Goal: Transaction & Acquisition: Book appointment/travel/reservation

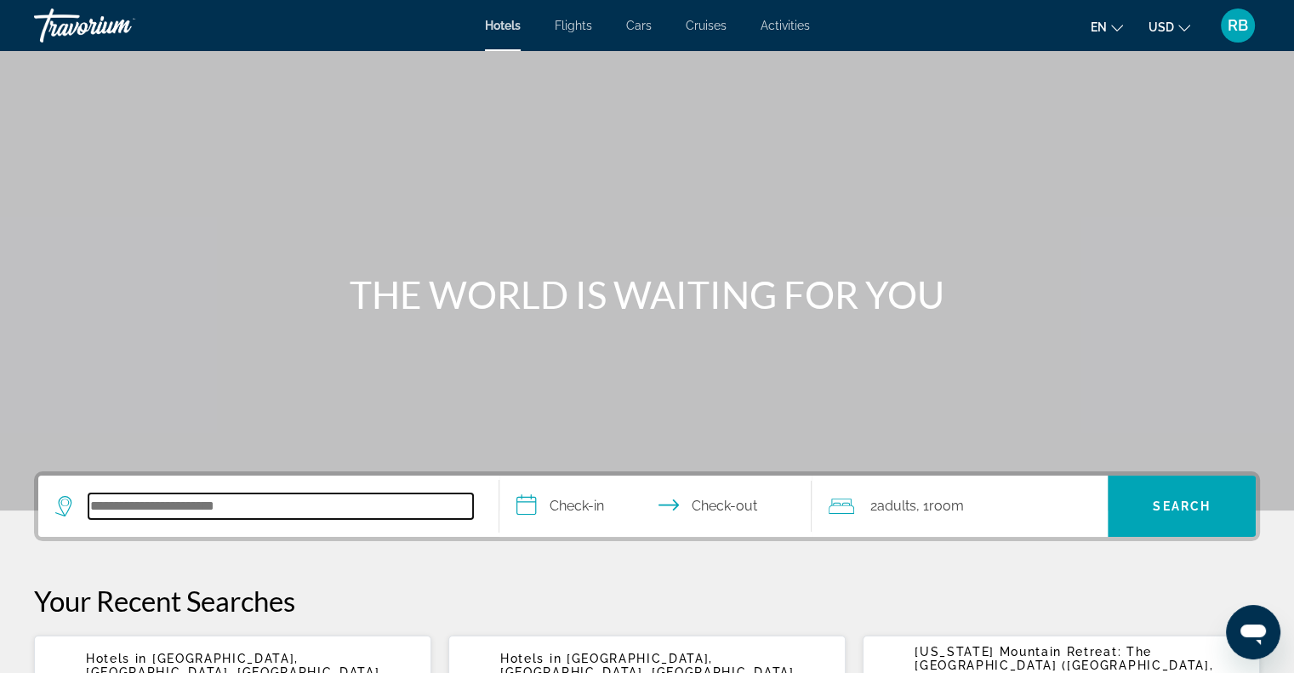
click at [217, 510] on input "Search hotel destination" at bounding box center [280, 506] width 385 height 26
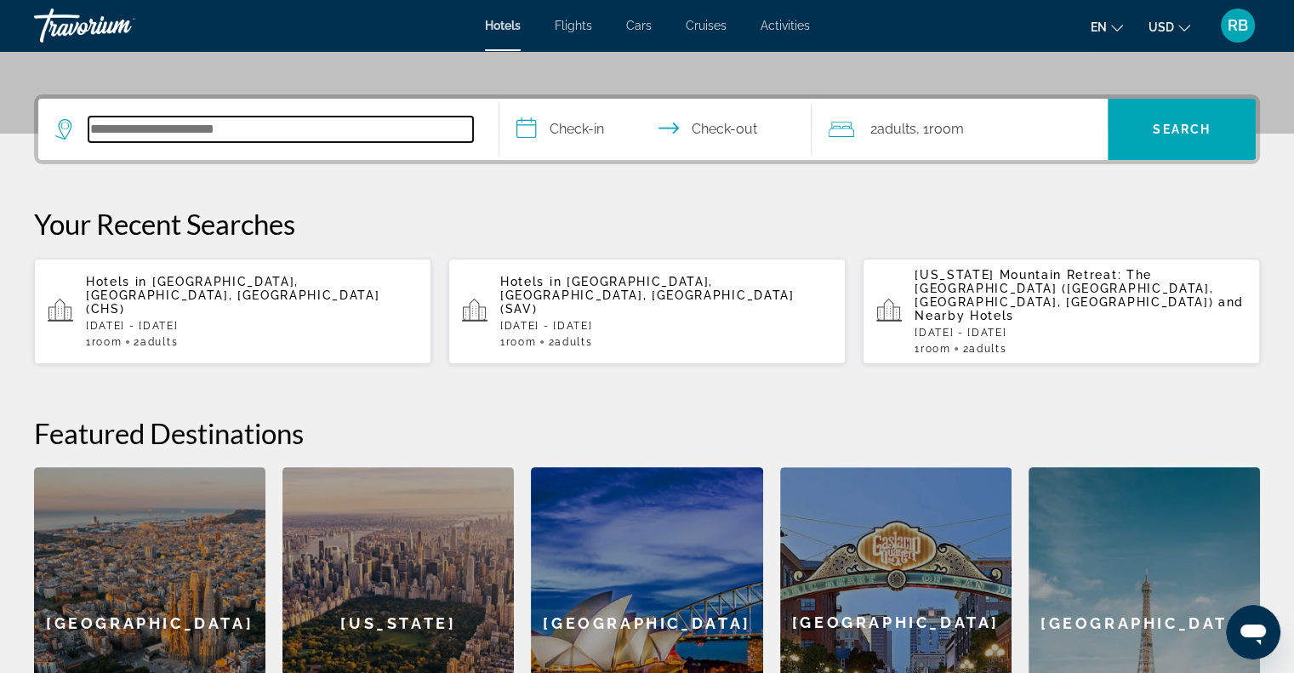
scroll to position [415, 0]
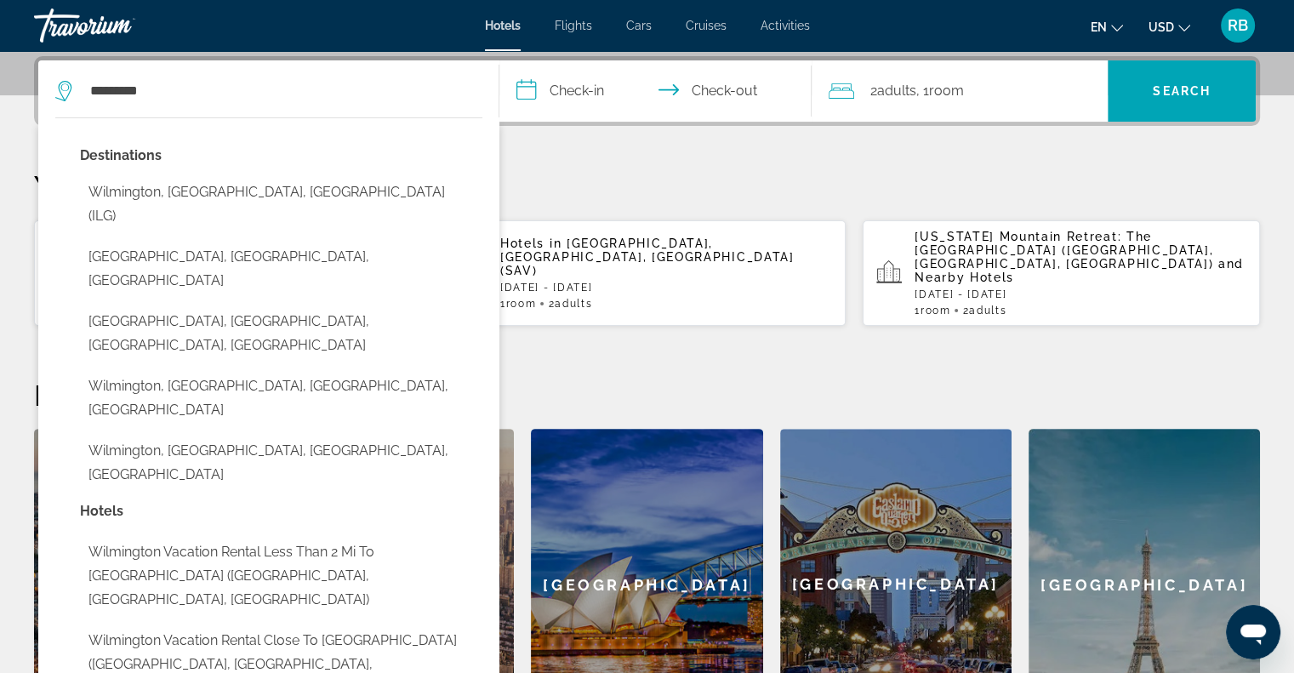
click at [128, 191] on button "Wilmington, [GEOGRAPHIC_DATA], [GEOGRAPHIC_DATA] (ILG)" at bounding box center [281, 204] width 402 height 56
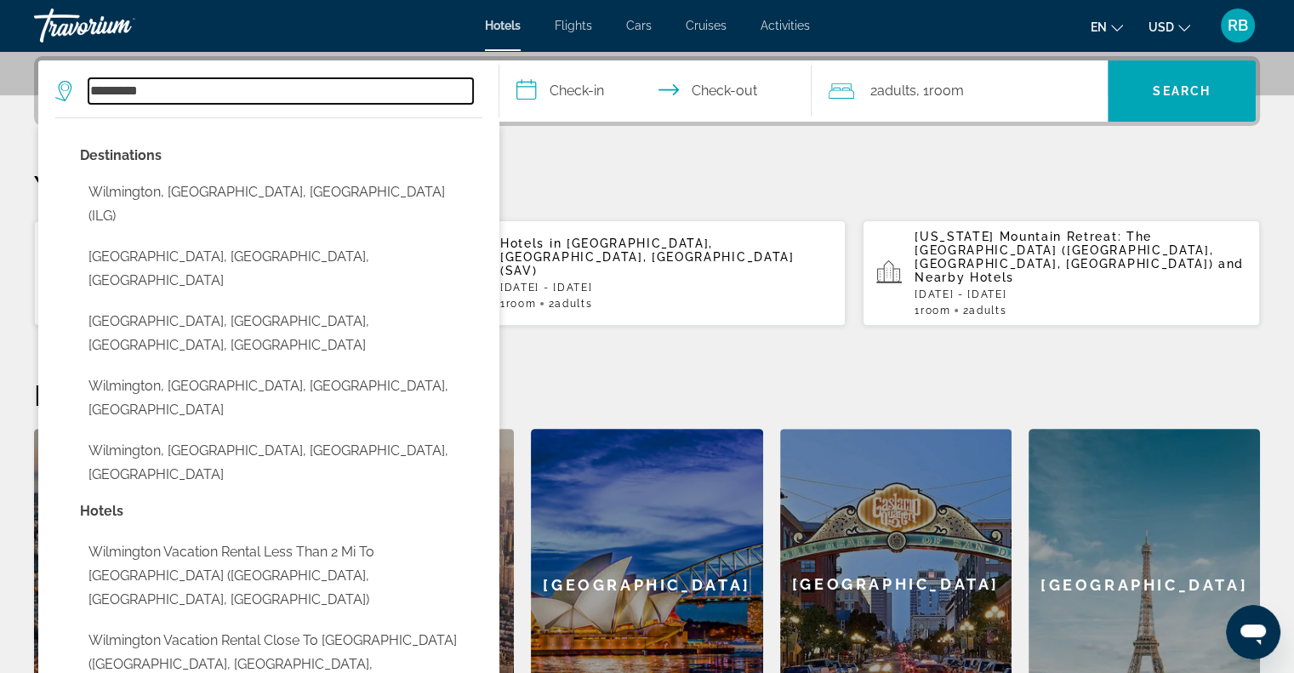
type input "**********"
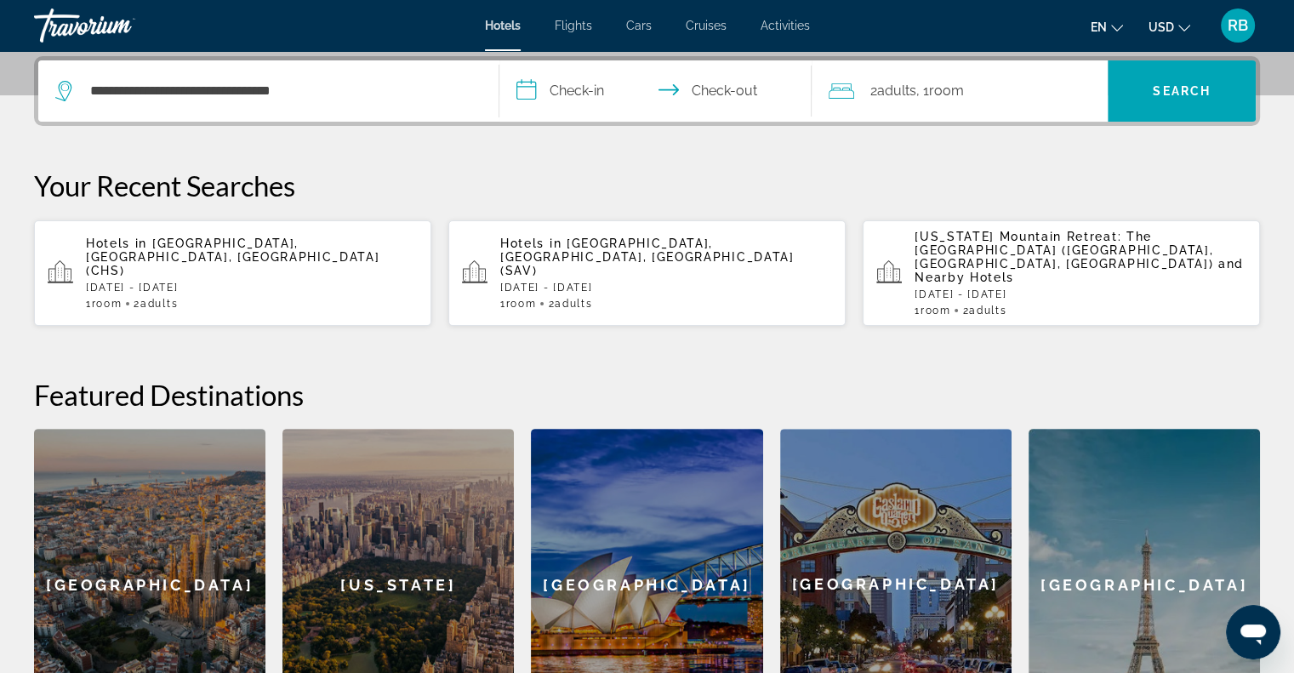
click at [588, 89] on input "**********" at bounding box center [659, 93] width 320 height 66
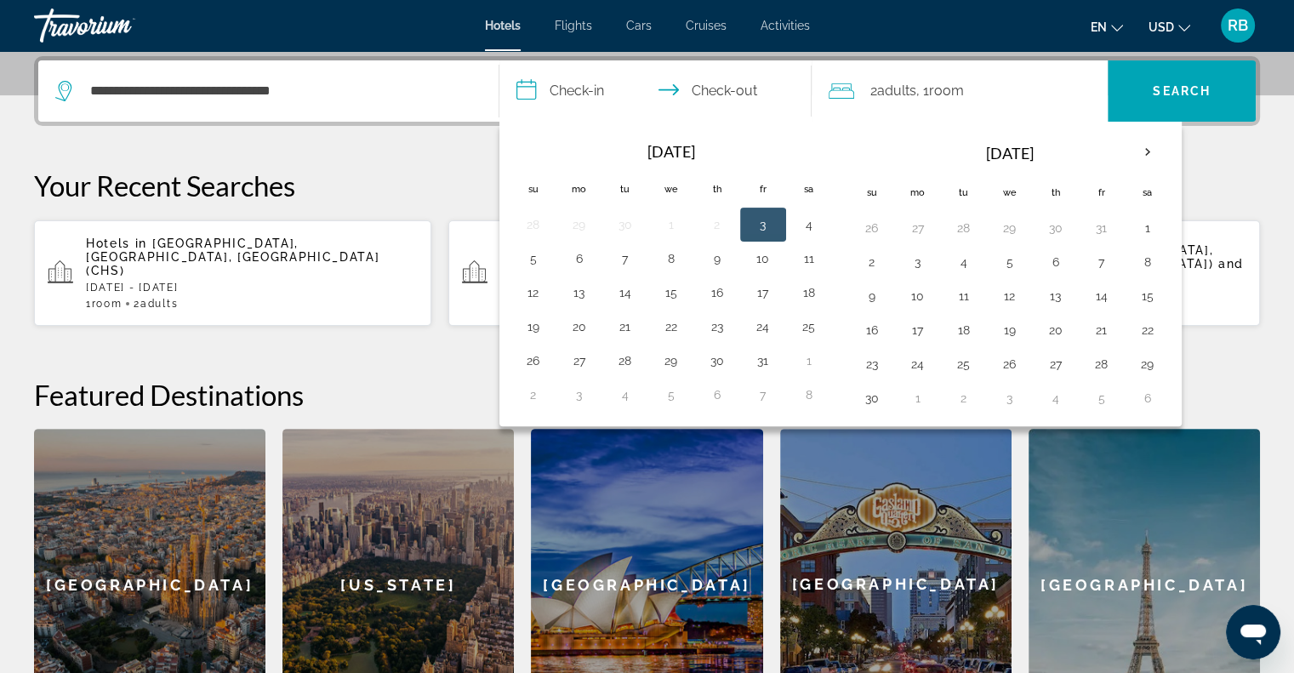
click at [578, 361] on button "27" at bounding box center [579, 361] width 27 height 24
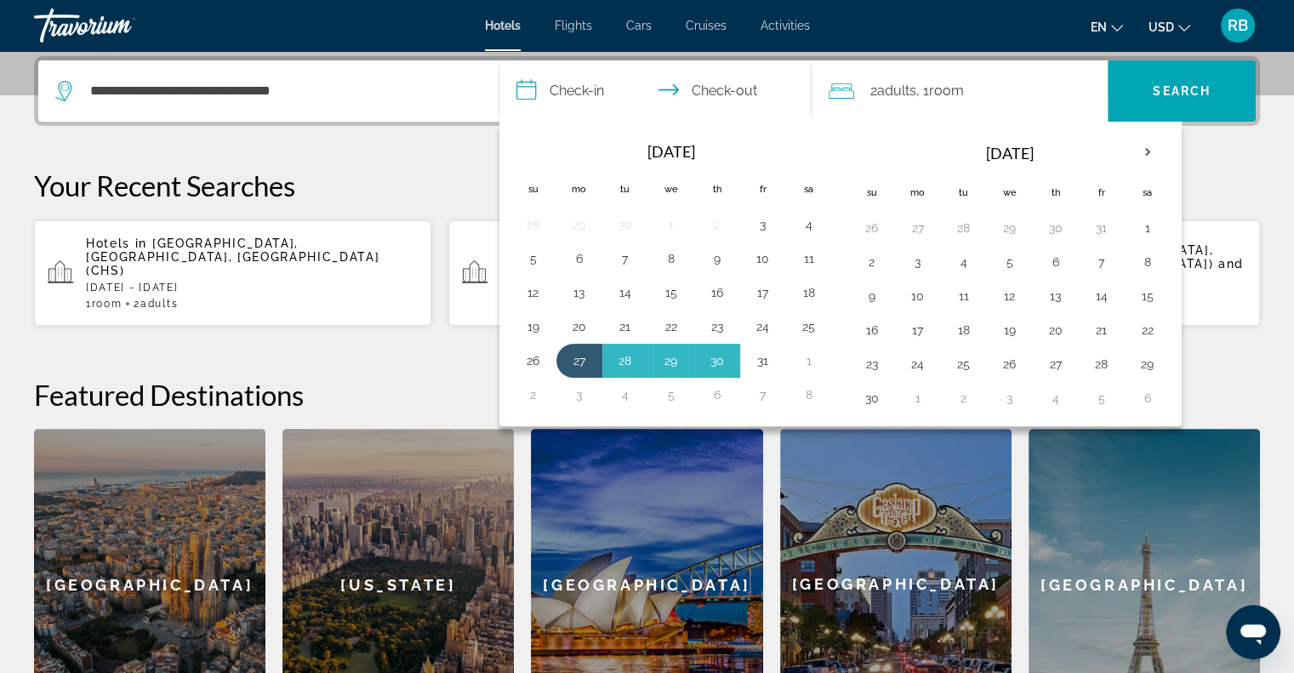
drag, startPoint x: 587, startPoint y: 357, endPoint x: 761, endPoint y: 356, distance: 174.4
click at [761, 356] on tr "26 27 28 29 30 31 1" at bounding box center [671, 361] width 322 height 34
click at [761, 356] on button "31" at bounding box center [762, 361] width 27 height 24
type input "**********"
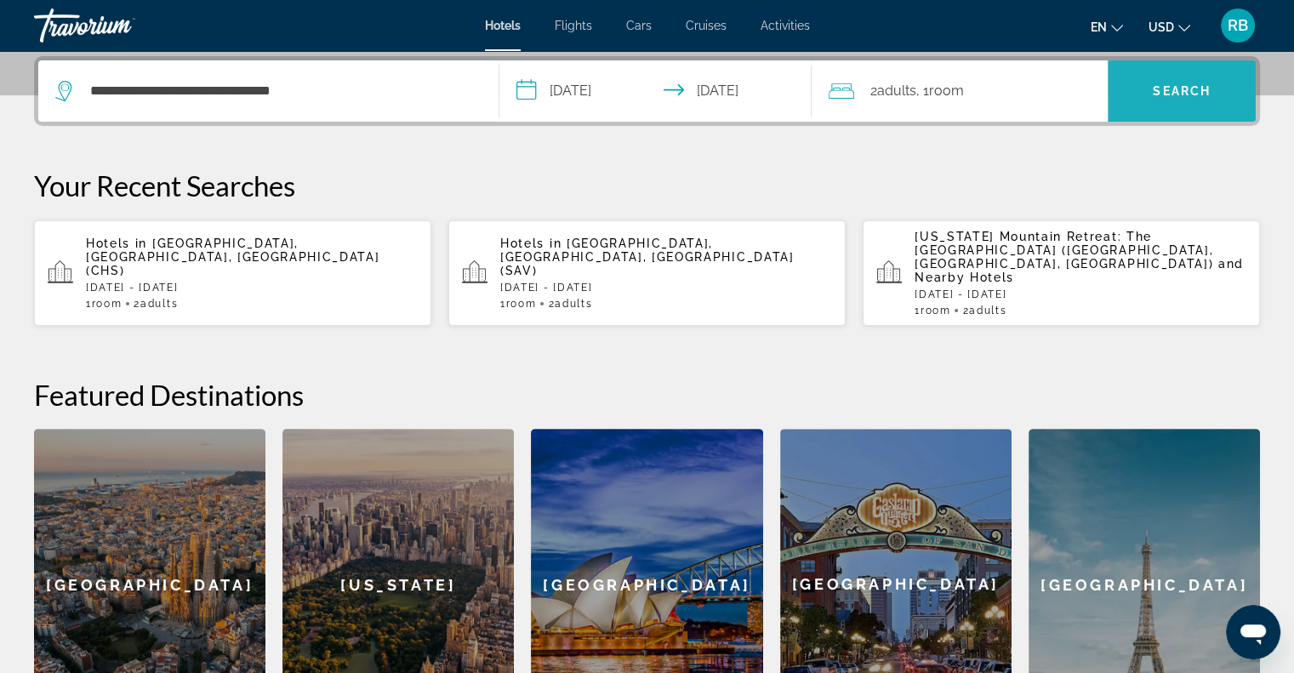
click at [1170, 95] on span "Search" at bounding box center [1182, 91] width 58 height 14
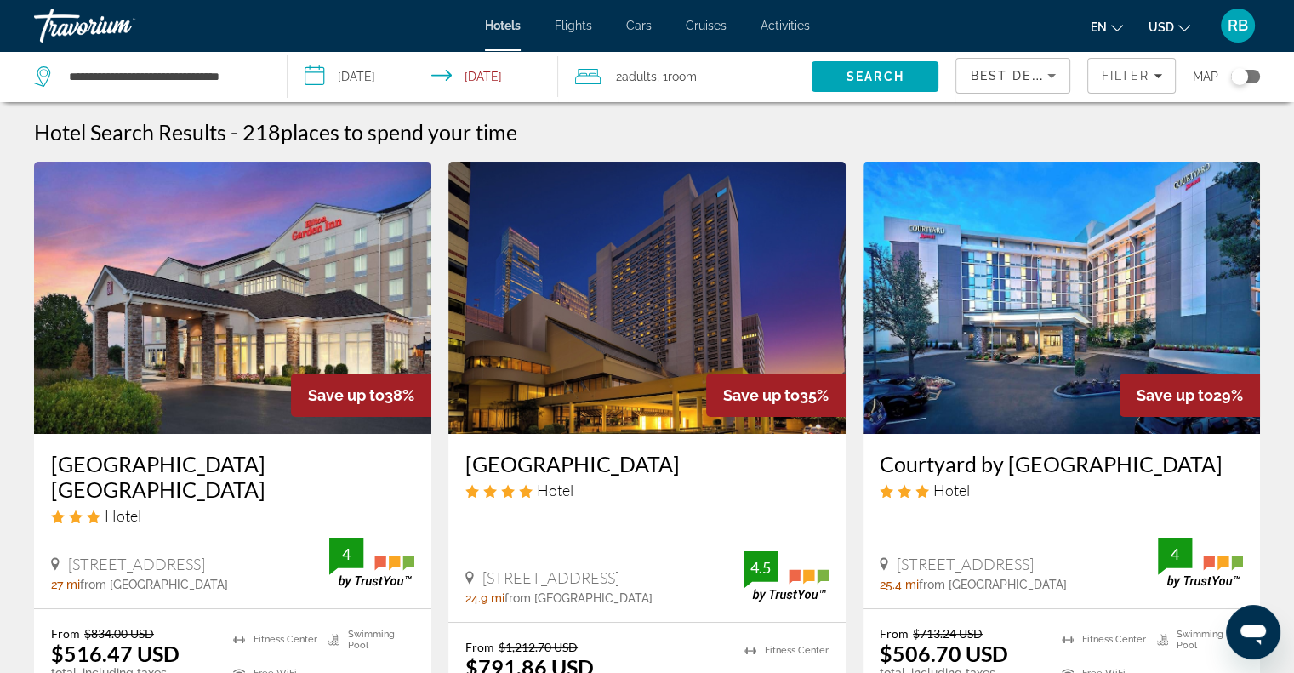
click at [1293, 92] on app-hotels-search-filters "Best Deals Filter Map" at bounding box center [1124, 76] width 339 height 51
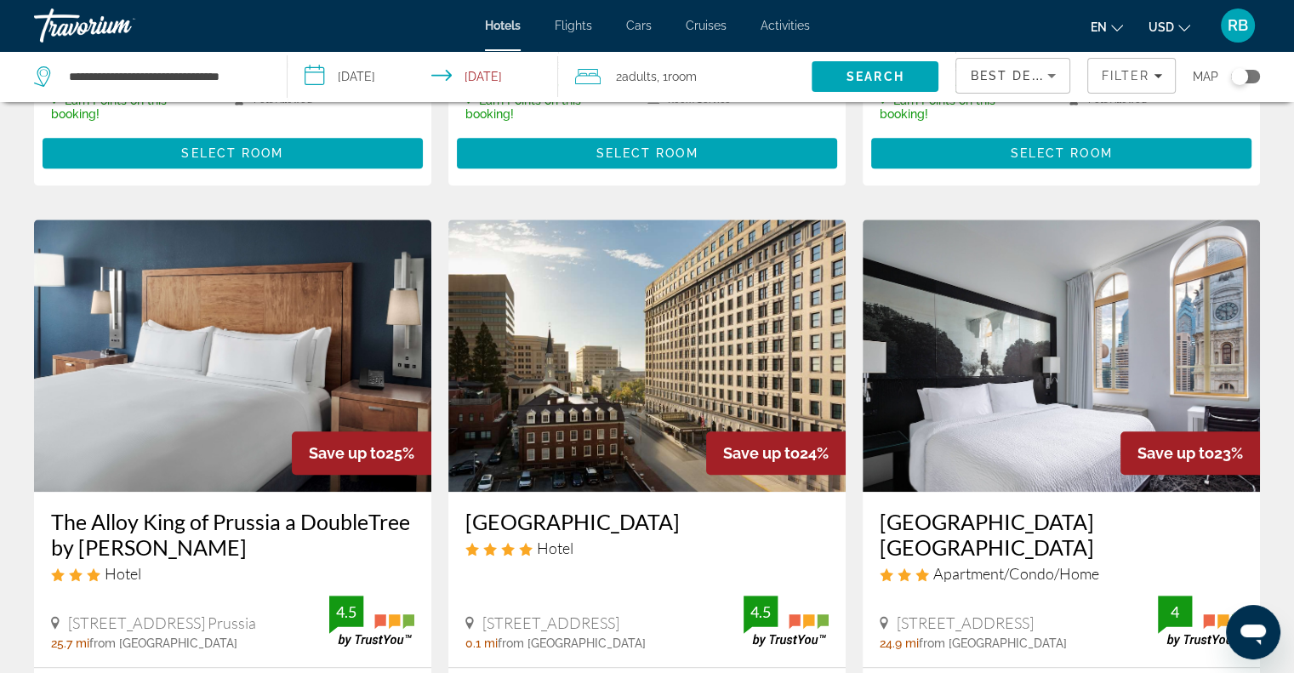
scroll to position [1314, 0]
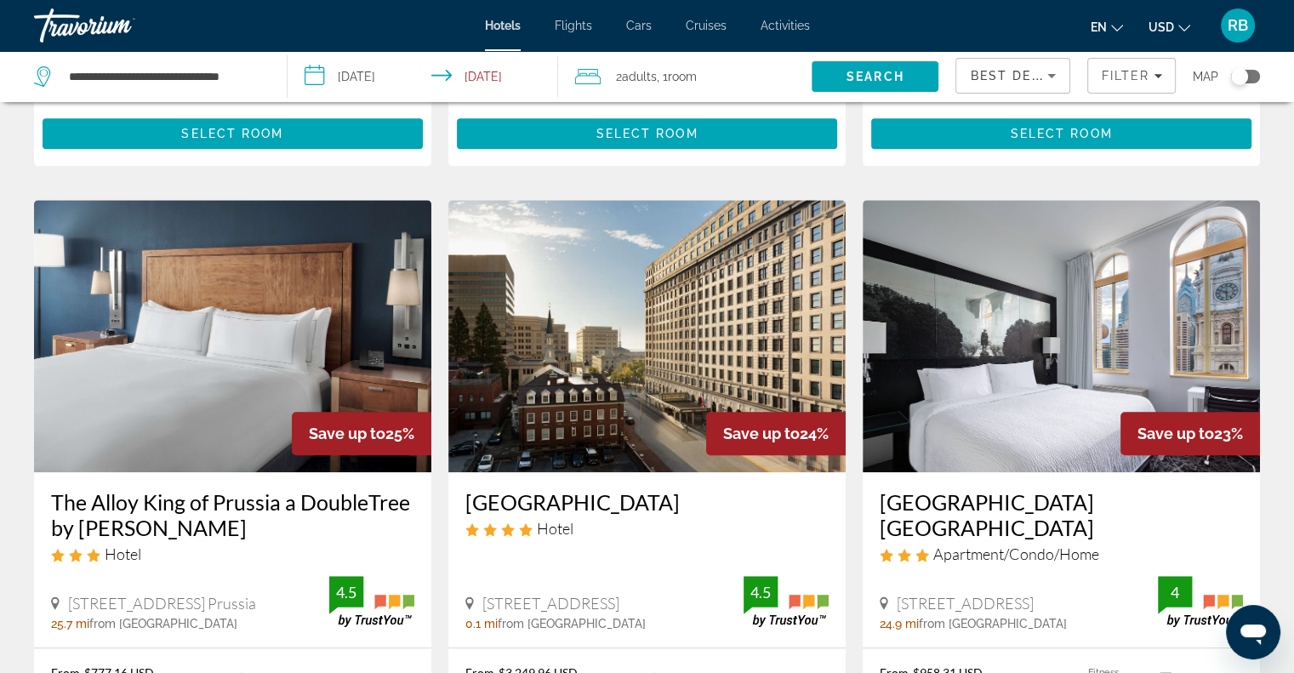
click at [602, 343] on img "Main content" at bounding box center [646, 336] width 397 height 272
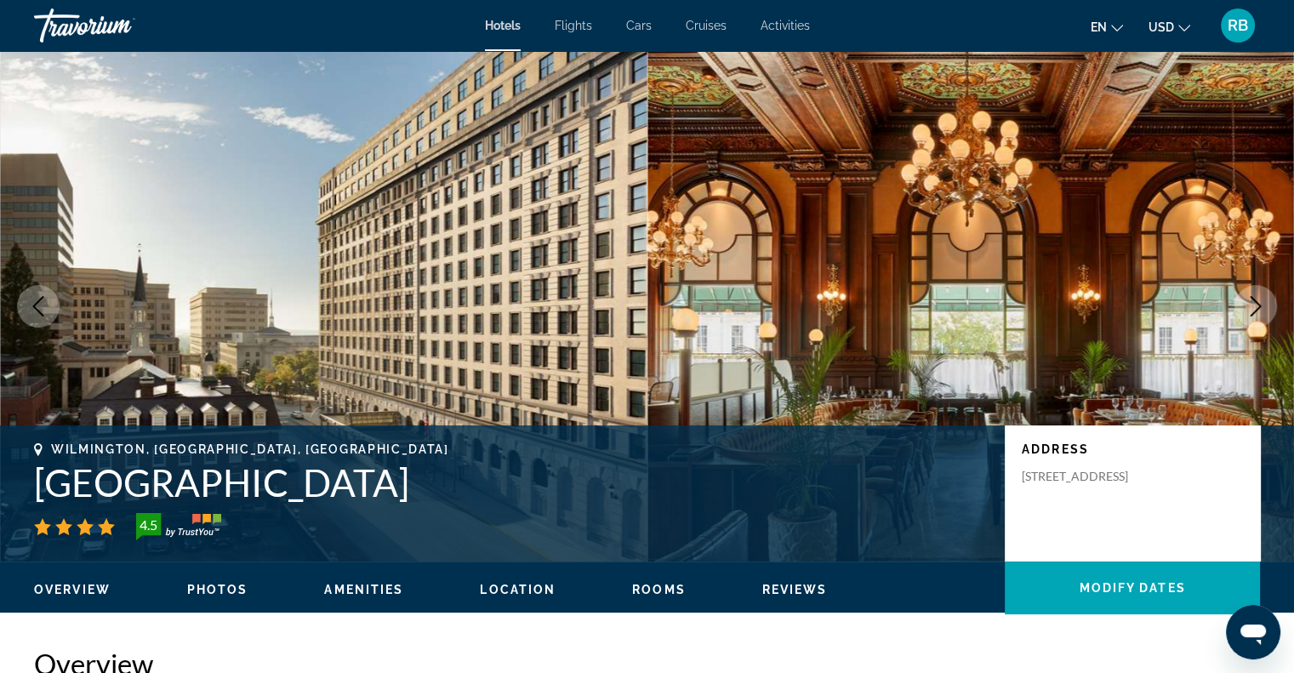
click at [651, 590] on span "Rooms" at bounding box center [659, 590] width 54 height 14
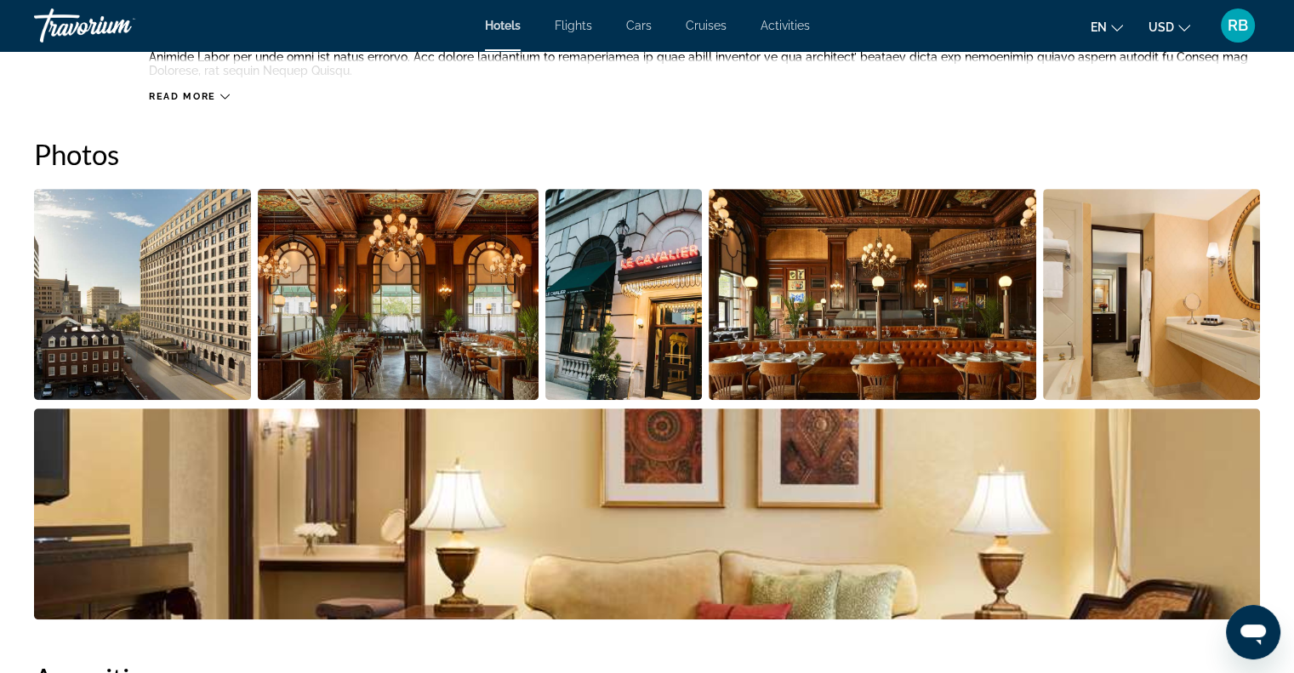
scroll to position [732, 0]
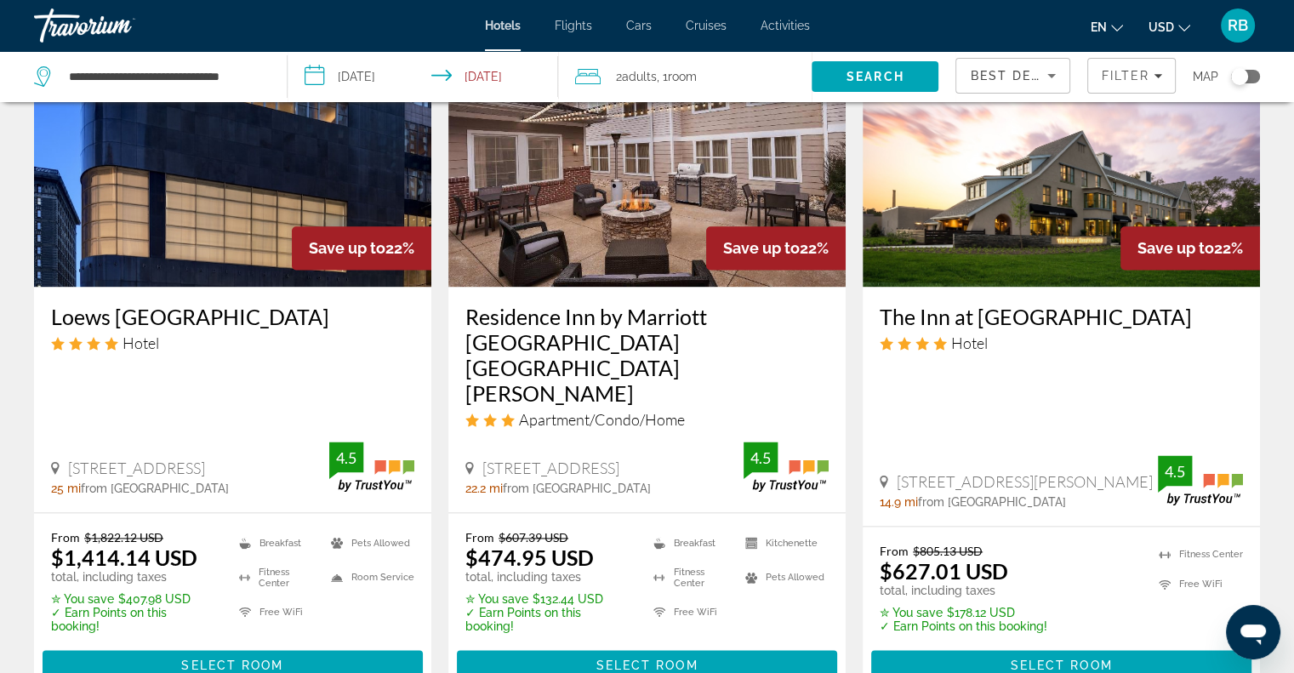
scroll to position [2232, 0]
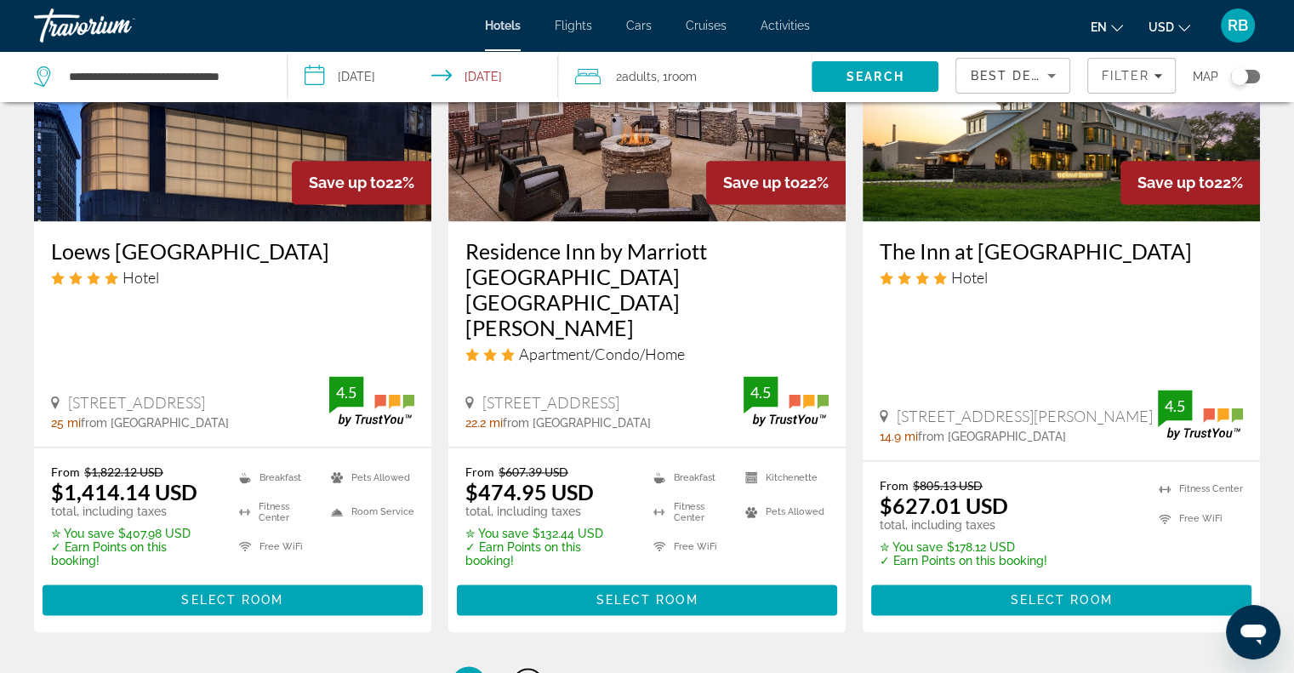
click at [524, 672] on span "2" at bounding box center [528, 683] width 9 height 19
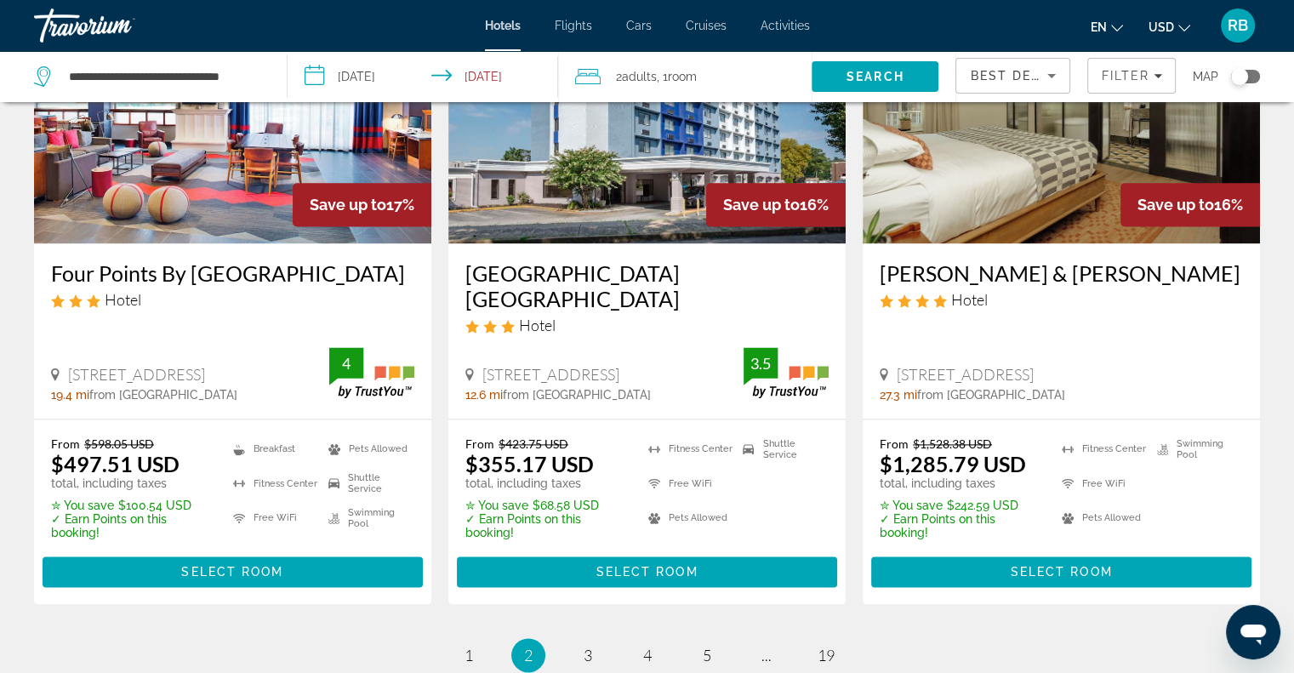
scroll to position [2208, 0]
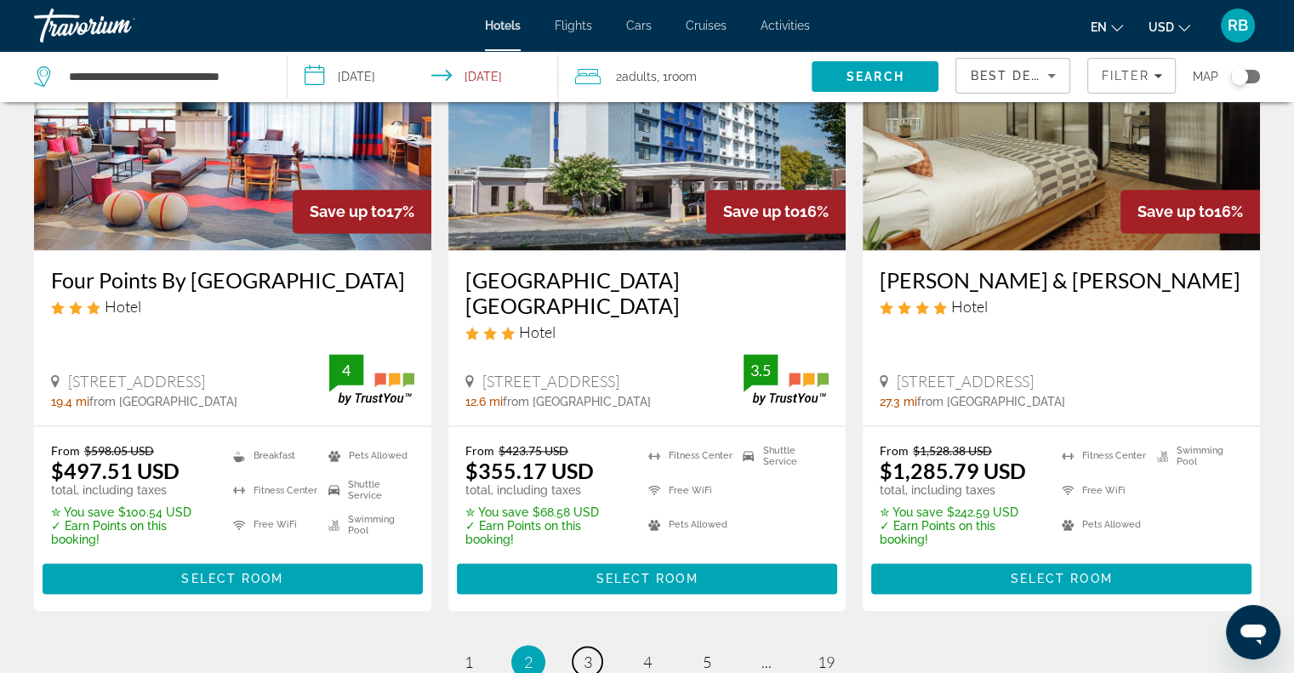
click at [589, 652] on span "3" at bounding box center [588, 661] width 9 height 19
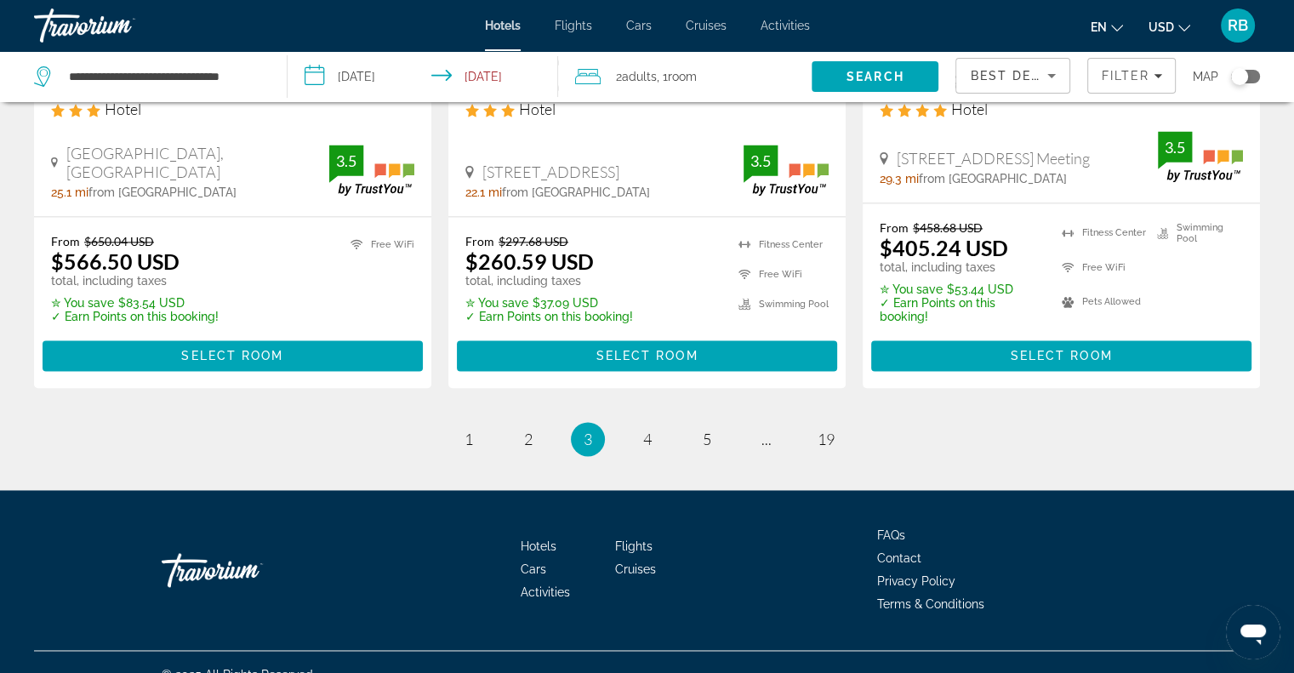
scroll to position [2396, 0]
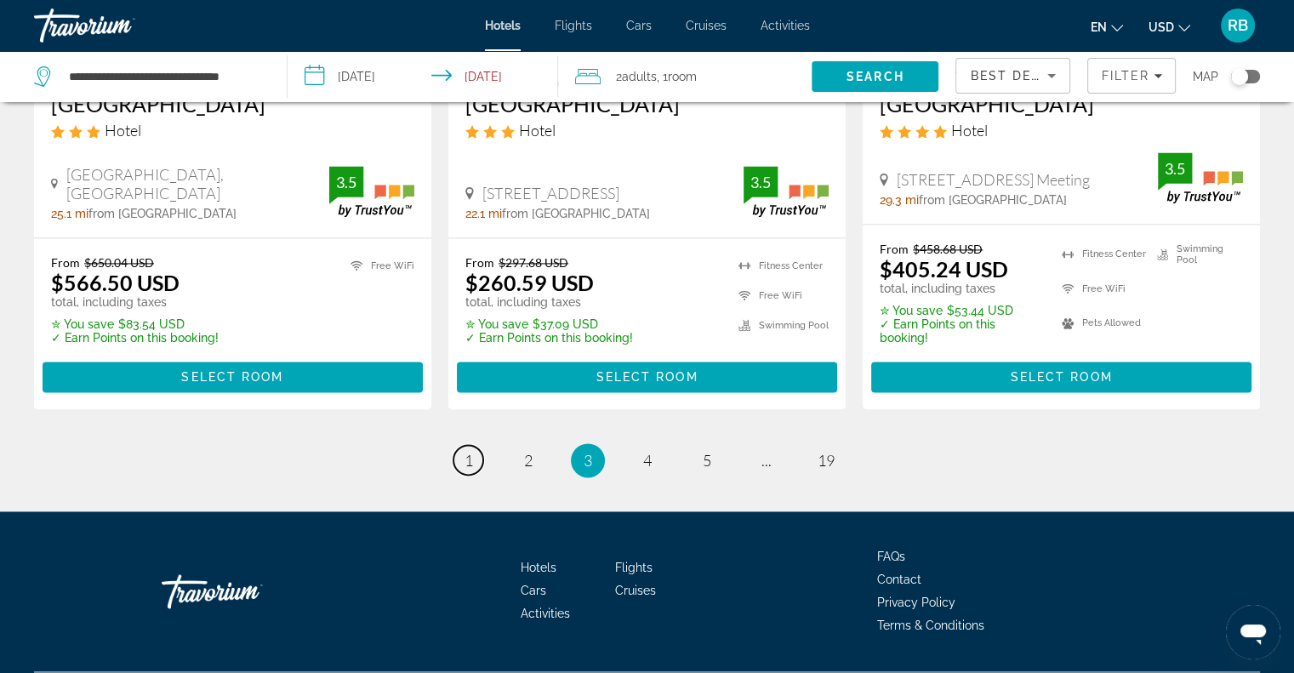
click at [471, 451] on span "1" at bounding box center [468, 460] width 9 height 19
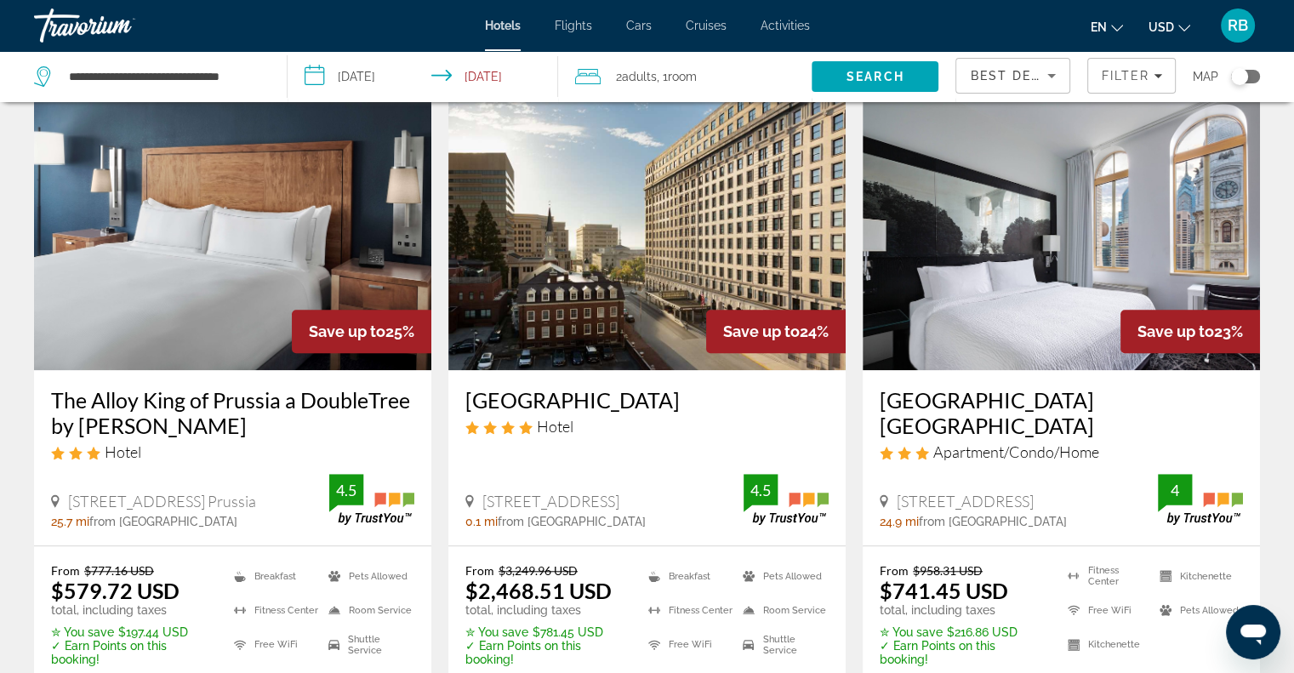
scroll to position [1446, 0]
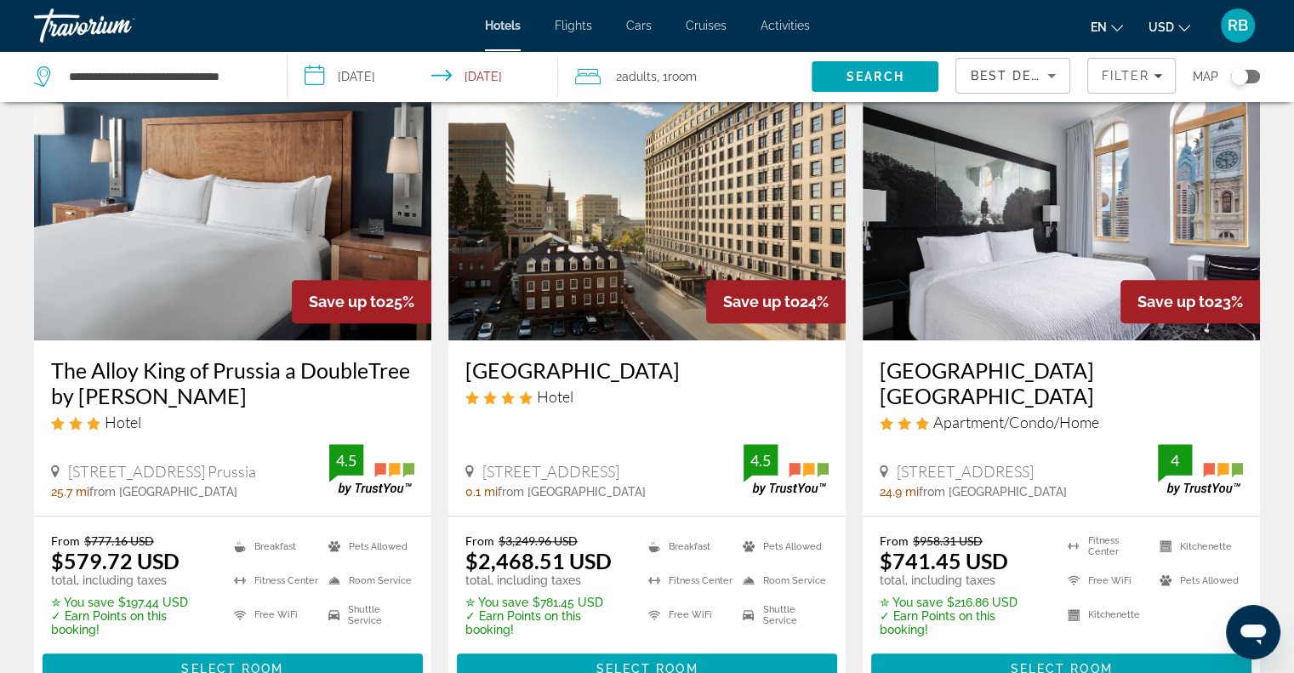
drag, startPoint x: 1292, startPoint y: 382, endPoint x: 1305, endPoint y: 390, distance: 15.3
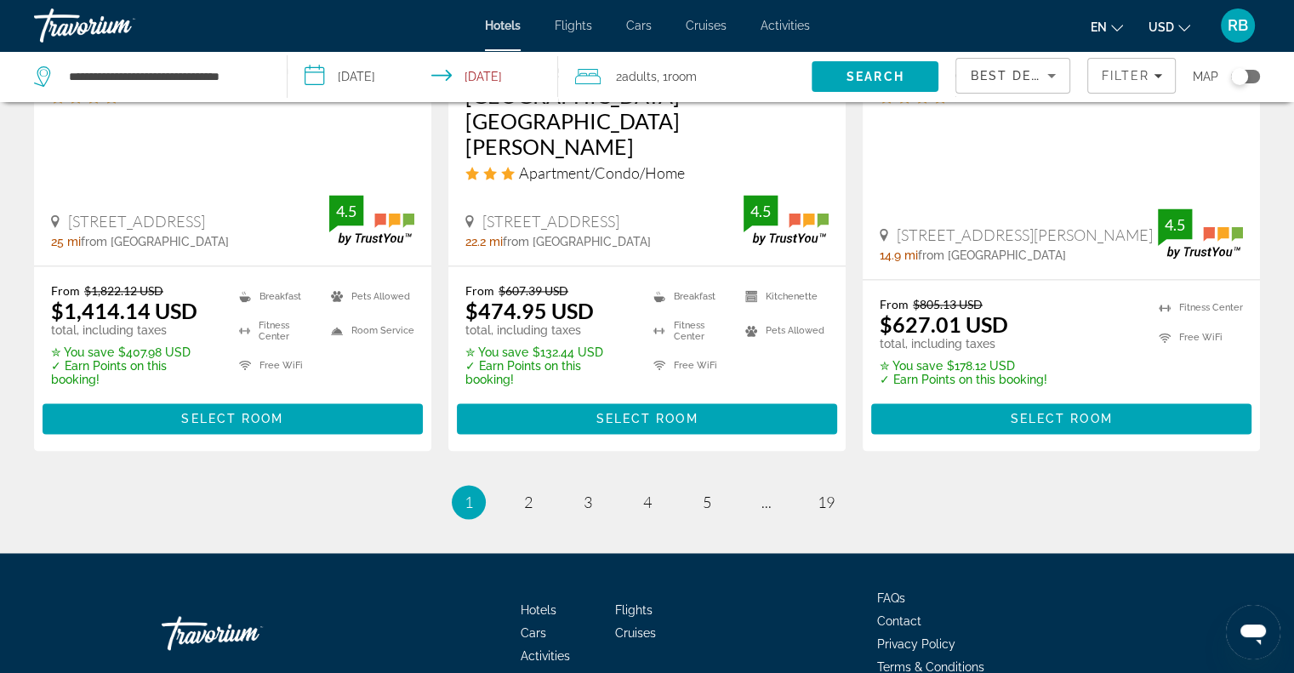
scroll to position [2397, 0]
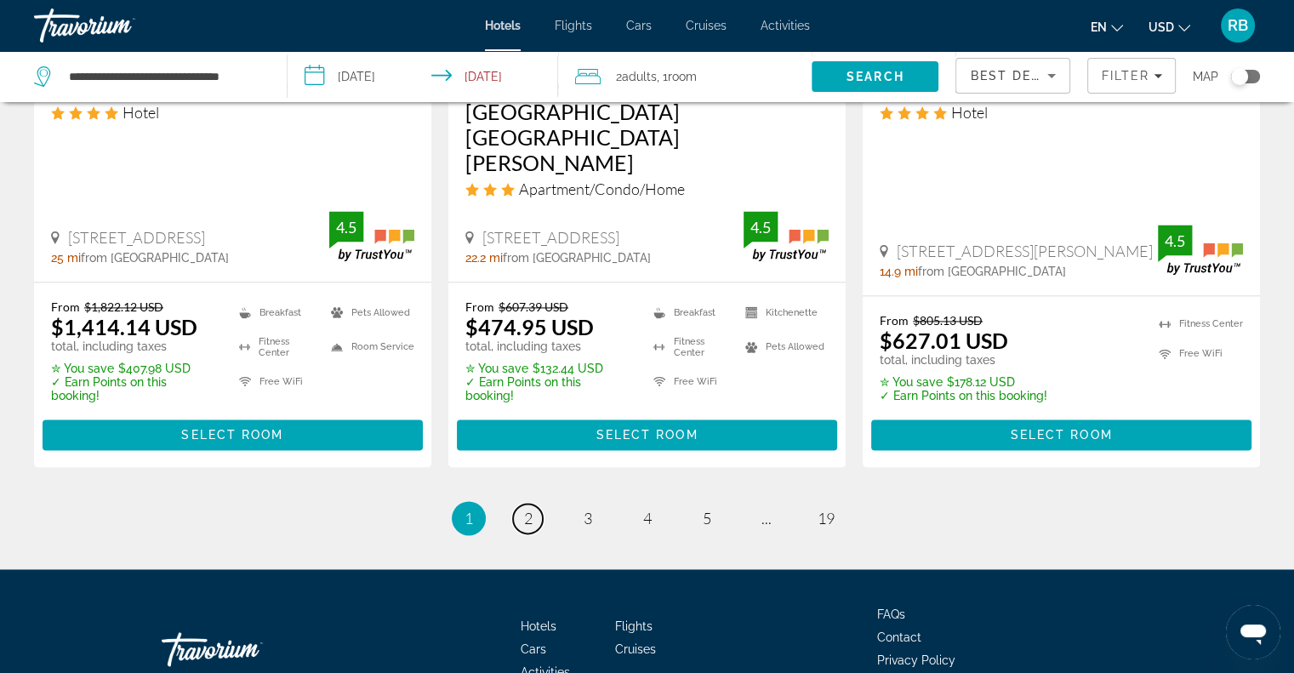
click at [527, 509] on span "2" at bounding box center [528, 518] width 9 height 19
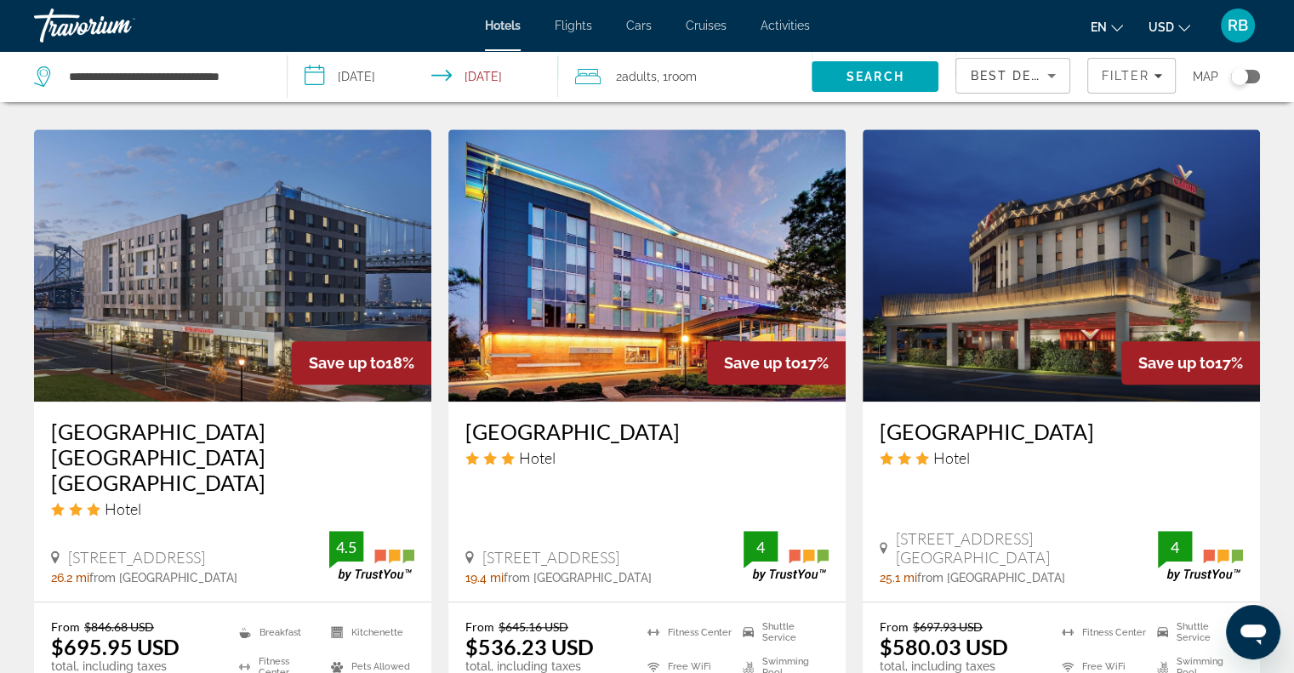
scroll to position [1356, 0]
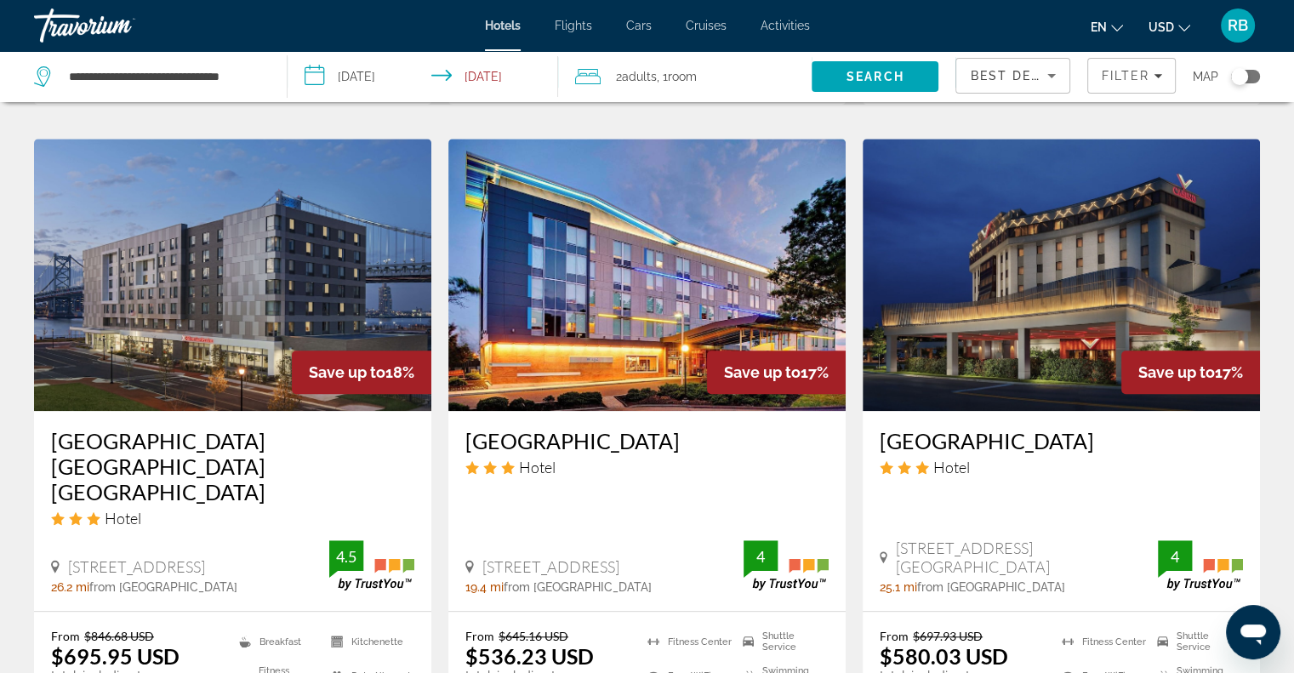
click at [259, 428] on h3 "[GEOGRAPHIC_DATA] [GEOGRAPHIC_DATA] [GEOGRAPHIC_DATA]" at bounding box center [232, 466] width 363 height 77
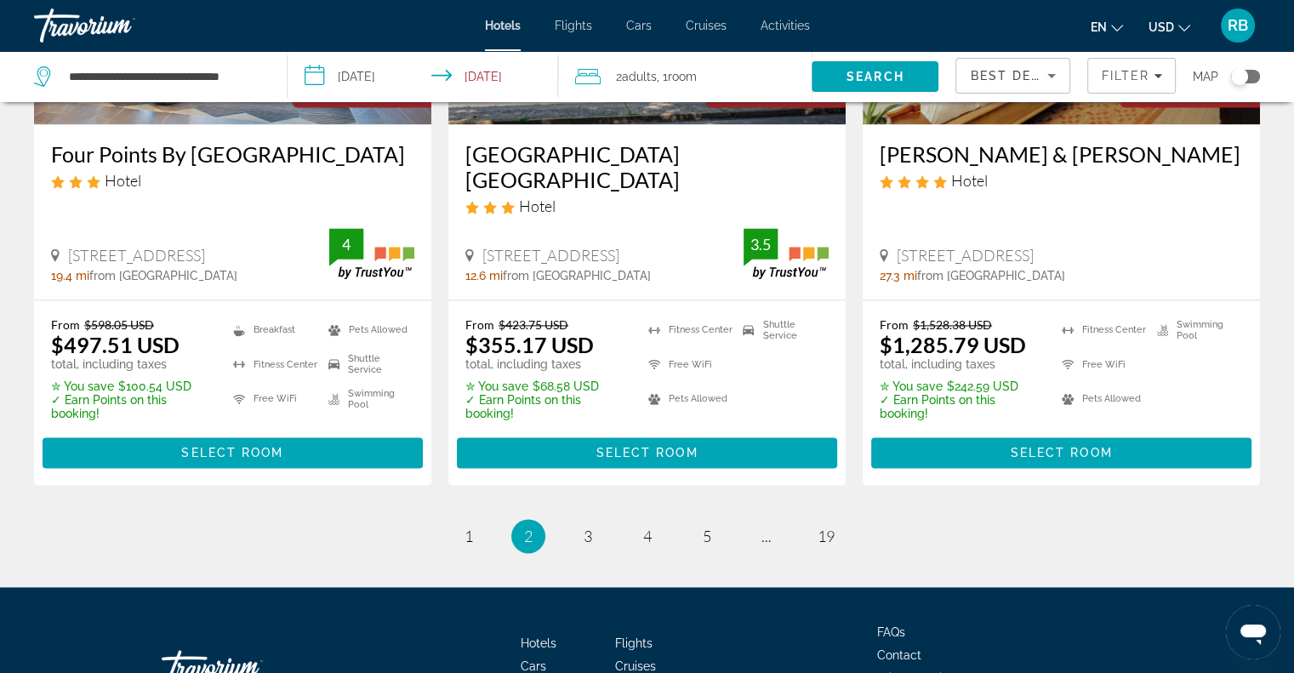
scroll to position [2325, 0]
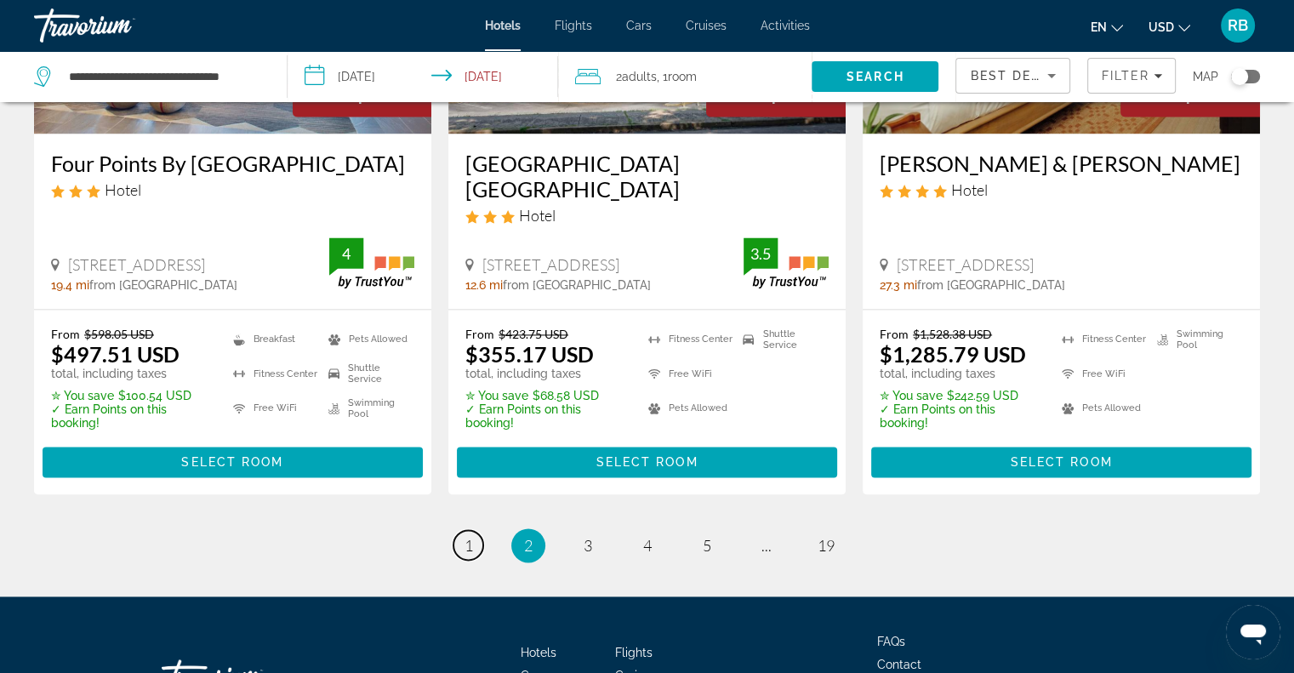
click at [471, 536] on span "1" at bounding box center [468, 545] width 9 height 19
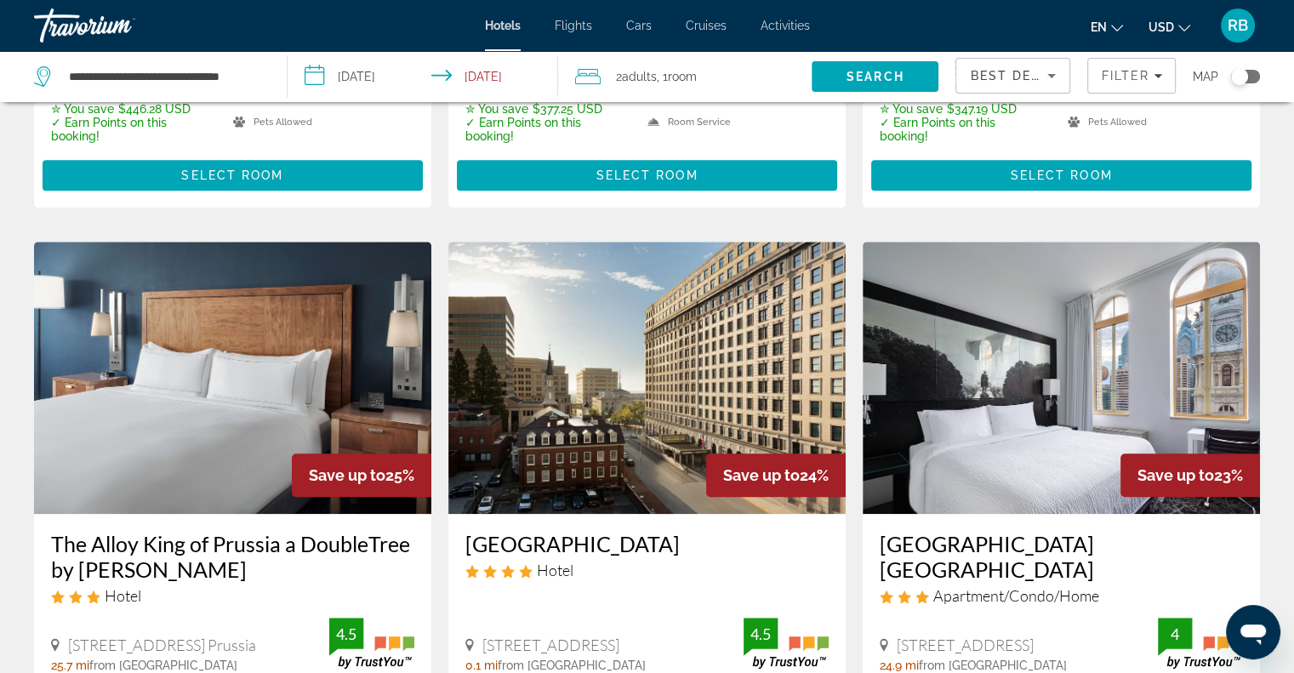
scroll to position [1318, 0]
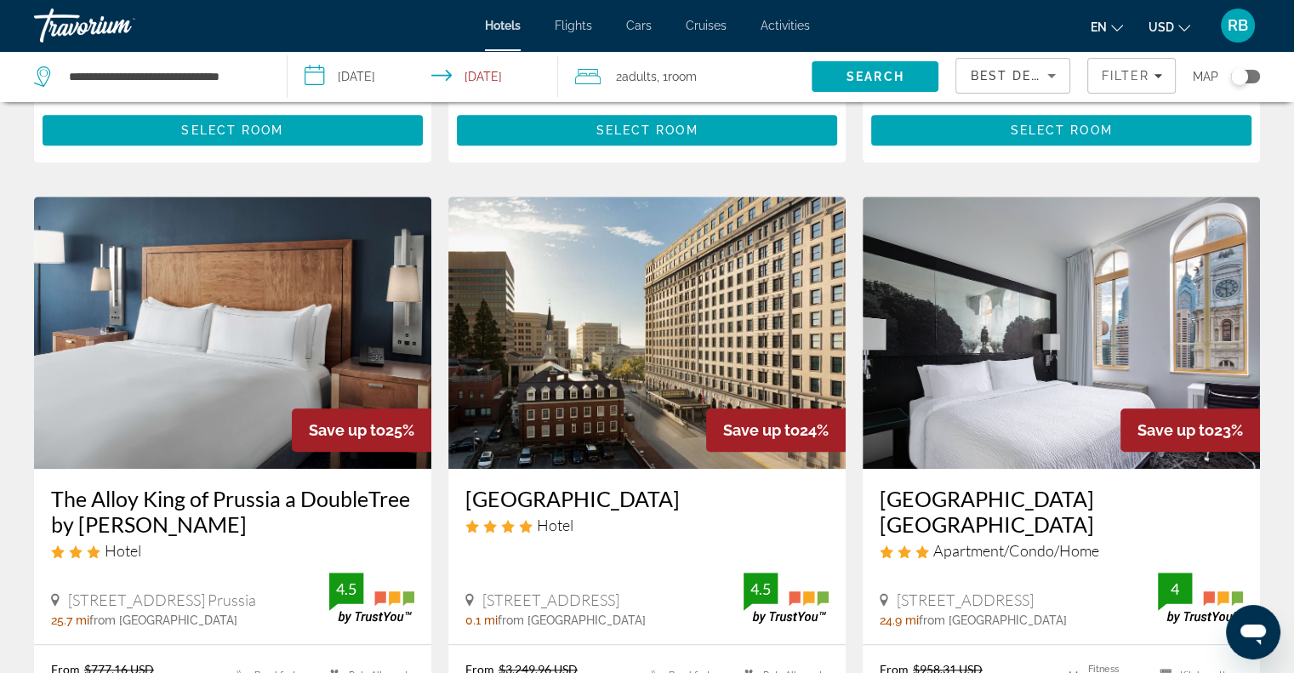
click at [678, 313] on img "Main content" at bounding box center [646, 333] width 397 height 272
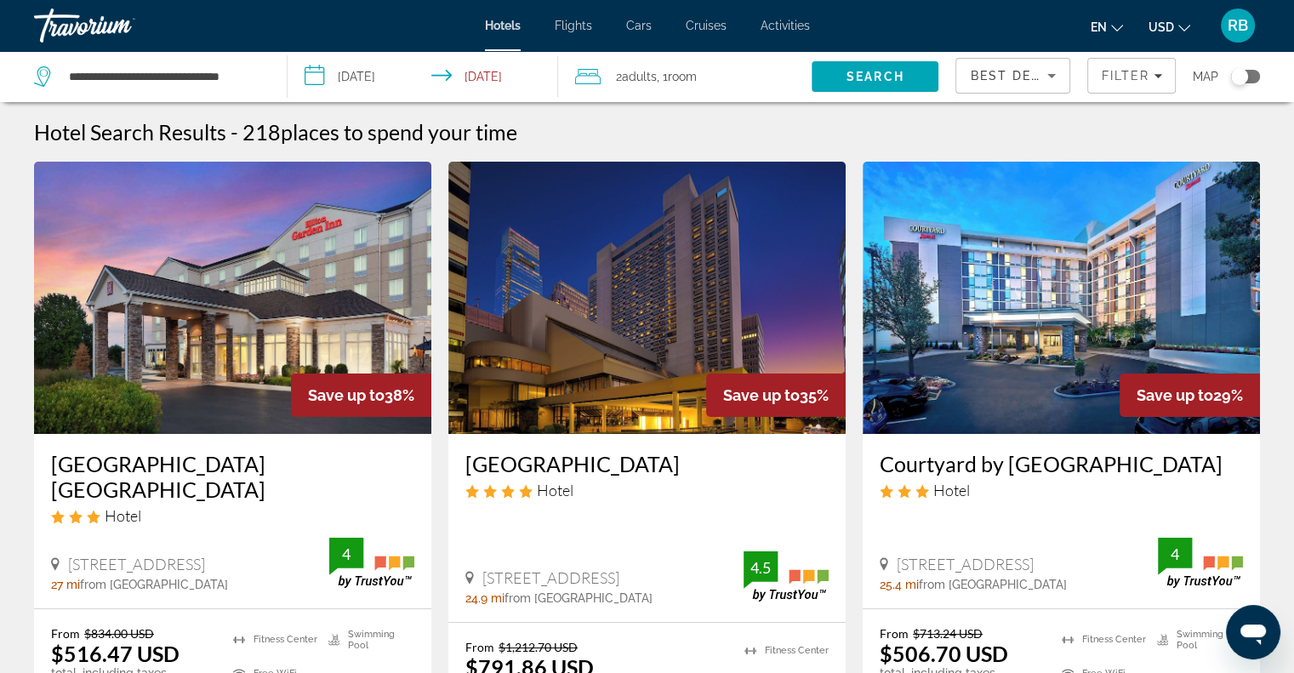
click at [440, 74] on input "**********" at bounding box center [426, 79] width 277 height 56
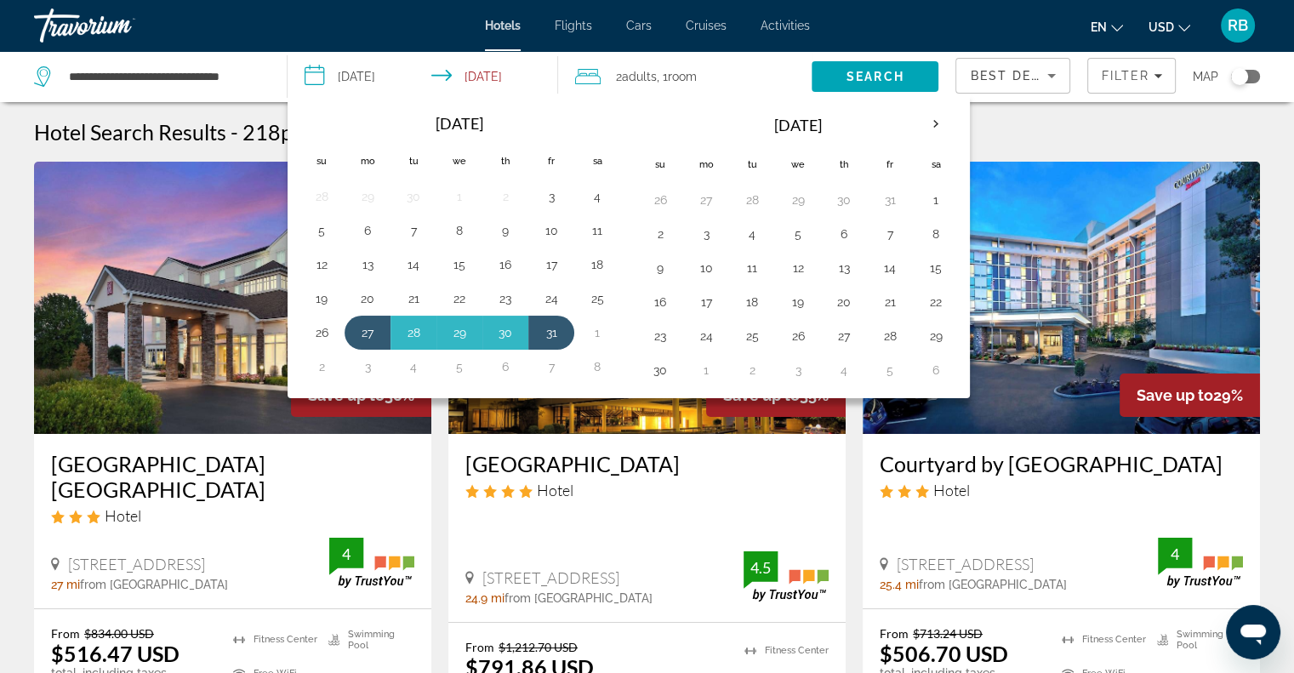
click at [504, 332] on button "30" at bounding box center [505, 333] width 27 height 24
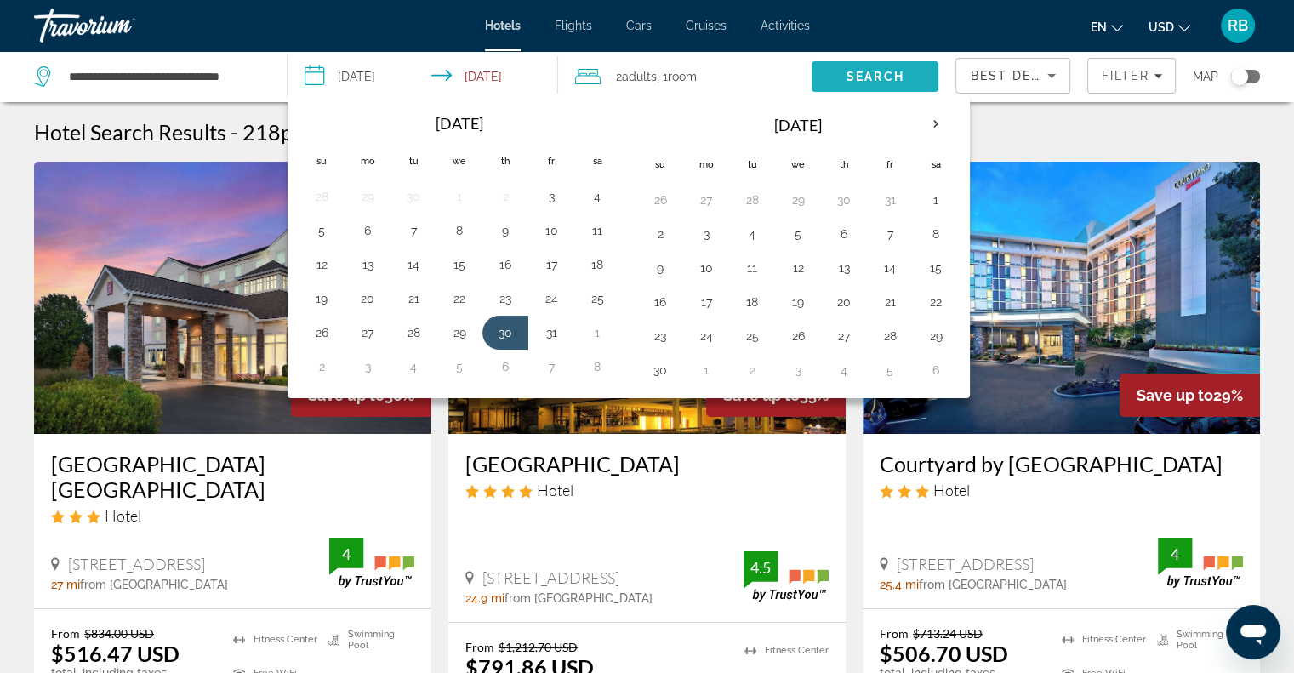
click at [870, 75] on span "Search" at bounding box center [875, 77] width 58 height 14
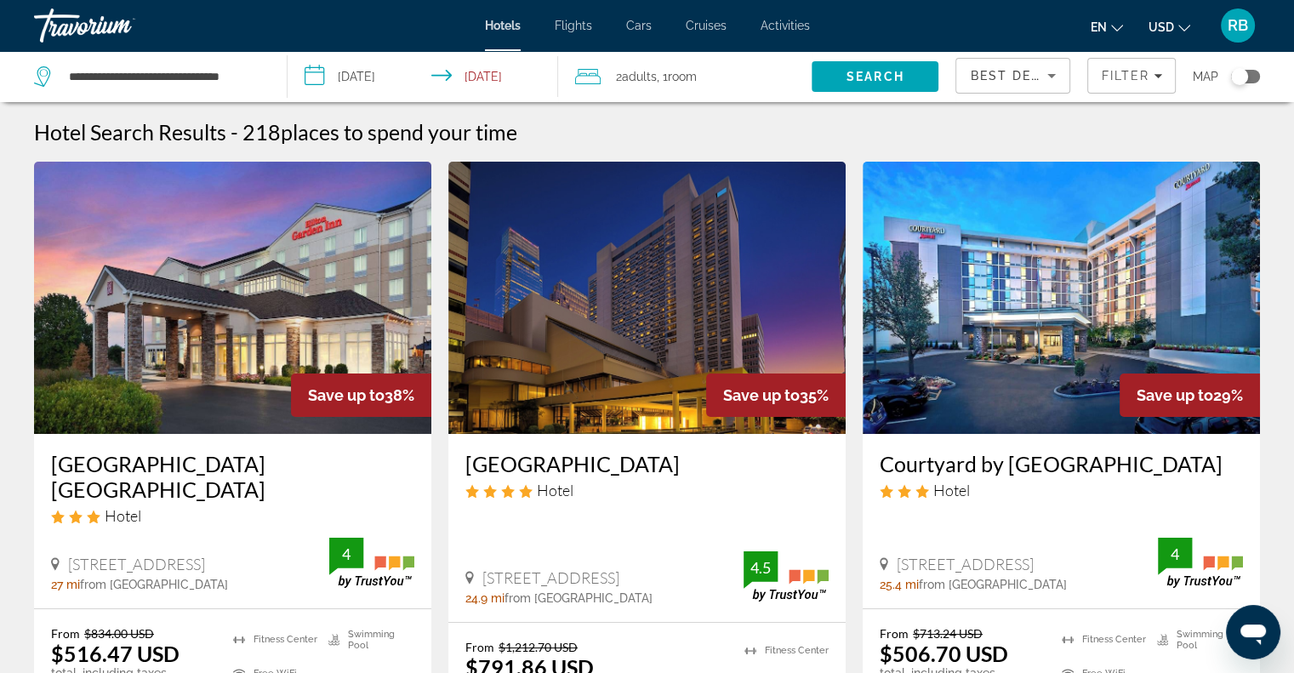
click at [499, 77] on input "**********" at bounding box center [426, 79] width 277 height 56
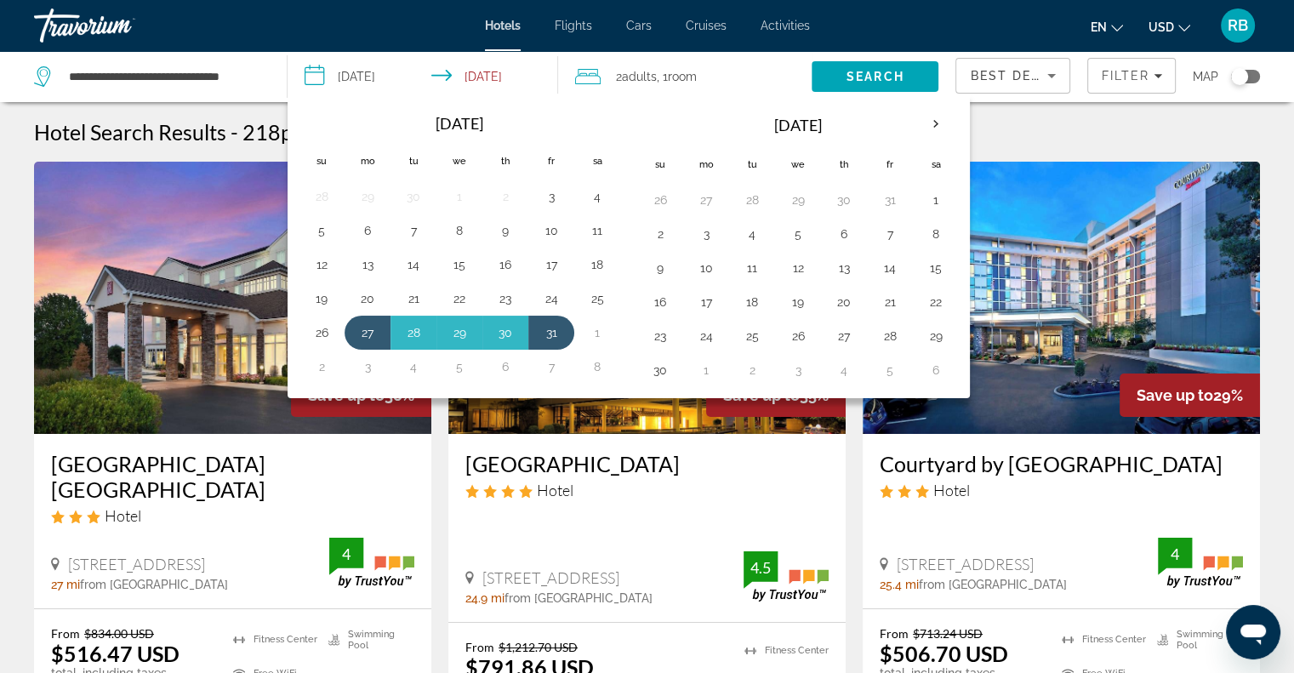
click at [499, 328] on button "30" at bounding box center [505, 333] width 27 height 24
click at [365, 328] on button "27" at bounding box center [367, 333] width 27 height 24
type input "**********"
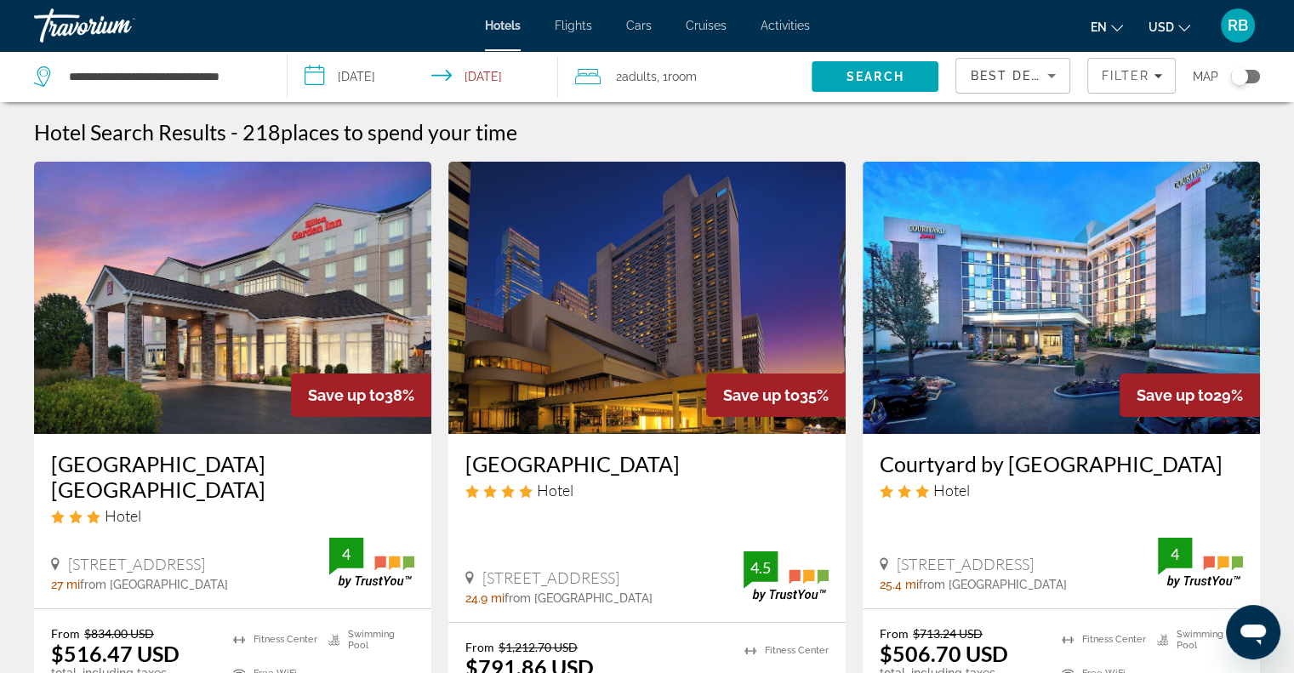
click at [365, 328] on img "Main content" at bounding box center [232, 298] width 397 height 272
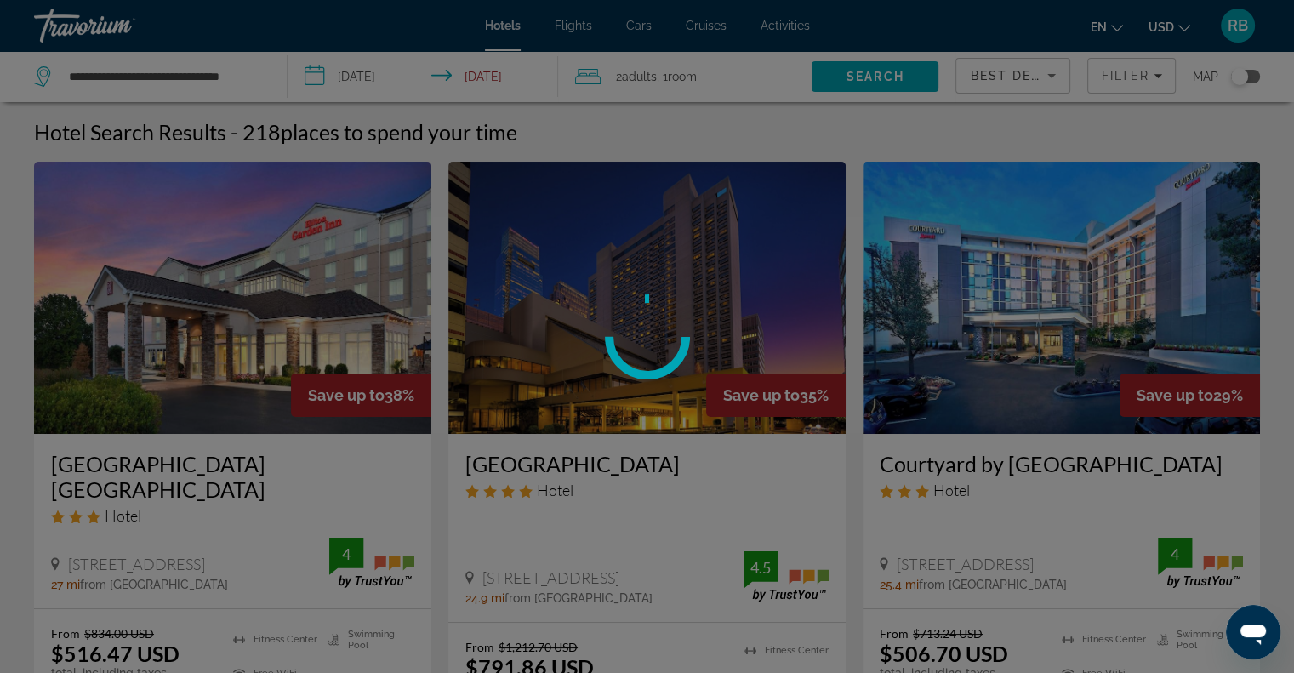
click at [365, 328] on div at bounding box center [647, 336] width 1294 height 673
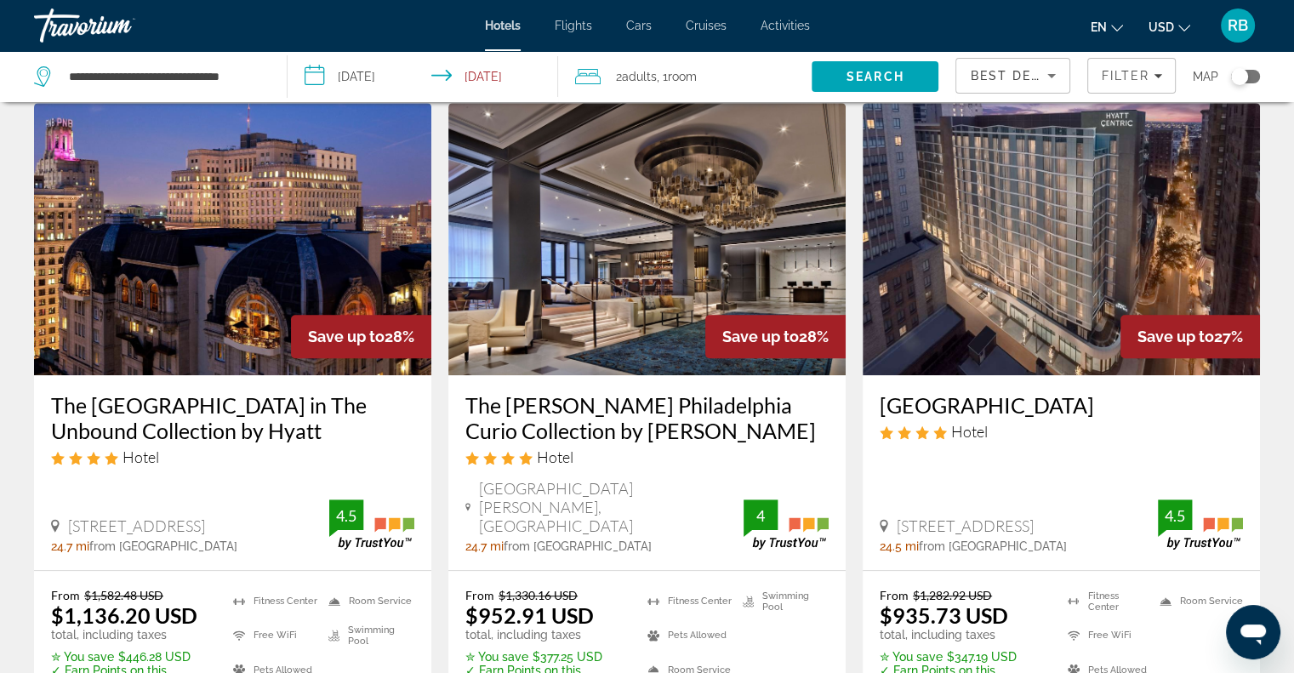
scroll to position [748, 0]
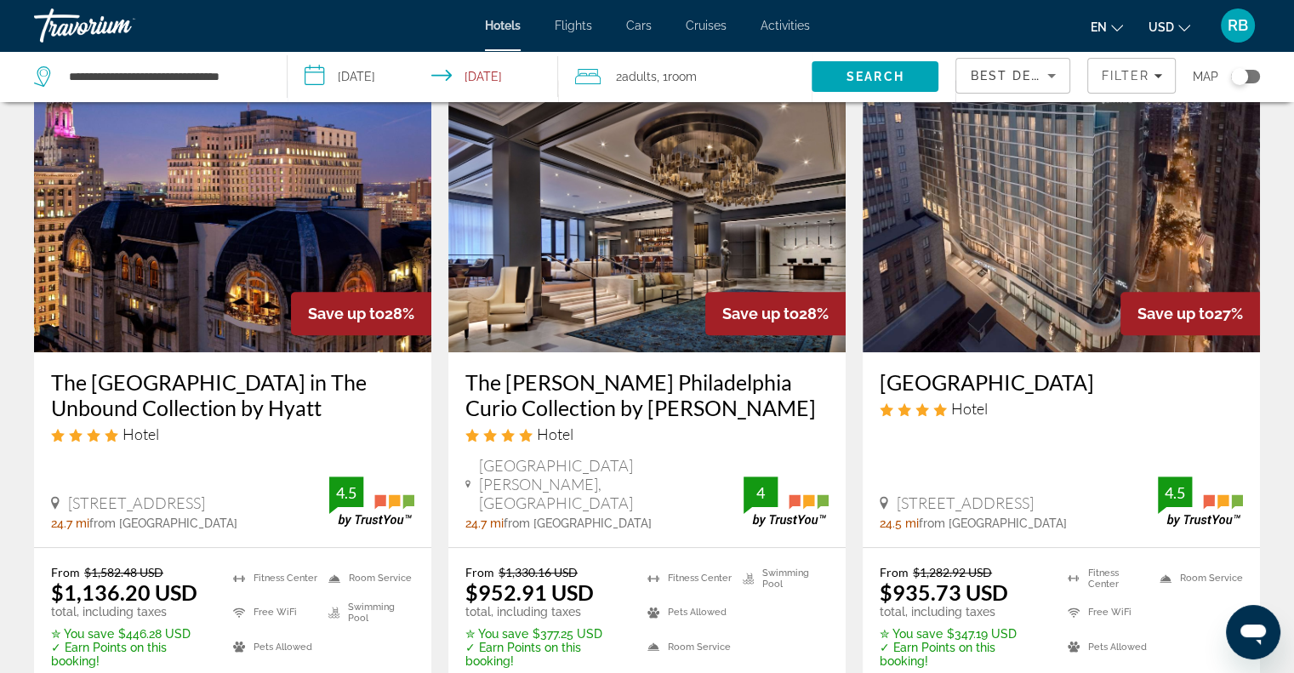
click at [595, 235] on img "Main content" at bounding box center [646, 216] width 397 height 272
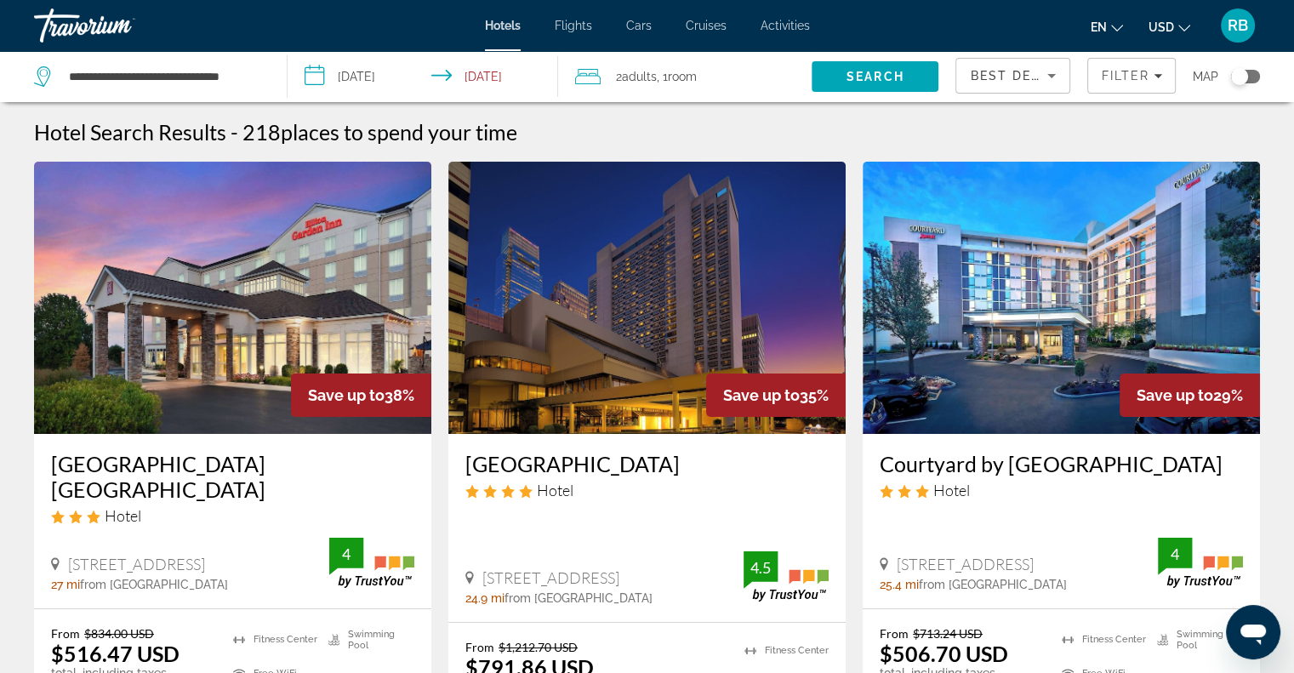
click at [470, 78] on input "**********" at bounding box center [426, 79] width 277 height 56
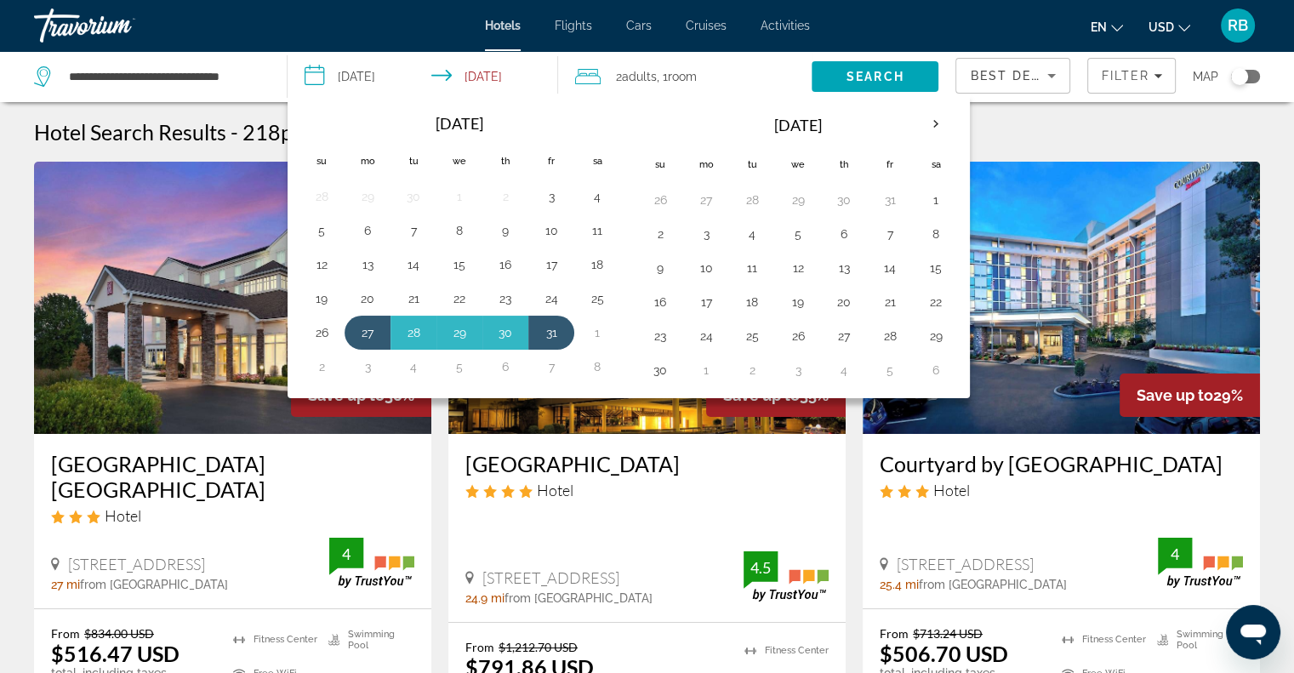
click at [368, 333] on button "27" at bounding box center [367, 333] width 27 height 24
drag, startPoint x: 368, startPoint y: 333, endPoint x: 504, endPoint y: 333, distance: 136.1
click at [504, 333] on tr "26 27 28 29 30 31 1" at bounding box center [460, 333] width 322 height 34
click at [504, 333] on button "30" at bounding box center [505, 333] width 27 height 24
type input "**********"
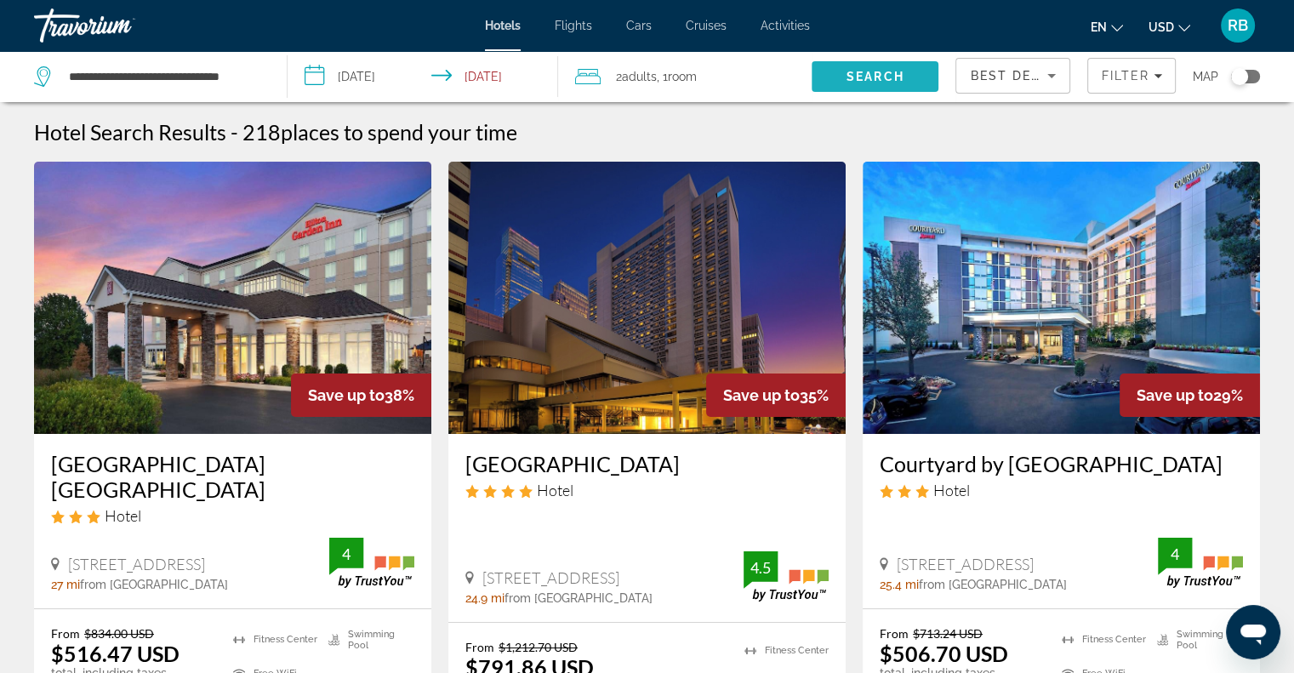
click at [857, 70] on span "Search" at bounding box center [875, 77] width 58 height 14
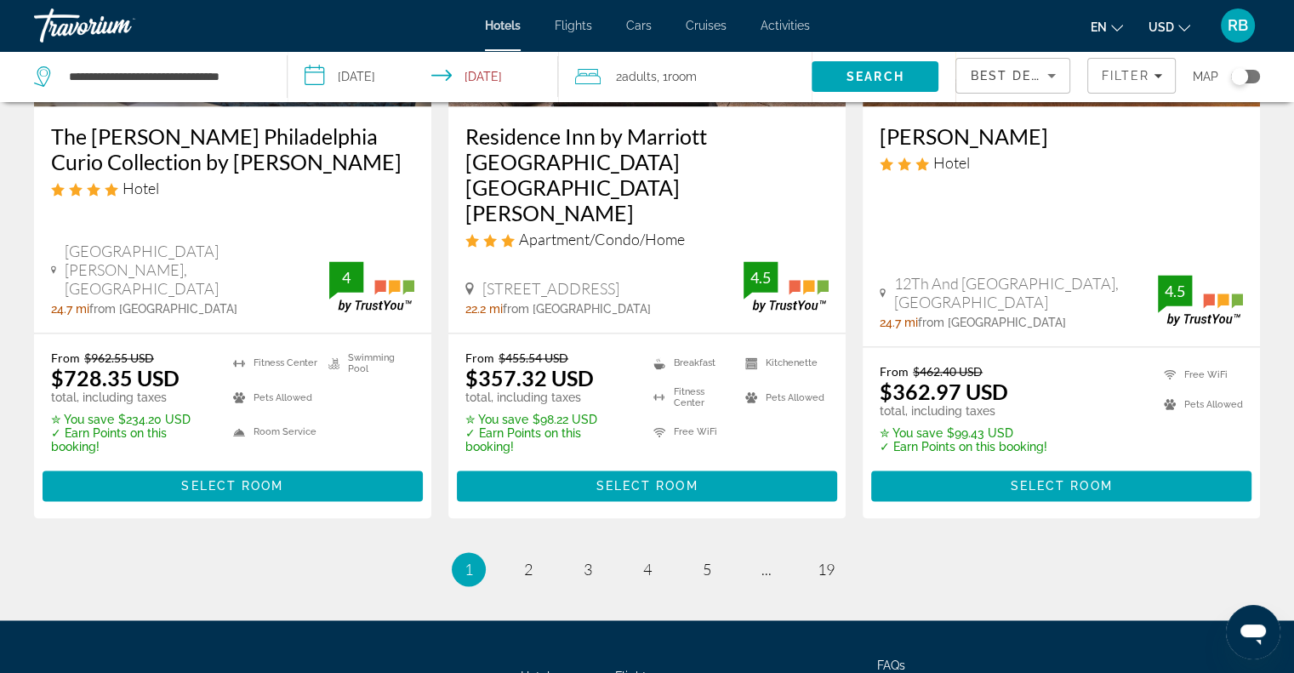
scroll to position [2358, 0]
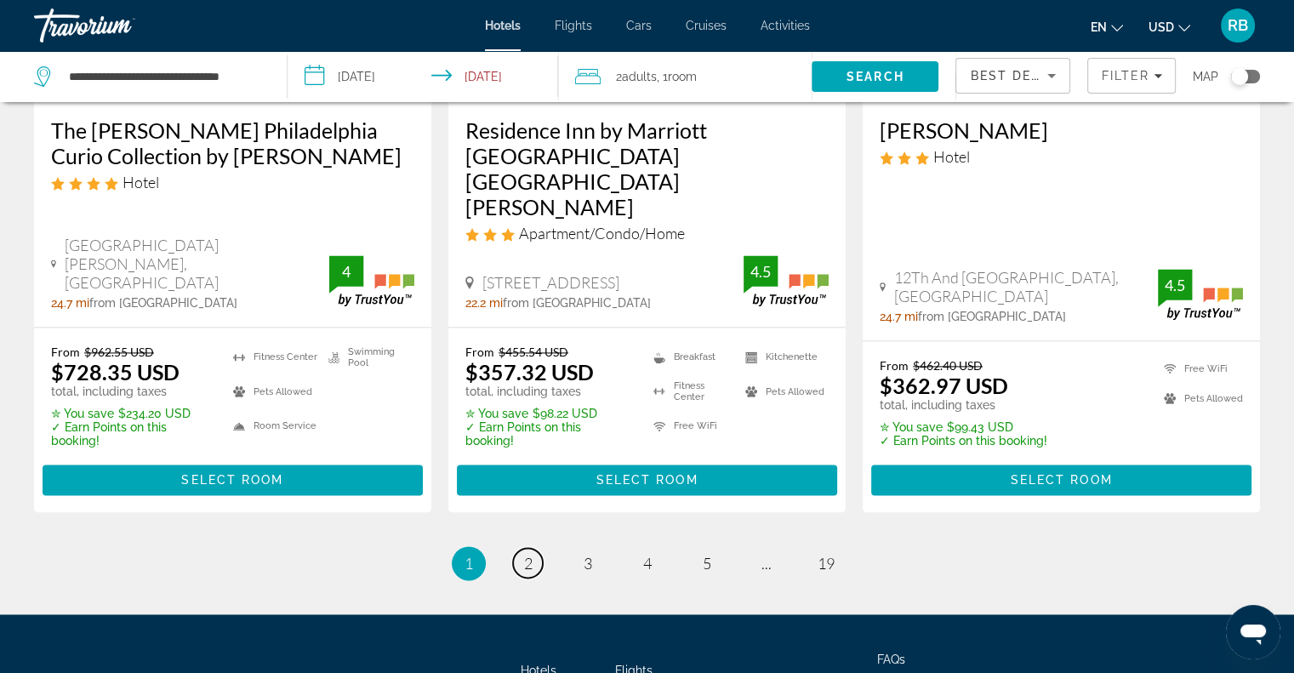
click at [527, 554] on span "2" at bounding box center [528, 563] width 9 height 19
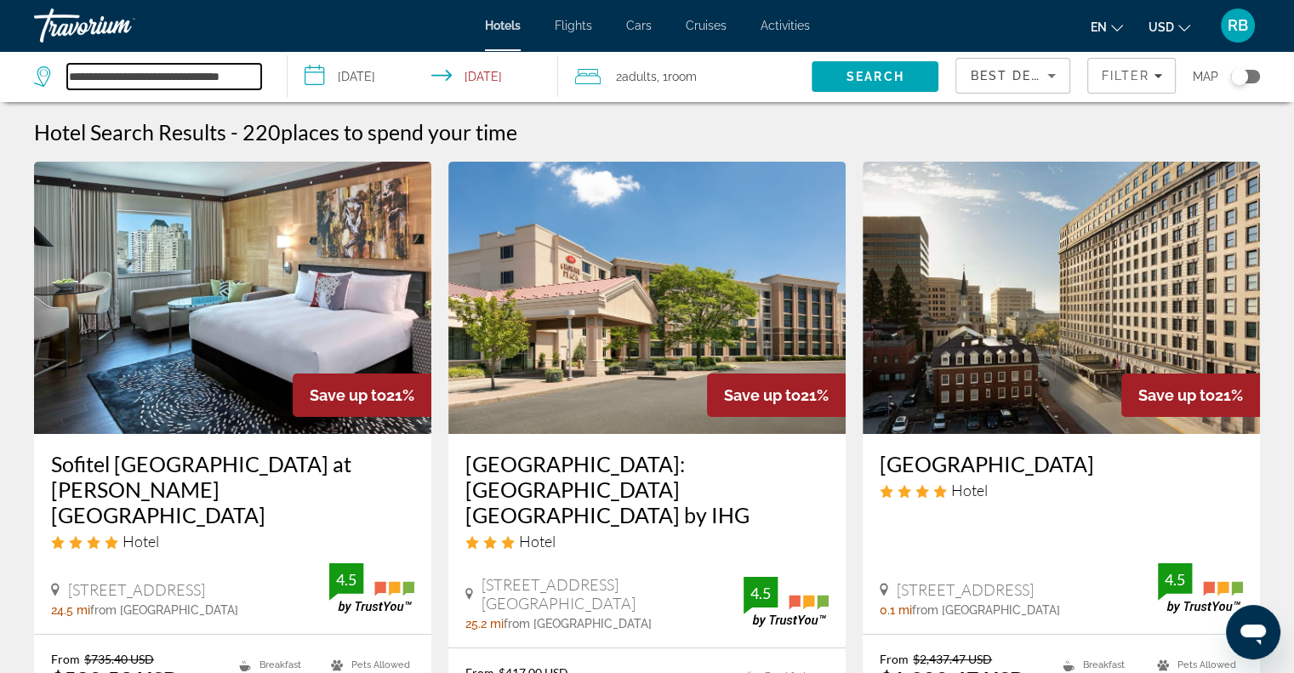
click at [166, 83] on input "**********" at bounding box center [164, 77] width 194 height 26
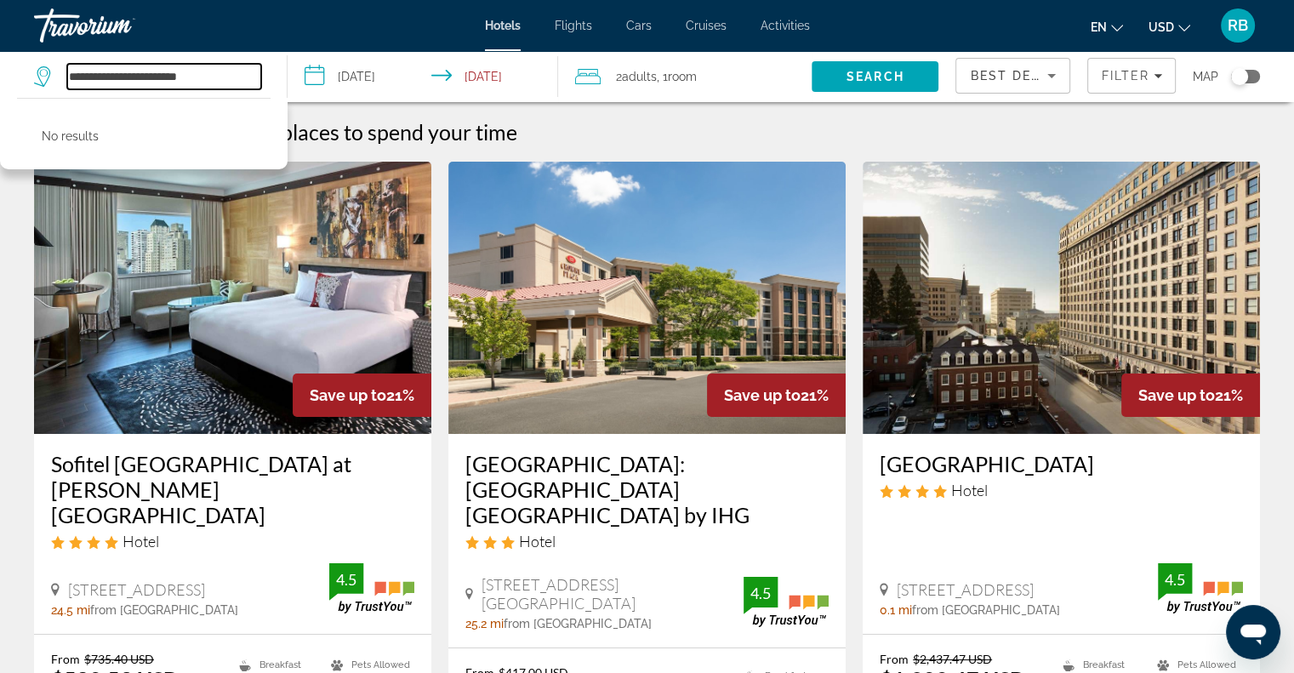
click at [220, 72] on input "**********" at bounding box center [164, 77] width 194 height 26
type input "*"
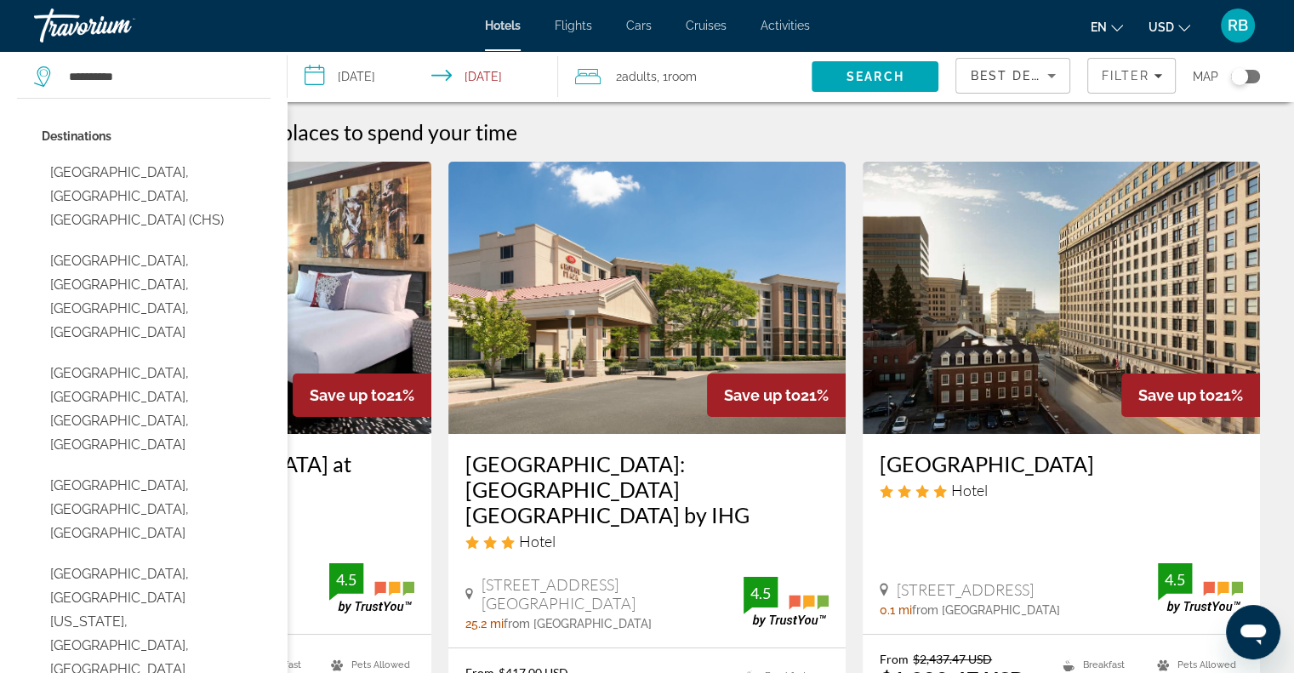
click at [122, 177] on button "[GEOGRAPHIC_DATA], [GEOGRAPHIC_DATA], [GEOGRAPHIC_DATA] (CHS)" at bounding box center [156, 197] width 229 height 80
type input "**********"
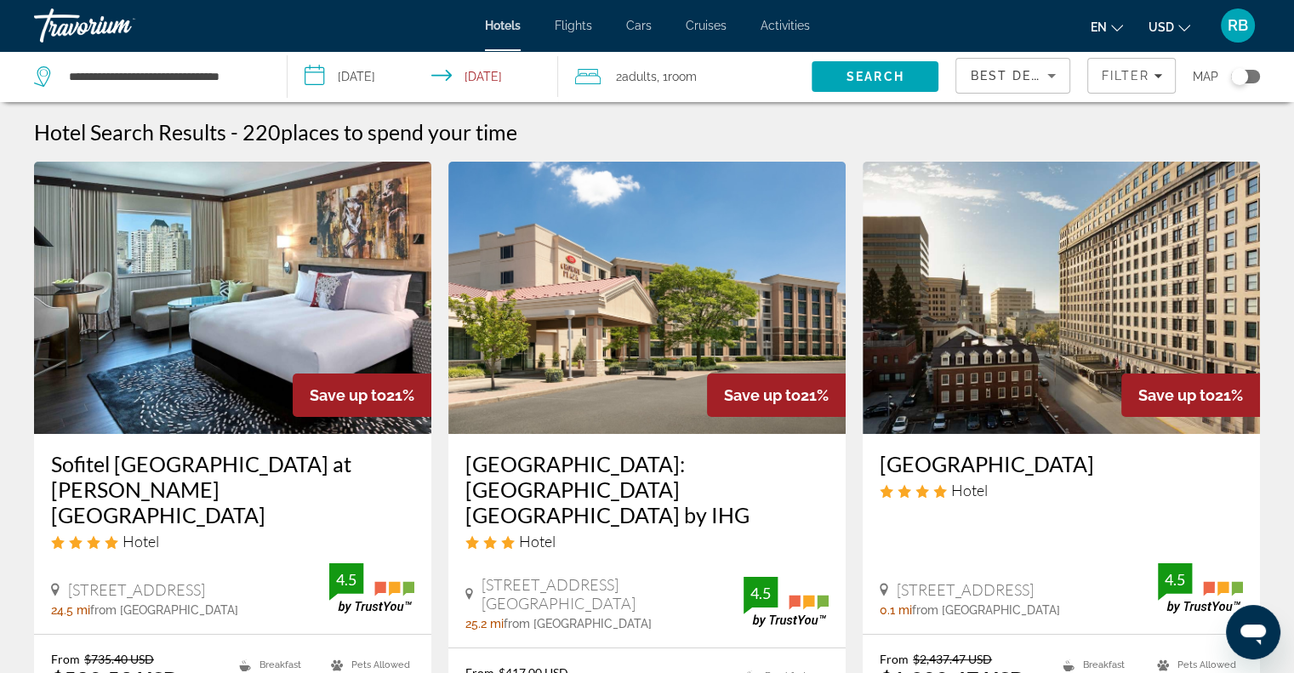
click at [470, 76] on input "**********" at bounding box center [426, 79] width 277 height 56
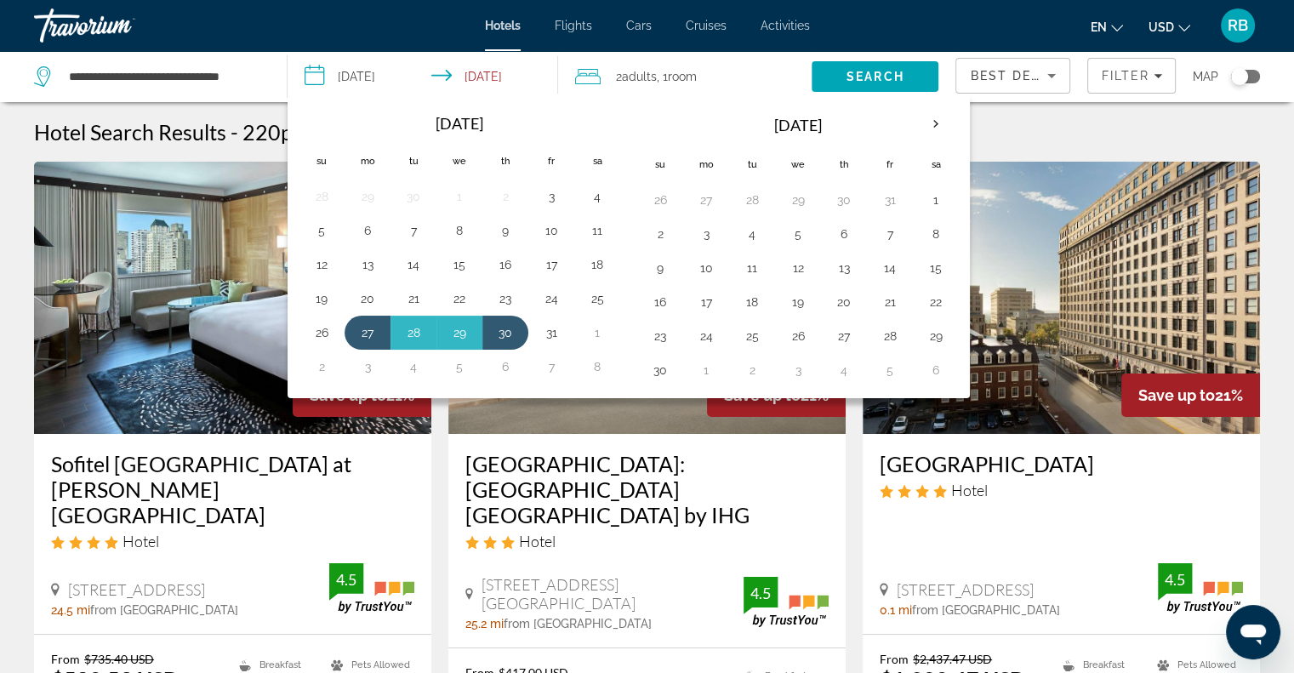
click at [362, 322] on button "27" at bounding box center [367, 333] width 27 height 24
drag, startPoint x: 362, startPoint y: 322, endPoint x: 553, endPoint y: 330, distance: 191.6
click at [553, 330] on tr "26 27 28 29 30 31 1" at bounding box center [460, 333] width 322 height 34
click at [553, 330] on button "31" at bounding box center [551, 333] width 27 height 24
type input "**********"
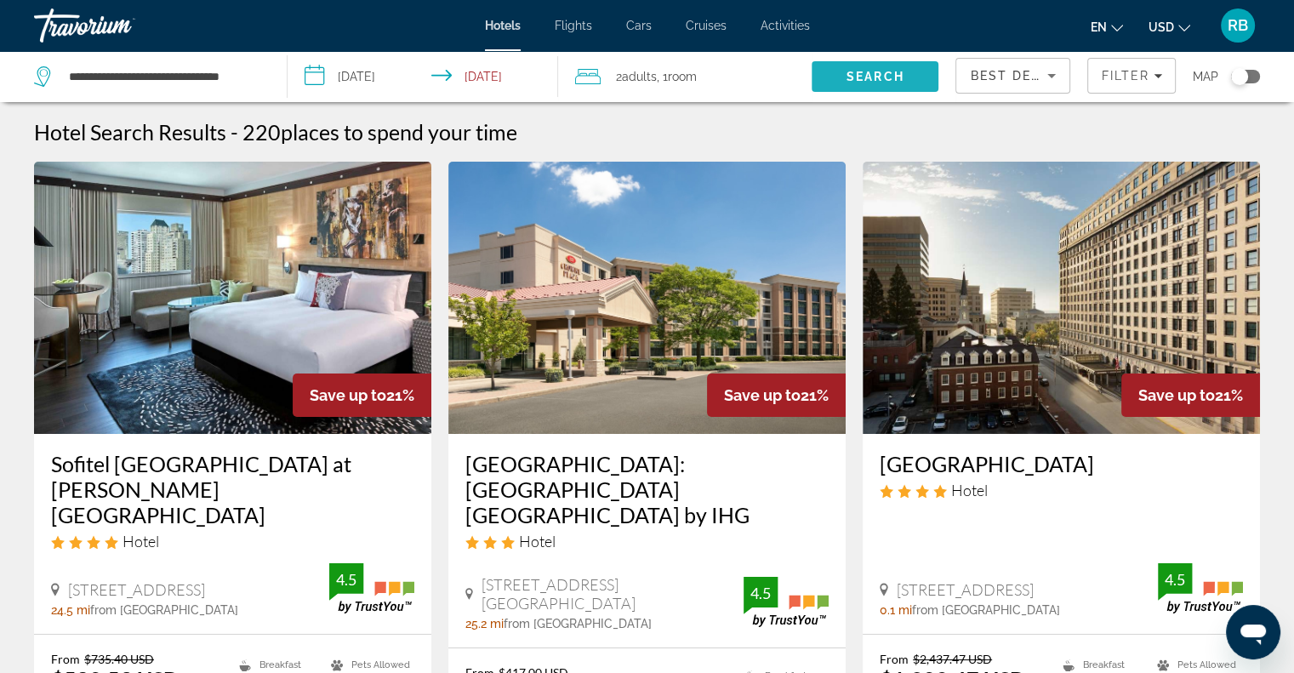
click at [832, 77] on span "Search" at bounding box center [875, 76] width 127 height 41
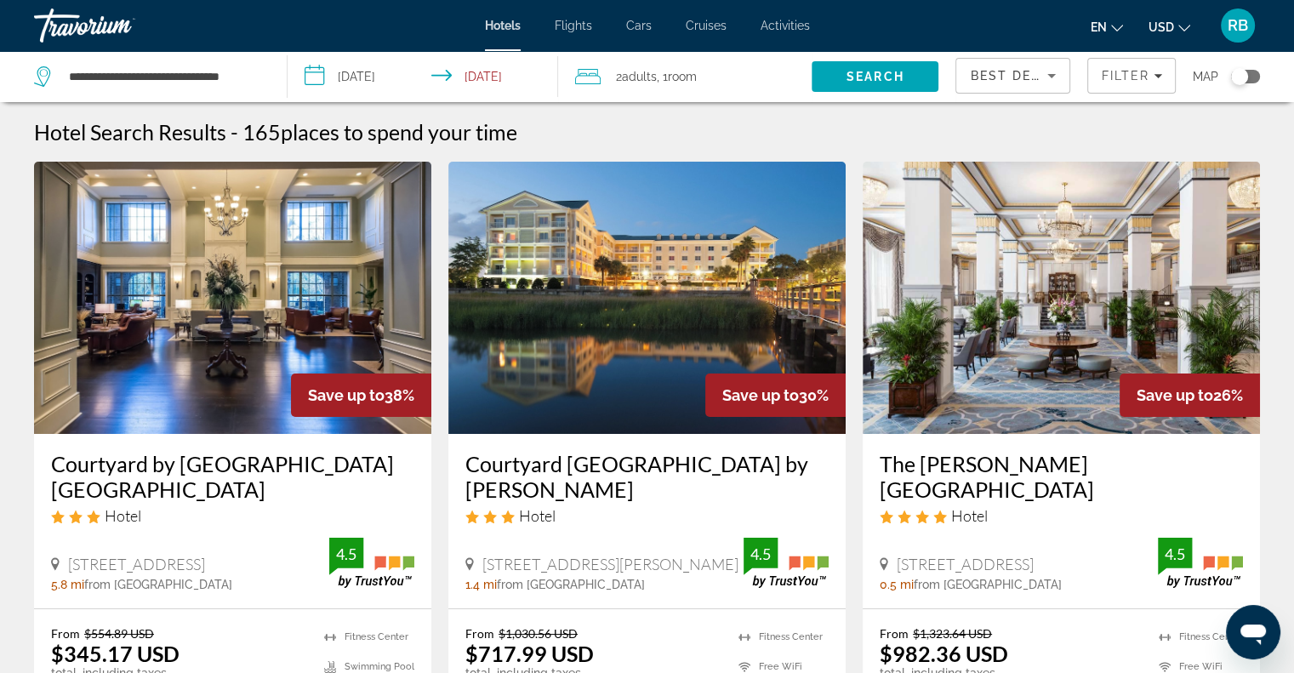
click at [674, 291] on img "Main content" at bounding box center [646, 298] width 397 height 272
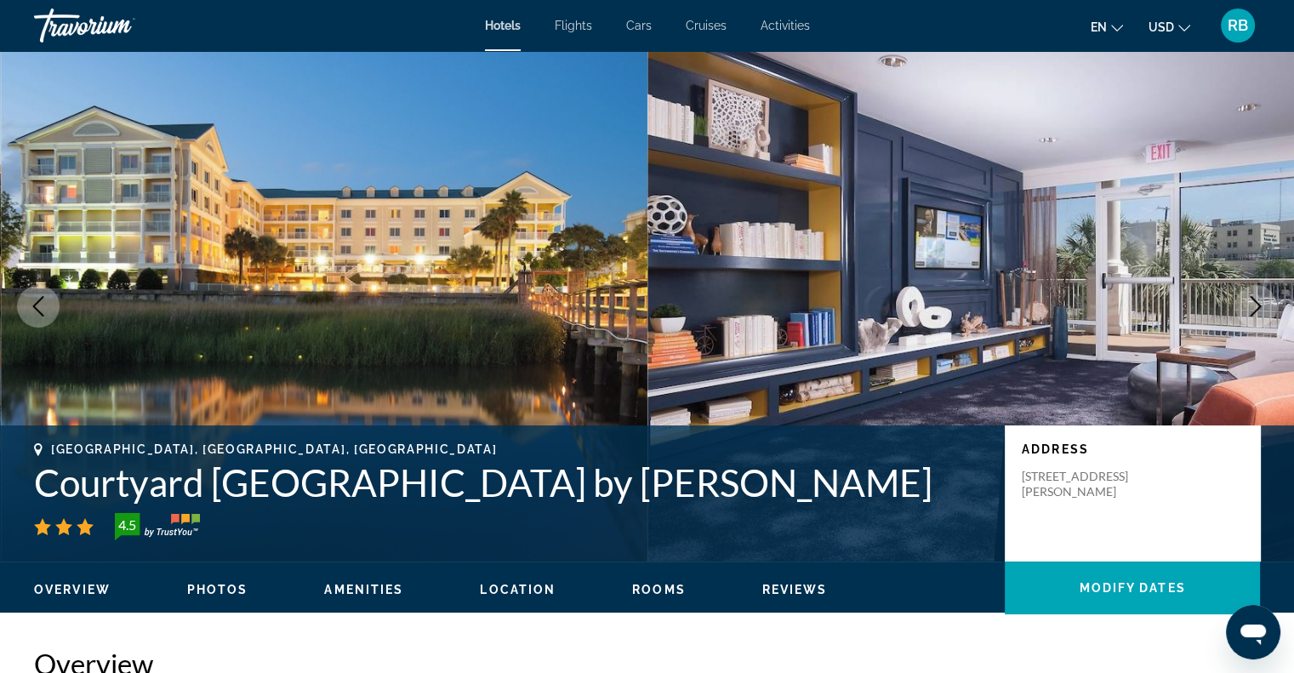
click at [647, 586] on span "Rooms" at bounding box center [659, 590] width 54 height 14
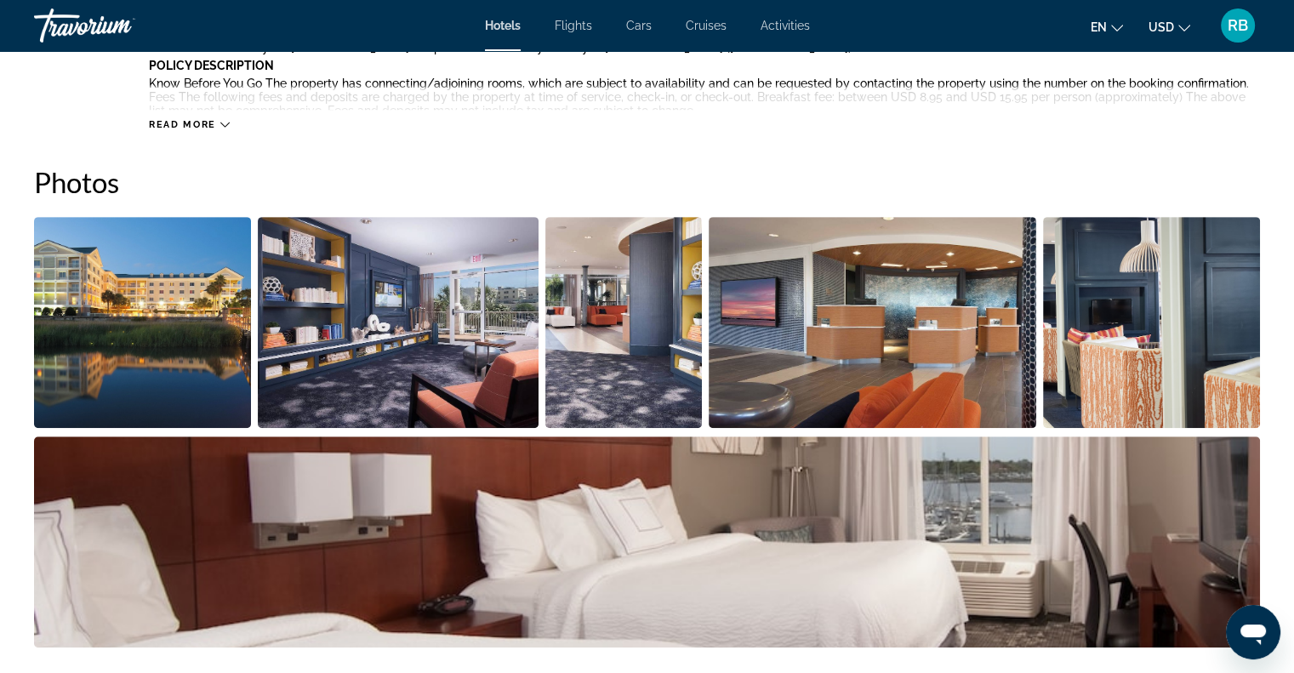
scroll to position [609, 0]
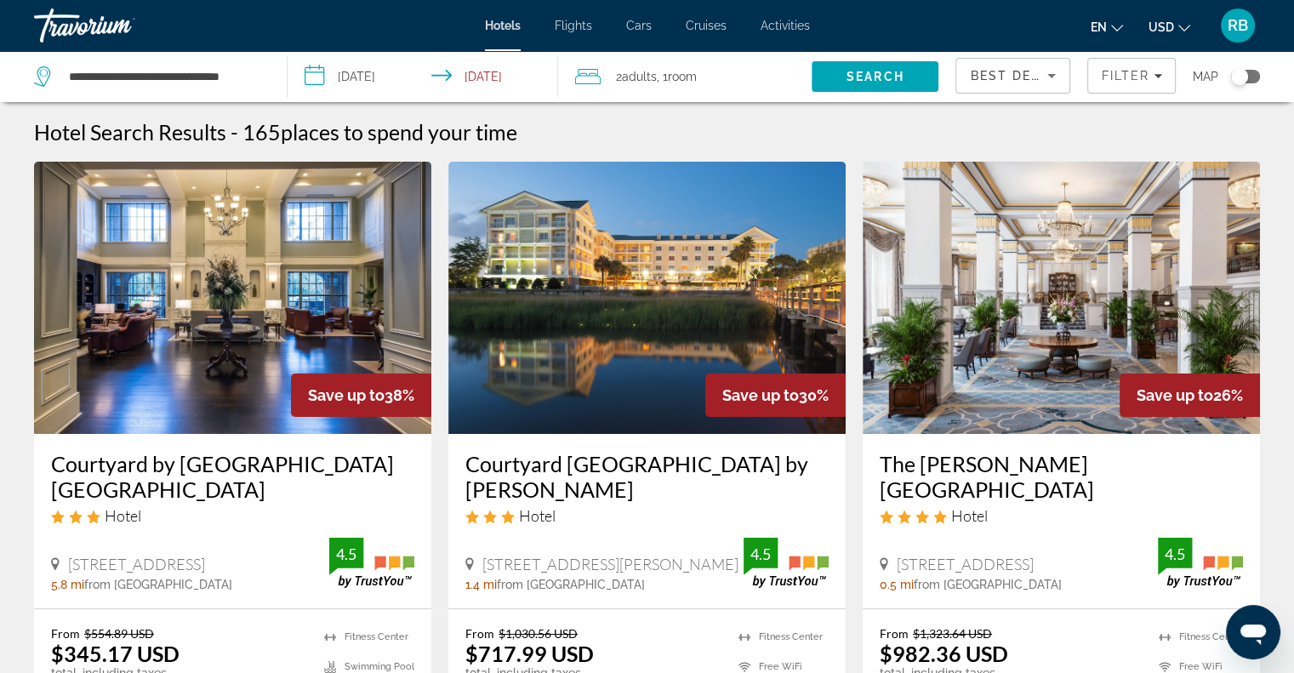
click at [1077, 316] on img "Main content" at bounding box center [1061, 298] width 397 height 272
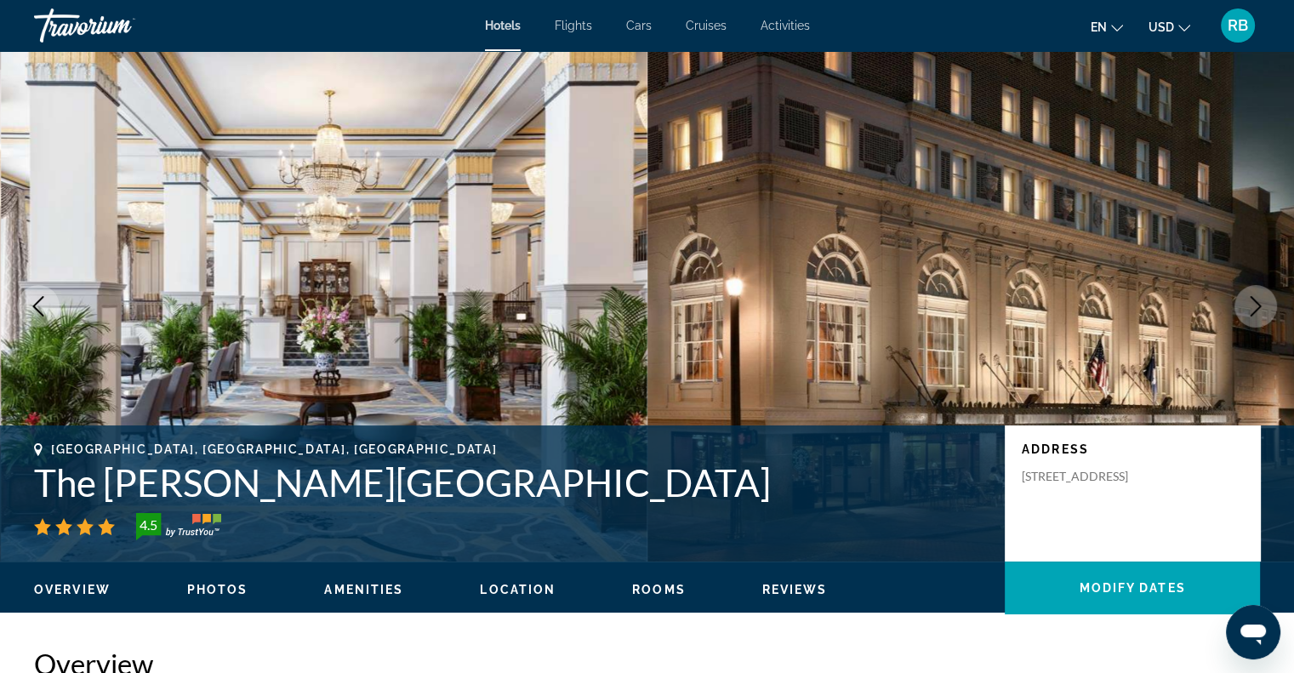
click at [657, 584] on span "Rooms" at bounding box center [659, 590] width 54 height 14
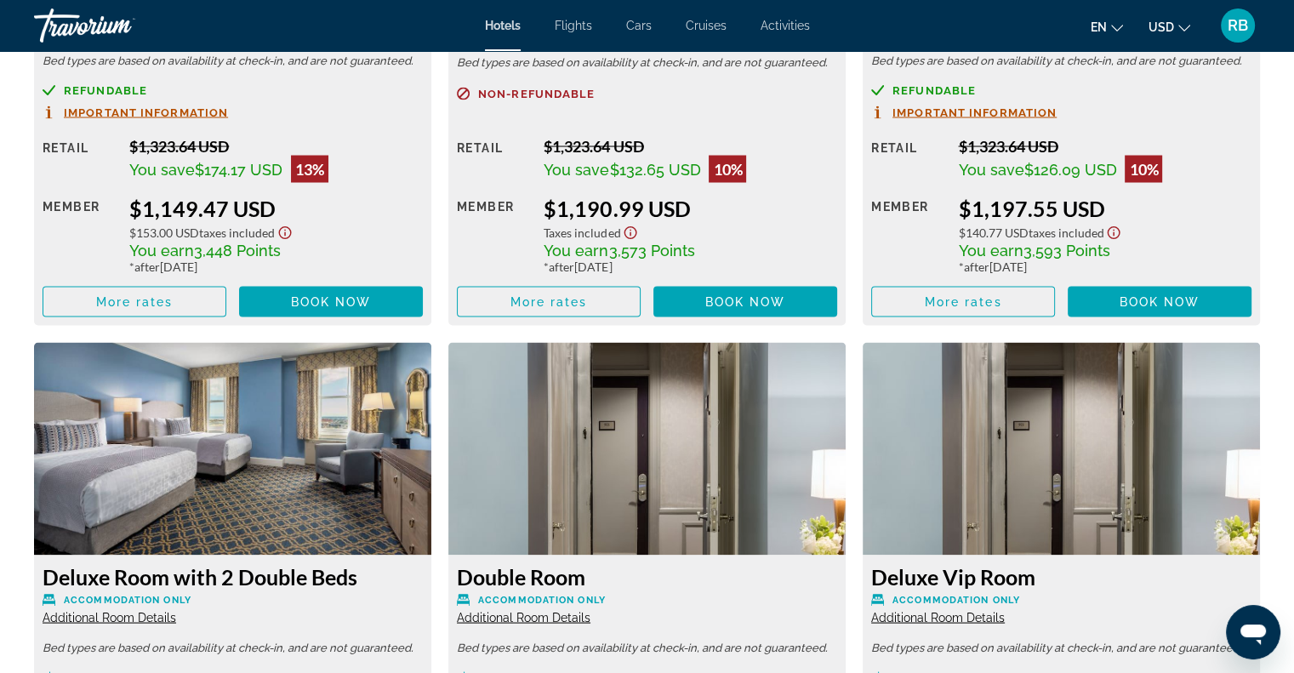
scroll to position [787, 0]
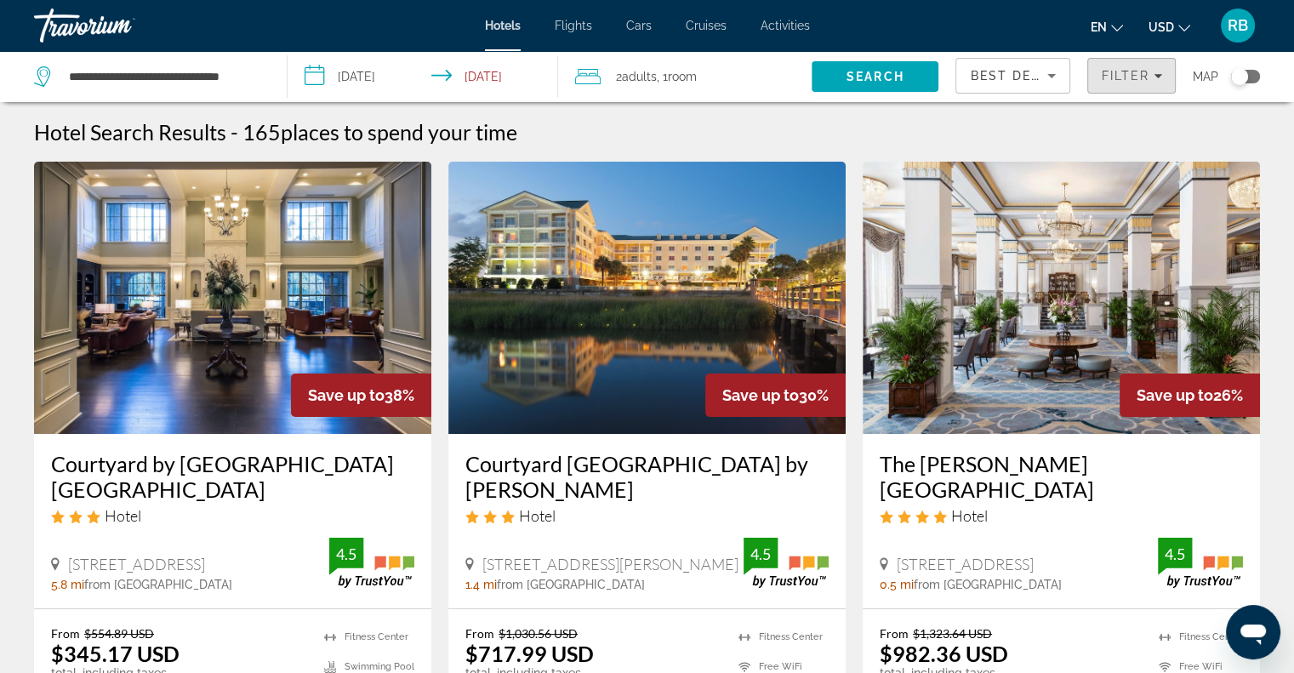
click at [1156, 77] on icon "Filters" at bounding box center [1158, 76] width 9 height 4
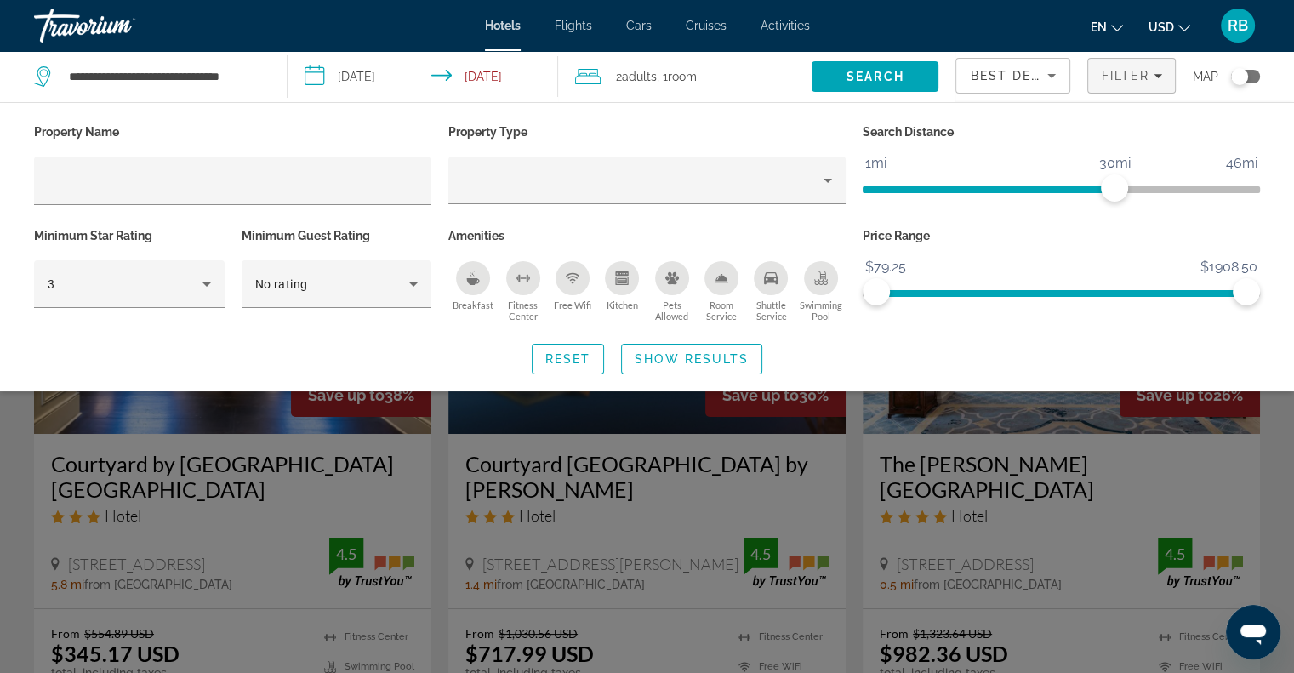
click at [477, 276] on icon "Breakfast" at bounding box center [473, 278] width 14 height 14
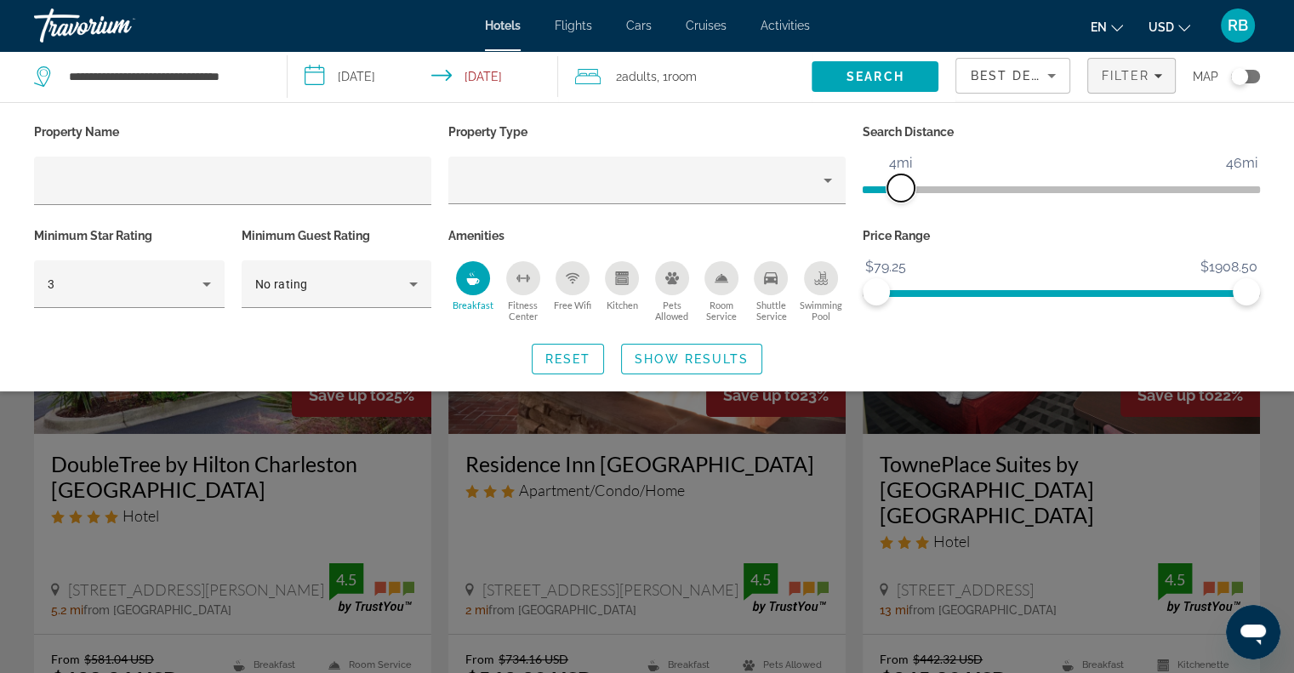
drag, startPoint x: 1112, startPoint y: 183, endPoint x: 898, endPoint y: 198, distance: 214.1
click at [898, 198] on span "ngx-slider" at bounding box center [900, 187] width 27 height 27
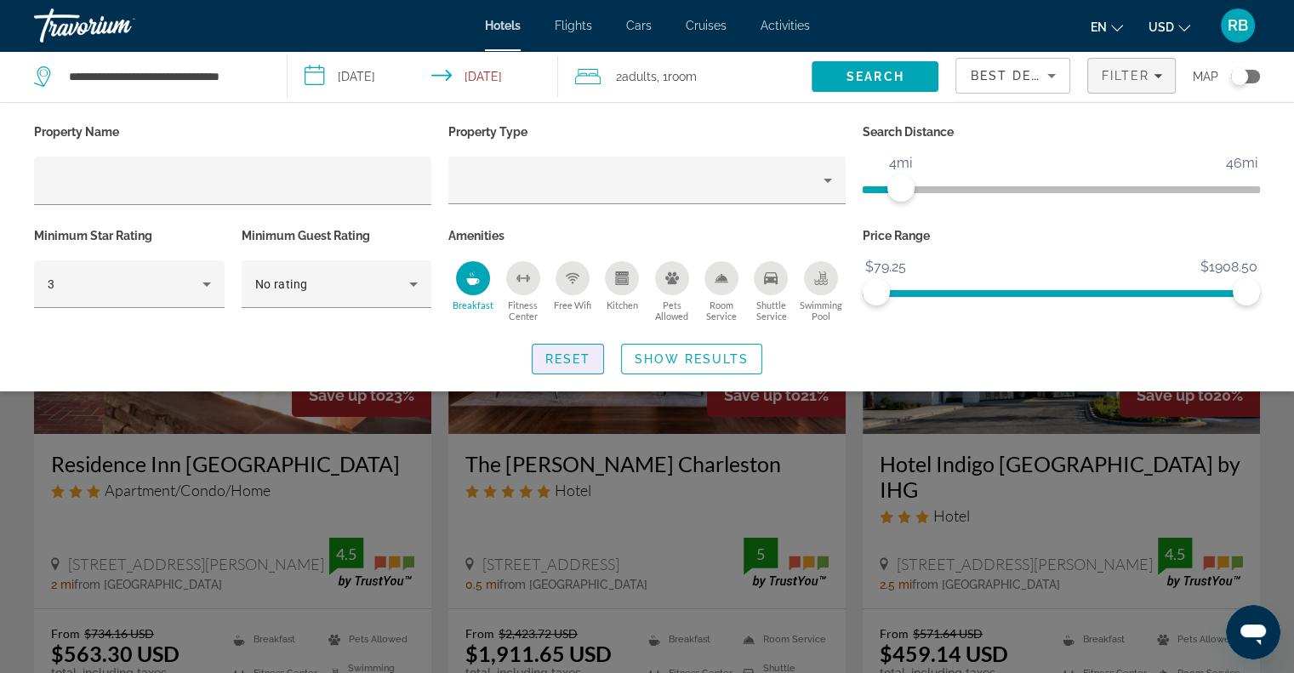
click at [572, 356] on span "Reset" at bounding box center [568, 359] width 46 height 14
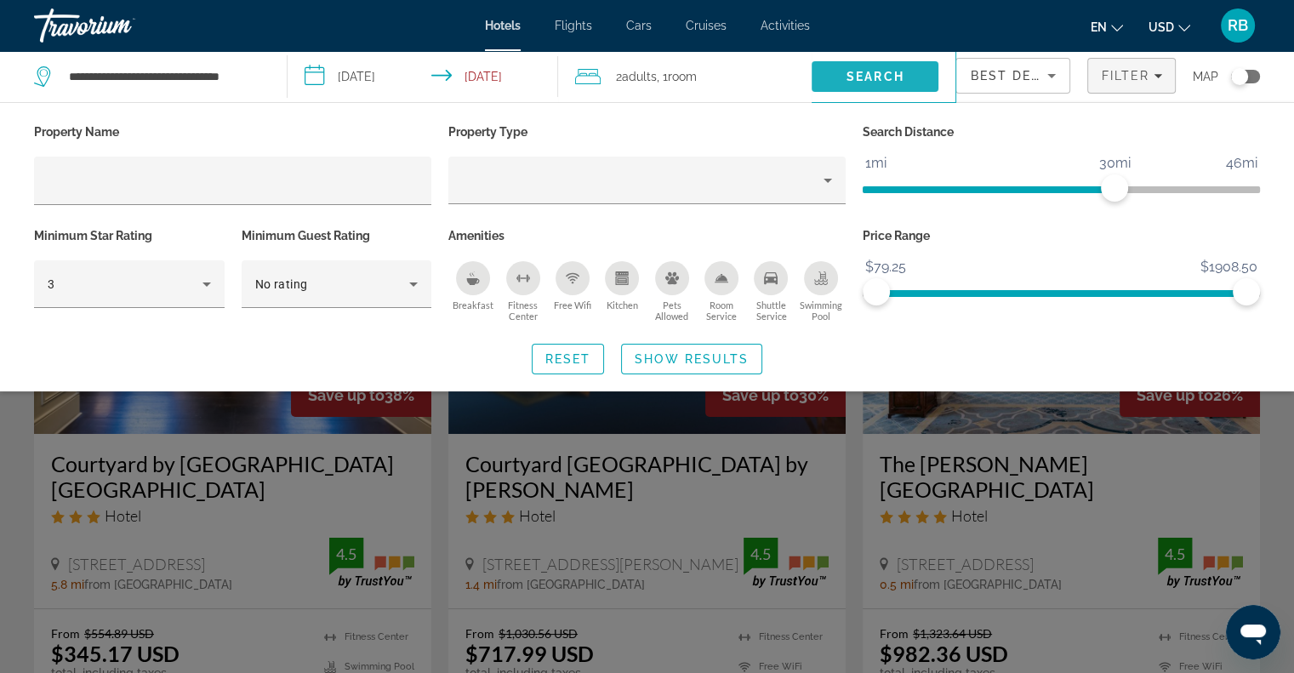
click at [867, 73] on span "Search" at bounding box center [875, 77] width 58 height 14
click at [473, 279] on icon "Breakfast" at bounding box center [473, 281] width 13 height 7
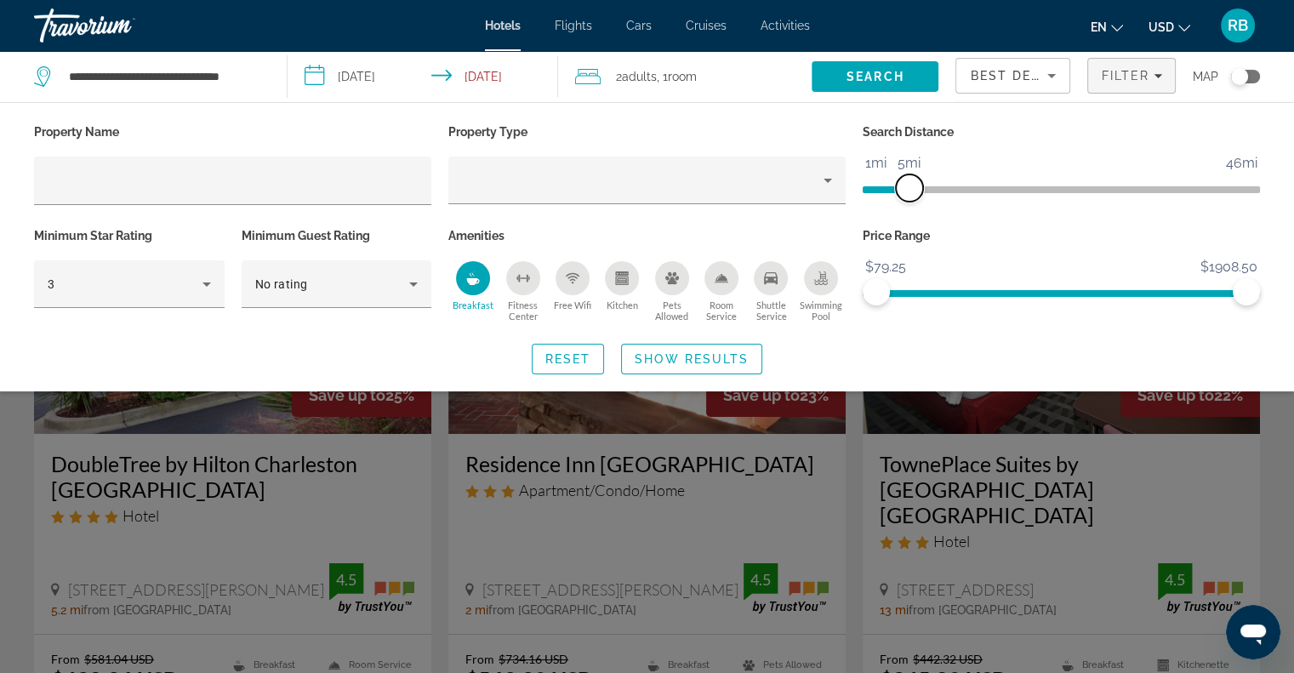
drag, startPoint x: 1110, startPoint y: 191, endPoint x: 906, endPoint y: 197, distance: 204.2
click at [906, 197] on span "ngx-slider" at bounding box center [909, 187] width 27 height 27
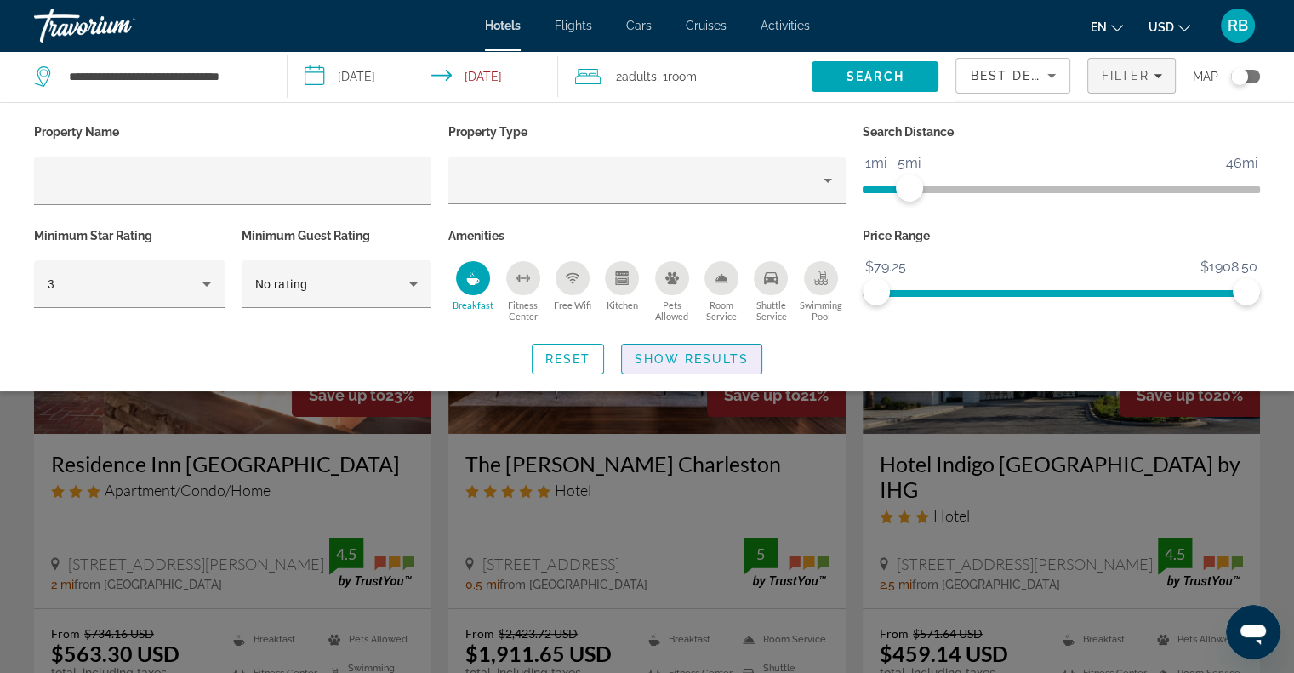
click at [704, 353] on span "Show Results" at bounding box center [692, 359] width 114 height 14
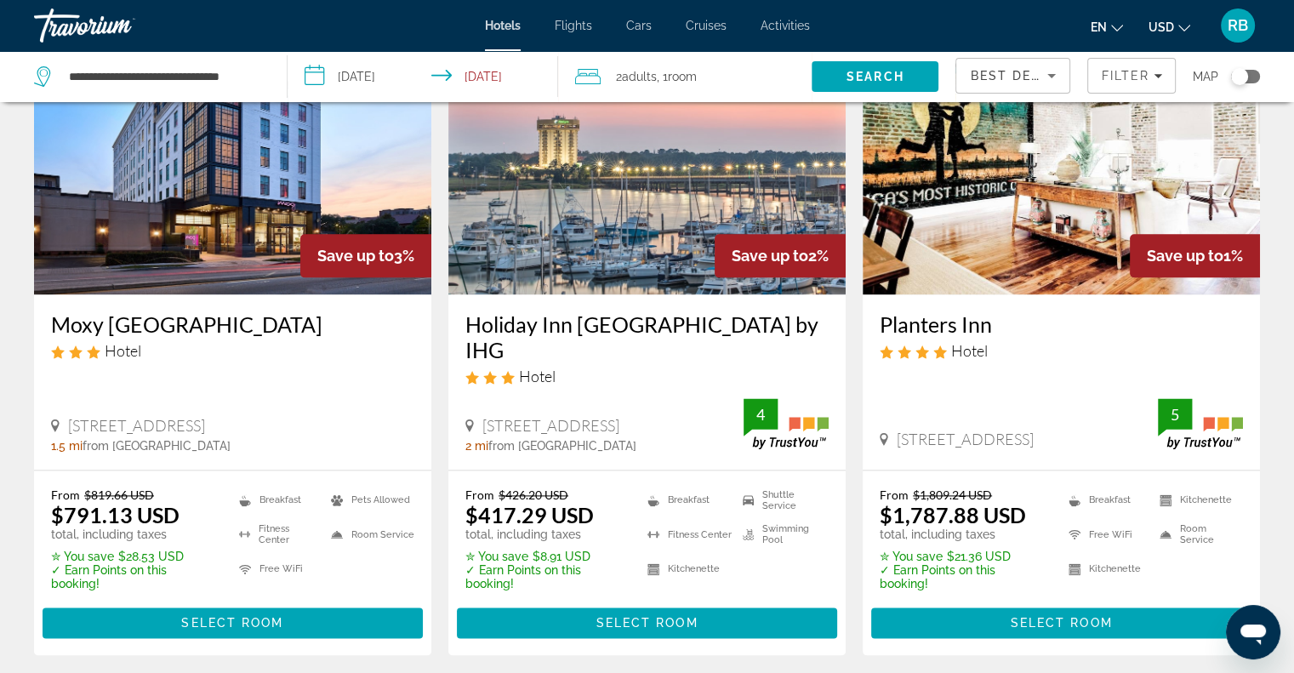
scroll to position [2185, 0]
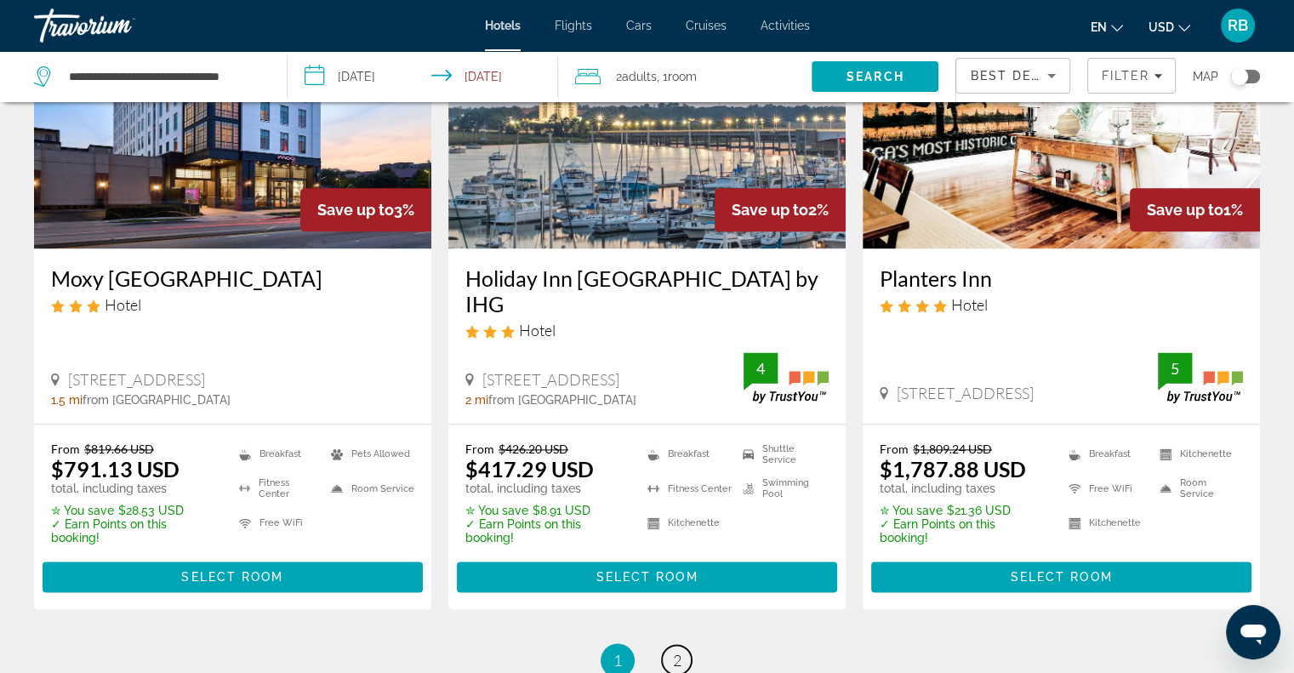
click at [677, 651] on span "2" at bounding box center [677, 660] width 9 height 19
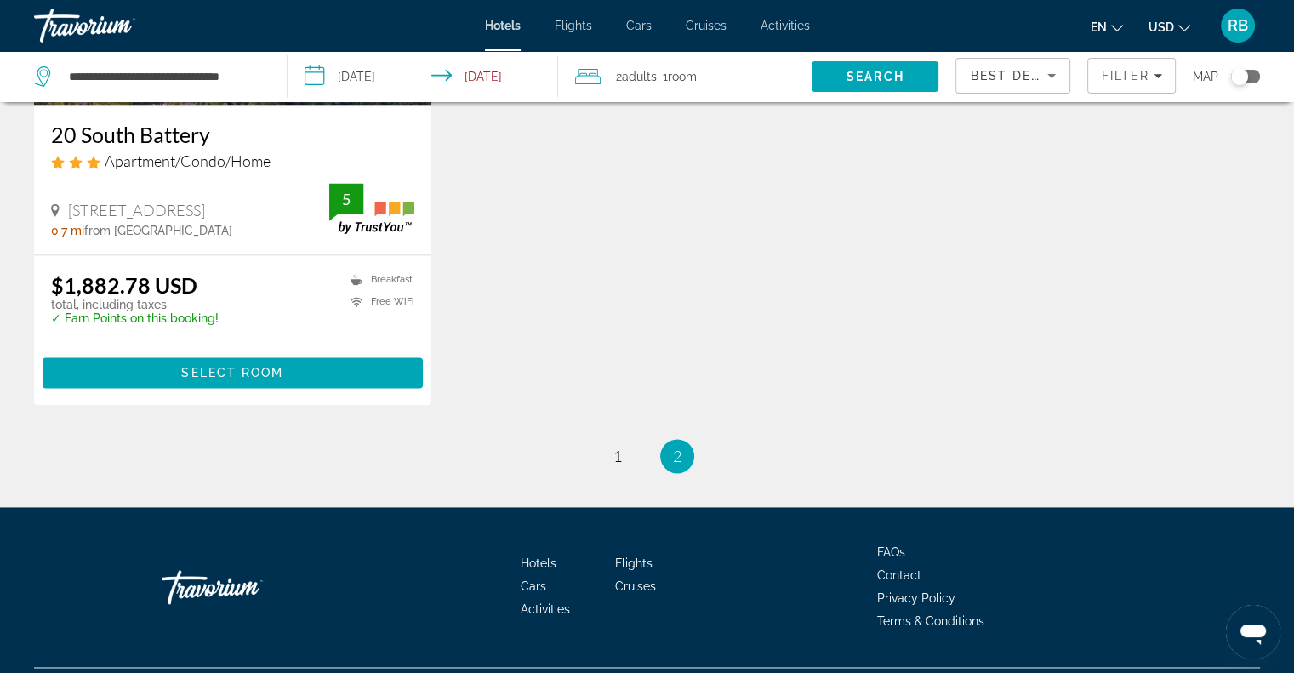
scroll to position [2159, 0]
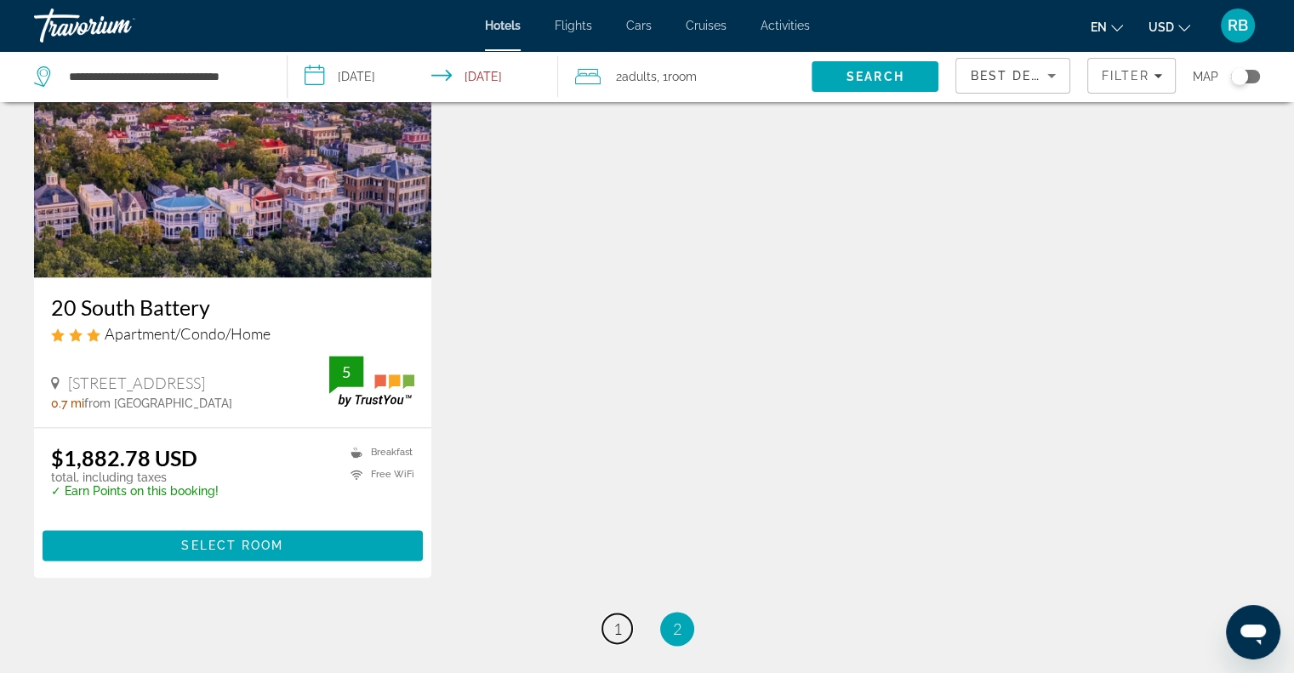
click at [615, 619] on span "1" at bounding box center [617, 628] width 9 height 19
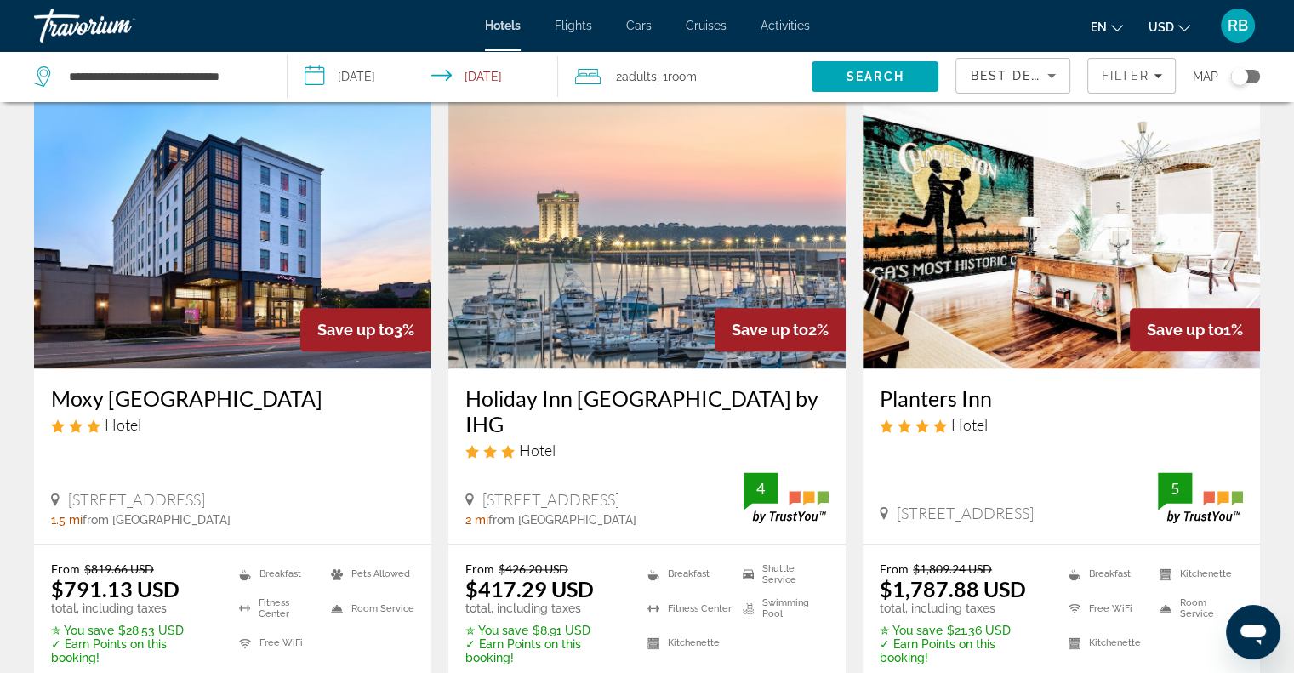
scroll to position [2061, 0]
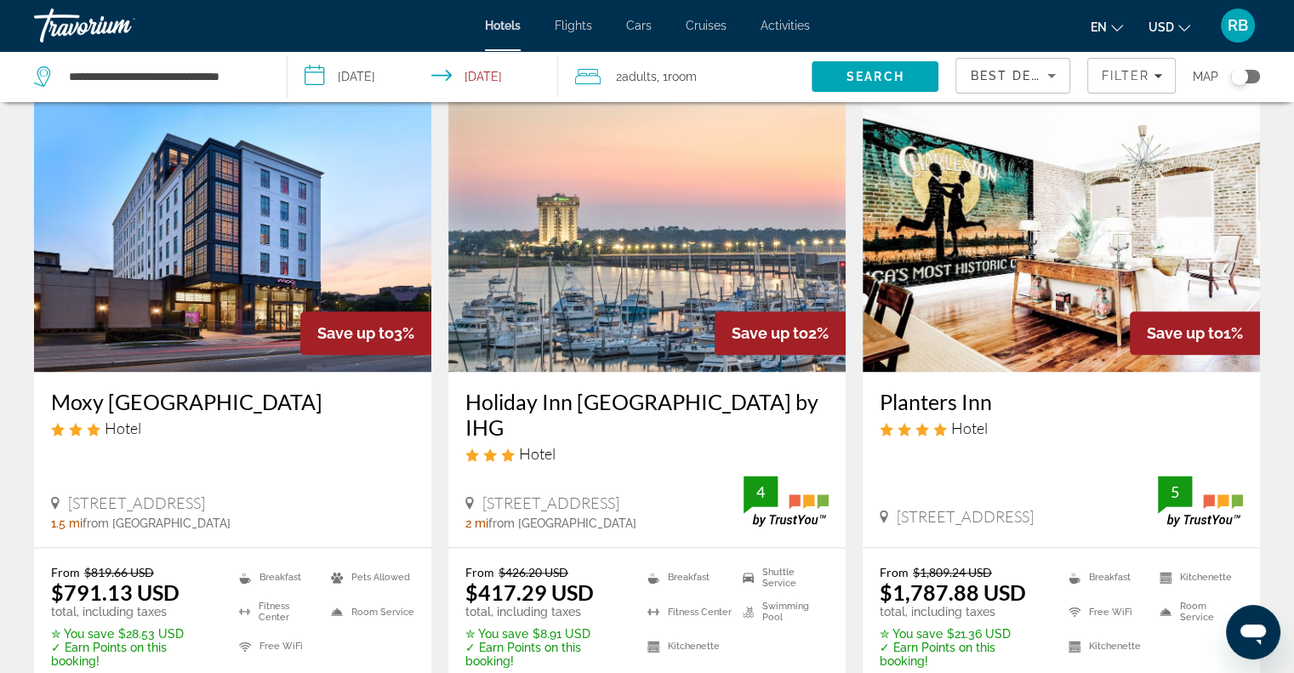
click at [267, 245] on img "Main content" at bounding box center [232, 236] width 397 height 272
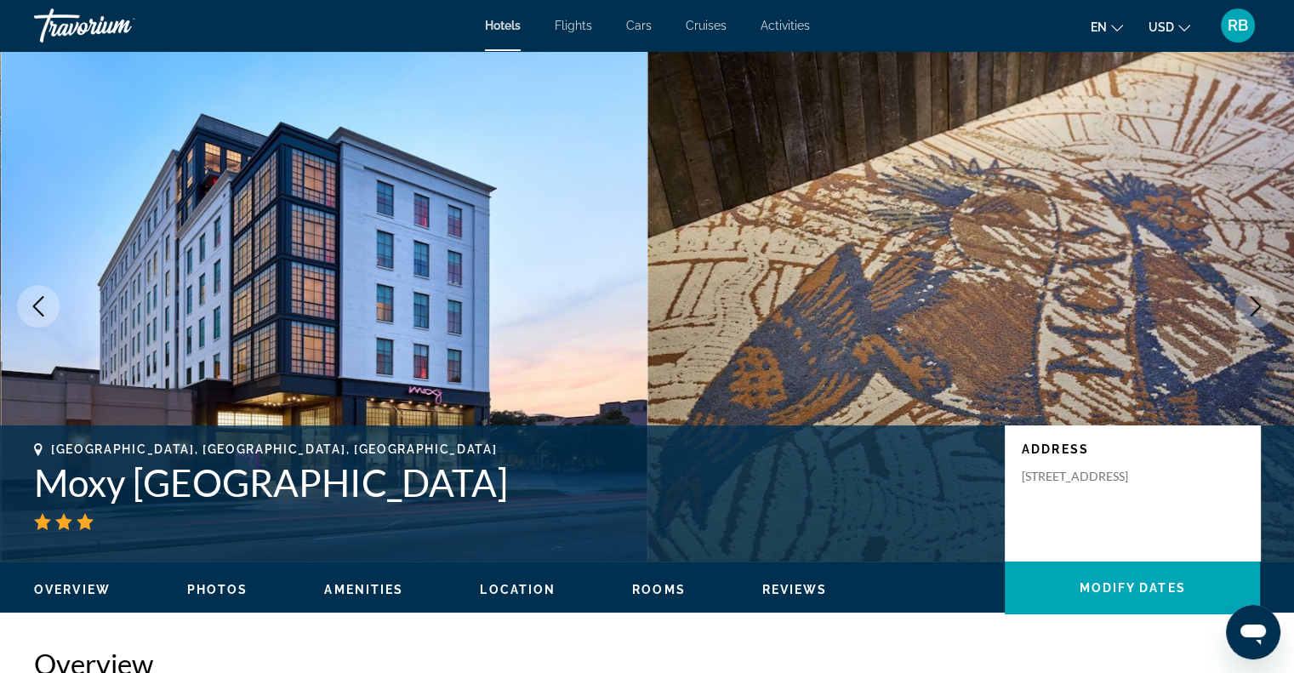
click at [659, 588] on span "Rooms" at bounding box center [659, 590] width 54 height 14
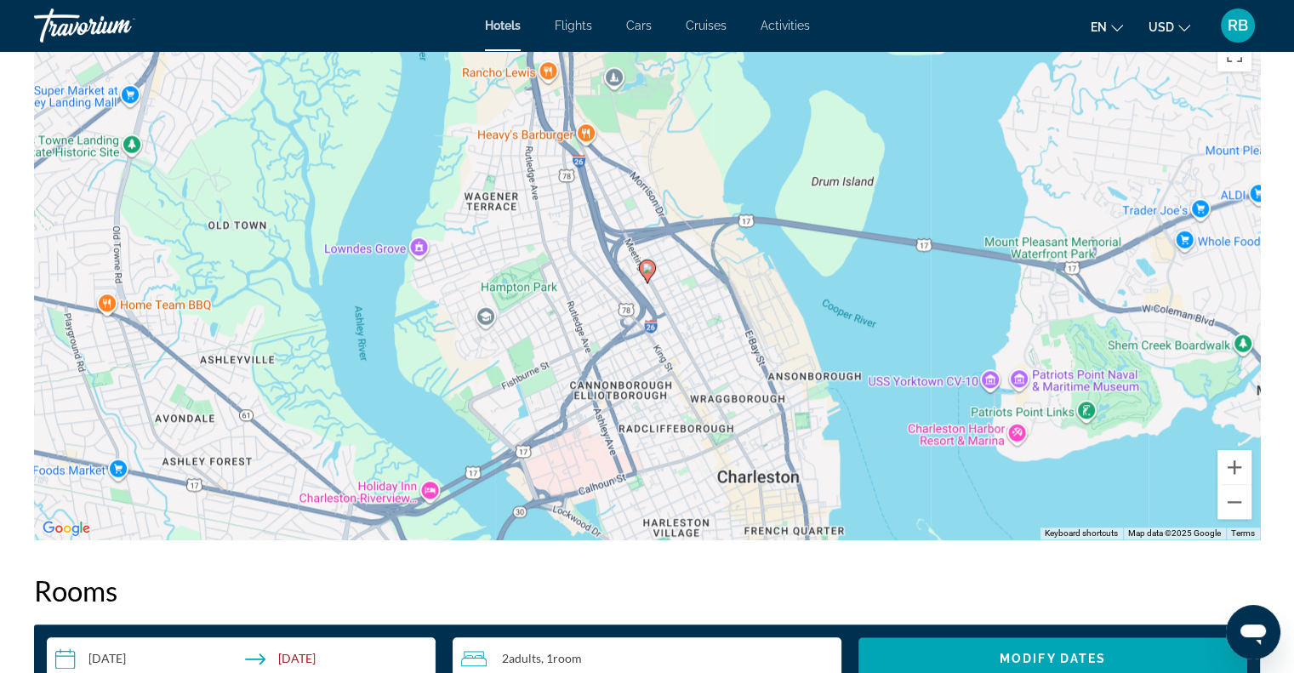
scroll to position [1644, 0]
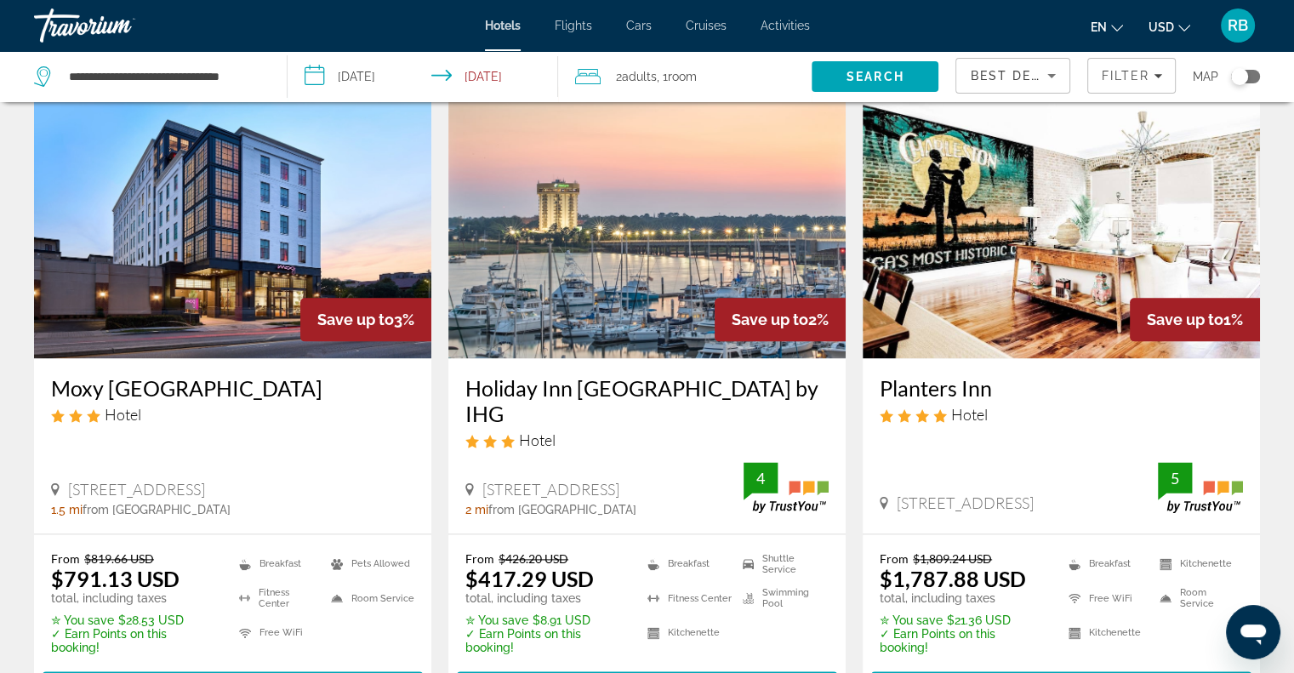
scroll to position [1854, 0]
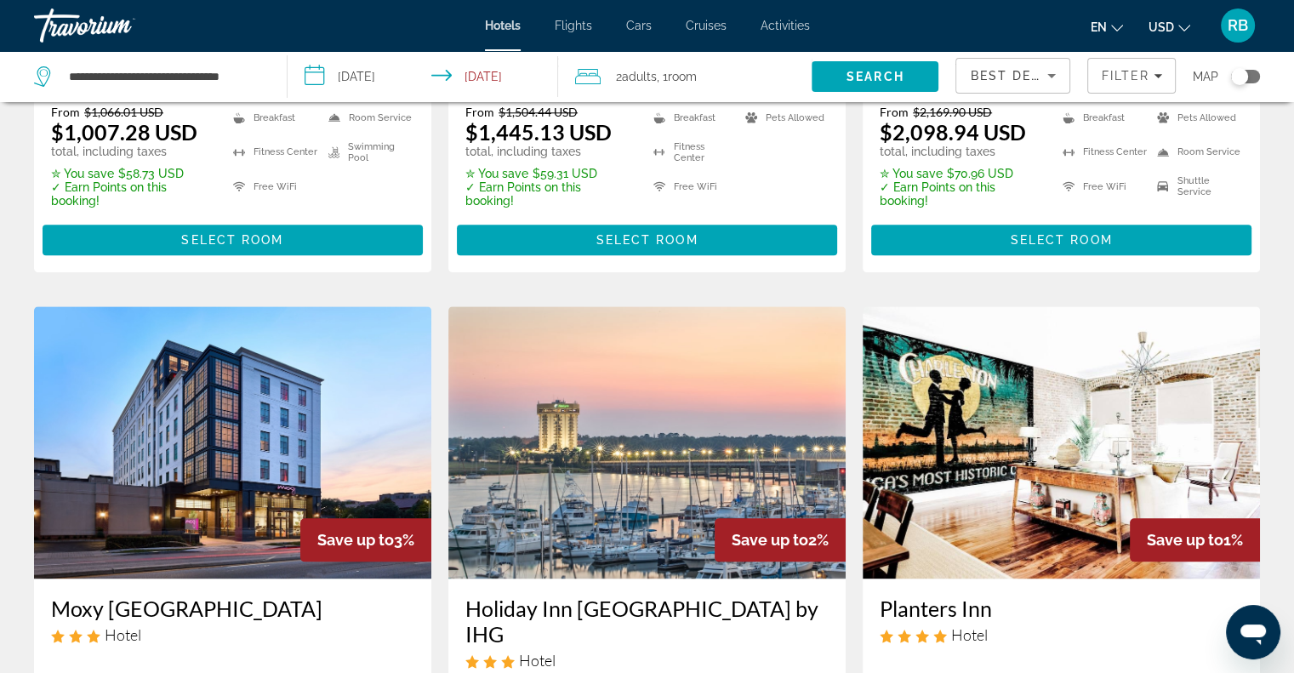
click at [573, 444] on img "Main content" at bounding box center [646, 442] width 397 height 272
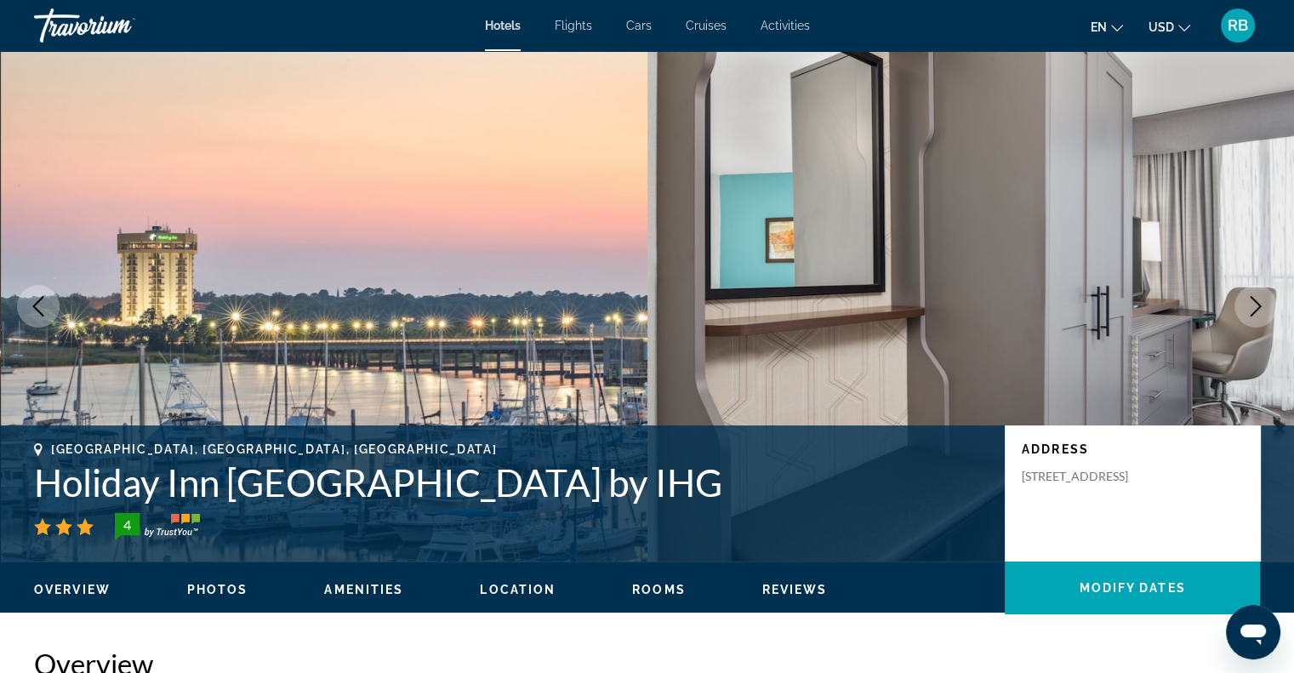
click at [222, 590] on span "Photos" at bounding box center [217, 590] width 61 height 14
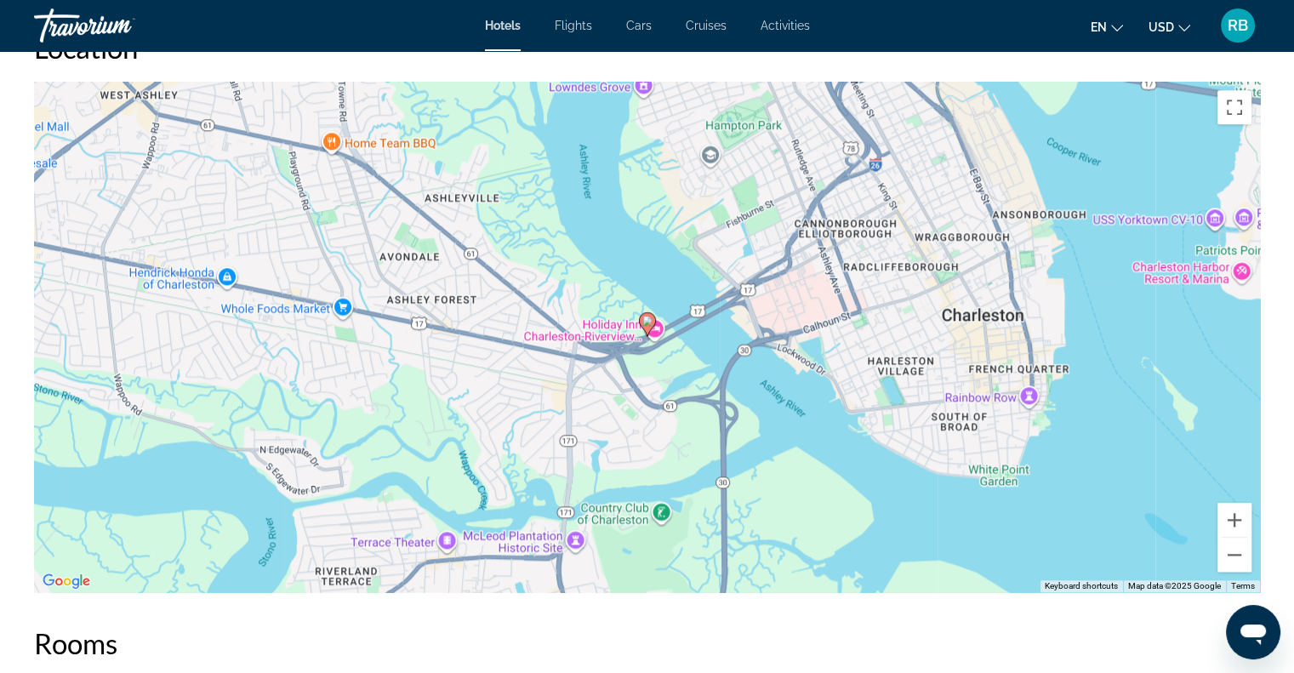
scroll to position [1718, 0]
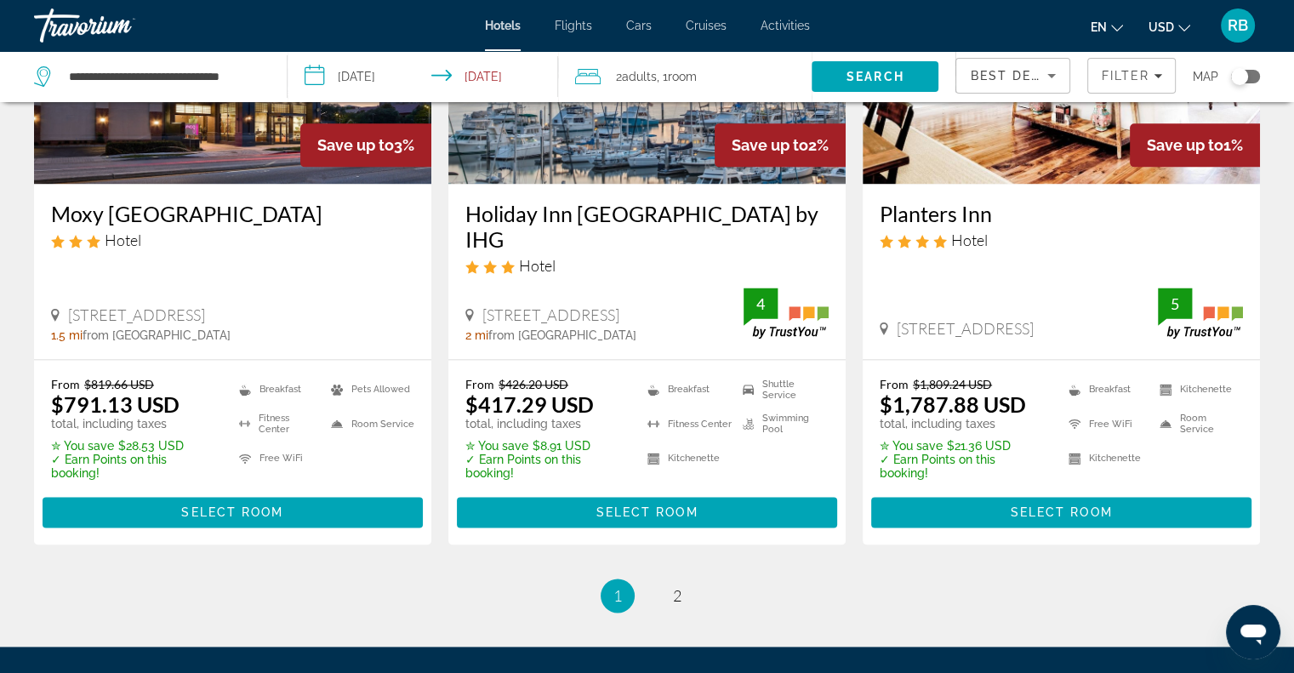
scroll to position [2355, 0]
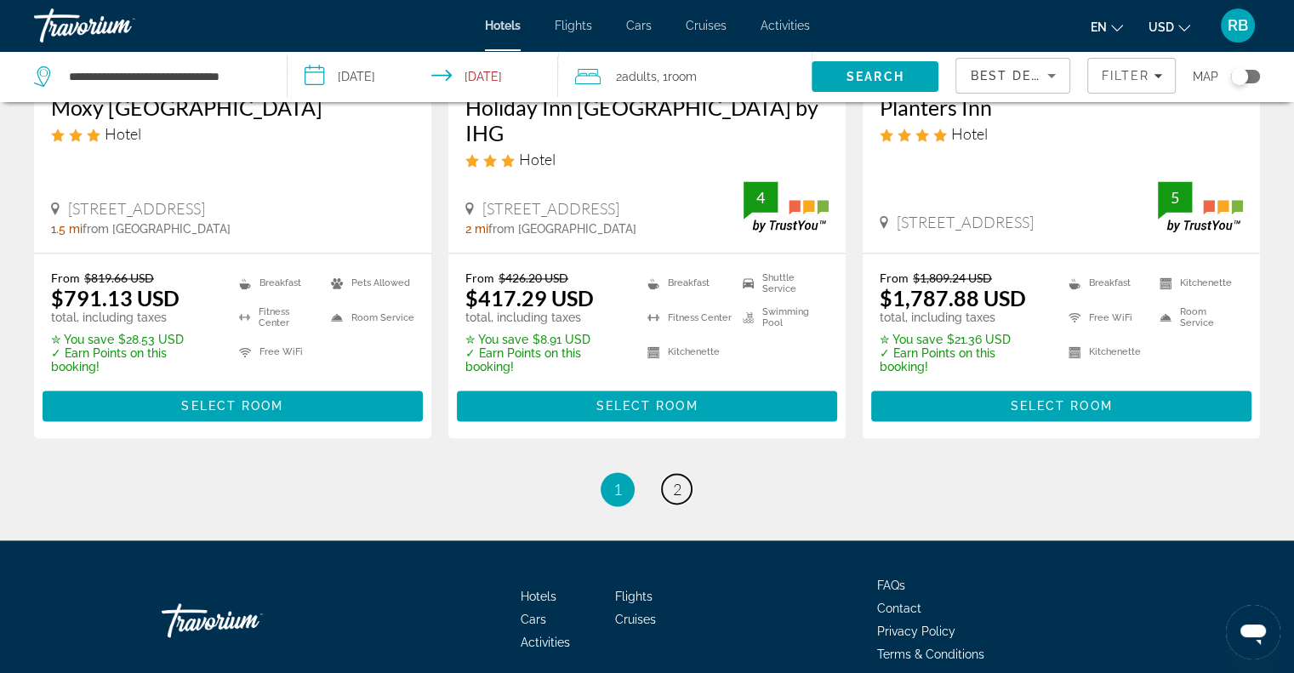
click at [674, 480] on span "2" at bounding box center [677, 489] width 9 height 19
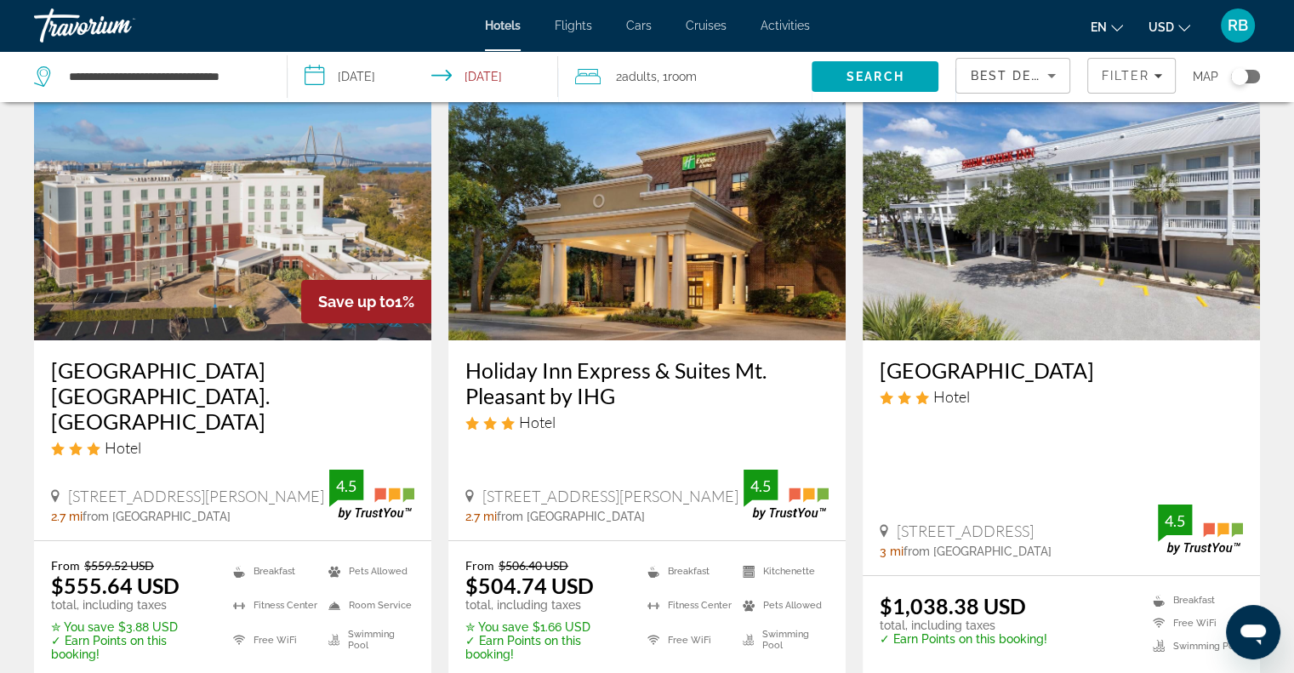
scroll to position [65, 0]
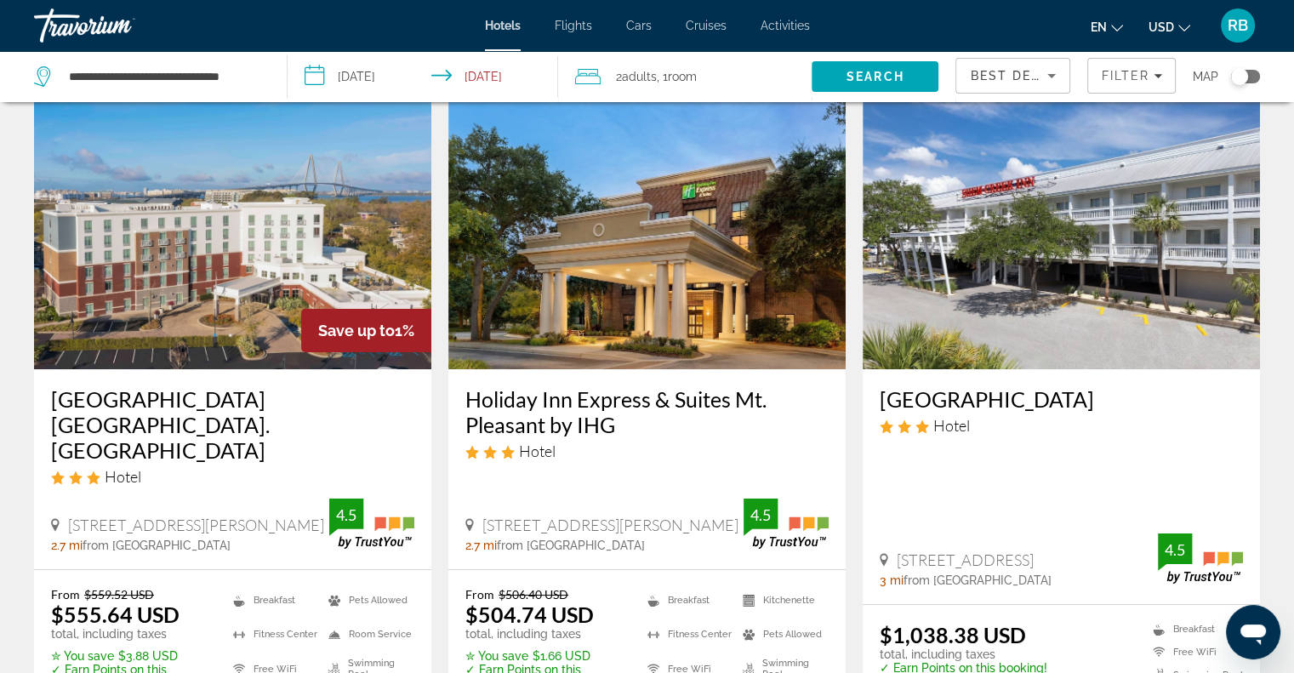
click at [1089, 251] on img "Main content" at bounding box center [1061, 233] width 397 height 272
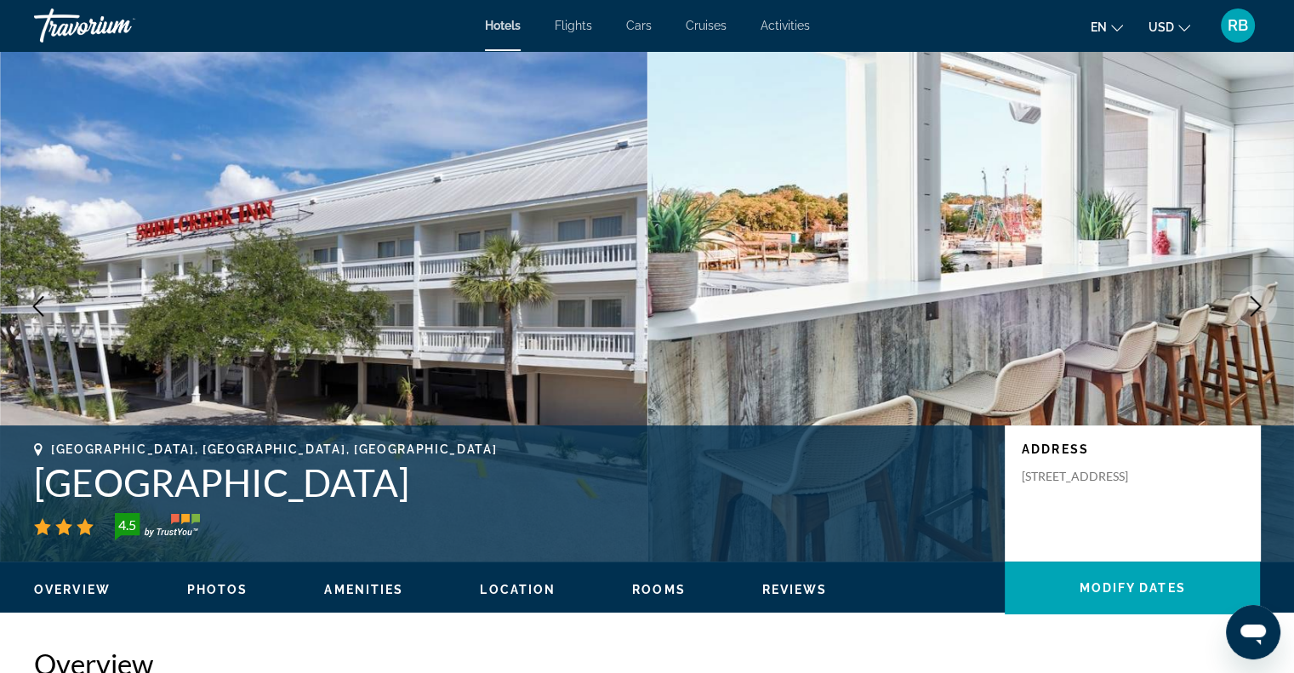
click at [231, 588] on span "Photos" at bounding box center [217, 590] width 61 height 14
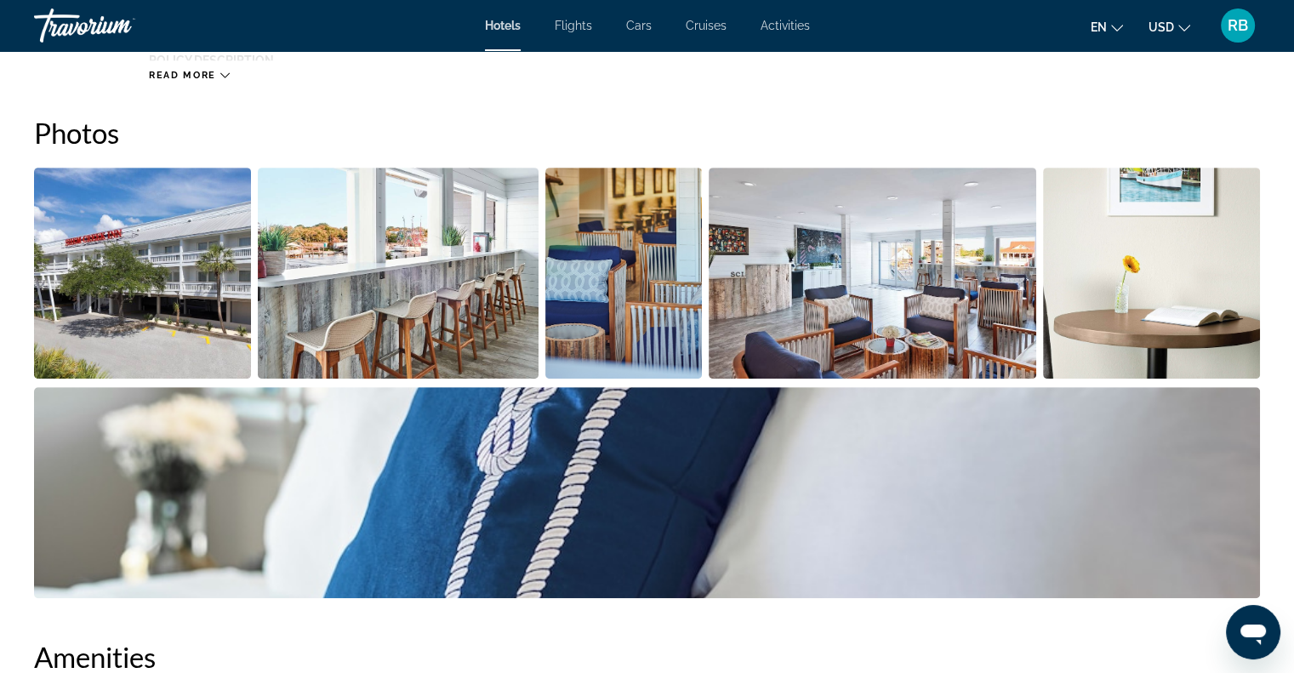
scroll to position [830, 0]
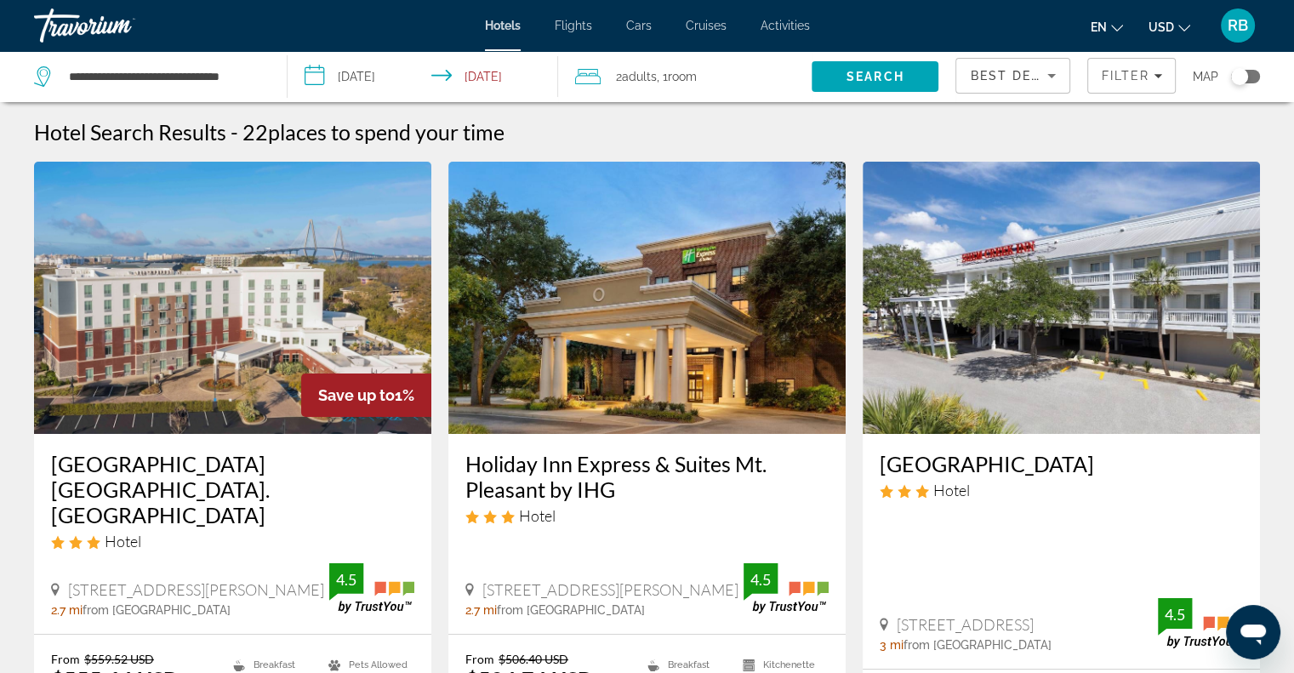
click at [198, 367] on img "Main content" at bounding box center [232, 298] width 397 height 272
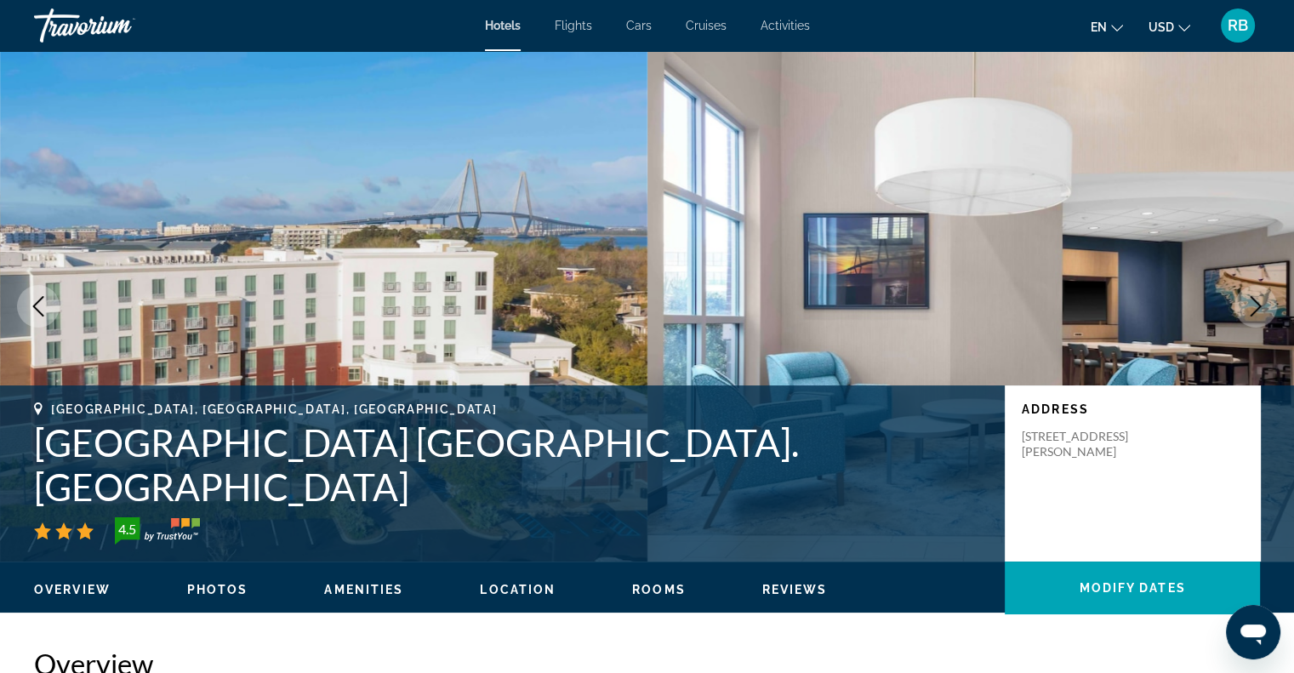
click at [651, 585] on span "Rooms" at bounding box center [659, 590] width 54 height 14
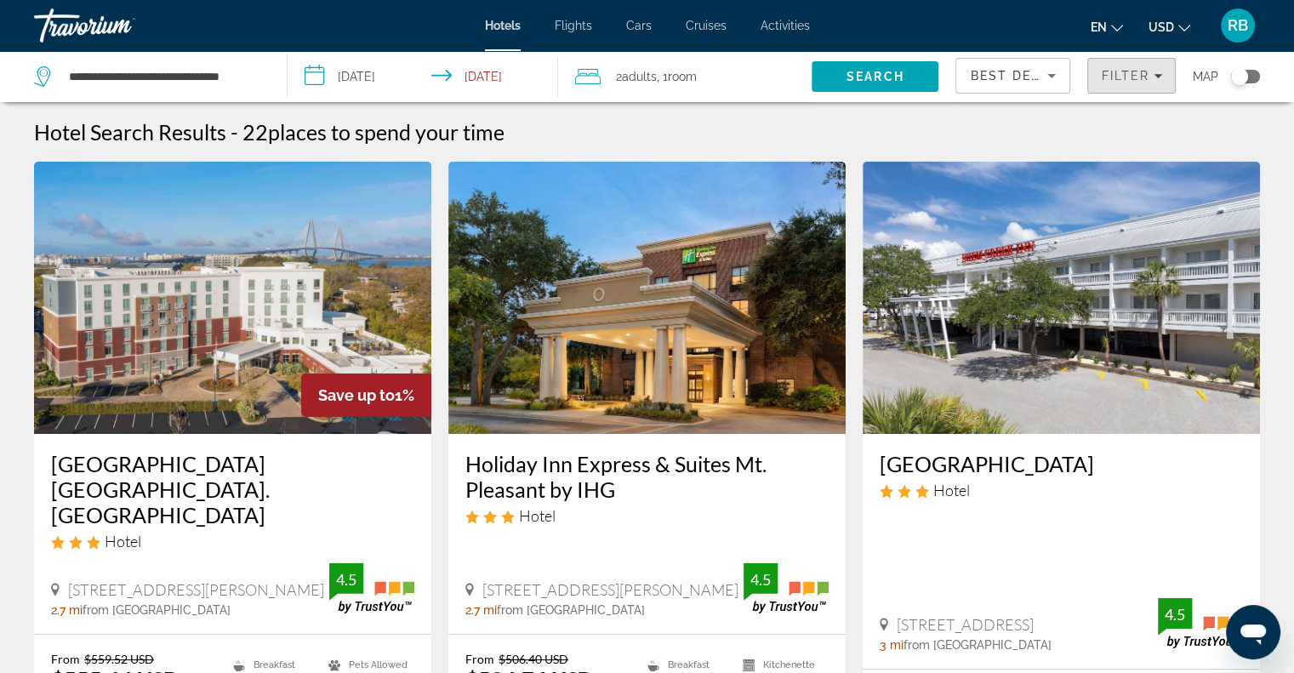
click at [1113, 85] on span "Filters" at bounding box center [1131, 75] width 87 height 41
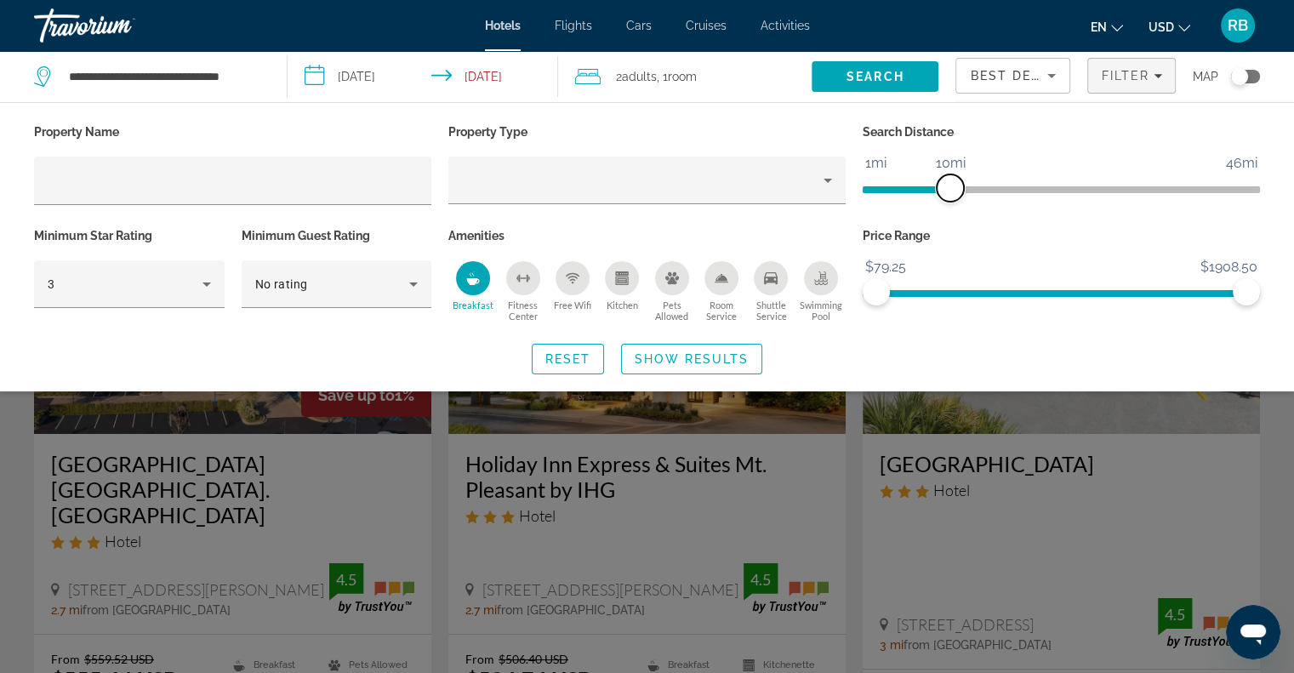
drag, startPoint x: 911, startPoint y: 185, endPoint x: 949, endPoint y: 186, distance: 38.3
click at [949, 186] on span "ngx-slider" at bounding box center [950, 187] width 27 height 27
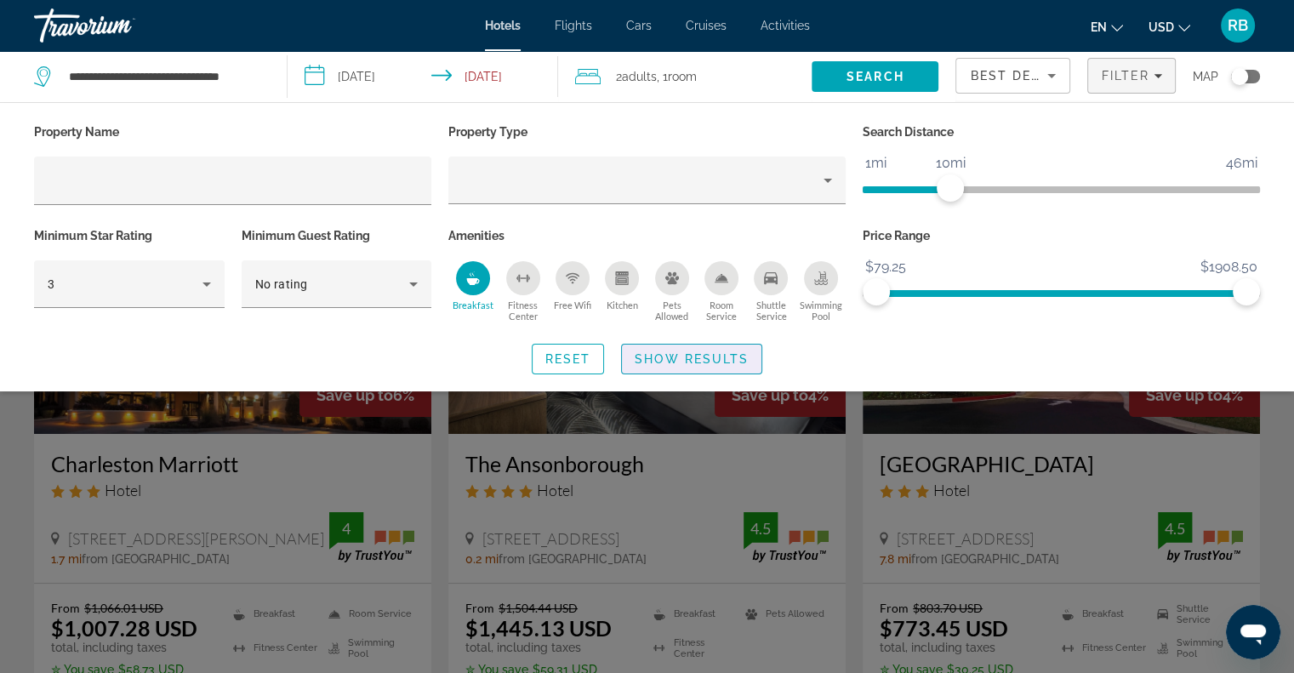
click at [701, 366] on span "Search widget" at bounding box center [692, 359] width 140 height 41
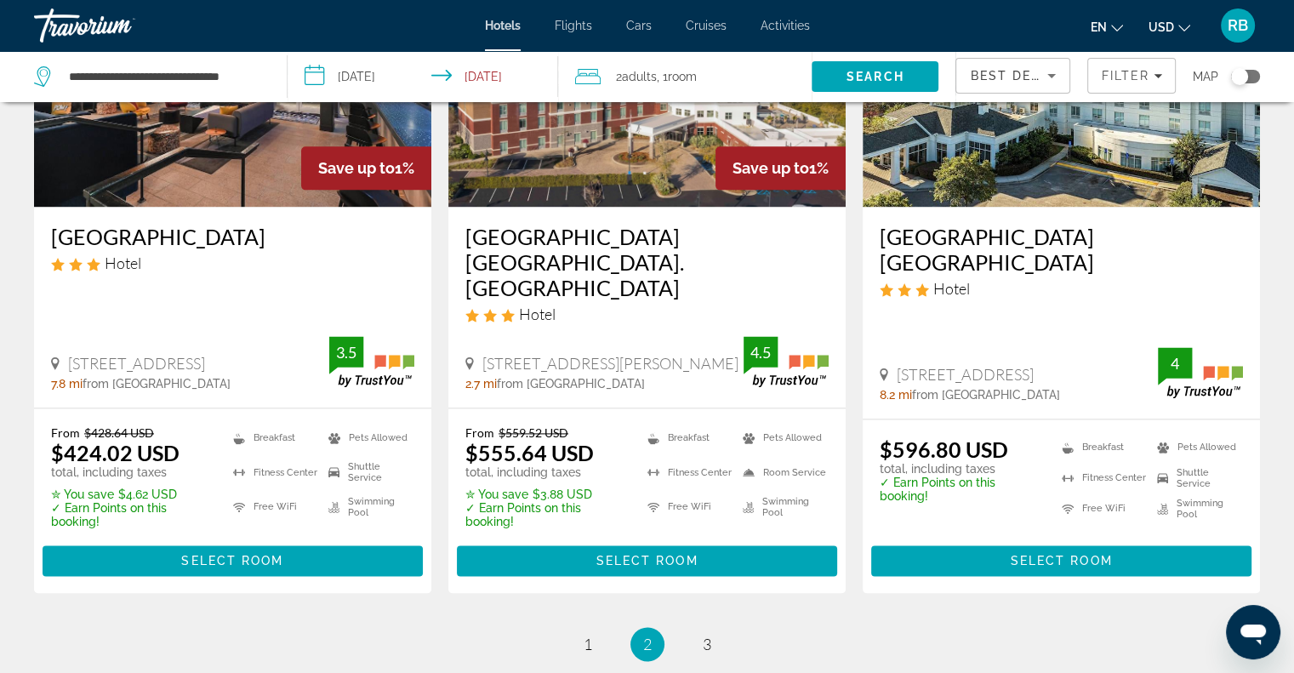
scroll to position [2213, 0]
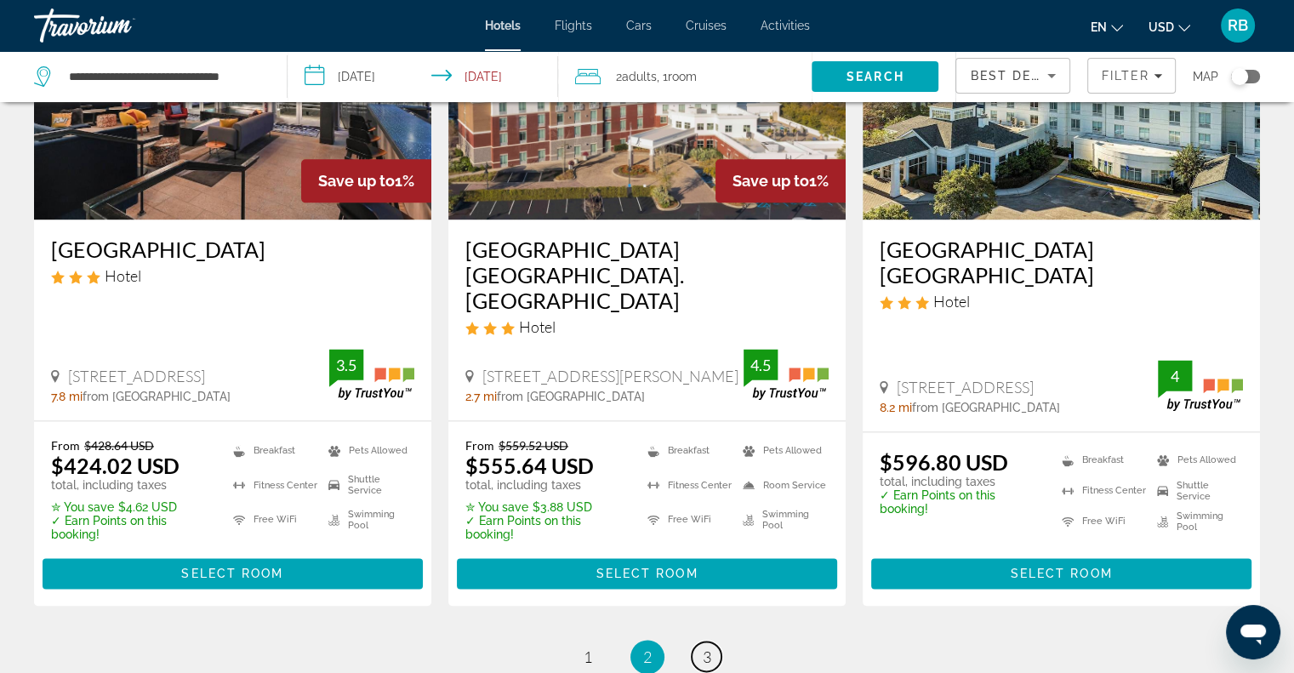
click at [704, 647] on span "3" at bounding box center [707, 656] width 9 height 19
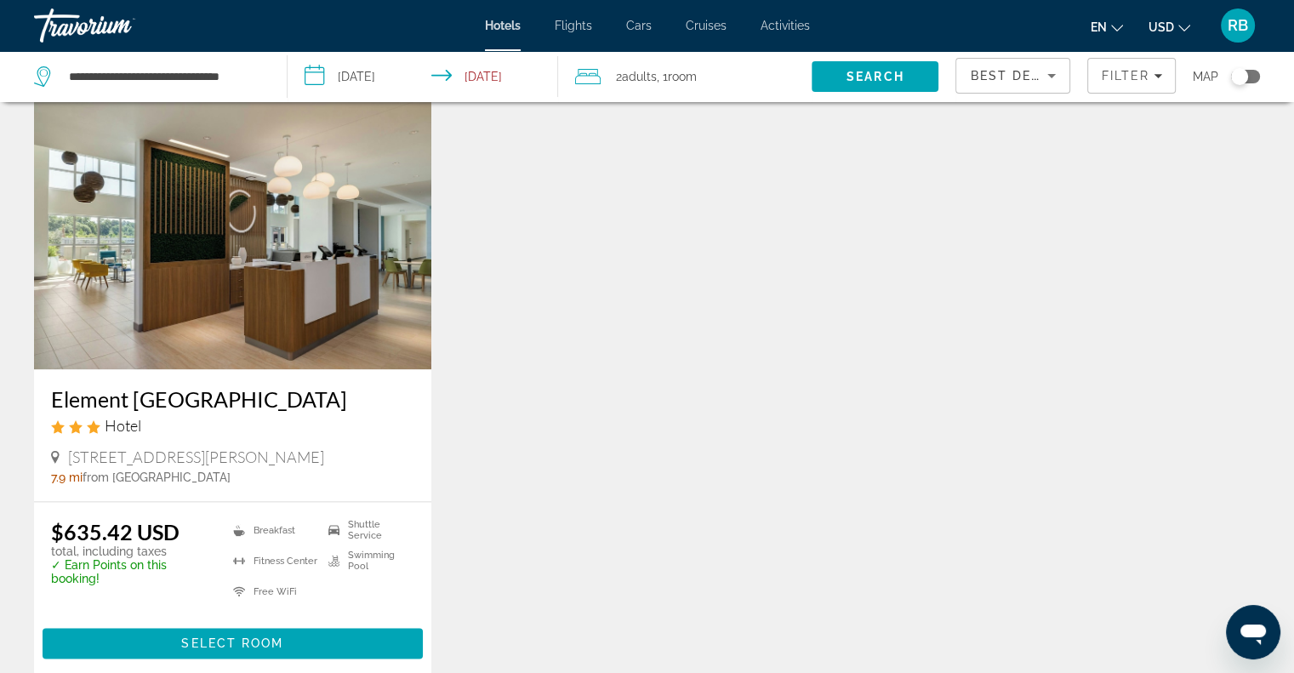
scroll to position [2035, 0]
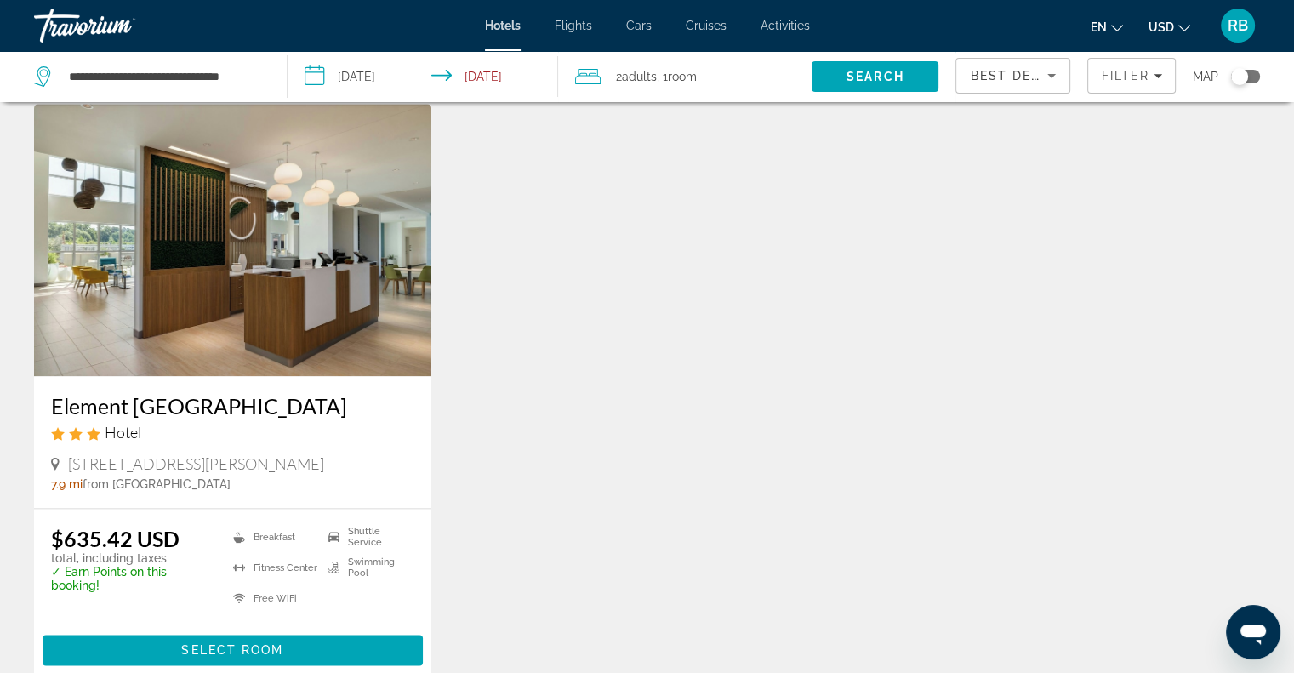
click at [310, 221] on img "Main content" at bounding box center [232, 240] width 397 height 272
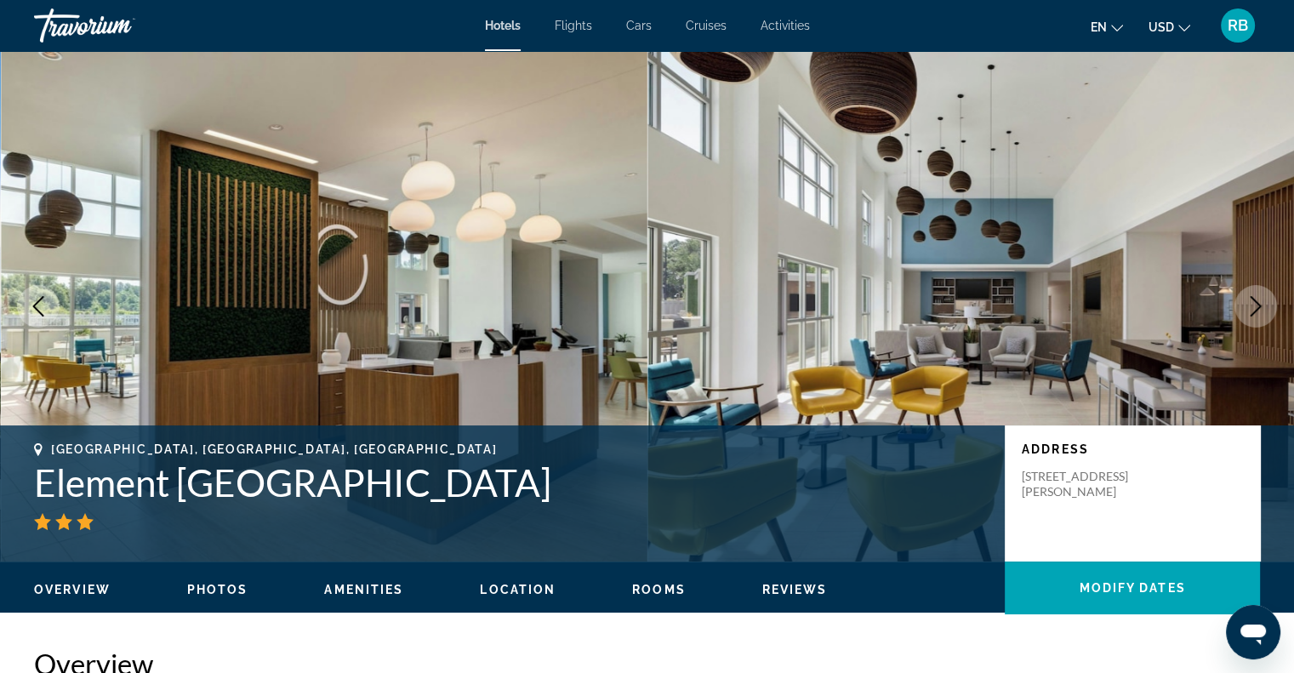
scroll to position [3, 0]
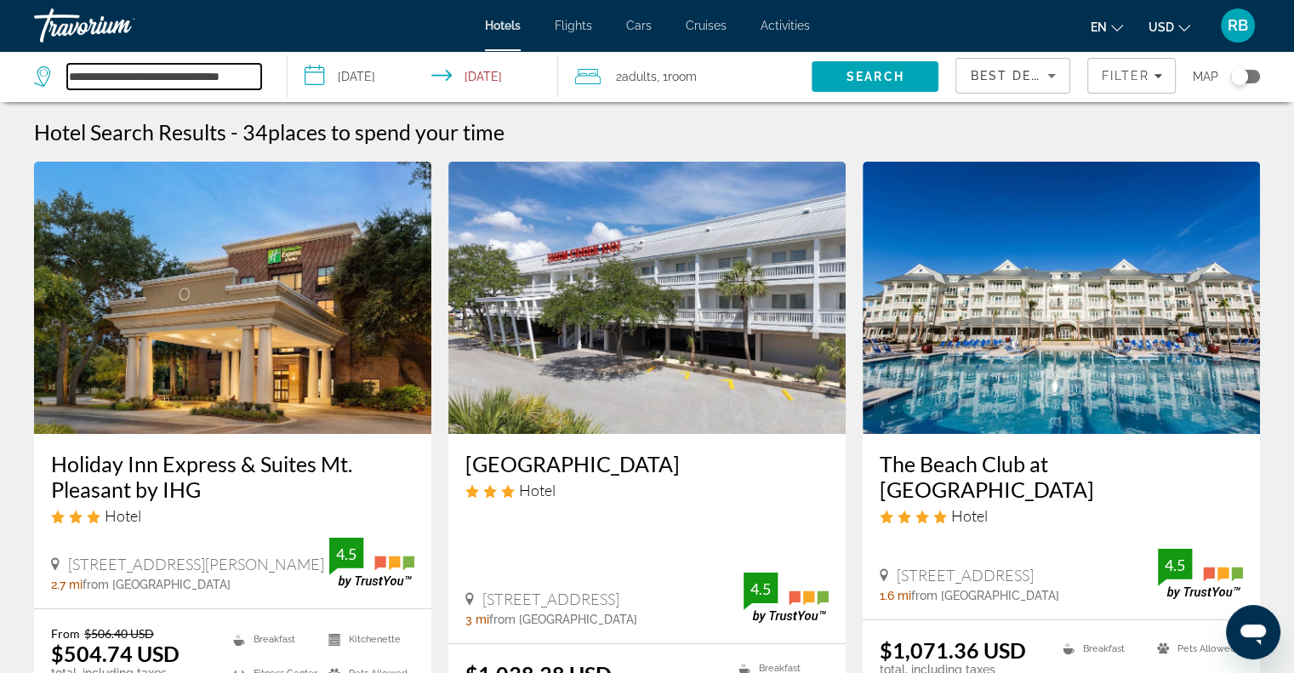
click at [195, 71] on input "**********" at bounding box center [164, 77] width 194 height 26
drag, startPoint x: 68, startPoint y: 74, endPoint x: 306, endPoint y: 77, distance: 238.2
click at [306, 77] on div "**********" at bounding box center [647, 76] width 1294 height 51
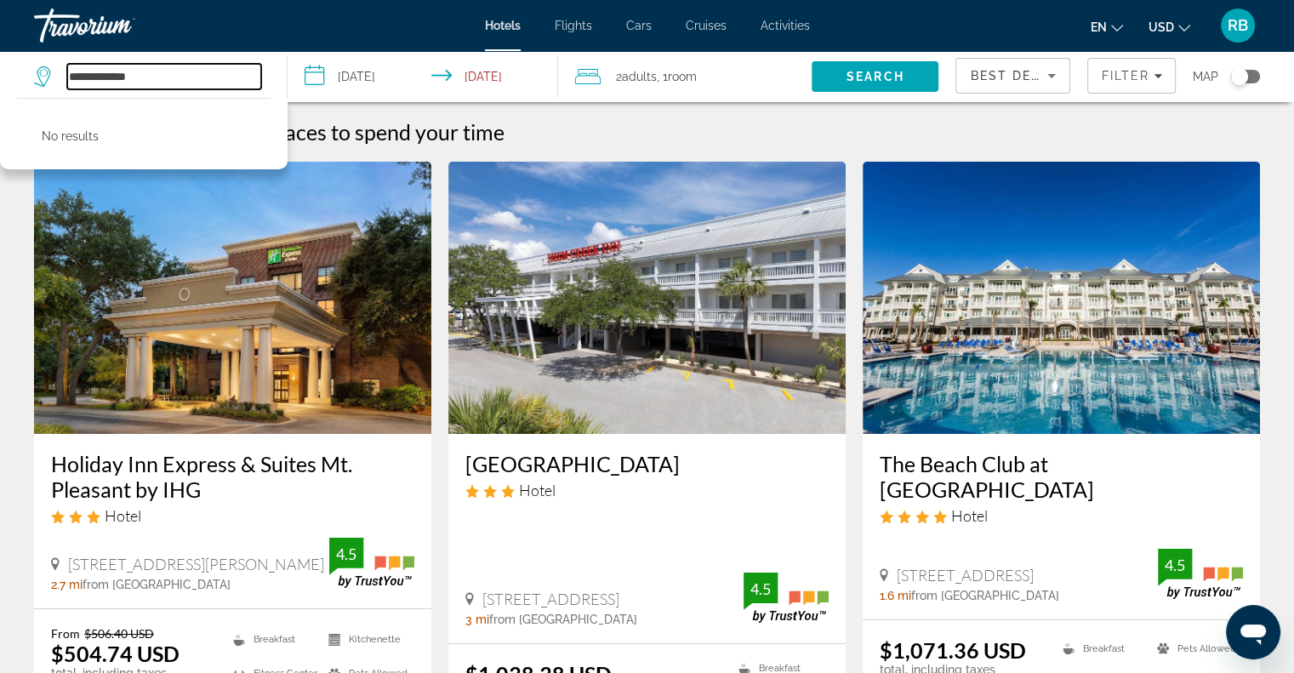
type input "**********"
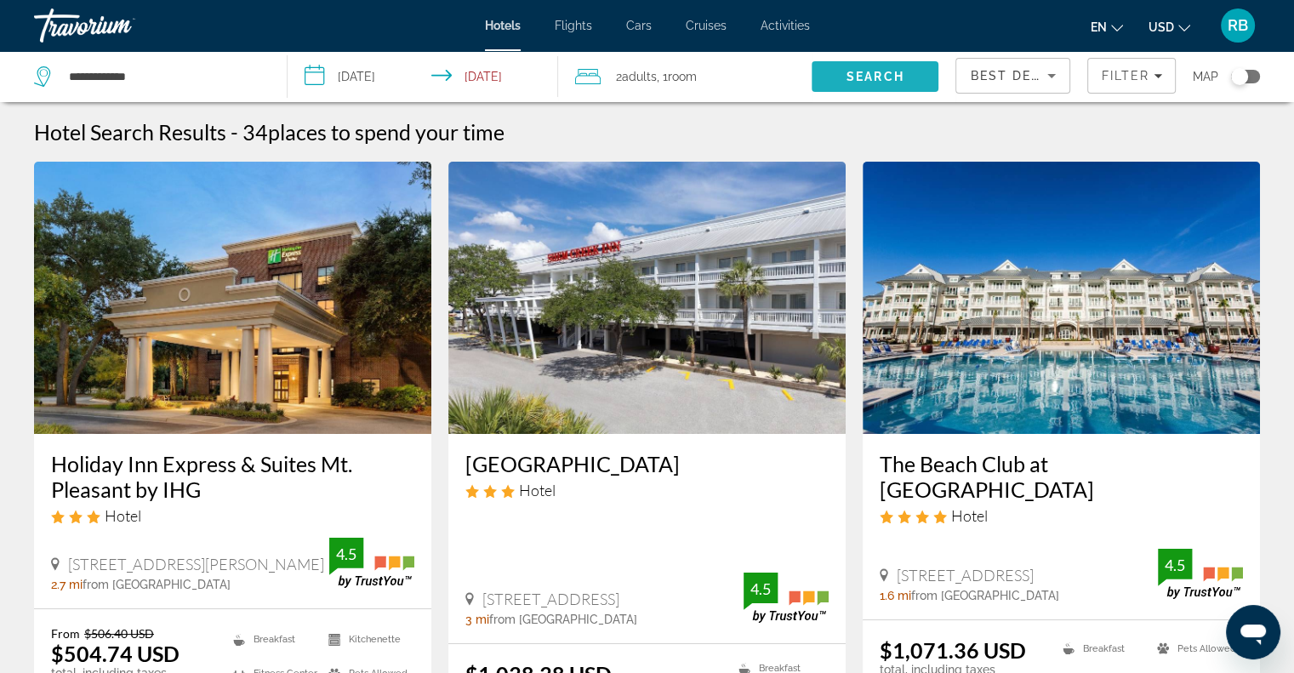
click at [858, 77] on span "Search" at bounding box center [875, 77] width 58 height 14
click at [136, 80] on input "**********" at bounding box center [164, 77] width 194 height 26
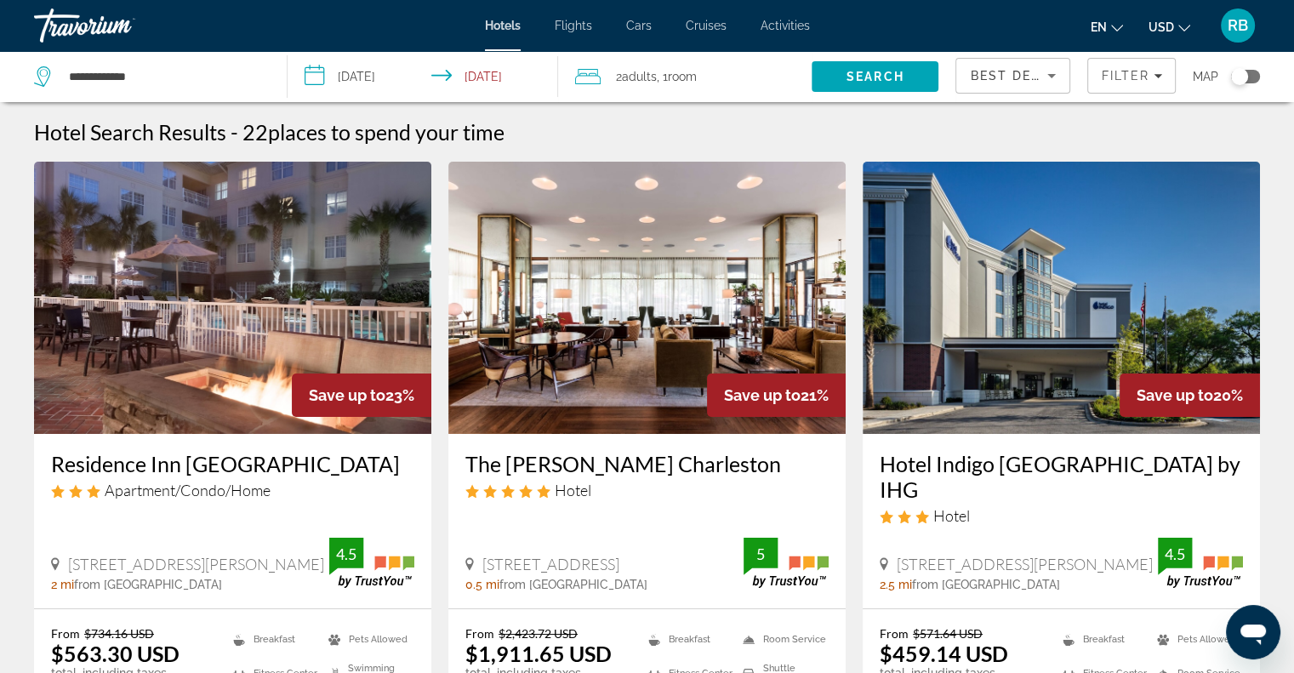
click at [503, 29] on span "Hotels" at bounding box center [503, 26] width 36 height 14
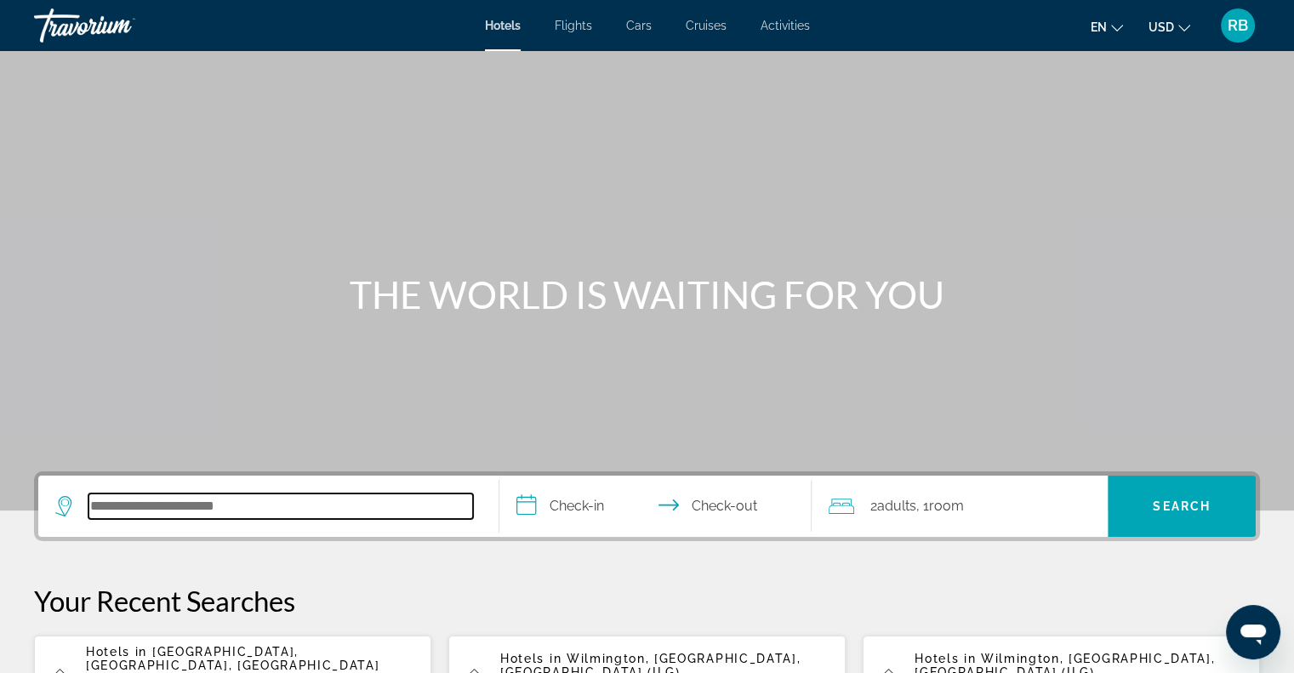
click at [140, 506] on input "Search hotel destination" at bounding box center [280, 506] width 385 height 26
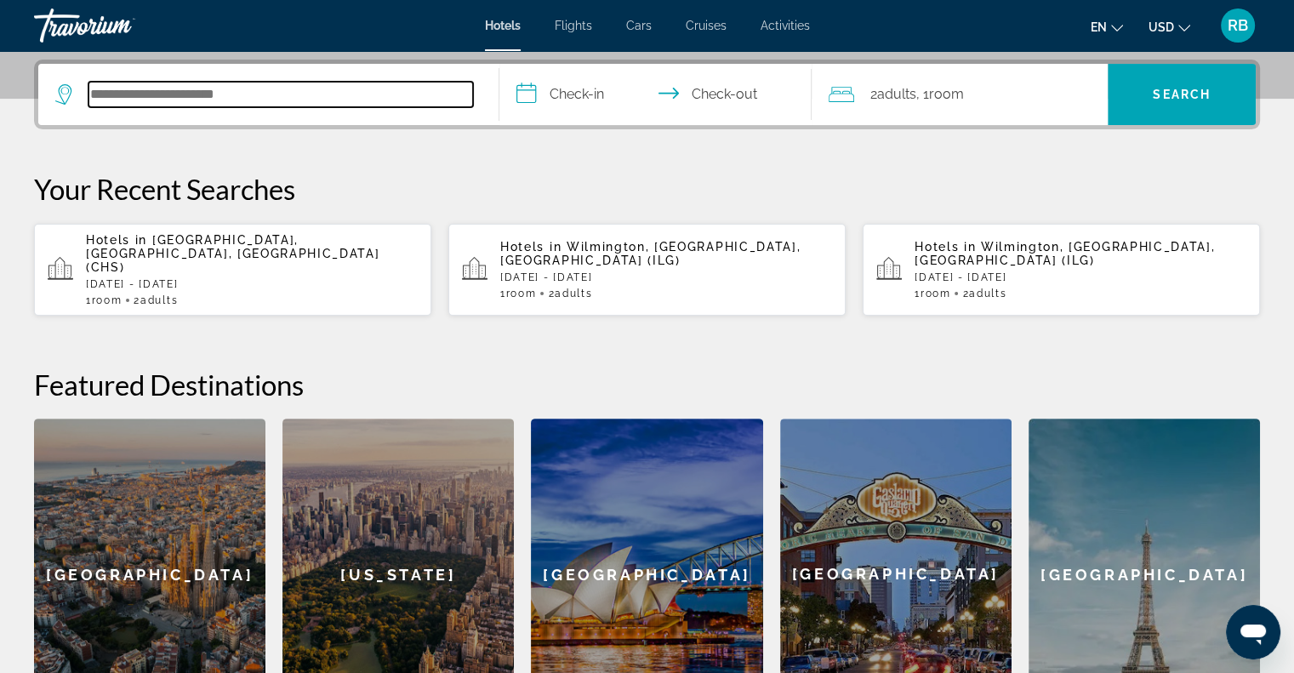
scroll to position [415, 0]
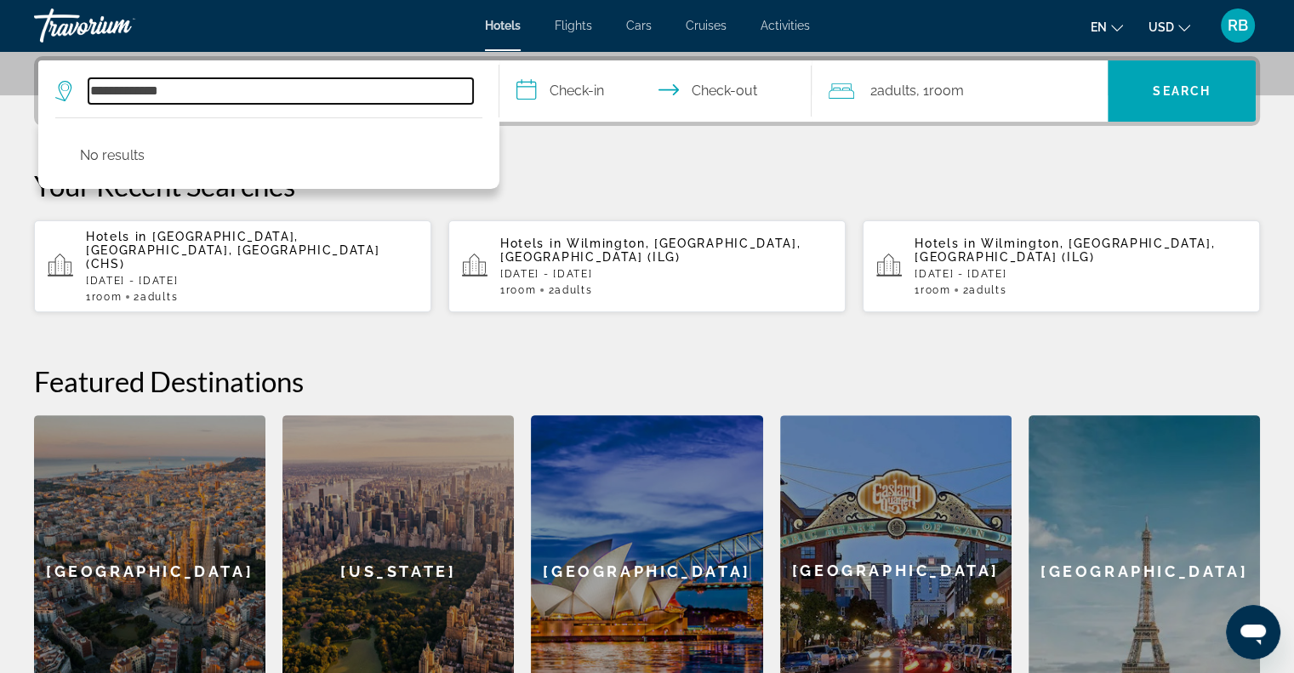
type input "**********"
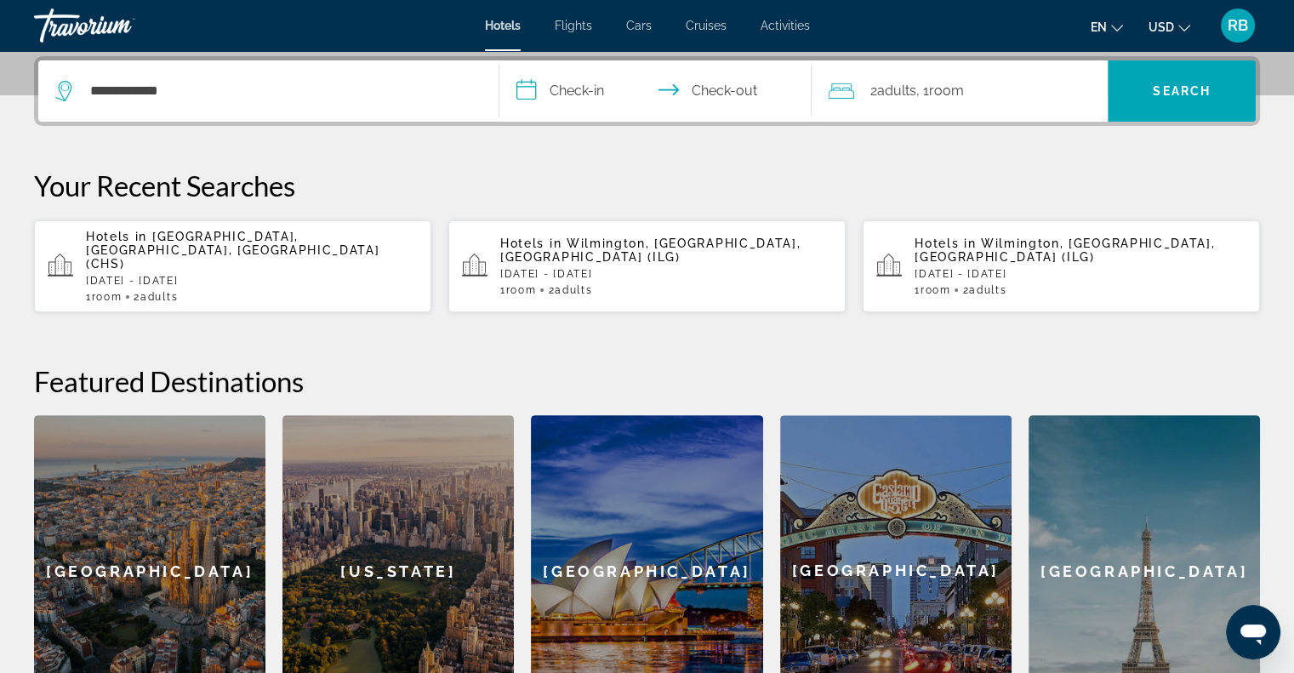
click at [596, 92] on input "**********" at bounding box center [659, 93] width 320 height 66
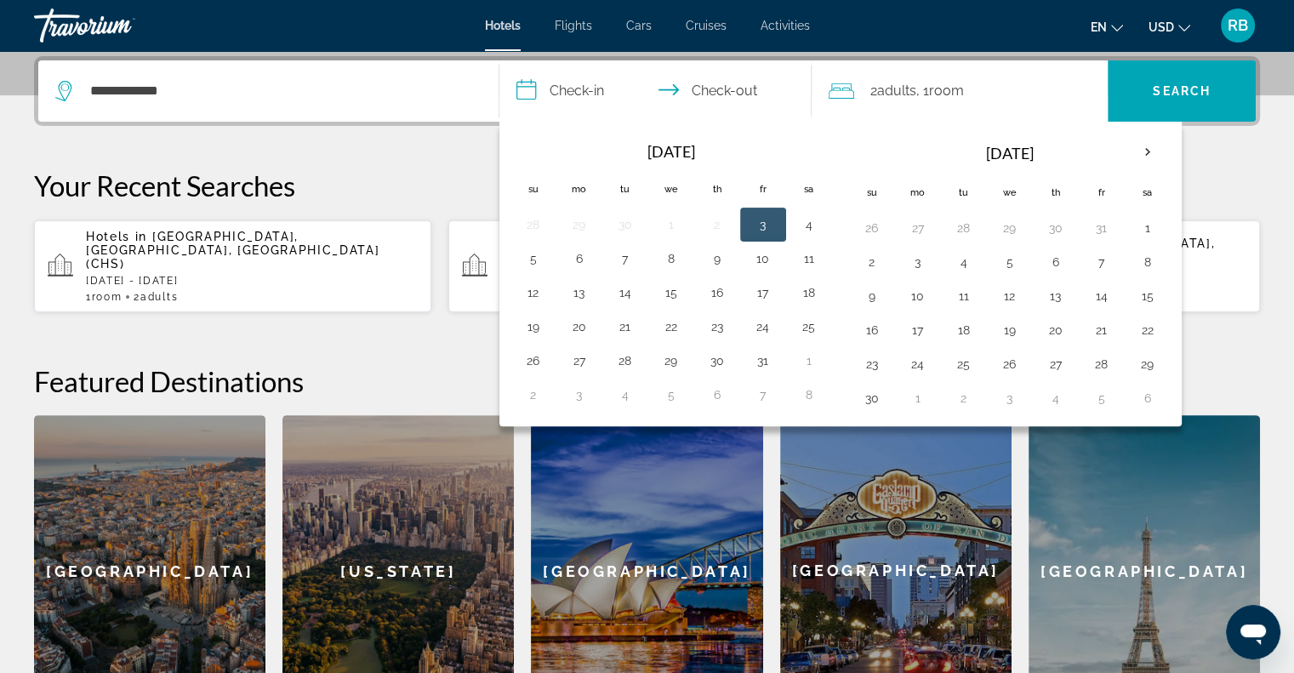
drag, startPoint x: 584, startPoint y: 393, endPoint x: 574, endPoint y: 391, distance: 9.5
click at [574, 391] on button "3" at bounding box center [579, 395] width 27 height 24
drag, startPoint x: 574, startPoint y: 391, endPoint x: 913, endPoint y: 249, distance: 367.2
click at [913, 249] on div "Navigation placeholder [DATE] Navigation placeholder Su Mo Tu We Th Fr Sa 28 29…" at bounding box center [840, 274] width 682 height 305
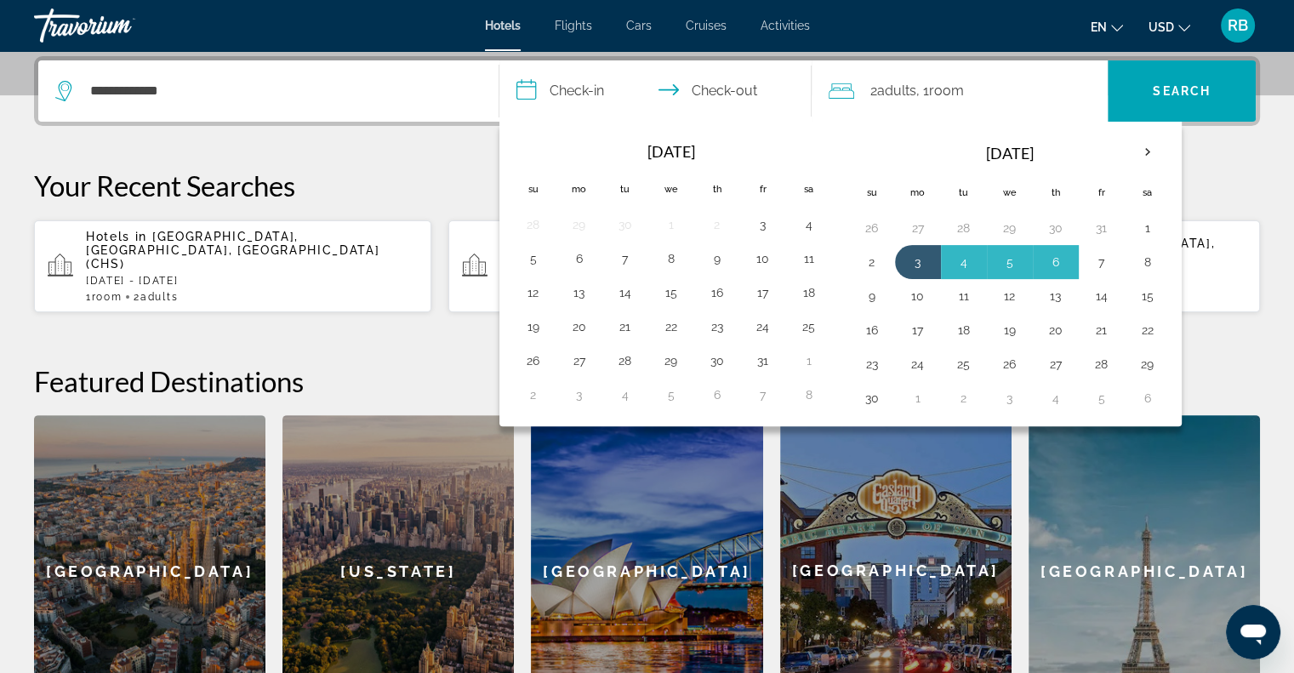
drag, startPoint x: 913, startPoint y: 249, endPoint x: 1093, endPoint y: 258, distance: 180.5
click at [1093, 258] on tr "2 3 4 5 6 7 8" at bounding box center [1010, 262] width 322 height 34
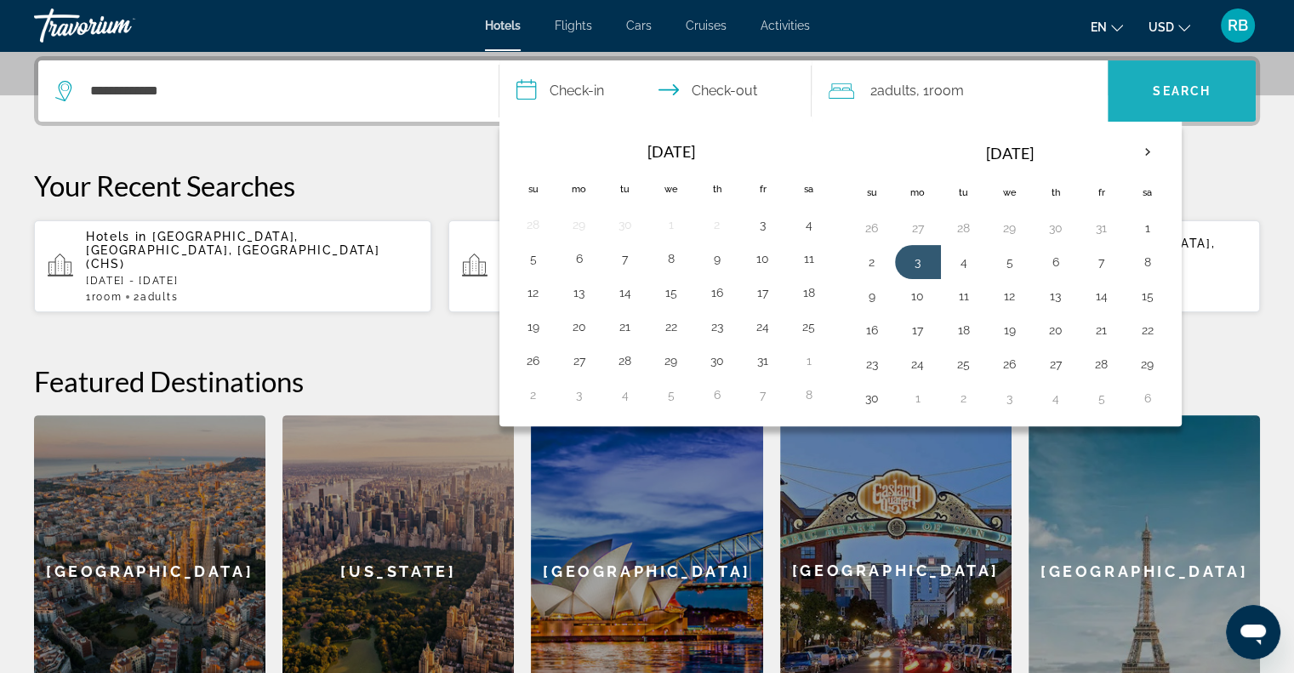
click at [1162, 88] on span "Search" at bounding box center [1182, 91] width 58 height 14
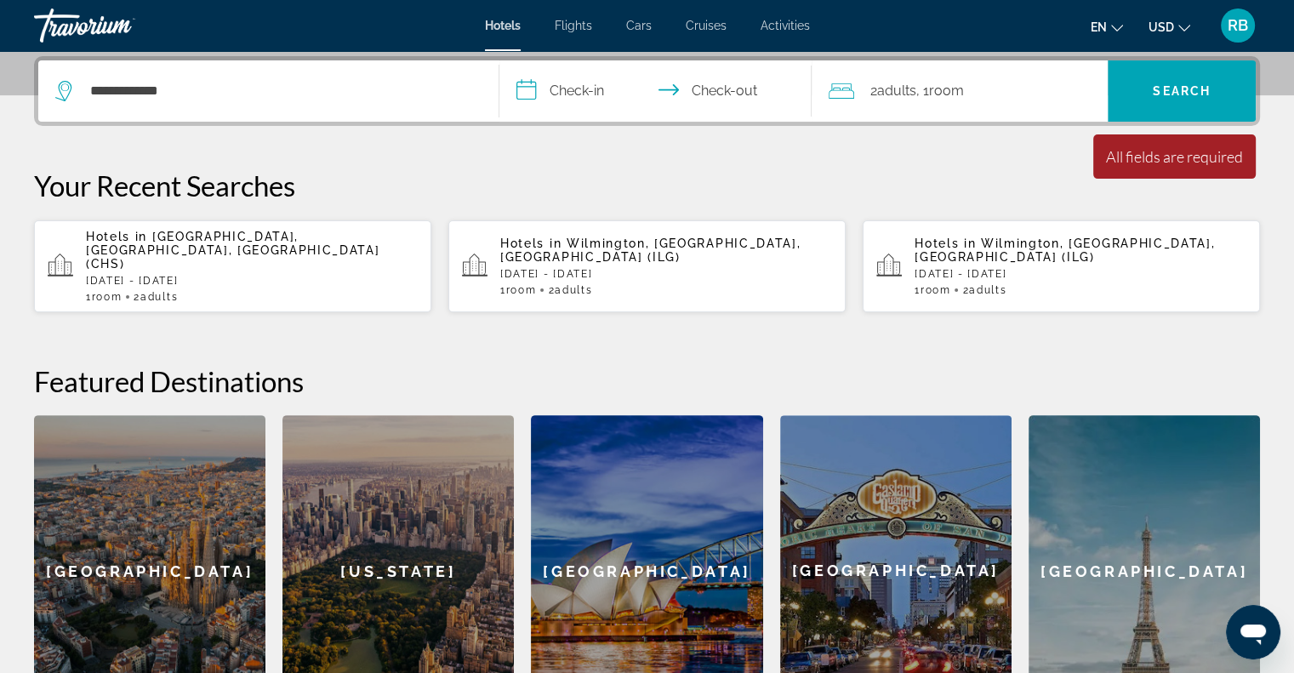
click at [548, 88] on input "**********" at bounding box center [659, 93] width 320 height 66
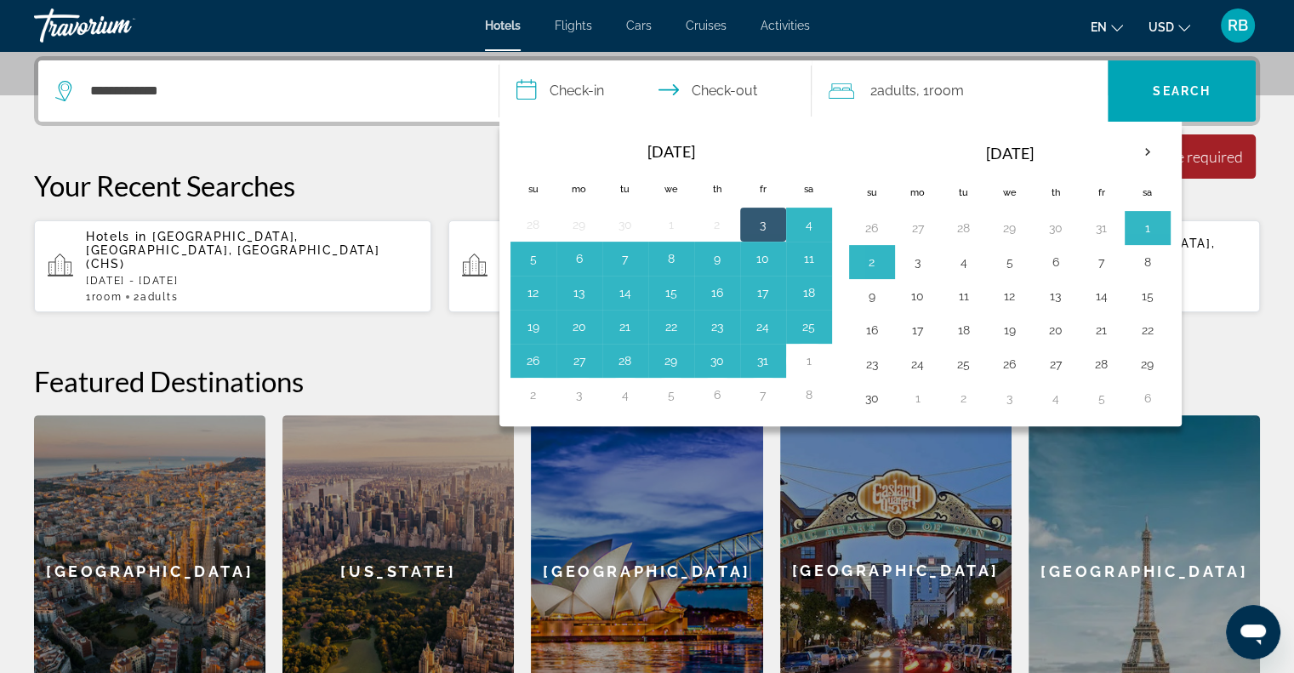
click at [914, 261] on button "3" at bounding box center [917, 262] width 27 height 24
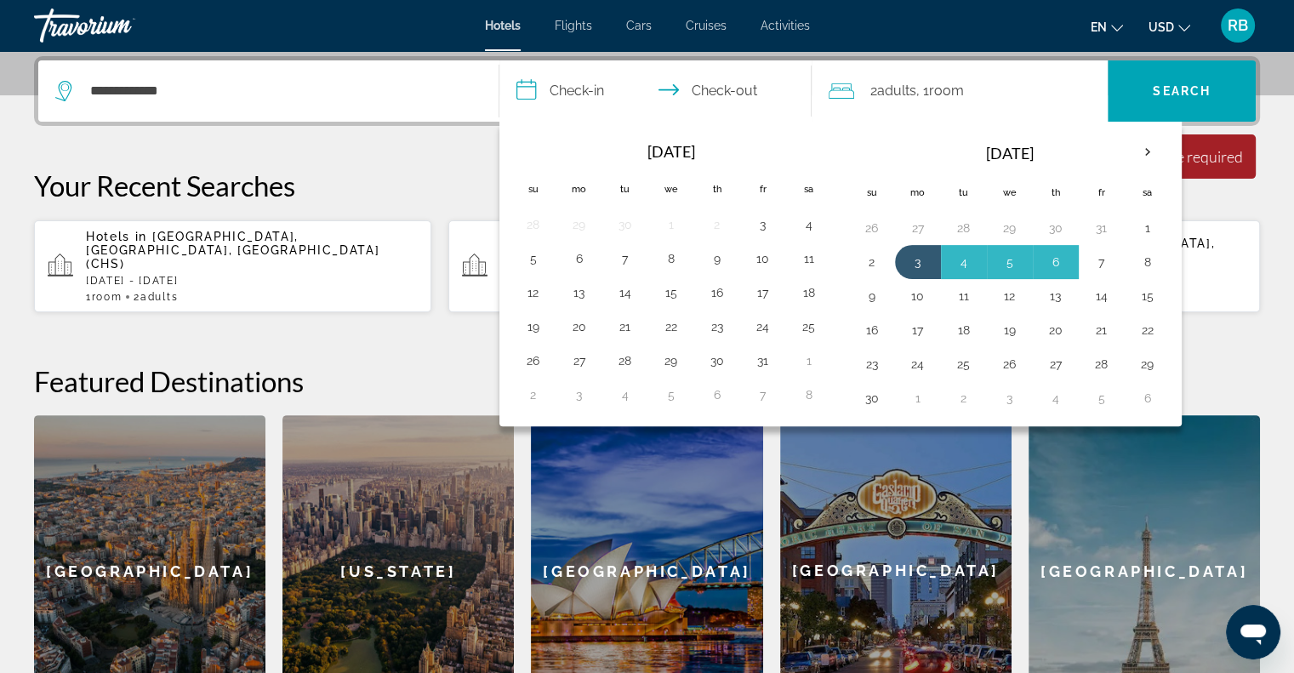
drag, startPoint x: 914, startPoint y: 261, endPoint x: 1097, endPoint y: 260, distance: 182.9
click at [1097, 260] on tr "2 3 4 5 6 7 8" at bounding box center [1010, 262] width 322 height 34
click at [582, 85] on input "**********" at bounding box center [659, 93] width 320 height 66
click at [589, 87] on input "**********" at bounding box center [659, 93] width 320 height 66
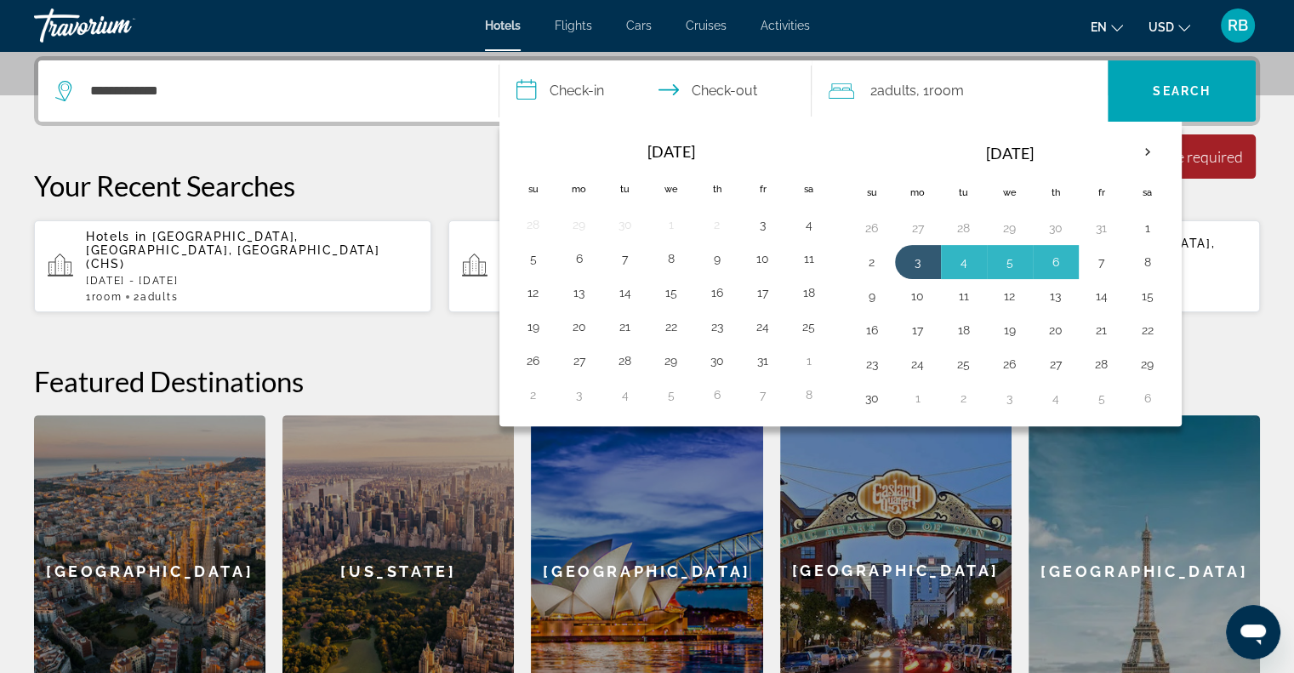
drag, startPoint x: 929, startPoint y: 263, endPoint x: 1097, endPoint y: 261, distance: 167.6
click at [1097, 261] on tr "2 3 4 5 6 7 8" at bounding box center [1010, 262] width 322 height 34
click at [1097, 261] on button "7" at bounding box center [1101, 262] width 27 height 24
type input "**********"
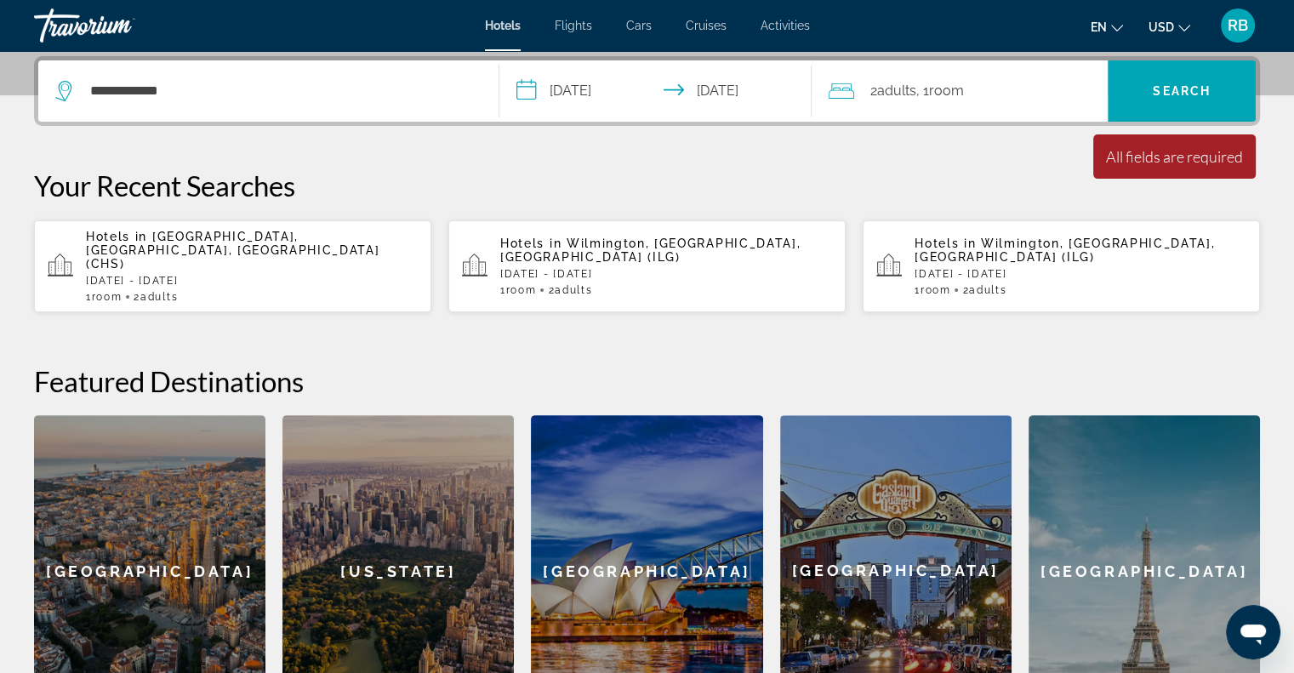
click at [1153, 84] on span "Search" at bounding box center [1182, 91] width 58 height 14
click at [1165, 95] on span "Search" at bounding box center [1182, 91] width 58 height 14
click at [634, 237] on span "Wilmington, [GEOGRAPHIC_DATA], [GEOGRAPHIC_DATA] (ILG)" at bounding box center [650, 249] width 300 height 27
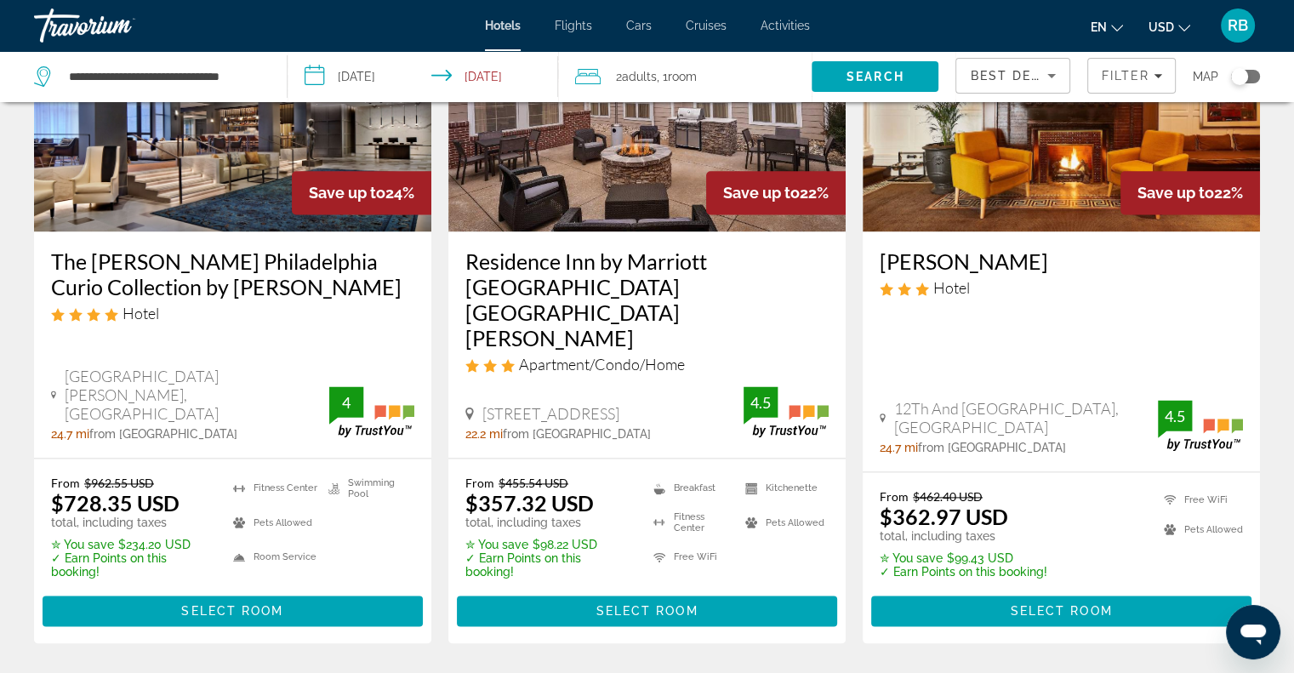
scroll to position [2224, 0]
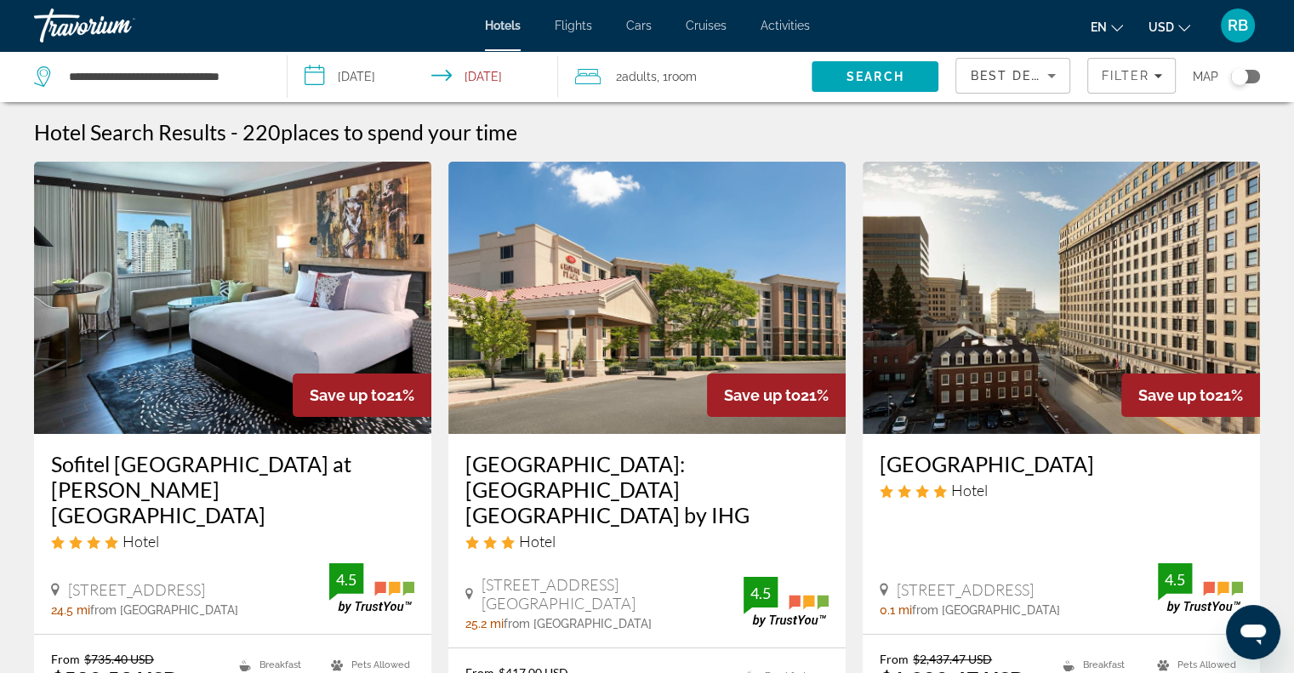
click at [349, 77] on input "**********" at bounding box center [426, 79] width 277 height 56
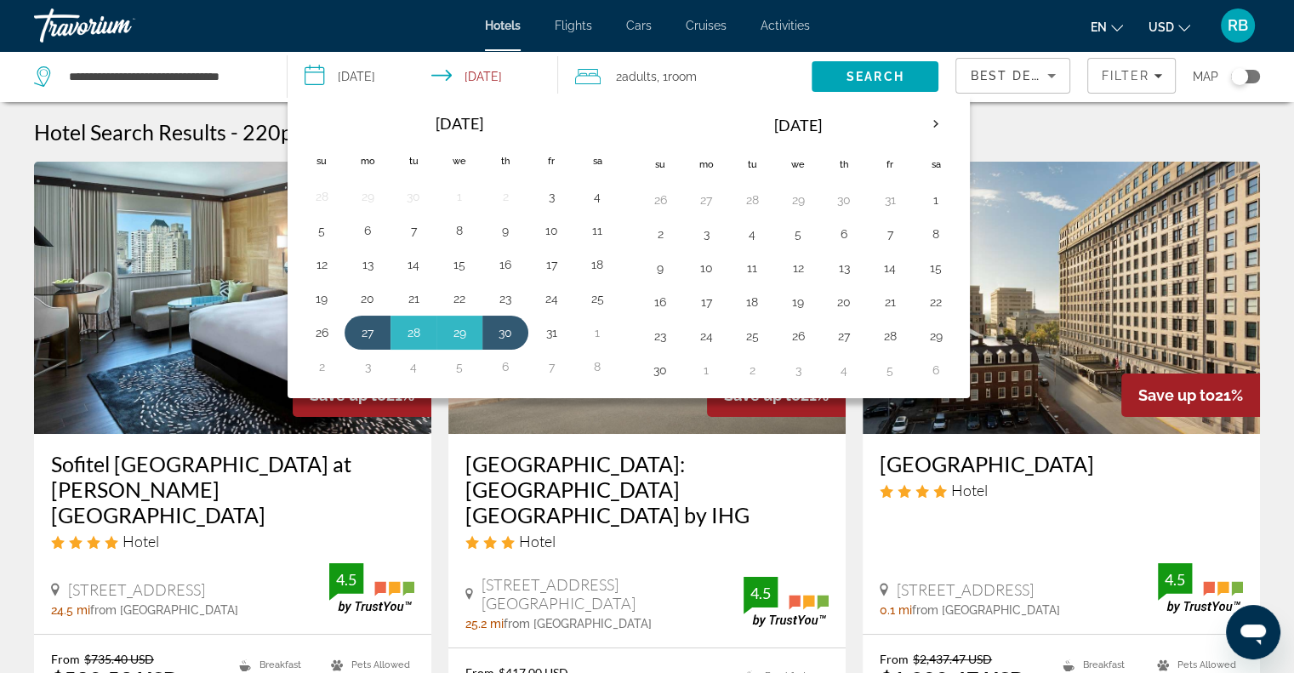
click at [704, 231] on button "3" at bounding box center [705, 234] width 27 height 24
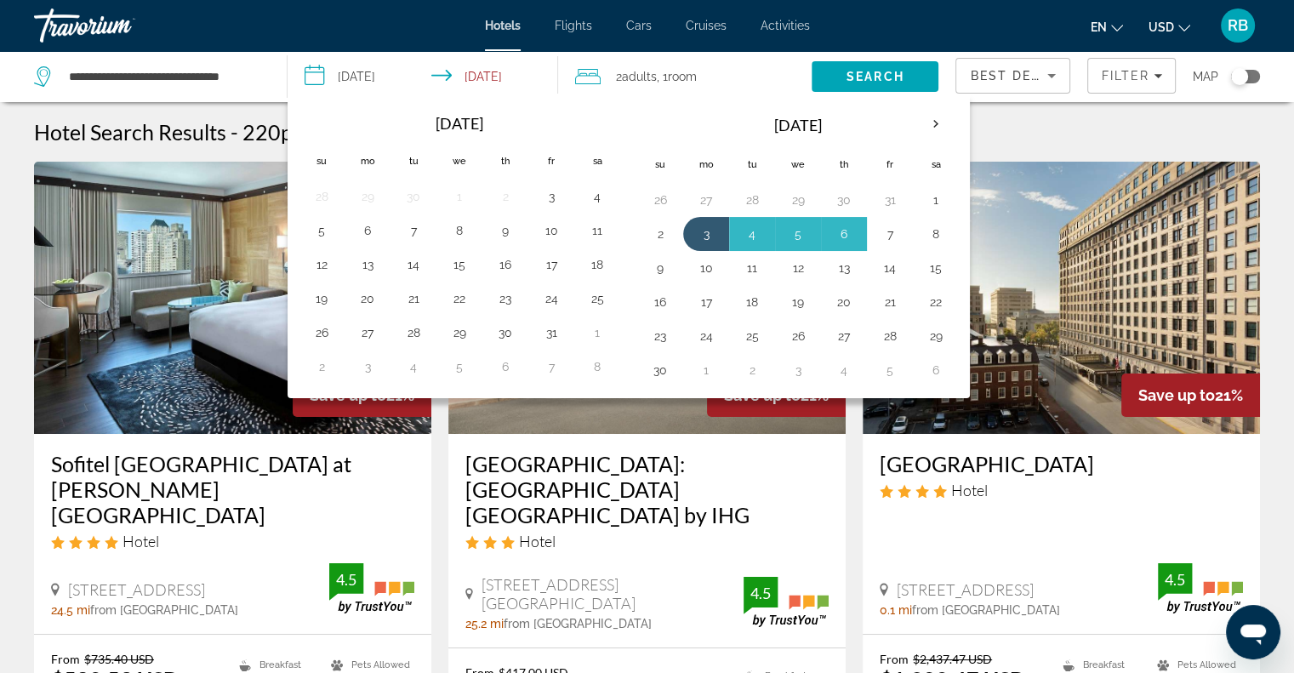
drag, startPoint x: 704, startPoint y: 231, endPoint x: 894, endPoint y: 239, distance: 189.9
click at [894, 239] on tr "2 3 4 5 6 7 8" at bounding box center [798, 234] width 322 height 34
click at [894, 239] on button "7" at bounding box center [889, 234] width 27 height 24
type input "**********"
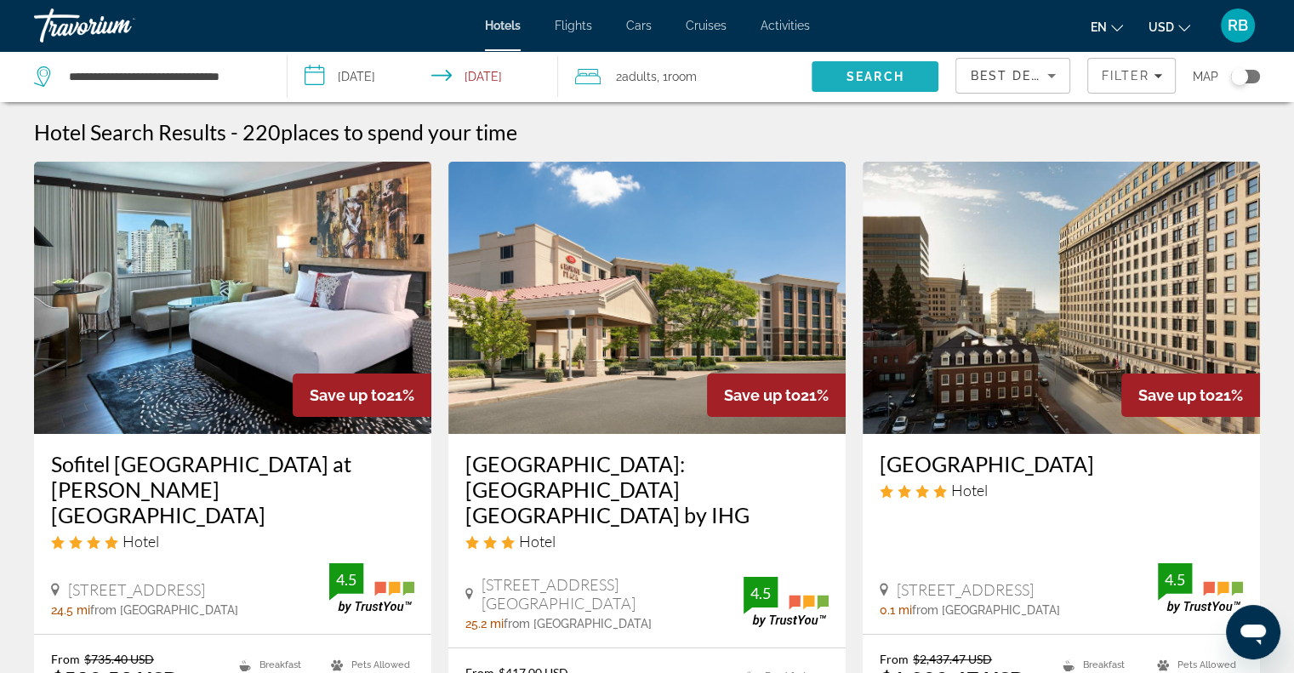
click at [837, 76] on span "Search" at bounding box center [875, 76] width 127 height 41
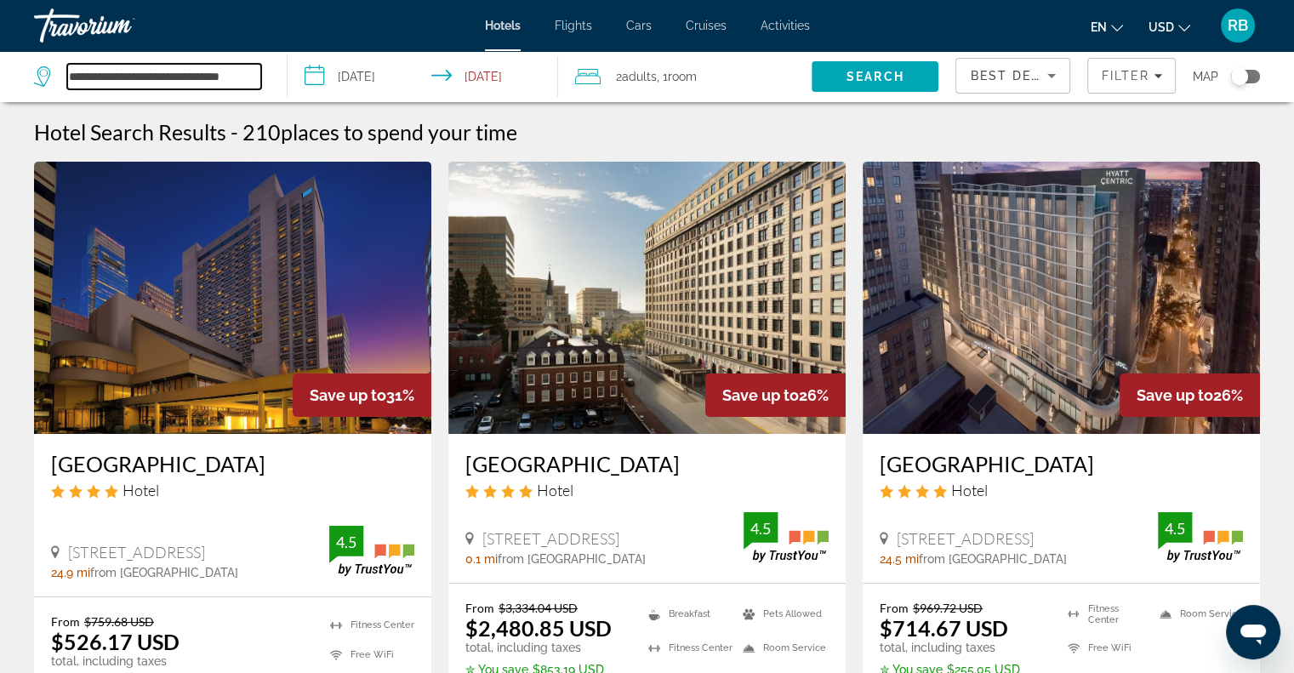
click at [245, 74] on input "**********" at bounding box center [164, 77] width 194 height 26
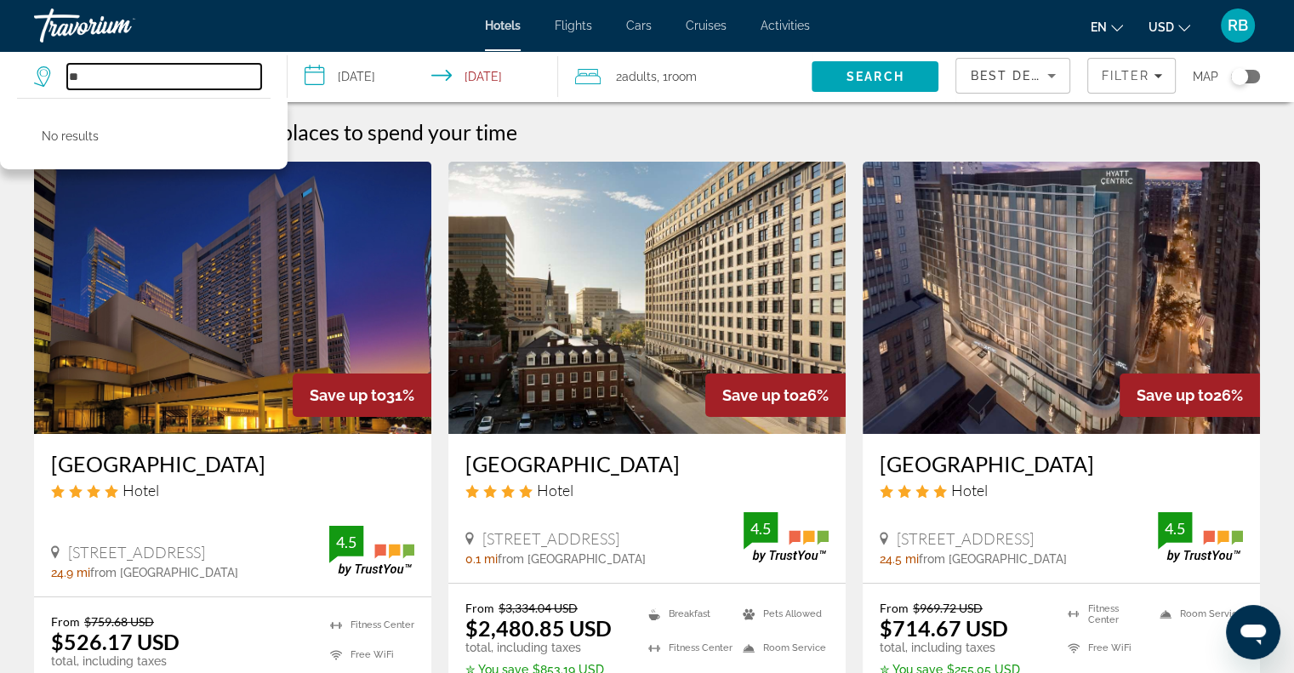
type input "*"
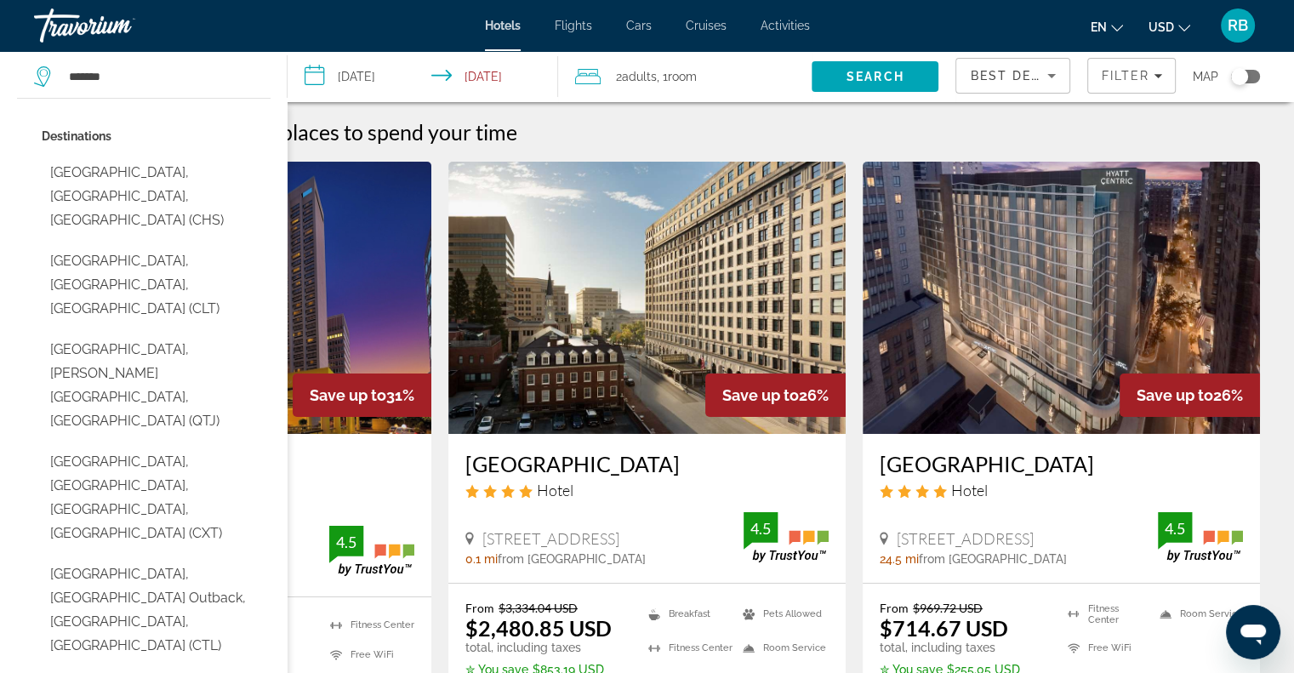
click at [177, 181] on button "[GEOGRAPHIC_DATA], [GEOGRAPHIC_DATA], [GEOGRAPHIC_DATA] (CHS)" at bounding box center [156, 197] width 229 height 80
type input "**********"
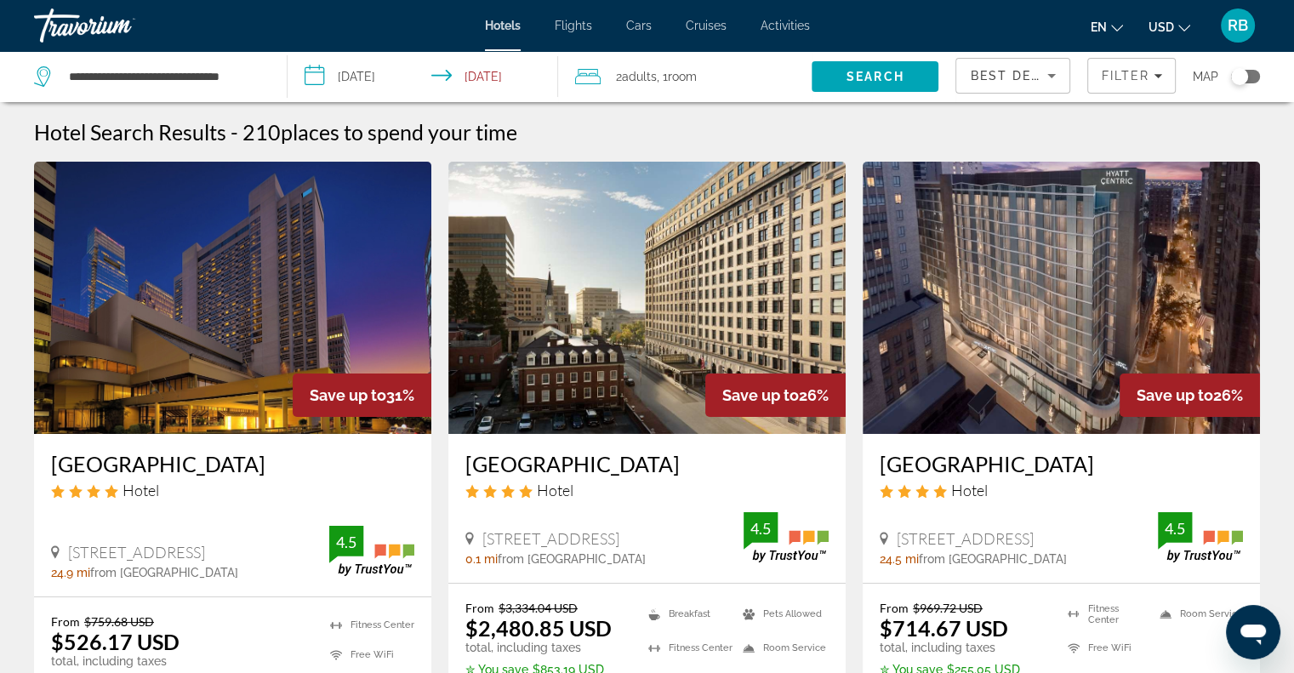
click at [376, 86] on input "**********" at bounding box center [426, 79] width 277 height 56
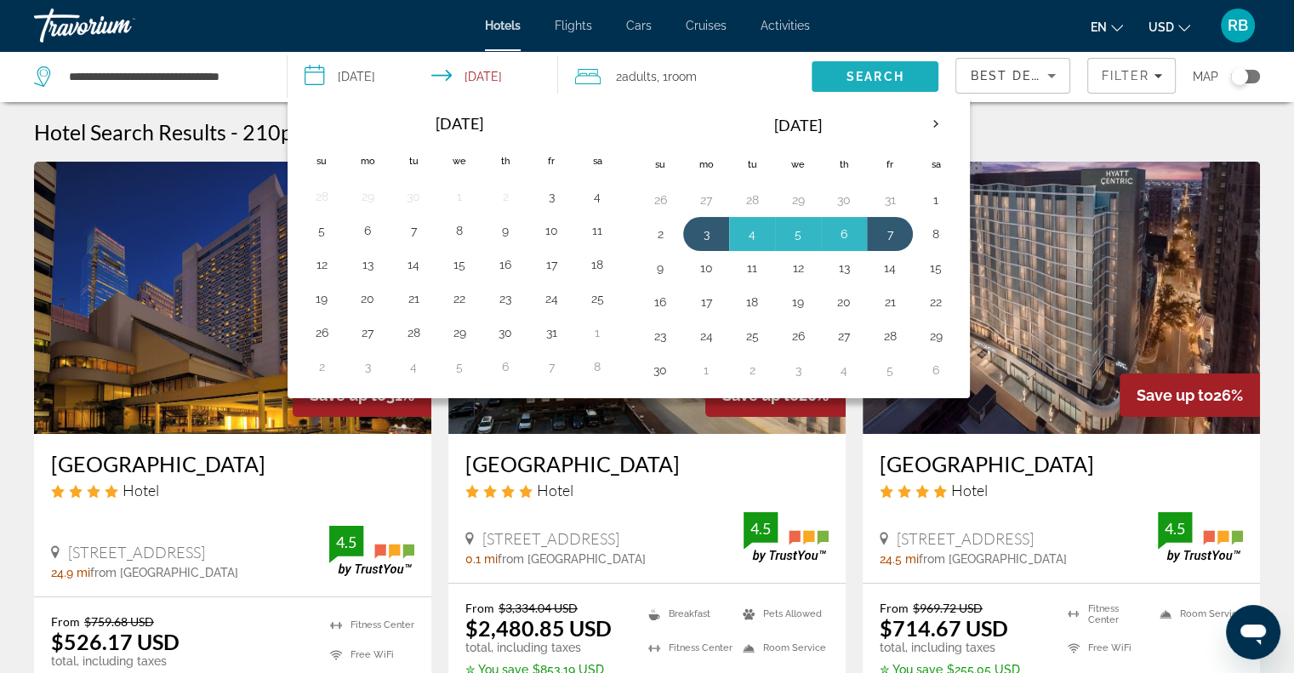
click at [879, 73] on span "Search" at bounding box center [875, 77] width 58 height 14
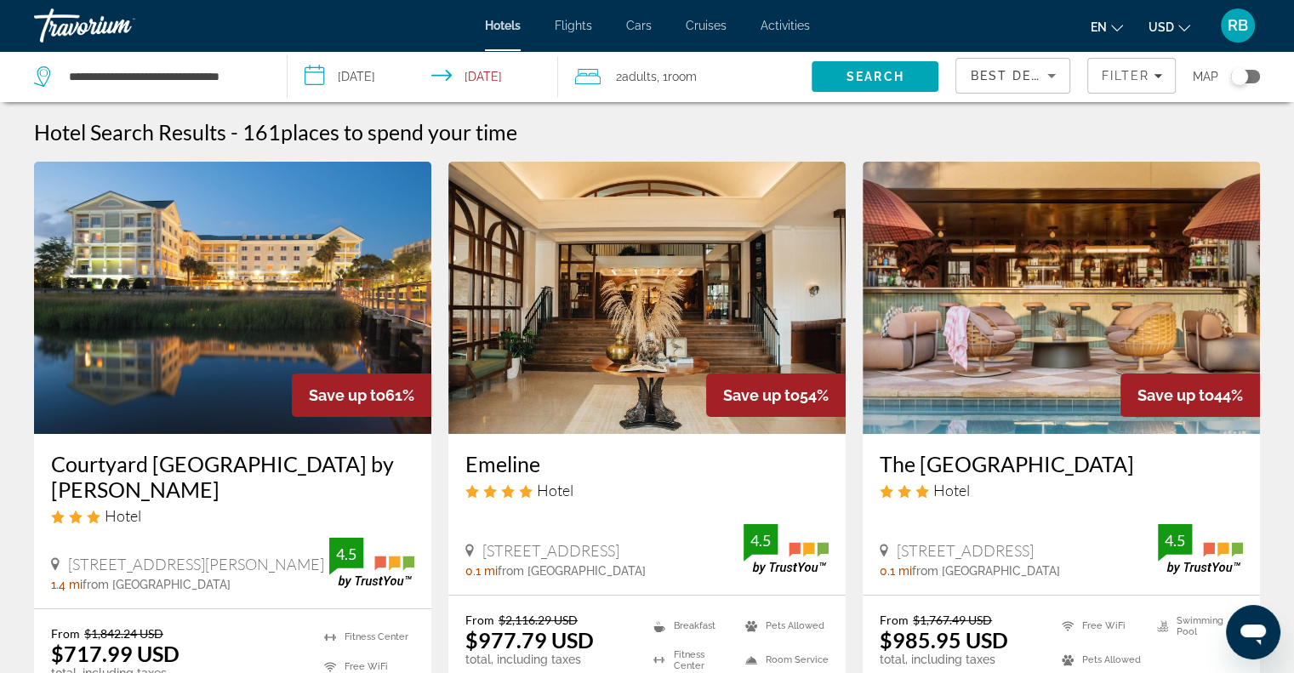
click at [388, 75] on input "**********" at bounding box center [426, 79] width 277 height 56
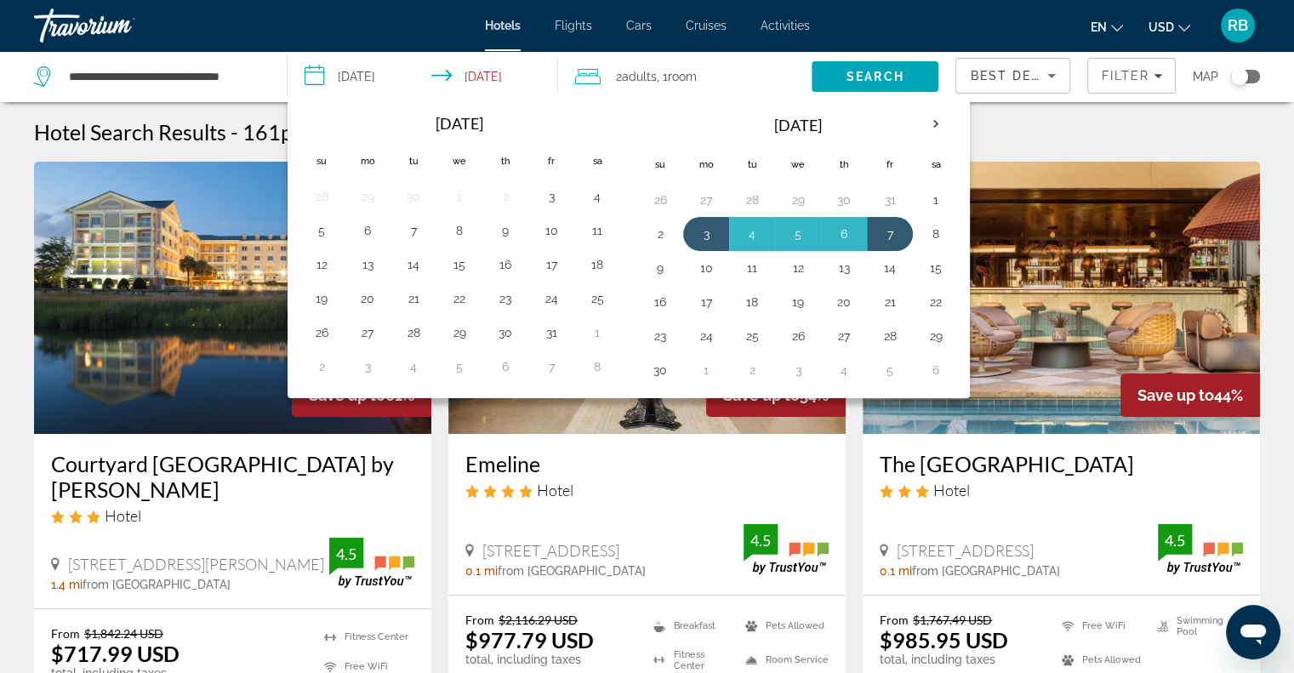
click at [406, 17] on div "Hotels Flights Cars Cruises Activities Hotels Flights Cars Cruises Activities e…" at bounding box center [647, 25] width 1294 height 44
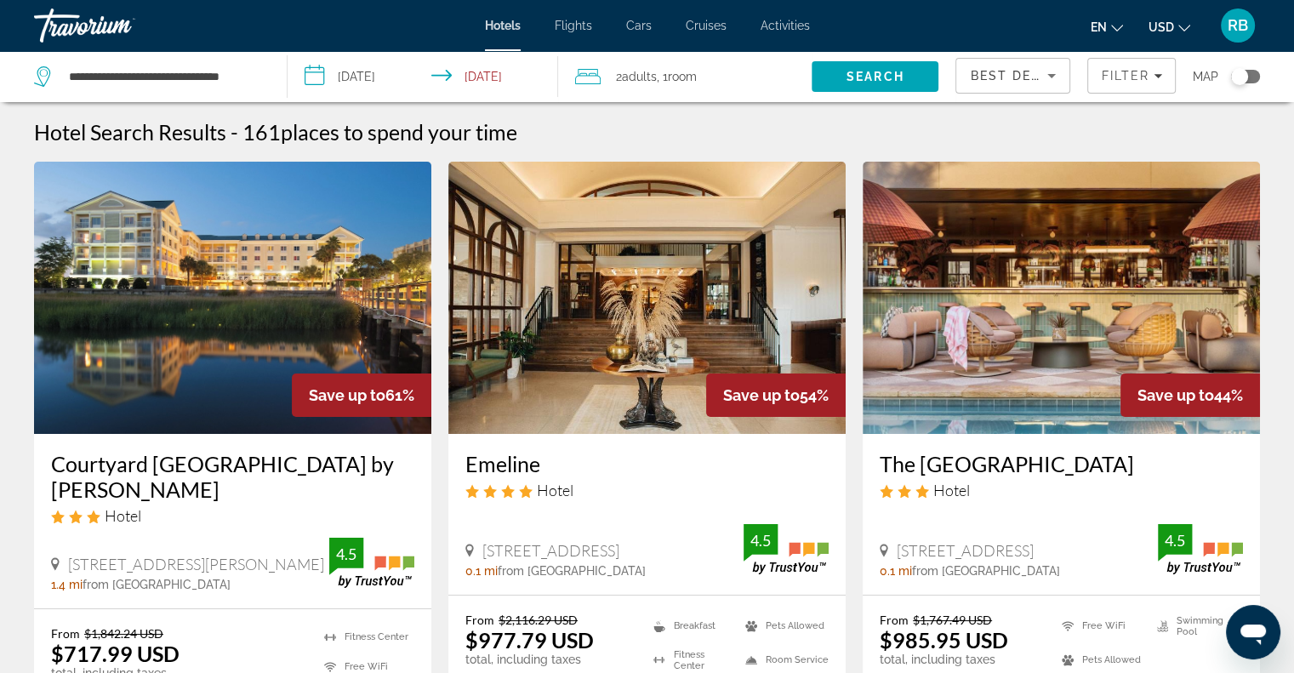
click at [654, 313] on img "Main content" at bounding box center [646, 298] width 397 height 272
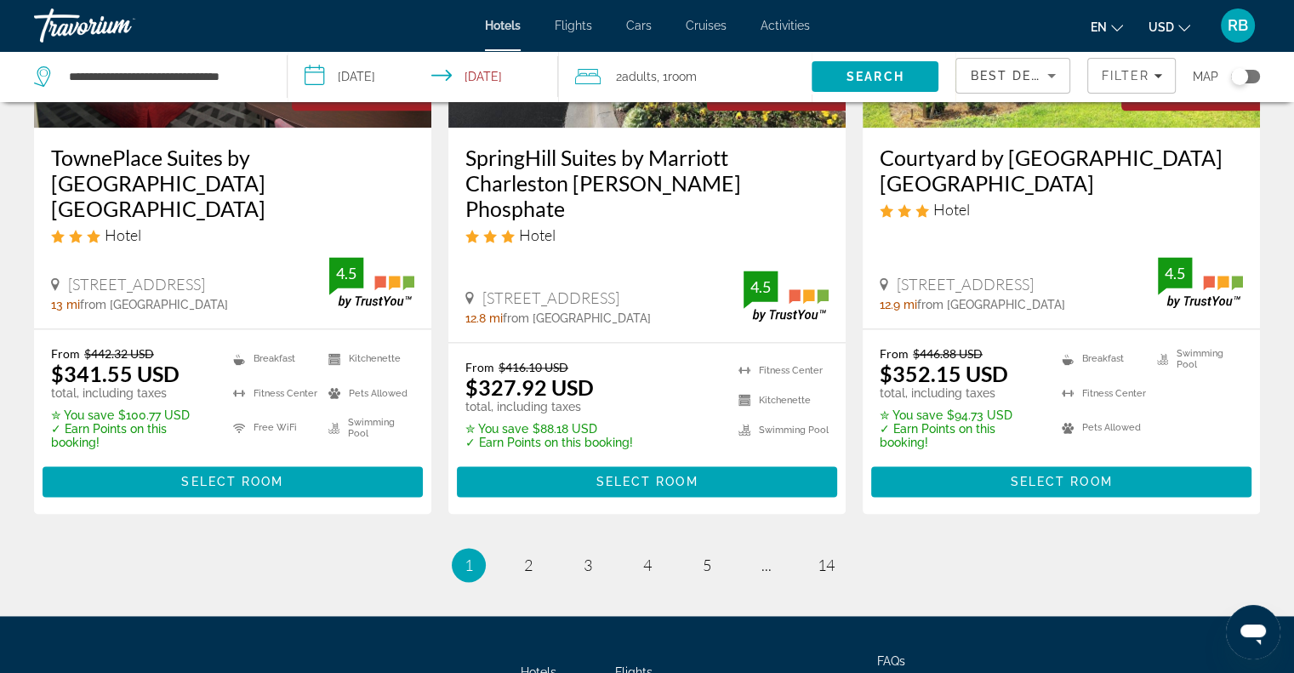
scroll to position [2295, 0]
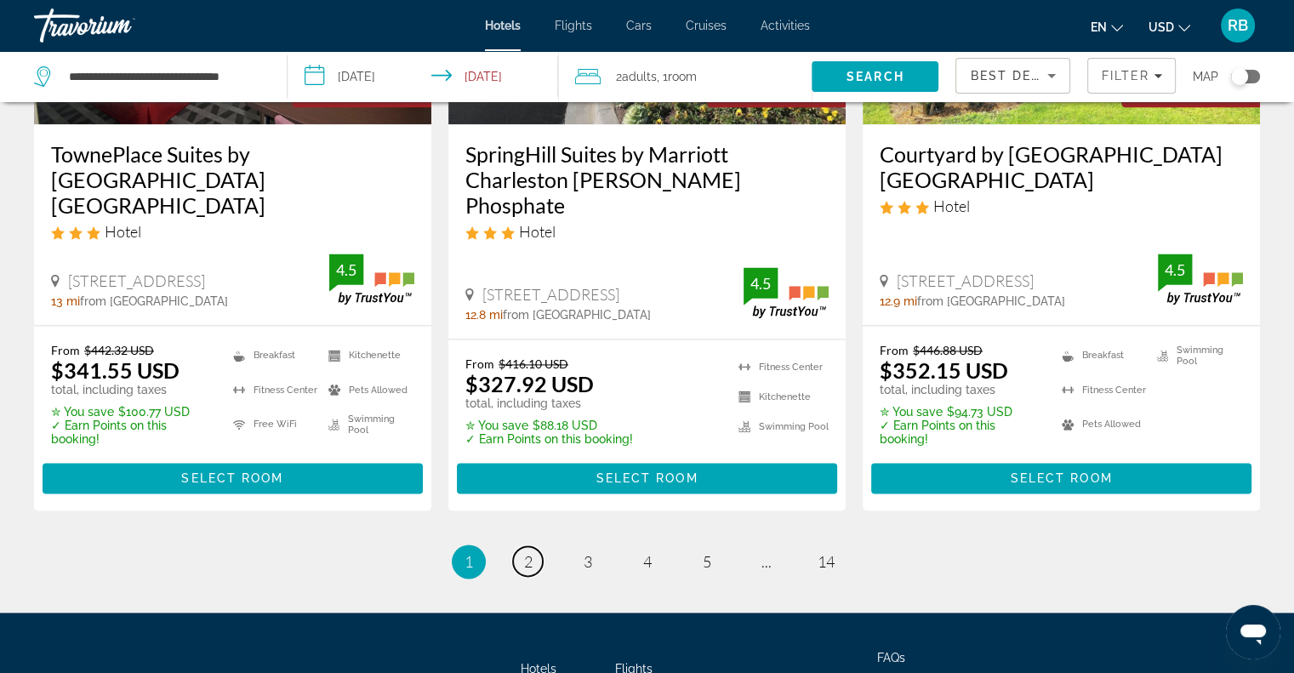
click at [530, 552] on span "2" at bounding box center [528, 561] width 9 height 19
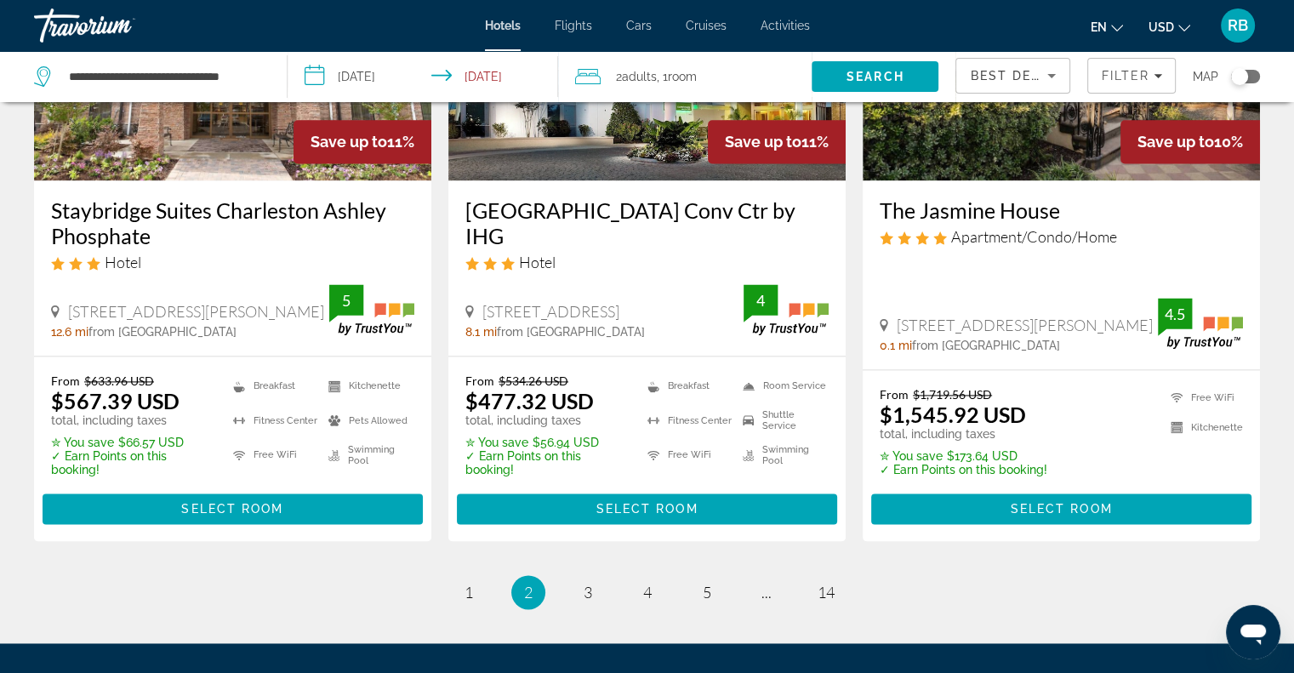
scroll to position [2307, 0]
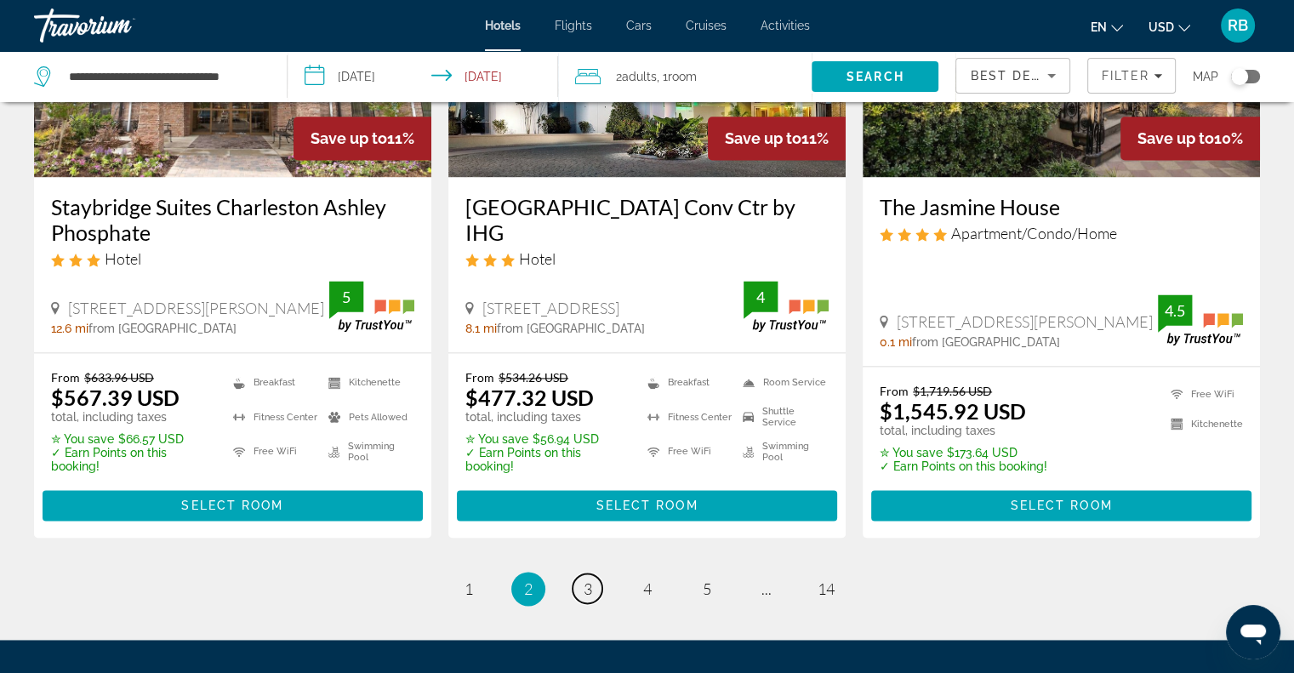
click at [586, 579] on span "3" at bounding box center [588, 588] width 9 height 19
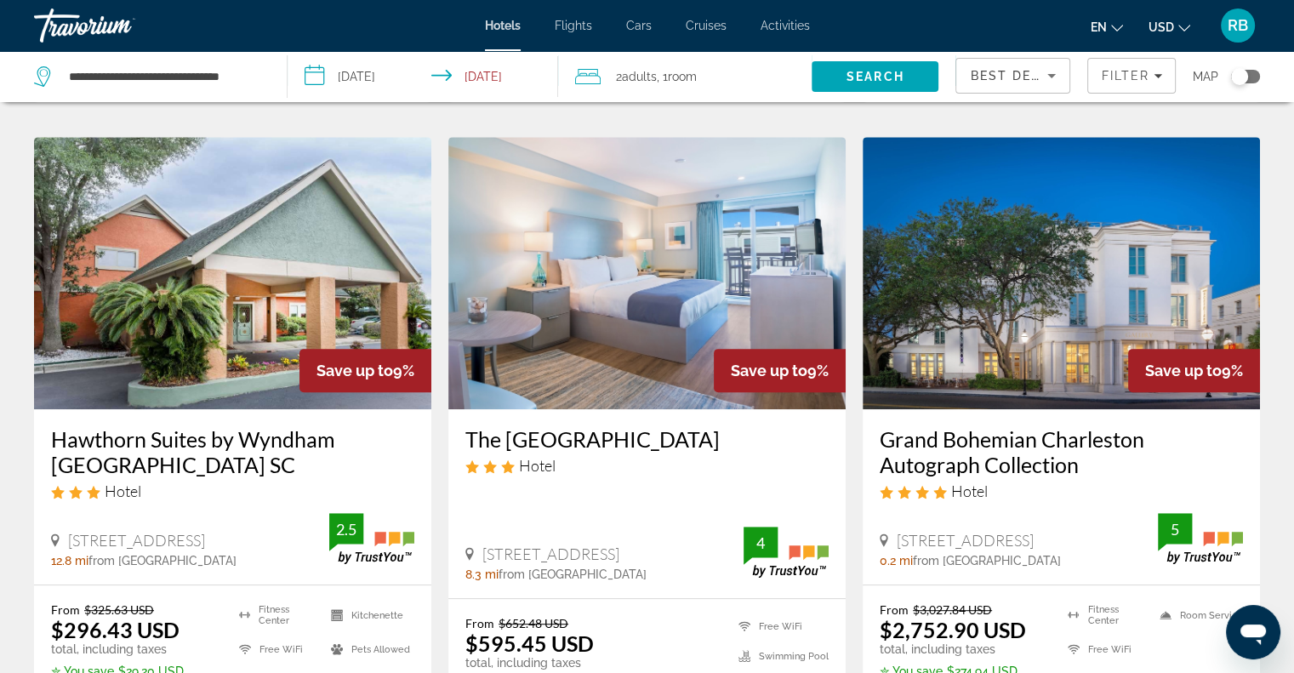
scroll to position [681, 0]
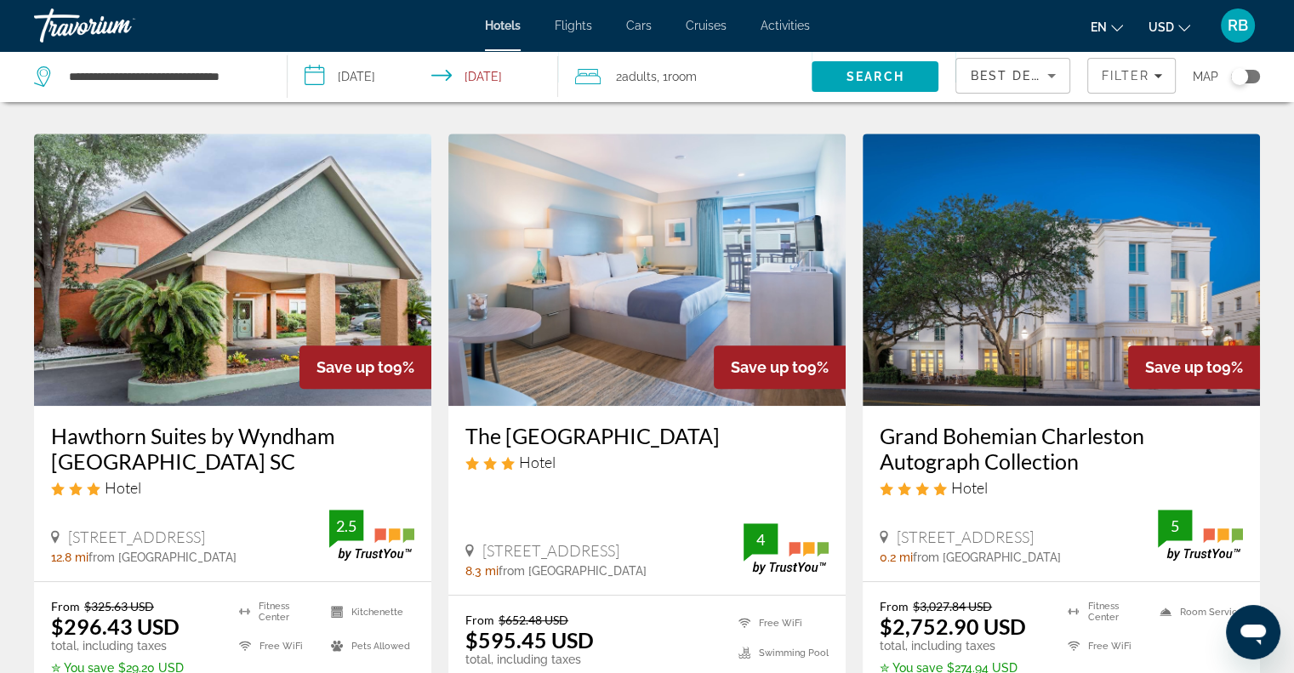
click at [675, 271] on img "Main content" at bounding box center [646, 270] width 397 height 272
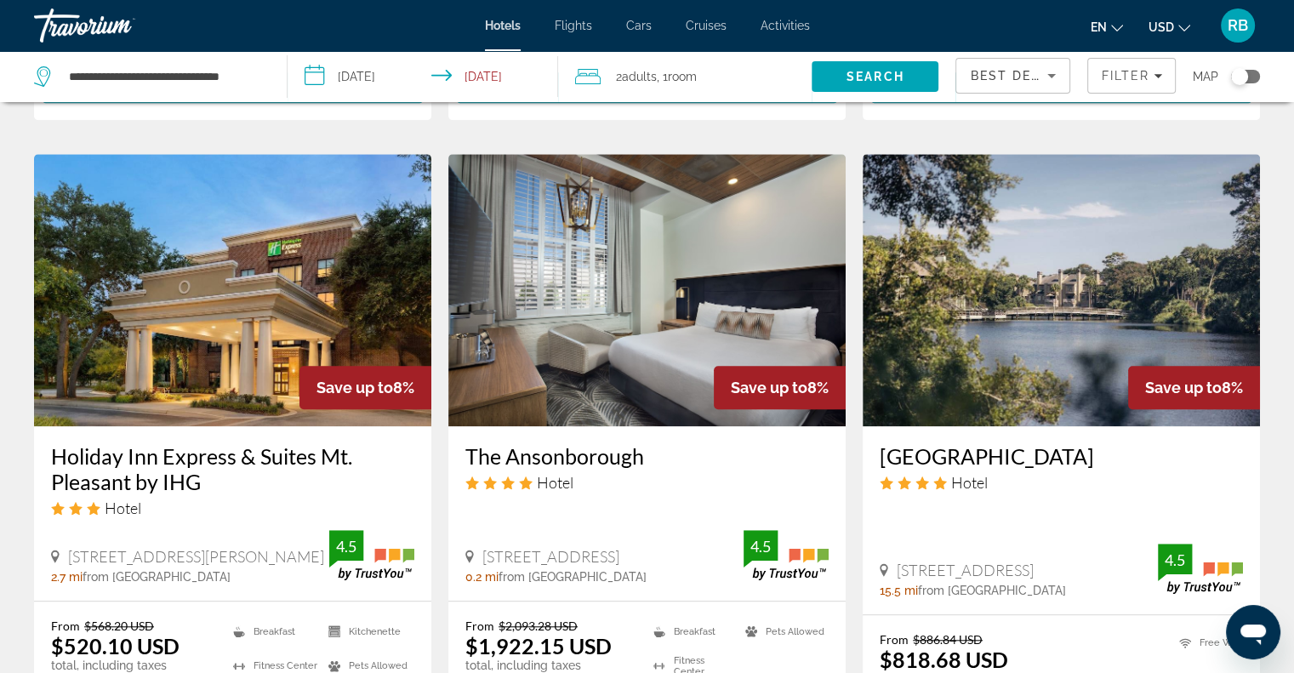
scroll to position [1330, 0]
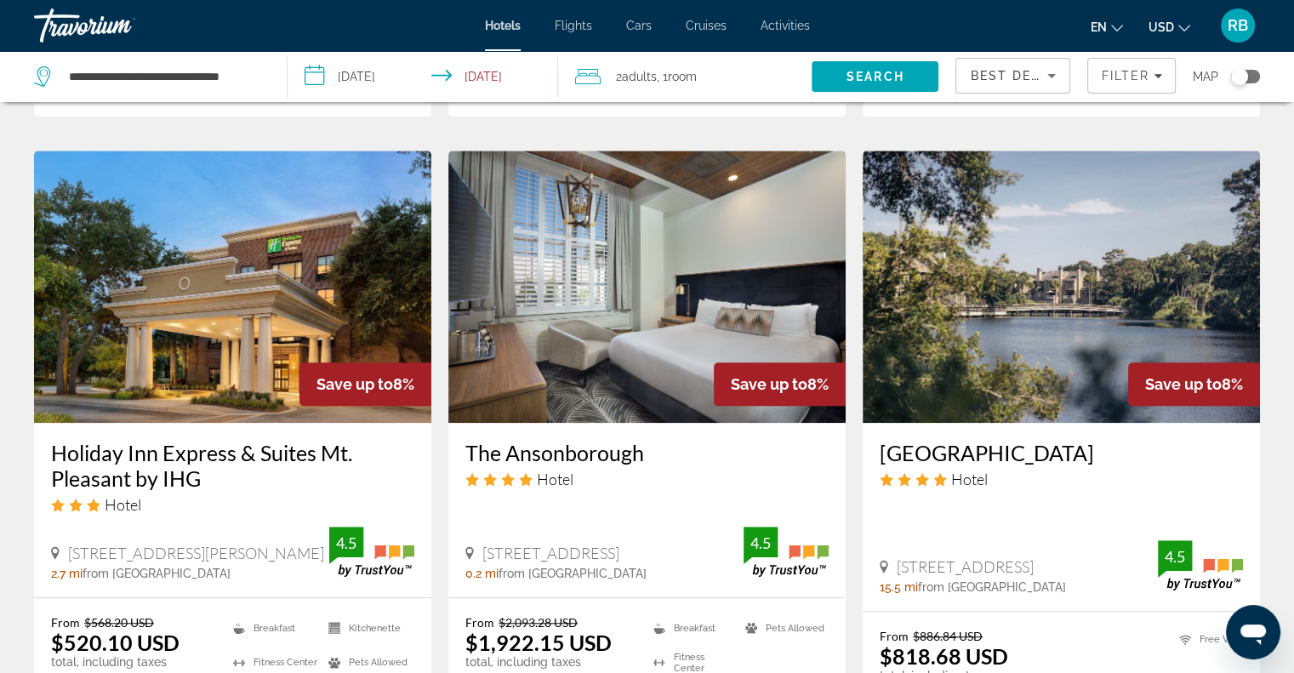
click at [1086, 276] on img "Main content" at bounding box center [1061, 287] width 397 height 272
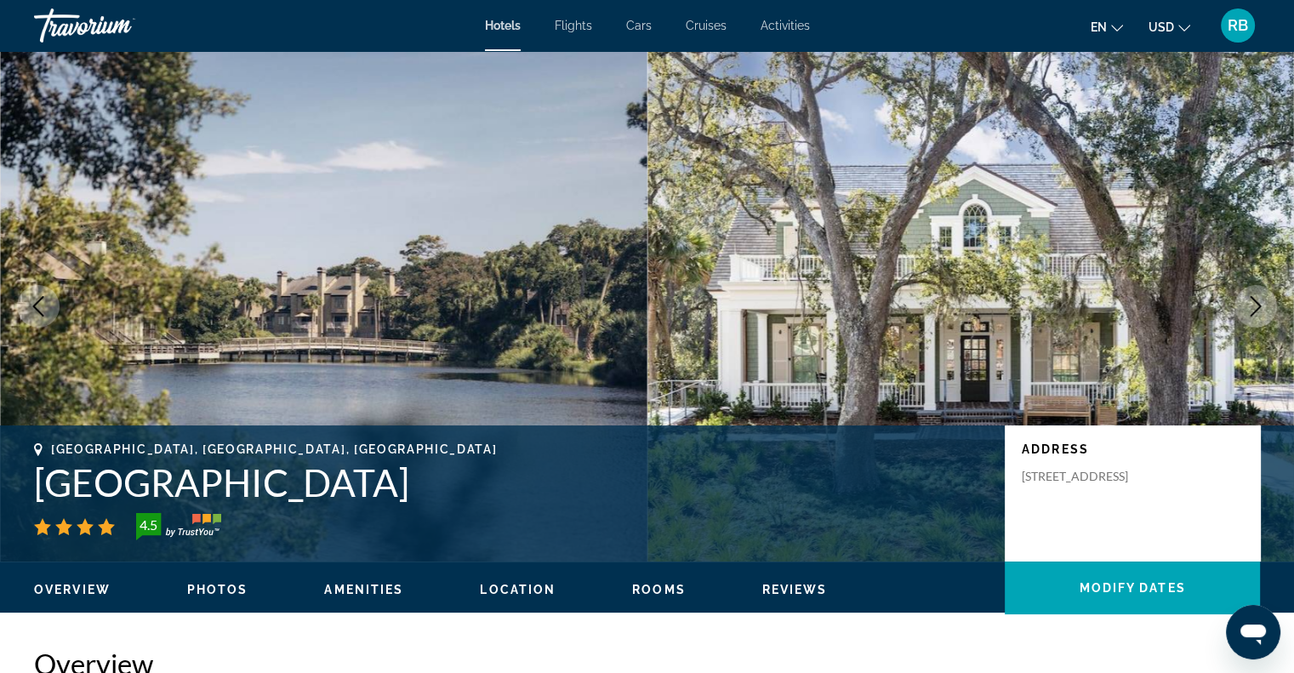
click at [1267, 310] on button "Next image" at bounding box center [1255, 306] width 43 height 43
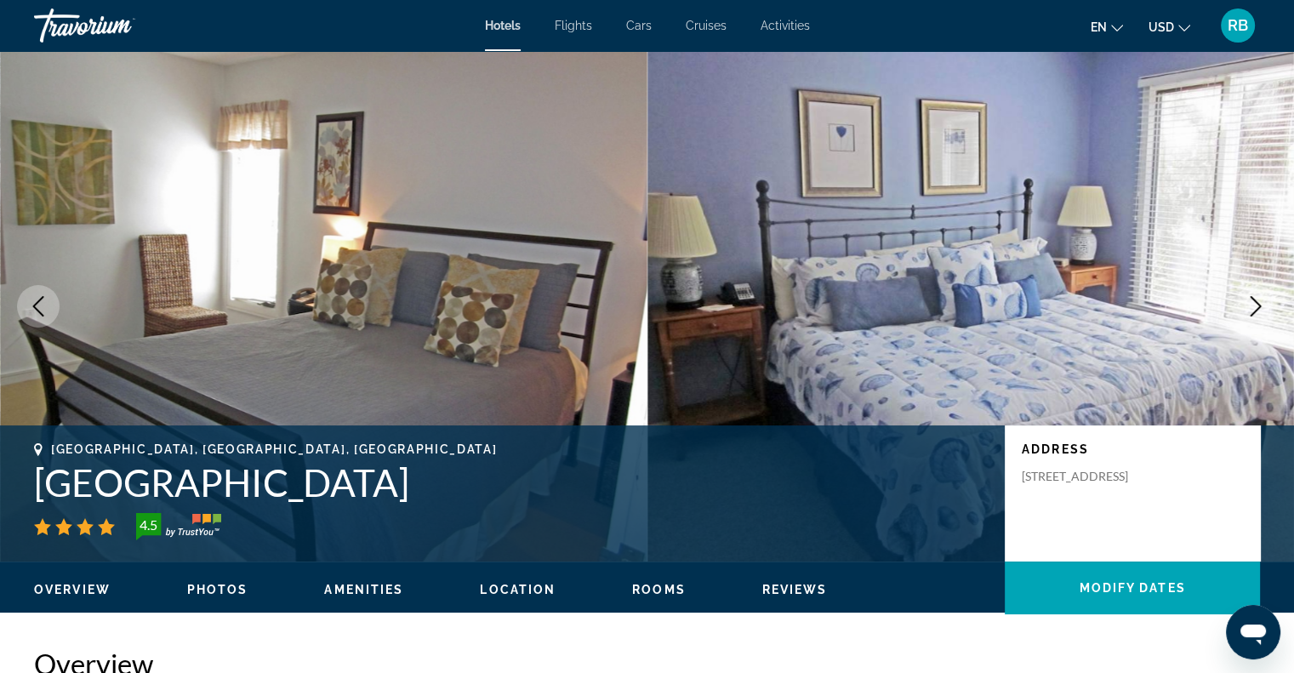
click at [1267, 310] on button "Next image" at bounding box center [1255, 306] width 43 height 43
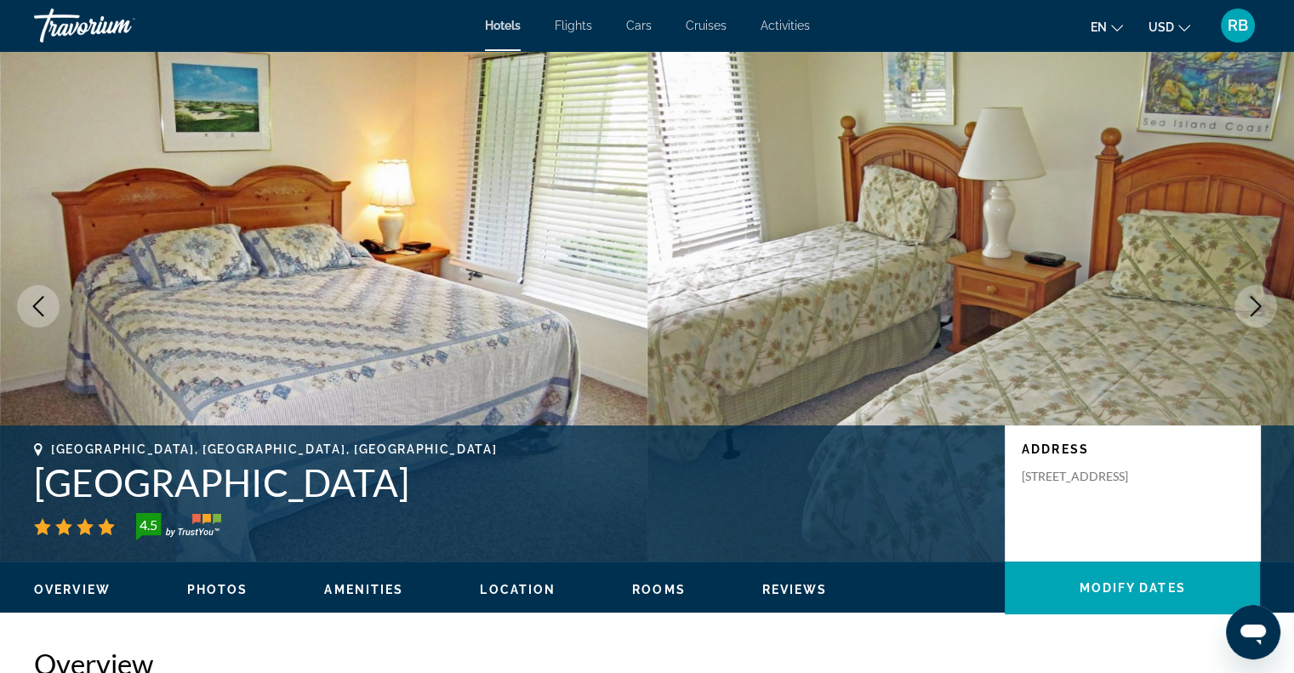
click at [1267, 310] on button "Next image" at bounding box center [1255, 306] width 43 height 43
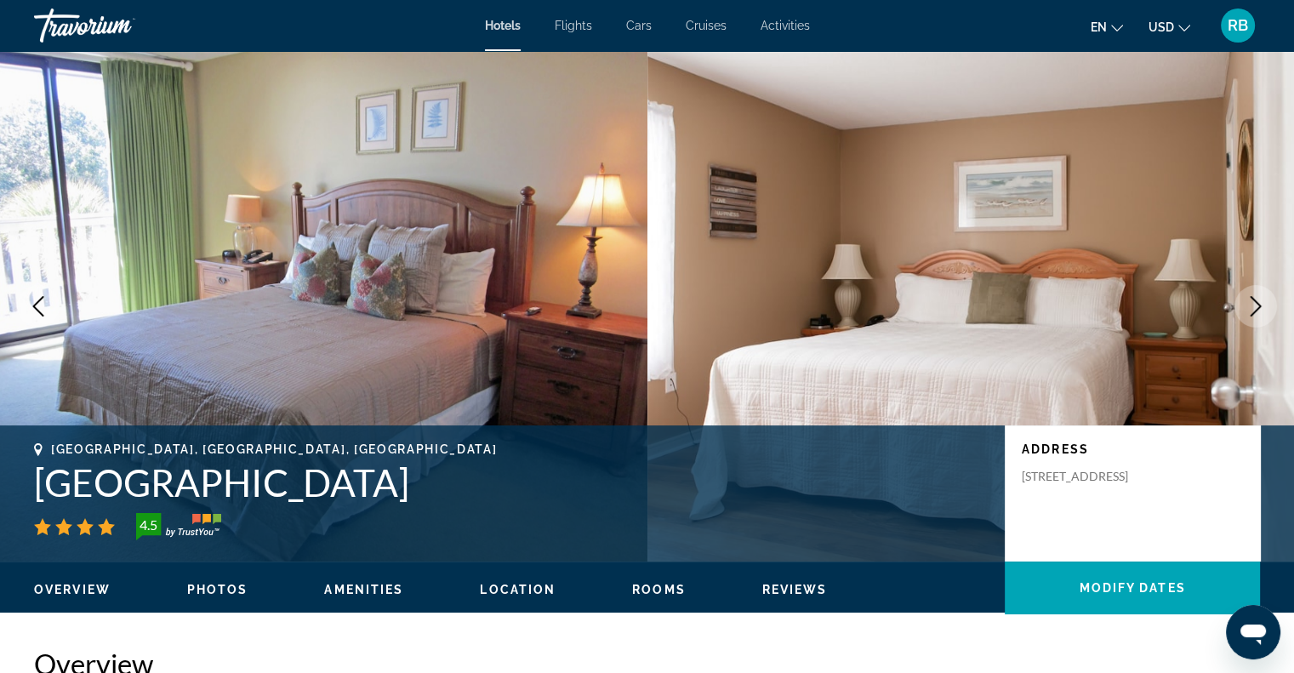
click at [1267, 310] on button "Next image" at bounding box center [1255, 306] width 43 height 43
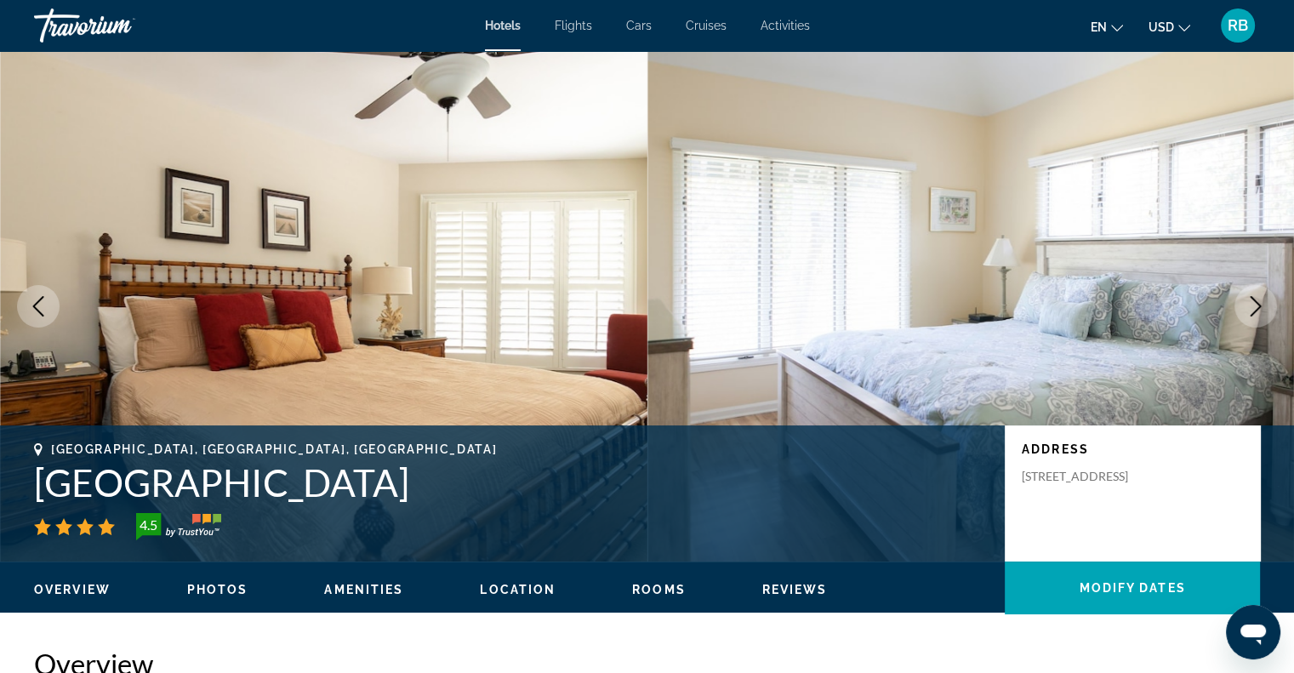
click at [1267, 310] on button "Next image" at bounding box center [1255, 306] width 43 height 43
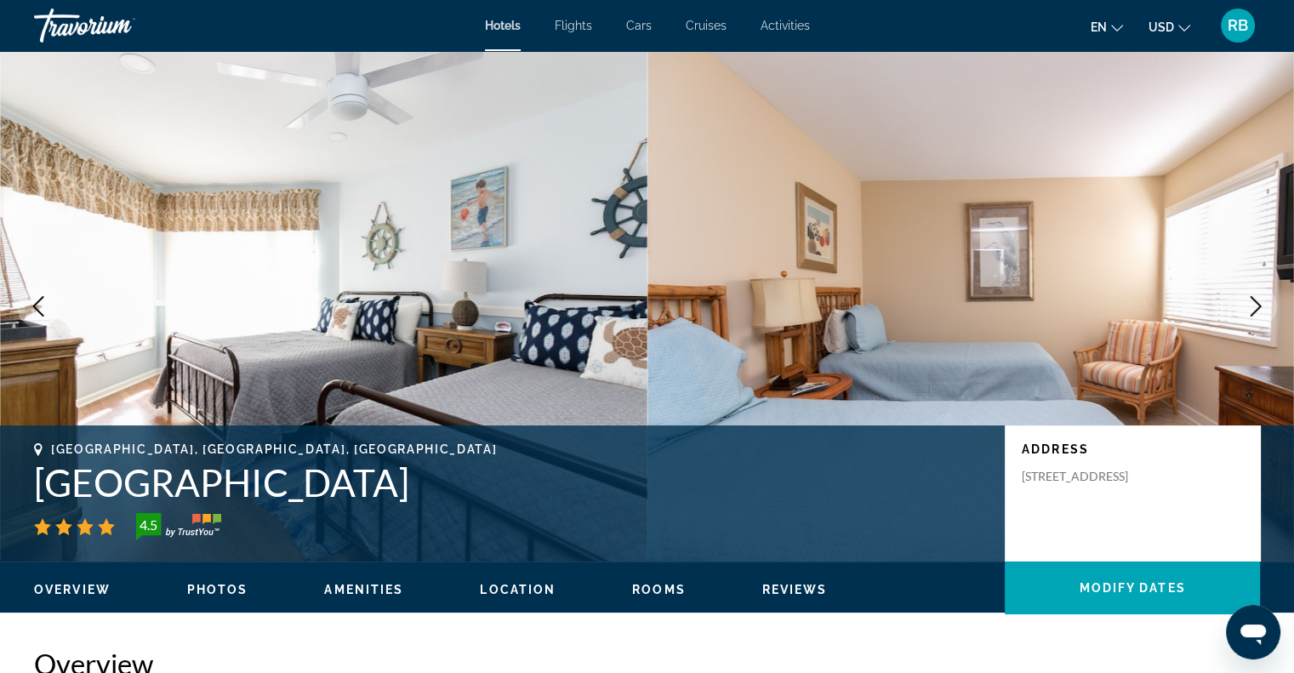
click at [1267, 310] on button "Next image" at bounding box center [1255, 306] width 43 height 43
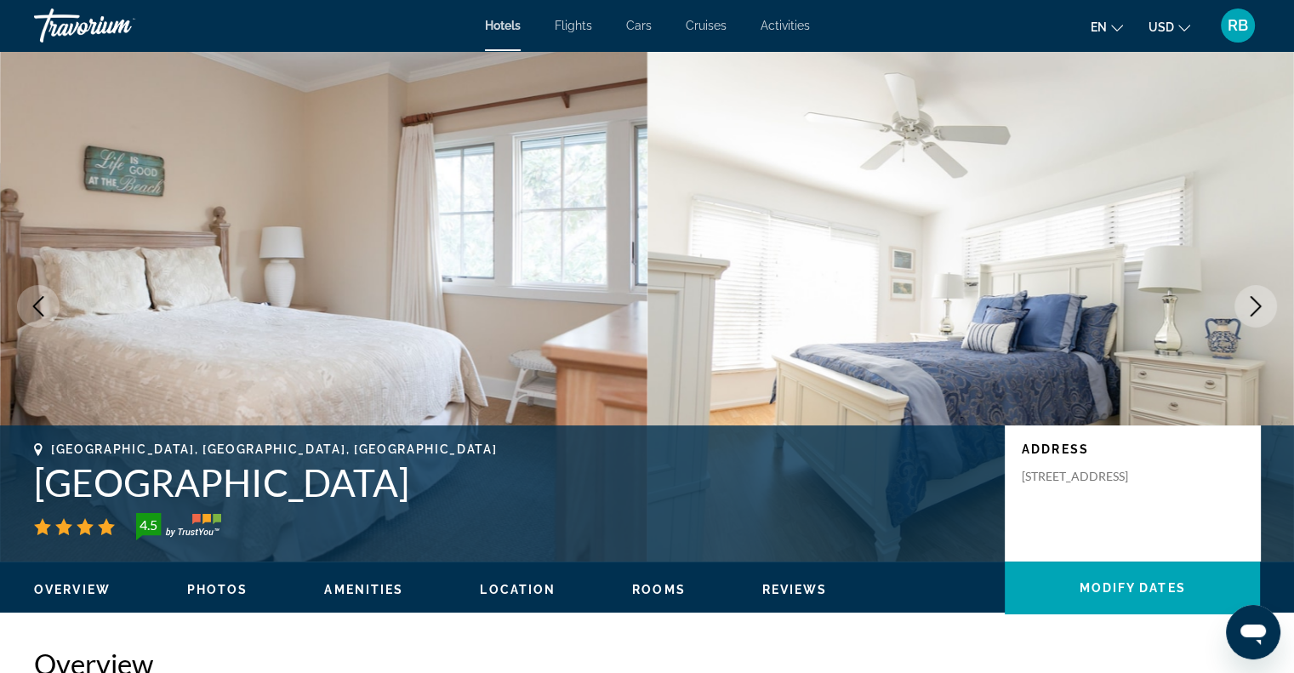
click at [1267, 310] on button "Next image" at bounding box center [1255, 306] width 43 height 43
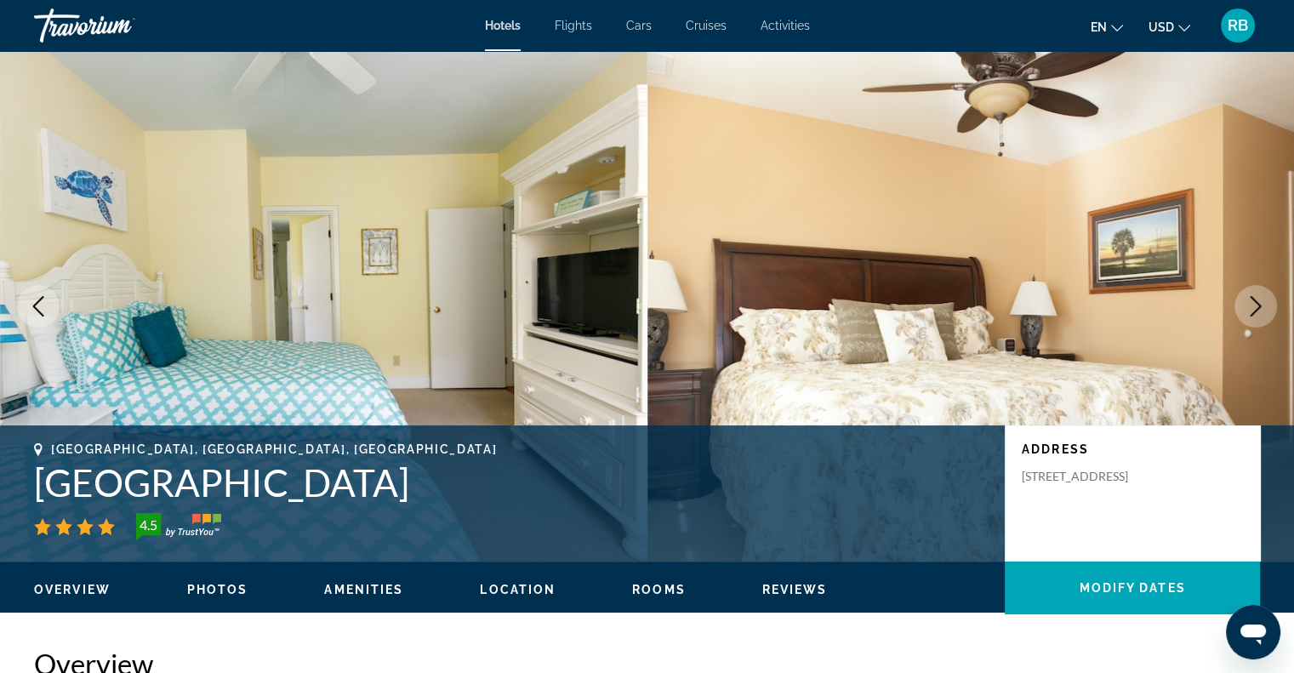
click at [1267, 310] on button "Next image" at bounding box center [1255, 306] width 43 height 43
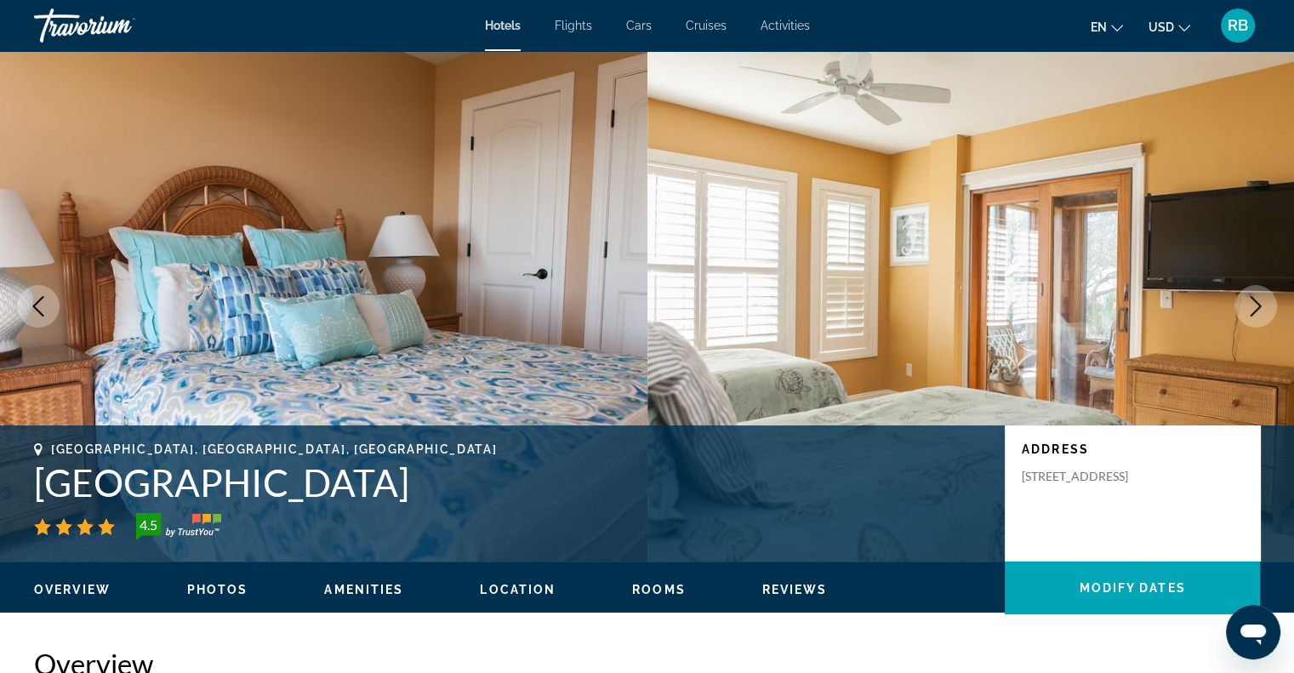
click at [1267, 310] on button "Next image" at bounding box center [1255, 306] width 43 height 43
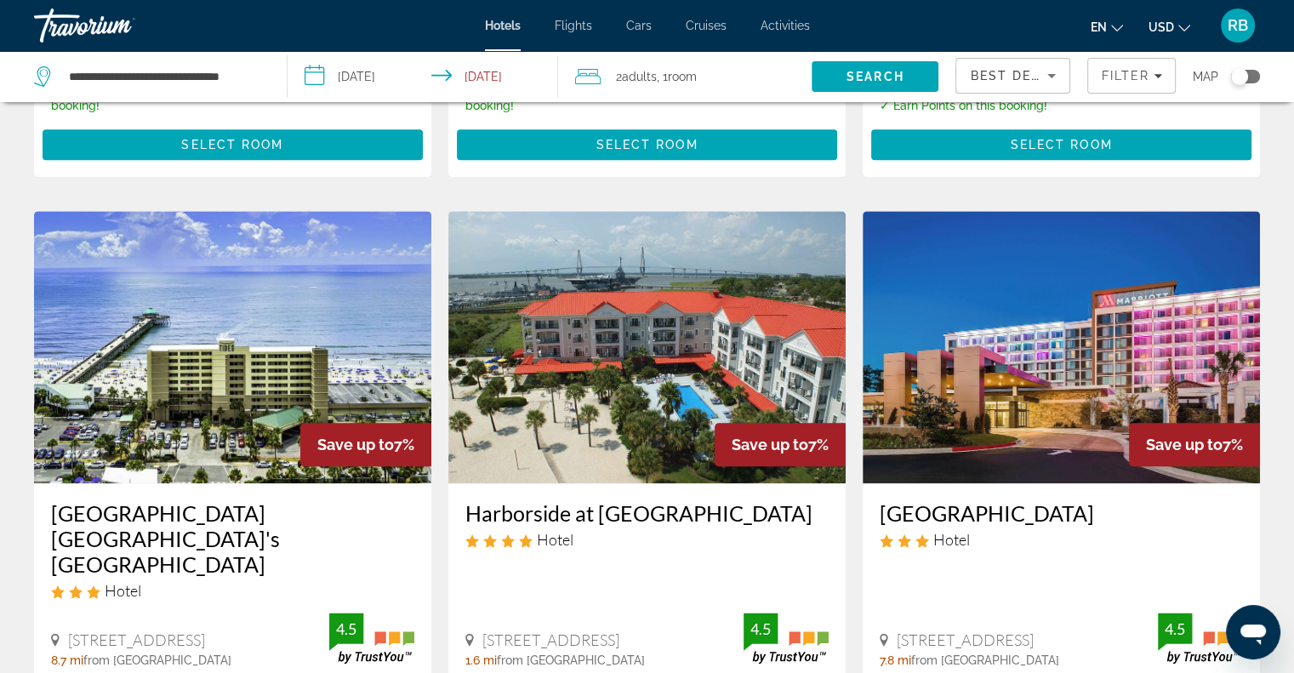
scroll to position [1974, 0]
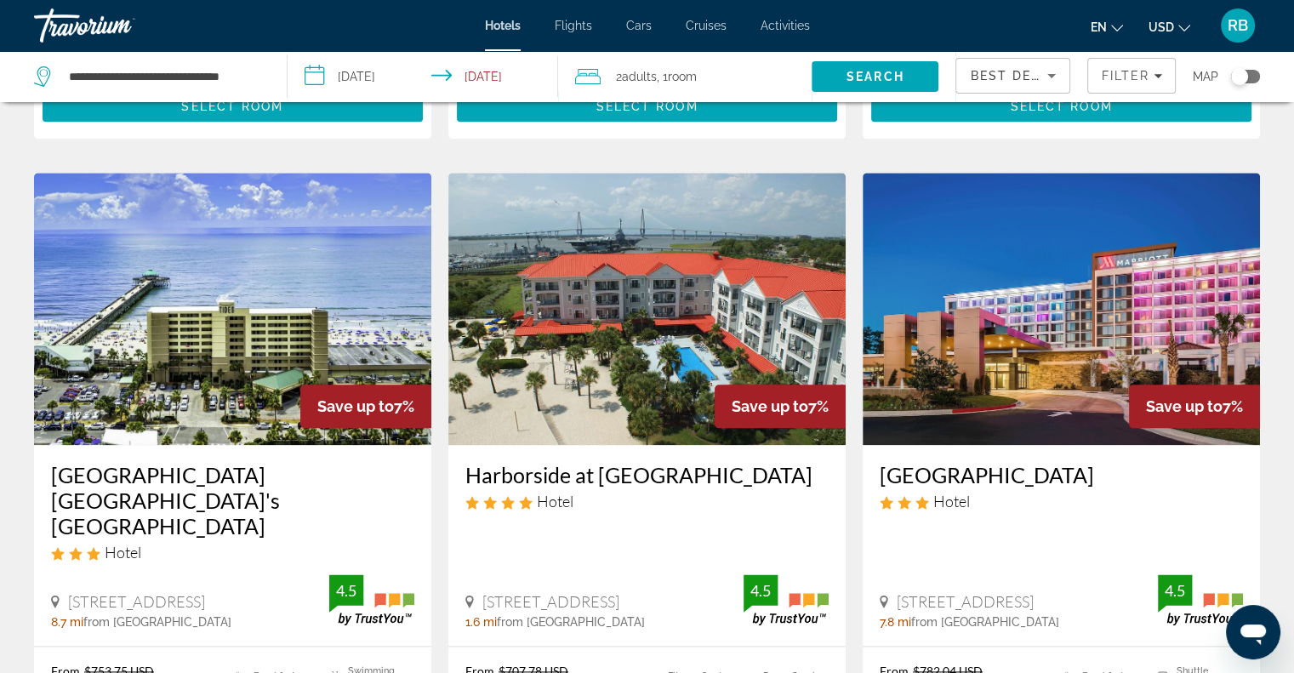
click at [571, 274] on img "Main content" at bounding box center [646, 309] width 397 height 272
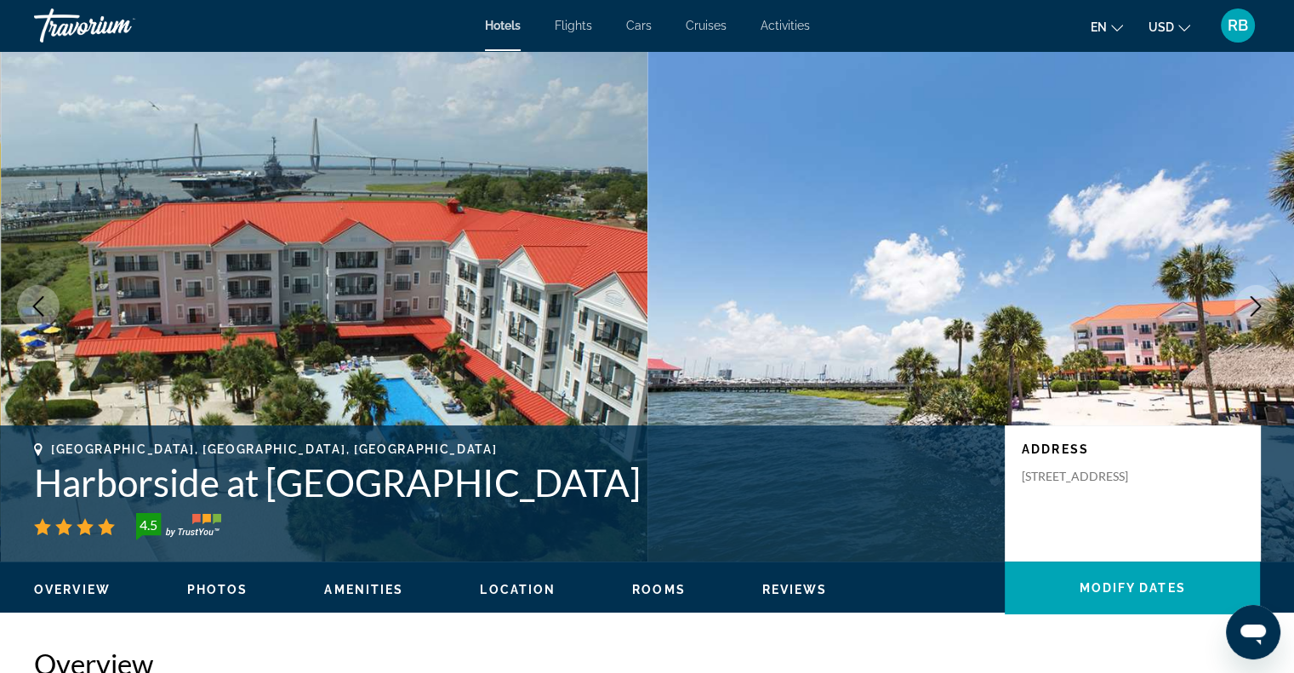
click at [646, 589] on span "Rooms" at bounding box center [659, 590] width 54 height 14
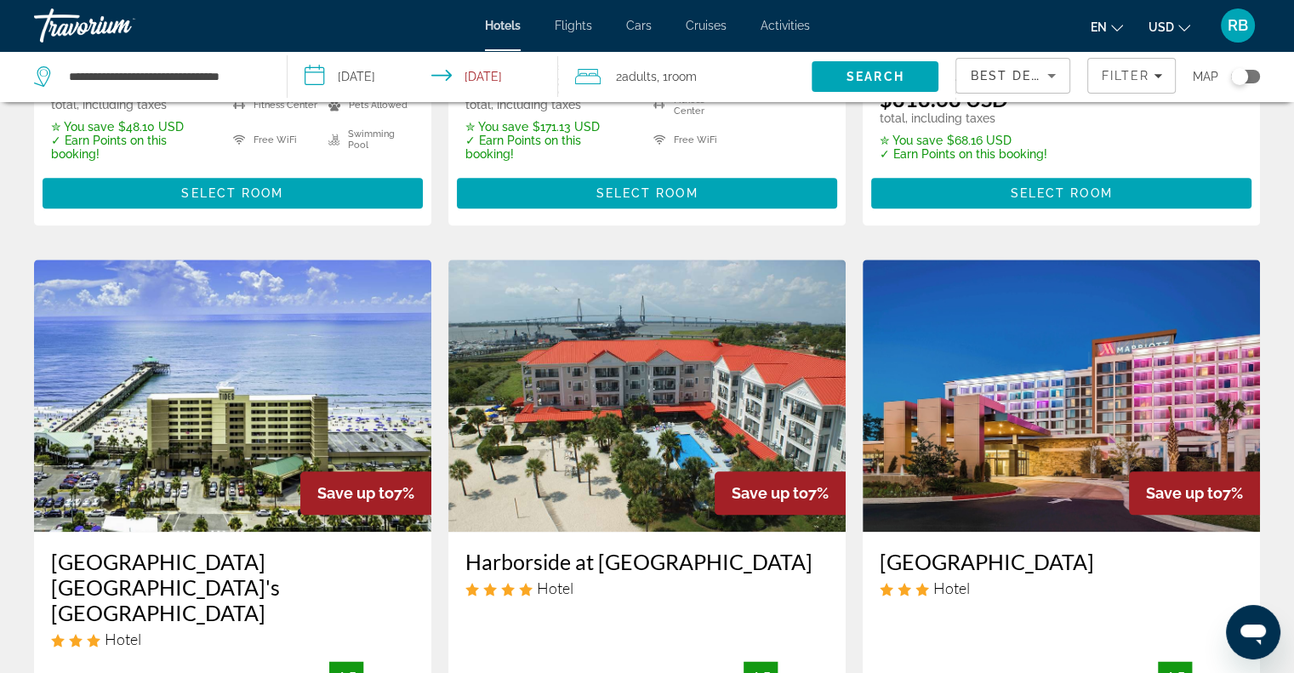
scroll to position [1891, 0]
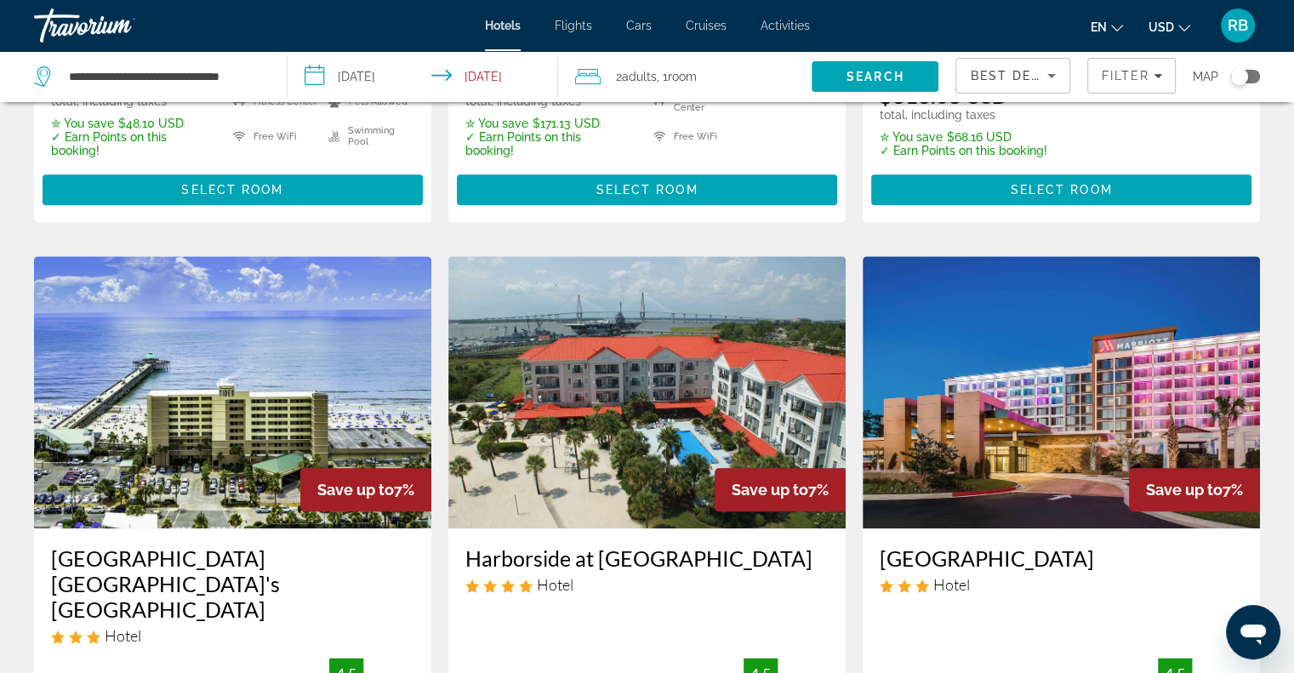
click at [231, 435] on img "Main content" at bounding box center [232, 392] width 397 height 272
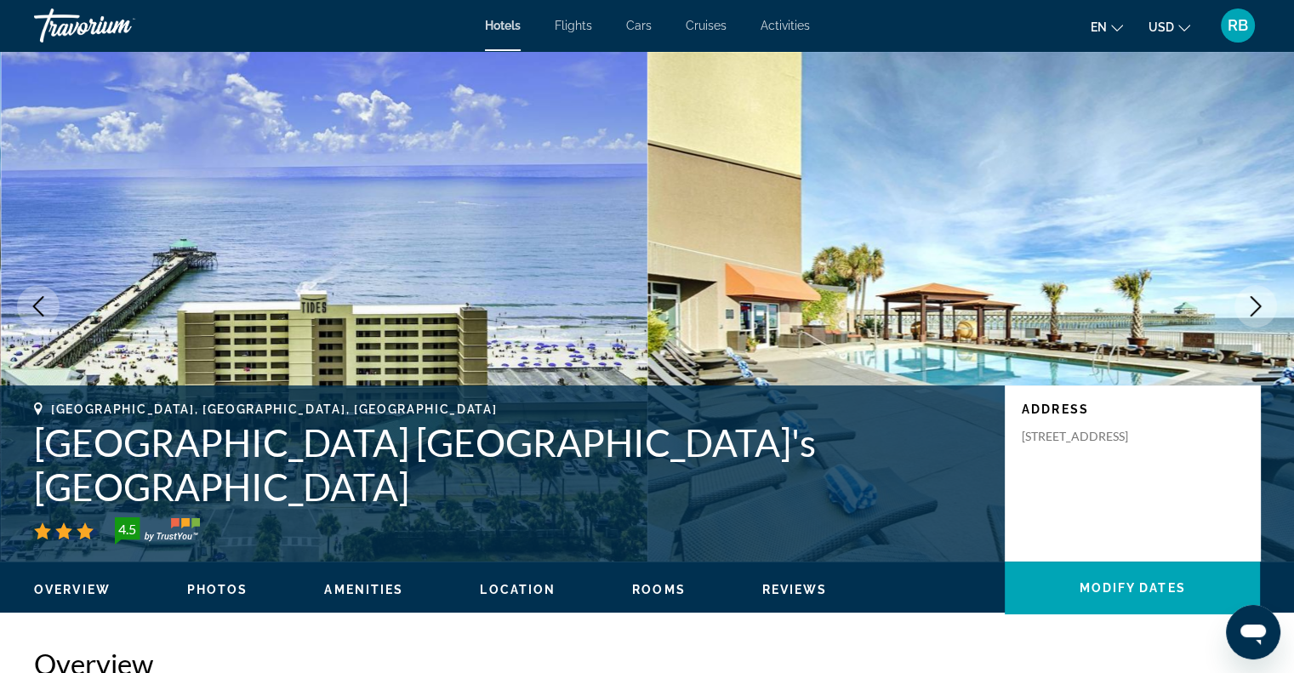
click at [1256, 309] on icon "Next image" at bounding box center [1255, 306] width 11 height 20
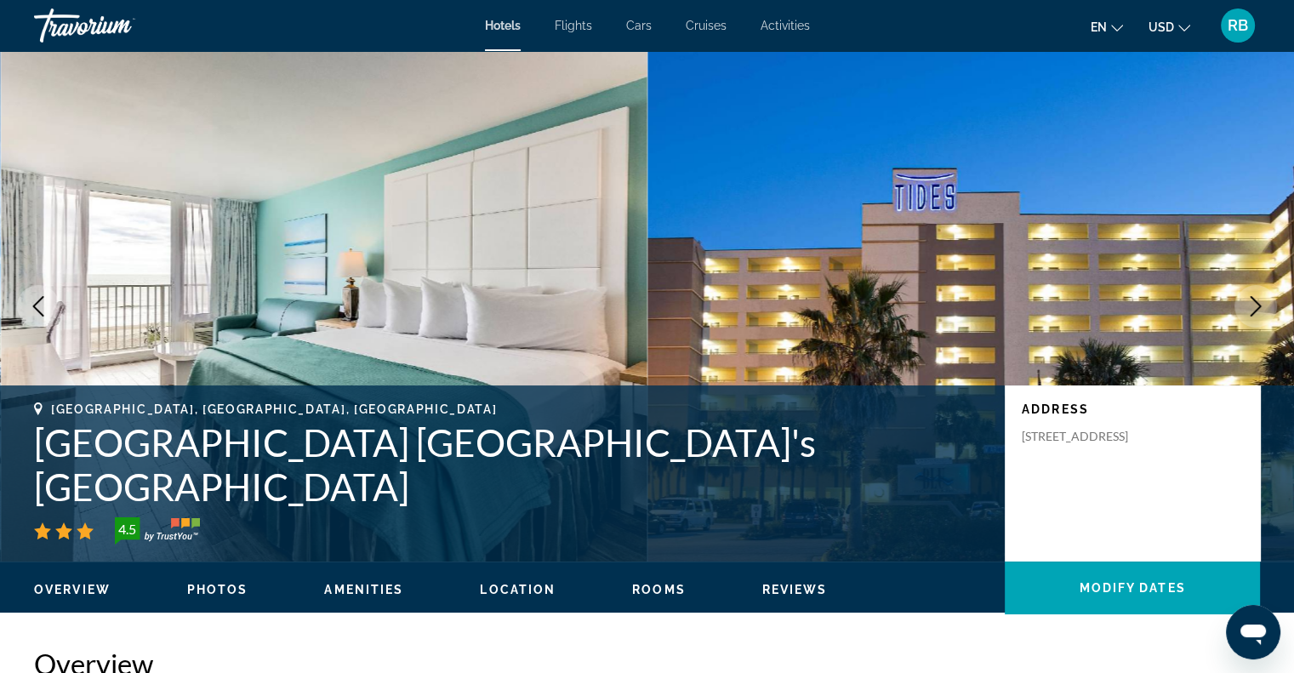
click at [1252, 301] on icon "Next image" at bounding box center [1255, 306] width 20 height 20
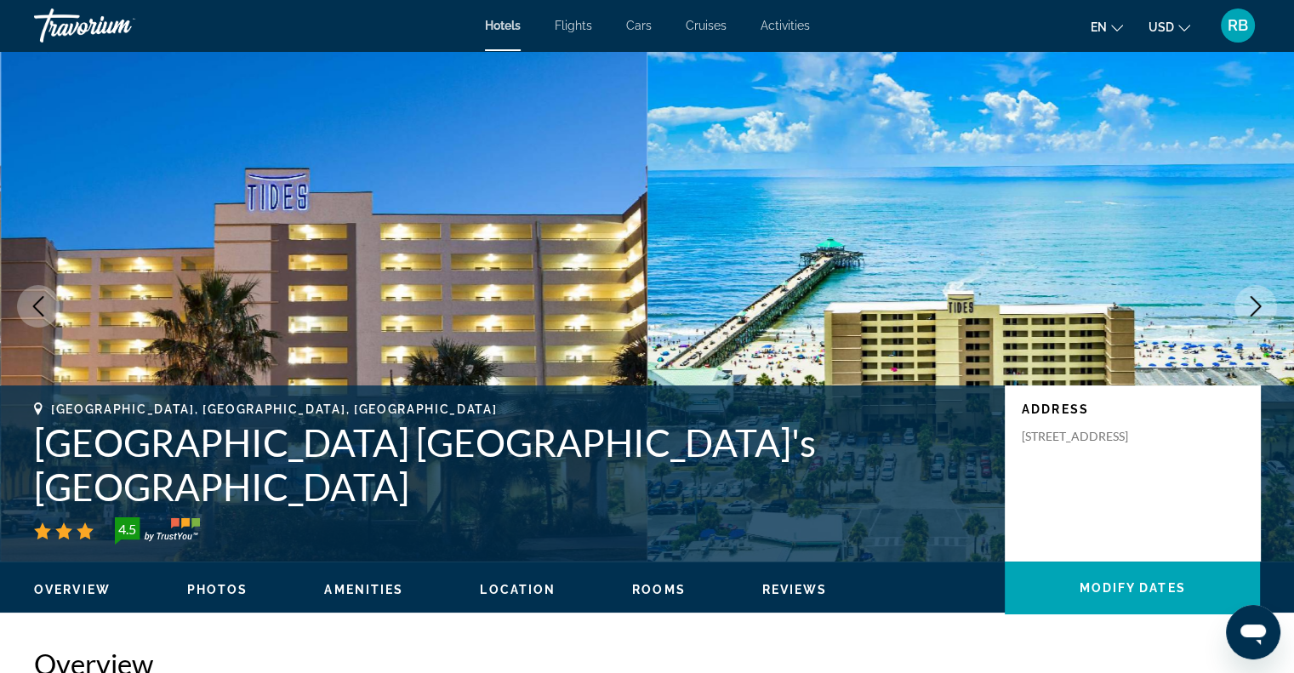
click at [647, 589] on span "Rooms" at bounding box center [659, 590] width 54 height 14
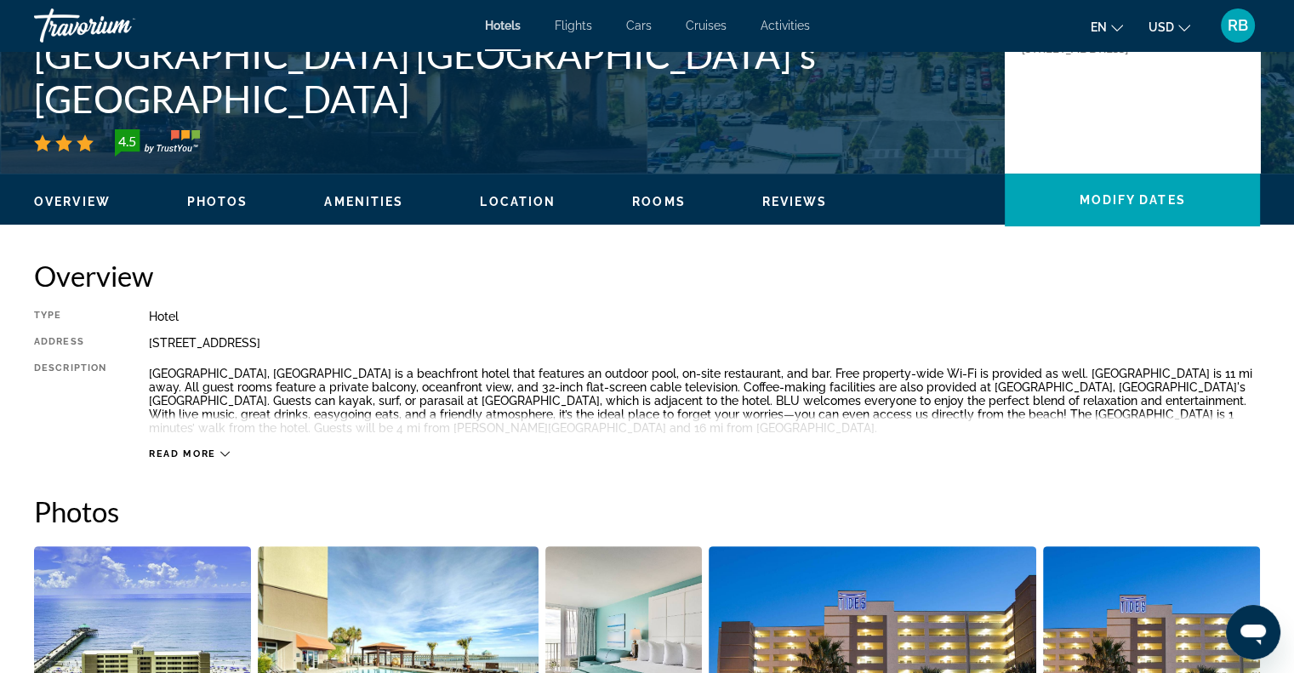
scroll to position [377, 0]
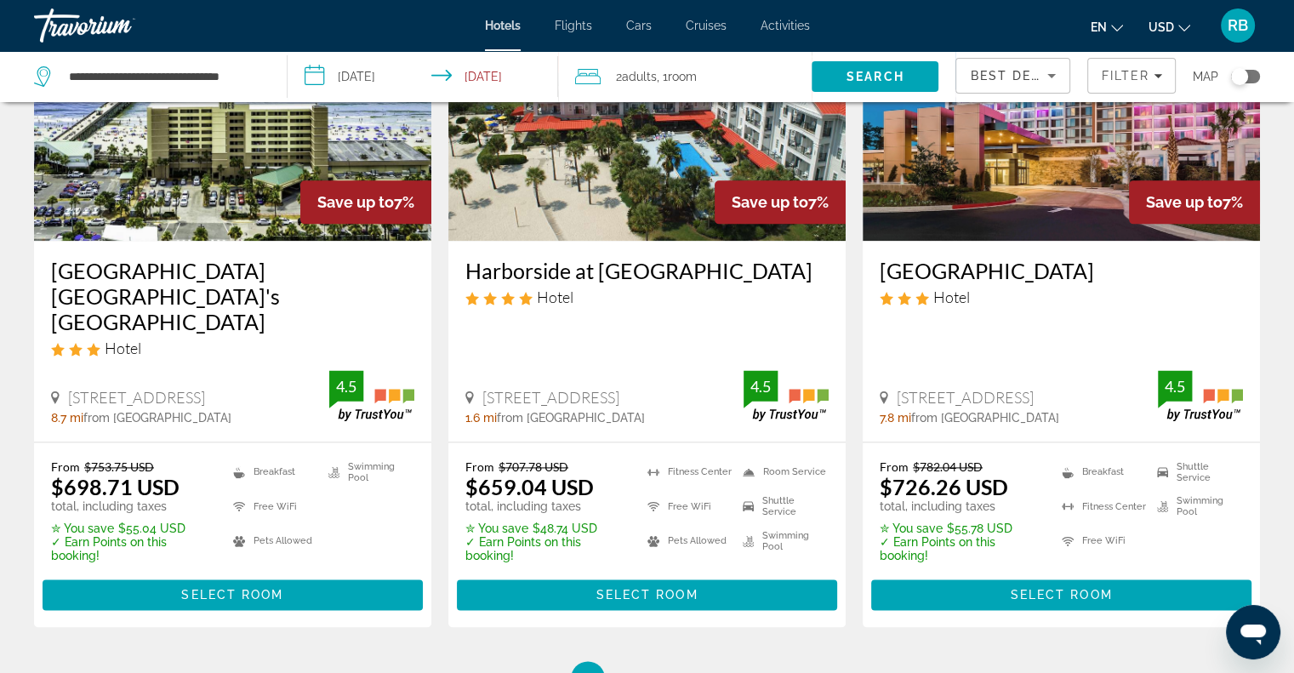
scroll to position [2160, 0]
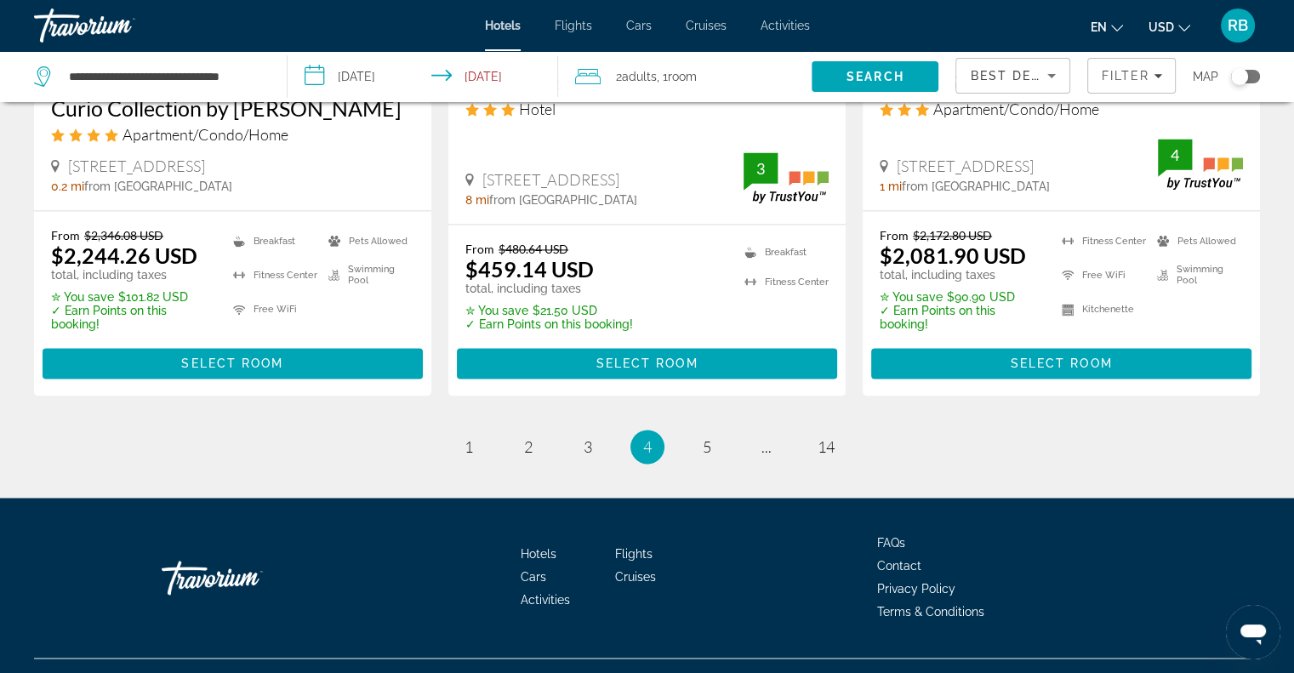
scroll to position [2191, 0]
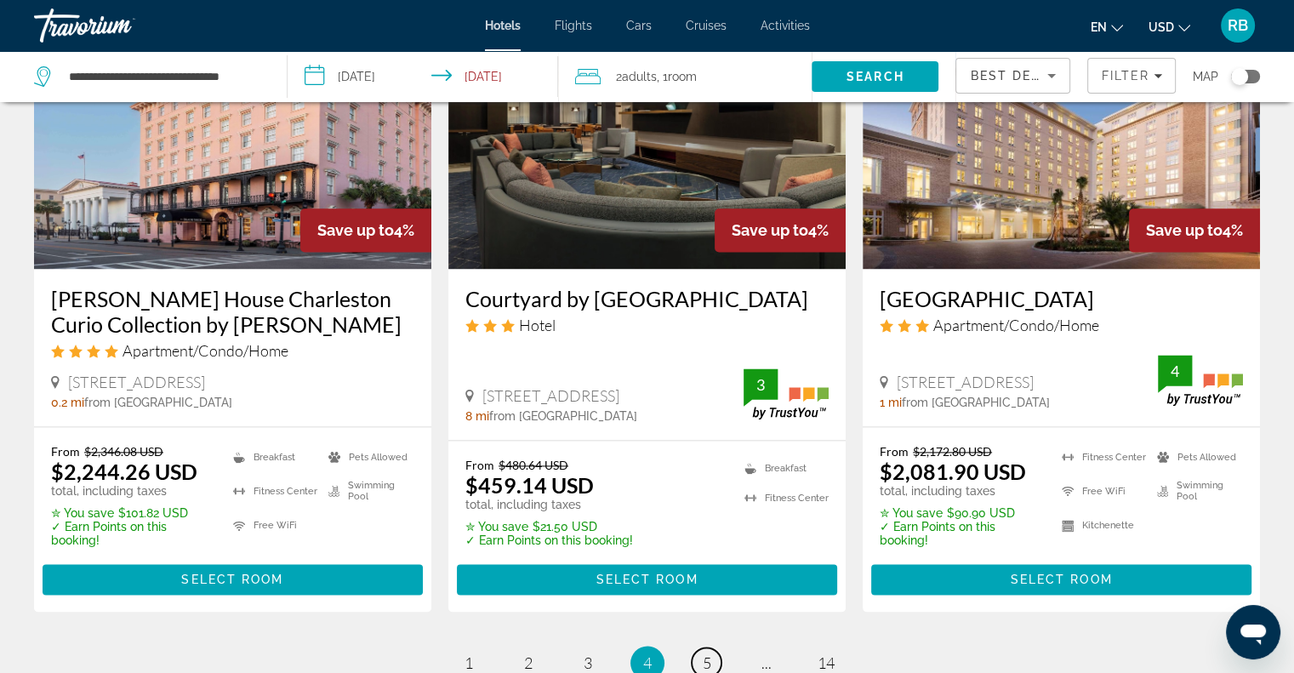
click at [708, 653] on span "5" at bounding box center [707, 662] width 9 height 19
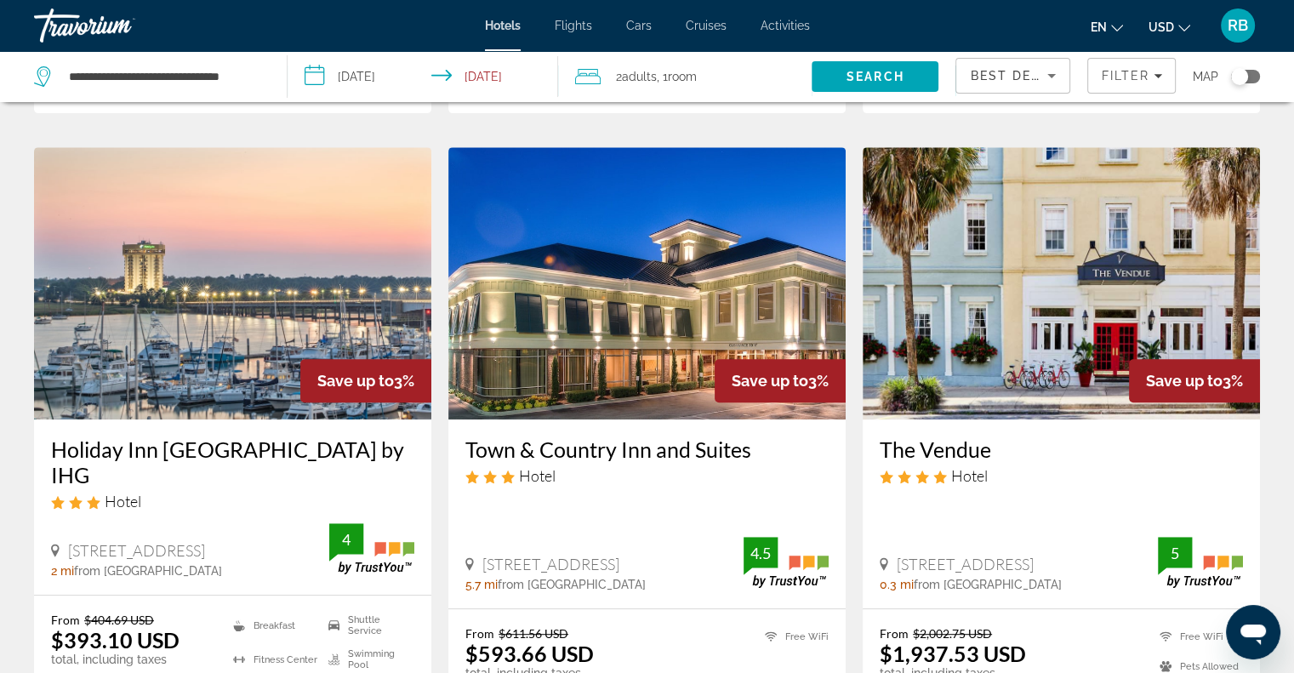
scroll to position [699, 0]
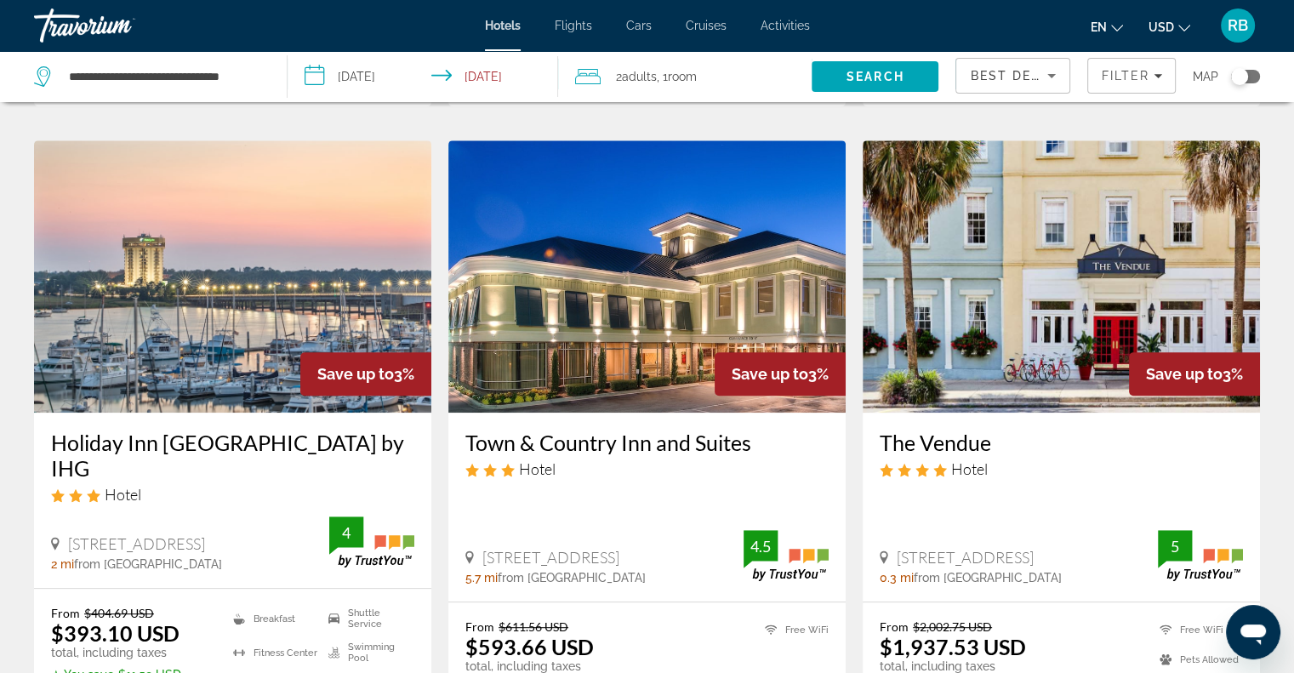
click at [588, 288] on img "Main content" at bounding box center [646, 276] width 397 height 272
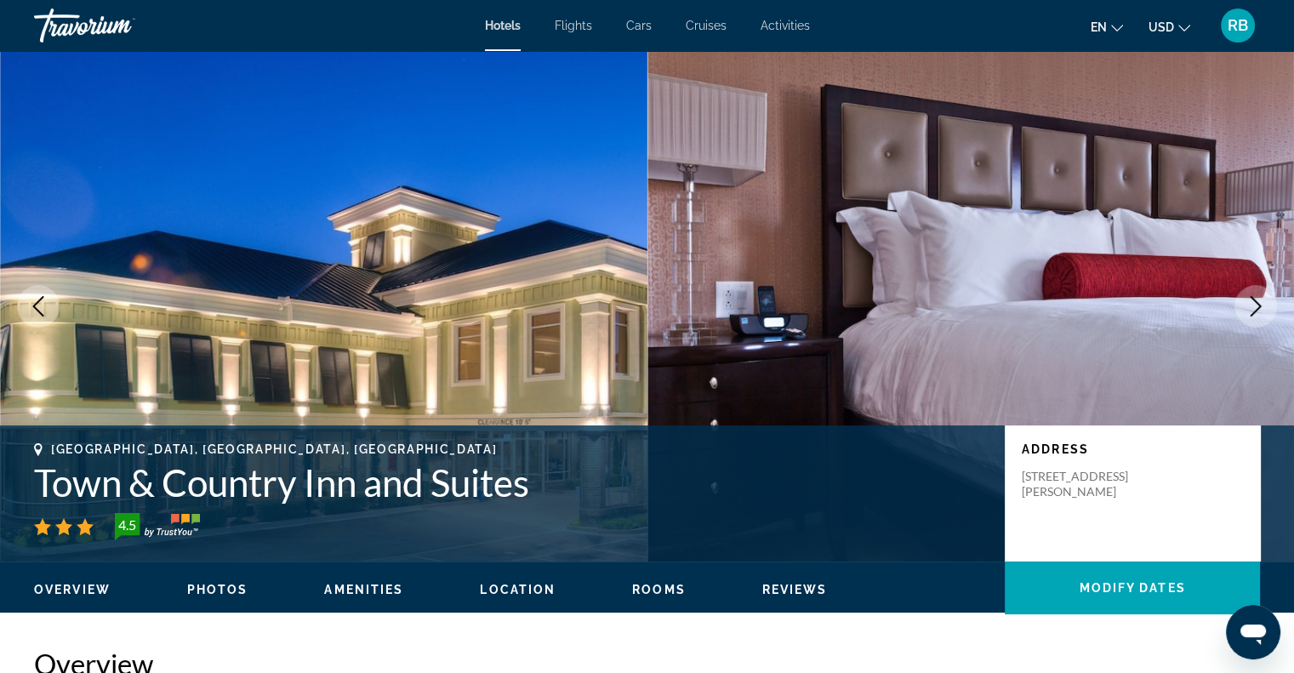
click at [1251, 305] on icon "Next image" at bounding box center [1255, 306] width 20 height 20
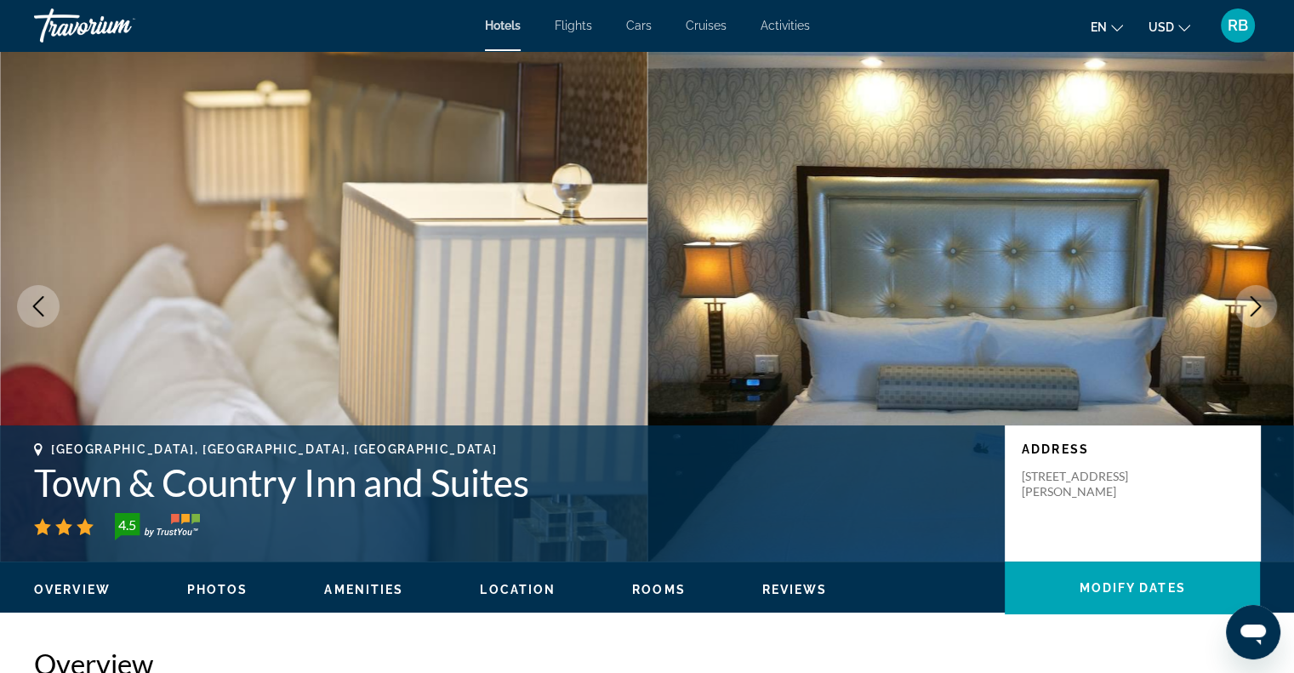
click at [1251, 305] on icon "Next image" at bounding box center [1255, 306] width 20 height 20
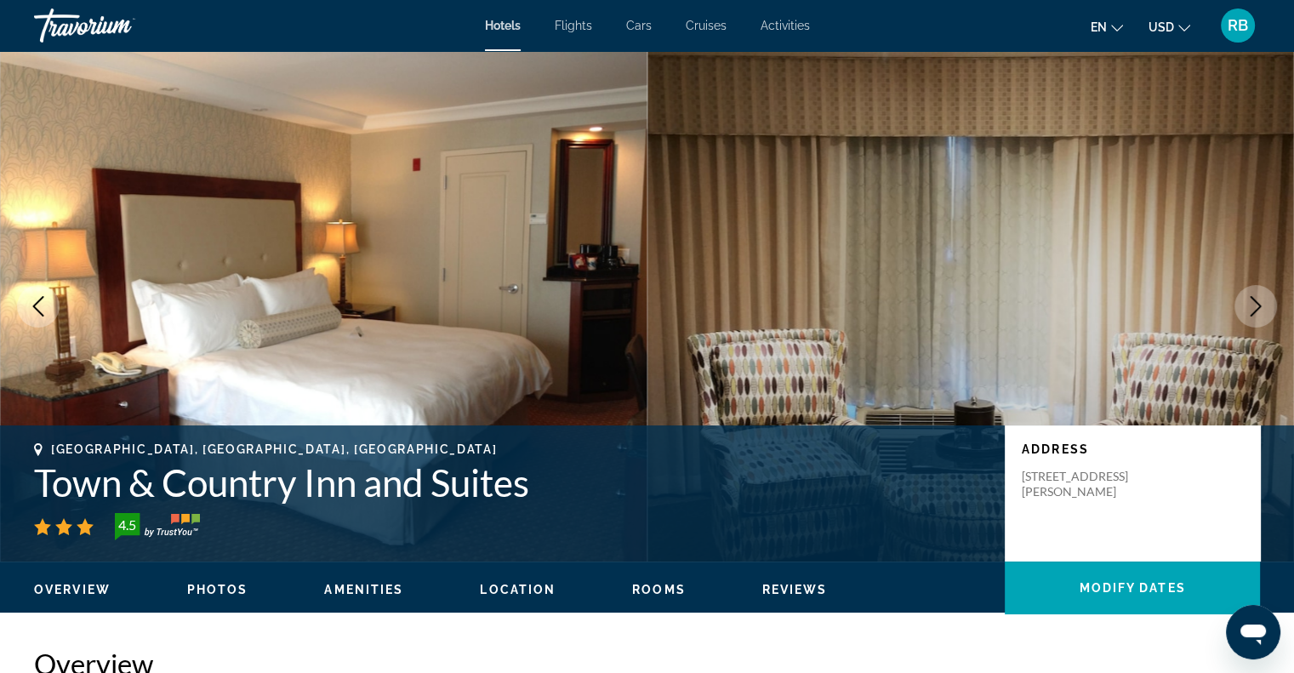
click at [1251, 305] on icon "Next image" at bounding box center [1255, 306] width 20 height 20
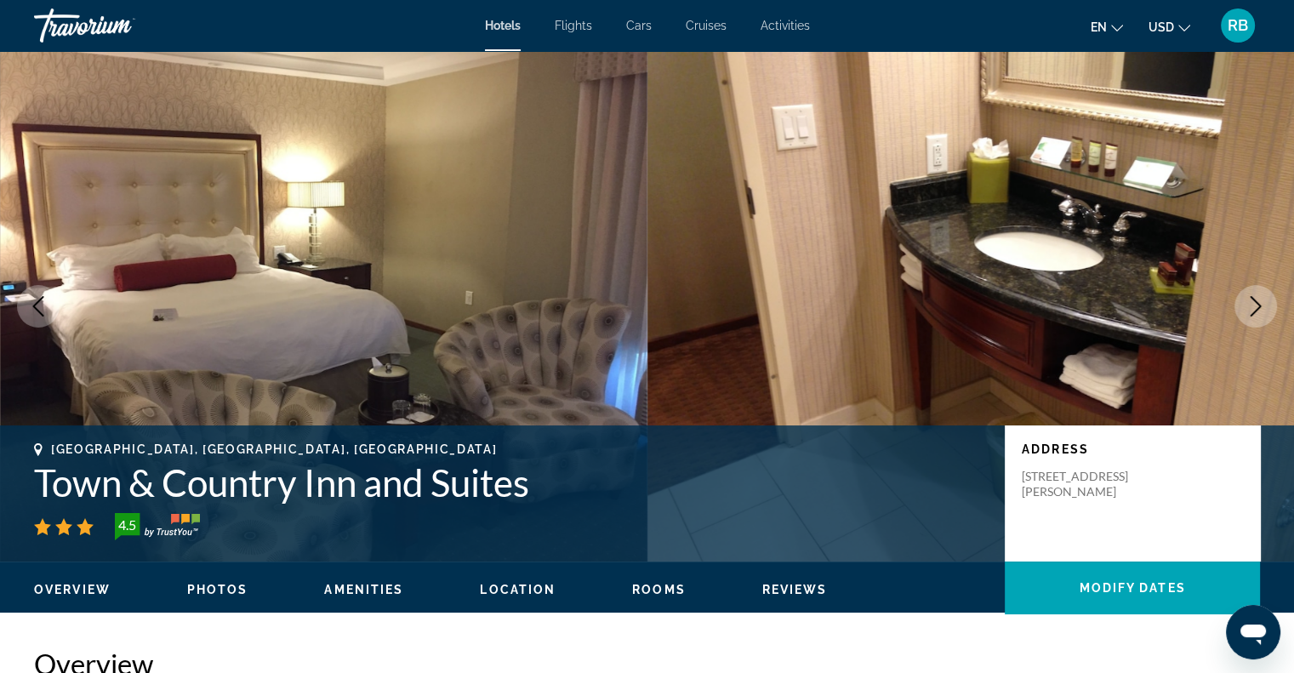
click at [1251, 305] on icon "Next image" at bounding box center [1255, 306] width 20 height 20
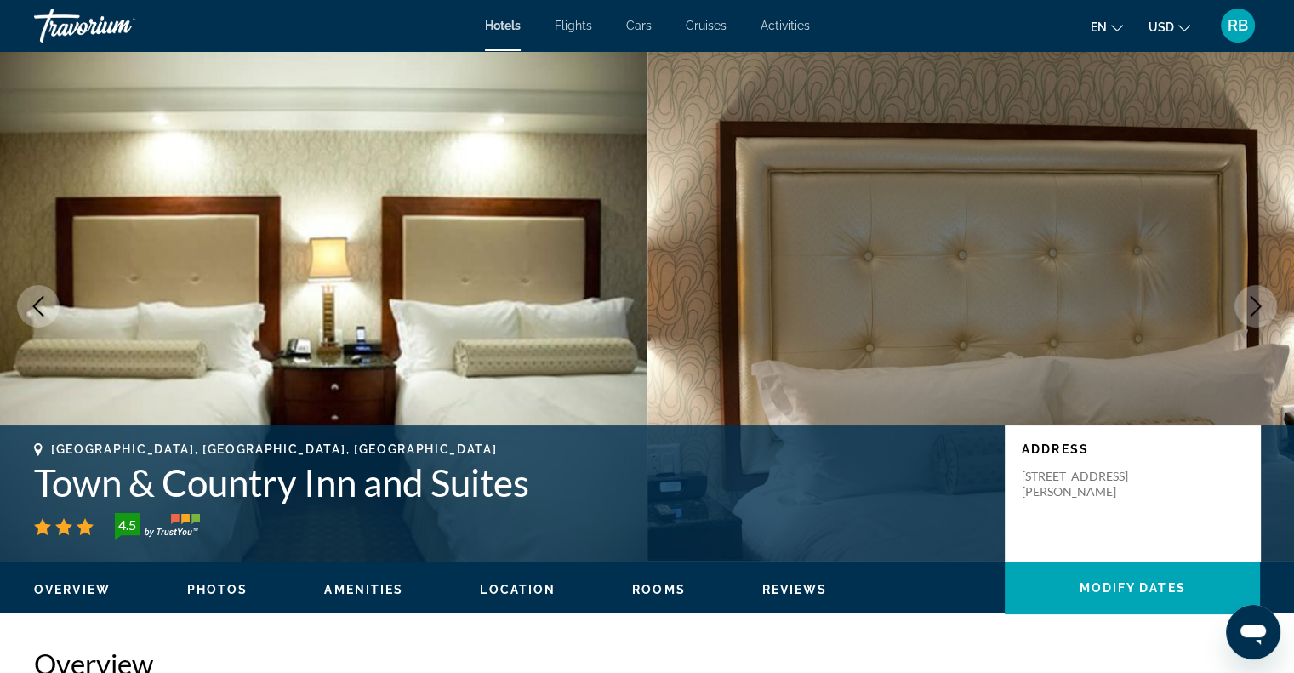
click at [1251, 305] on icon "Next image" at bounding box center [1255, 306] width 20 height 20
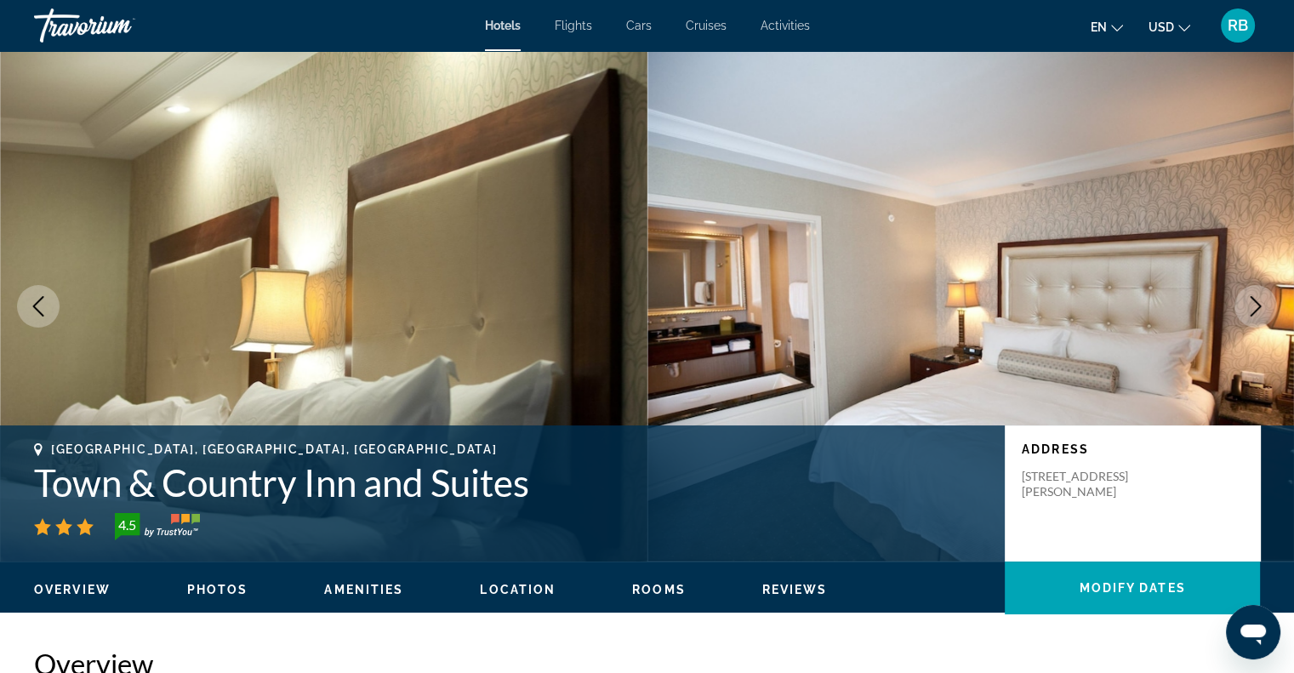
click at [658, 588] on span "Rooms" at bounding box center [659, 590] width 54 height 14
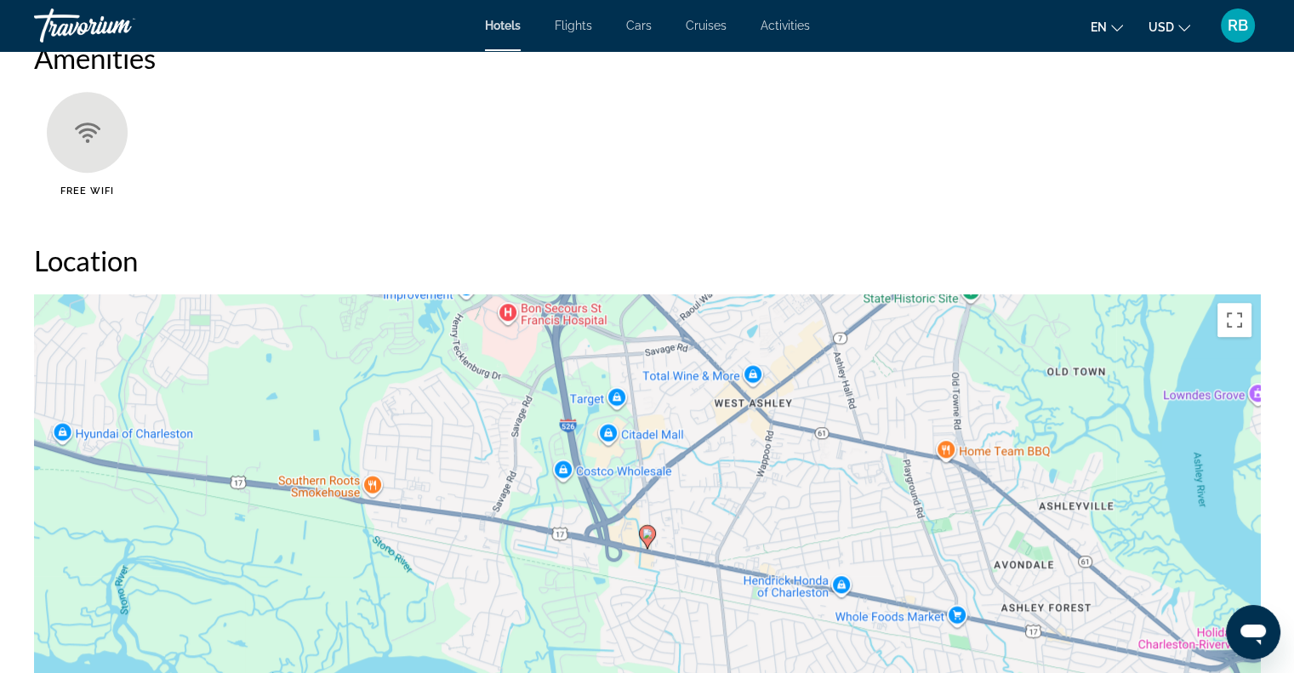
scroll to position [1340, 0]
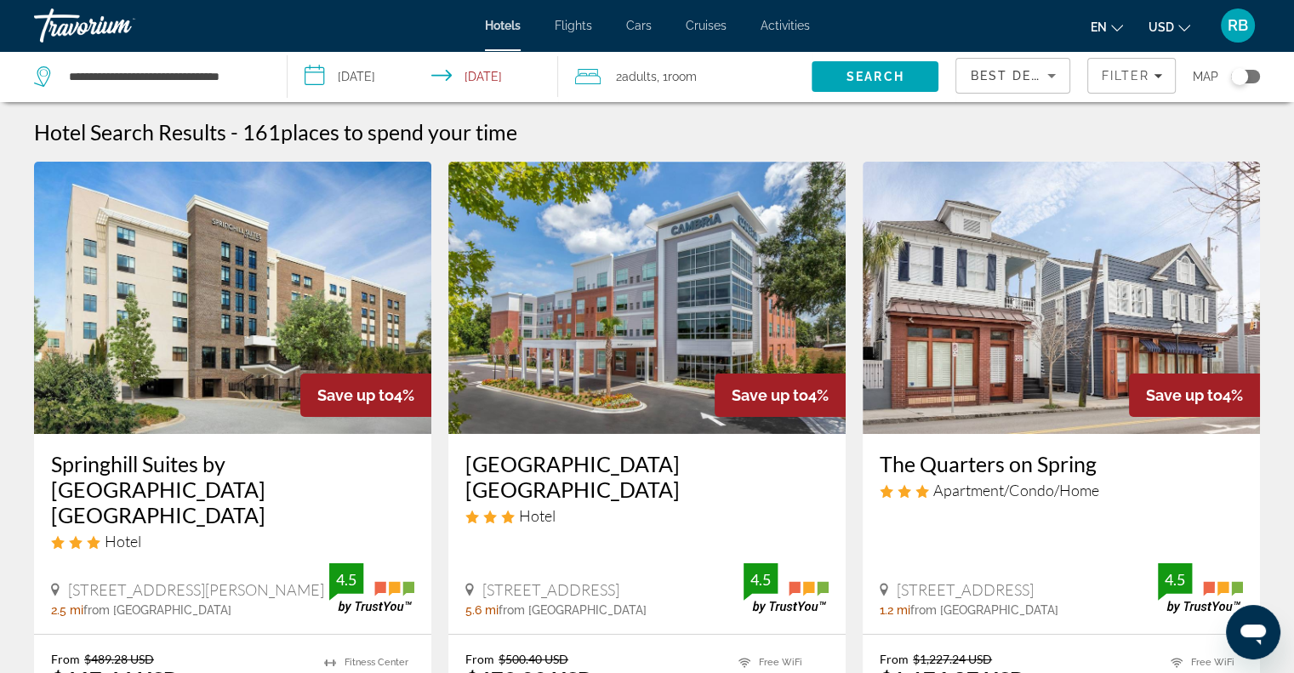
click at [667, 356] on img "Main content" at bounding box center [646, 298] width 397 height 272
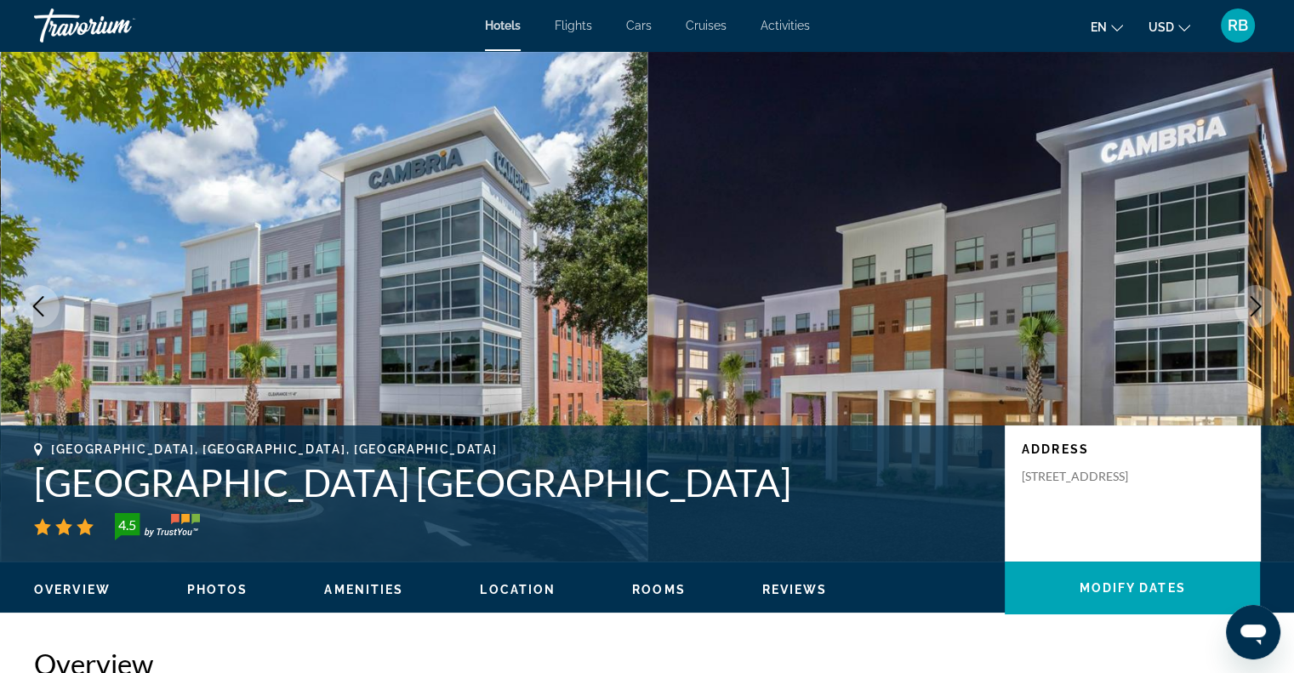
click at [651, 583] on span "Rooms" at bounding box center [659, 590] width 54 height 14
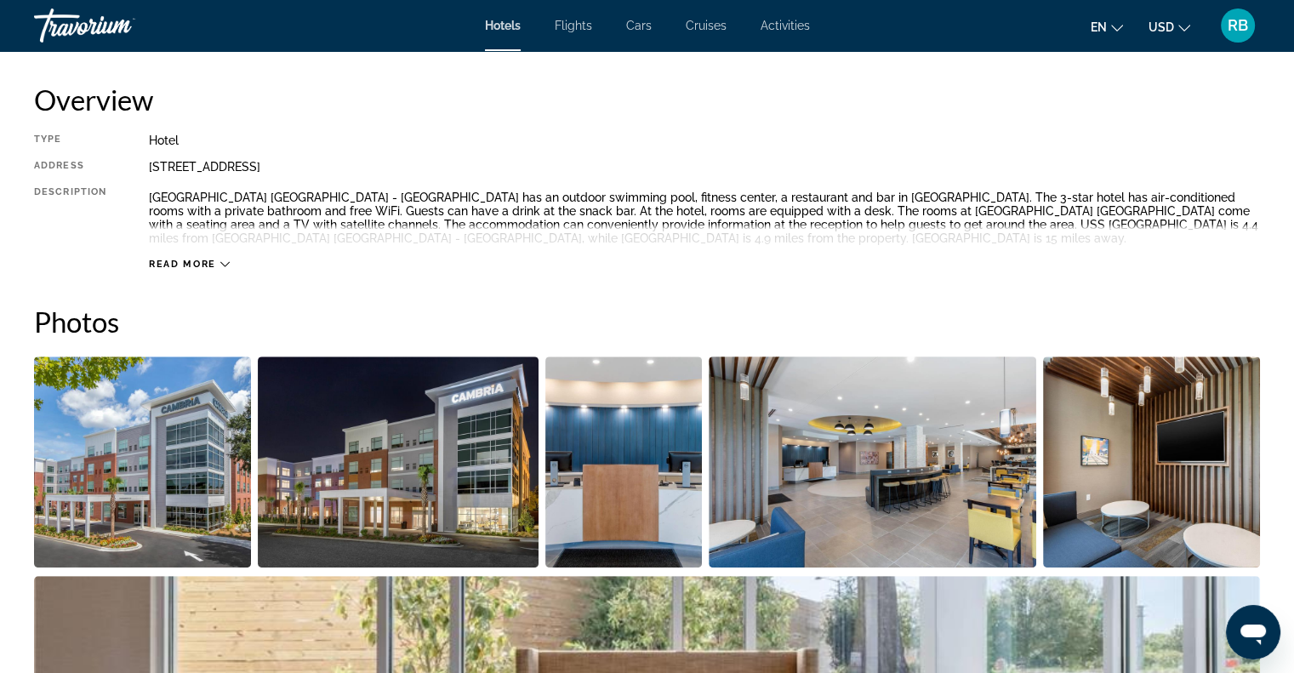
scroll to position [527, 0]
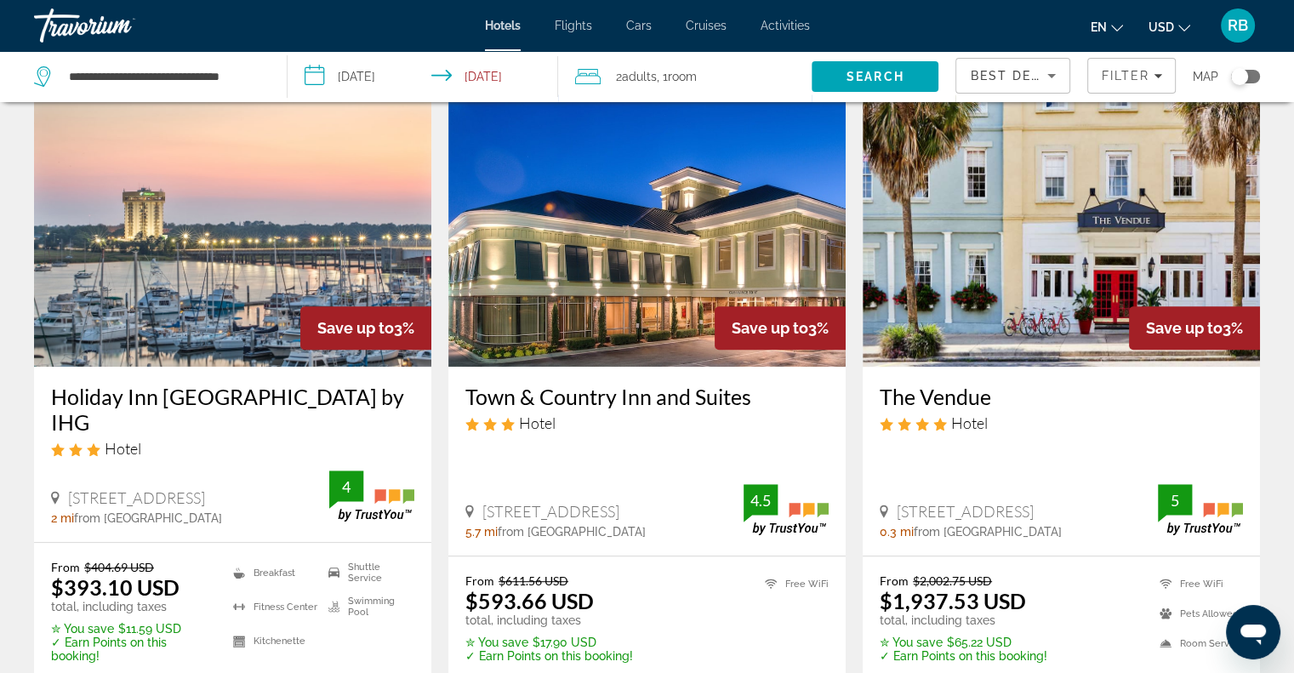
scroll to position [759, 0]
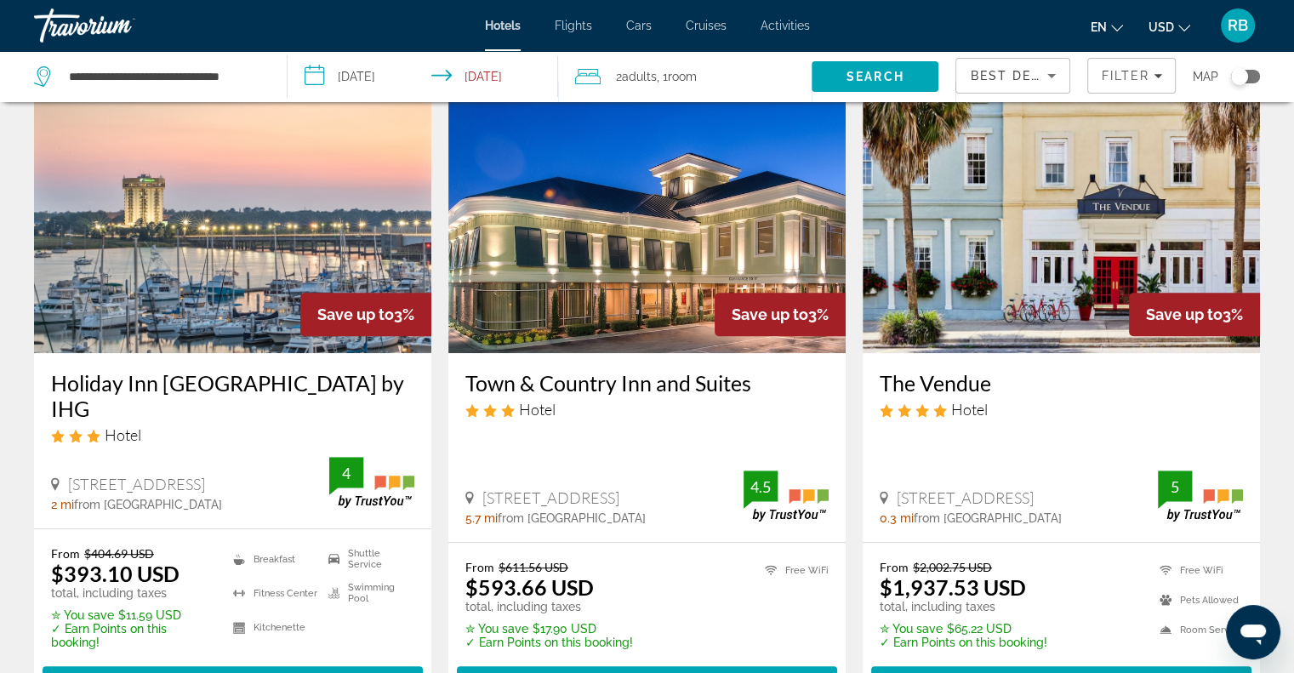
click at [216, 265] on img "Main content" at bounding box center [232, 217] width 397 height 272
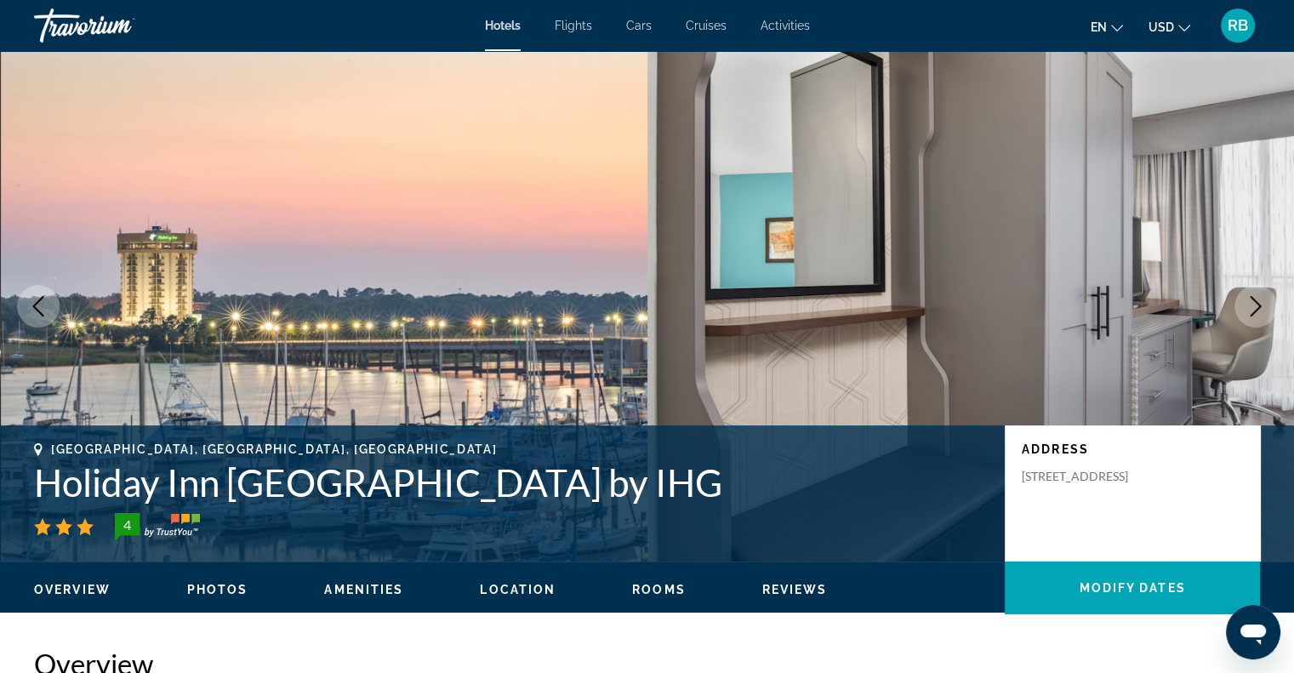
click at [1255, 302] on icon "Next image" at bounding box center [1255, 306] width 20 height 20
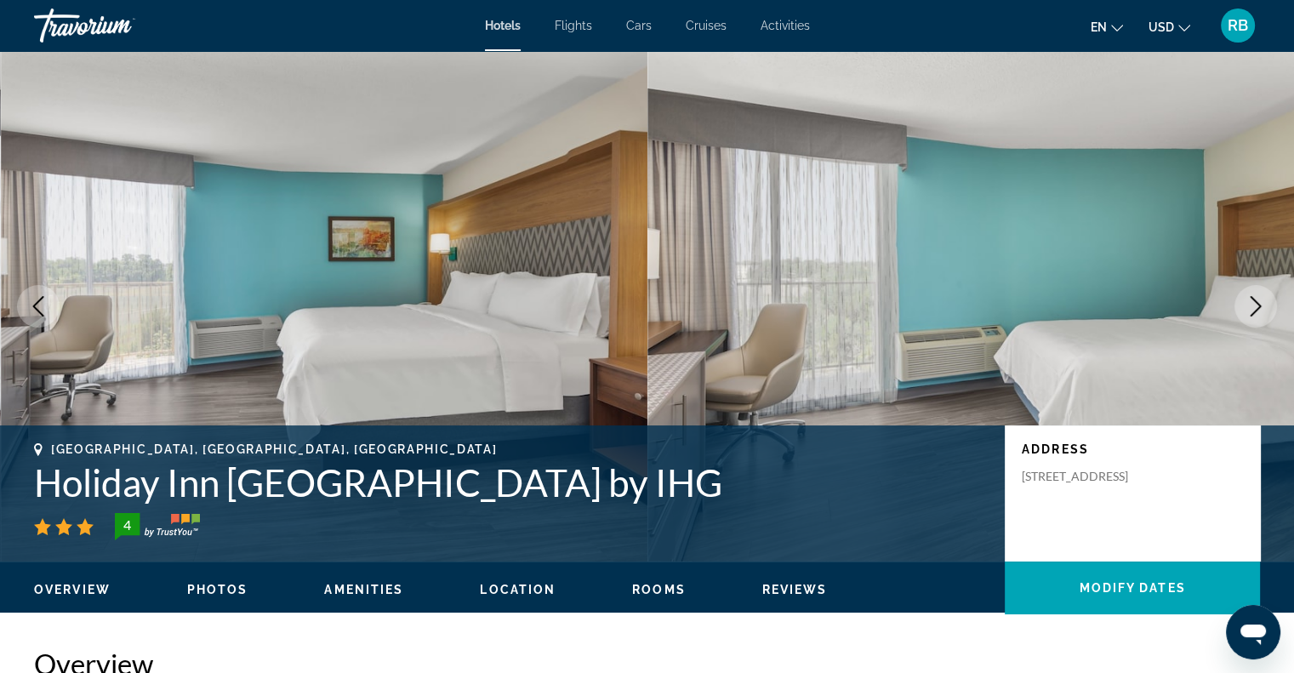
click at [1255, 302] on icon "Next image" at bounding box center [1255, 306] width 20 height 20
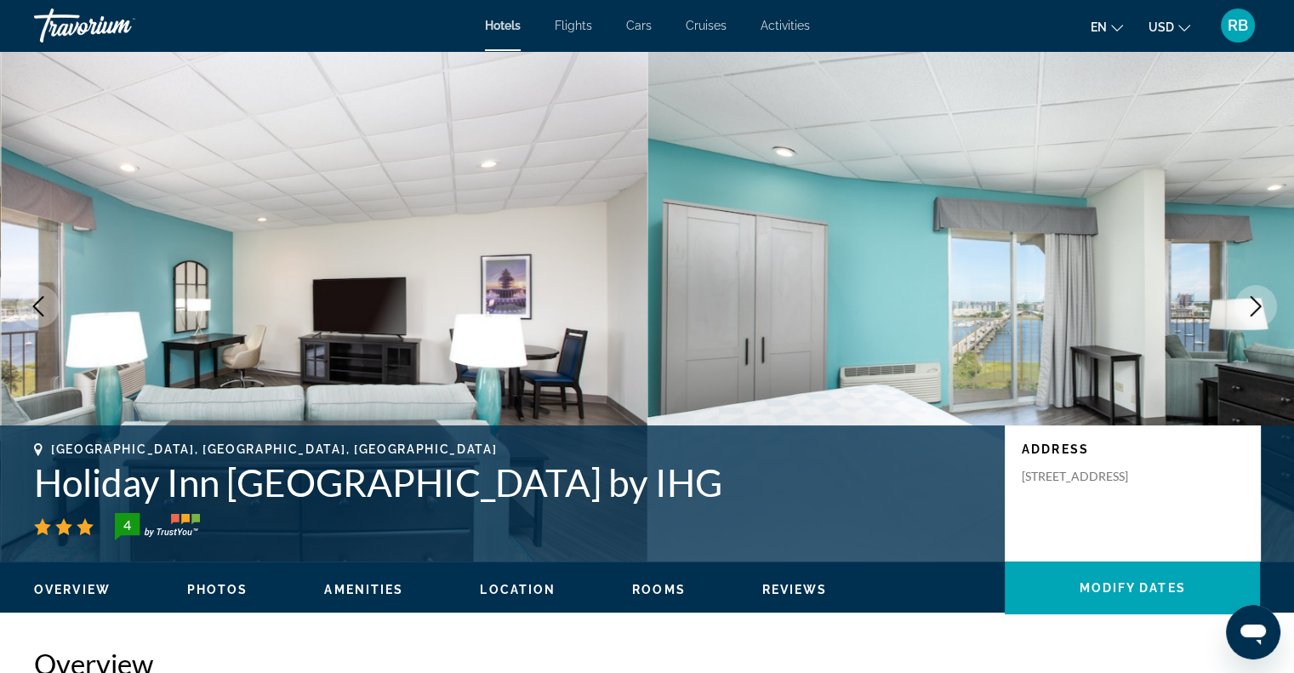
click at [1255, 302] on icon "Next image" at bounding box center [1255, 306] width 20 height 20
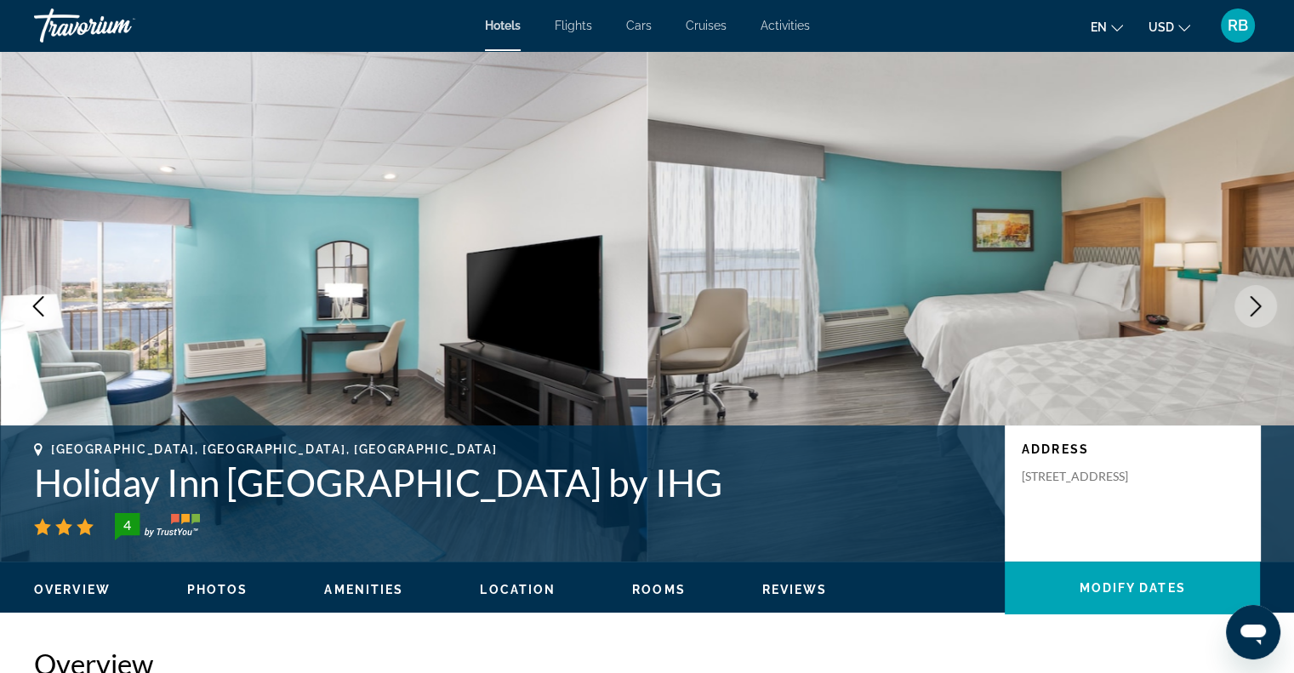
click at [1255, 302] on icon "Next image" at bounding box center [1255, 306] width 20 height 20
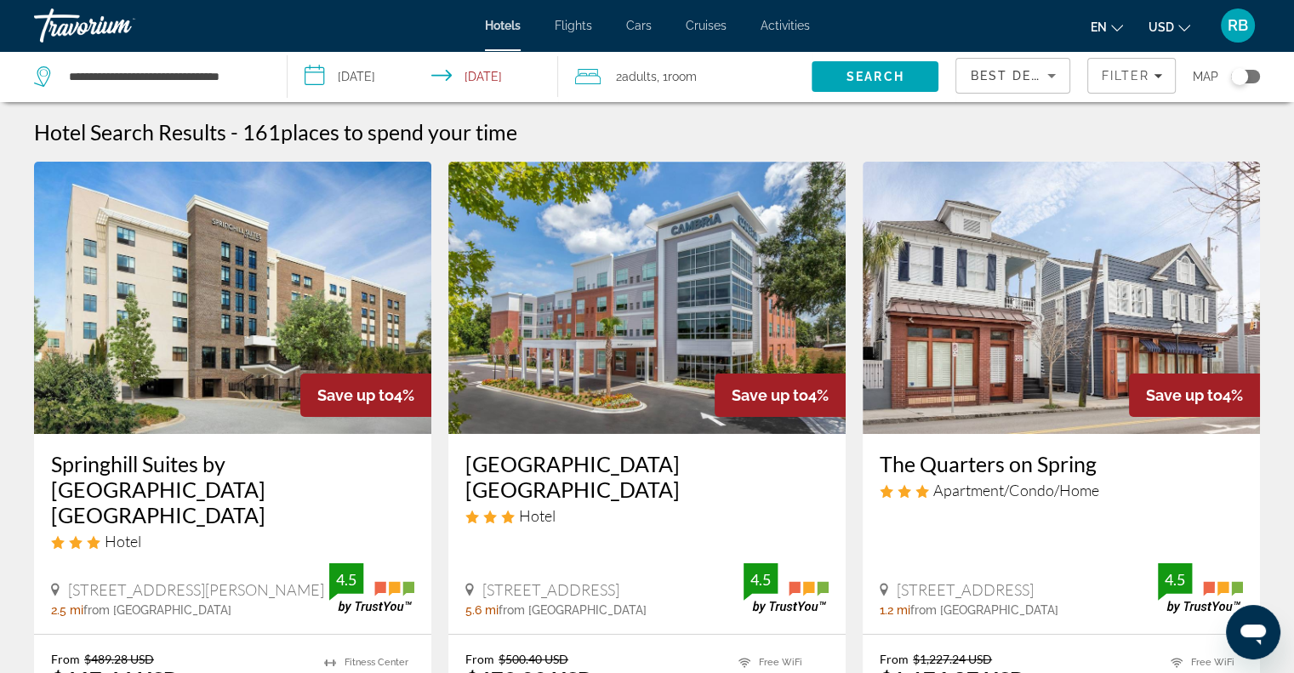
click at [962, 349] on img "Main content" at bounding box center [1061, 298] width 397 height 272
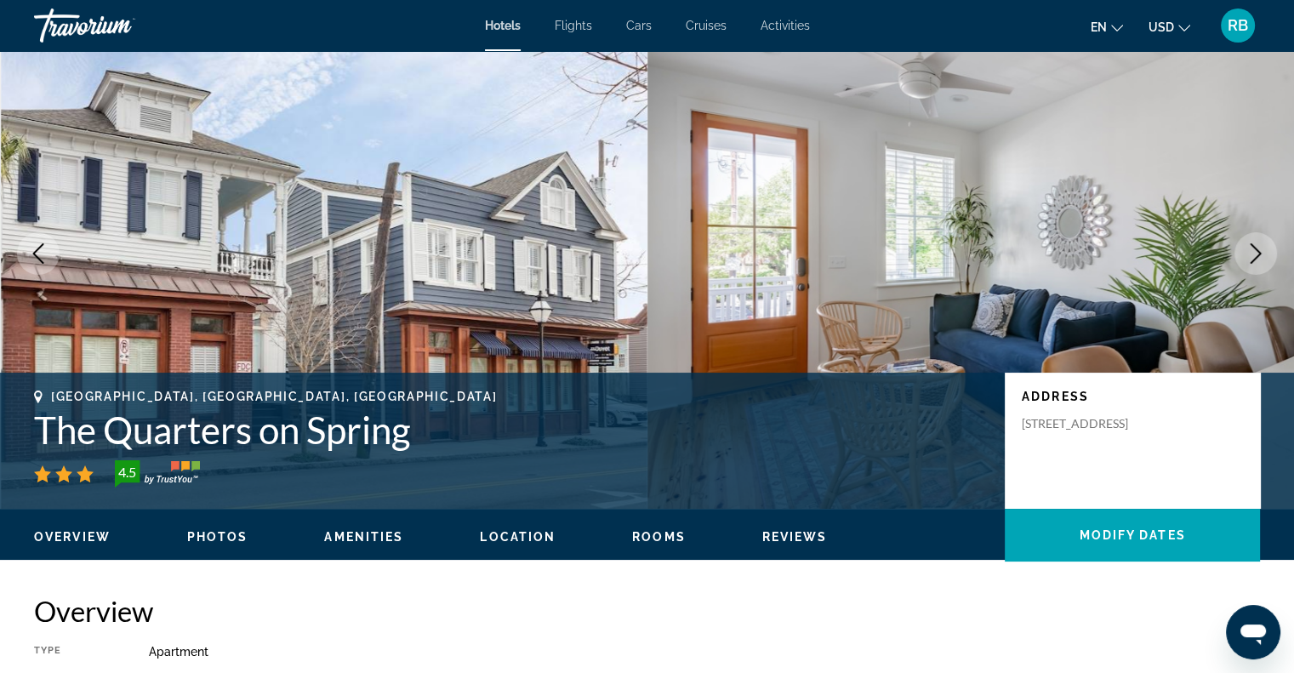
scroll to position [44, 0]
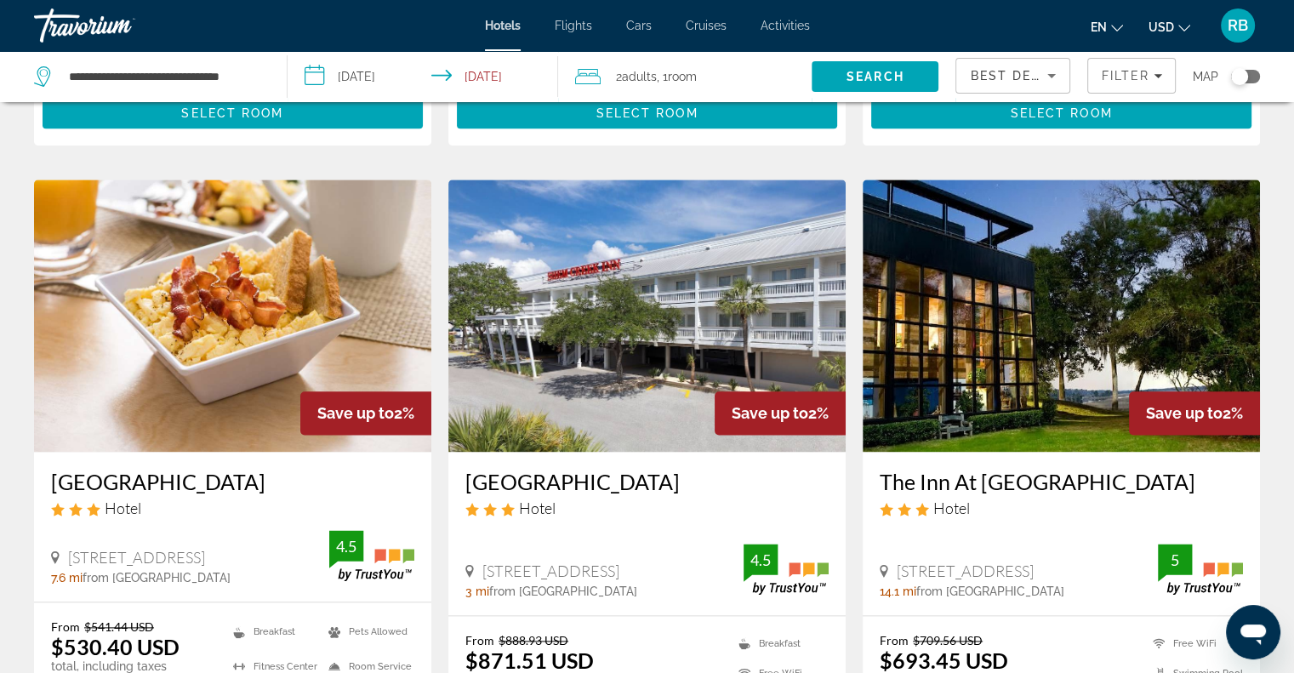
scroll to position [2025, 0]
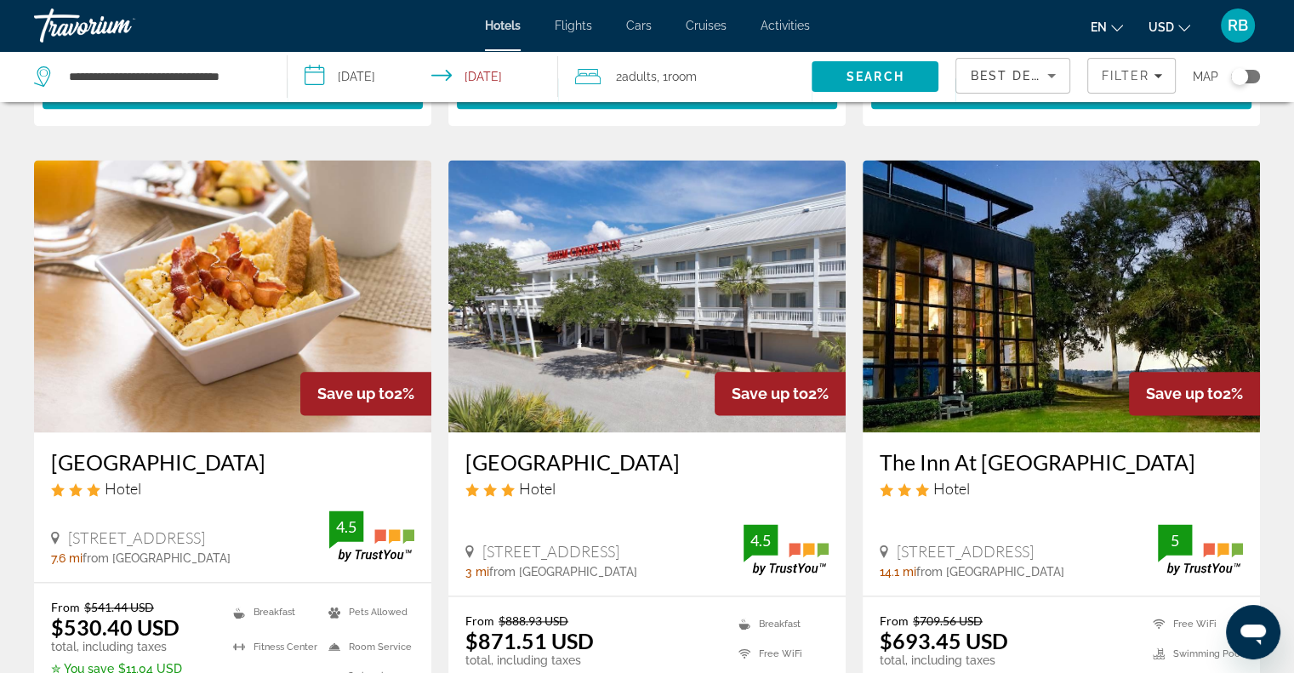
click at [1049, 302] on img "Main content" at bounding box center [1061, 296] width 397 height 272
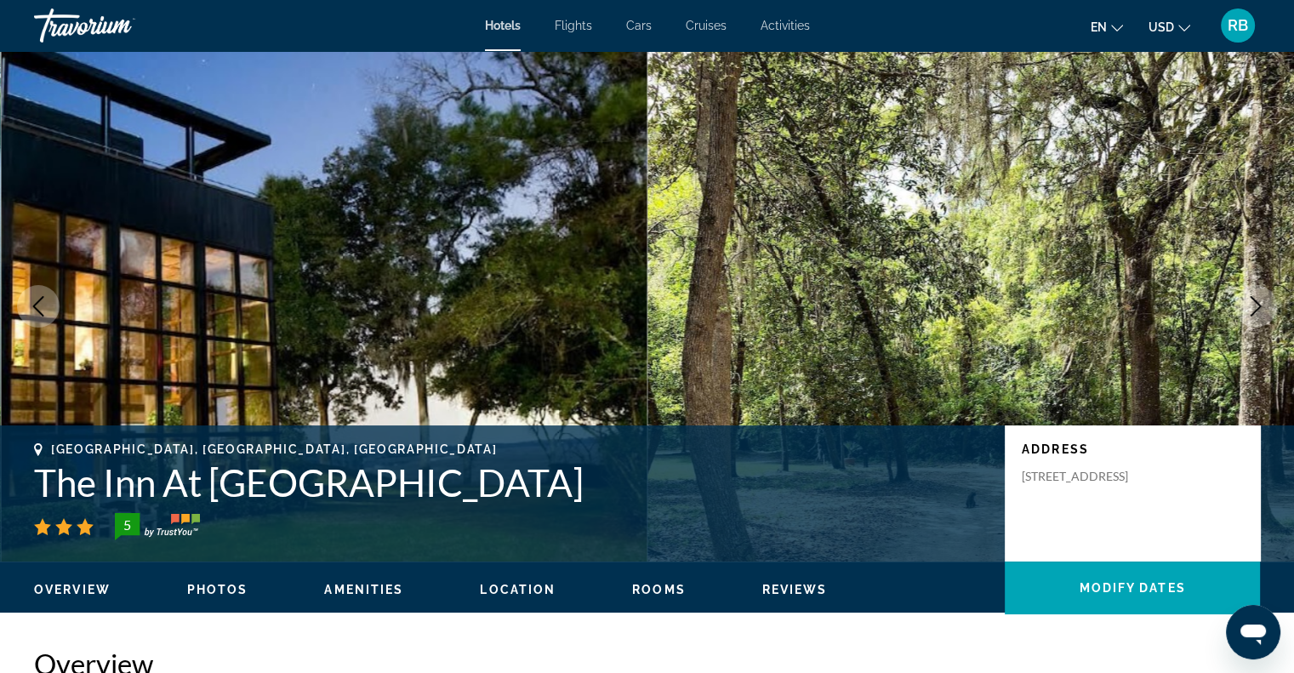
click at [1255, 306] on icon "Next image" at bounding box center [1255, 306] width 20 height 20
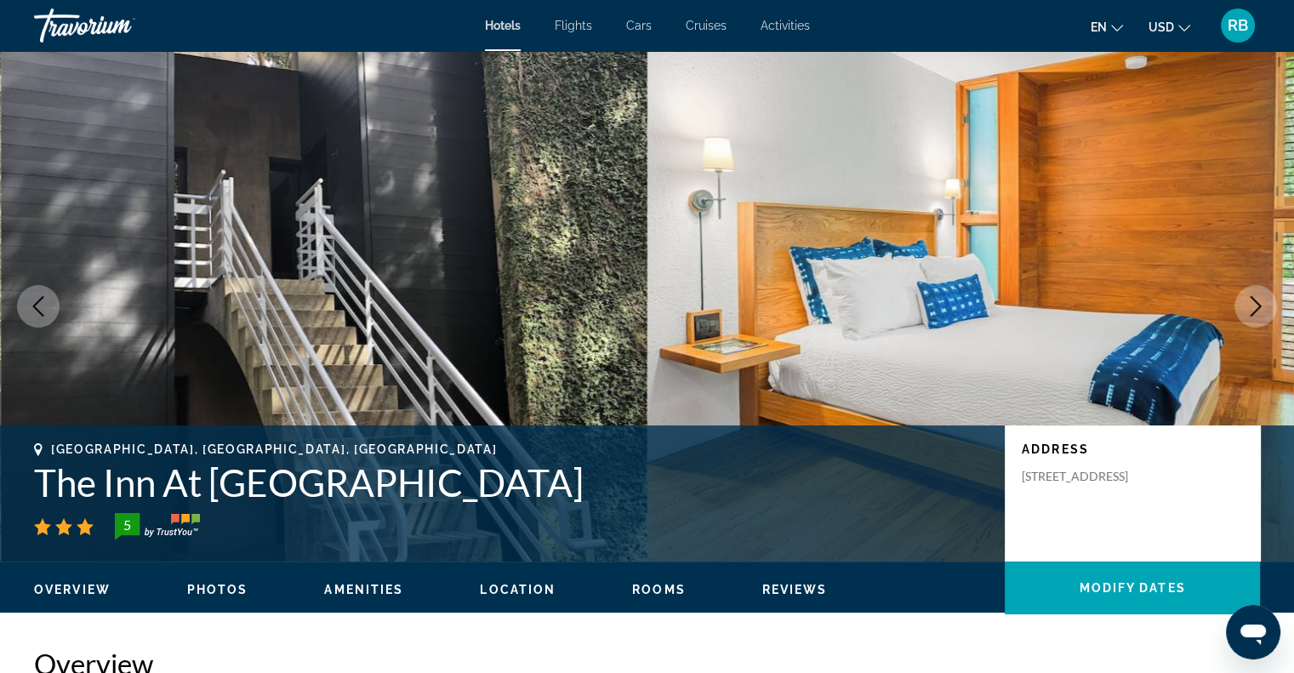
click at [1255, 306] on icon "Next image" at bounding box center [1255, 306] width 20 height 20
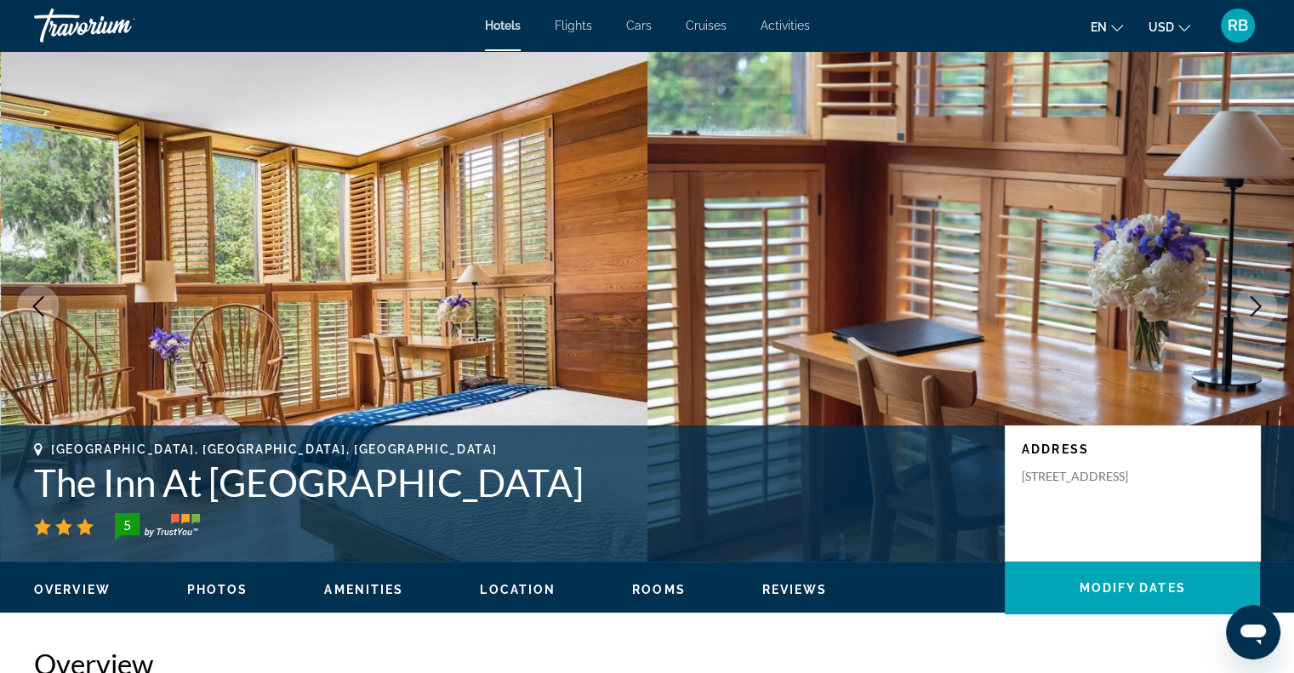
click at [1255, 306] on icon "Next image" at bounding box center [1255, 306] width 20 height 20
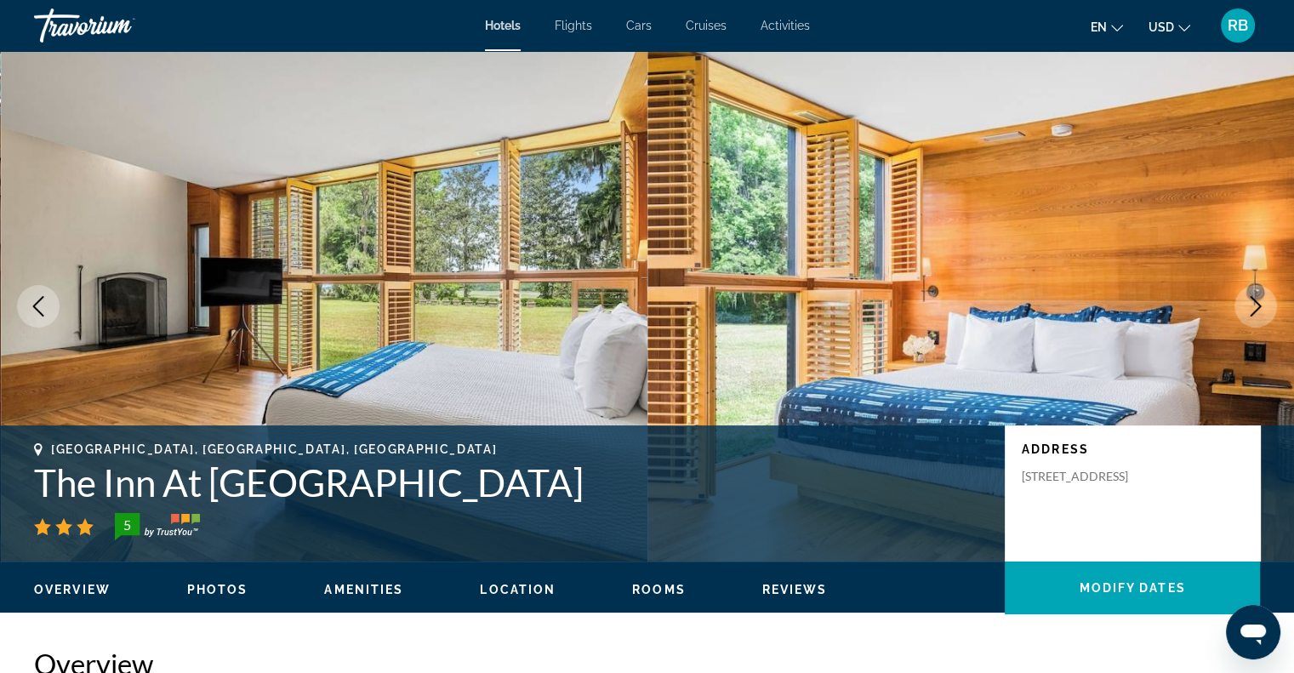
click at [41, 301] on icon "Previous image" at bounding box center [38, 306] width 20 height 20
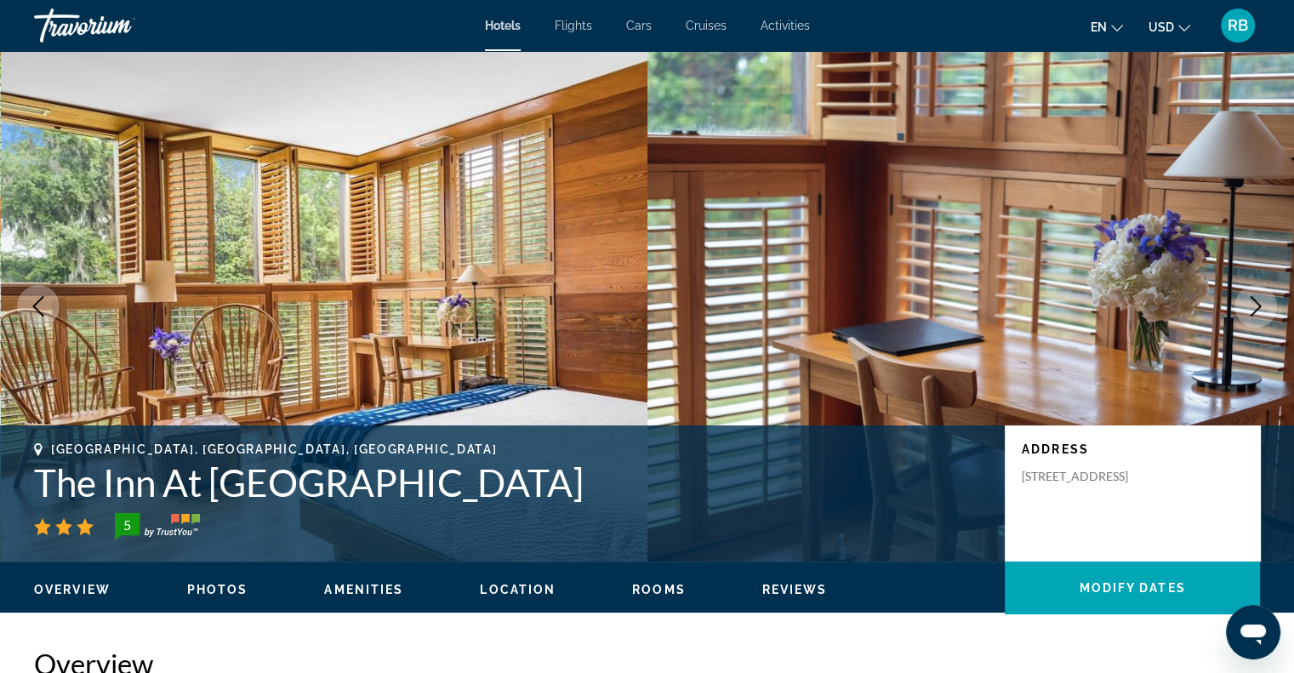
click at [41, 301] on icon "Previous image" at bounding box center [38, 306] width 20 height 20
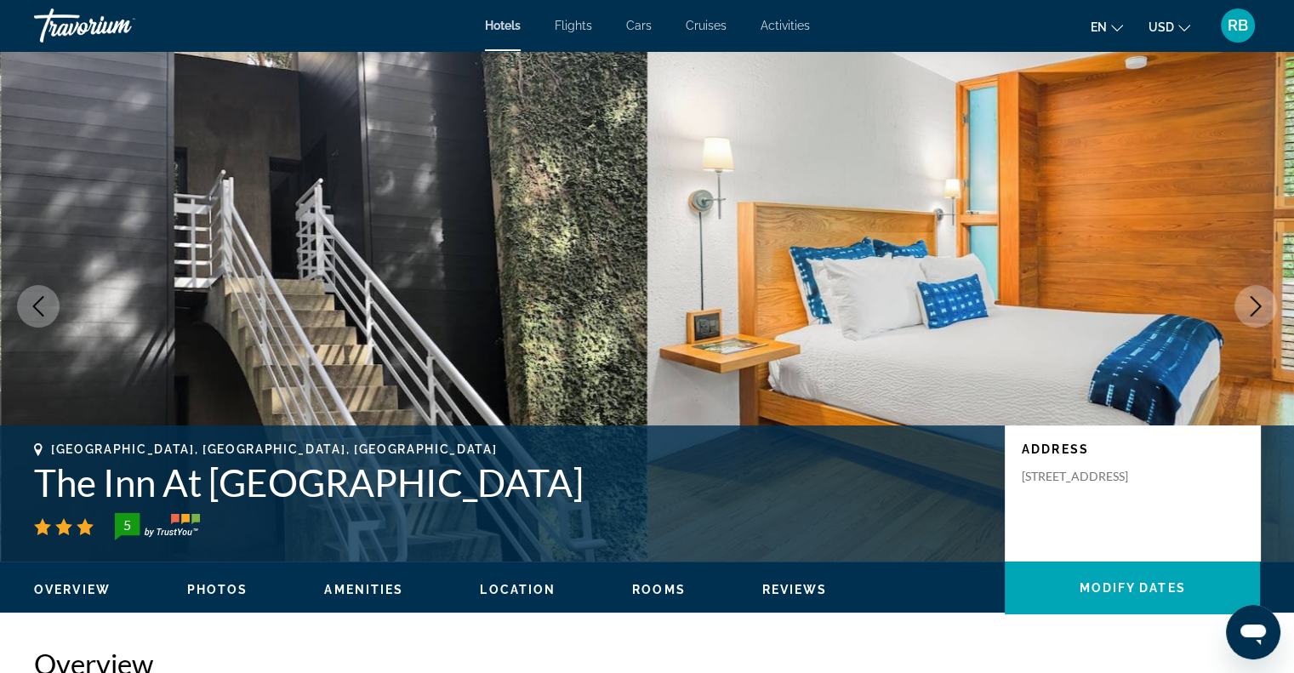
click at [41, 301] on icon "Previous image" at bounding box center [38, 306] width 20 height 20
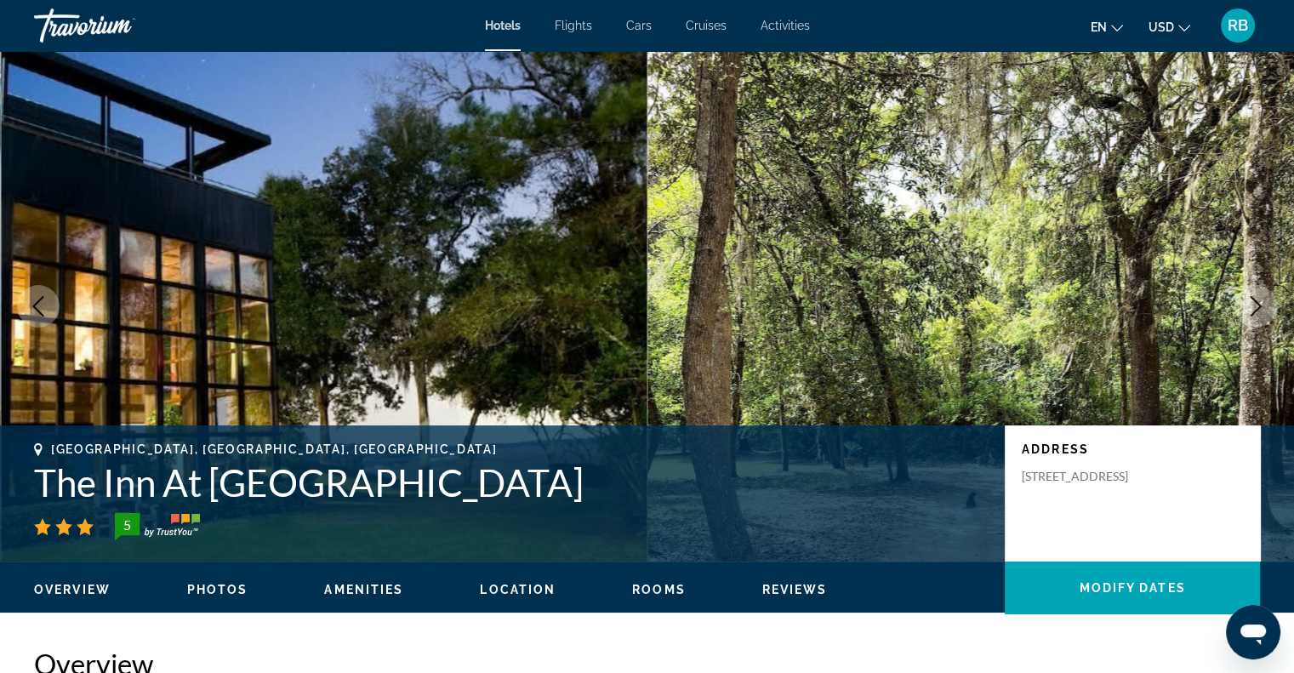
drag, startPoint x: 41, startPoint y: 301, endPoint x: 306, endPoint y: 253, distance: 269.8
click at [306, 253] on div "prev next [GEOGRAPHIC_DATA], [GEOGRAPHIC_DATA], [GEOGRAPHIC_DATA] [GEOGRAPHIC_D…" at bounding box center [647, 306] width 1294 height 510
click at [667, 591] on span "Rooms" at bounding box center [659, 590] width 54 height 14
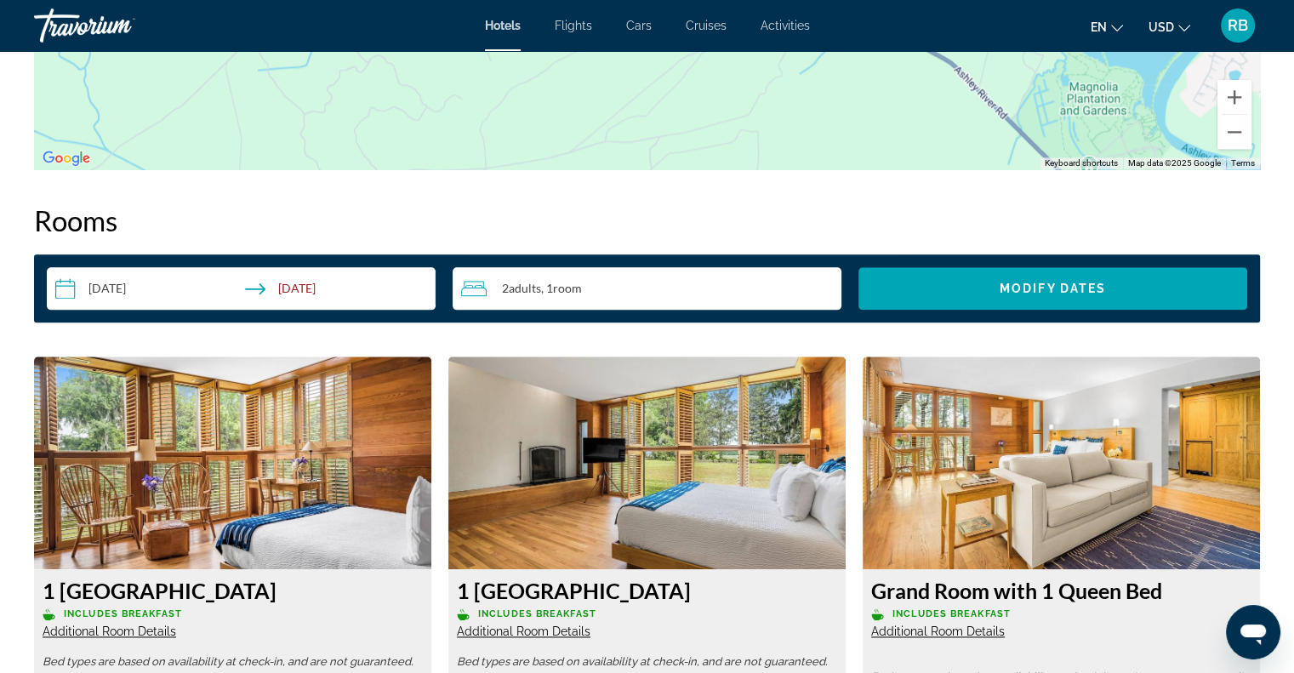
scroll to position [2009, 0]
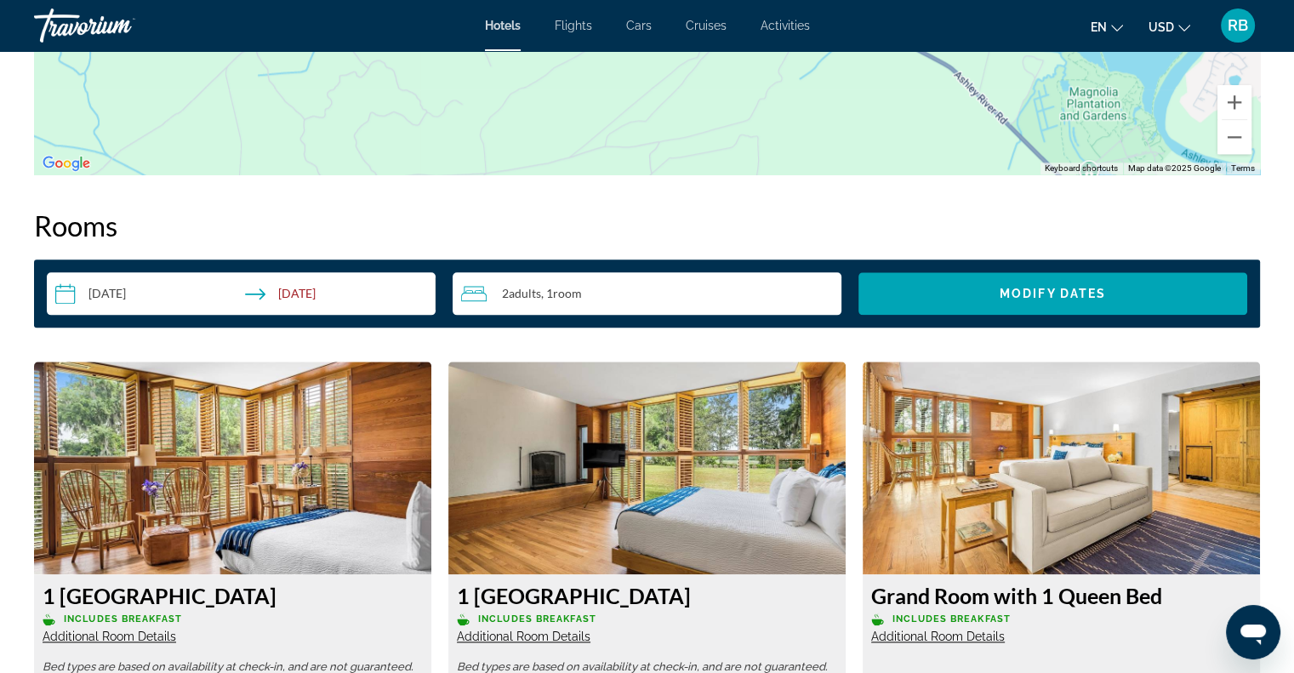
click at [316, 276] on input "**********" at bounding box center [245, 296] width 396 height 48
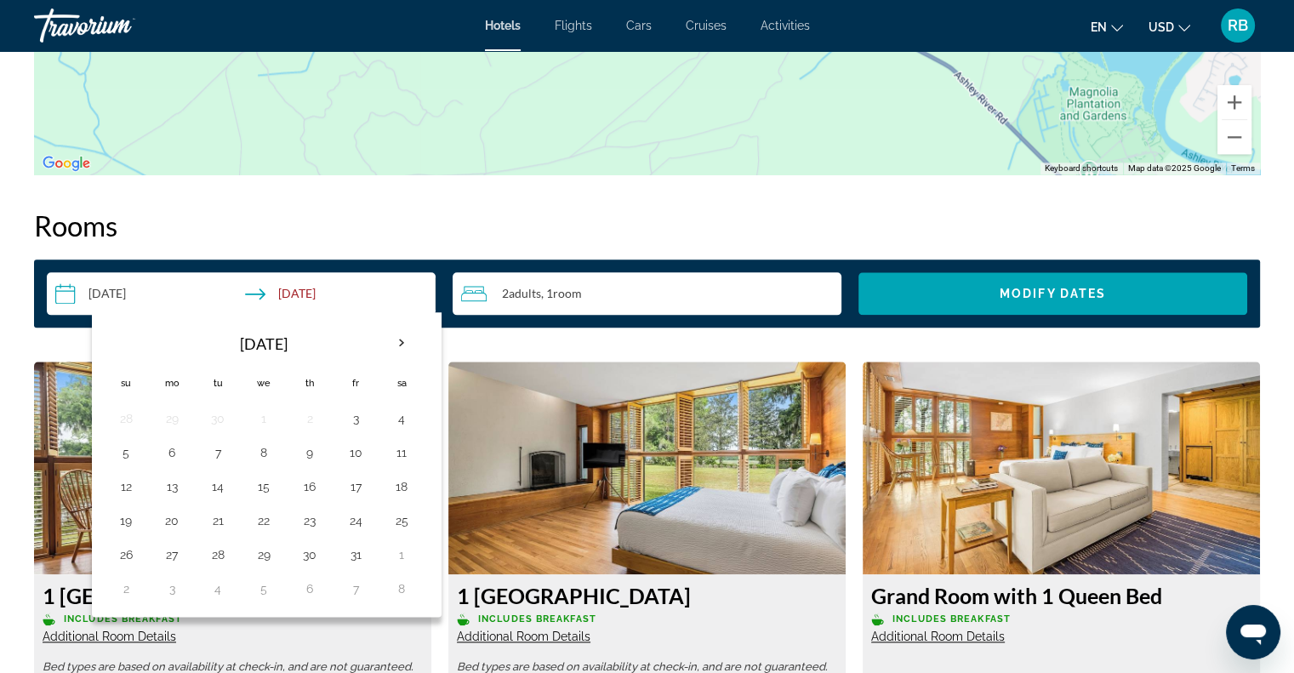
click at [174, 543] on button "27" at bounding box center [171, 555] width 27 height 24
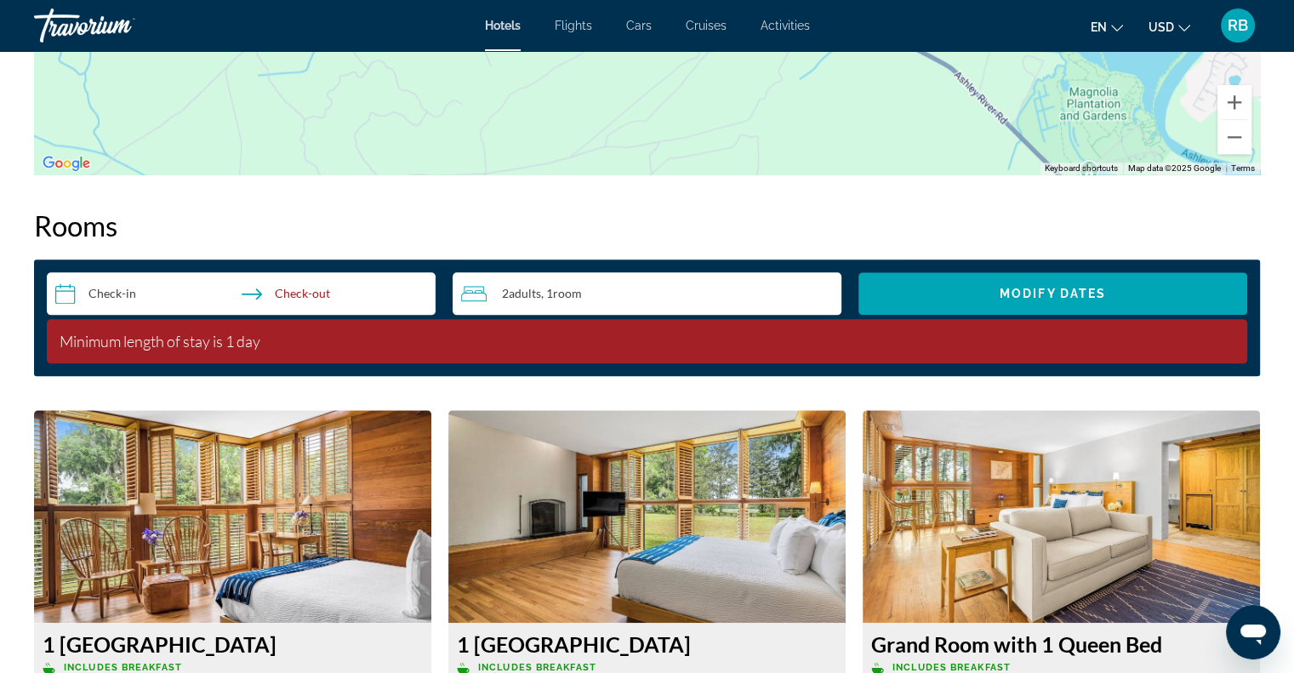
click at [157, 287] on input "**********" at bounding box center [245, 296] width 396 height 48
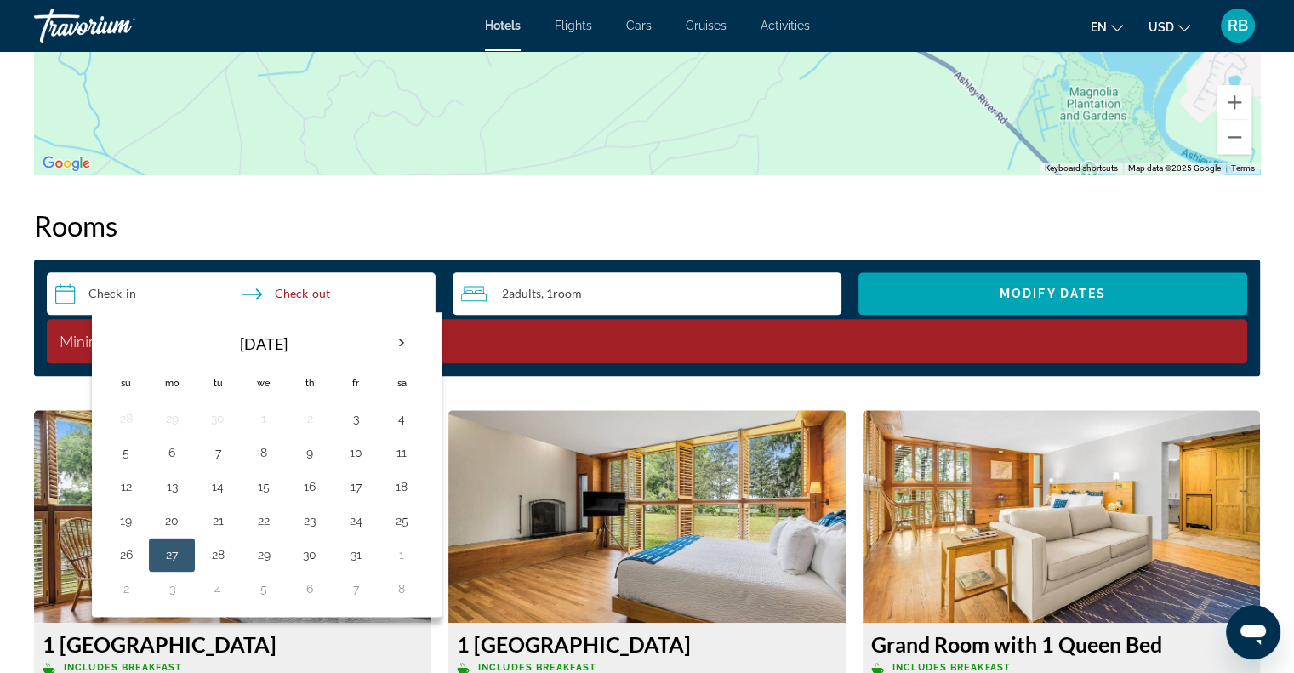
drag, startPoint x: 173, startPoint y: 544, endPoint x: 350, endPoint y: 537, distance: 177.9
click at [350, 538] on tr "26 27 28 29 30 31 1" at bounding box center [264, 555] width 322 height 34
click at [350, 543] on button "31" at bounding box center [355, 555] width 27 height 24
drag, startPoint x: 162, startPoint y: 535, endPoint x: 172, endPoint y: 533, distance: 10.5
click at [172, 543] on button "27" at bounding box center [171, 555] width 27 height 24
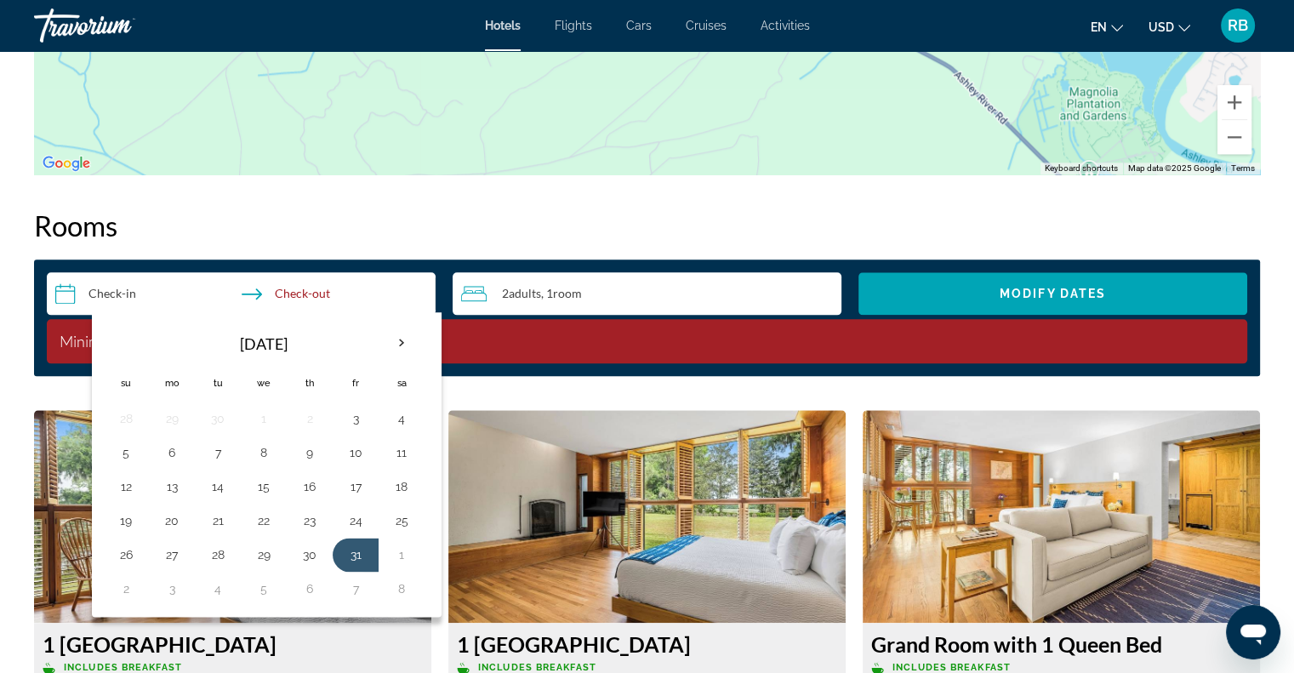
type input "**********"
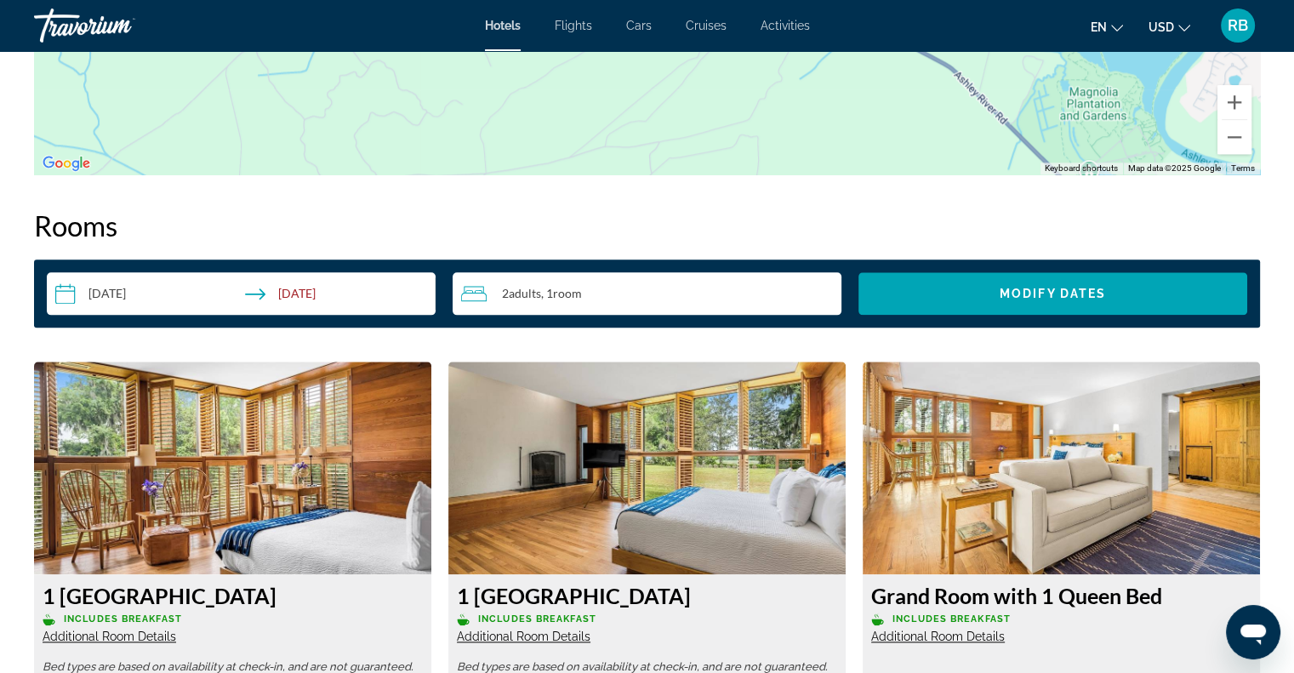
click at [172, 533] on img "Main content" at bounding box center [232, 468] width 397 height 213
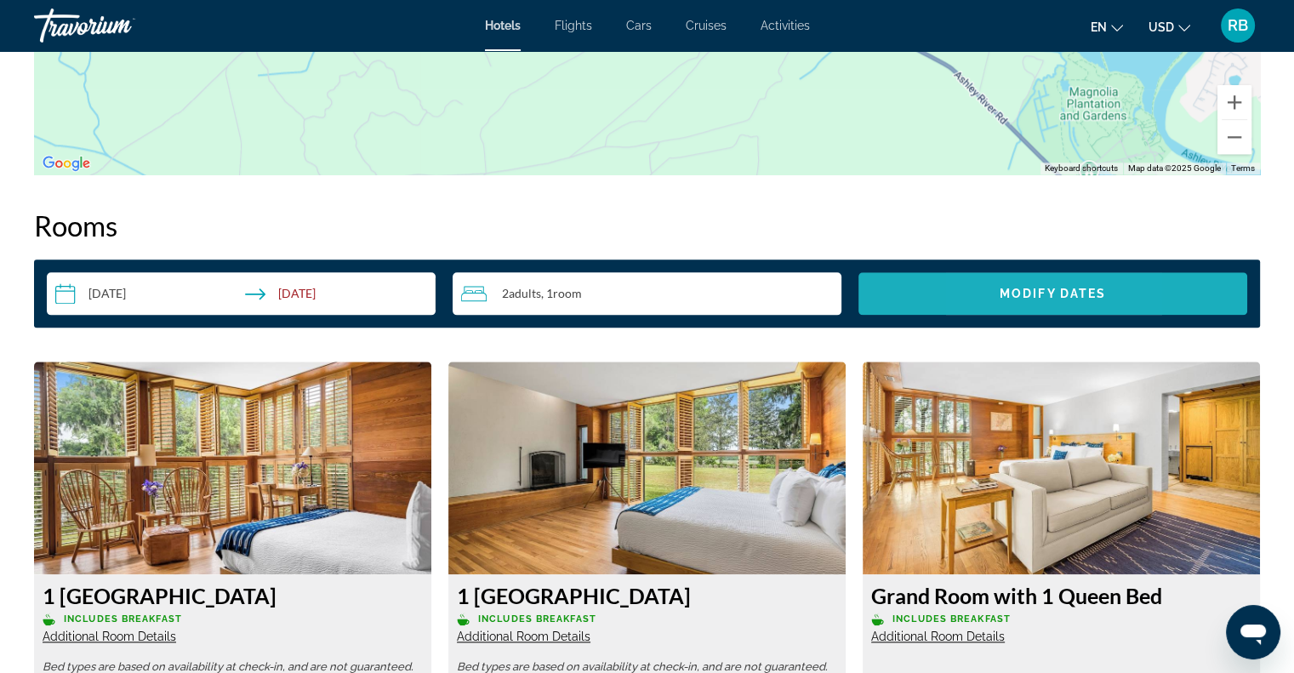
click at [988, 279] on span "Search widget" at bounding box center [1052, 293] width 389 height 41
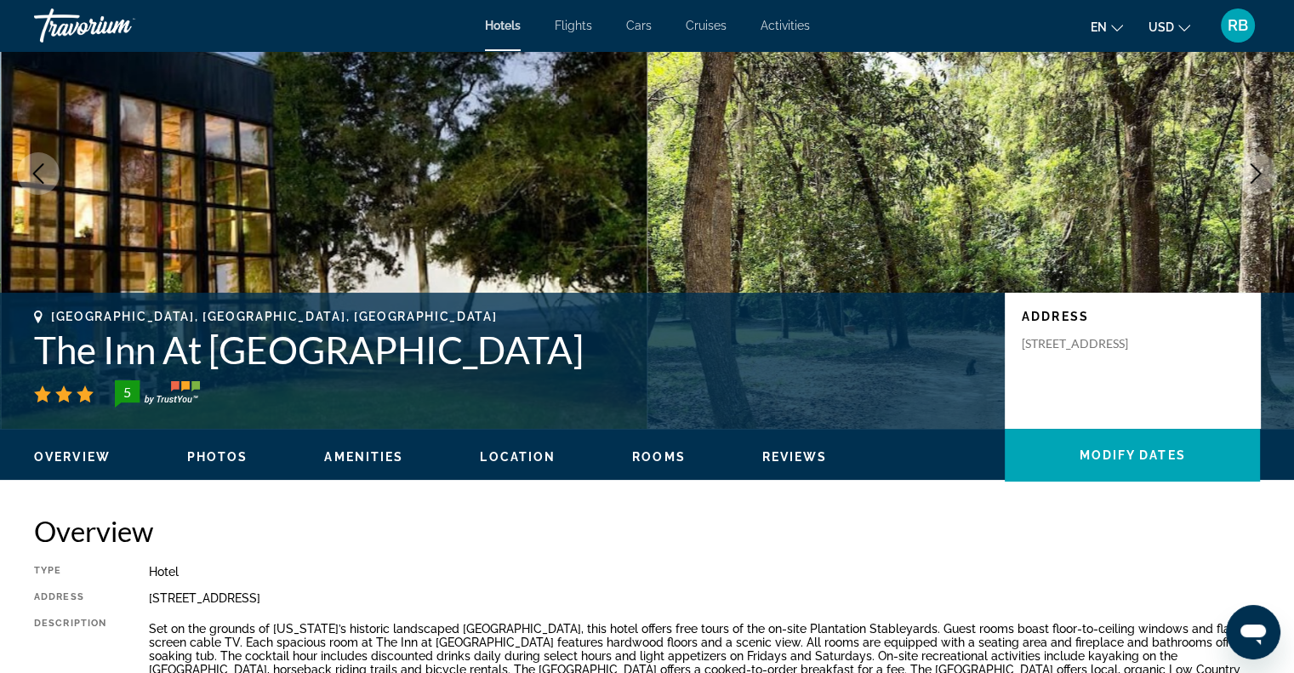
scroll to position [128, 0]
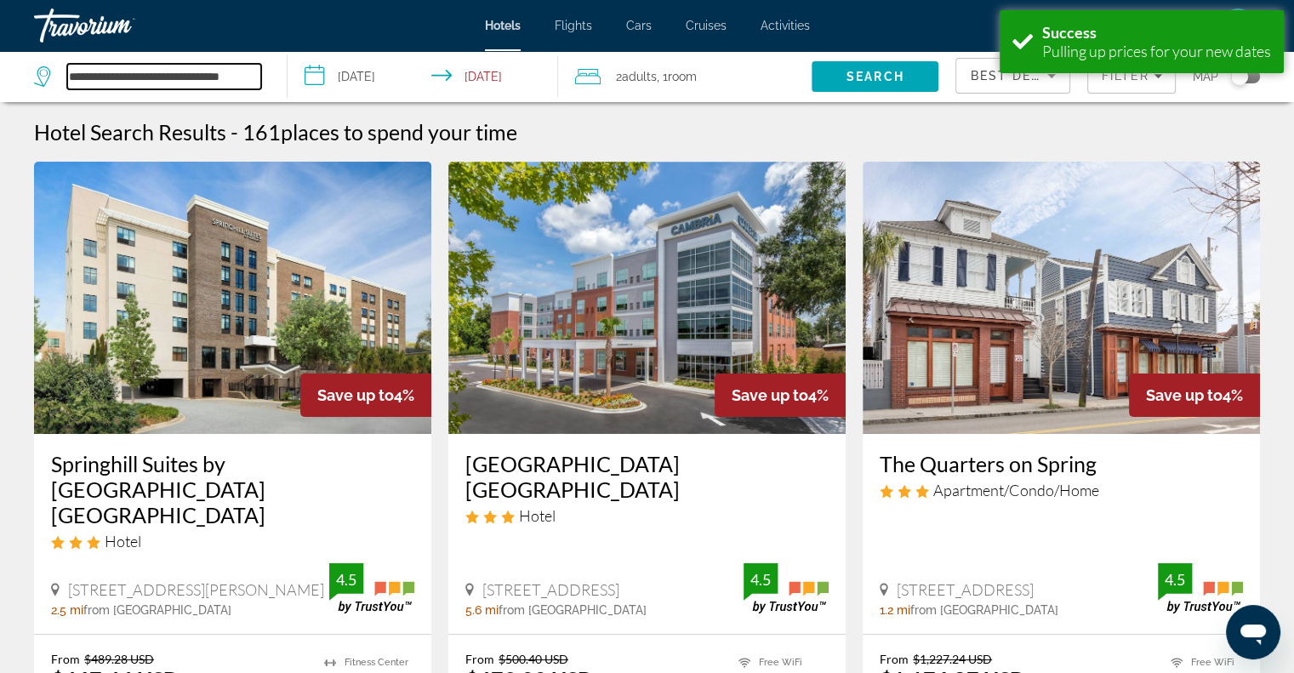
click at [134, 73] on input "**********" at bounding box center [164, 77] width 194 height 26
drag, startPoint x: 258, startPoint y: 76, endPoint x: 13, endPoint y: 73, distance: 245.0
click at [13, 73] on app-destination-search "**********" at bounding box center [144, 76] width 288 height 51
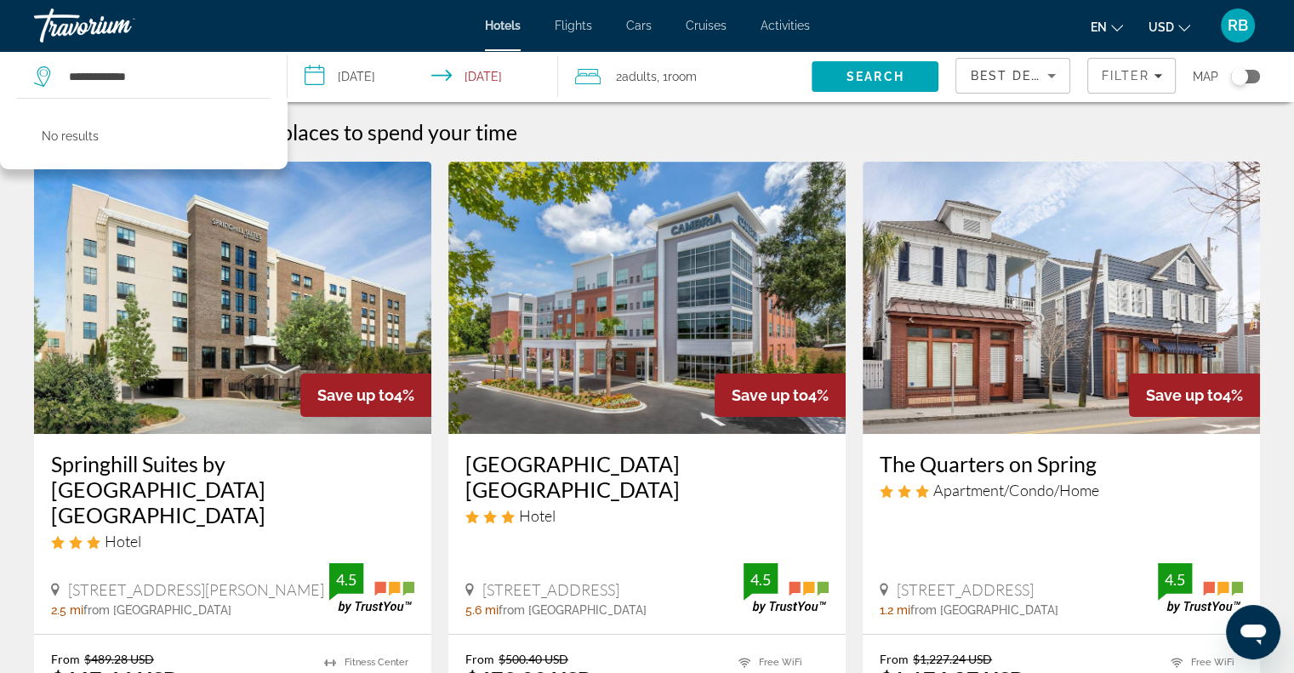
click at [864, 77] on span "Search" at bounding box center [875, 77] width 58 height 14
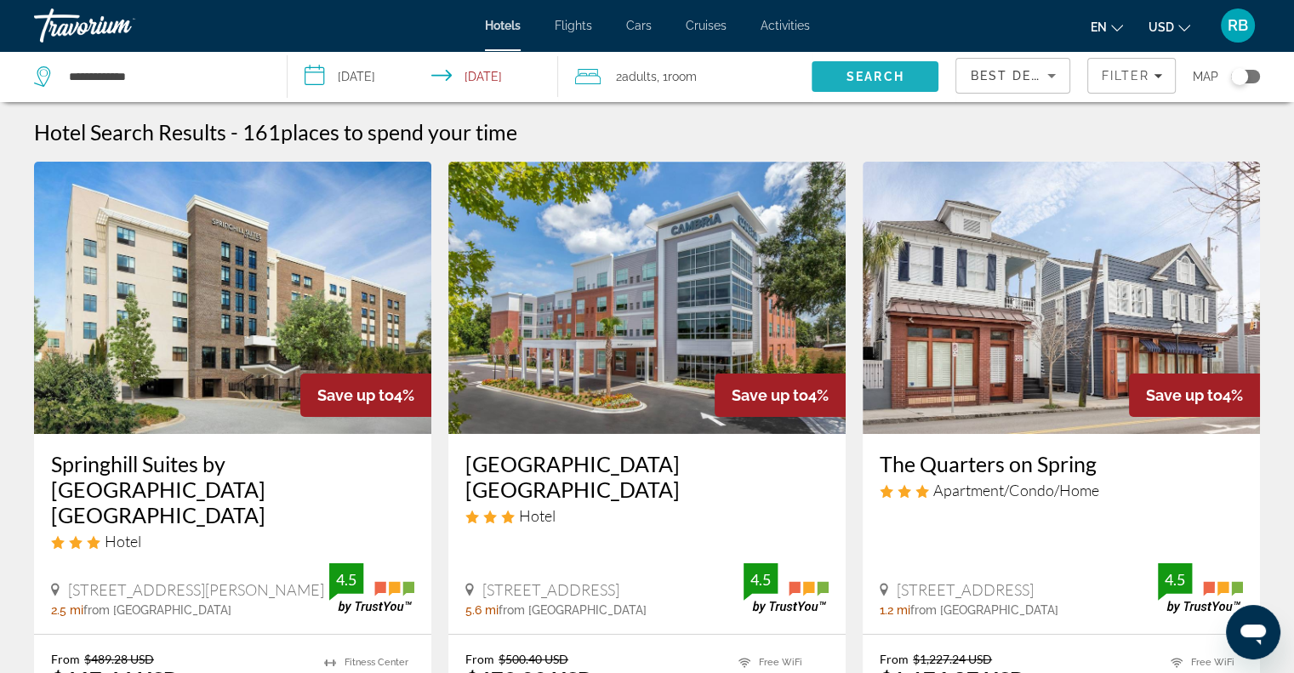
click at [864, 77] on span "Search" at bounding box center [875, 77] width 58 height 14
click at [1159, 71] on icon "Filters" at bounding box center [1158, 75] width 9 height 9
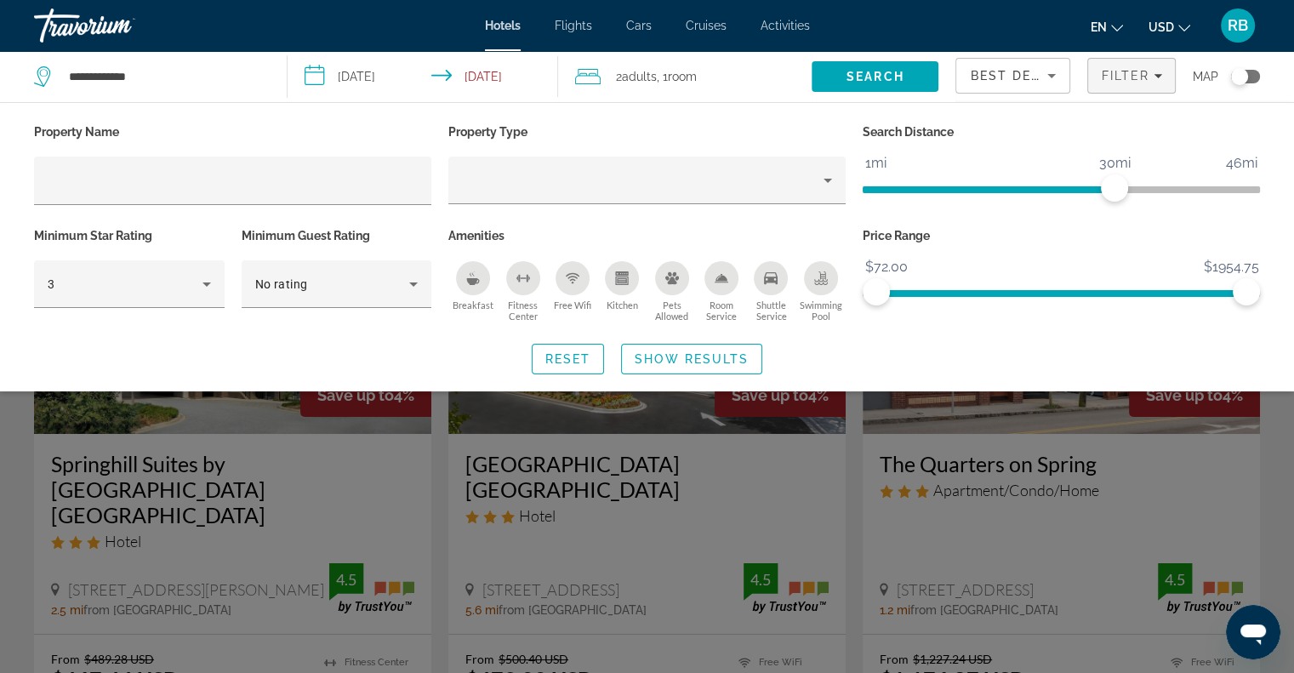
click at [472, 280] on icon "Breakfast" at bounding box center [473, 281] width 13 height 7
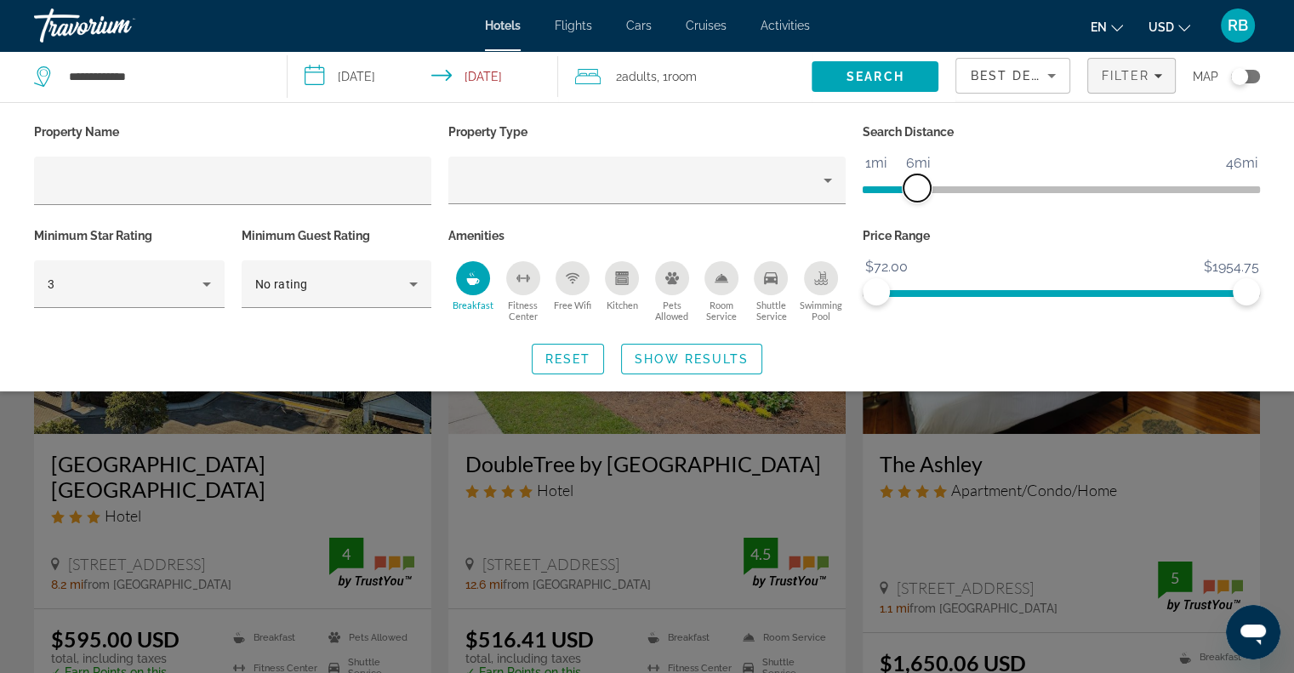
drag, startPoint x: 1119, startPoint y: 190, endPoint x: 921, endPoint y: 193, distance: 198.2
click at [921, 193] on span "ngx-slider" at bounding box center [916, 187] width 27 height 27
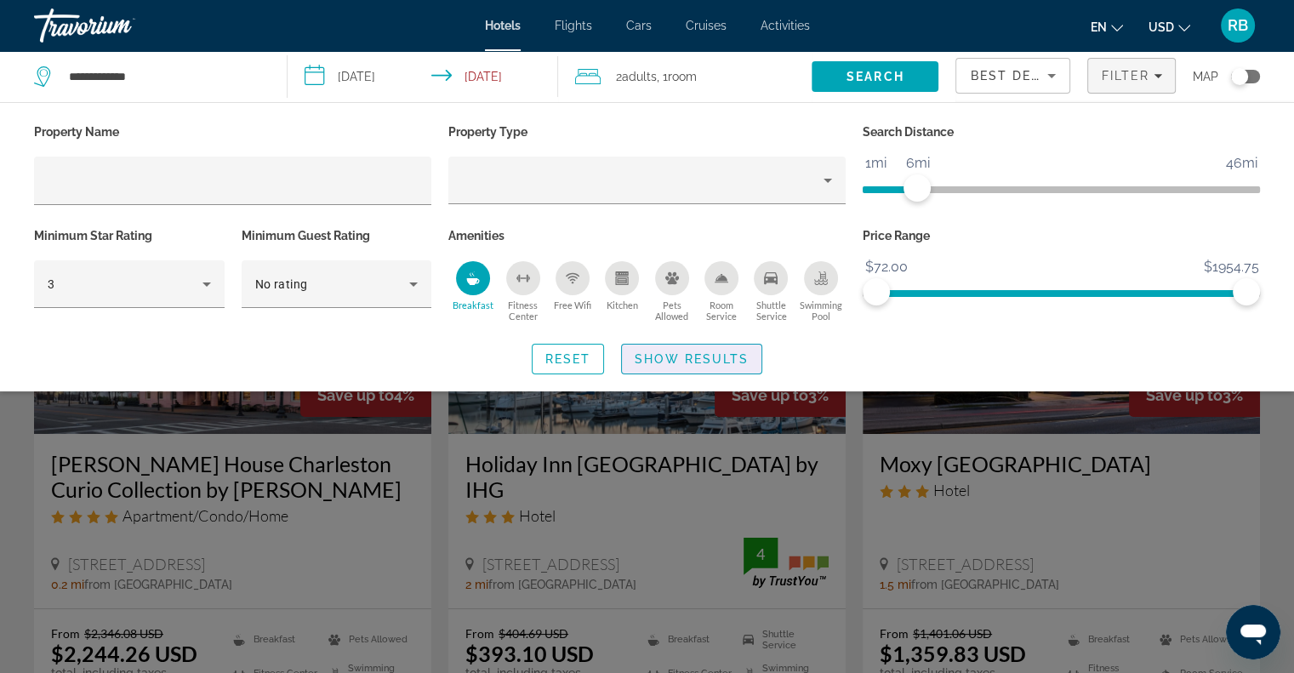
click at [684, 355] on span "Show Results" at bounding box center [692, 359] width 114 height 14
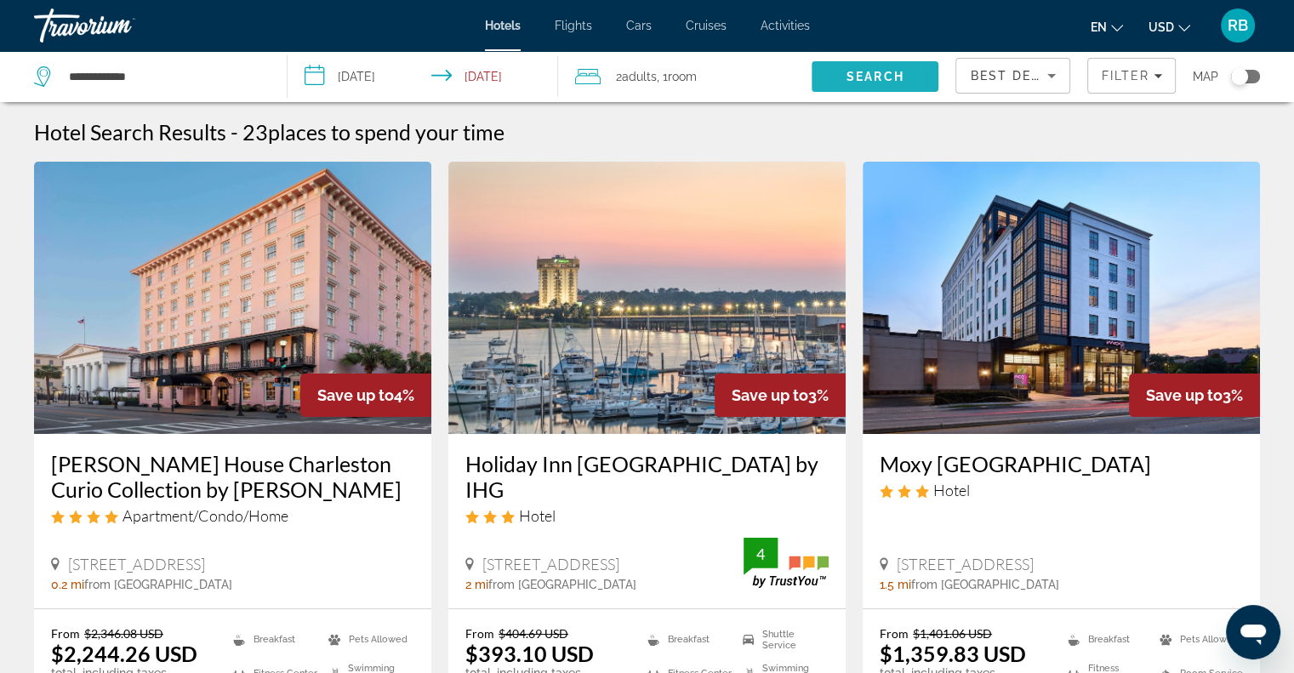
click at [849, 81] on span "Search" at bounding box center [875, 77] width 58 height 14
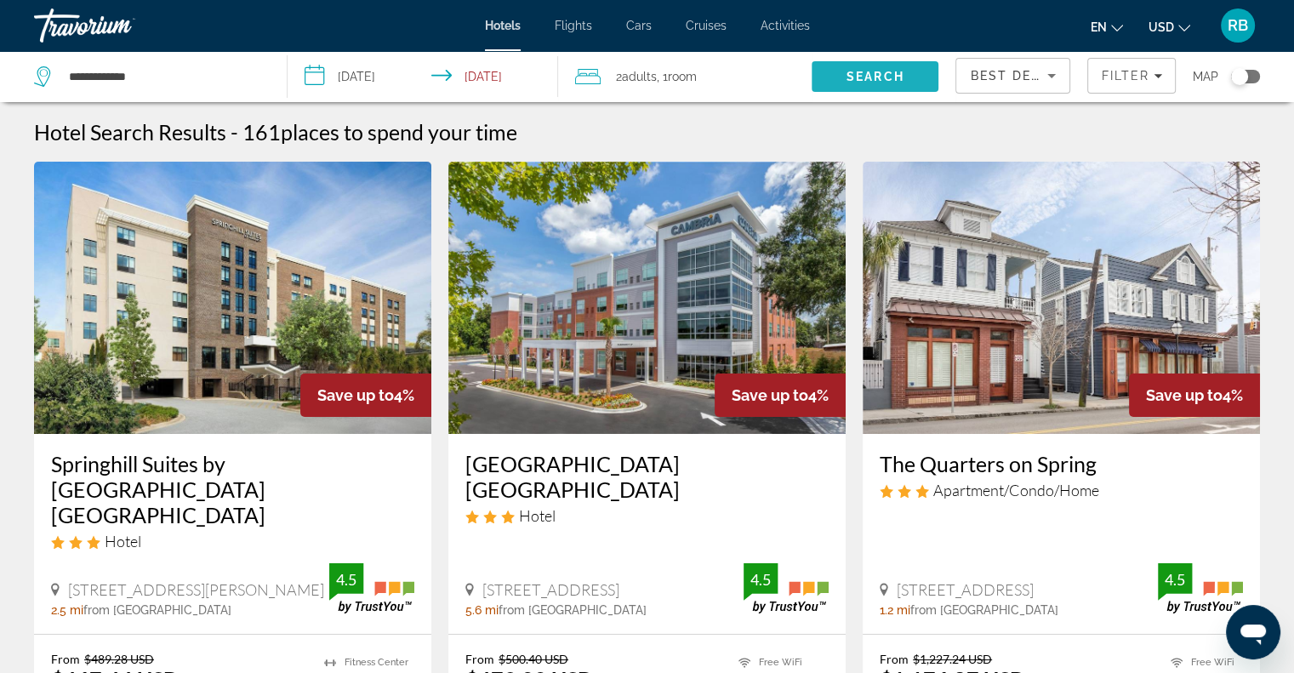
click at [831, 78] on span "Search" at bounding box center [875, 76] width 127 height 41
click at [111, 66] on input "**********" at bounding box center [164, 77] width 194 height 26
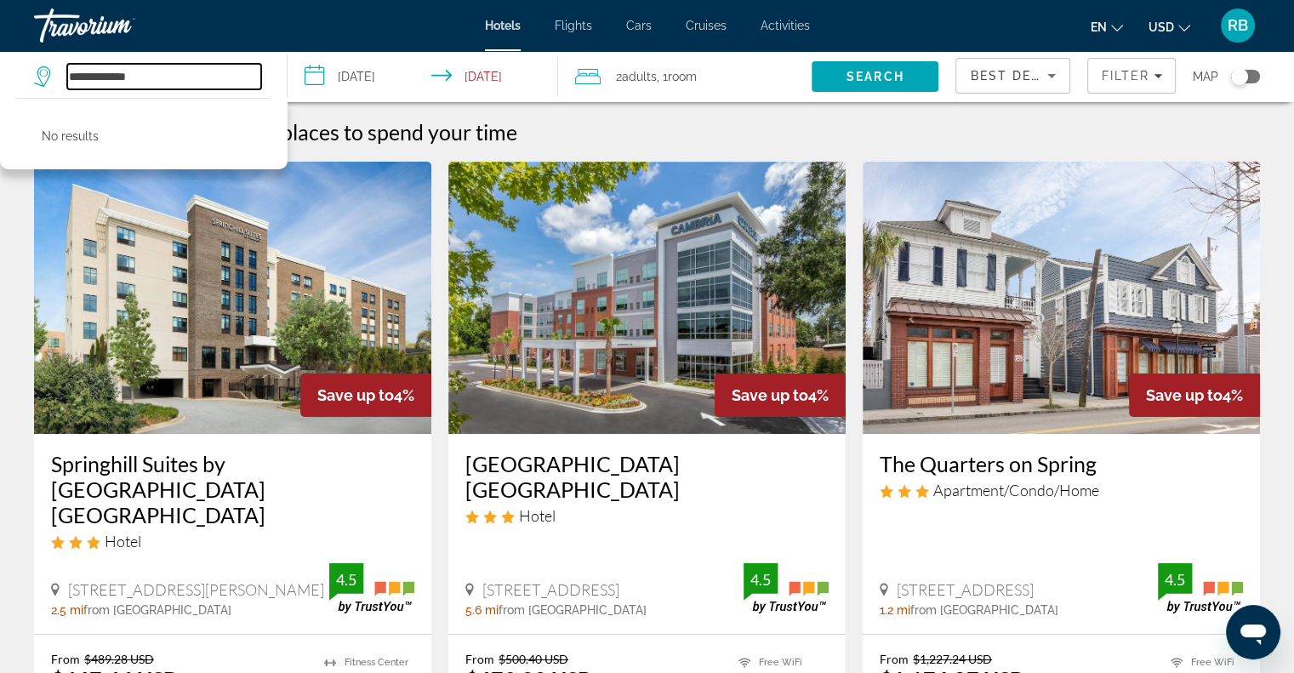
click at [158, 74] on input "**********" at bounding box center [164, 77] width 194 height 26
type input "*"
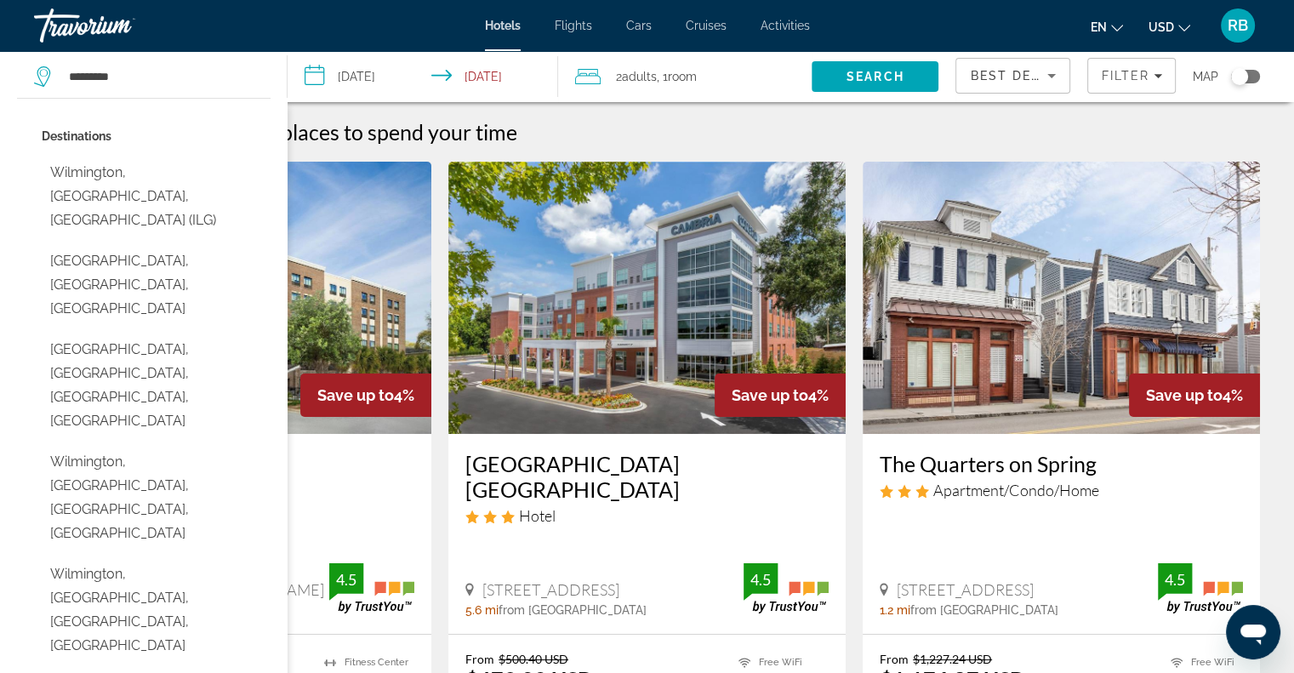
click at [145, 173] on button "Wilmington, [GEOGRAPHIC_DATA], [GEOGRAPHIC_DATA] (ILG)" at bounding box center [156, 197] width 229 height 80
type input "**********"
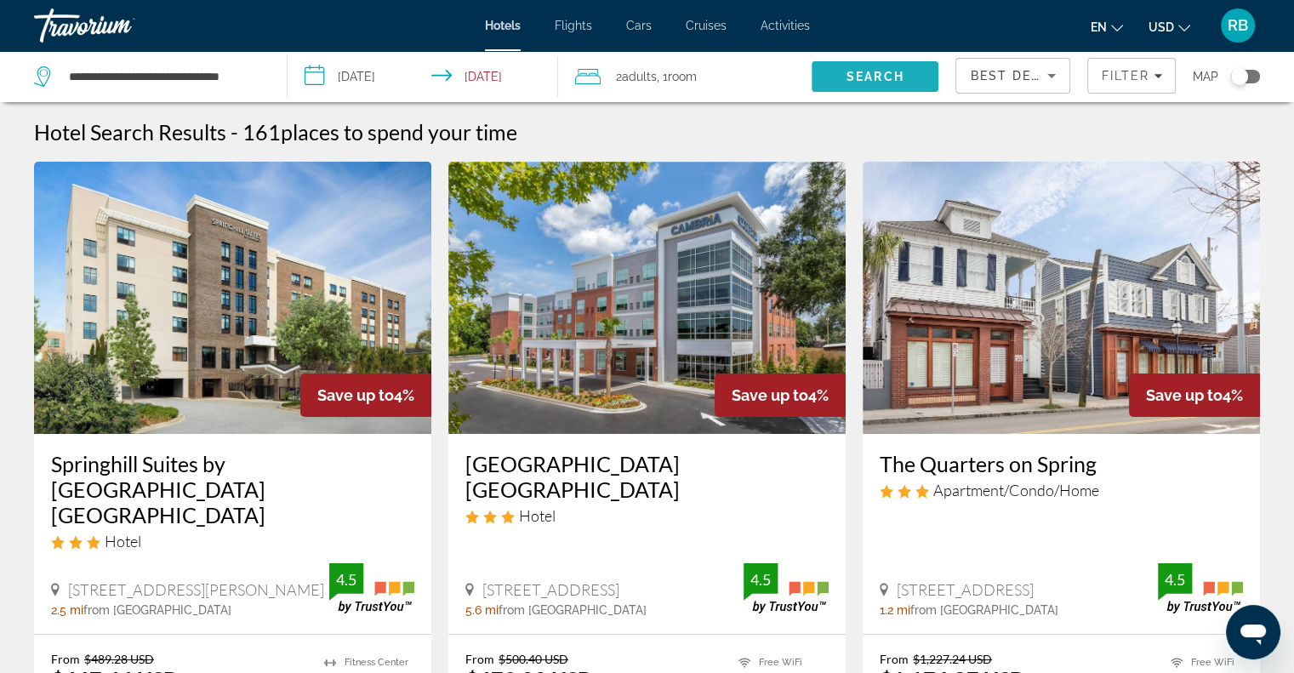
click at [852, 64] on span "Search" at bounding box center [875, 76] width 127 height 41
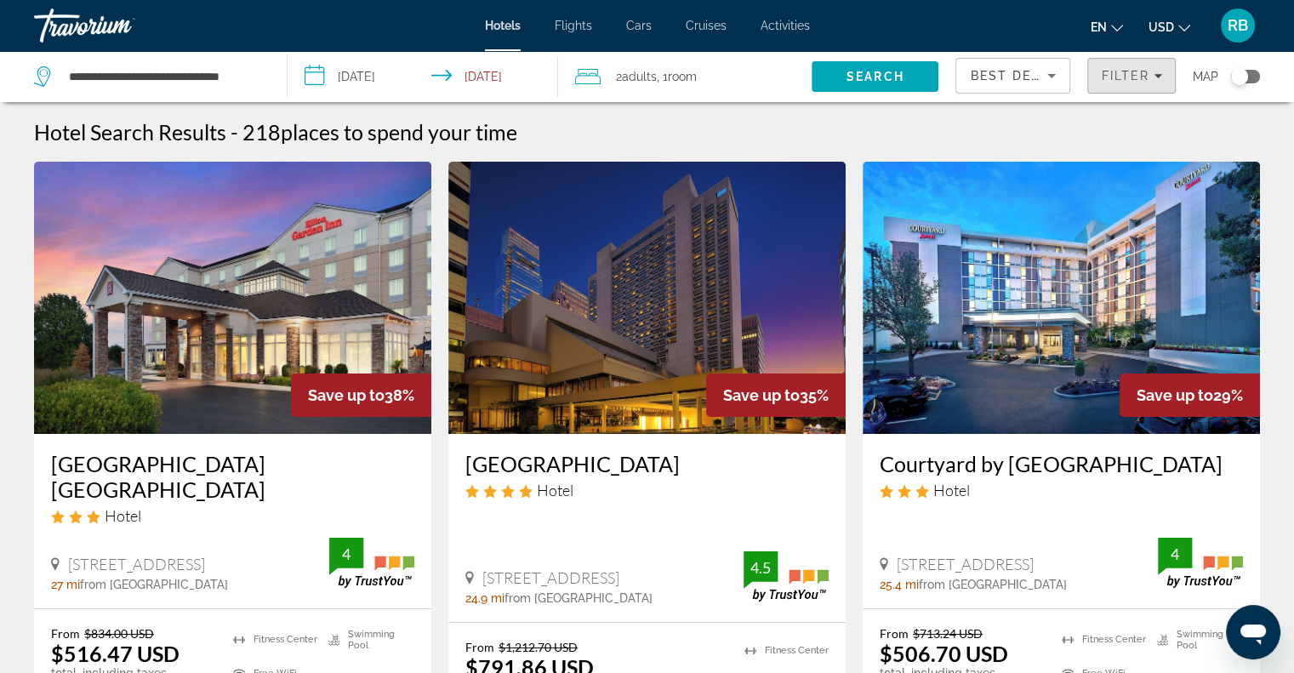
click at [1158, 78] on icon "Filters" at bounding box center [1158, 75] width 9 height 9
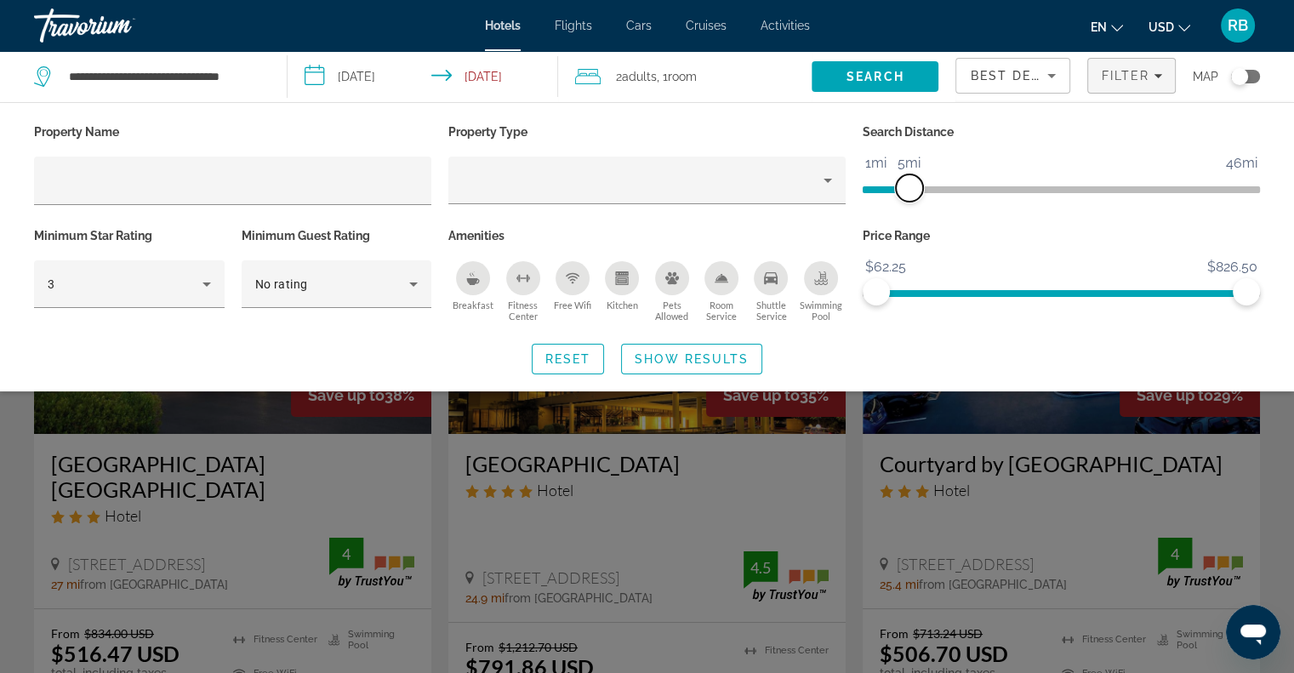
drag, startPoint x: 1114, startPoint y: 179, endPoint x: 909, endPoint y: 184, distance: 205.9
click at [909, 184] on span "ngx-slider" at bounding box center [909, 187] width 27 height 27
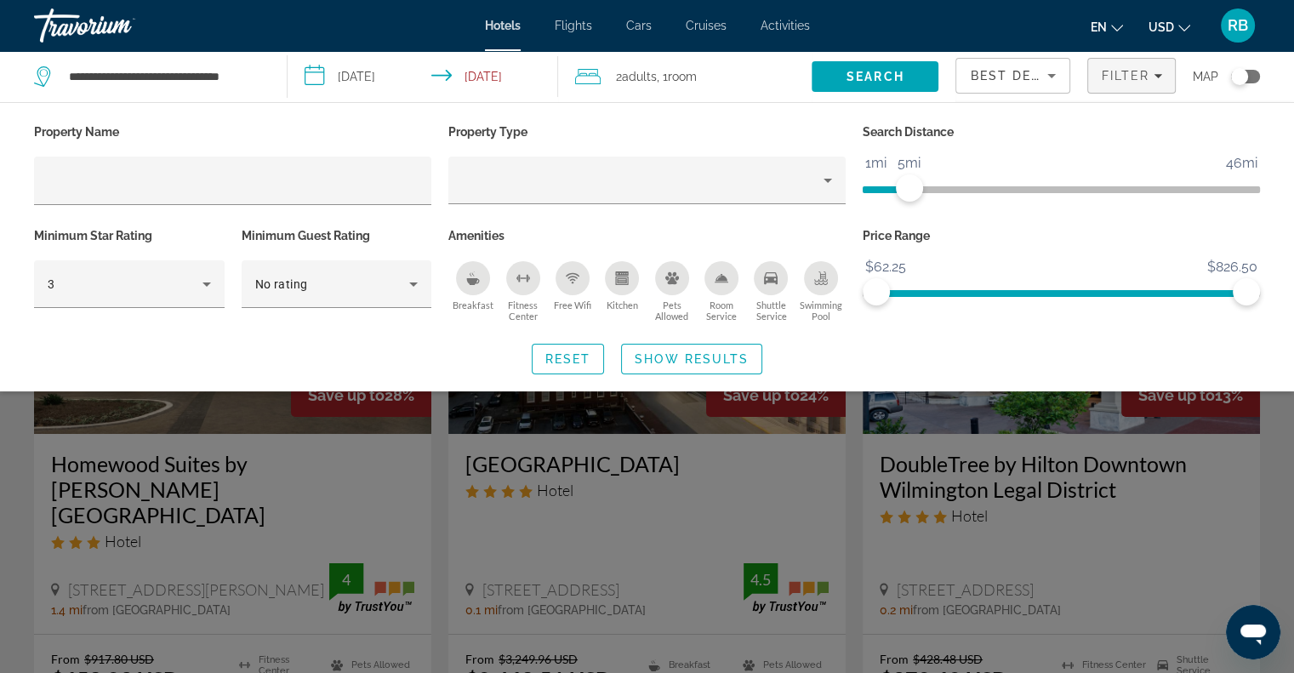
click at [474, 275] on icon "Breakfast" at bounding box center [473, 278] width 14 height 14
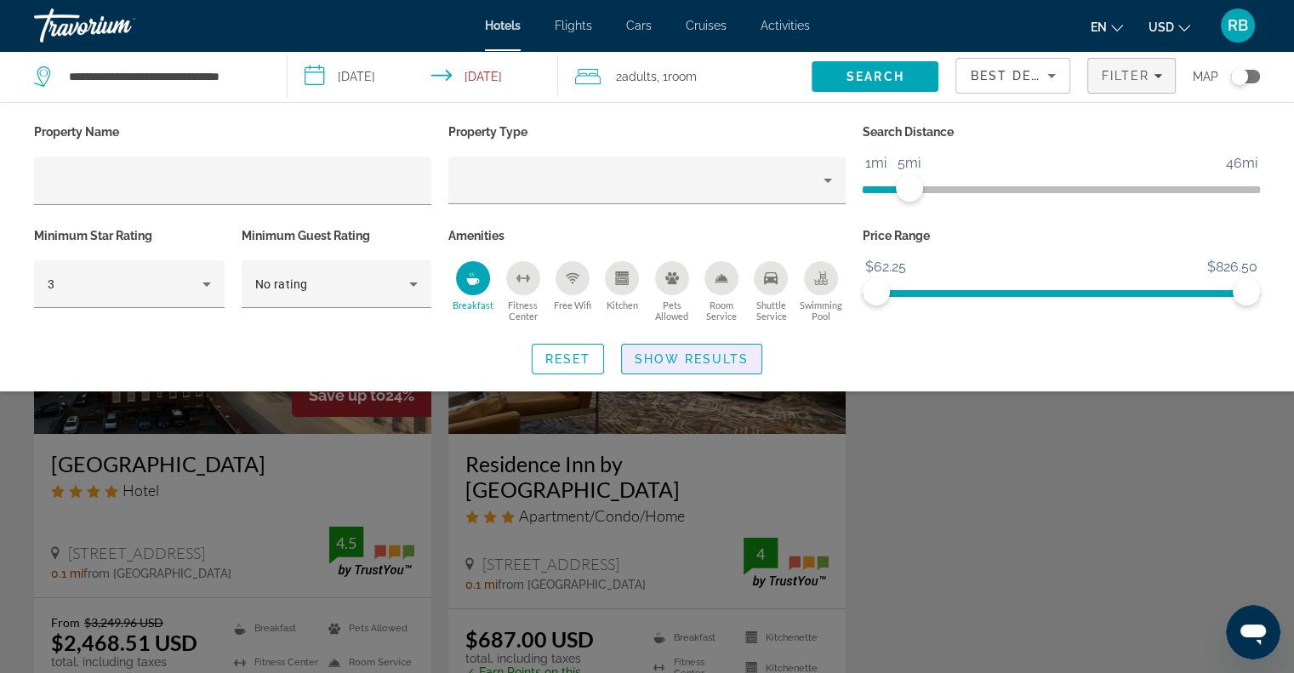
click at [705, 366] on span "Search widget" at bounding box center [692, 359] width 140 height 41
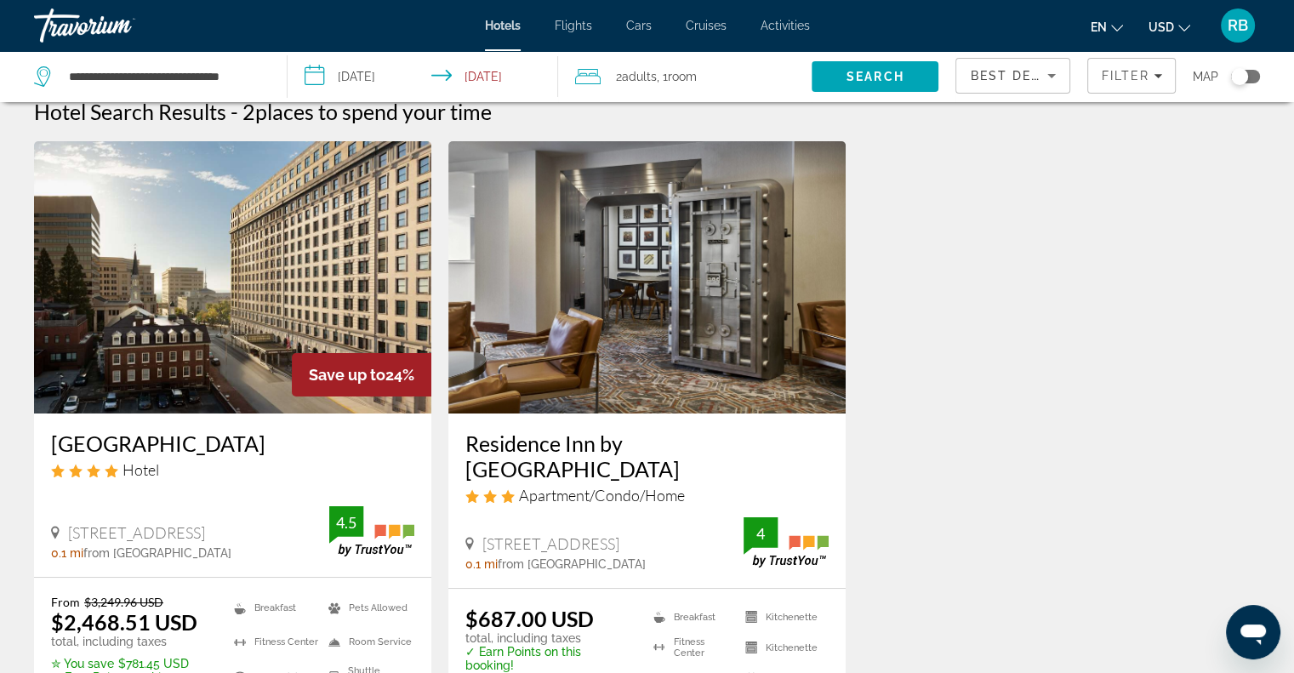
scroll to position [9, 0]
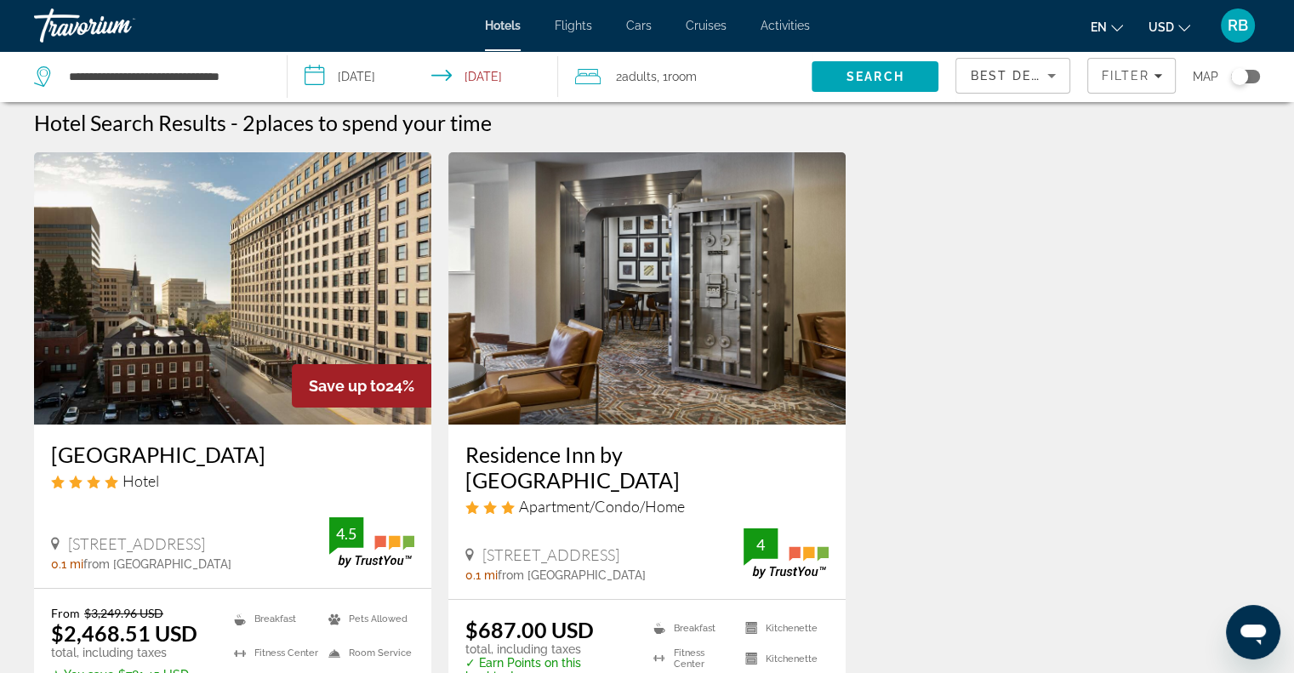
click at [1154, 76] on icon "Filters" at bounding box center [1158, 75] width 9 height 9
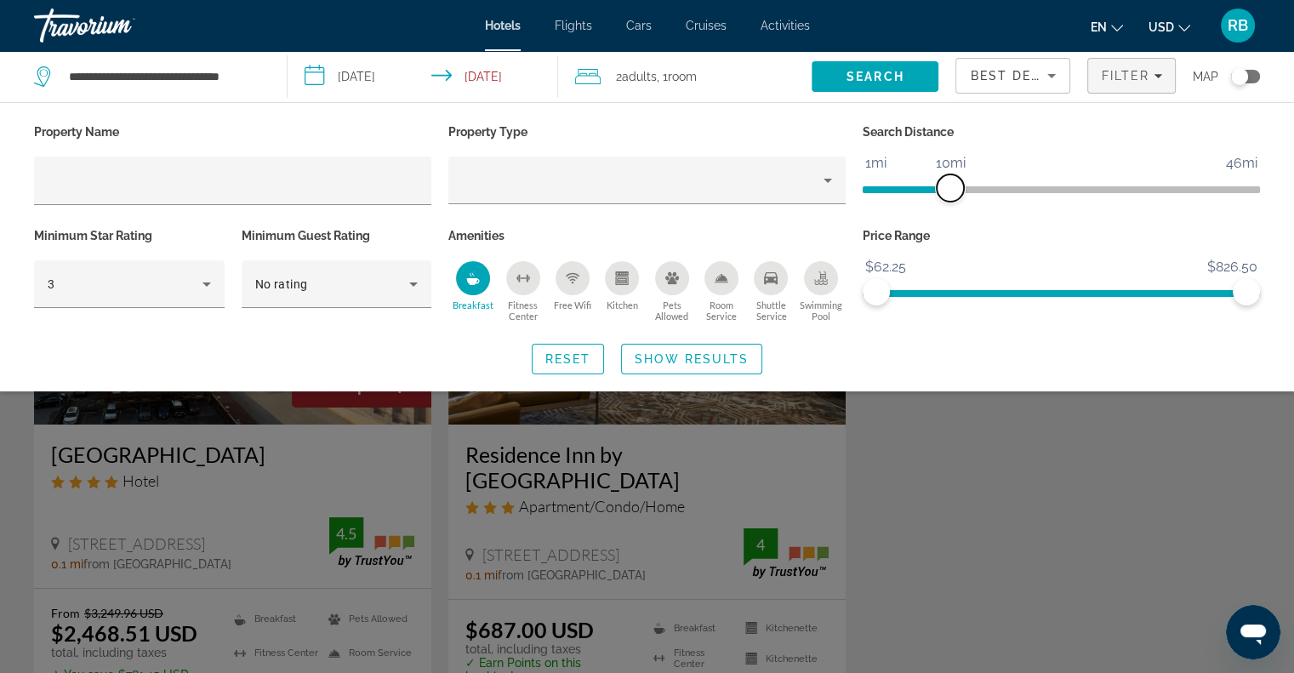
drag, startPoint x: 912, startPoint y: 190, endPoint x: 948, endPoint y: 186, distance: 35.9
click at [948, 186] on span "ngx-slider" at bounding box center [950, 187] width 27 height 27
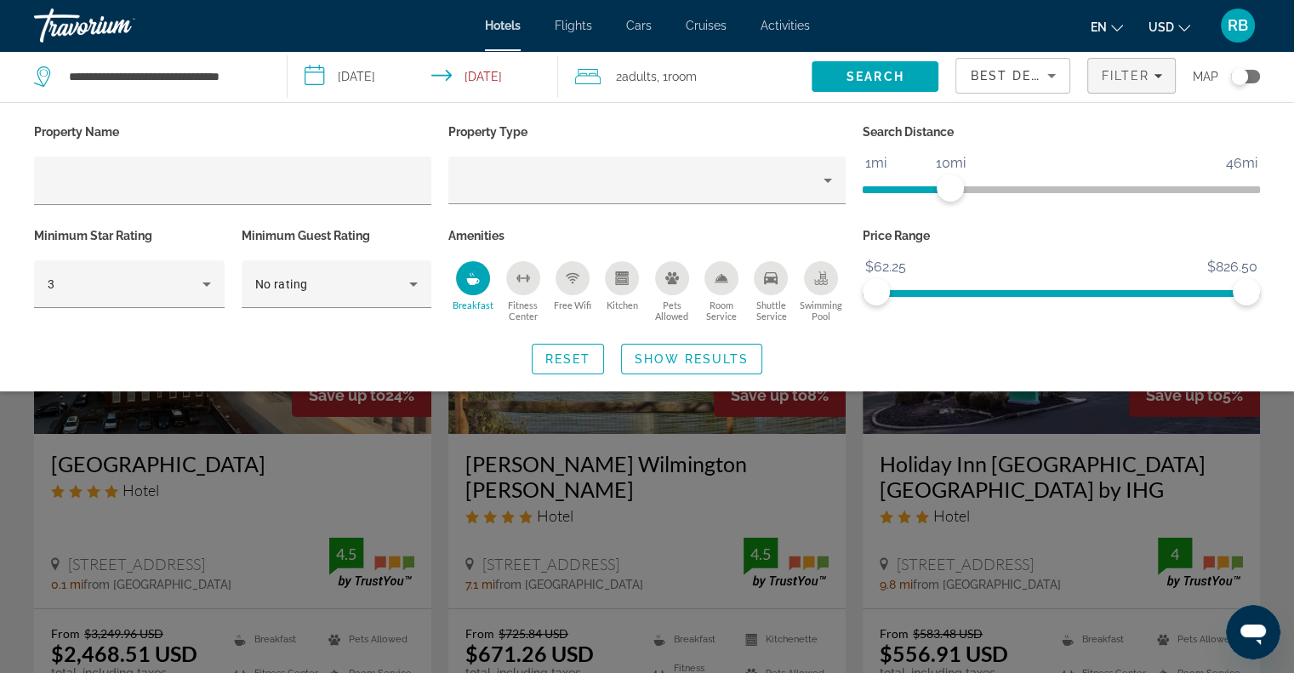
click at [663, 362] on span "Show Results" at bounding box center [692, 359] width 114 height 14
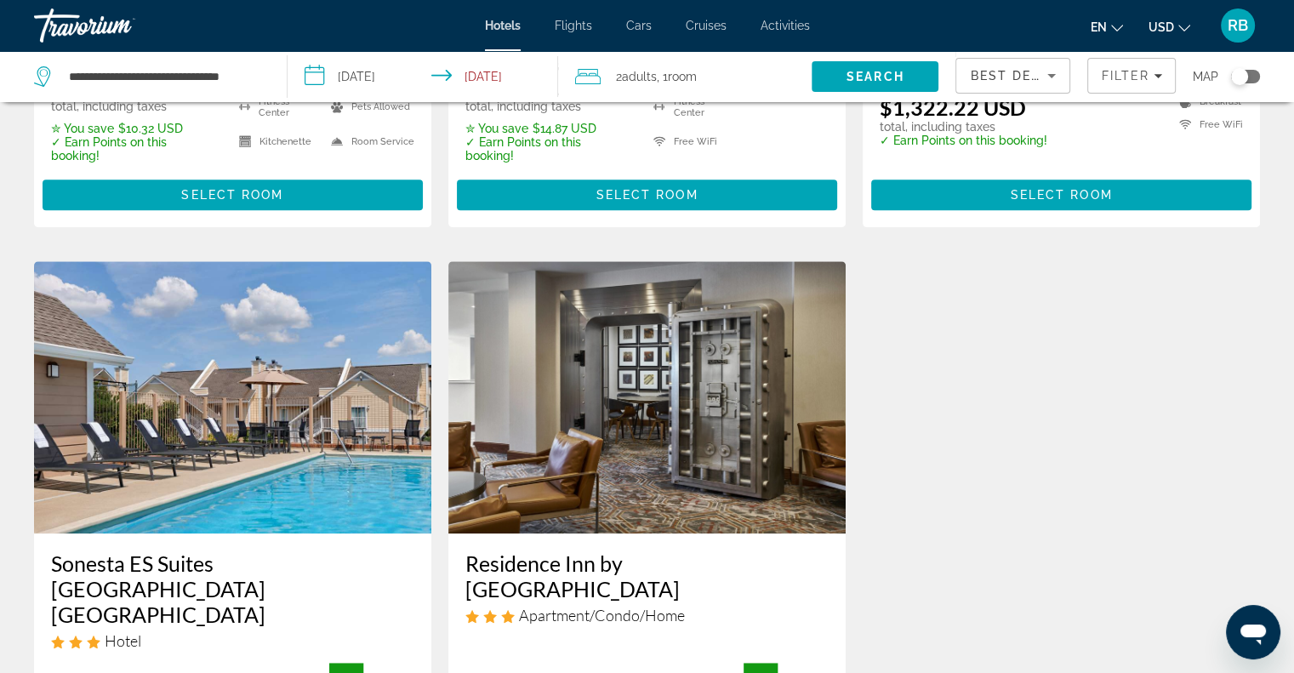
scroll to position [1207, 0]
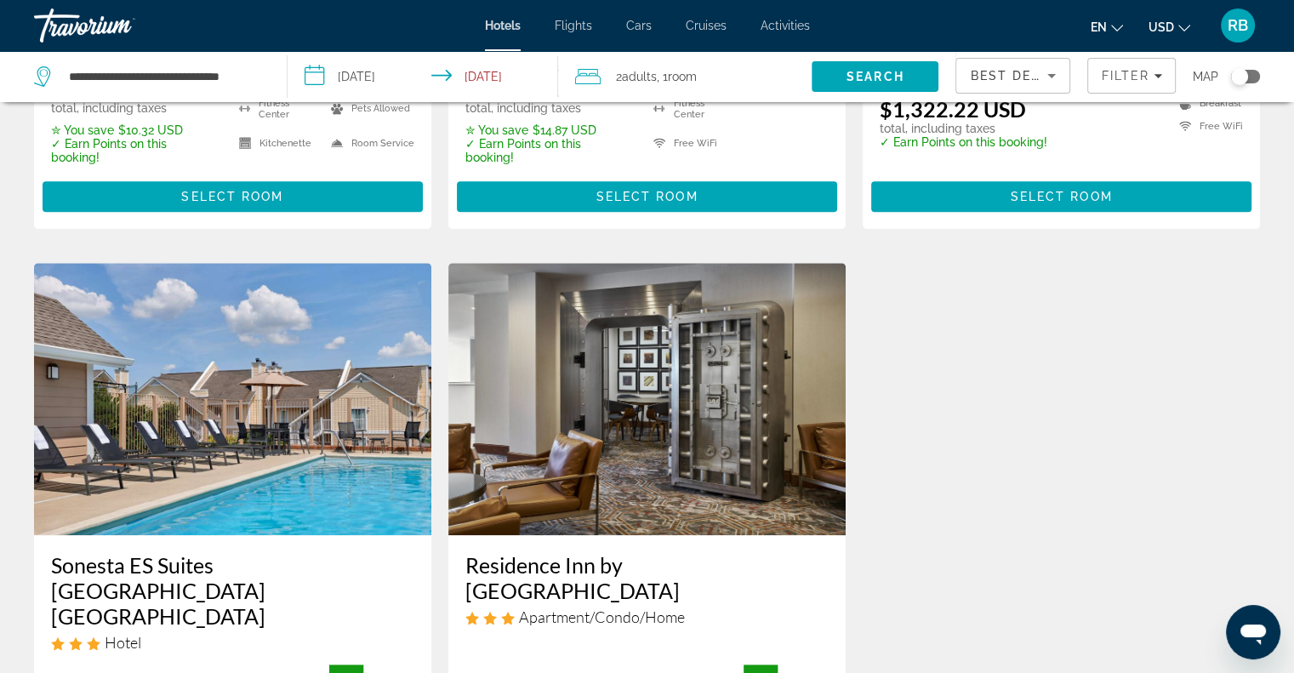
click at [665, 364] on img "Main content" at bounding box center [646, 399] width 397 height 272
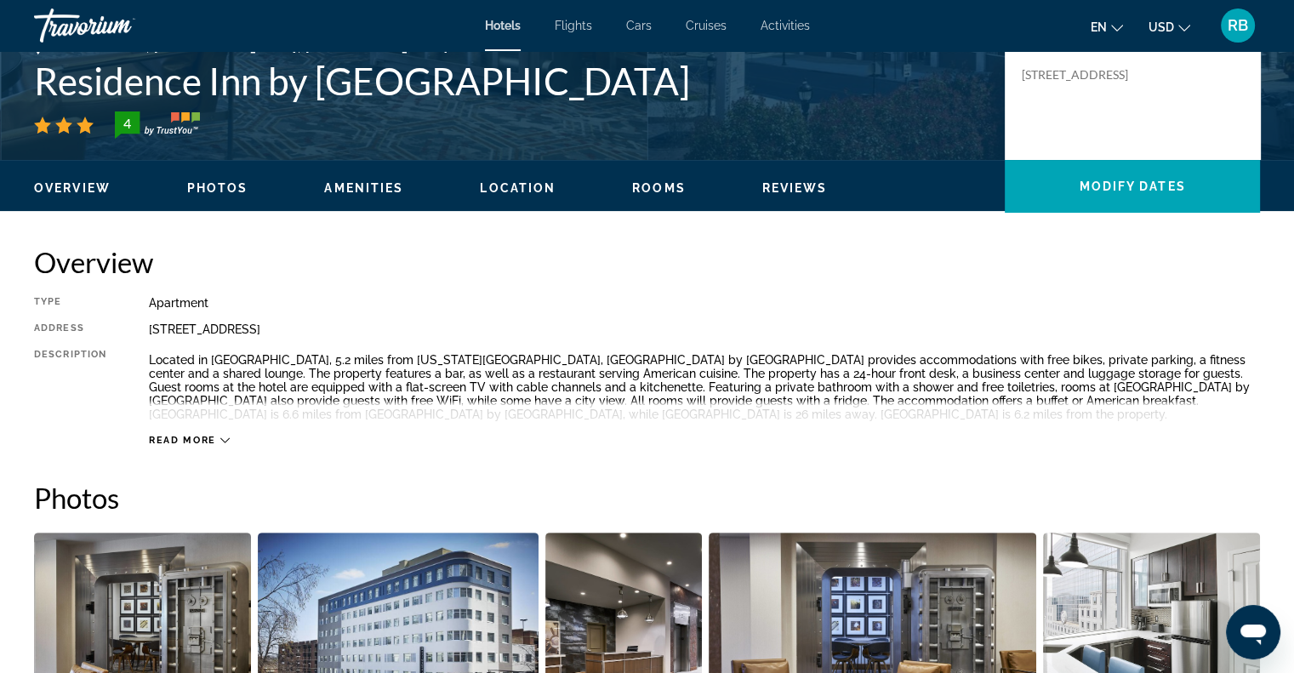
scroll to position [453, 0]
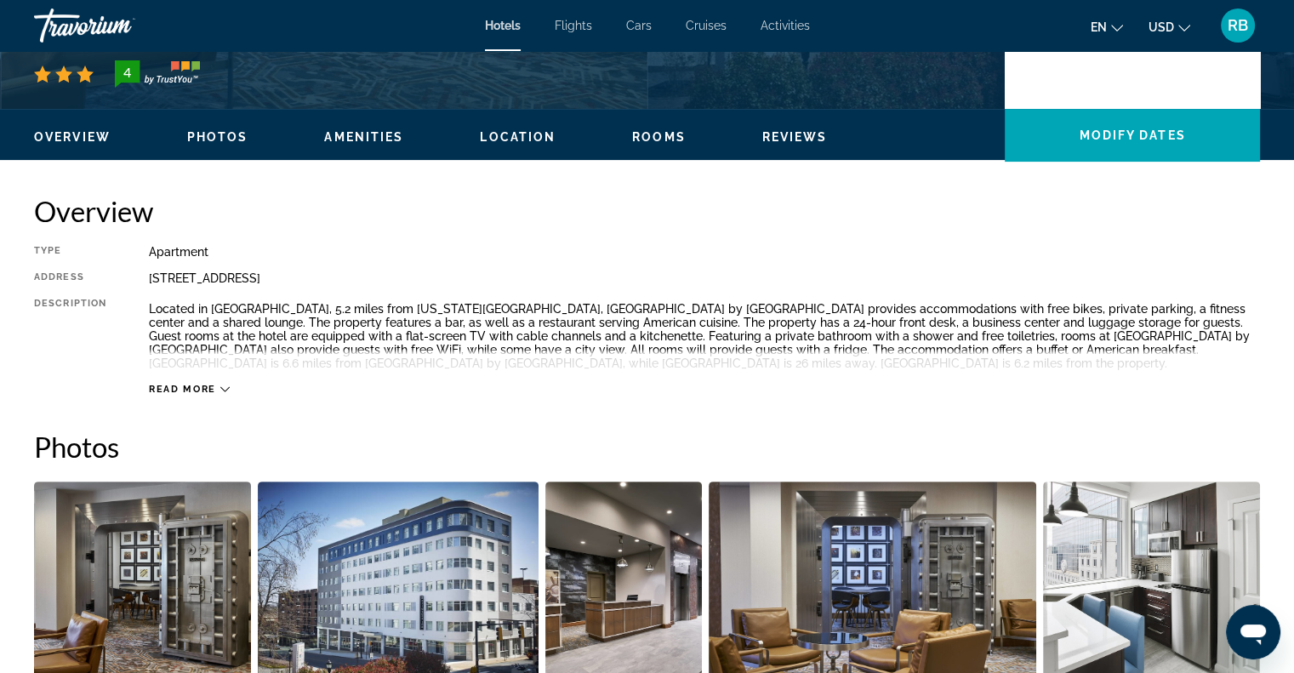
click at [223, 388] on icon "Main content" at bounding box center [224, 389] width 9 height 9
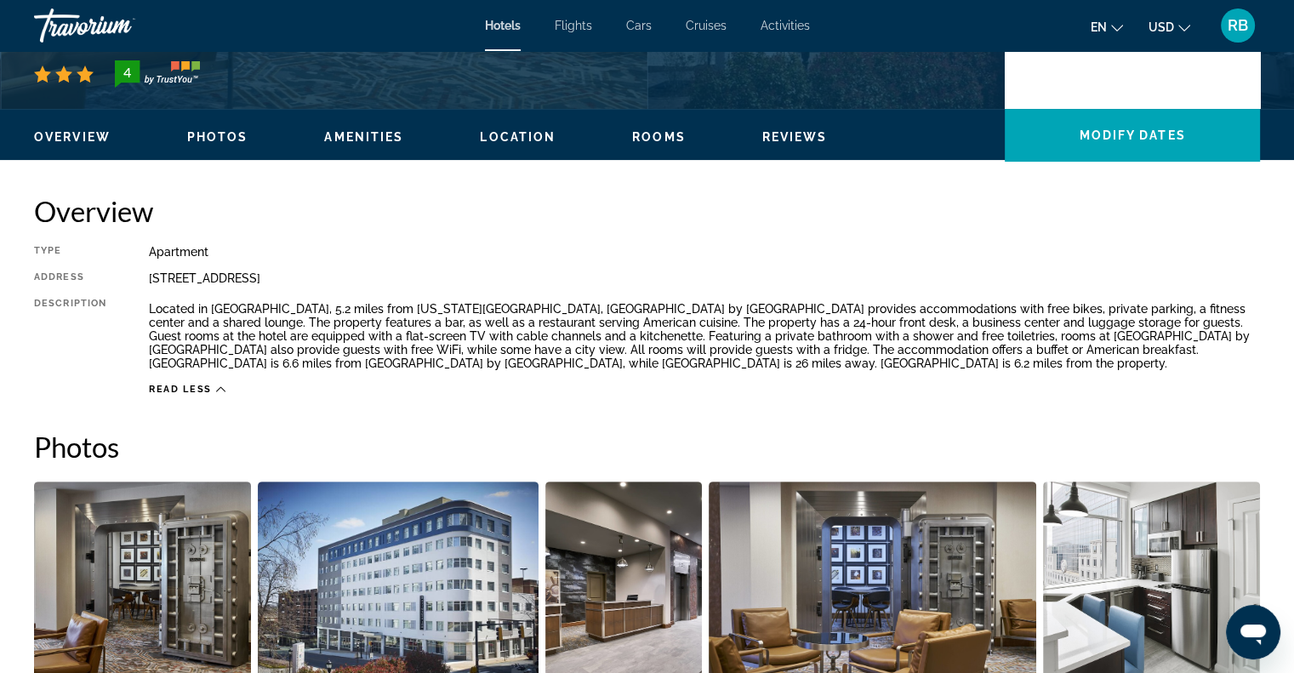
click at [504, 126] on ul "Overview Photos Amenities Location Rooms Reviews Modify Dates" at bounding box center [647, 135] width 1226 height 19
click at [506, 136] on span "Location" at bounding box center [518, 137] width 76 height 14
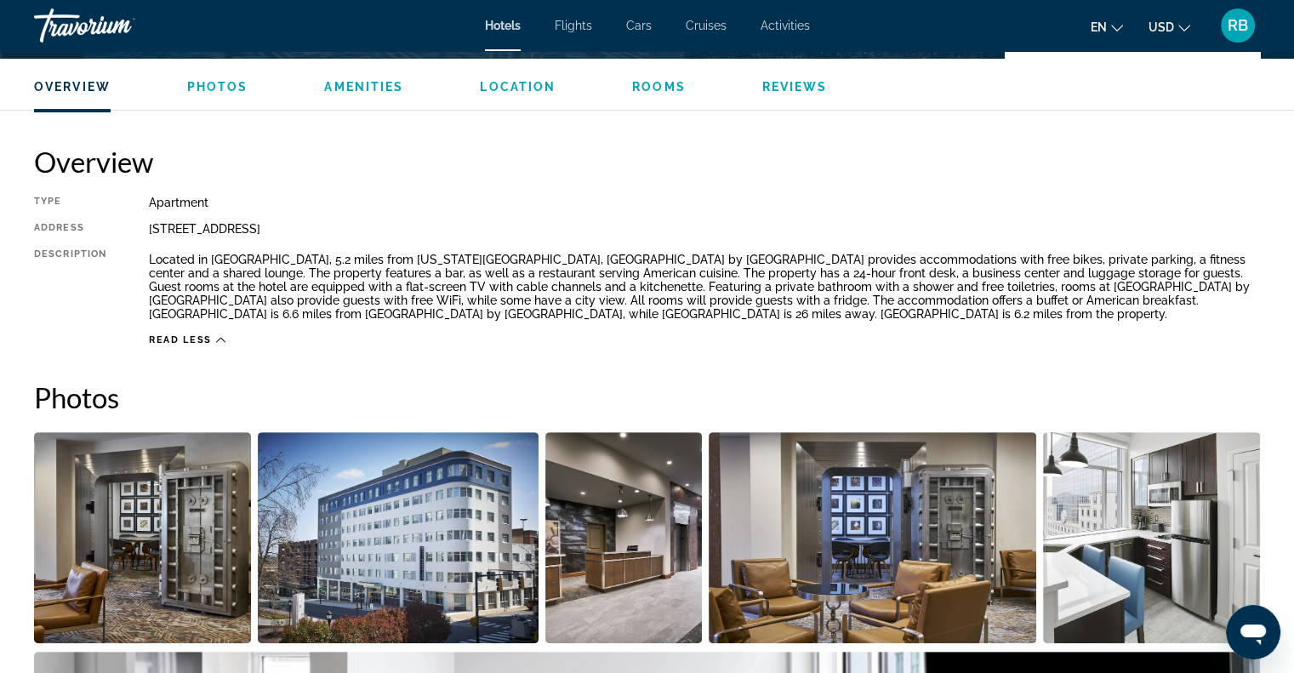
scroll to position [496, 0]
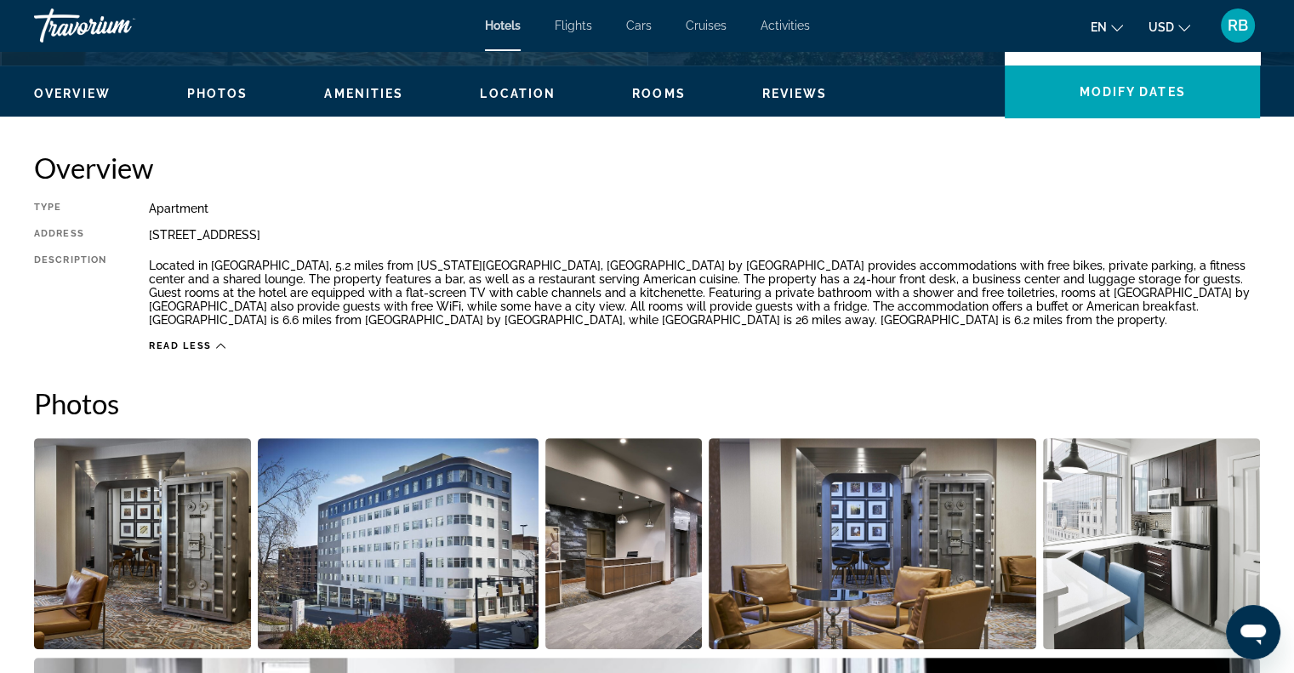
click at [88, 100] on span "Overview" at bounding box center [72, 94] width 77 height 14
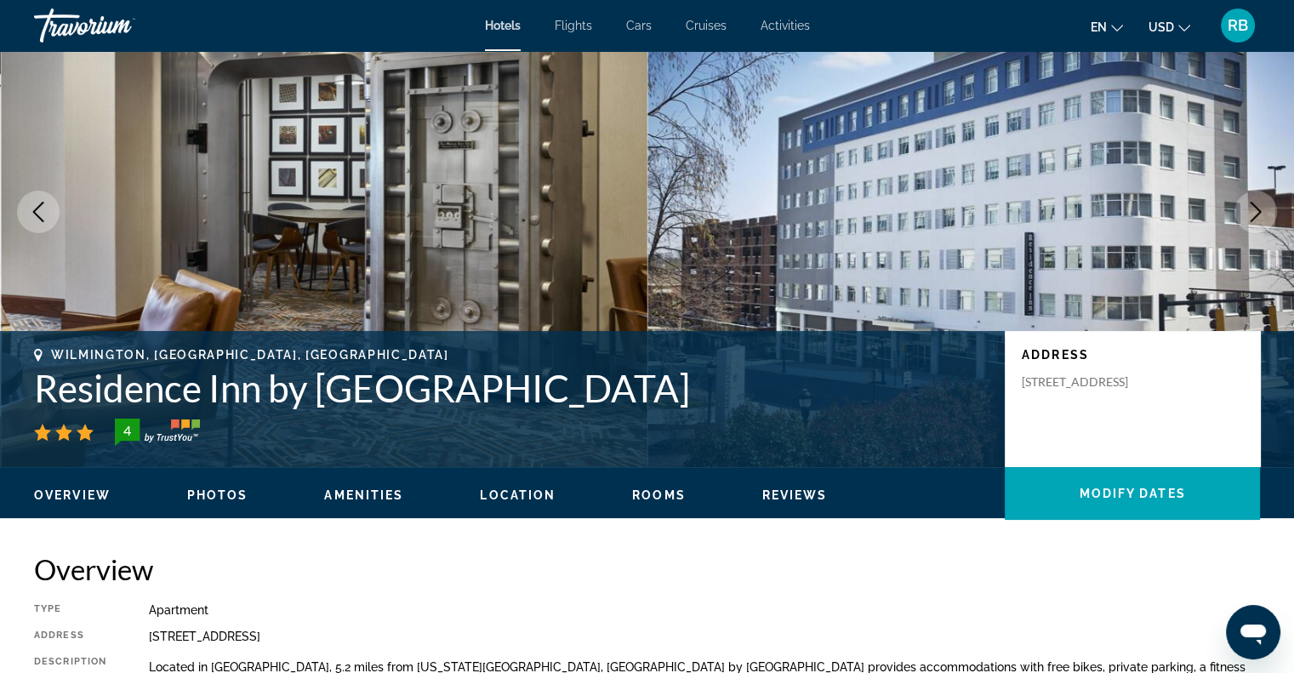
scroll to position [80, 0]
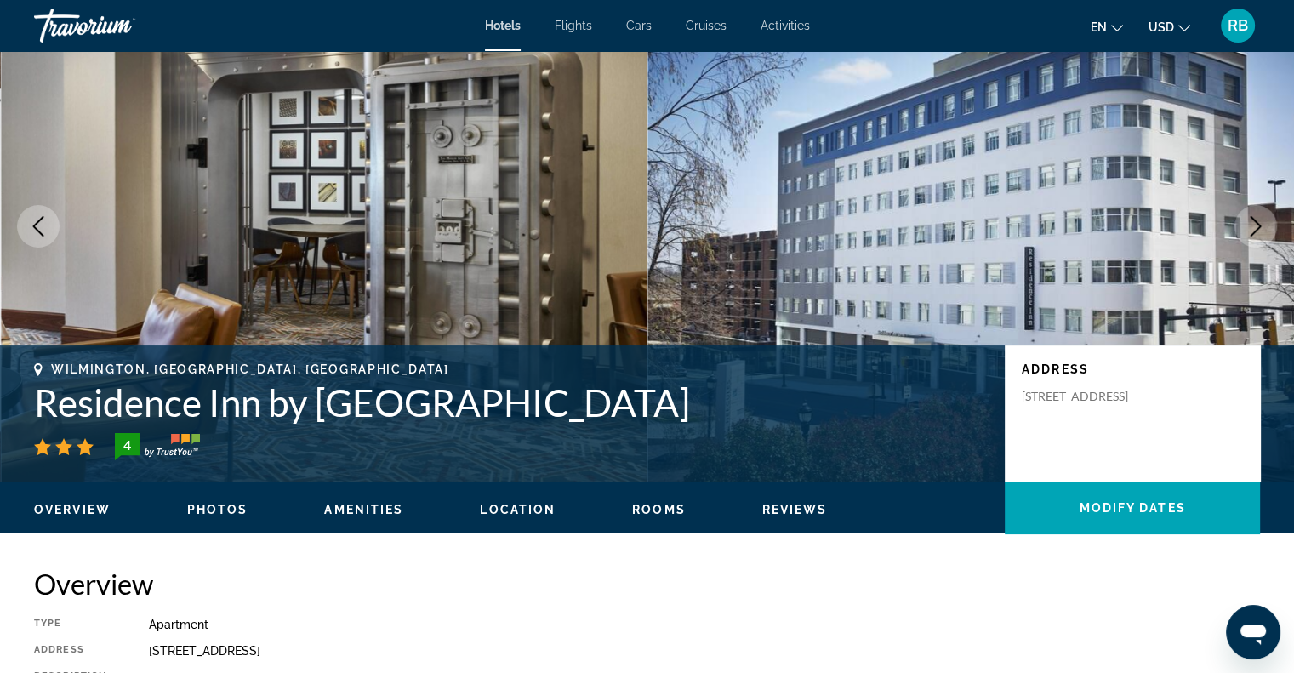
click at [794, 513] on span "Reviews" at bounding box center [795, 510] width 66 height 14
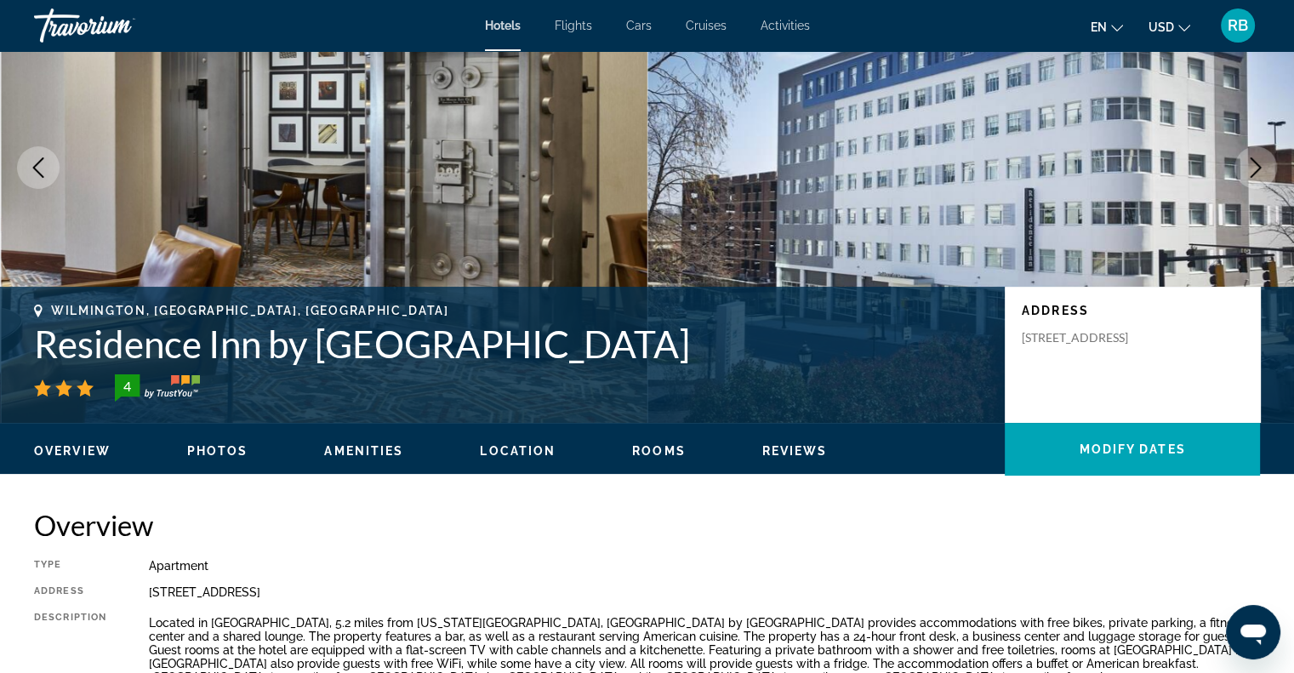
scroll to position [0, 0]
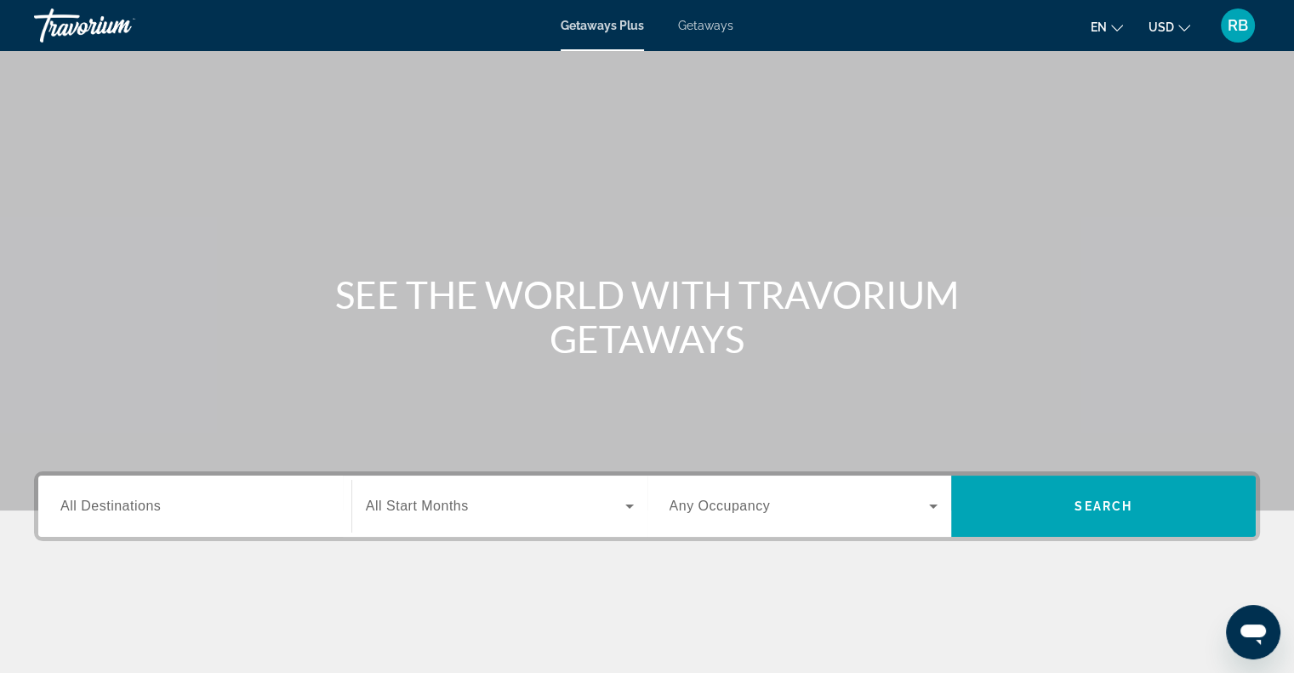
click at [143, 513] on span "All Destinations" at bounding box center [110, 505] width 100 height 14
click at [143, 513] on input "Destination All Destinations" at bounding box center [194, 507] width 269 height 20
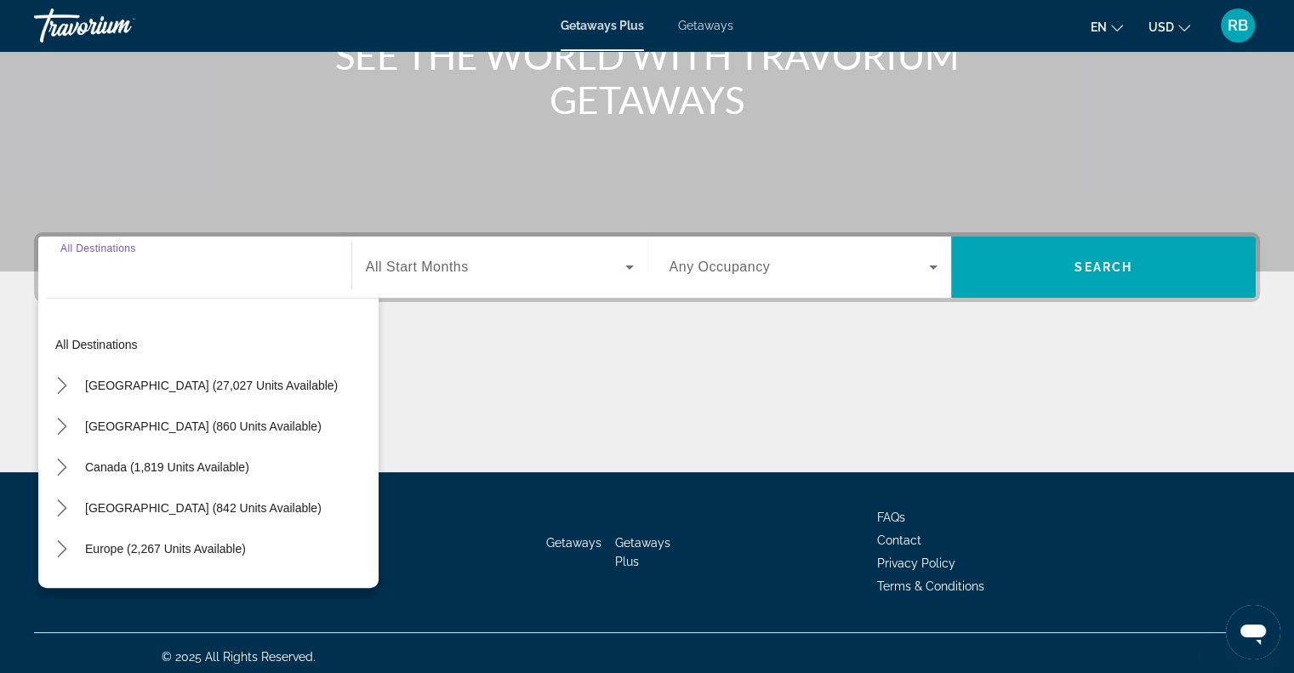
scroll to position [246, 0]
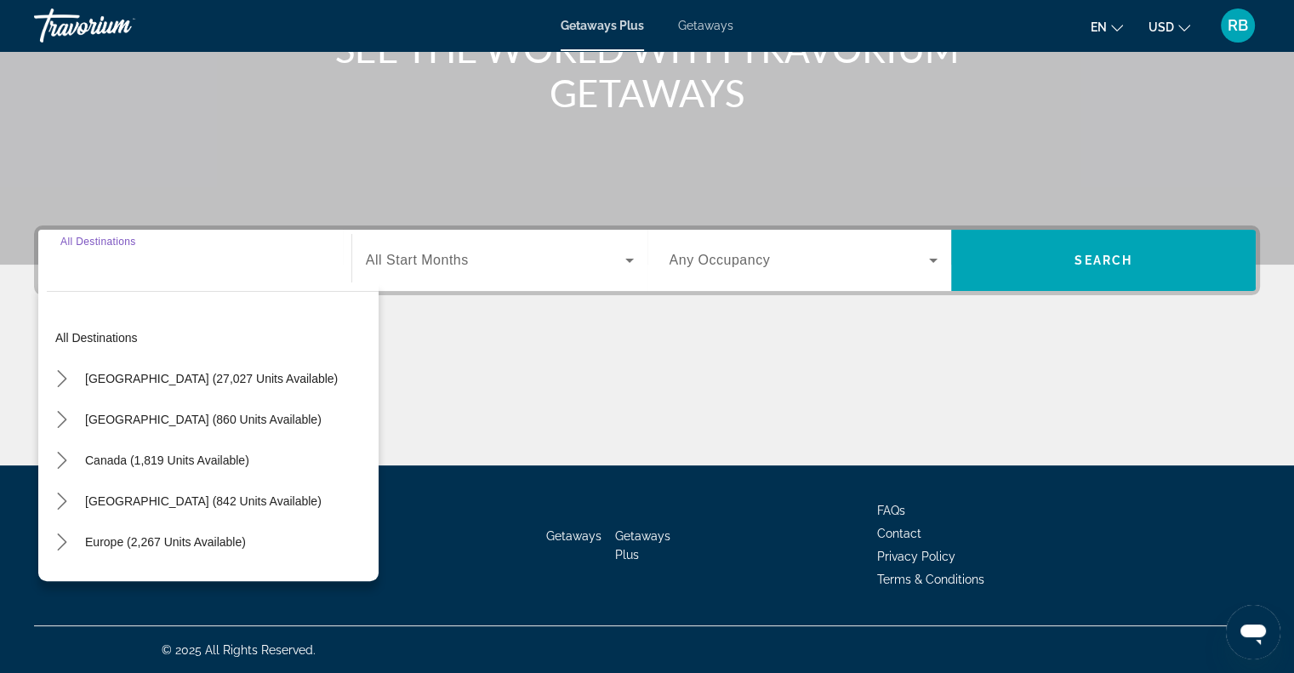
click at [83, 379] on span "Select destination: United States (27,027 units available)" at bounding box center [212, 378] width 270 height 41
type input "**********"
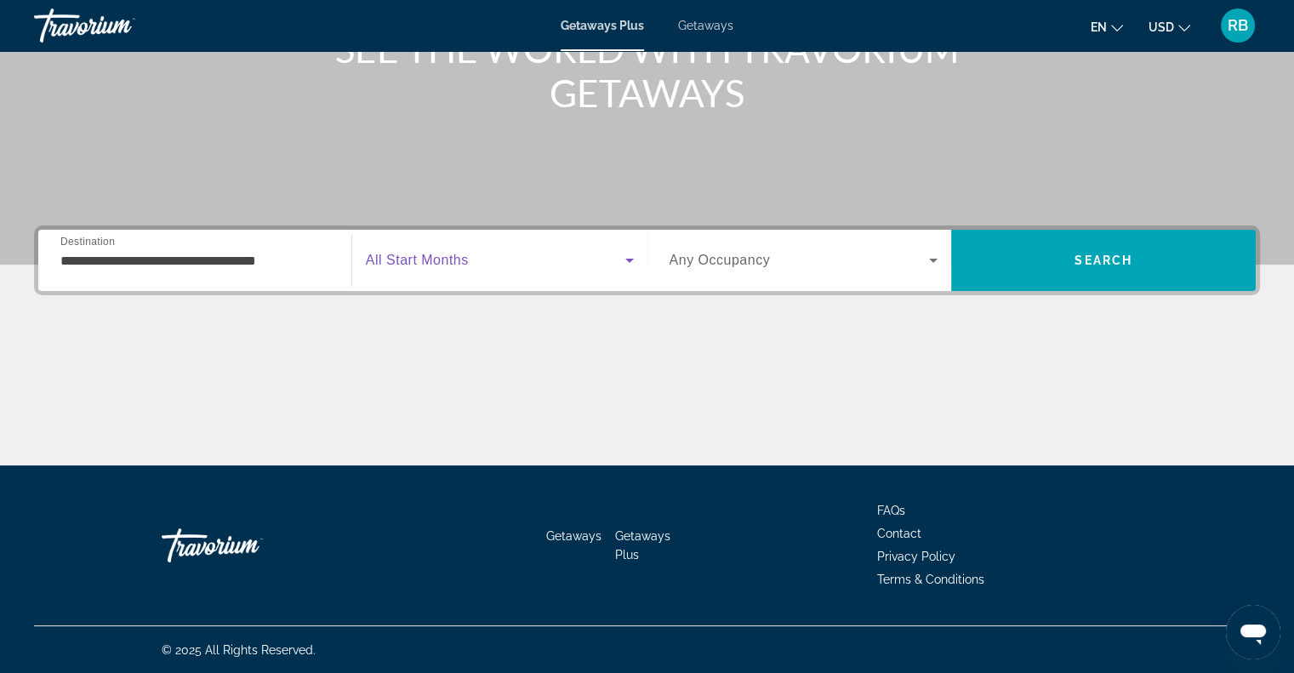
click at [626, 259] on icon "Search widget" at bounding box center [629, 261] width 9 height 4
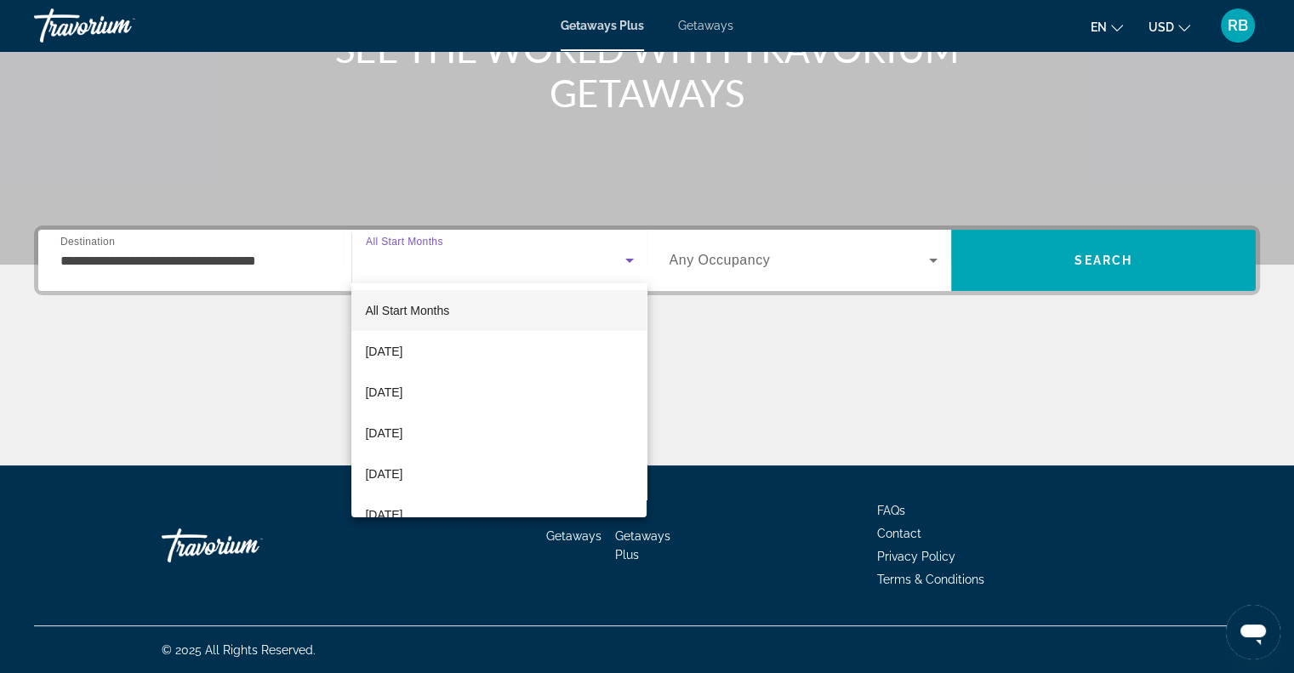
click at [524, 349] on mat-option "October 2025" at bounding box center [498, 351] width 295 height 41
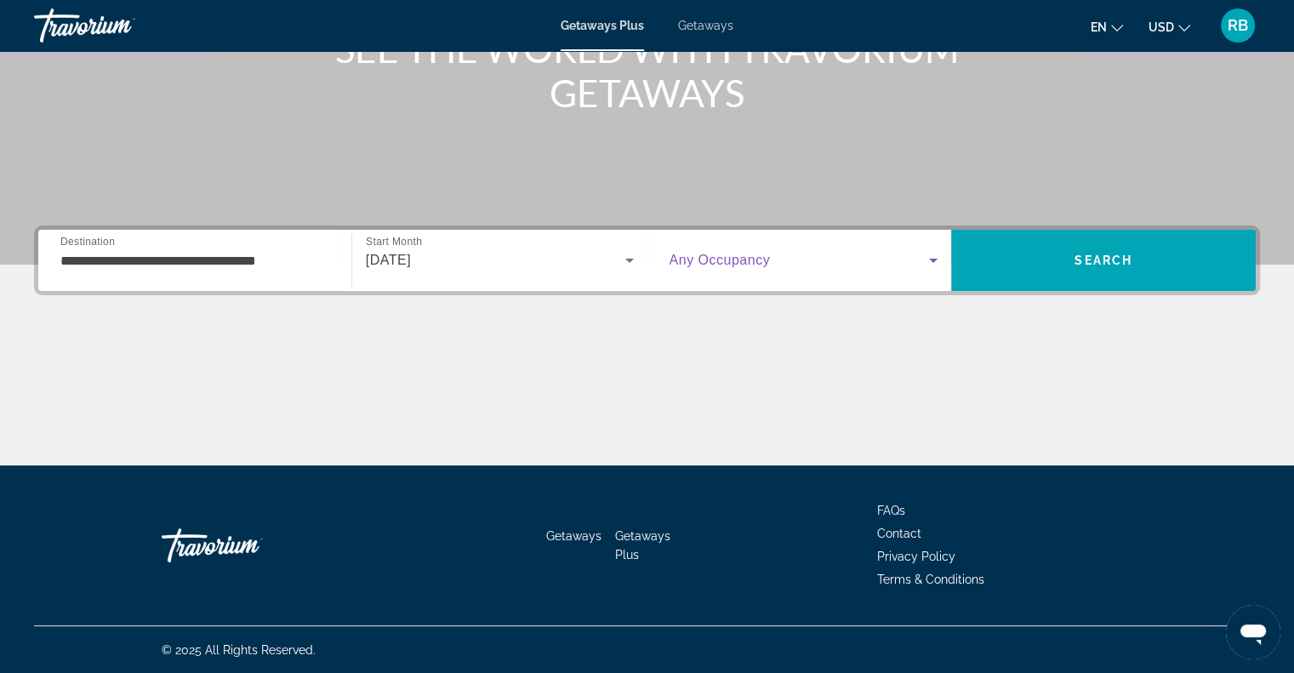
click at [937, 259] on icon "Search widget" at bounding box center [933, 260] width 20 height 20
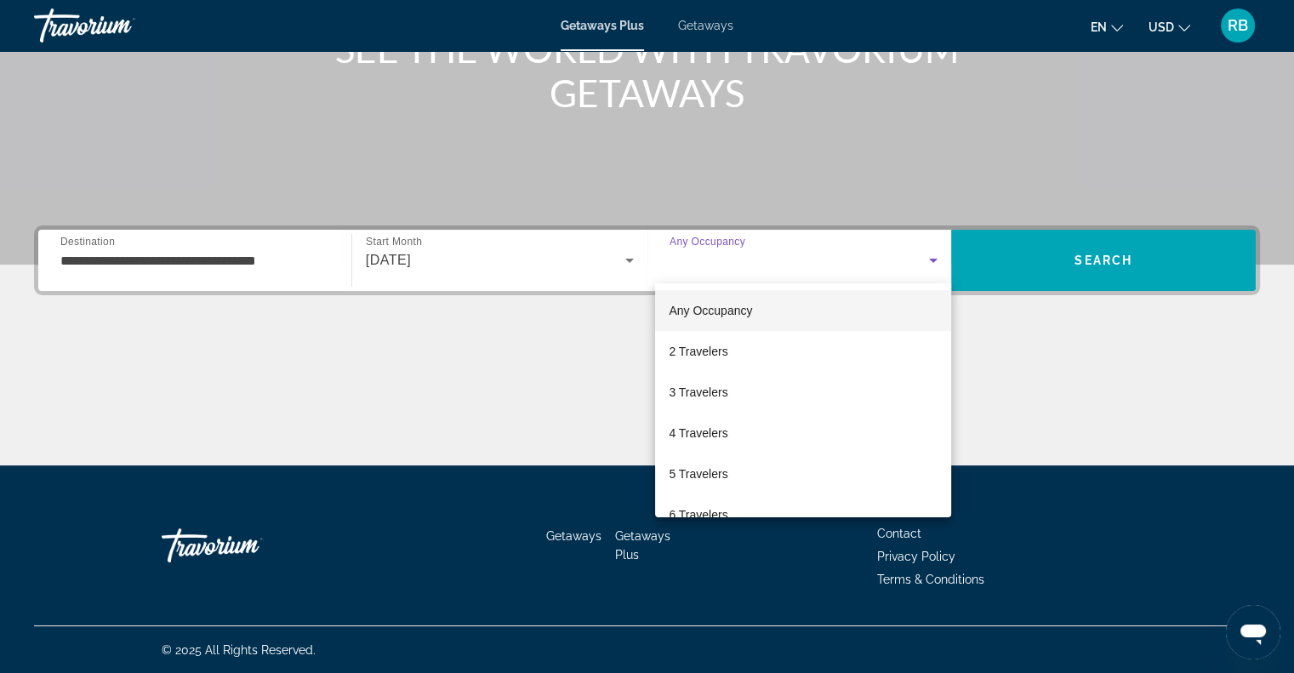
click at [814, 363] on mat-option "2 Travelers" at bounding box center [803, 351] width 296 height 41
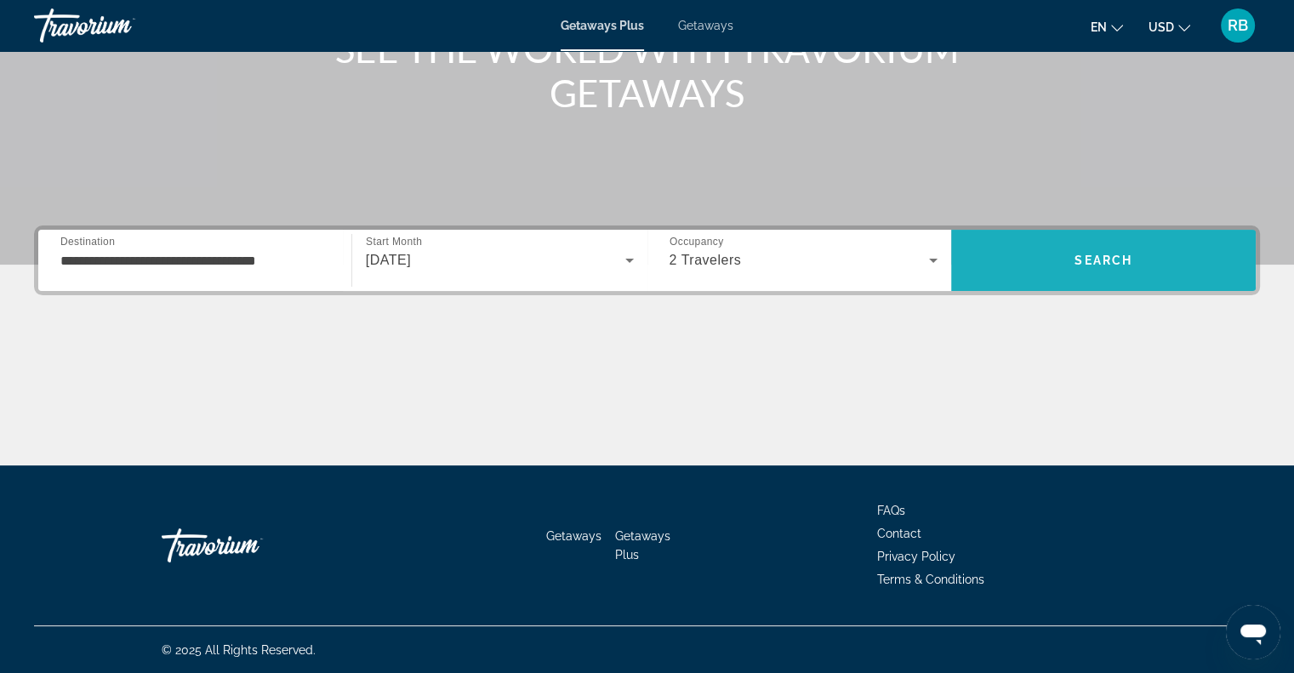
click at [1085, 265] on span "Search" at bounding box center [1103, 260] width 58 height 14
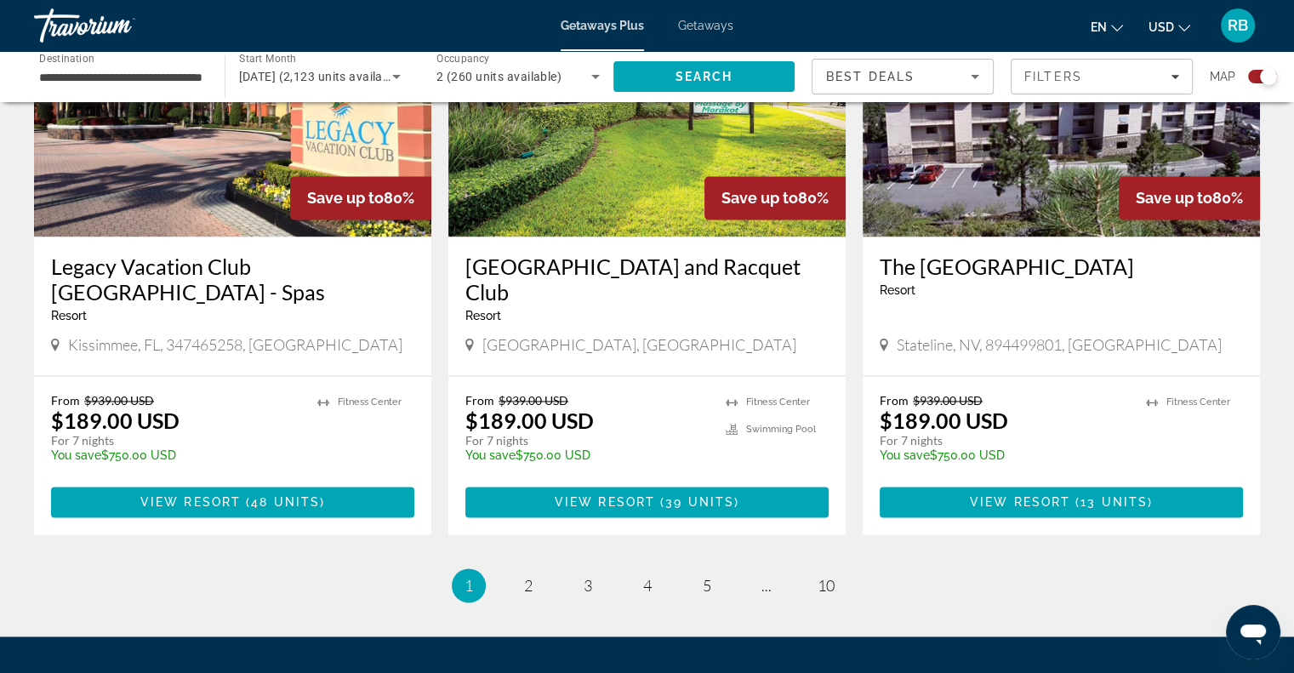
scroll to position [2581, 0]
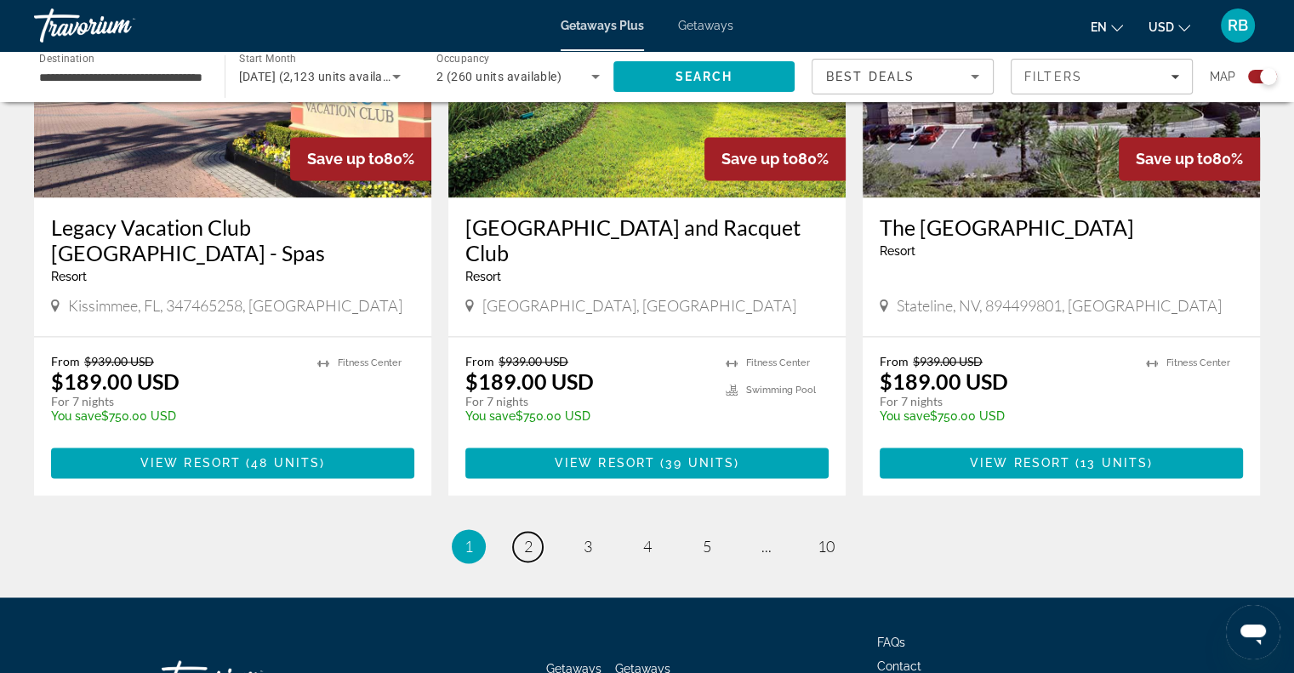
click at [532, 537] on span "2" at bounding box center [528, 546] width 9 height 19
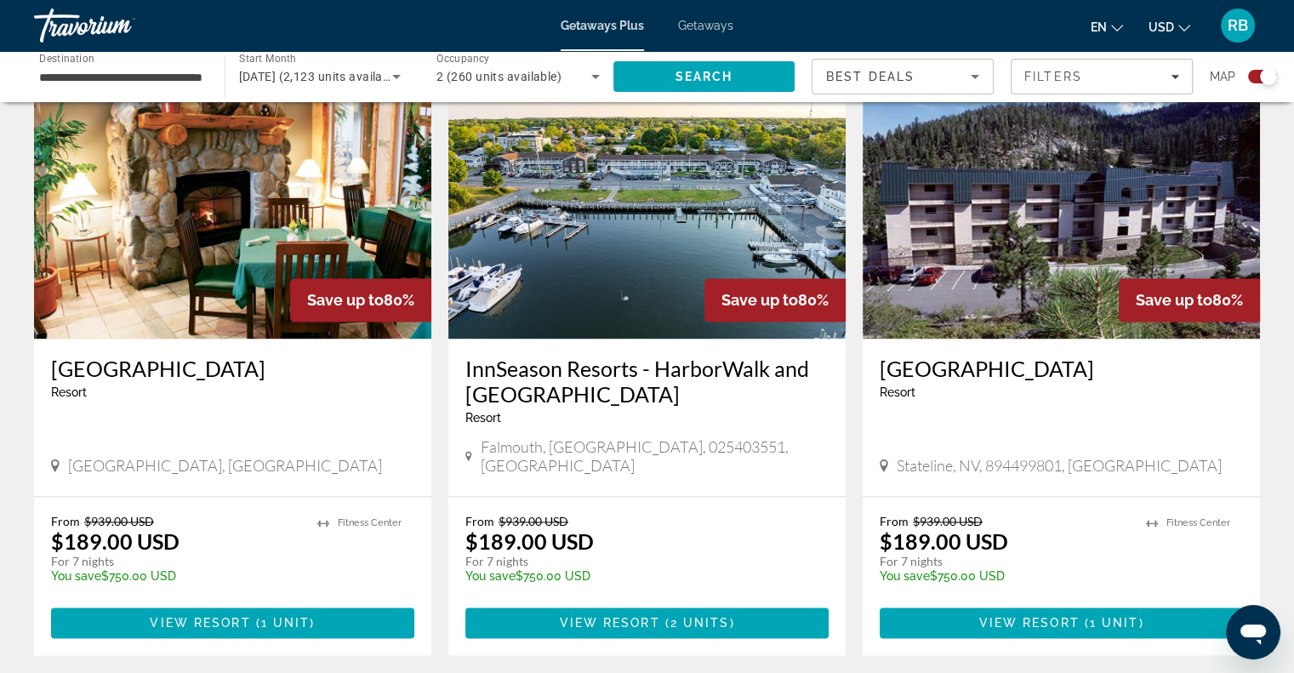
scroll to position [2408, 0]
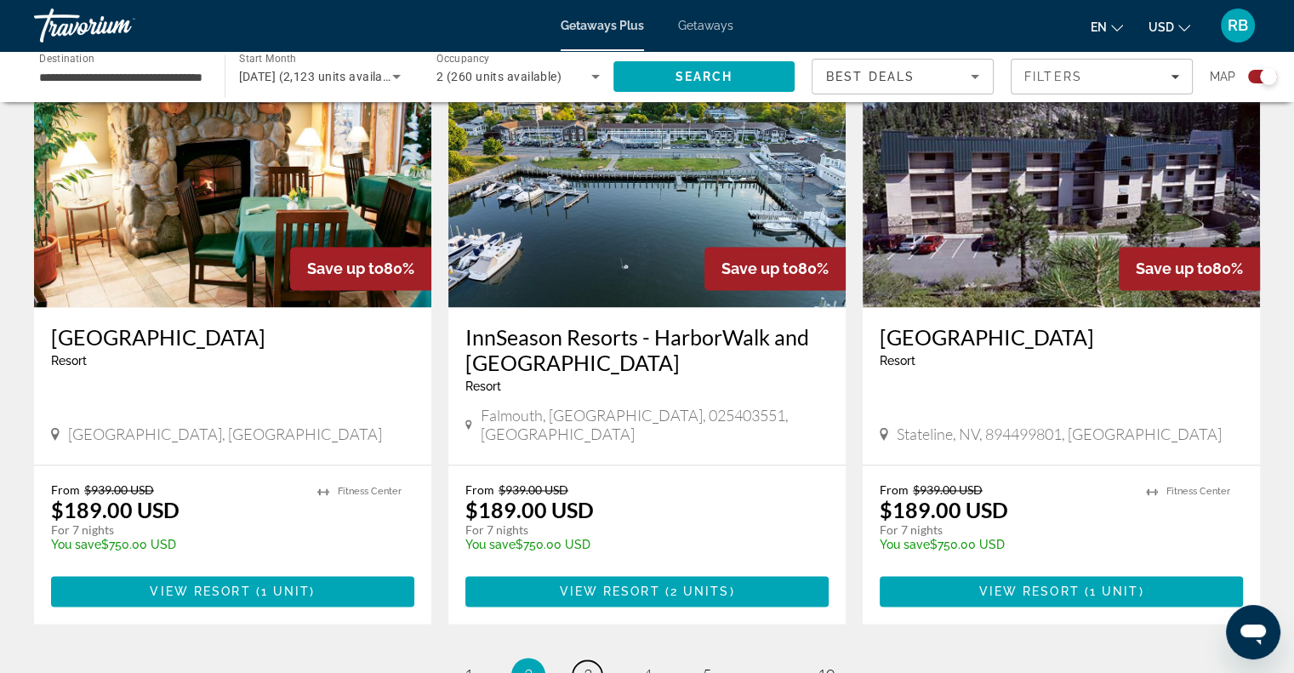
click at [589, 665] on span "3" at bounding box center [588, 674] width 9 height 19
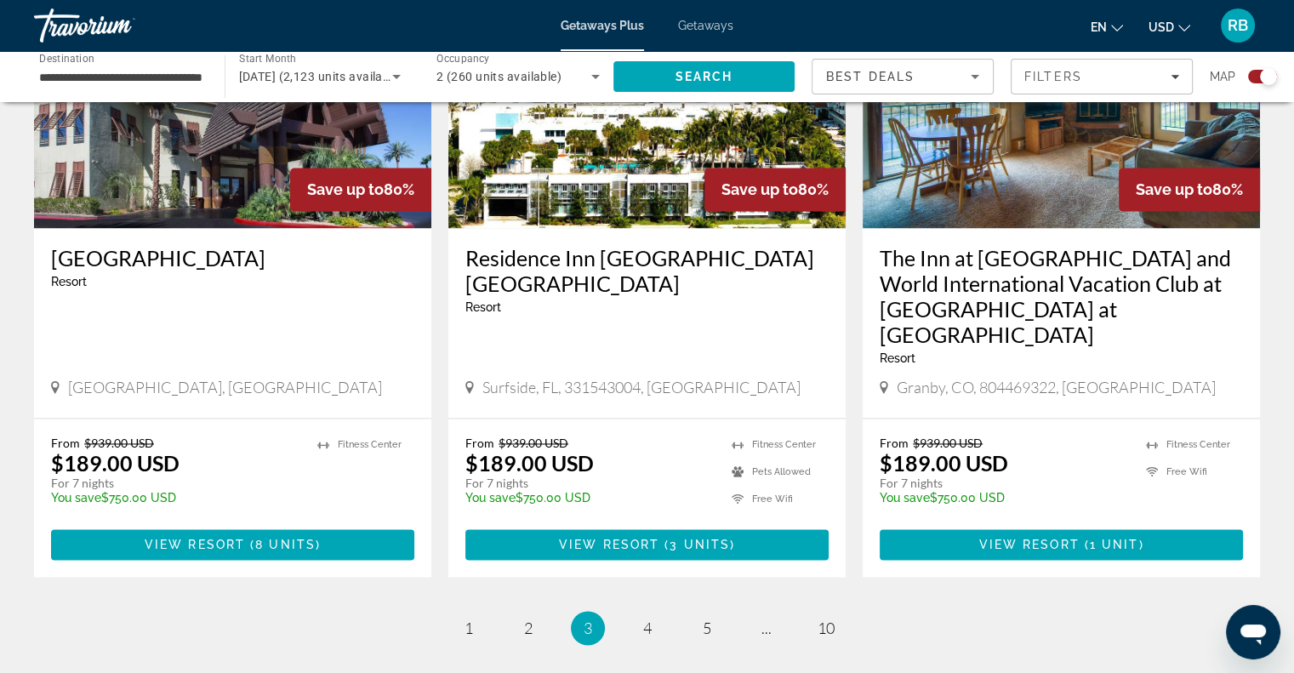
scroll to position [2523, 0]
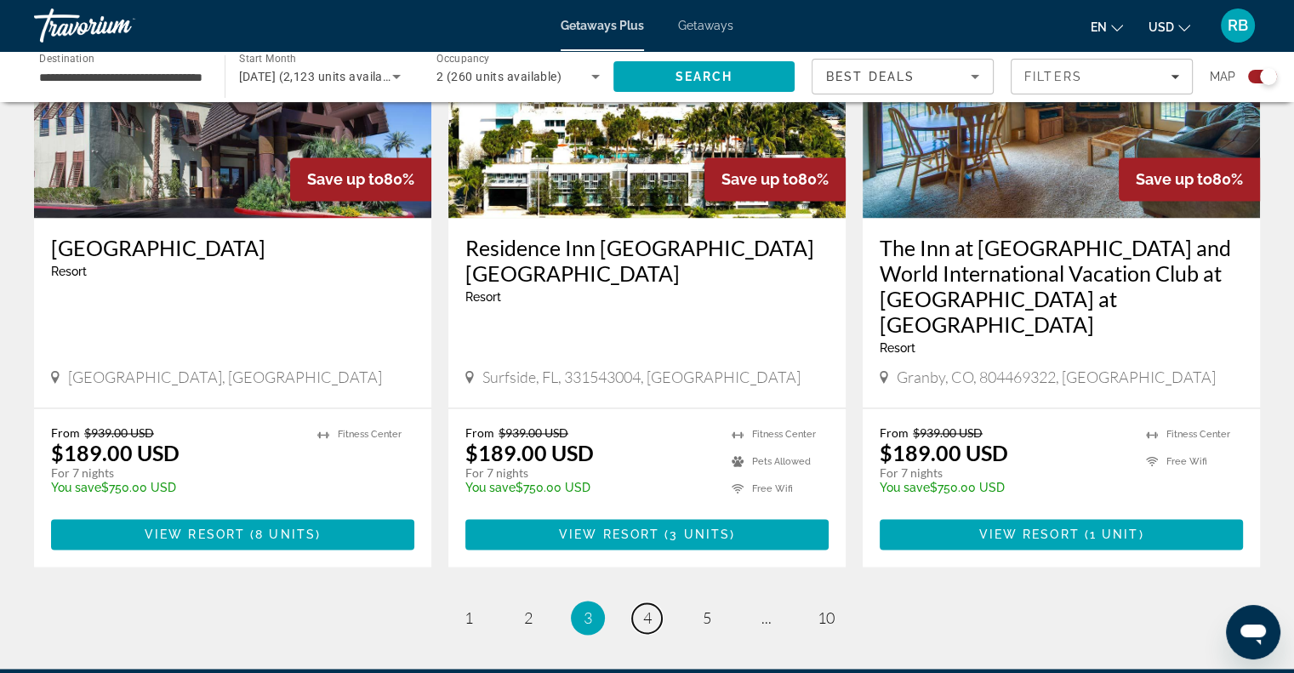
click at [647, 608] on span "4" at bounding box center [647, 617] width 9 height 19
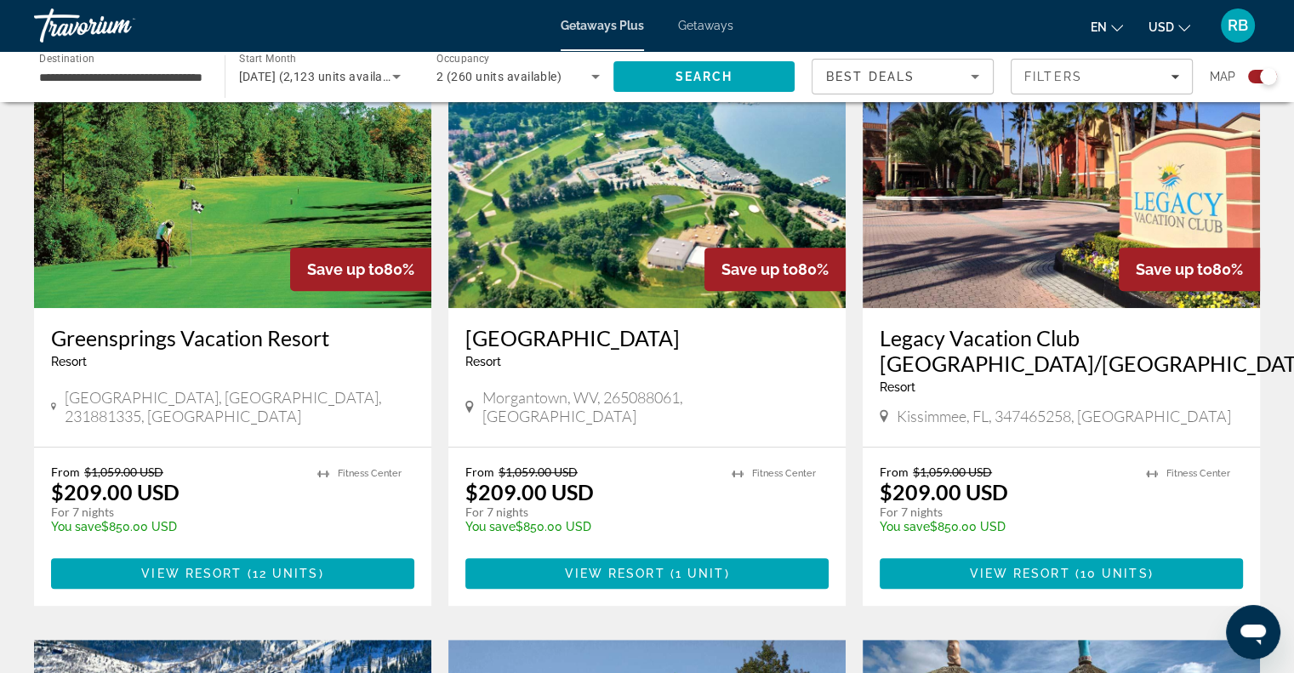
scroll to position [658, 0]
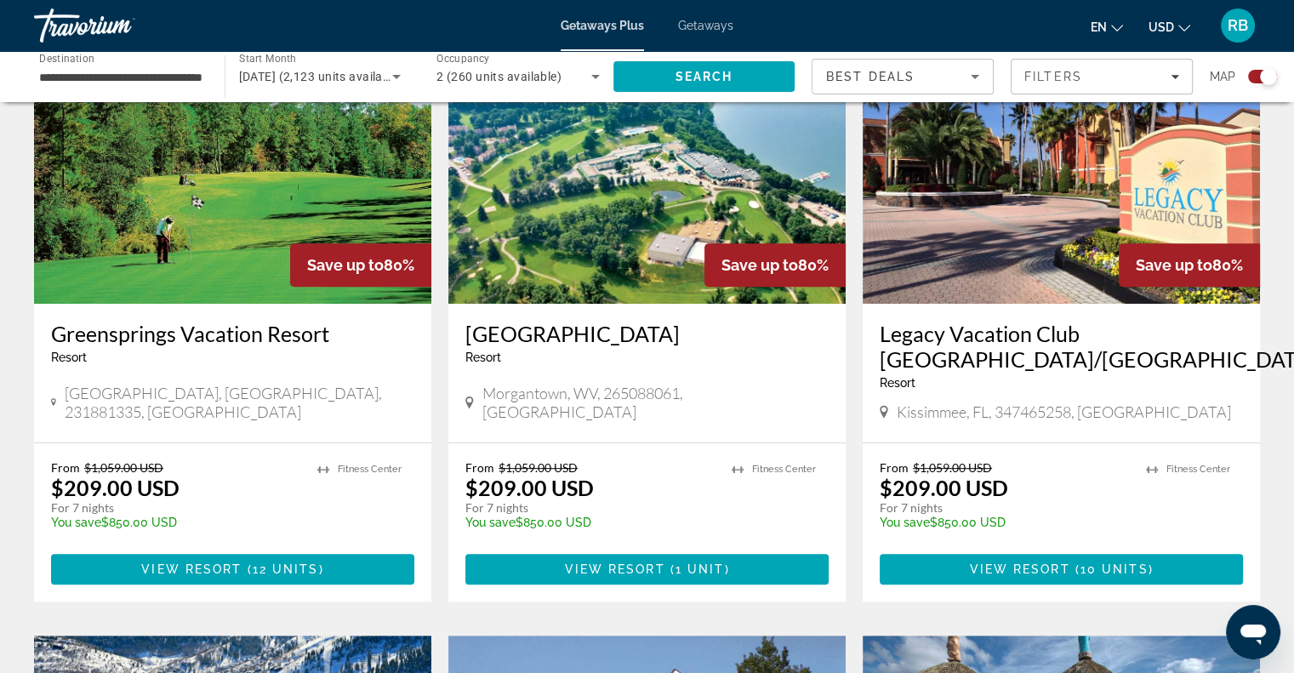
click at [198, 210] on img "Main content" at bounding box center [232, 167] width 397 height 272
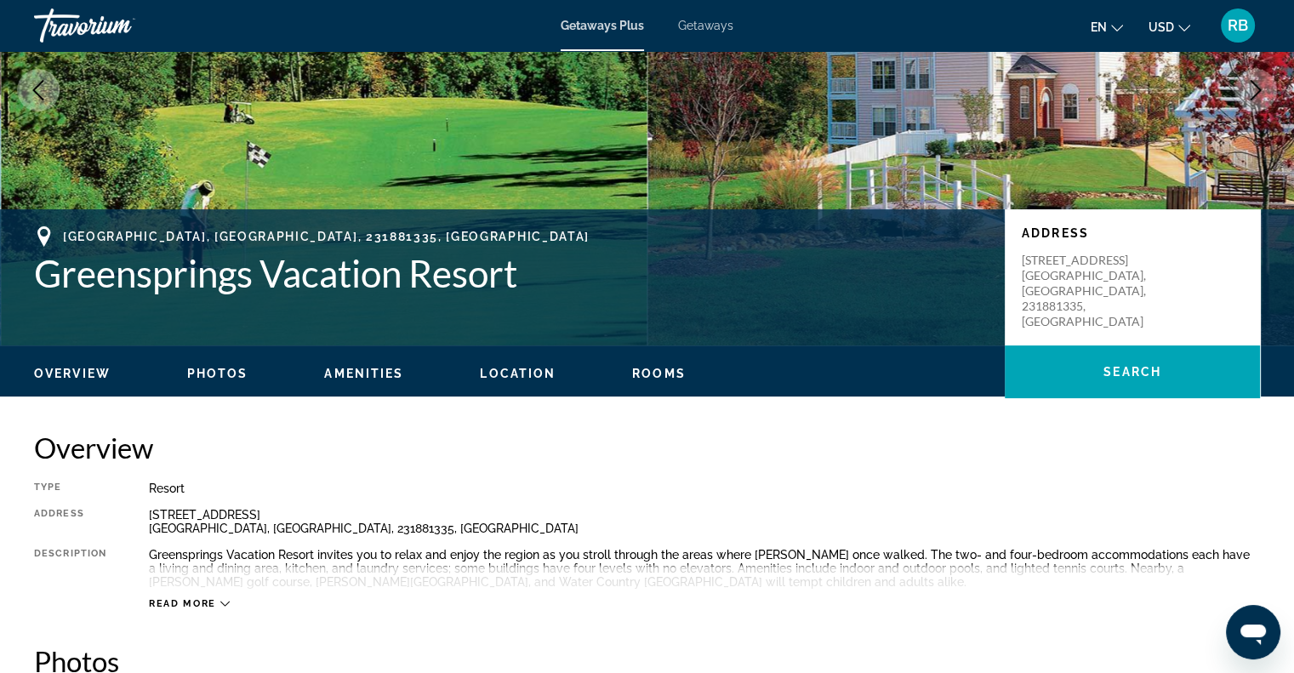
scroll to position [277, 0]
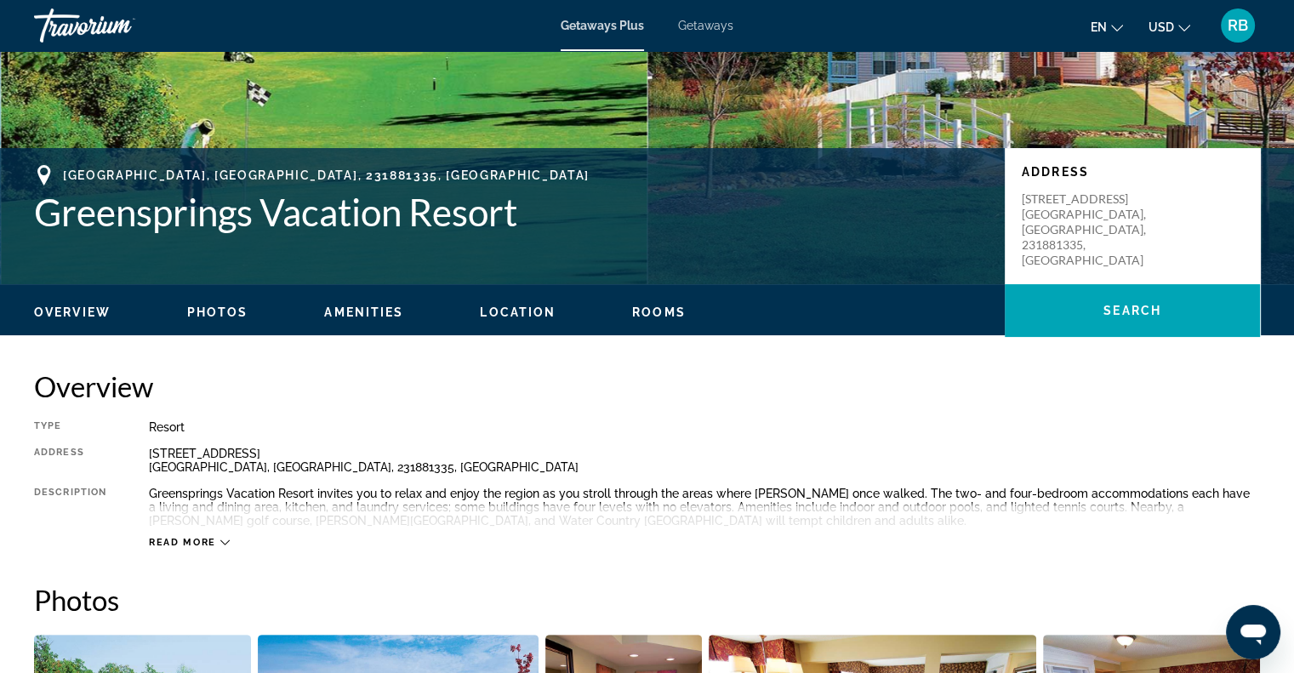
click at [378, 315] on span "Amenities" at bounding box center [363, 312] width 79 height 14
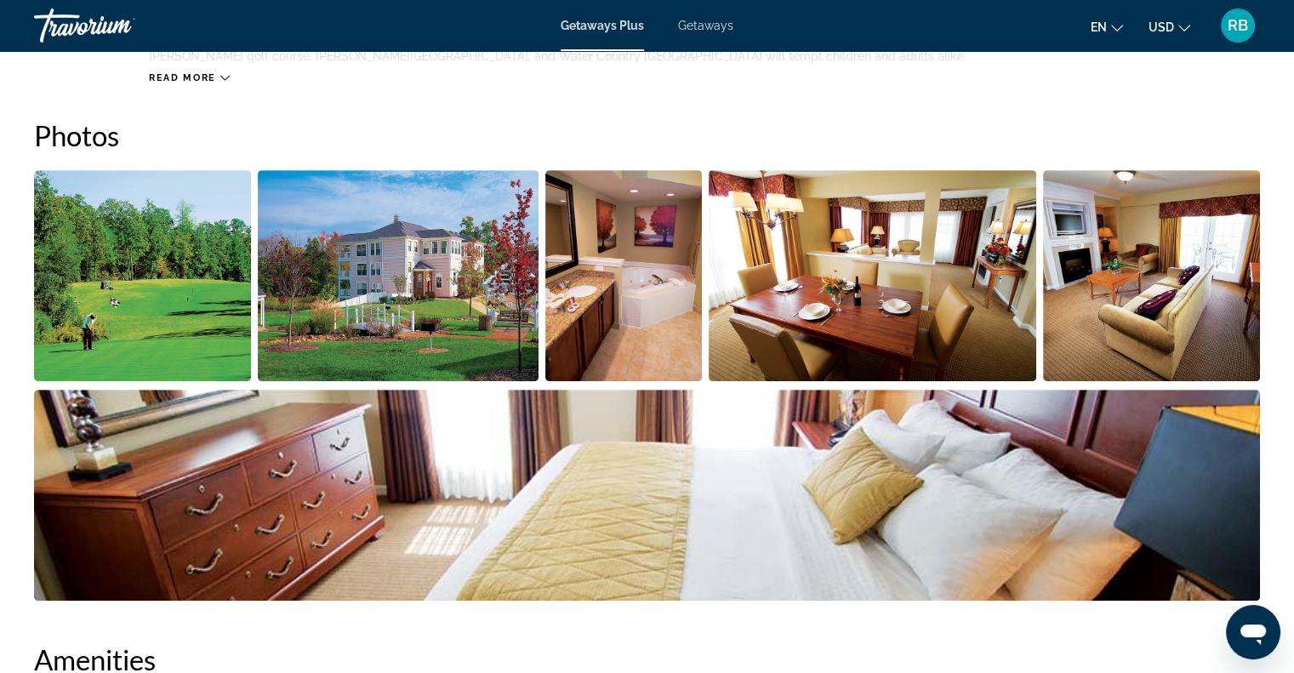
scroll to position [738, 0]
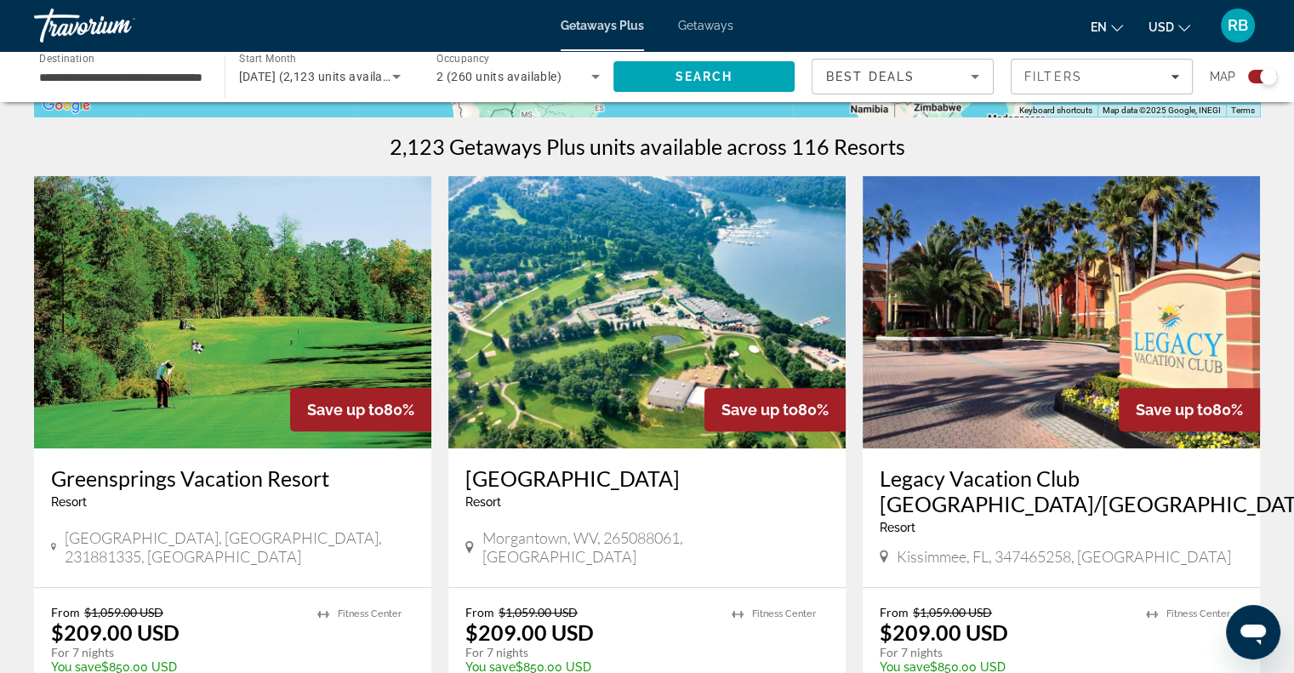
scroll to position [520, 0]
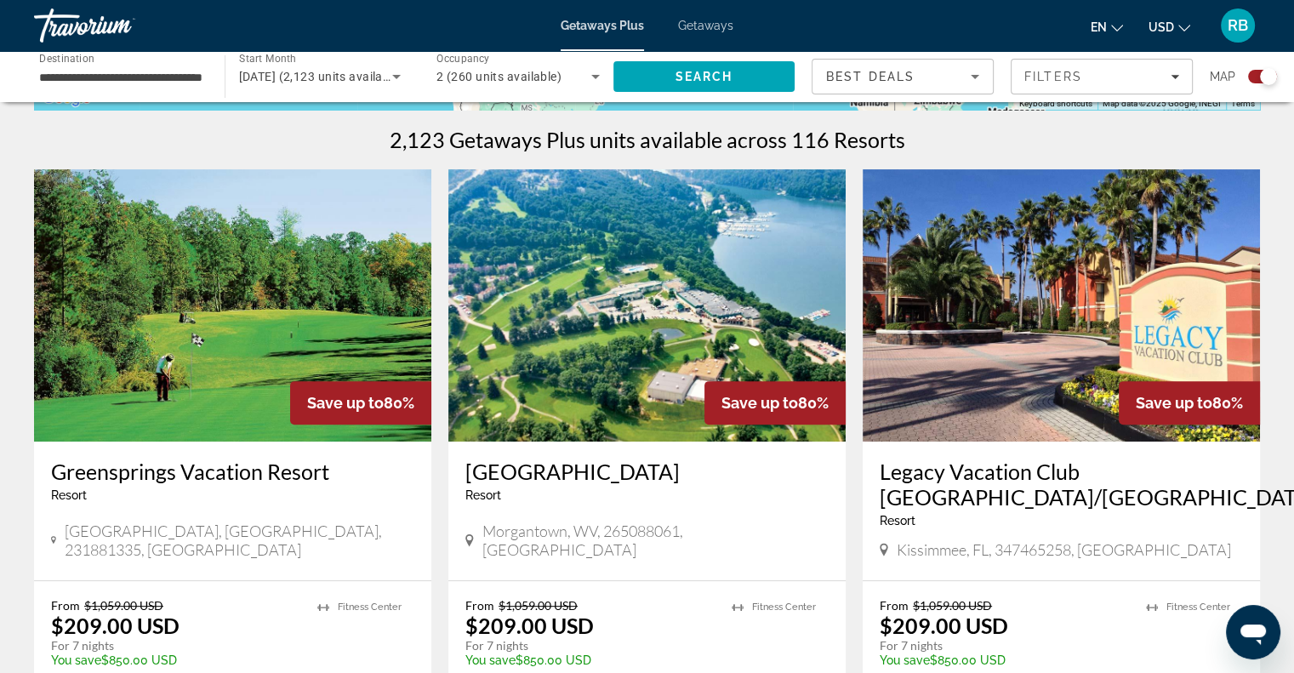
click at [592, 345] on img "Main content" at bounding box center [646, 305] width 397 height 272
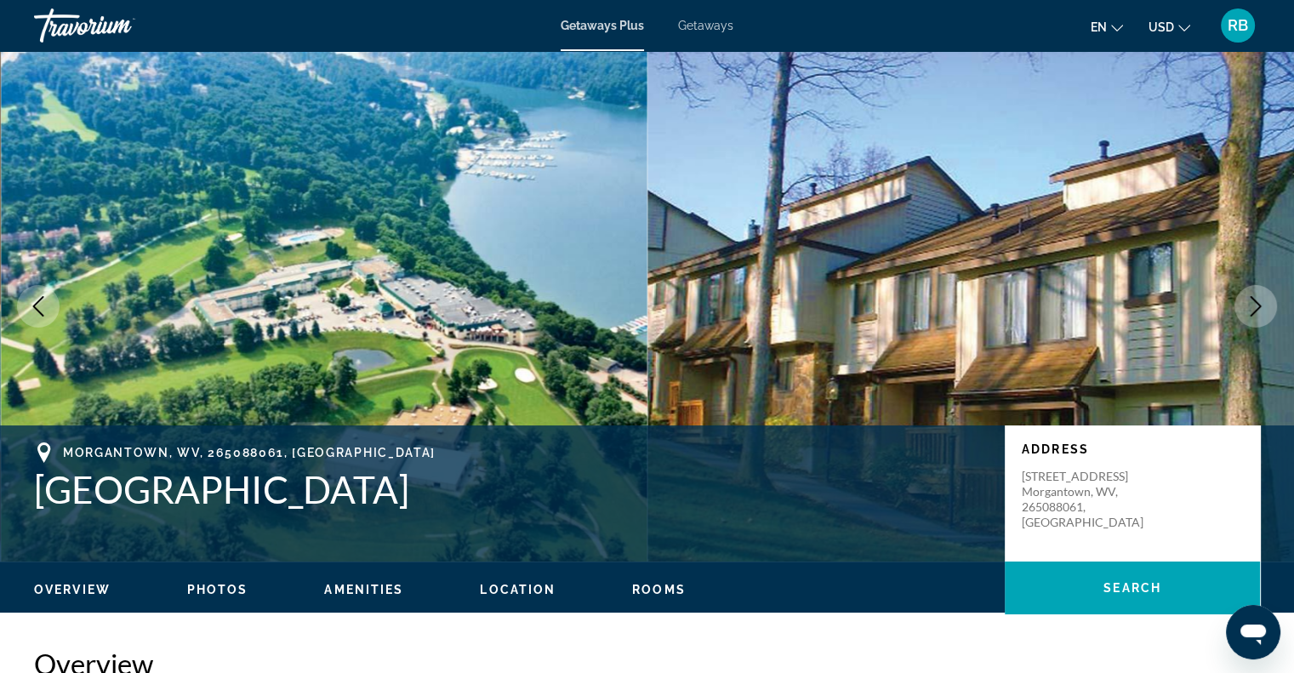
click at [1252, 319] on button "Next image" at bounding box center [1255, 306] width 43 height 43
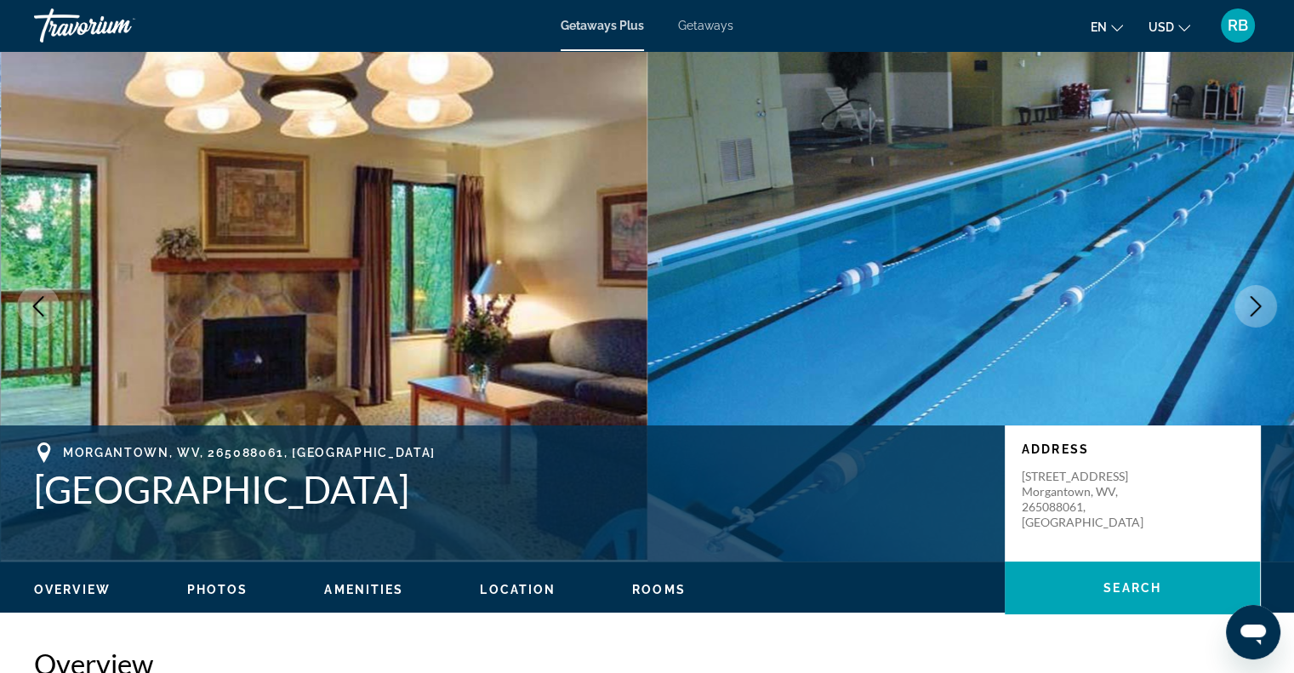
click at [1252, 319] on button "Next image" at bounding box center [1255, 306] width 43 height 43
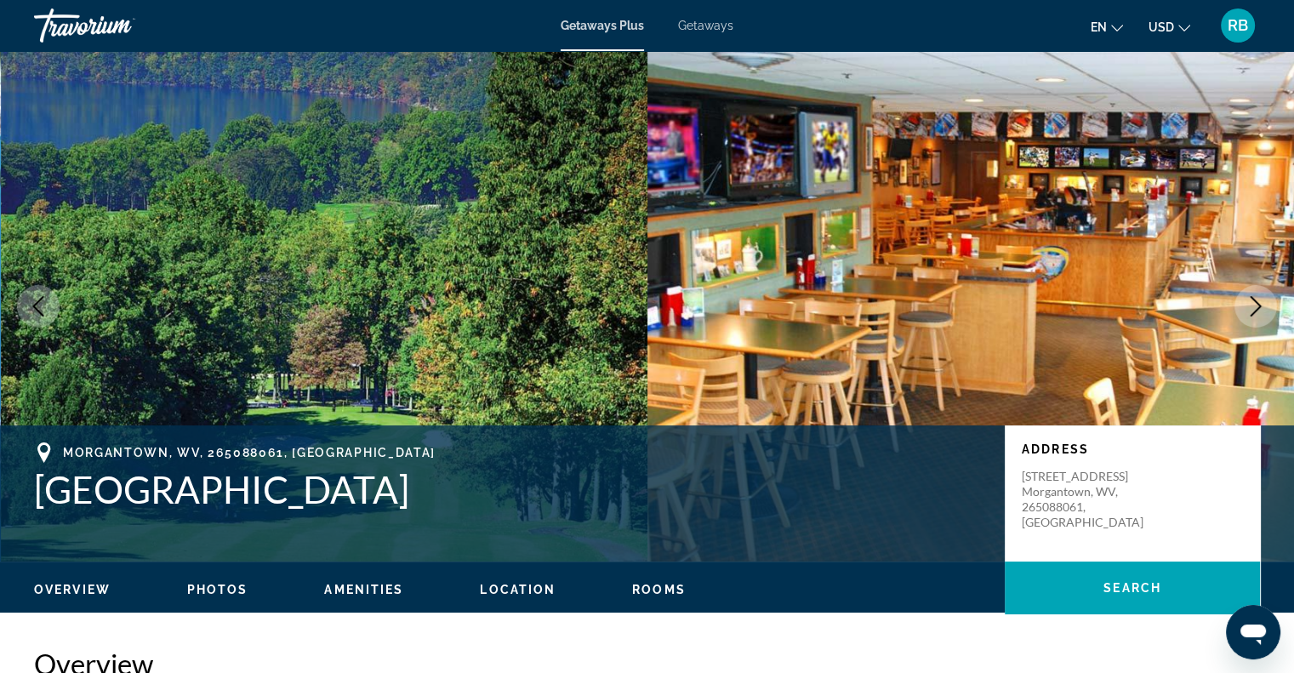
click at [1252, 319] on button "Next image" at bounding box center [1255, 306] width 43 height 43
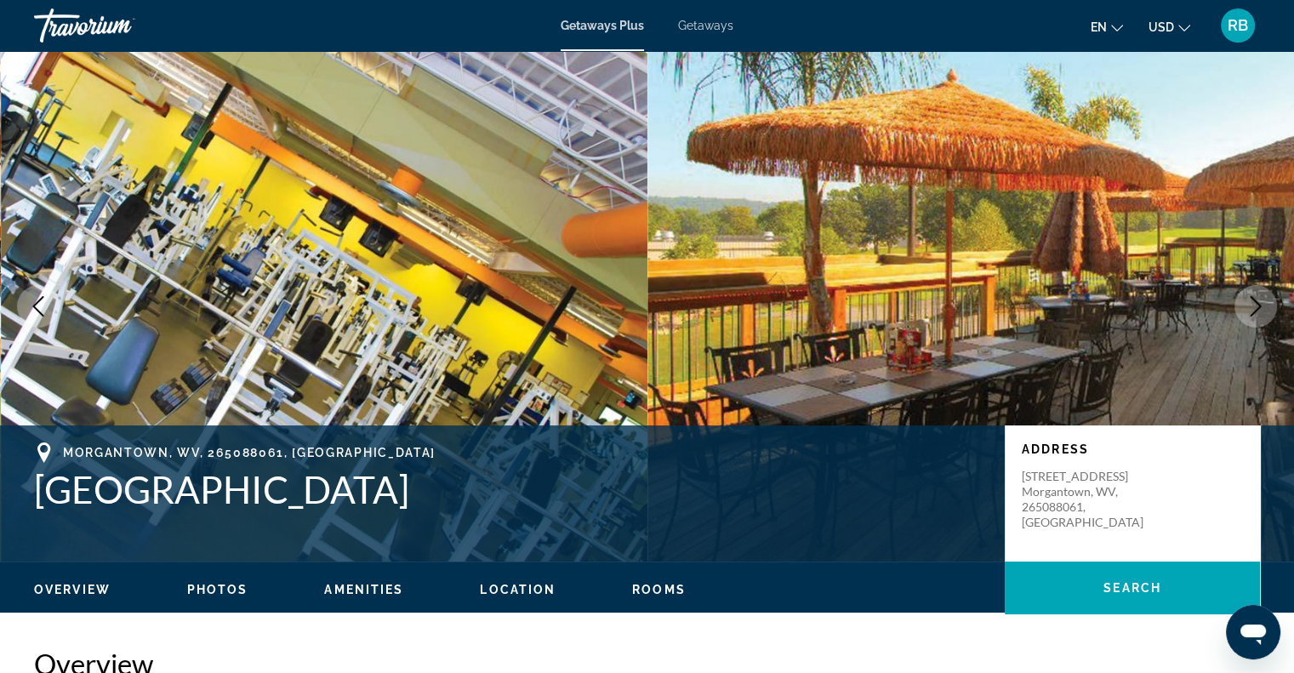
click at [1252, 319] on button "Next image" at bounding box center [1255, 306] width 43 height 43
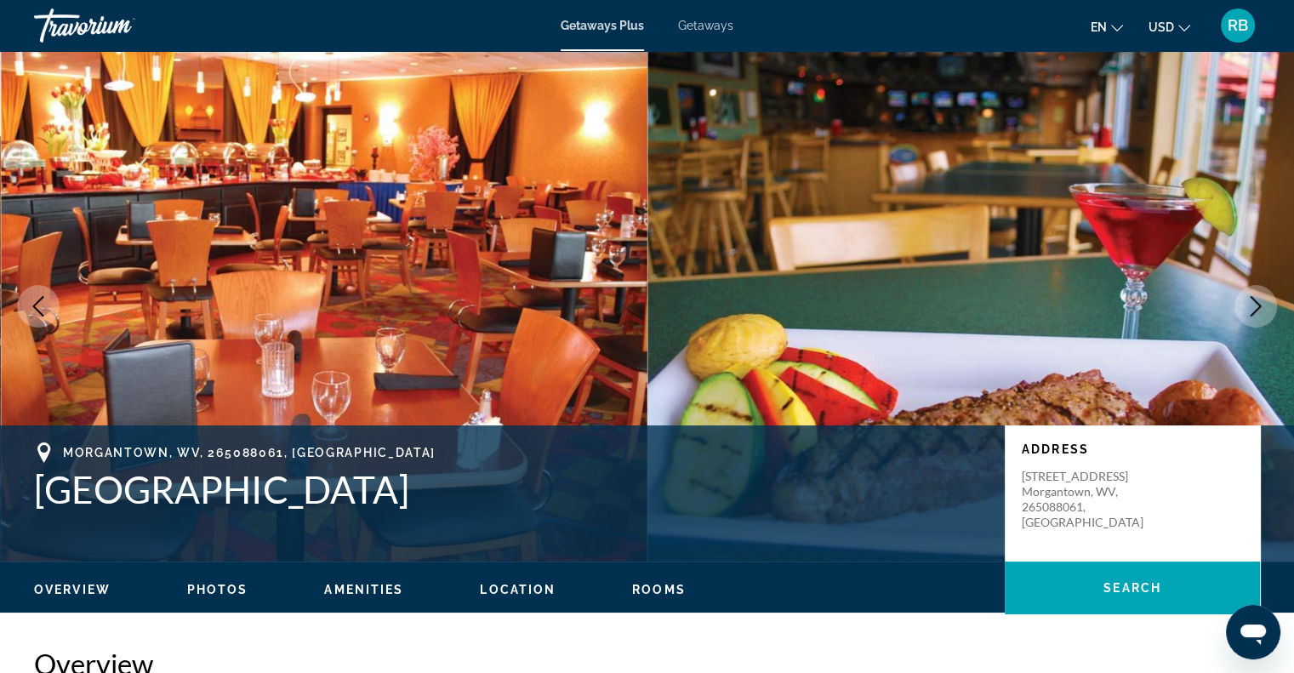
click at [1252, 319] on button "Next image" at bounding box center [1255, 306] width 43 height 43
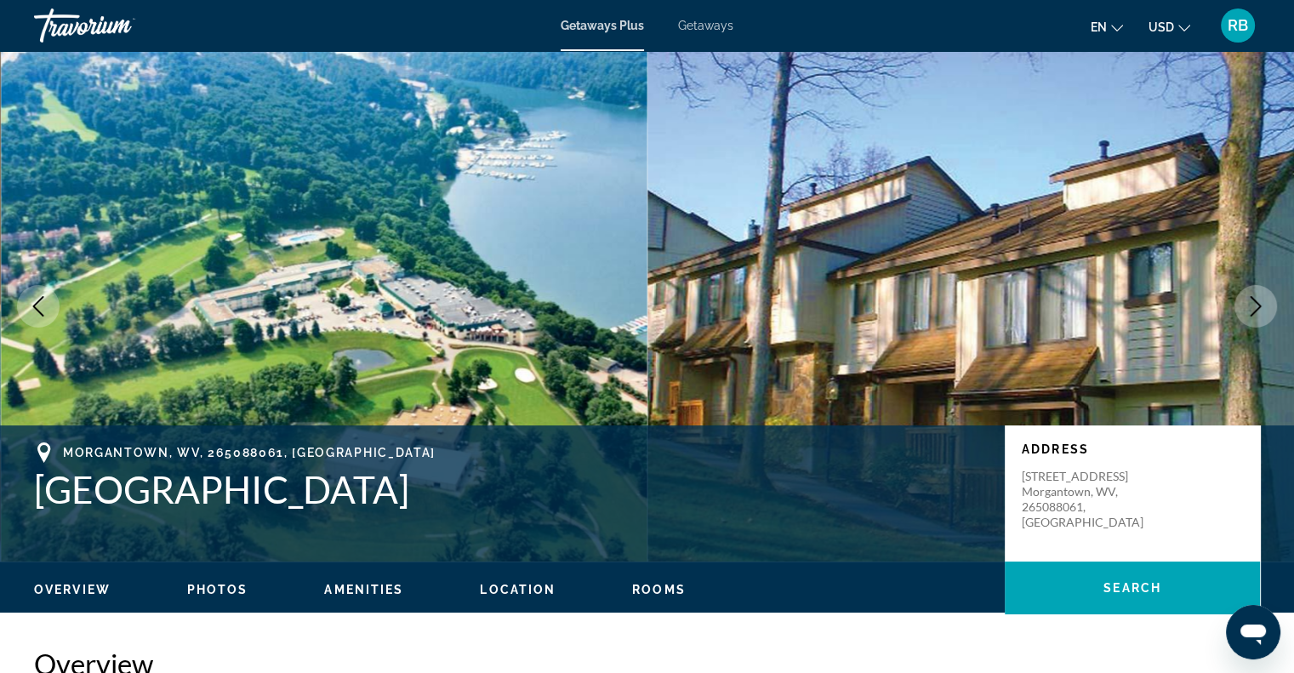
click at [654, 584] on span "Rooms" at bounding box center [659, 590] width 54 height 14
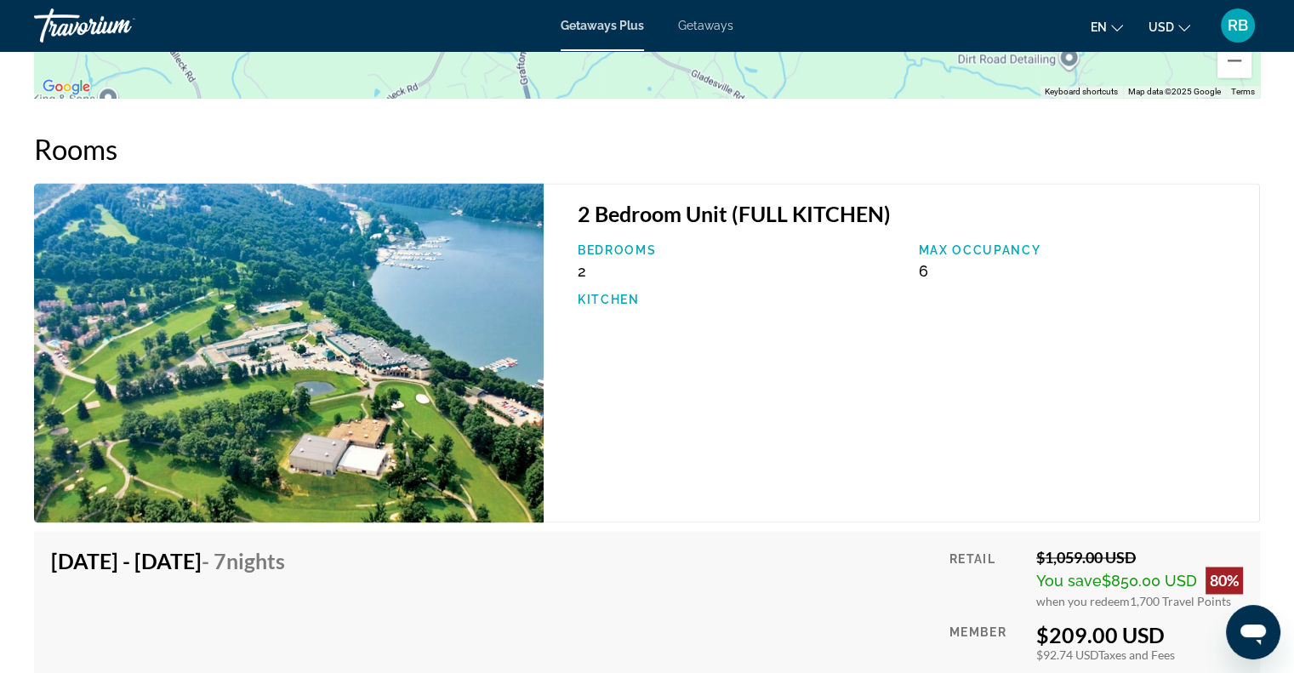
scroll to position [2610, 0]
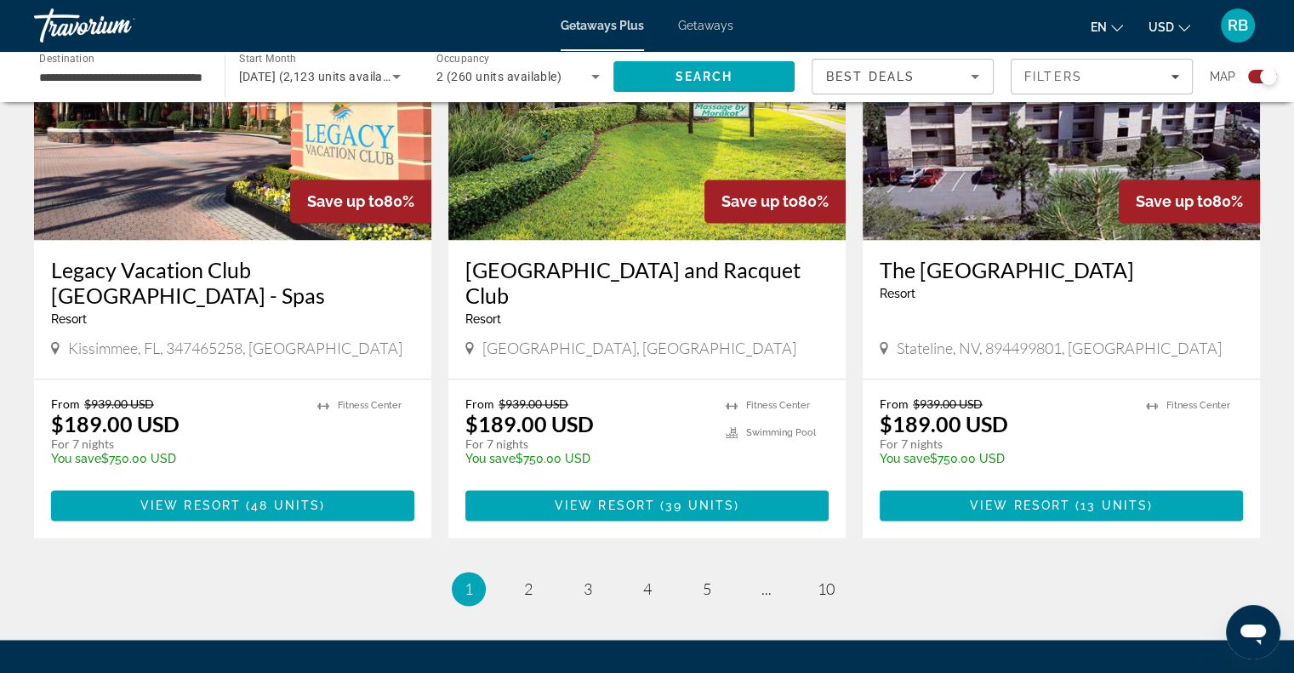
scroll to position [2609, 0]
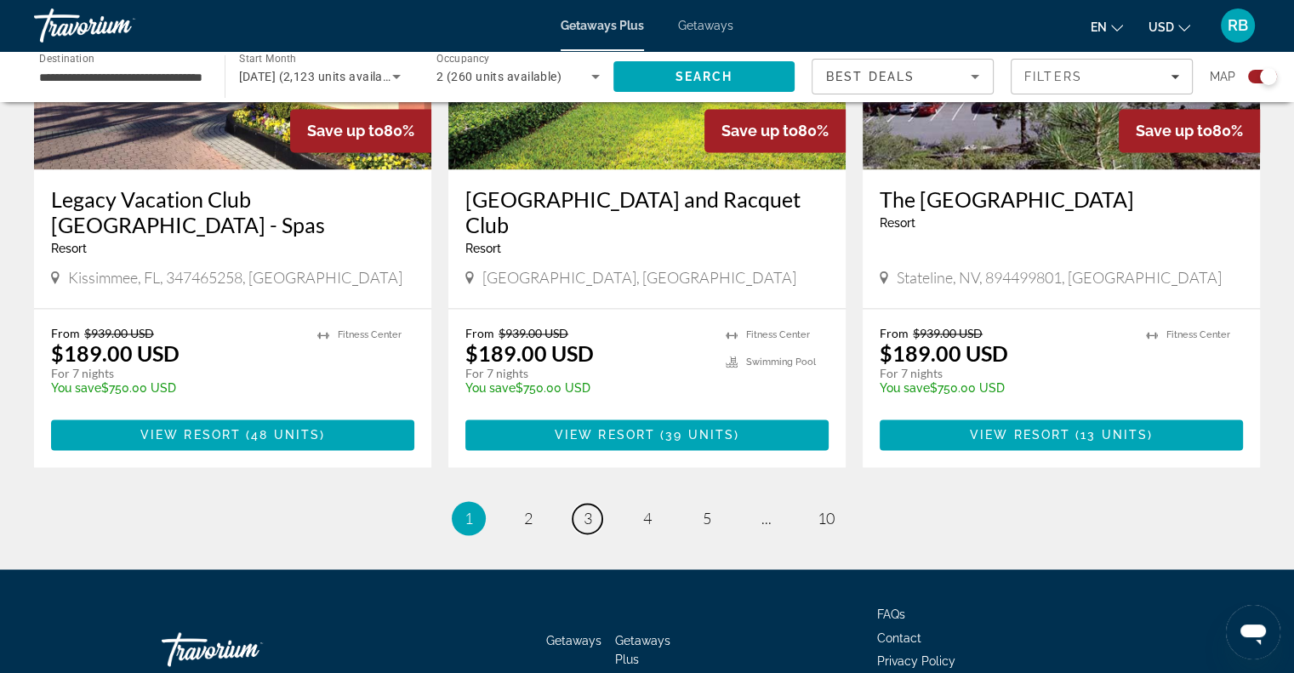
click at [592, 504] on link "page 3" at bounding box center [587, 519] width 30 height 30
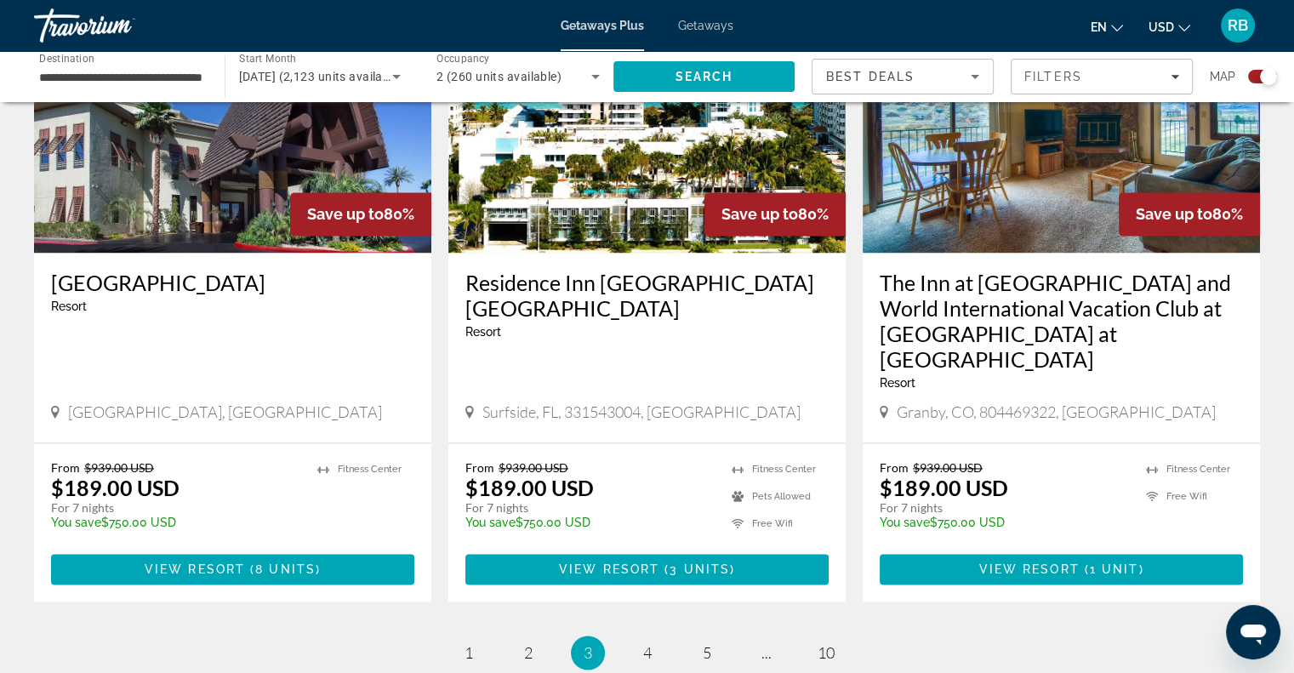
scroll to position [2496, 0]
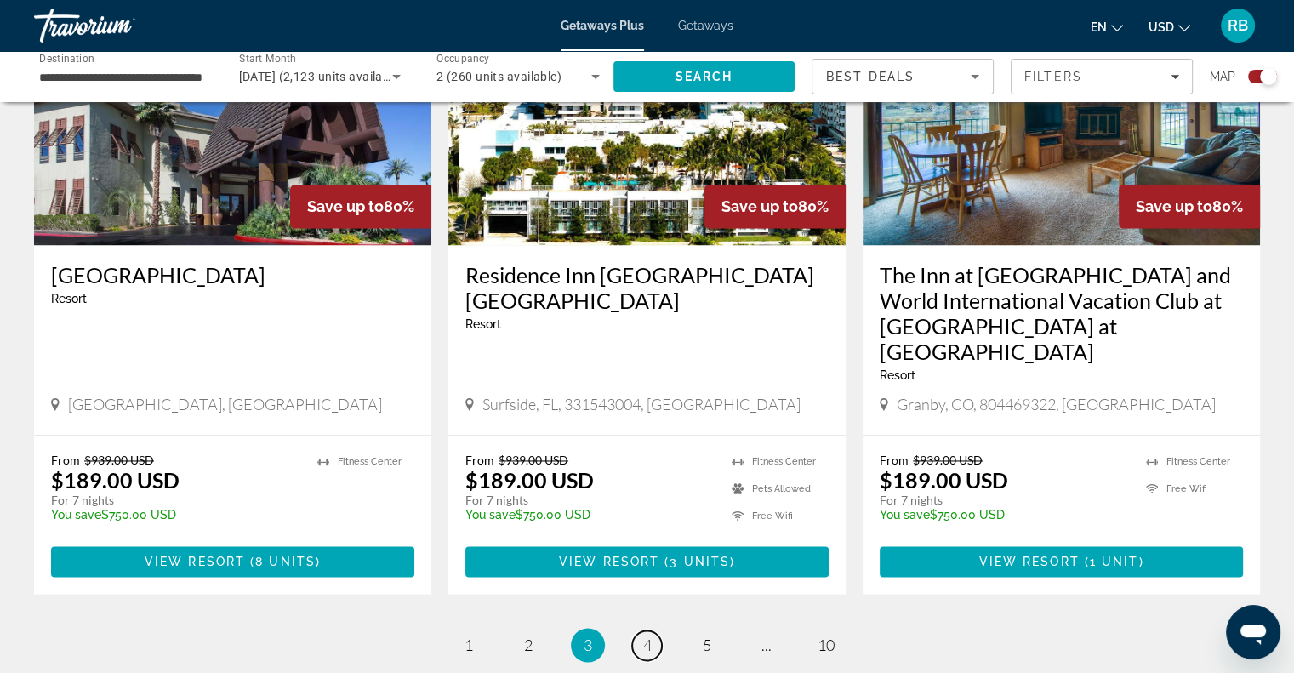
click at [647, 635] on span "4" at bounding box center [647, 644] width 9 height 19
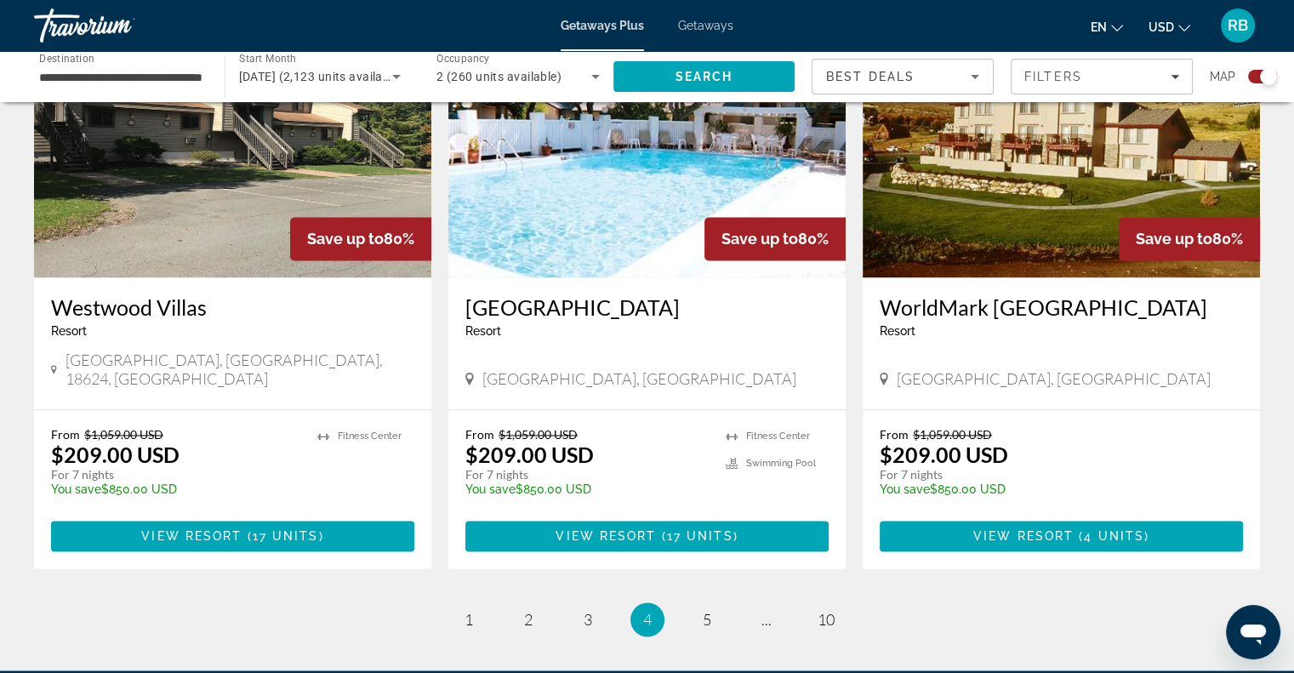
scroll to position [2521, 0]
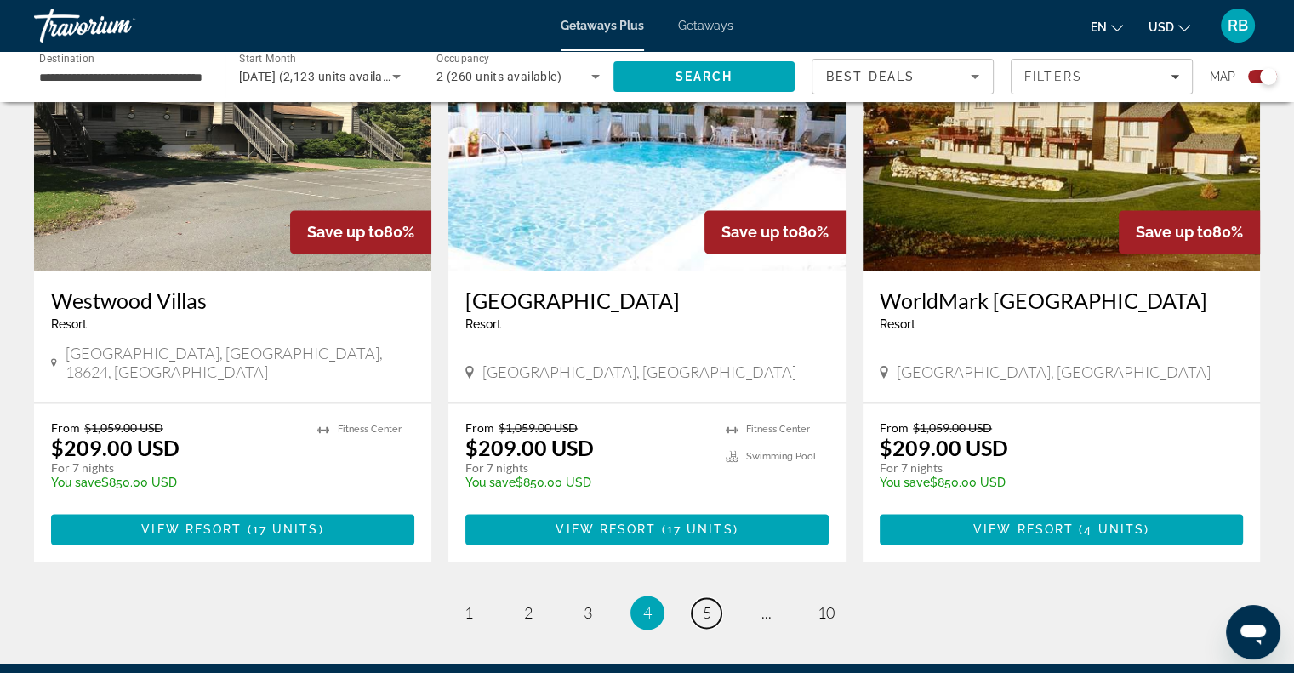
click at [706, 603] on span "5" at bounding box center [707, 612] width 9 height 19
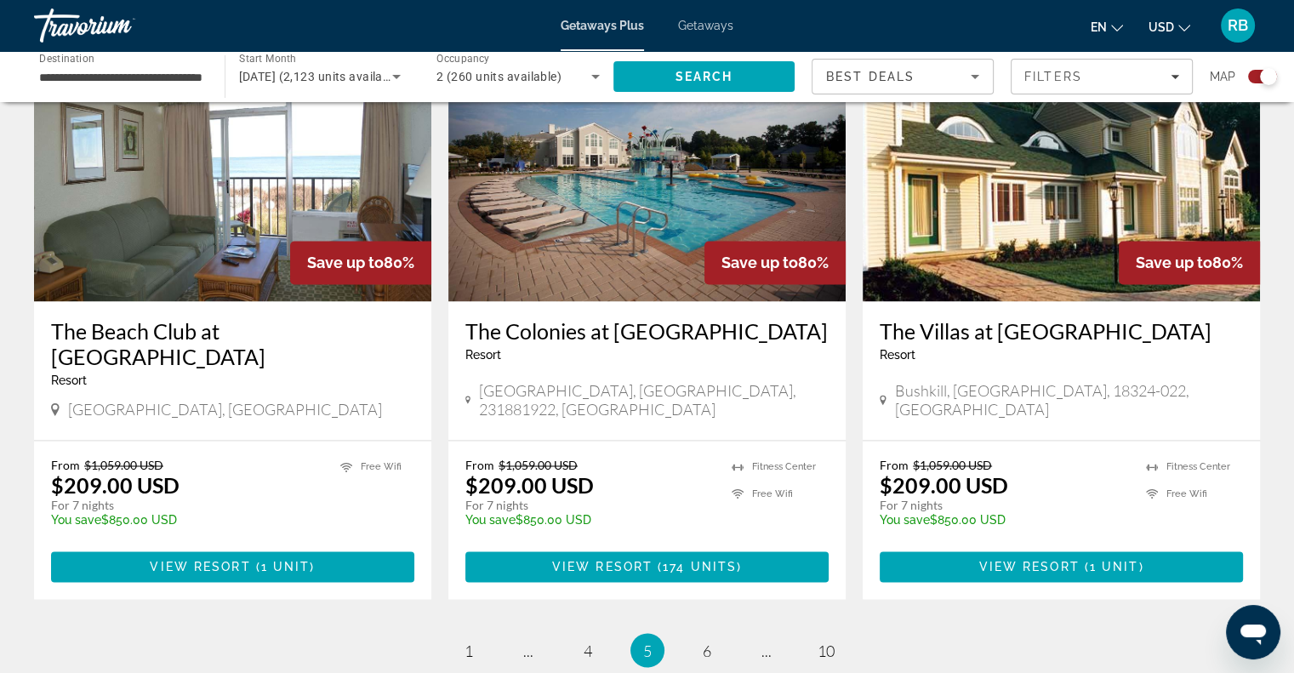
scroll to position [2551, 0]
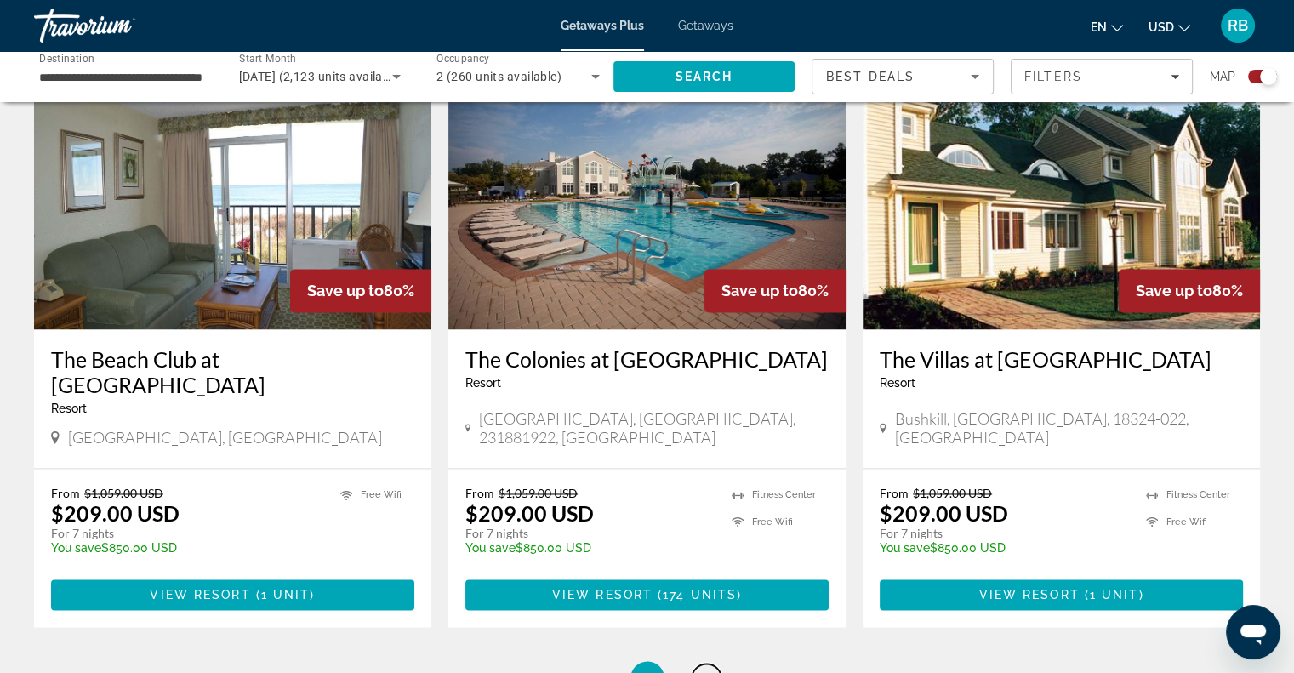
click at [719, 664] on link "page 6" at bounding box center [707, 679] width 30 height 30
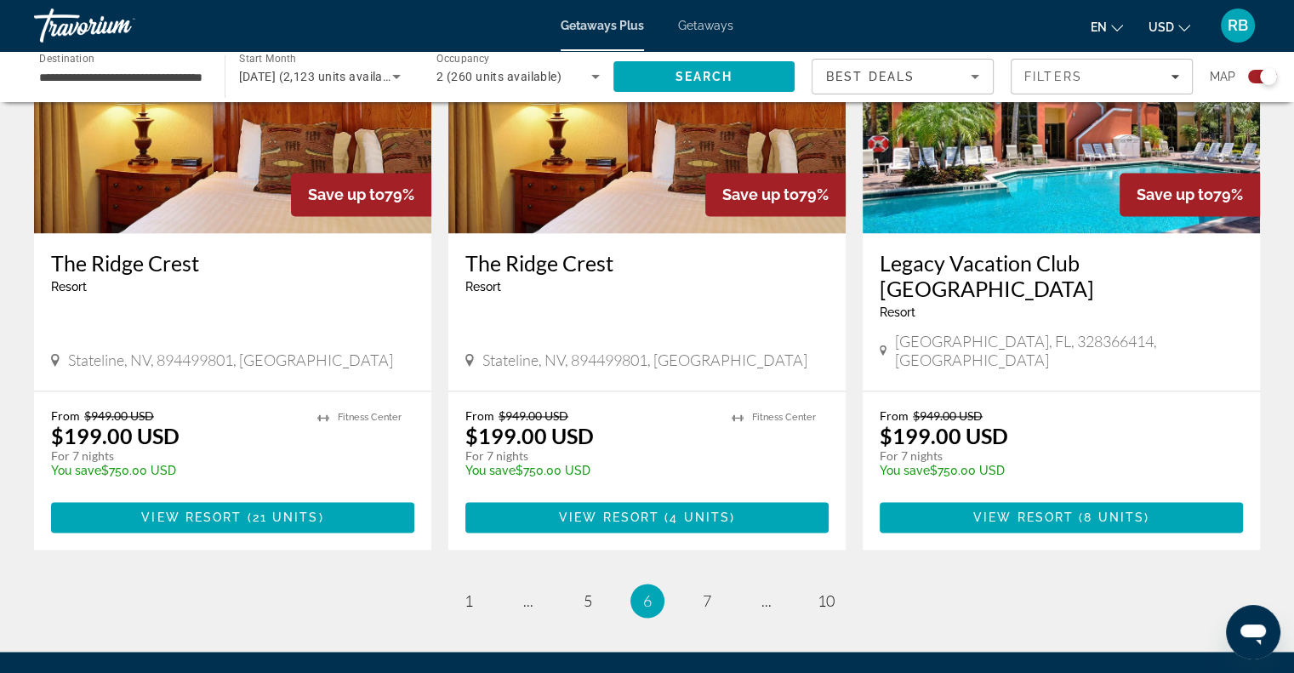
scroll to position [2555, 0]
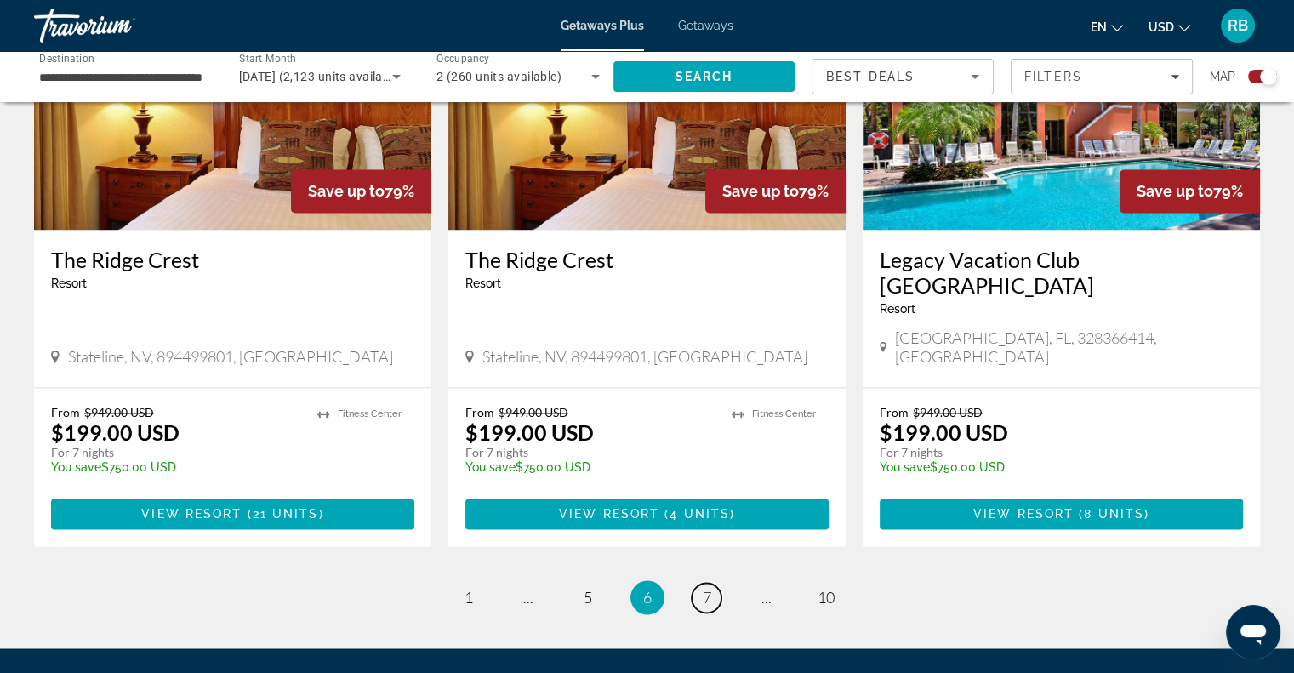
click at [705, 588] on span "7" at bounding box center [707, 597] width 9 height 19
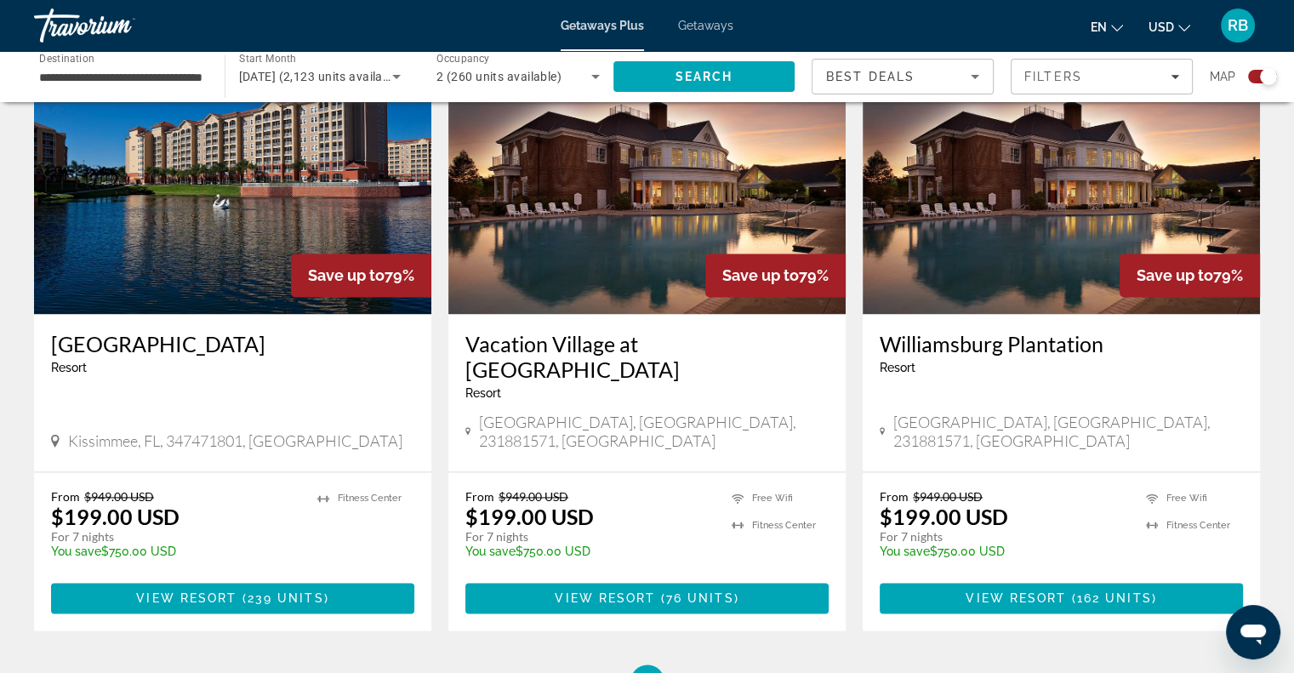
scroll to position [2398, 0]
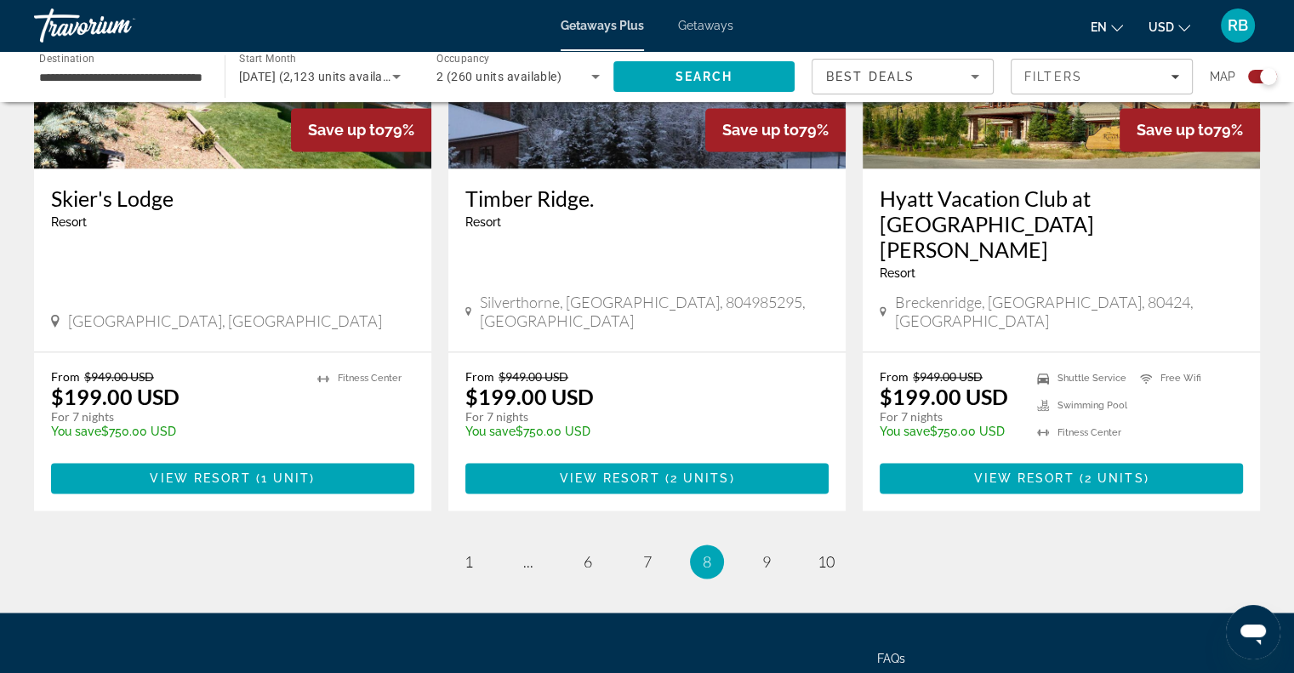
scroll to position [2630, 0]
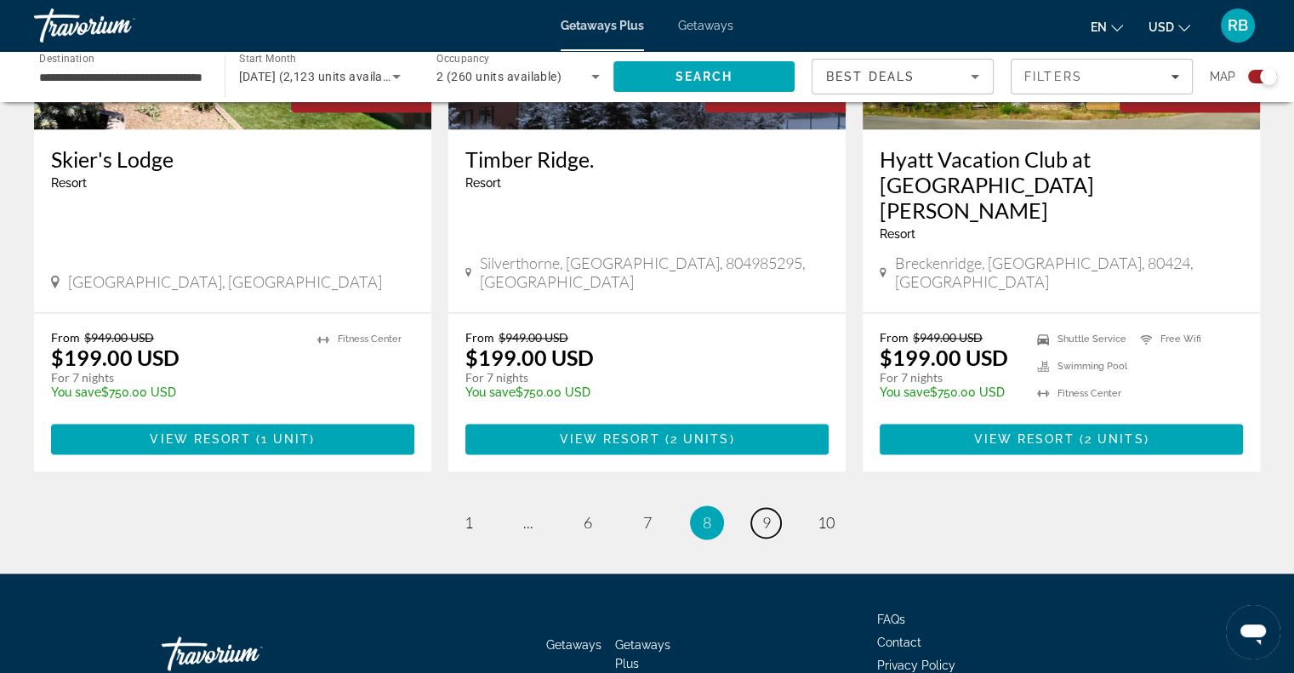
click at [772, 508] on link "page 9" at bounding box center [766, 523] width 30 height 30
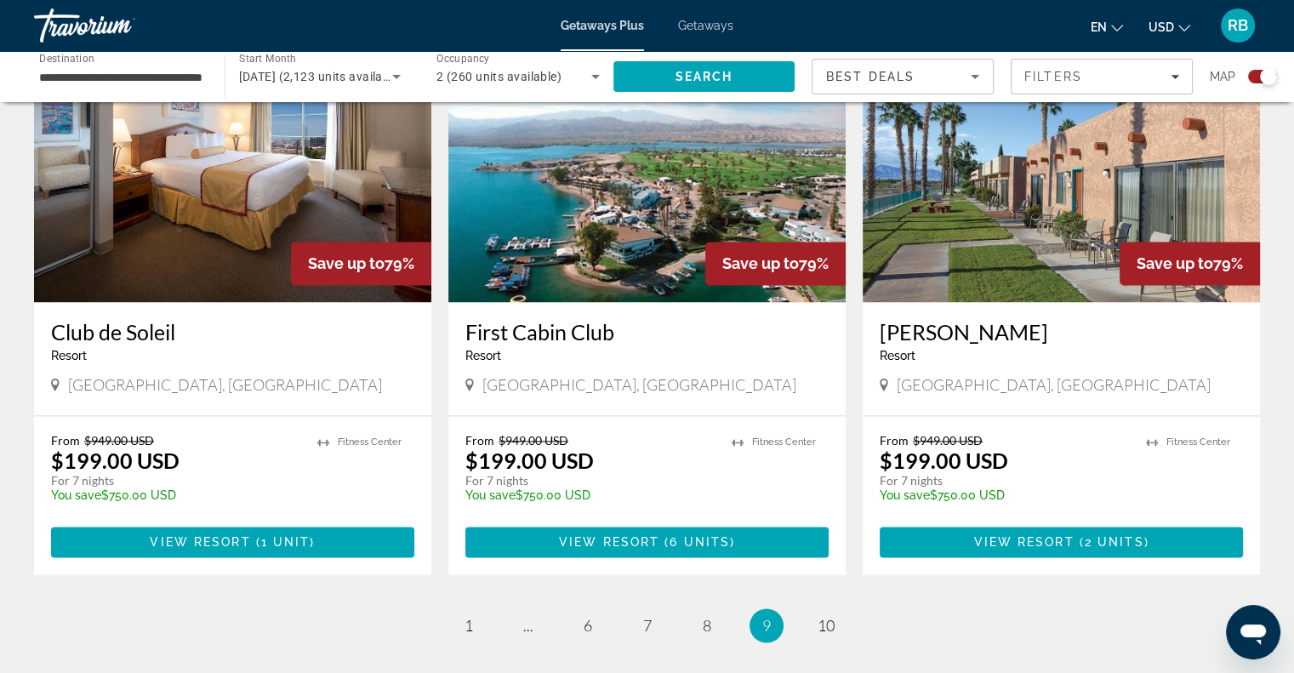
scroll to position [2552, 0]
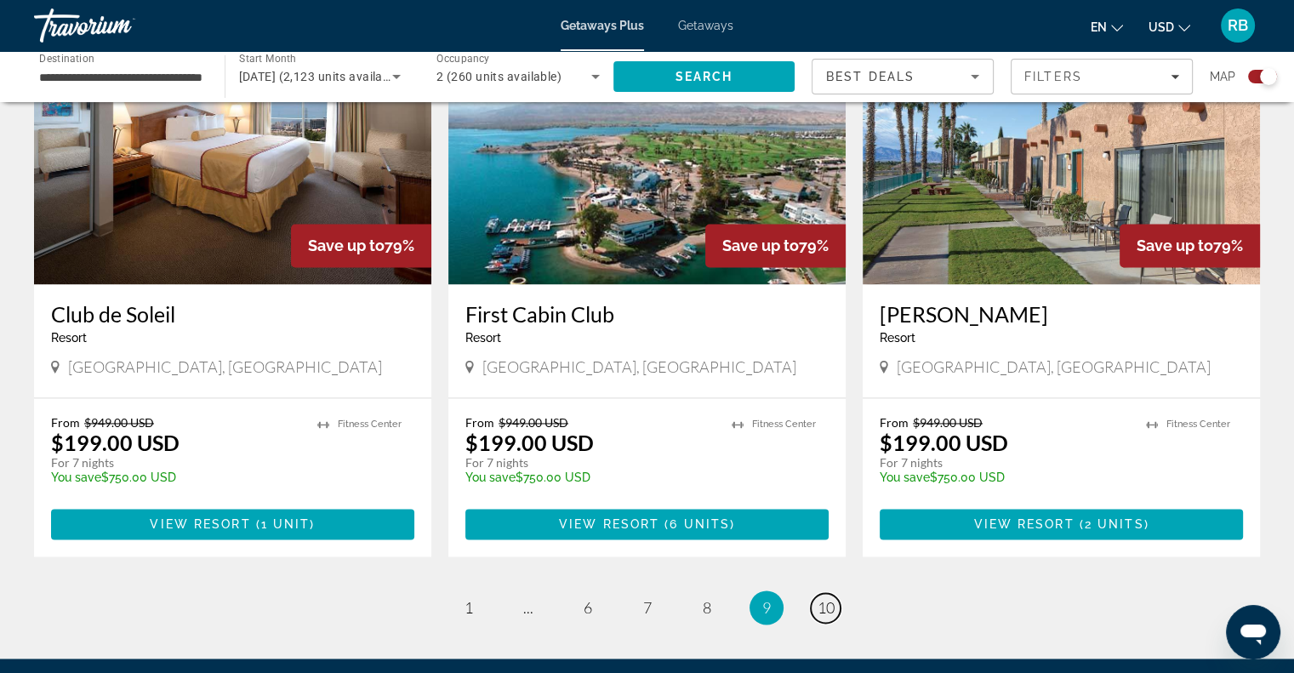
click at [829, 598] on span "10" at bounding box center [825, 607] width 17 height 19
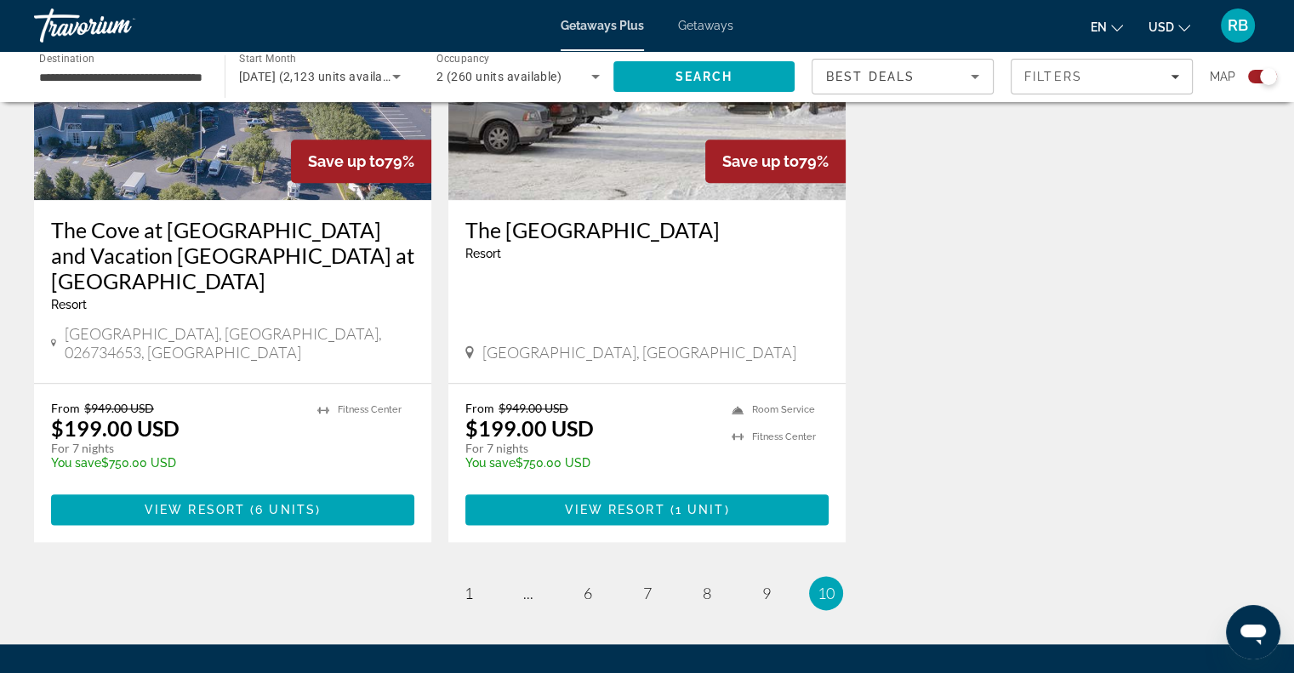
scroll to position [1915, 0]
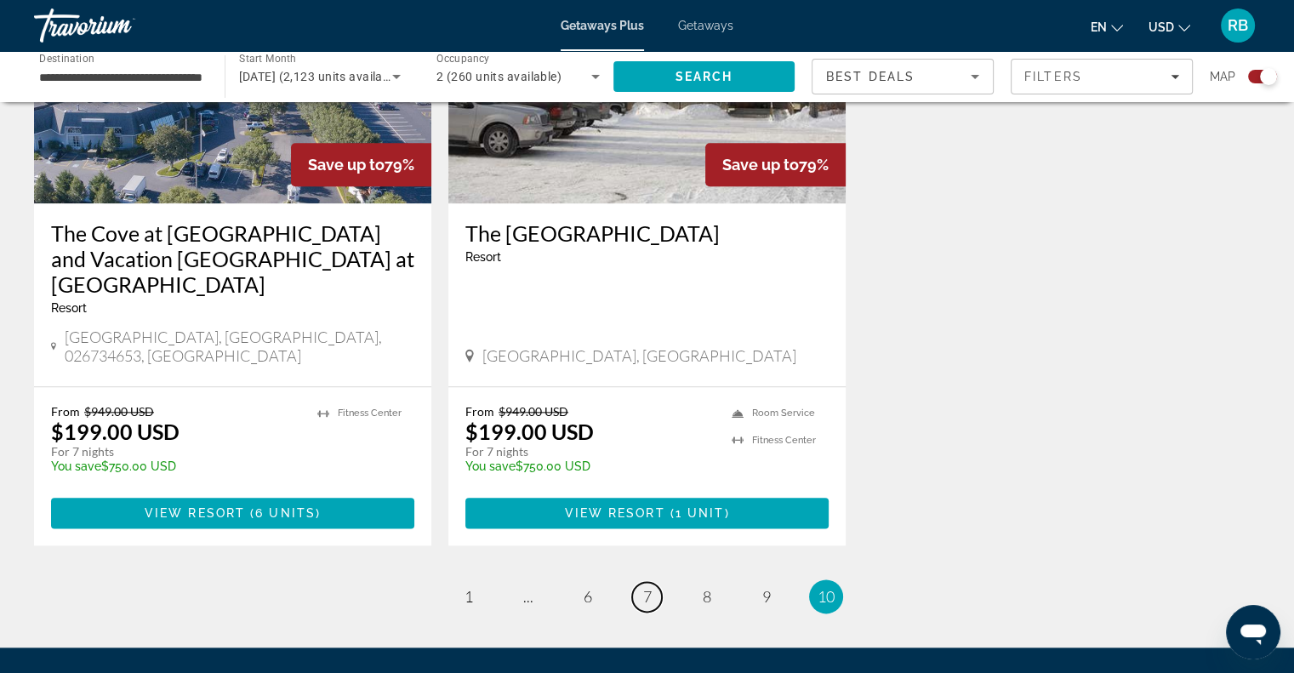
click at [655, 582] on link "page 7" at bounding box center [647, 597] width 30 height 30
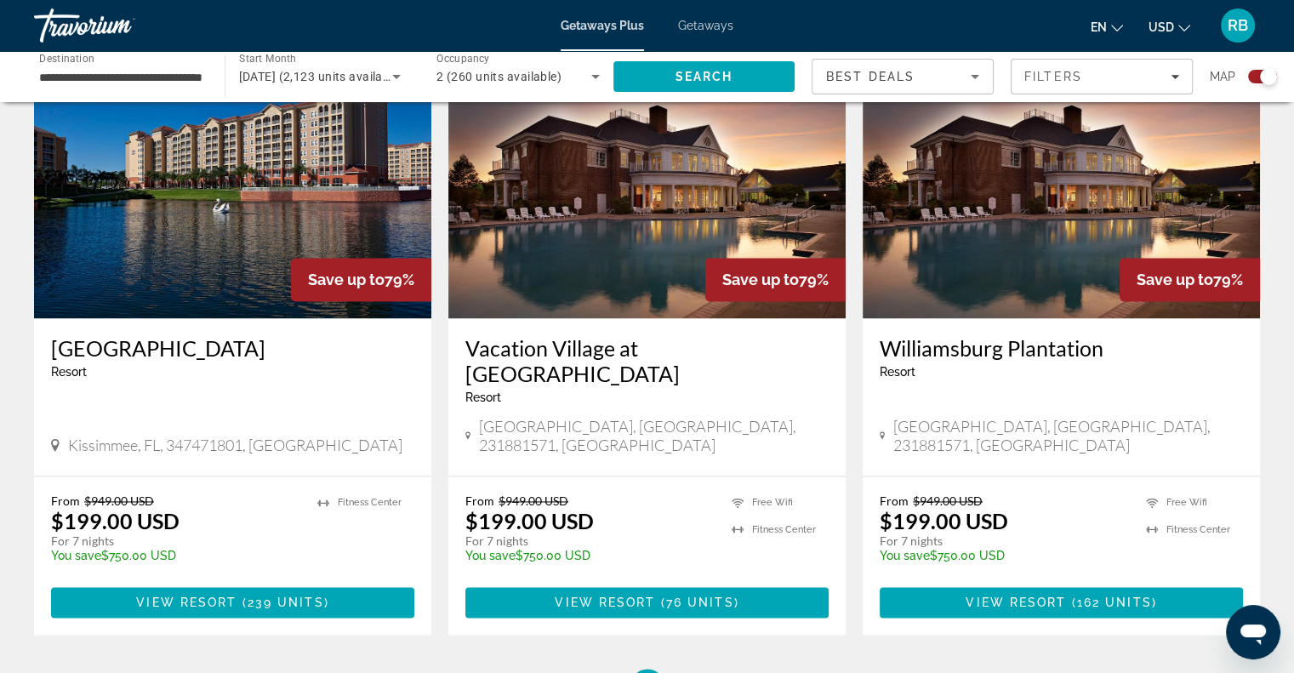
scroll to position [2379, 0]
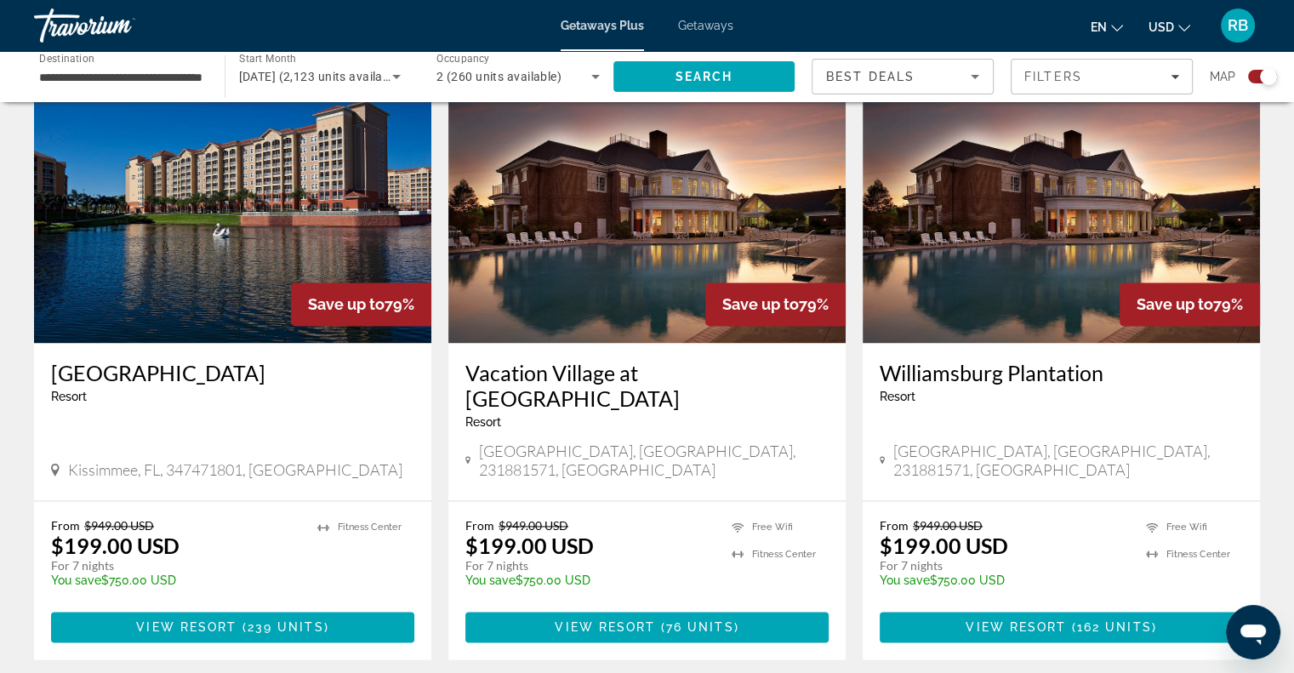
click at [677, 236] on img "Main content" at bounding box center [646, 207] width 397 height 272
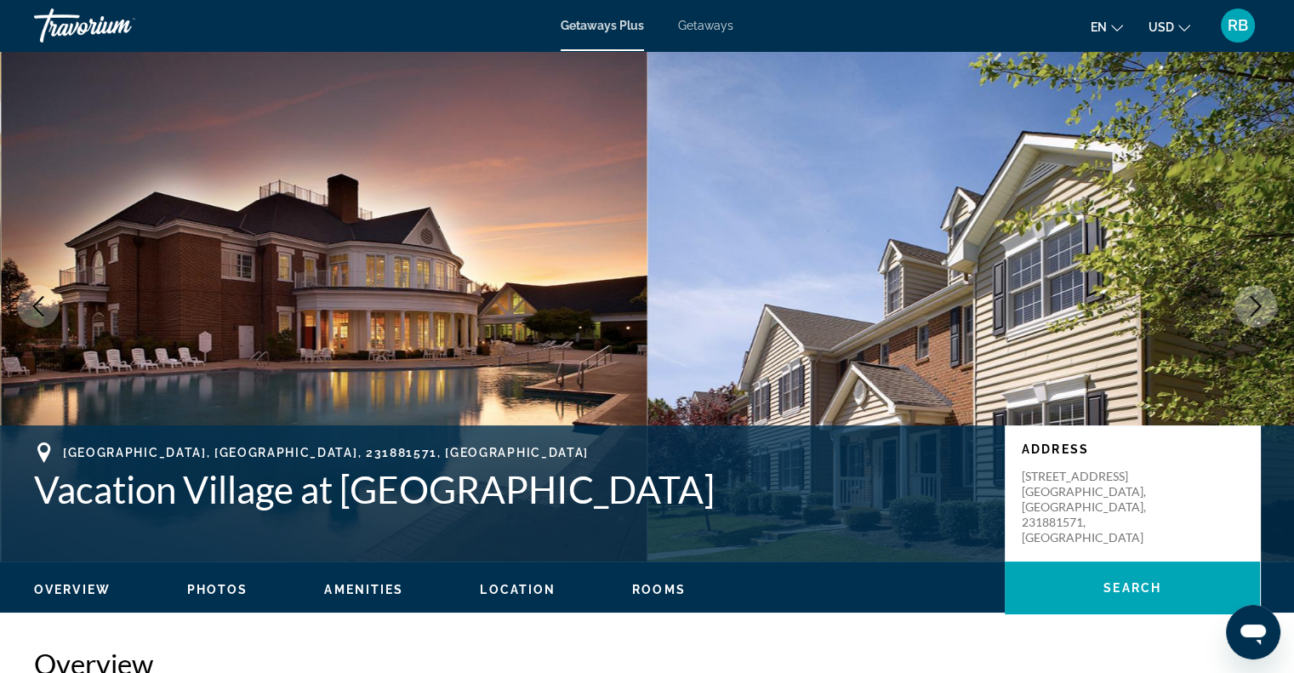
click at [1258, 310] on icon "Next image" at bounding box center [1255, 306] width 20 height 20
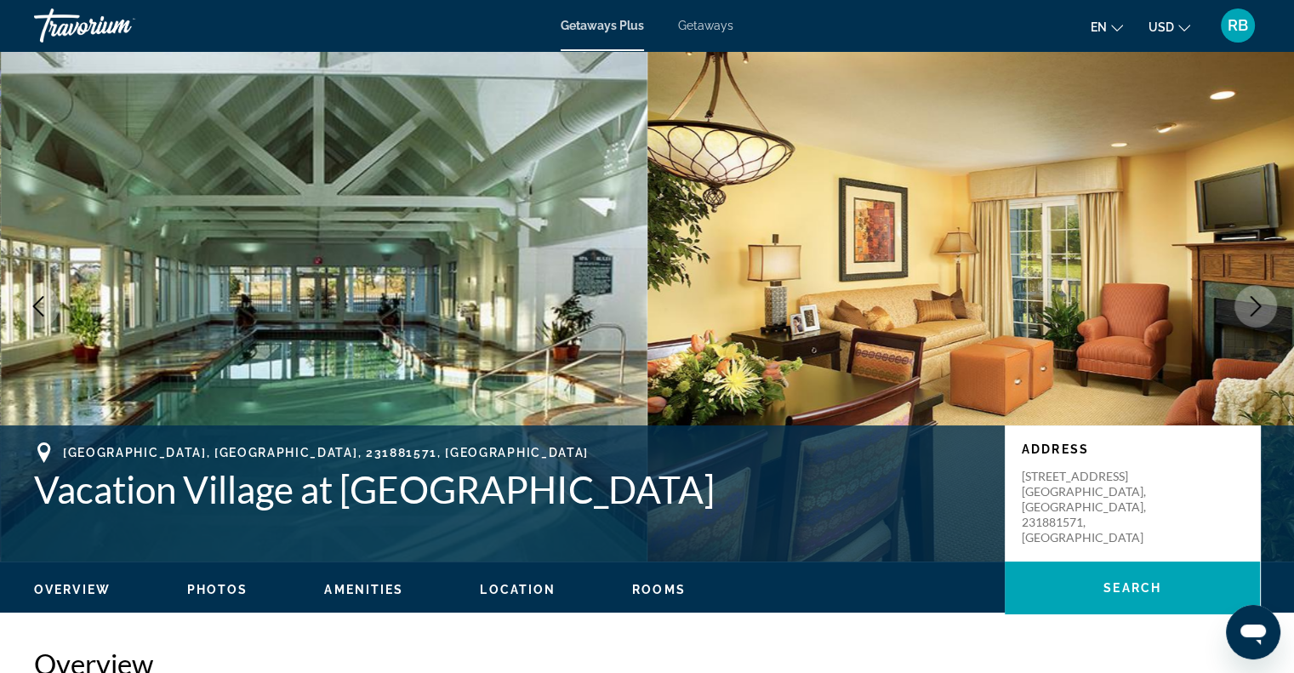
click at [1258, 310] on icon "Next image" at bounding box center [1255, 306] width 20 height 20
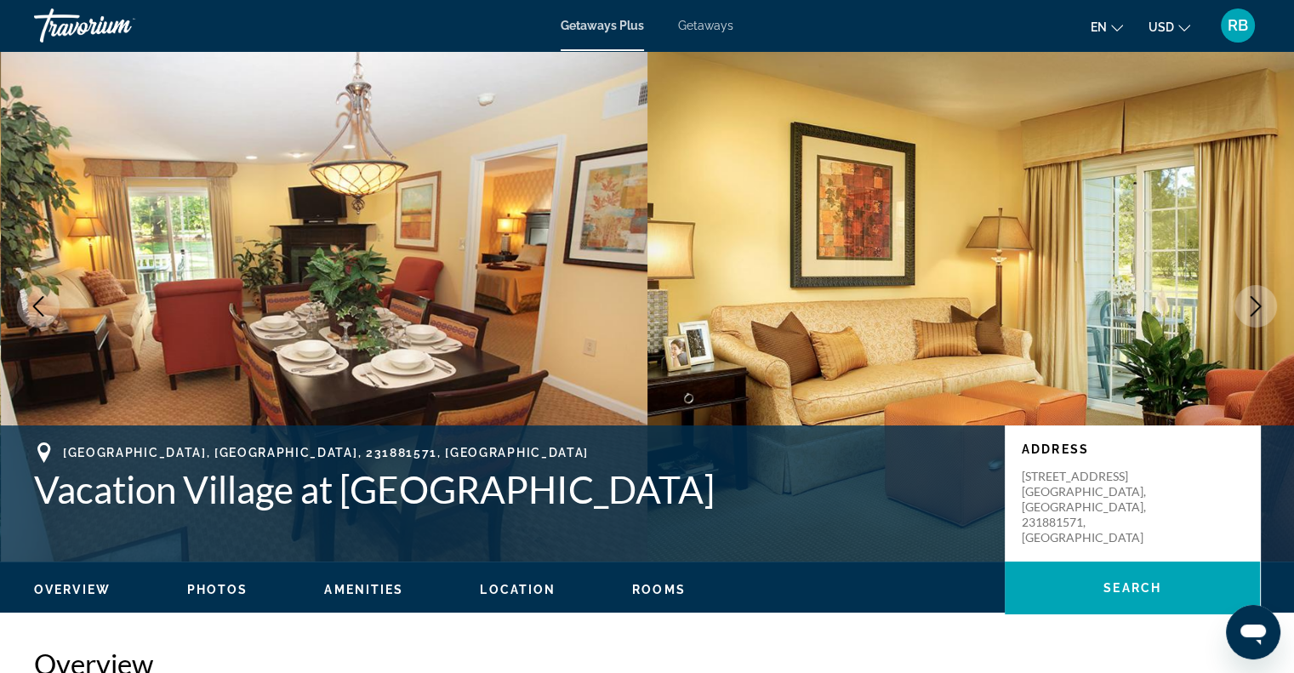
click at [663, 595] on span "Rooms" at bounding box center [659, 590] width 54 height 14
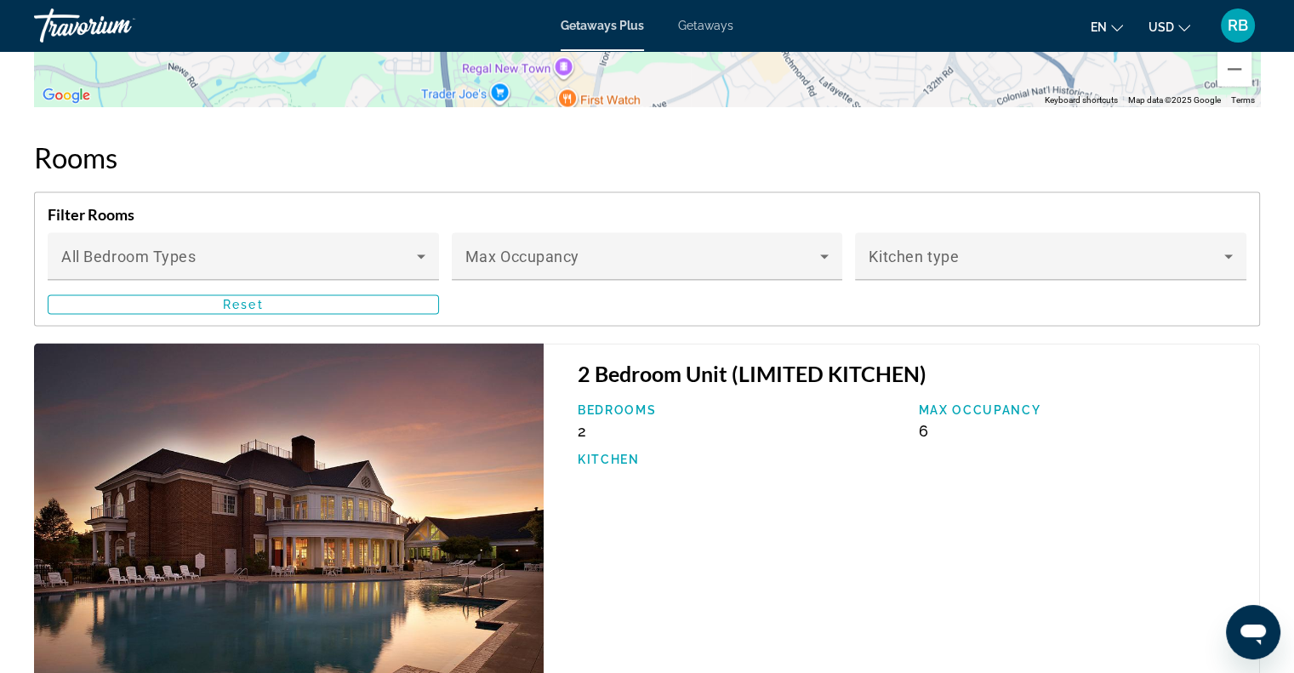
scroll to position [2722, 0]
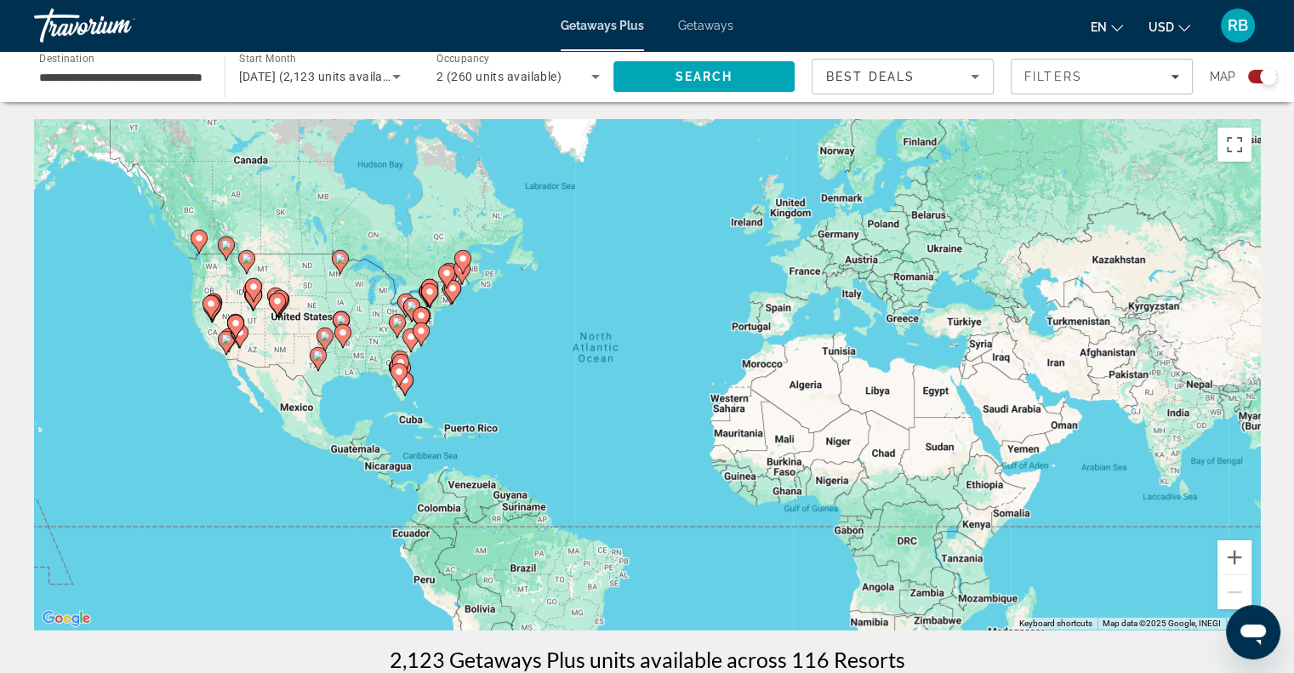
click at [323, 331] on image "Main content" at bounding box center [325, 336] width 10 height 10
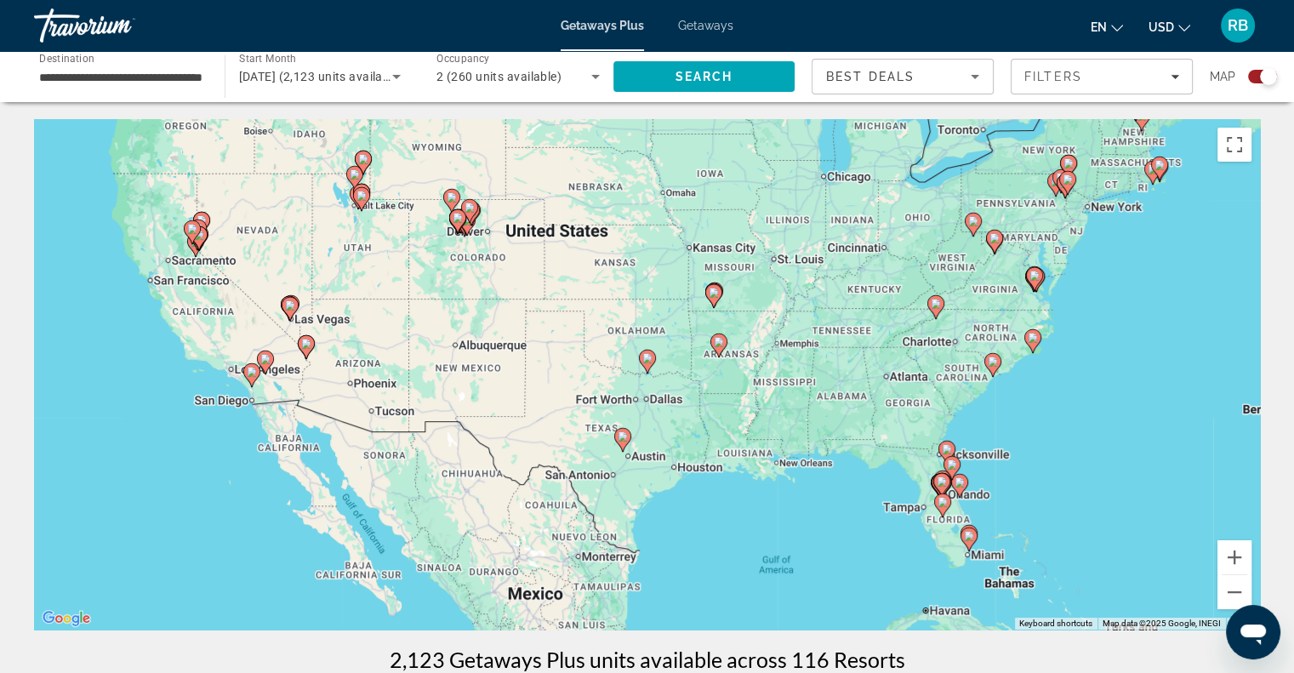
click at [991, 361] on image "Main content" at bounding box center [993, 361] width 10 height 10
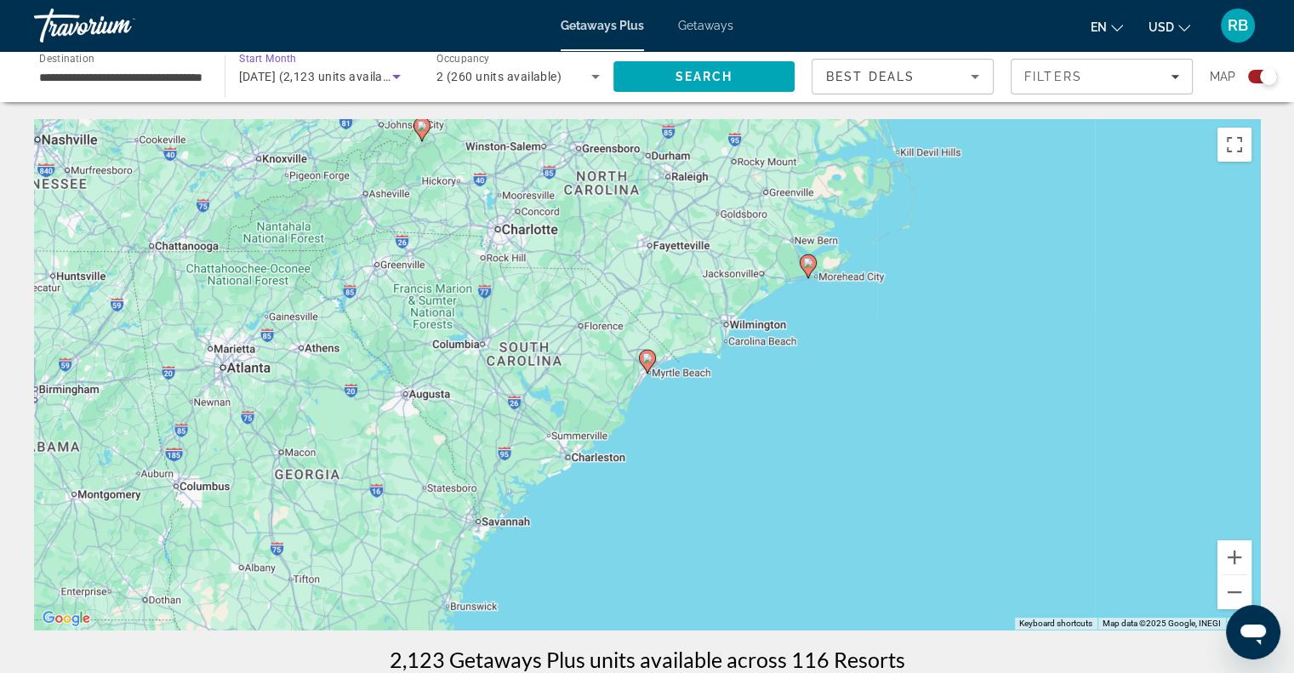
click at [396, 77] on icon "Search widget" at bounding box center [396, 77] width 9 height 4
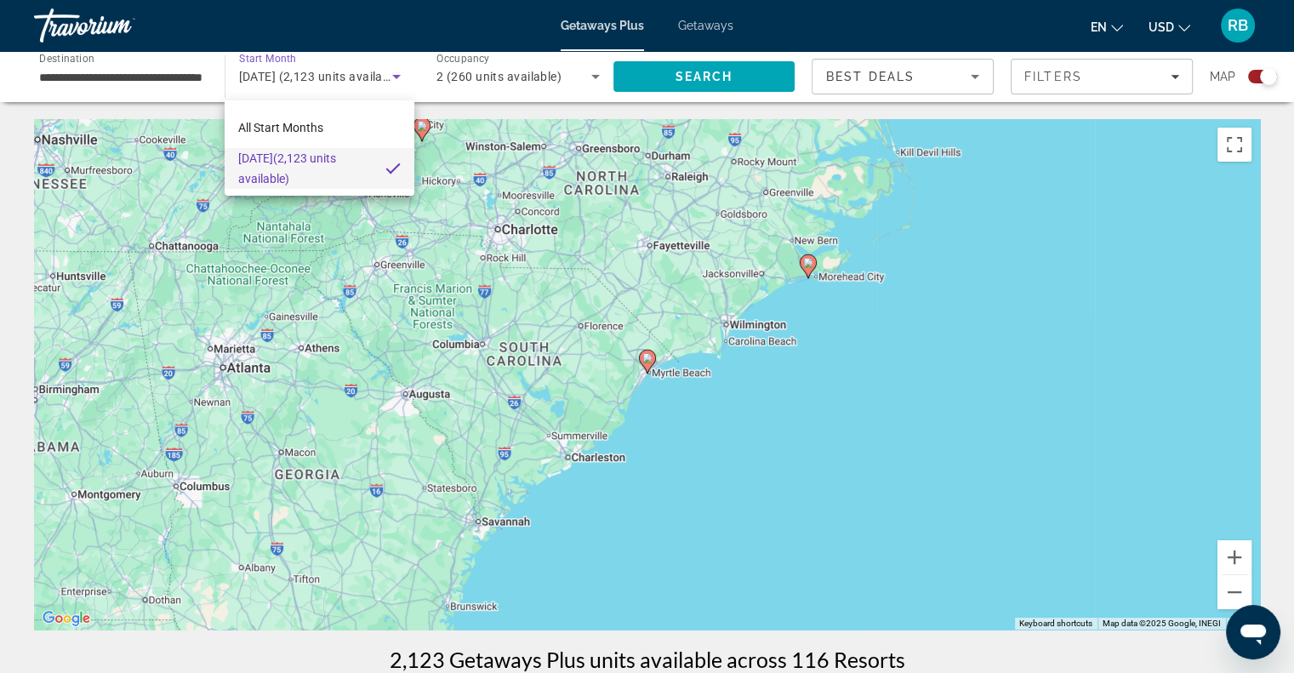
click at [398, 73] on div at bounding box center [647, 336] width 1294 height 673
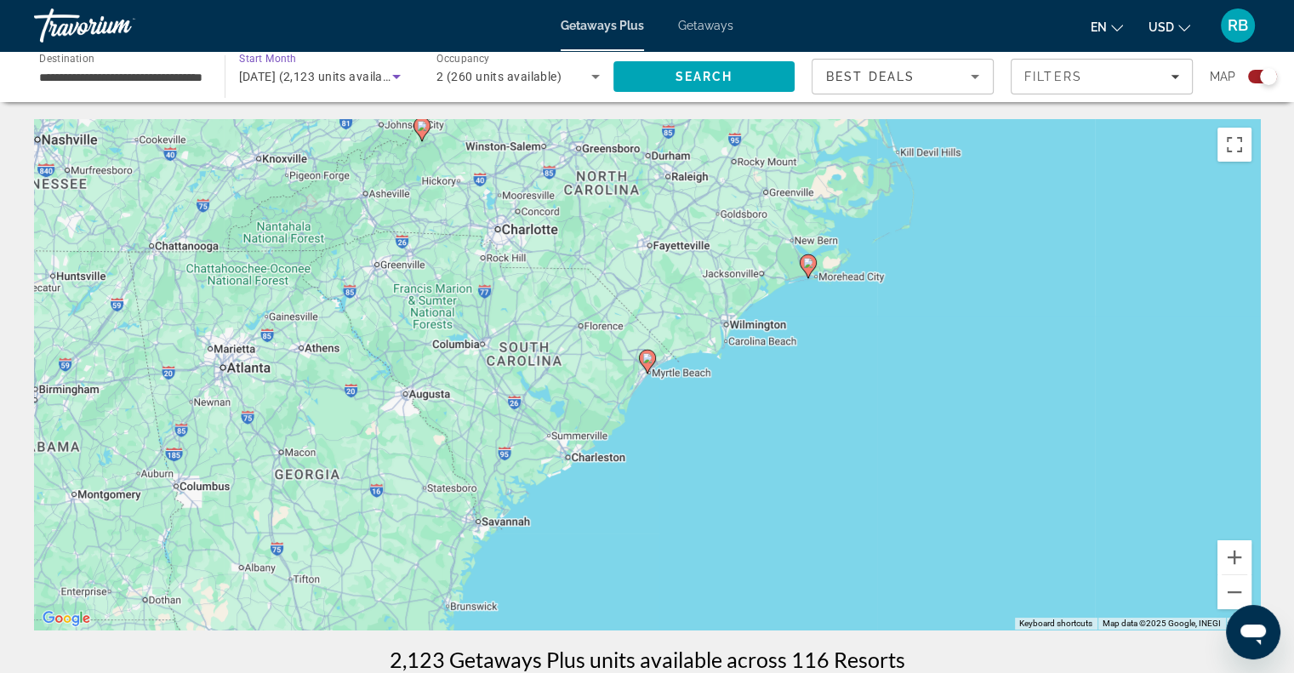
click at [398, 73] on icon "Search widget" at bounding box center [396, 76] width 20 height 20
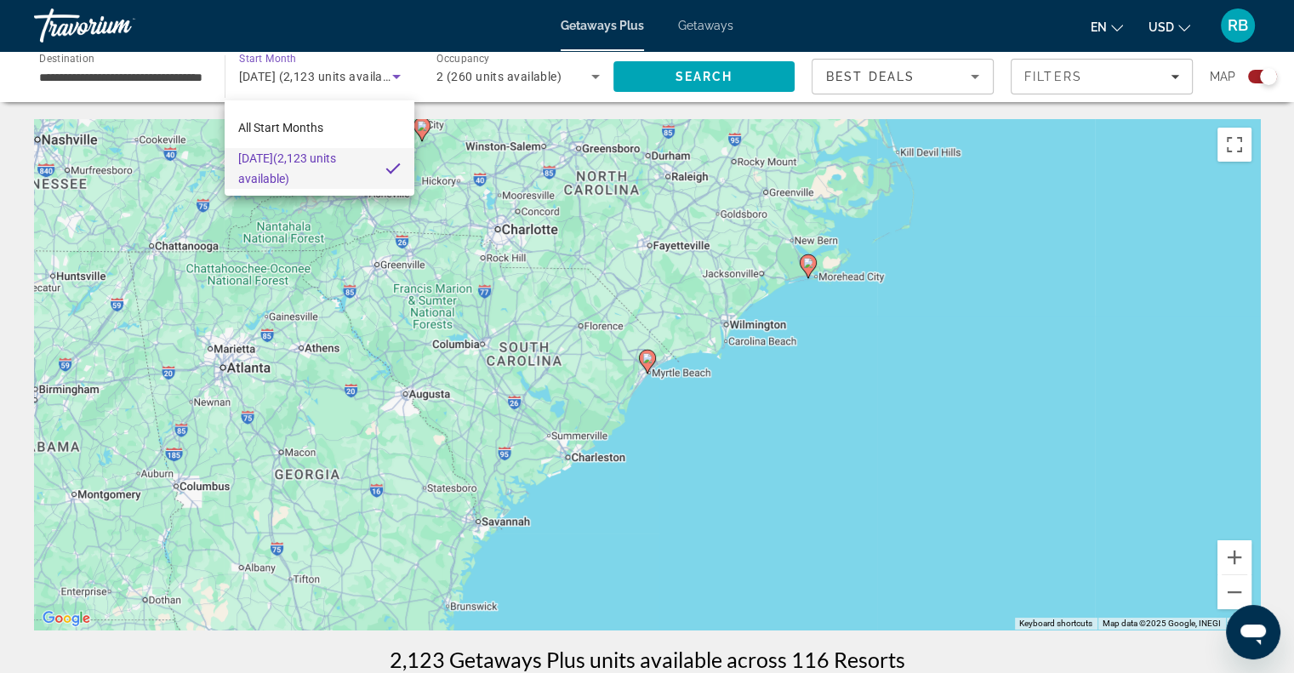
click at [317, 161] on span "October 2025 (2,123 units available)" at bounding box center [305, 168] width 134 height 41
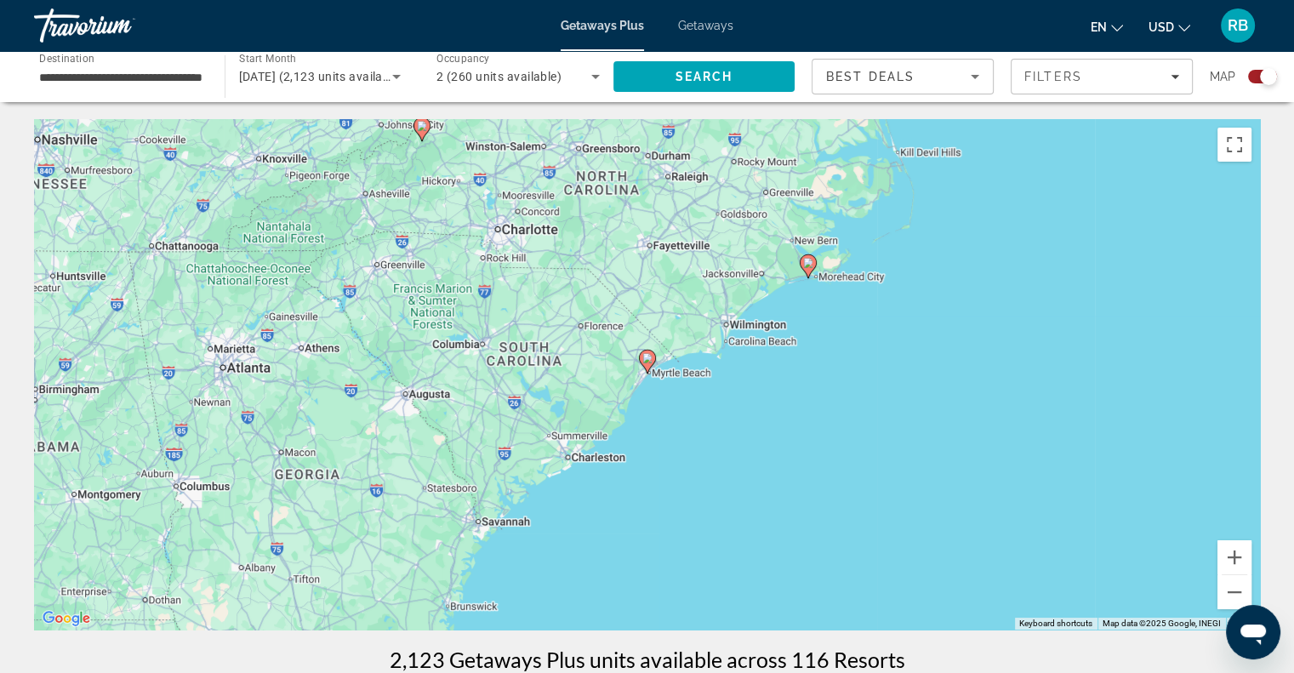
click at [817, 266] on div "To navigate, press the arrow keys. To activate drag with keyboard, press Alt + …" at bounding box center [647, 374] width 1226 height 510
click at [806, 266] on image "Main content" at bounding box center [808, 263] width 10 height 10
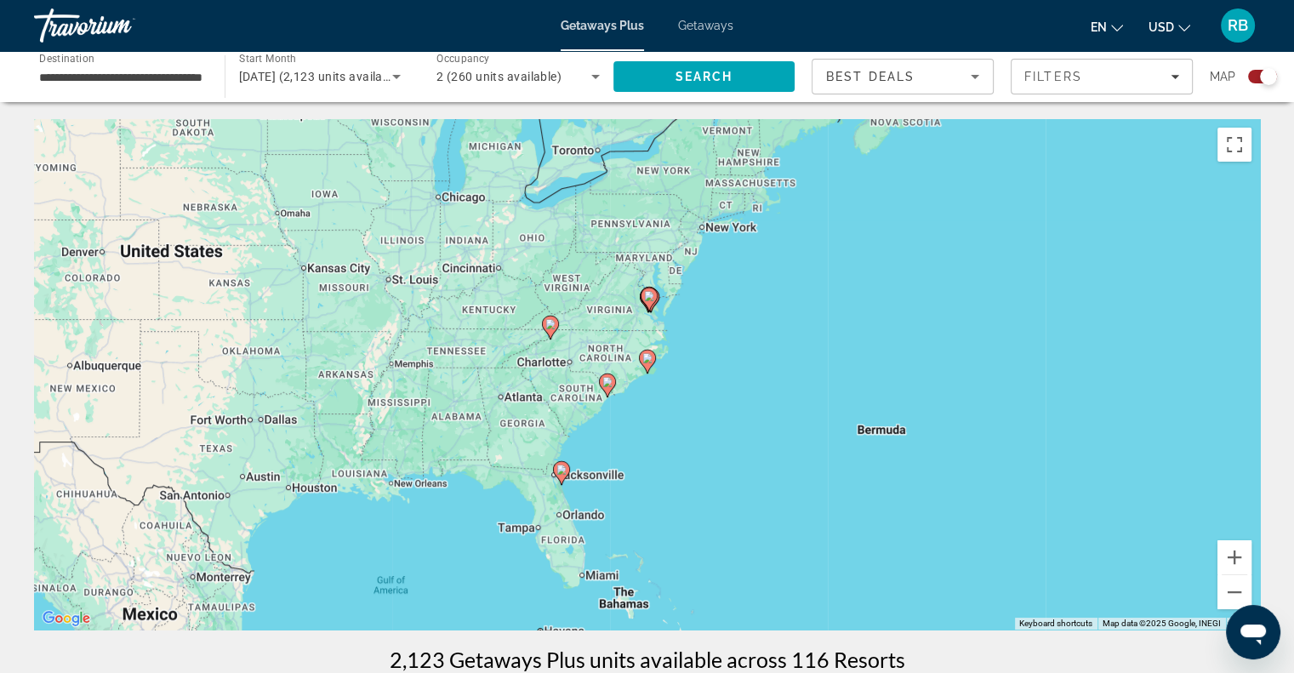
click at [650, 358] on image "Main content" at bounding box center [647, 358] width 10 height 10
type input "**********"
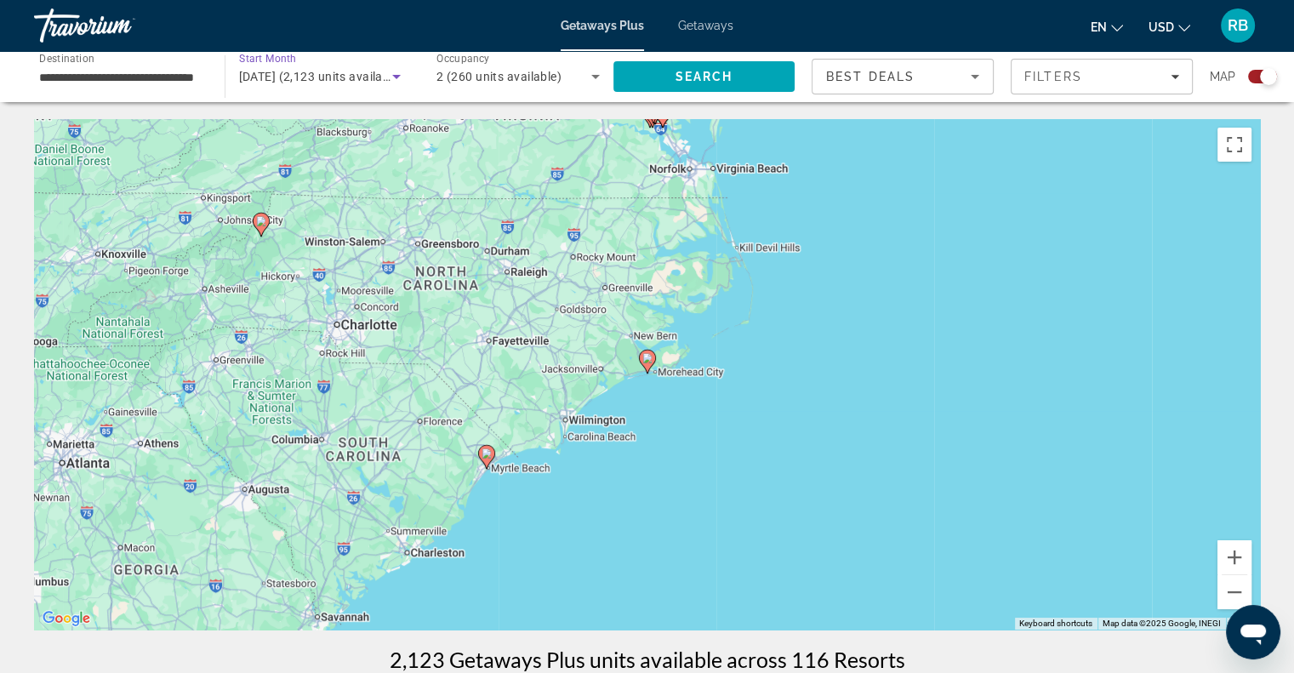
click at [393, 77] on icon "Search widget" at bounding box center [396, 76] width 20 height 20
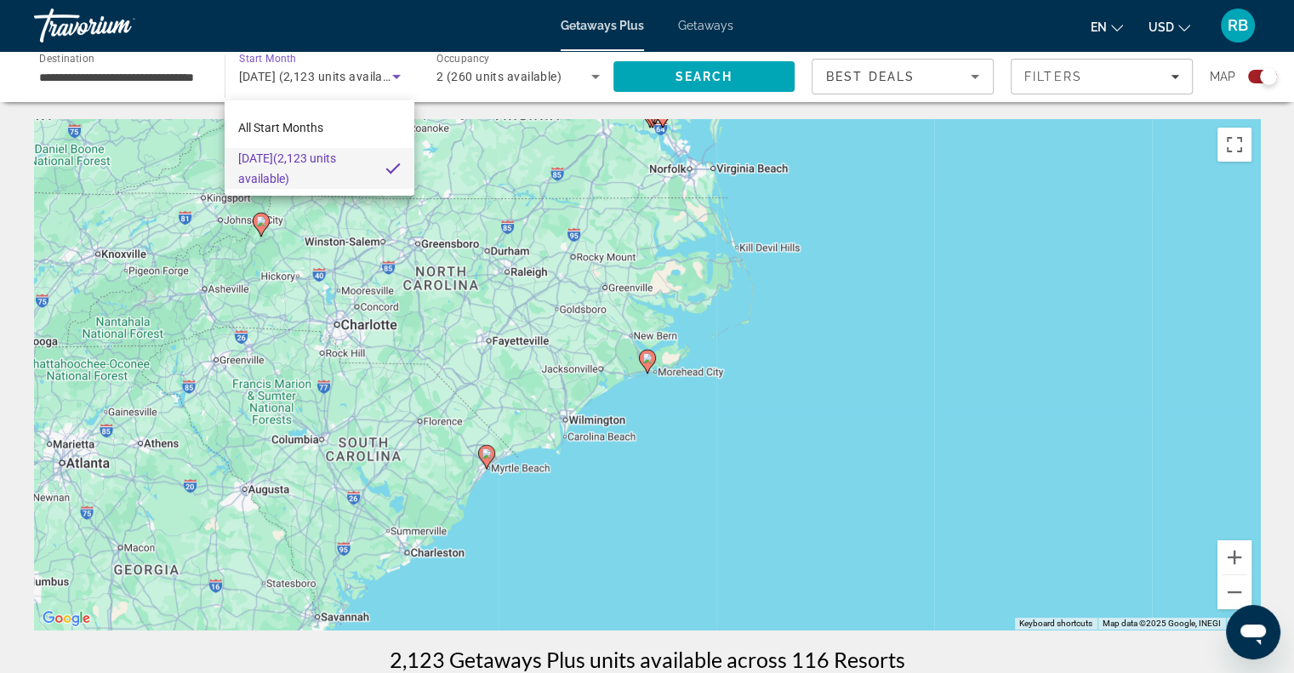
click at [325, 76] on div at bounding box center [647, 336] width 1294 height 673
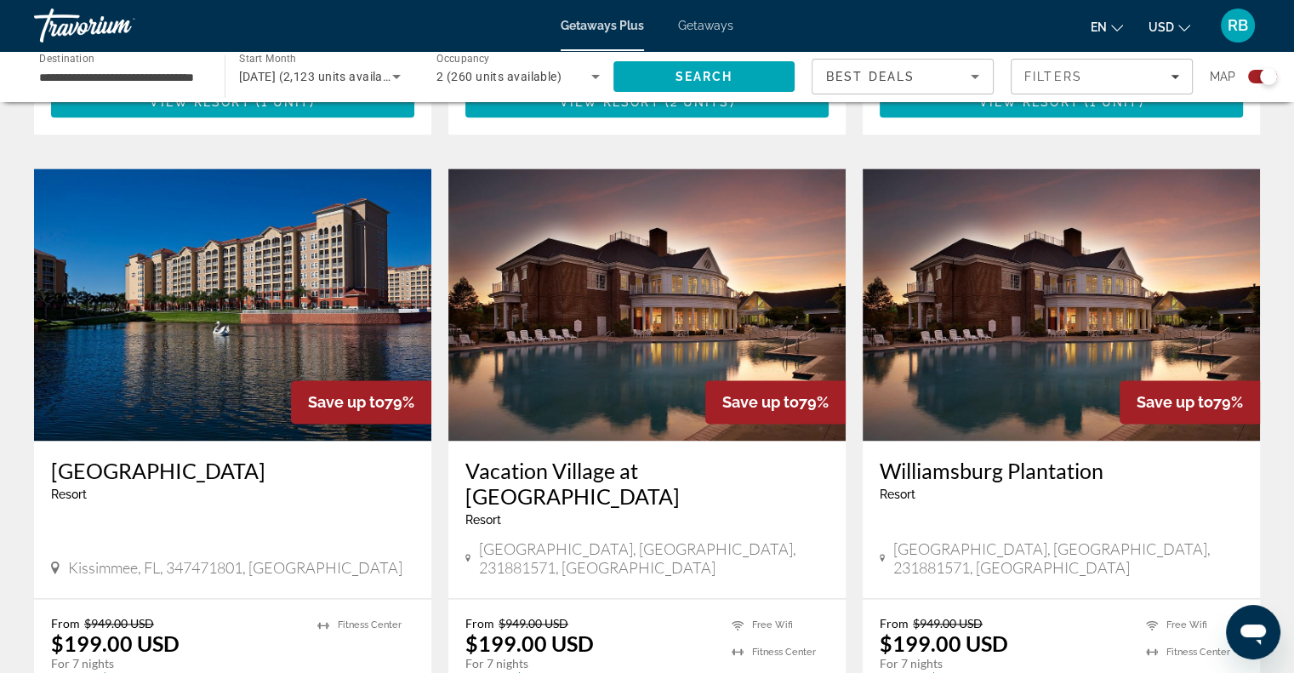
scroll to position [2288, 0]
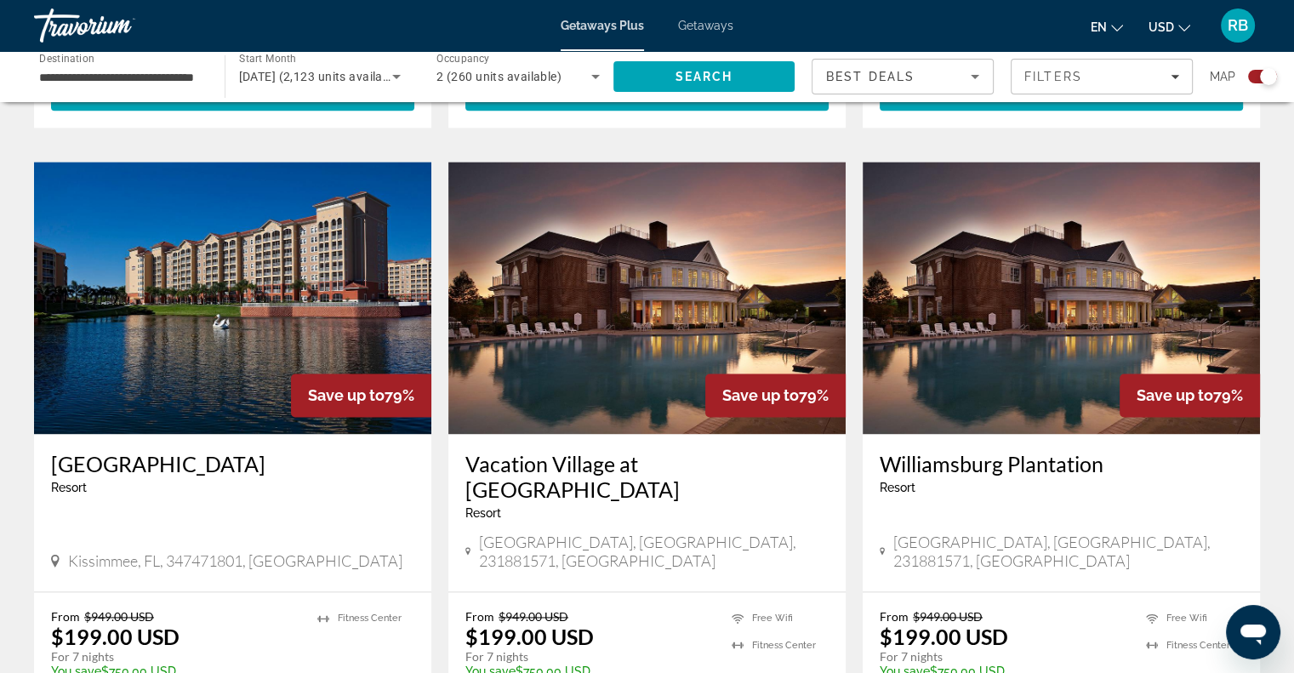
click at [1008, 333] on img "Main content" at bounding box center [1061, 298] width 397 height 272
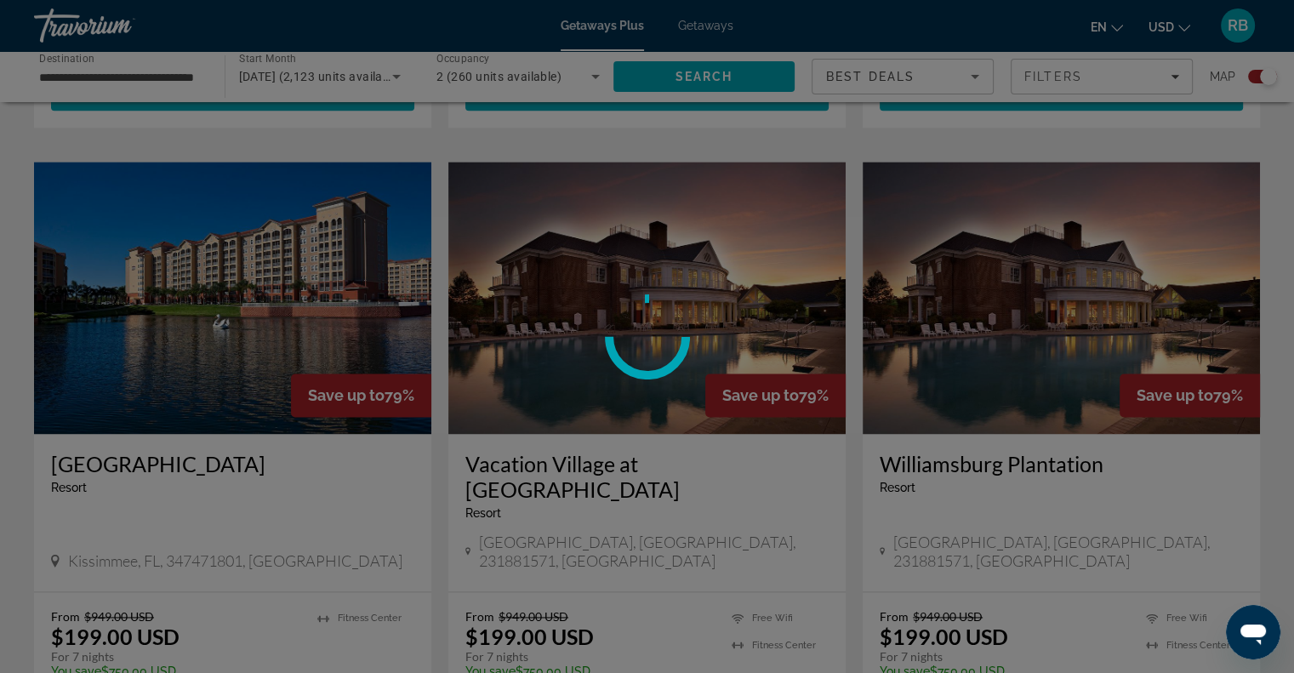
click at [1008, 333] on div at bounding box center [647, 336] width 1294 height 673
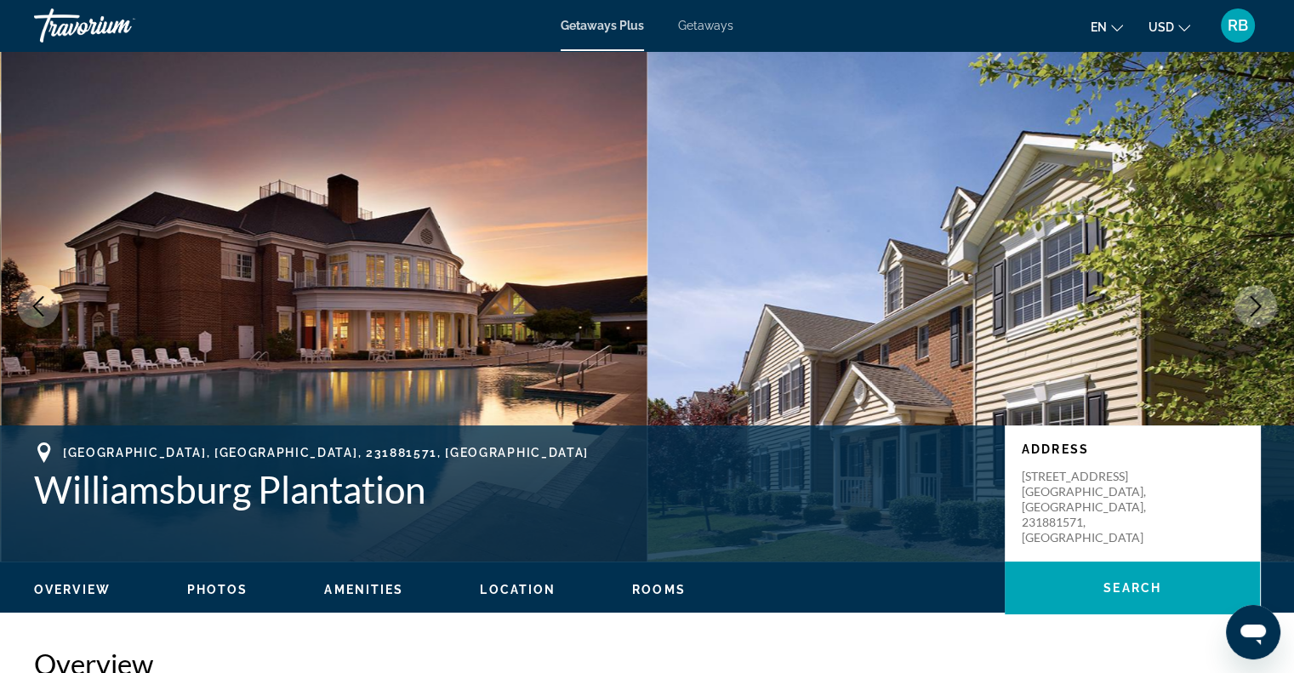
click at [1253, 314] on icon "Next image" at bounding box center [1255, 306] width 20 height 20
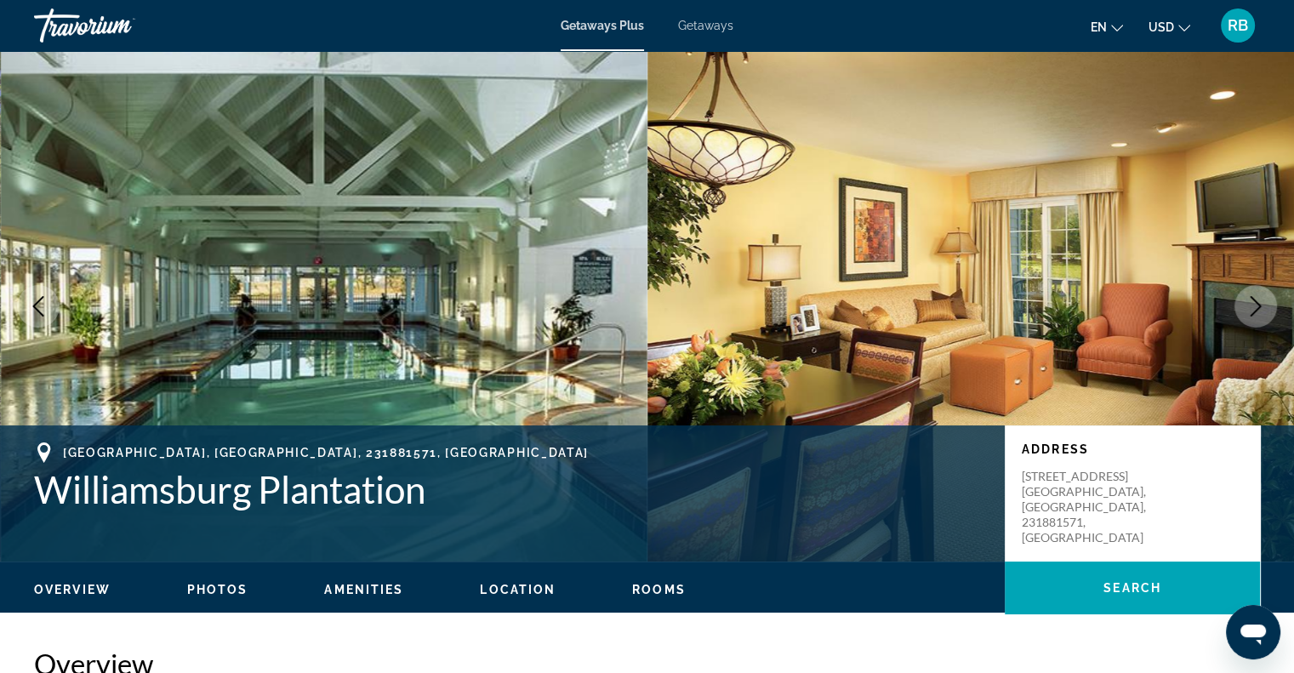
click at [1253, 314] on icon "Next image" at bounding box center [1255, 306] width 20 height 20
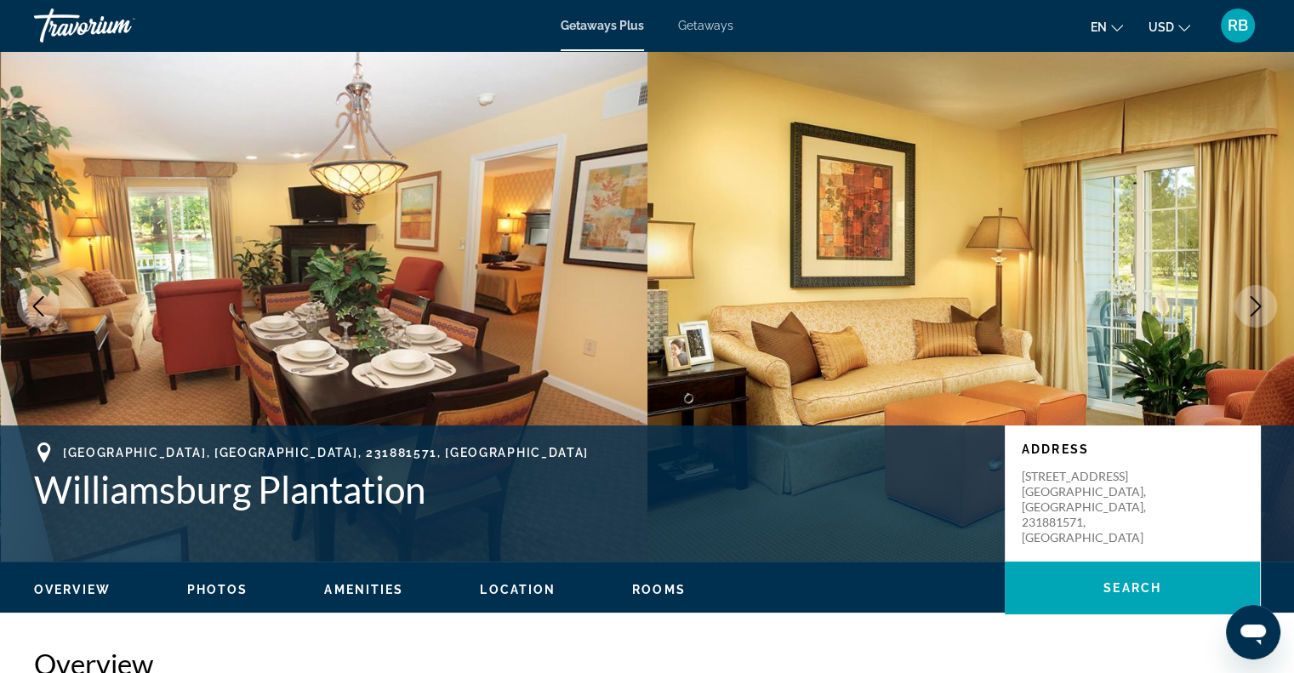
click at [1253, 314] on icon "Next image" at bounding box center [1255, 306] width 20 height 20
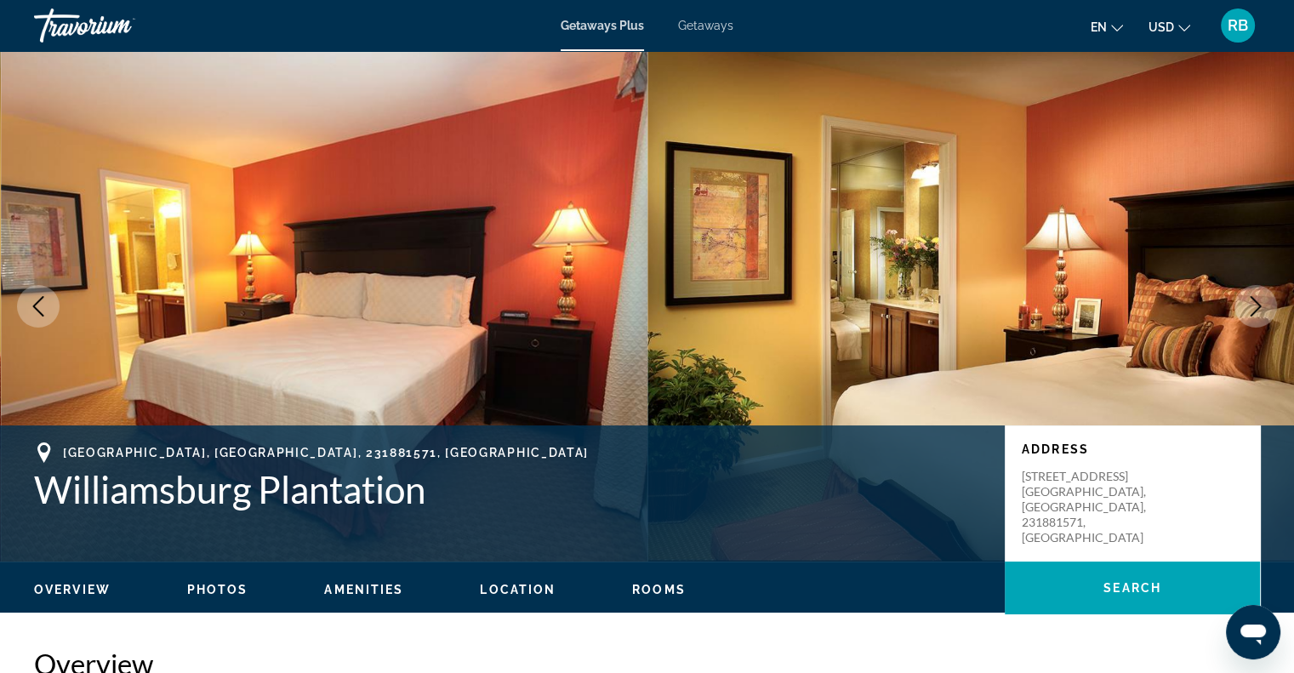
click at [1253, 314] on icon "Next image" at bounding box center [1255, 306] width 20 height 20
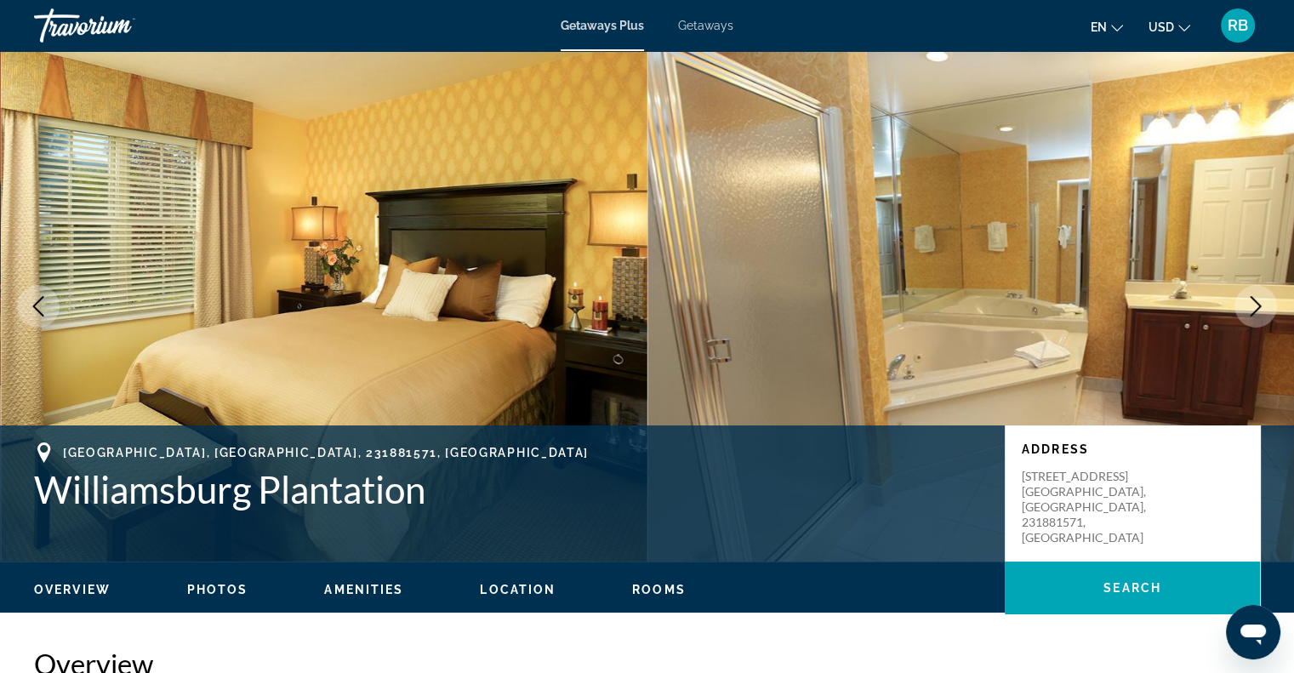
click at [1253, 314] on icon "Next image" at bounding box center [1255, 306] width 20 height 20
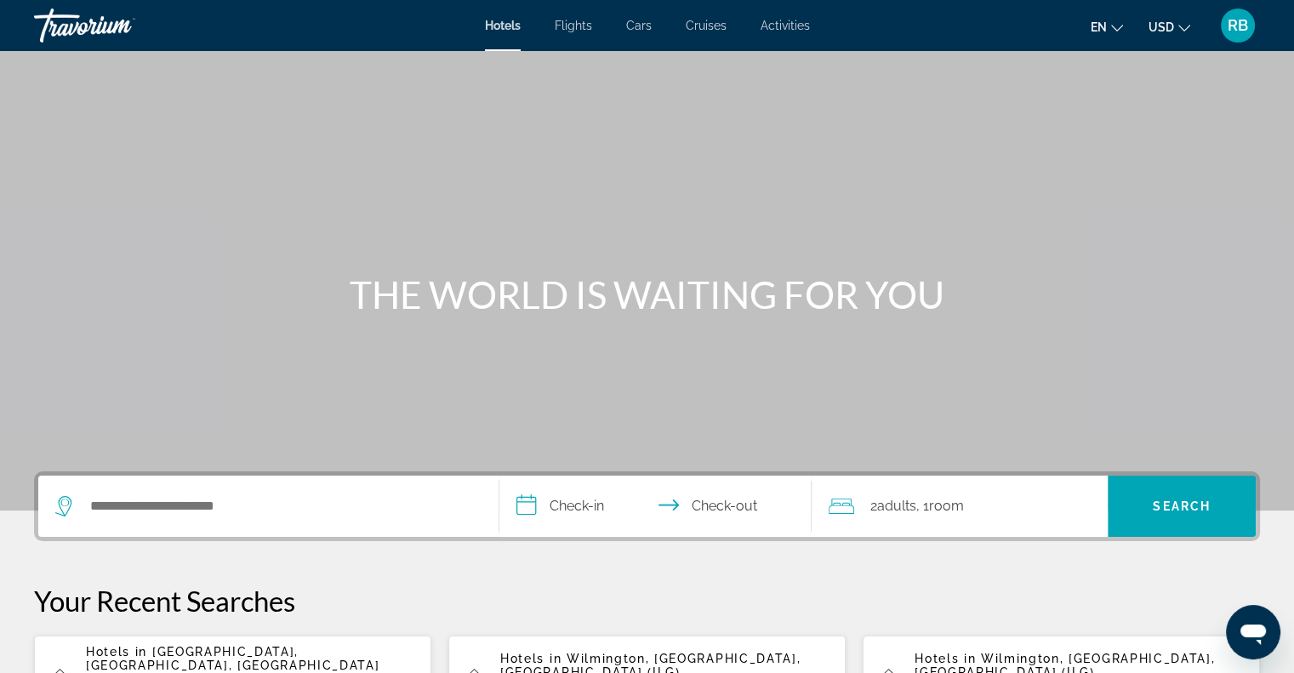
click at [207, 647] on span "[GEOGRAPHIC_DATA], [GEOGRAPHIC_DATA], [GEOGRAPHIC_DATA] (CHS)" at bounding box center [232, 665] width 293 height 41
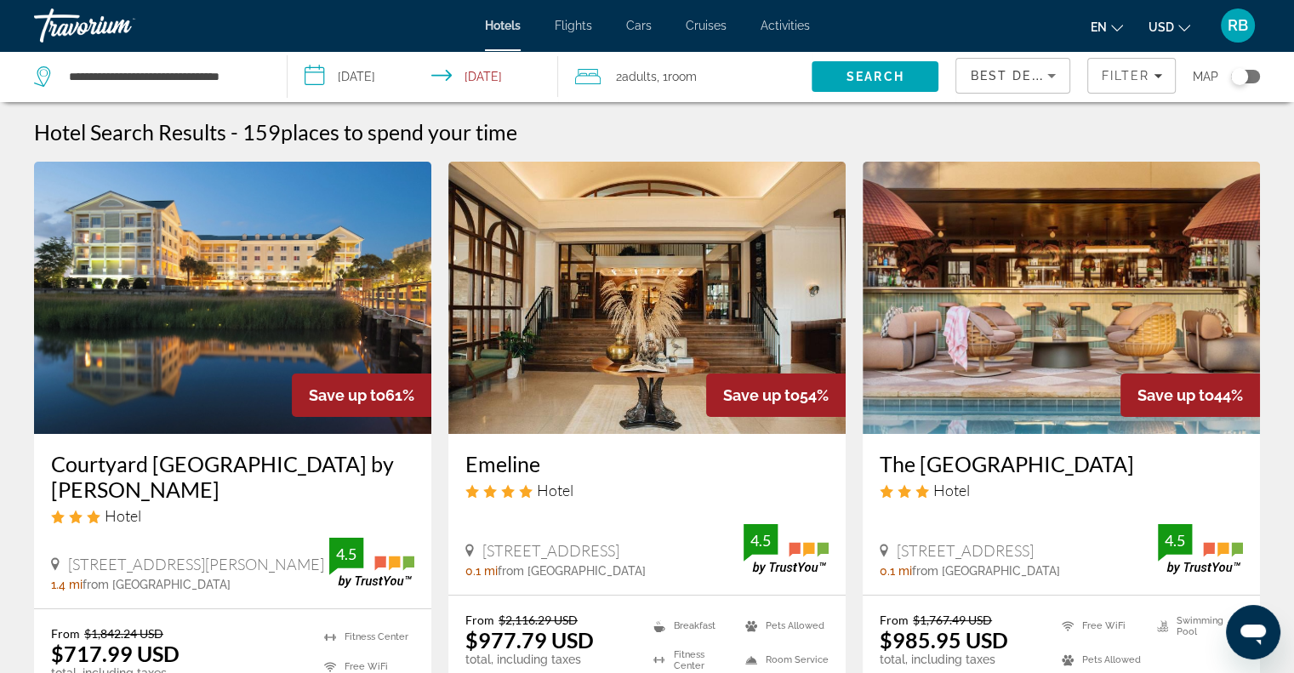
click at [131, 411] on img "Main content" at bounding box center [232, 298] width 397 height 272
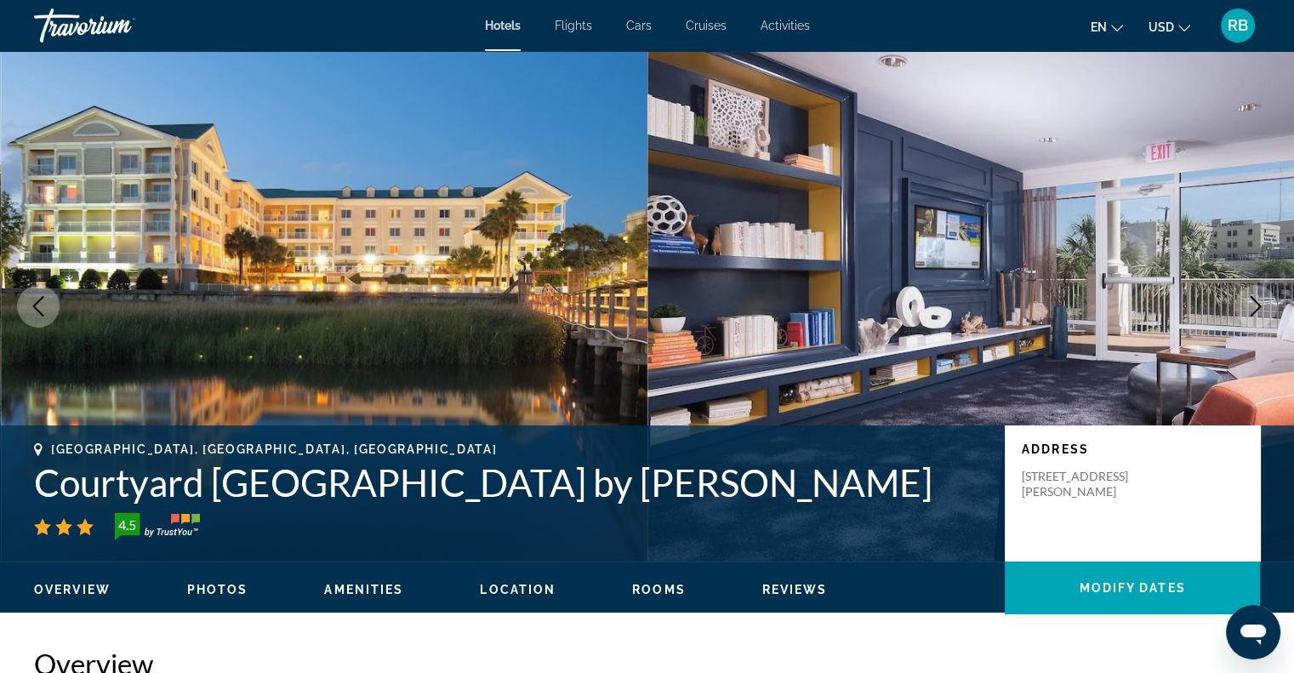
click at [516, 591] on span "Location" at bounding box center [518, 590] width 76 height 14
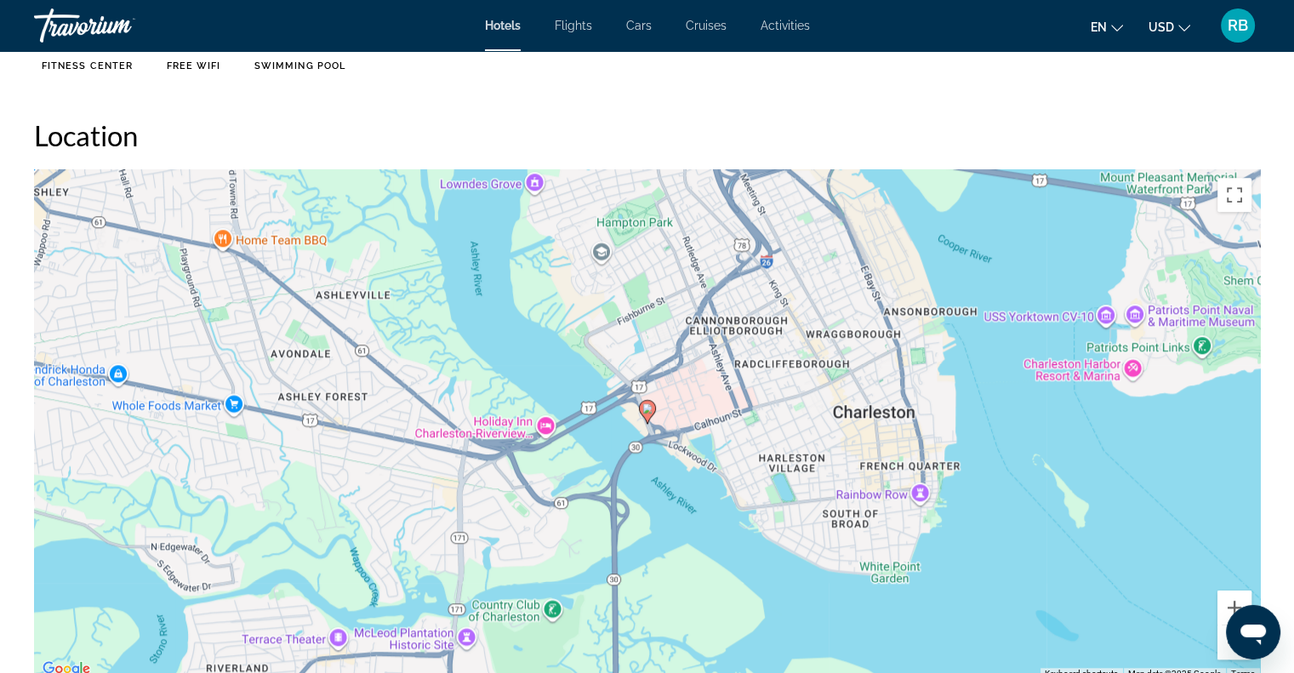
scroll to position [1558, 0]
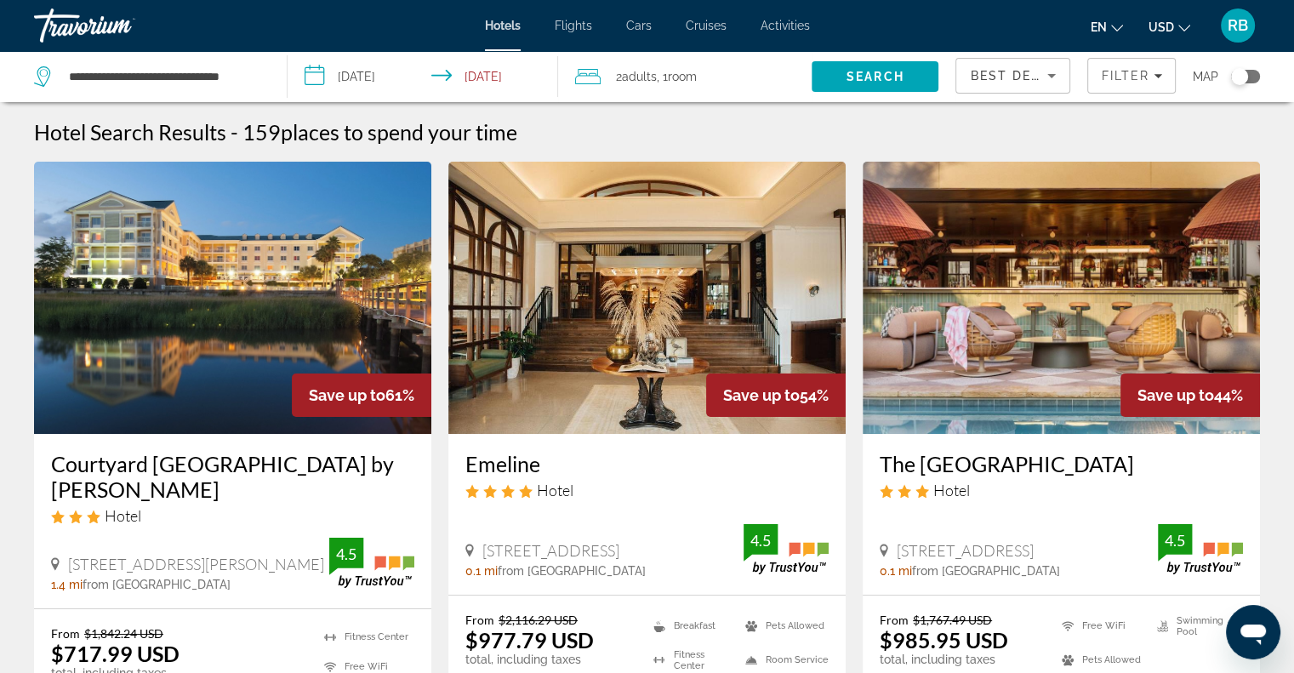
click at [245, 275] on img "Main content" at bounding box center [232, 298] width 397 height 272
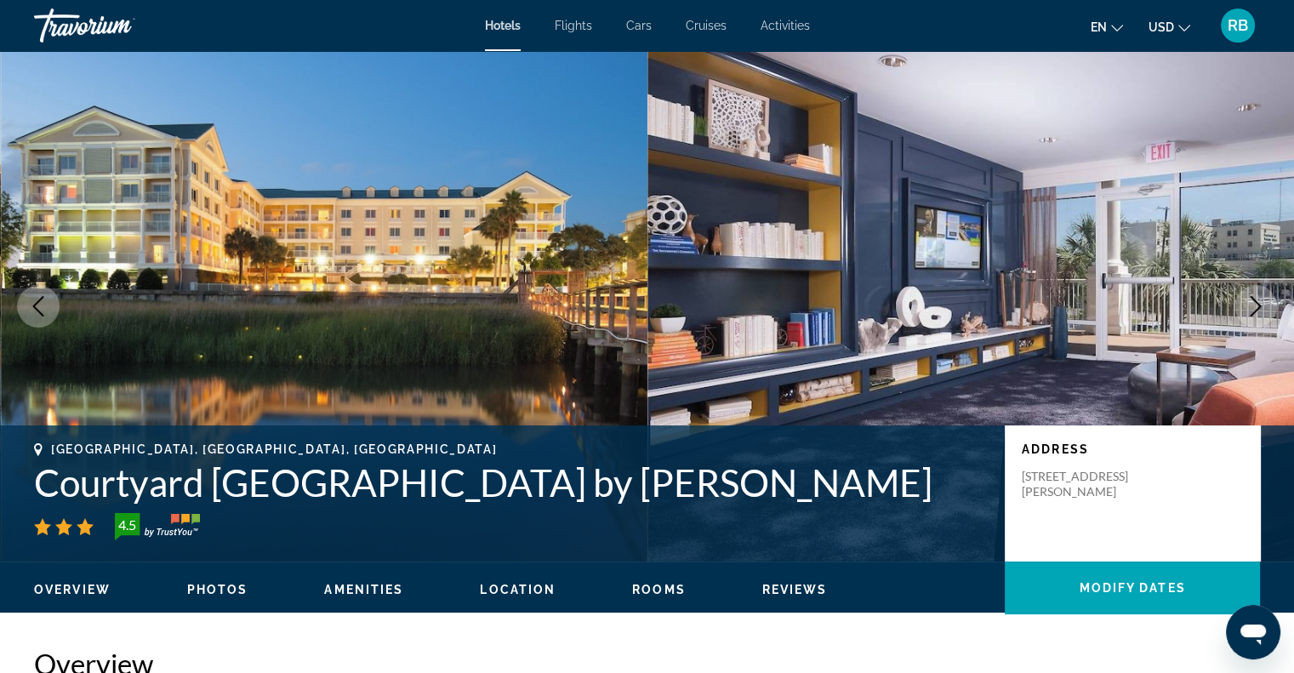
click at [521, 587] on span "Location" at bounding box center [518, 590] width 76 height 14
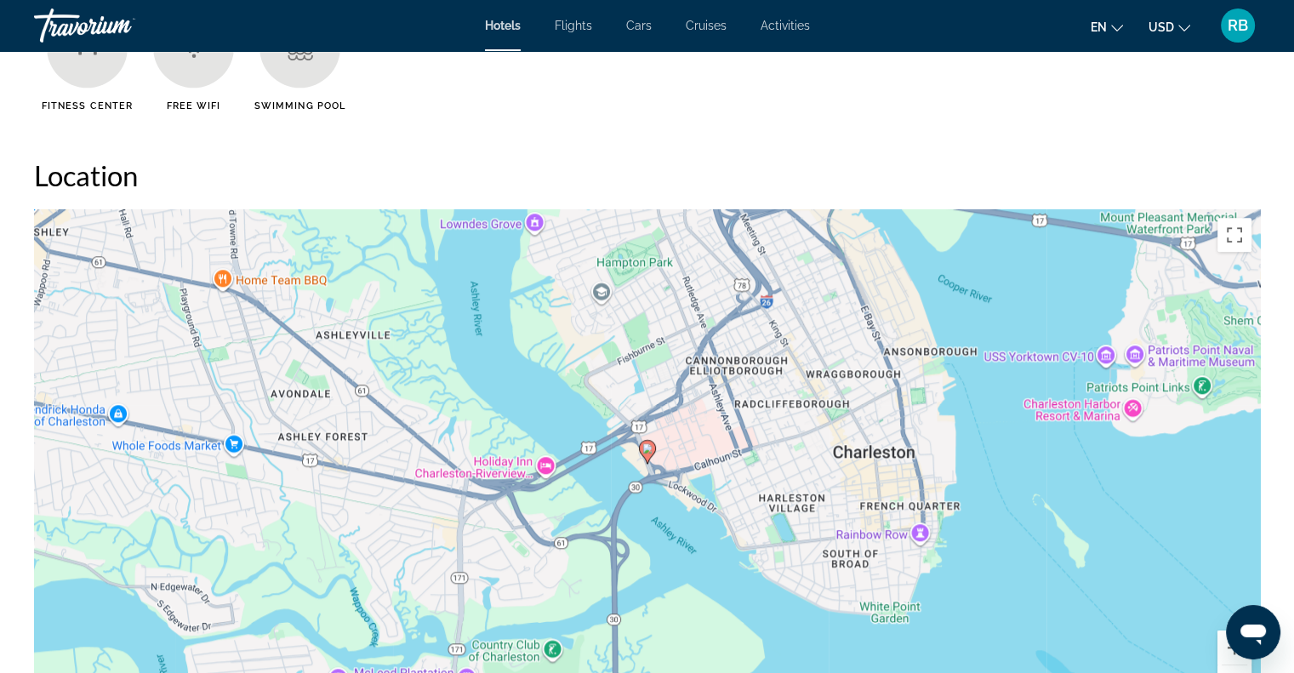
scroll to position [1558, 0]
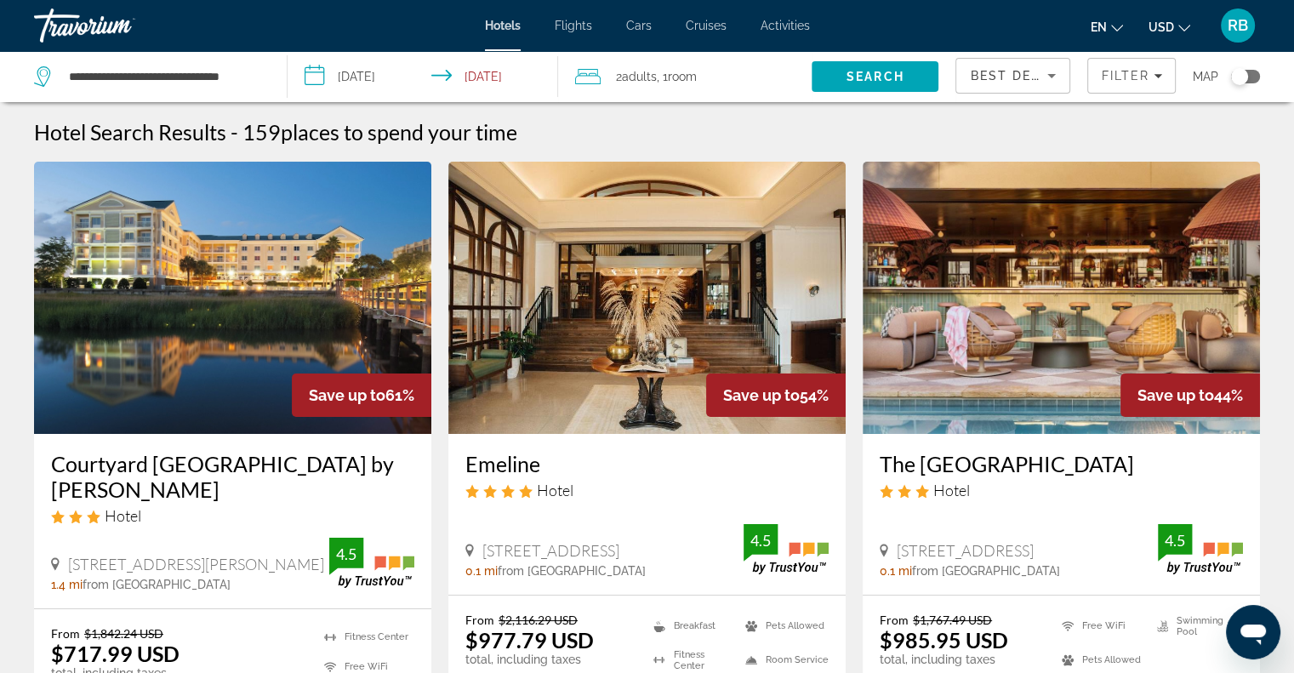
click at [310, 319] on img "Main content" at bounding box center [232, 298] width 397 height 272
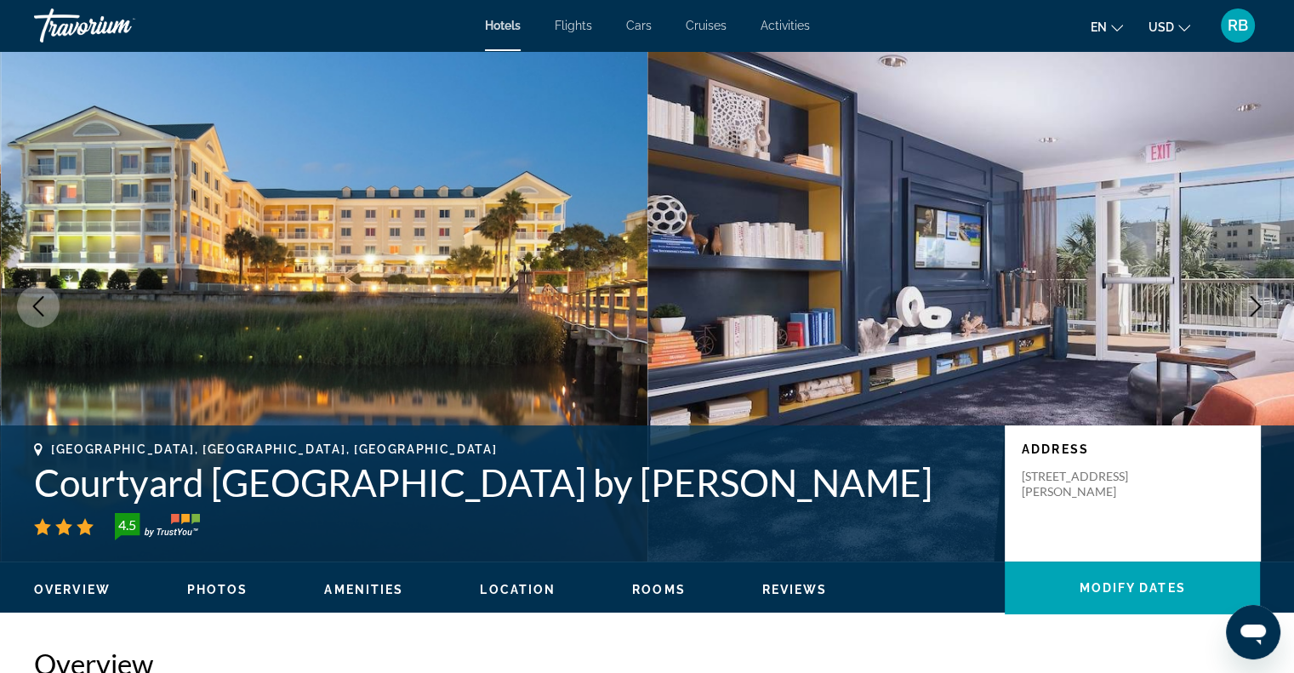
click at [772, 578] on ul "Overview Photos Amenities Location Rooms Reviews Modify Dates" at bounding box center [647, 587] width 1226 height 19
click at [772, 584] on span "Reviews" at bounding box center [795, 590] width 66 height 14
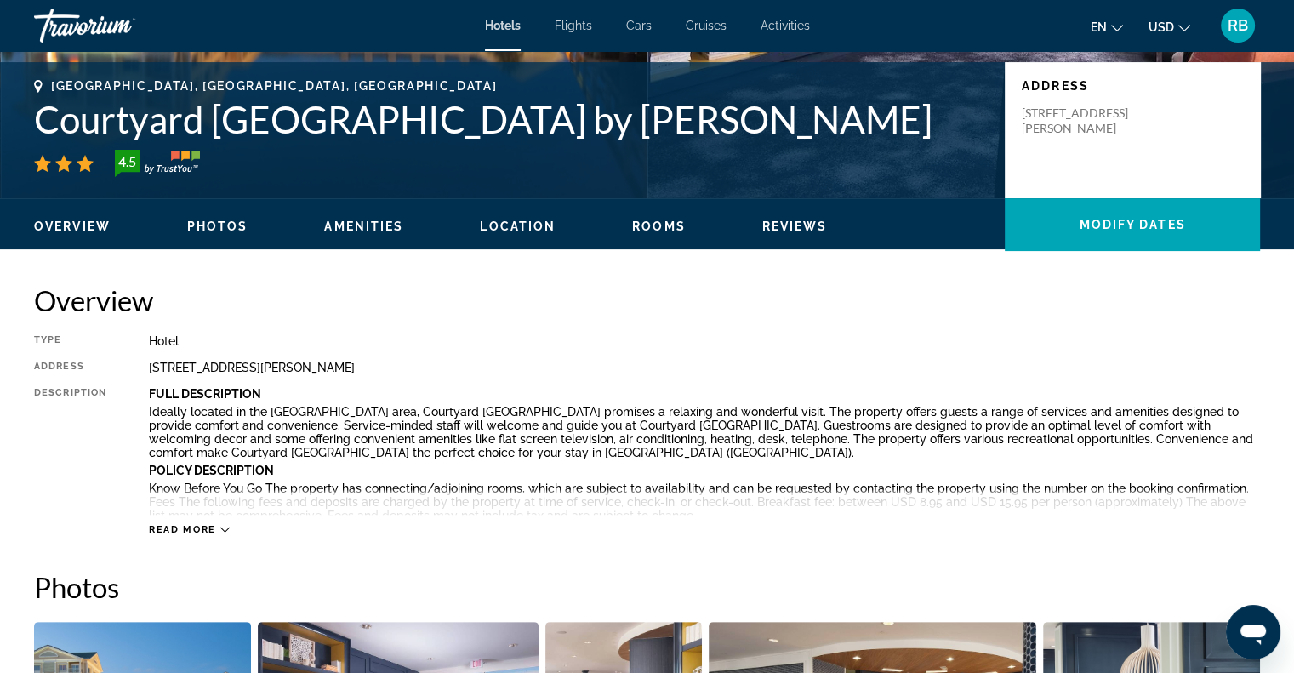
scroll to position [303, 0]
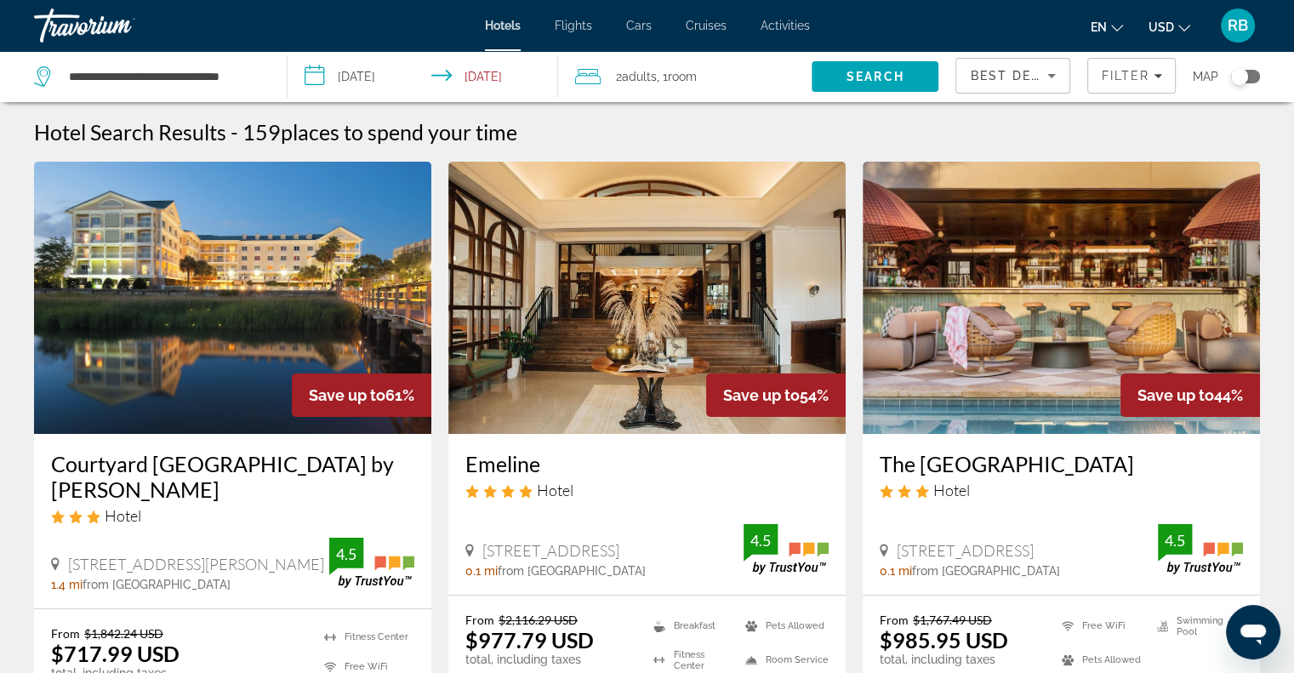
click at [570, 237] on img "Main content" at bounding box center [646, 298] width 397 height 272
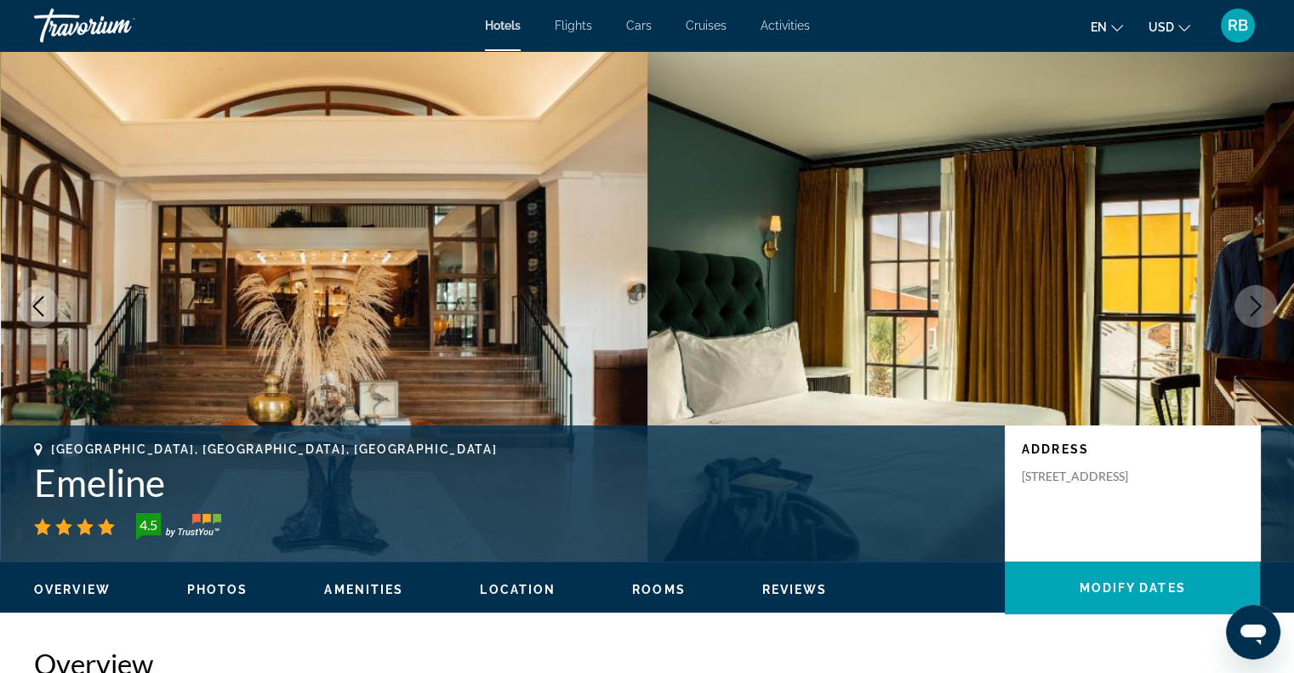
click at [797, 579] on ul "Overview Photos Amenities Location Rooms Reviews Modify Dates" at bounding box center [647, 587] width 1226 height 19
click at [790, 588] on span "Reviews" at bounding box center [795, 590] width 66 height 14
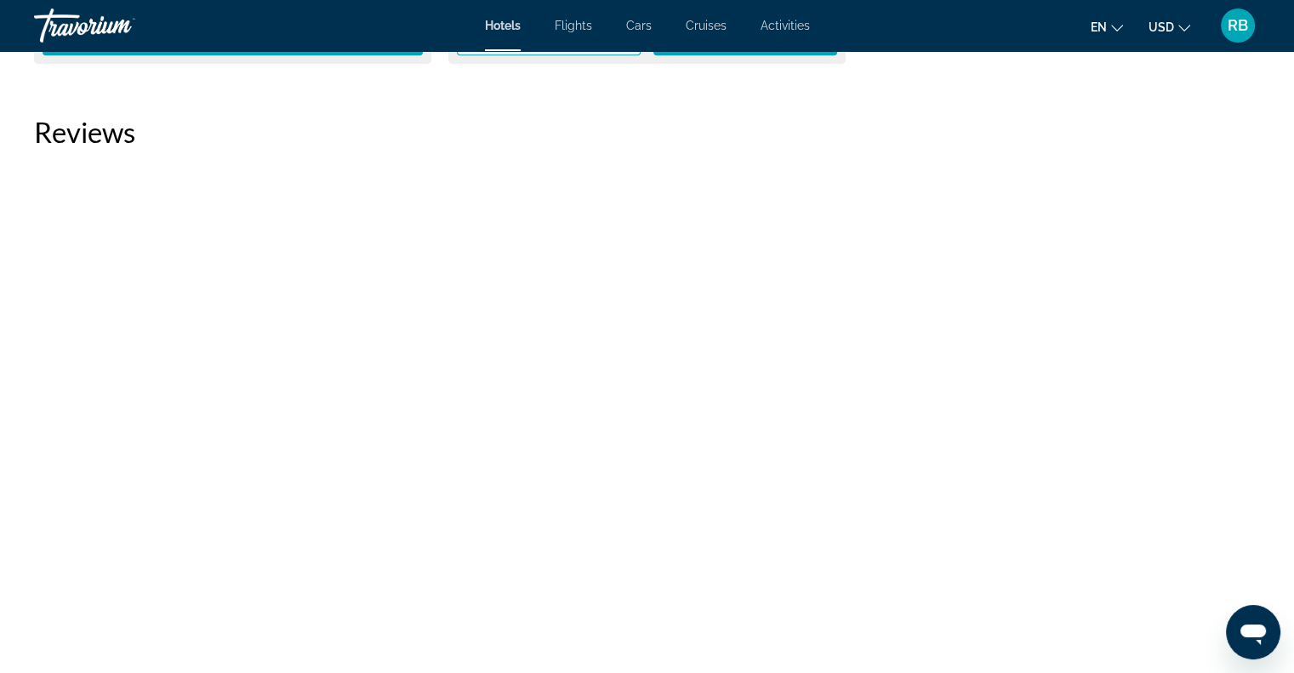
scroll to position [7570, 0]
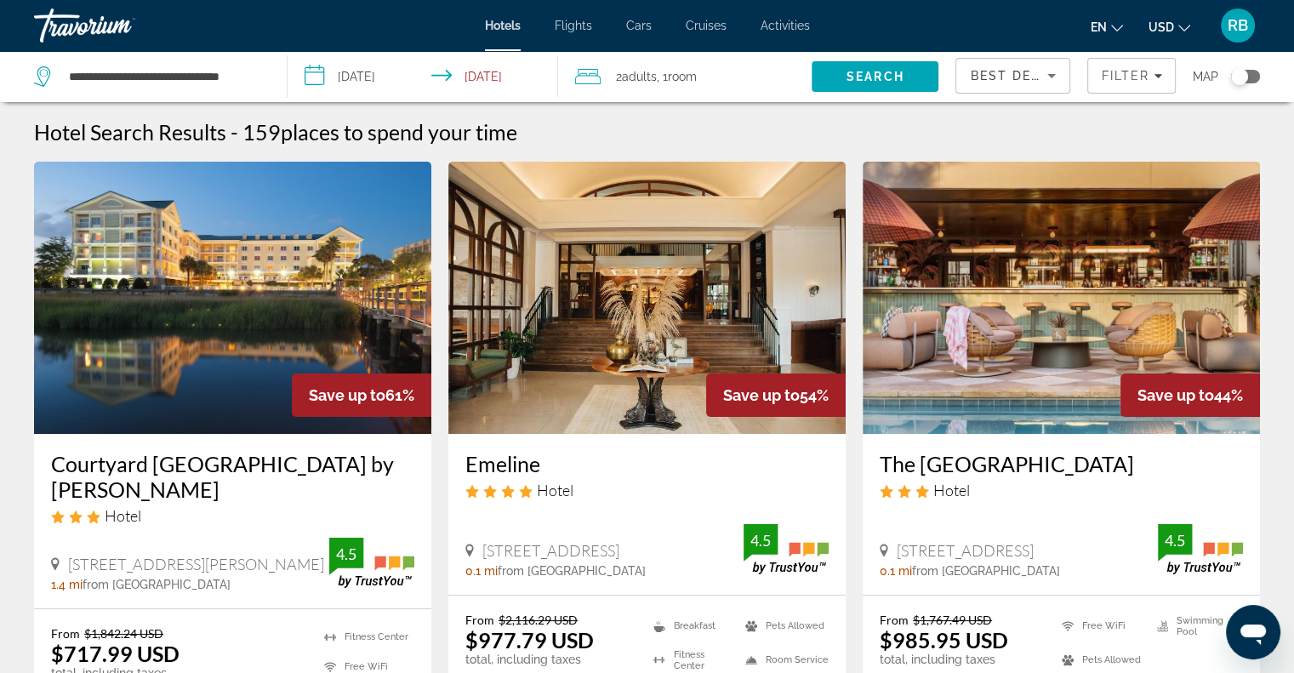
click at [592, 316] on img "Main content" at bounding box center [646, 298] width 397 height 272
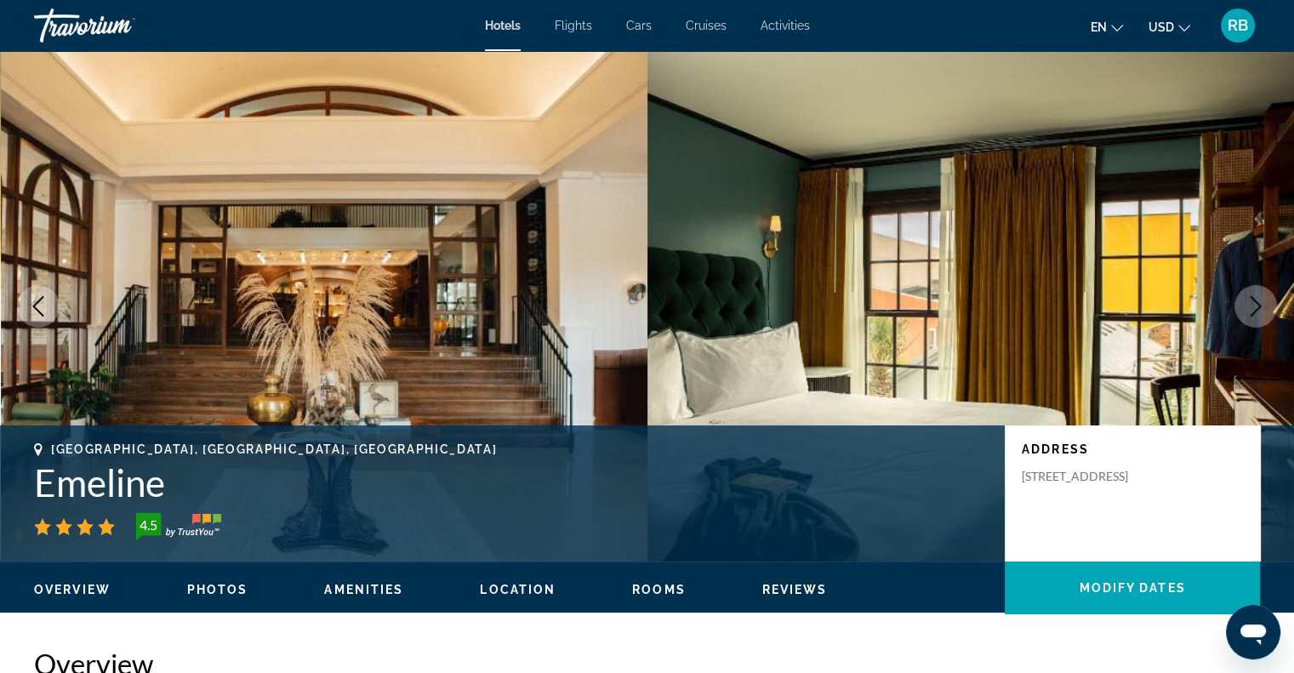
click at [668, 590] on span "Rooms" at bounding box center [659, 590] width 54 height 14
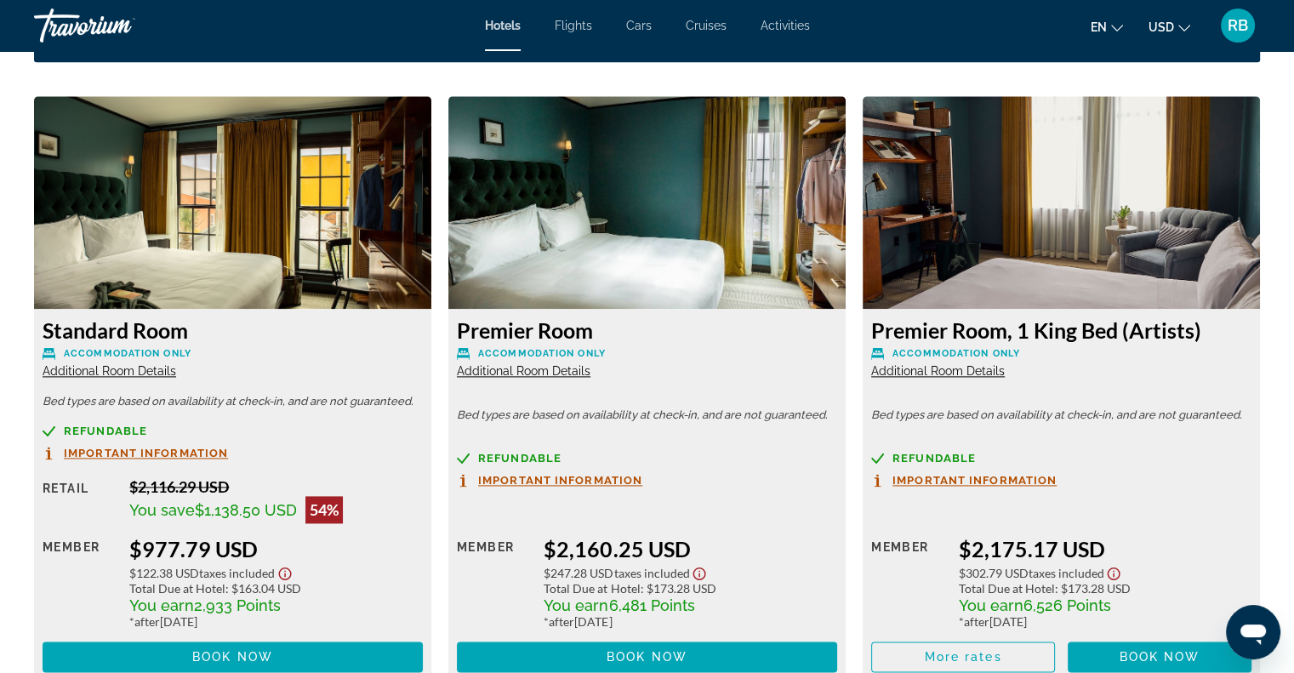
scroll to position [2243, 0]
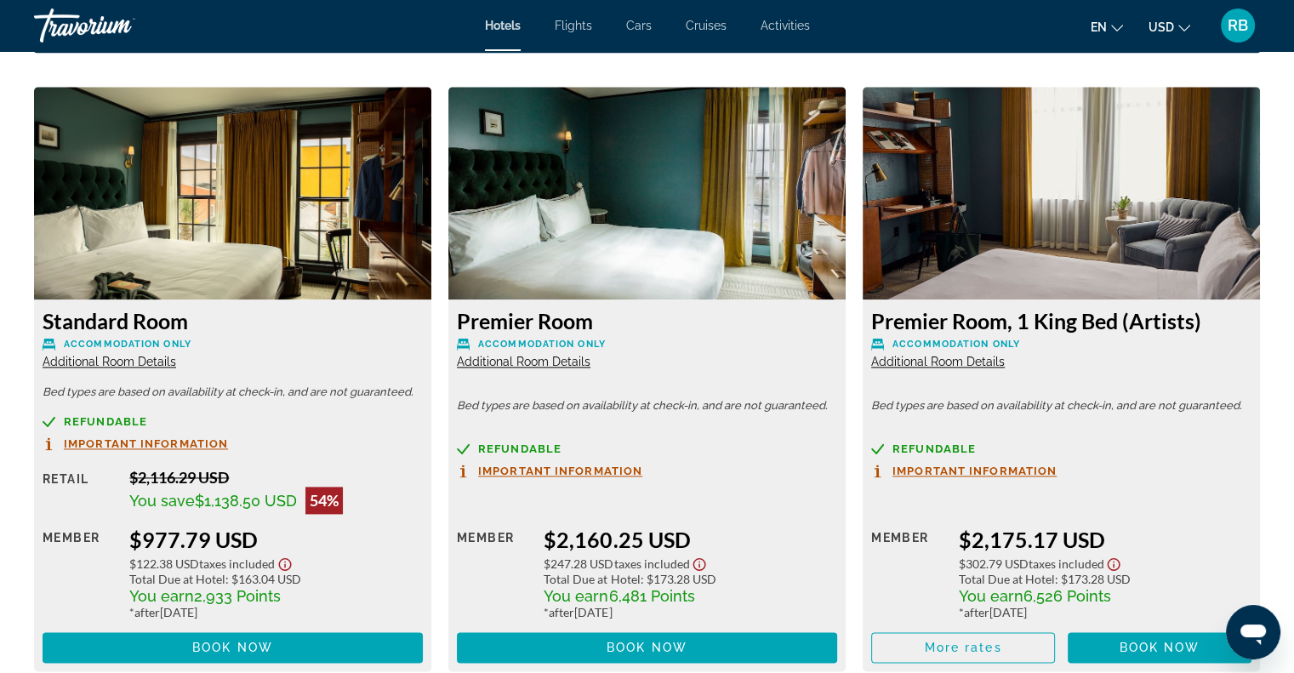
click at [168, 438] on span "Important Information" at bounding box center [146, 443] width 164 height 11
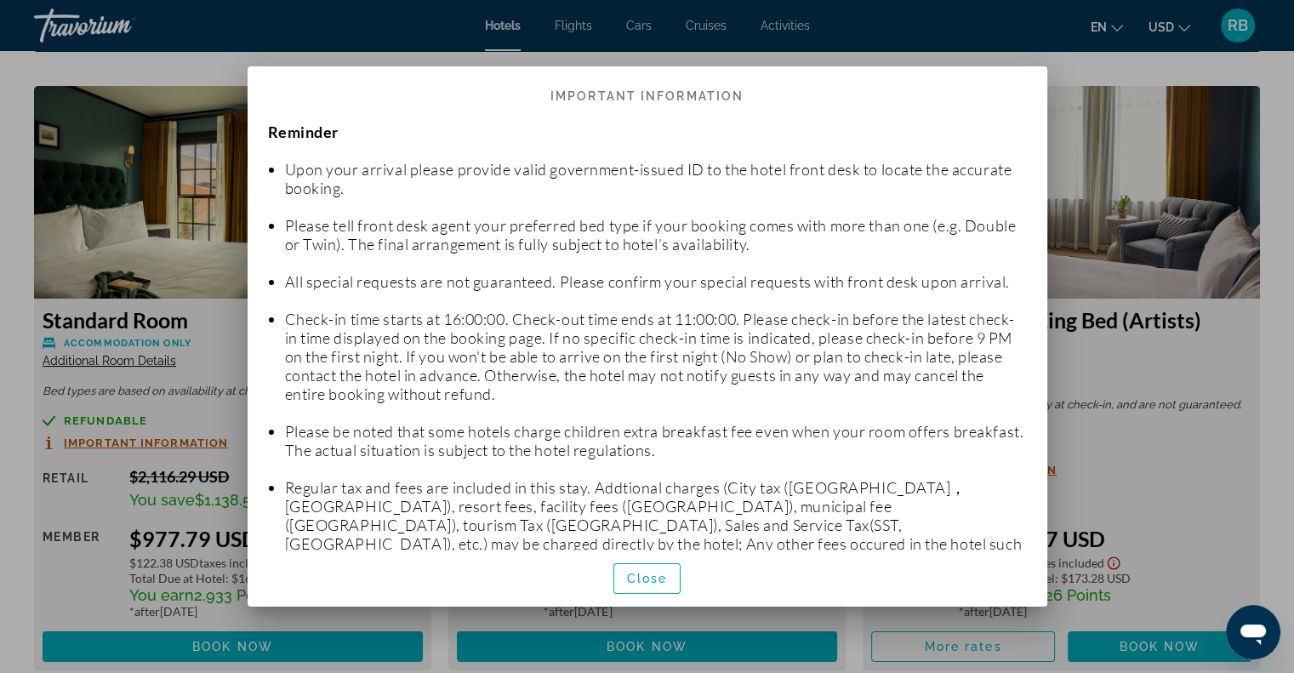
scroll to position [7, 0]
click at [650, 584] on span "Close" at bounding box center [647, 579] width 41 height 14
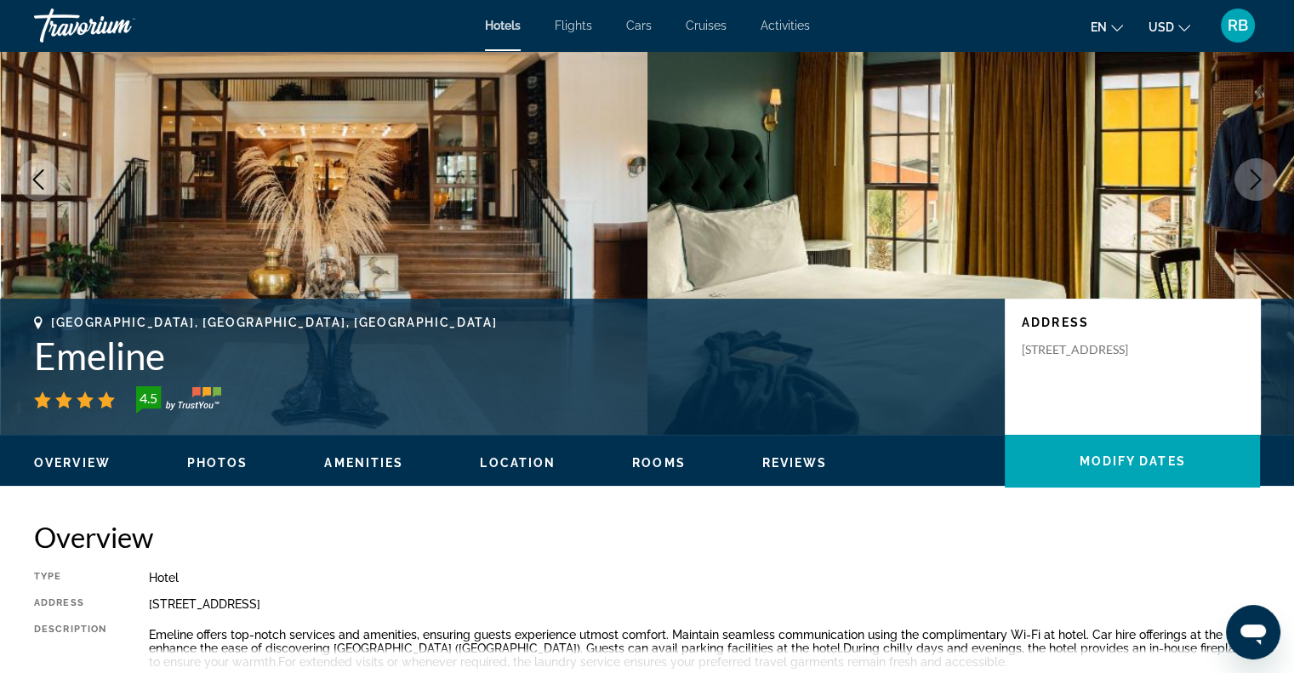
scroll to position [0, 0]
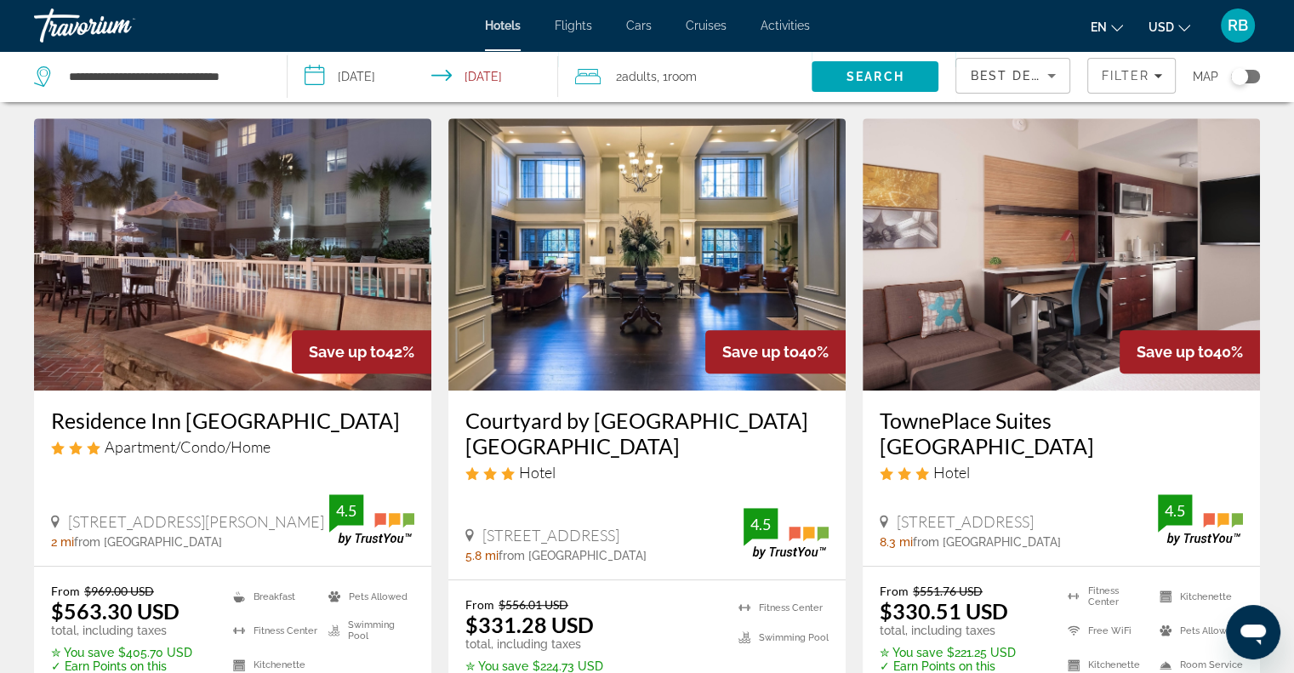
scroll to position [749, 0]
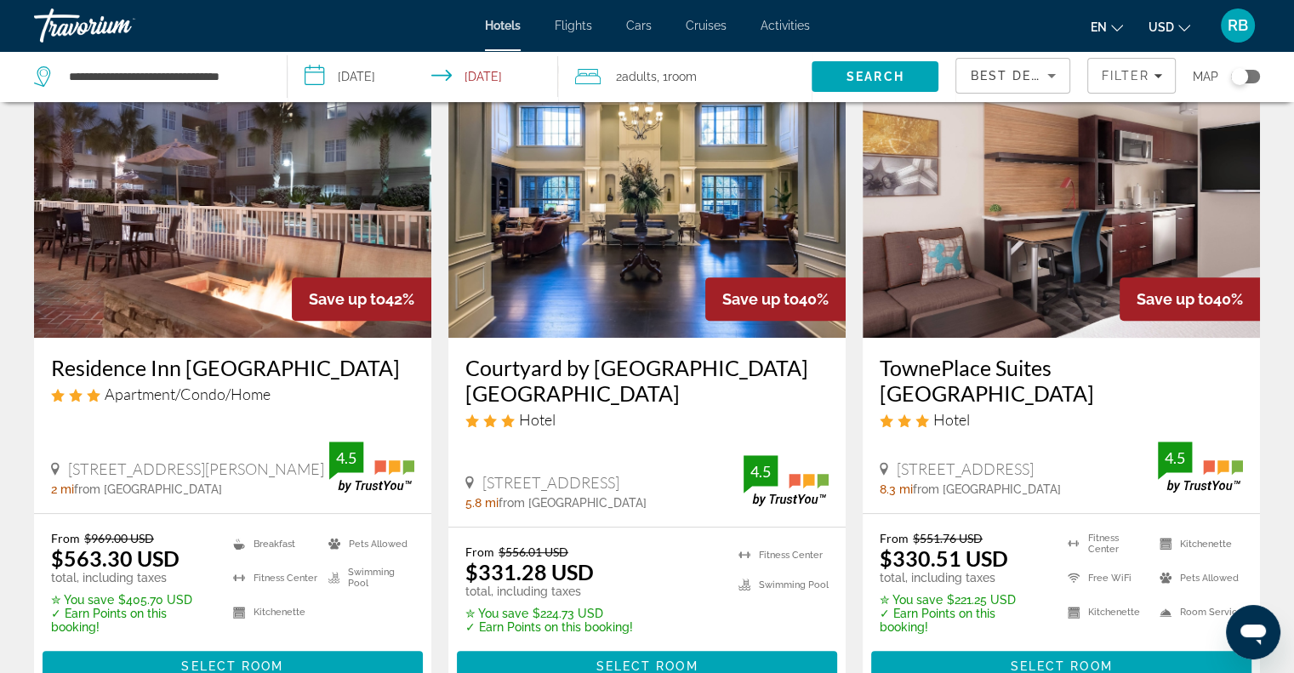
click at [648, 332] on img "Main content" at bounding box center [646, 202] width 397 height 272
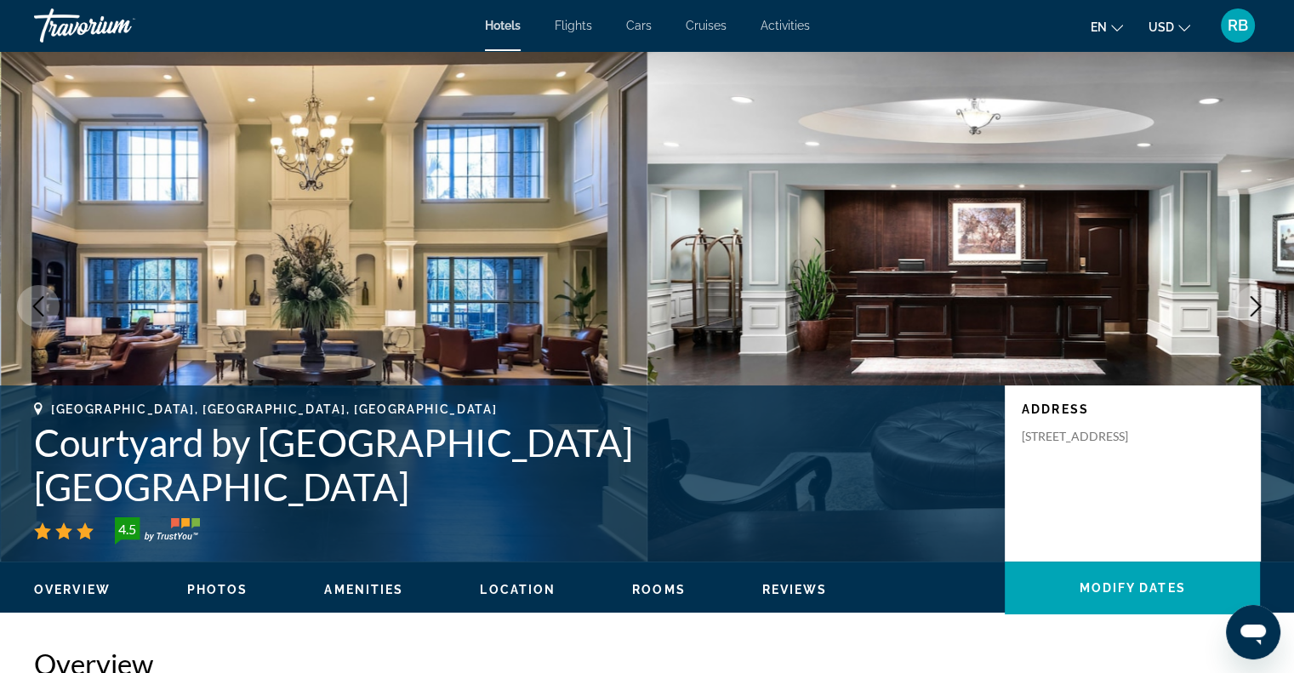
click at [664, 586] on span "Rooms" at bounding box center [659, 590] width 54 height 14
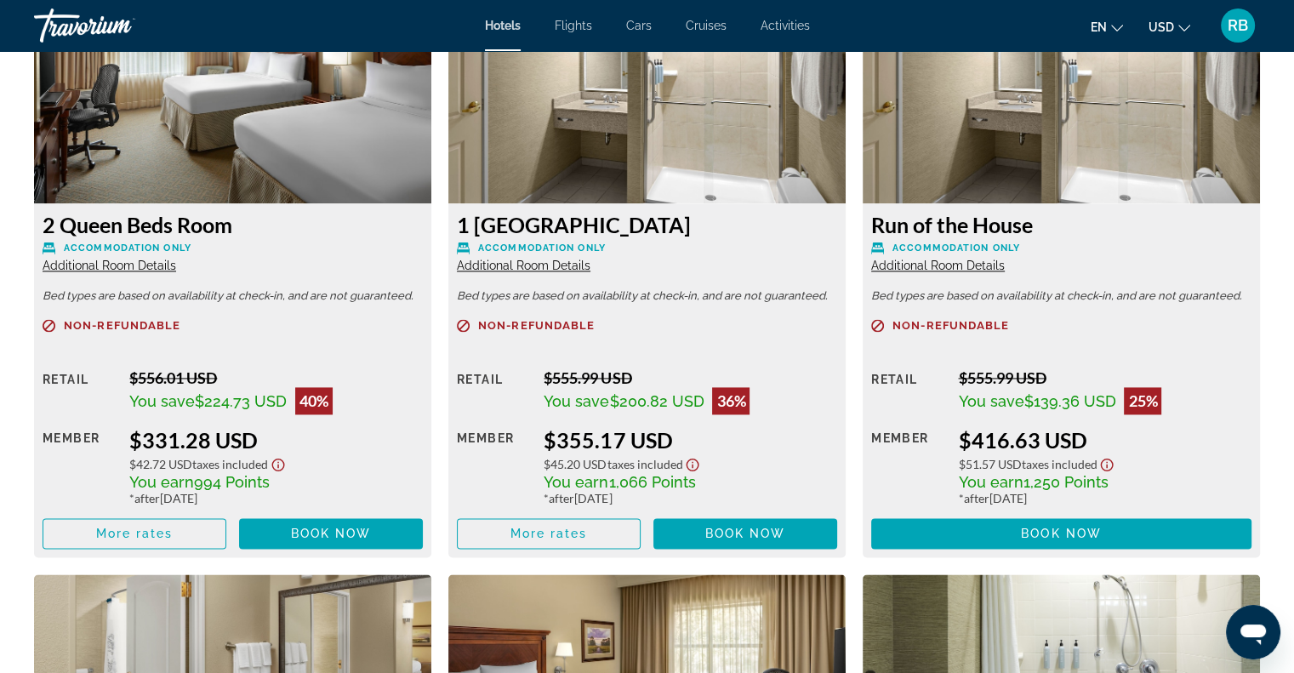
scroll to position [2395, 0]
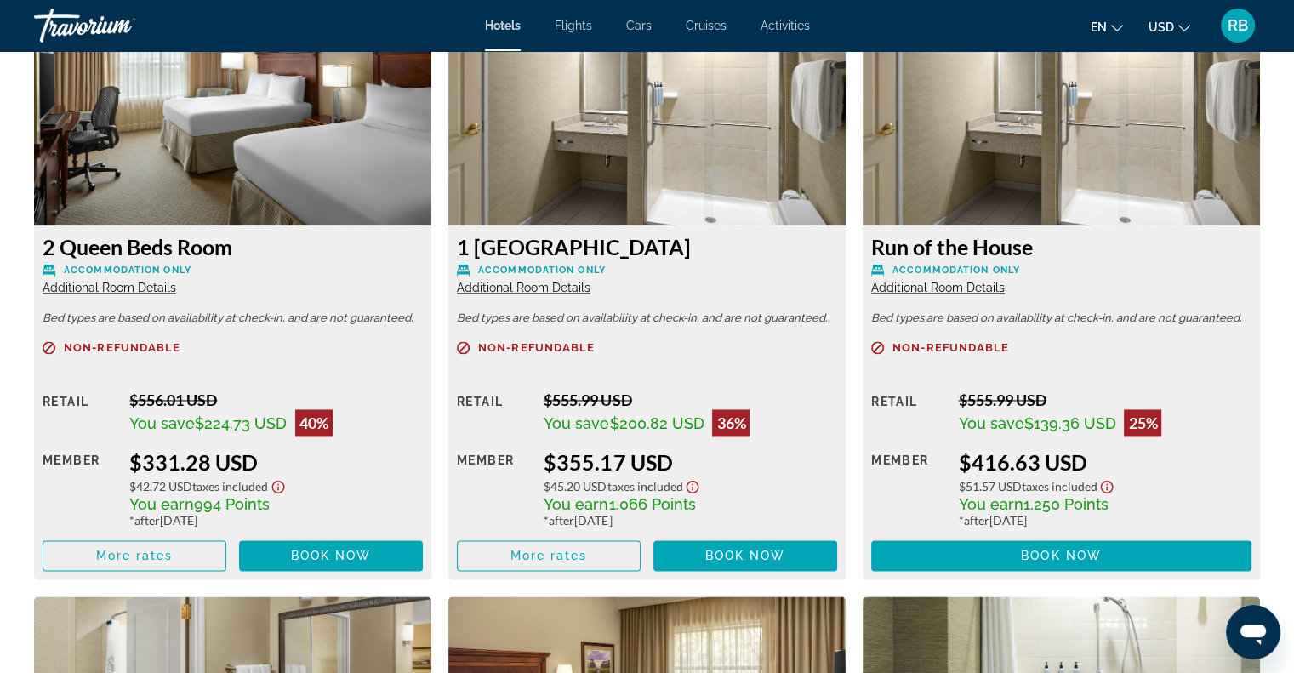
click at [87, 285] on span "Additional Room Details" at bounding box center [110, 288] width 134 height 14
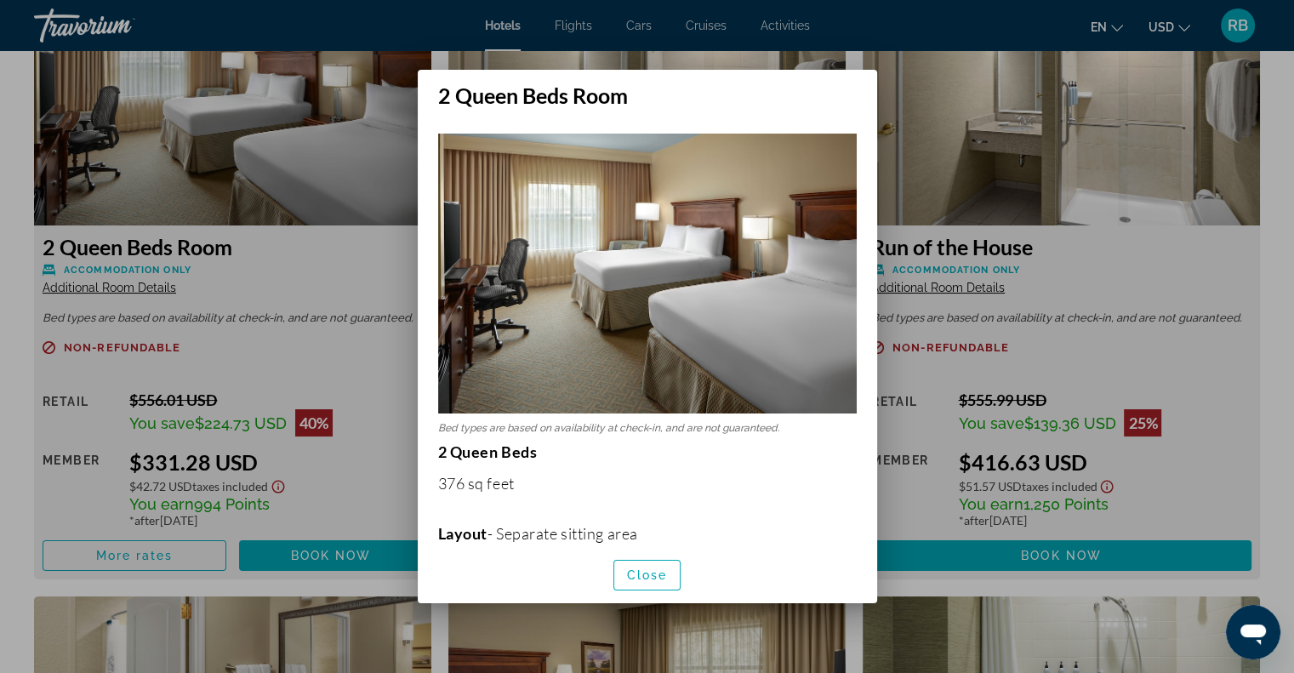
scroll to position [0, 0]
click at [885, 98] on div "2 Queen Beds Room Bed types are based on availability at check-in, and are not …" at bounding box center [647, 336] width 476 height 533
click at [632, 573] on span "Close" at bounding box center [647, 575] width 41 height 14
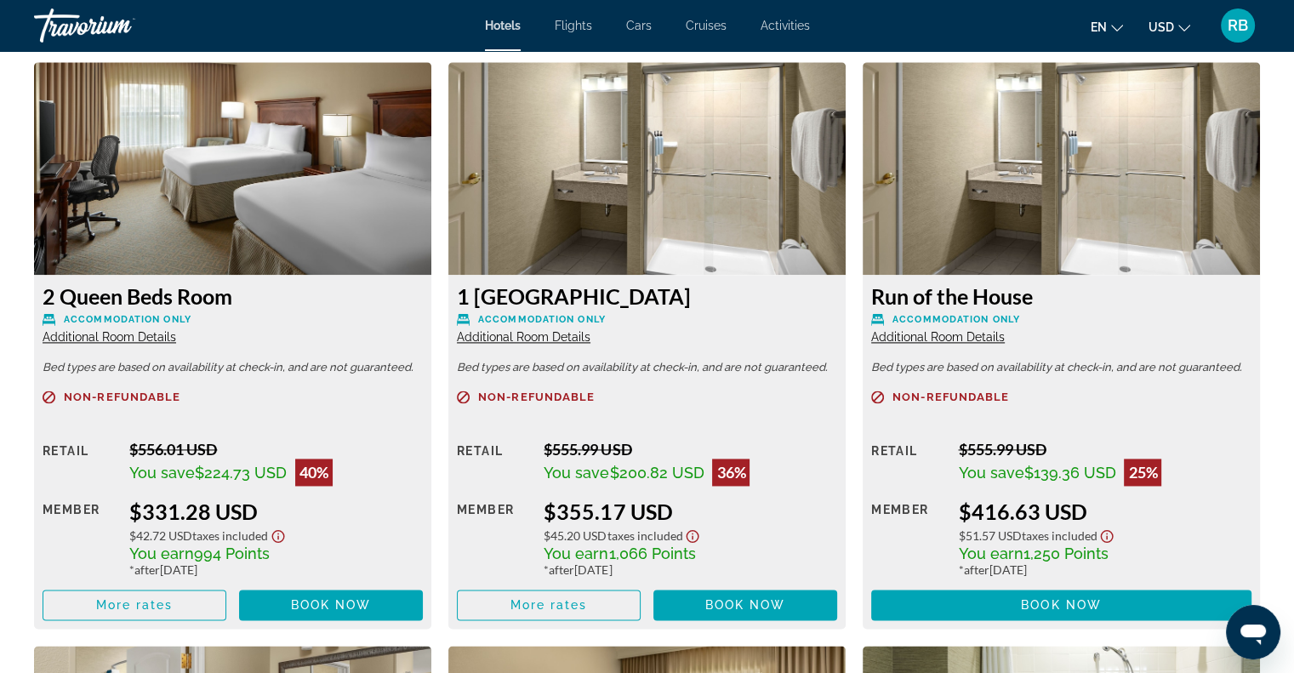
scroll to position [2341, 0]
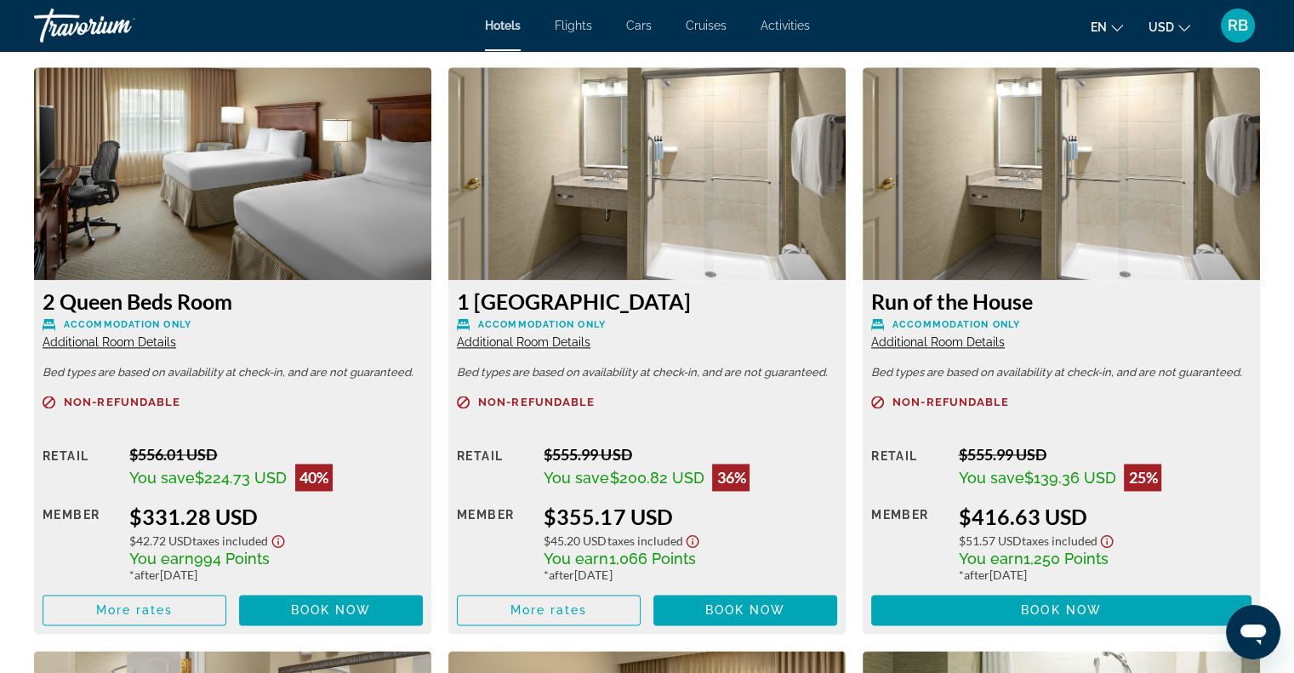
click at [528, 340] on span "Additional Room Details" at bounding box center [524, 342] width 134 height 14
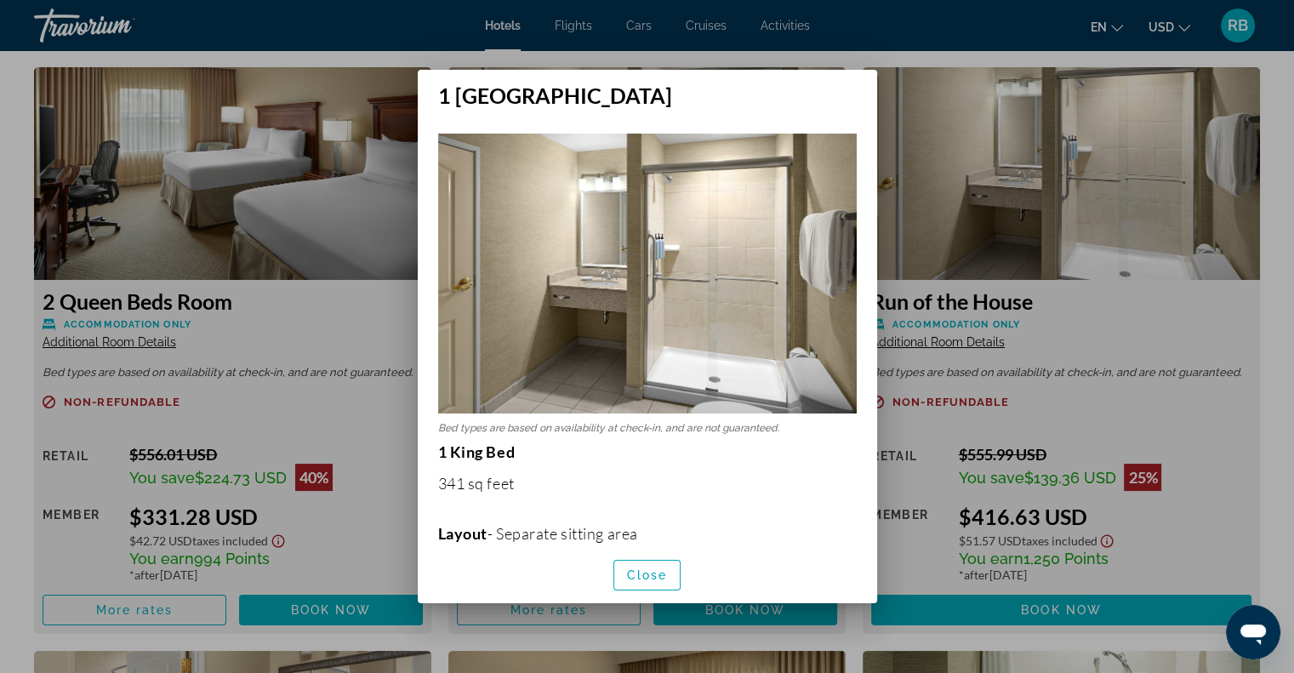
scroll to position [0, 0]
click at [973, 217] on div at bounding box center [647, 336] width 1294 height 673
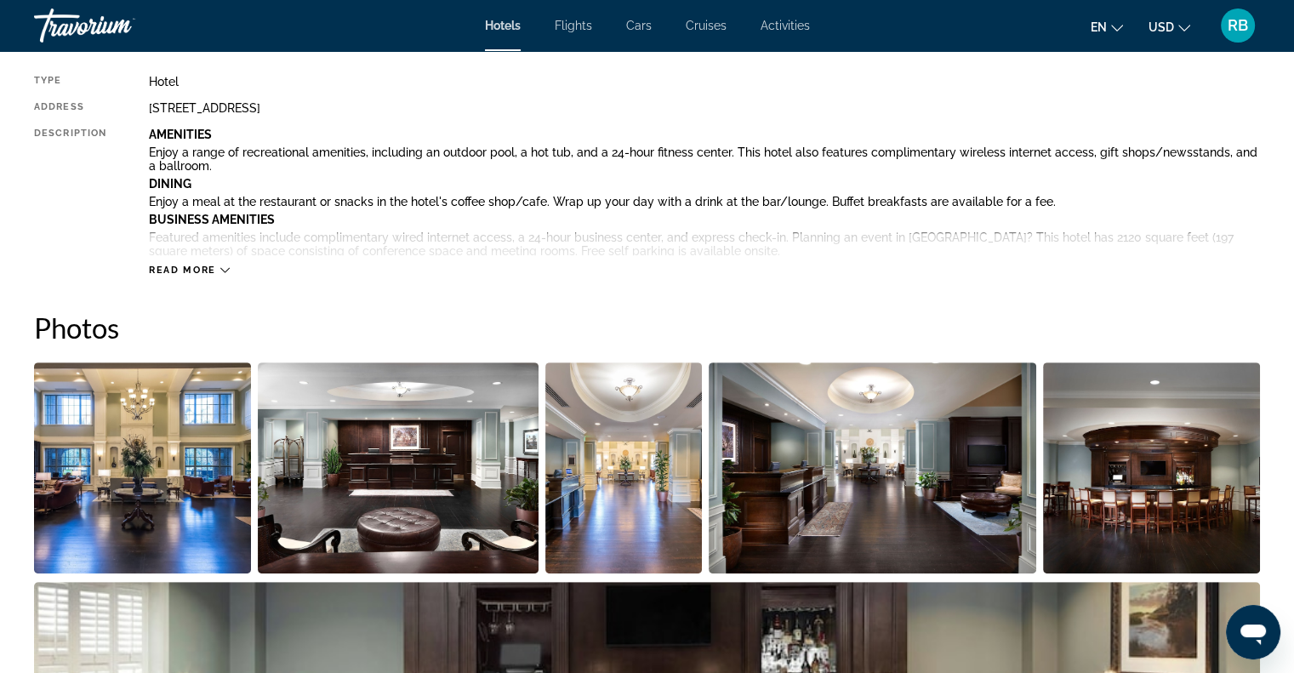
scroll to position [600, 0]
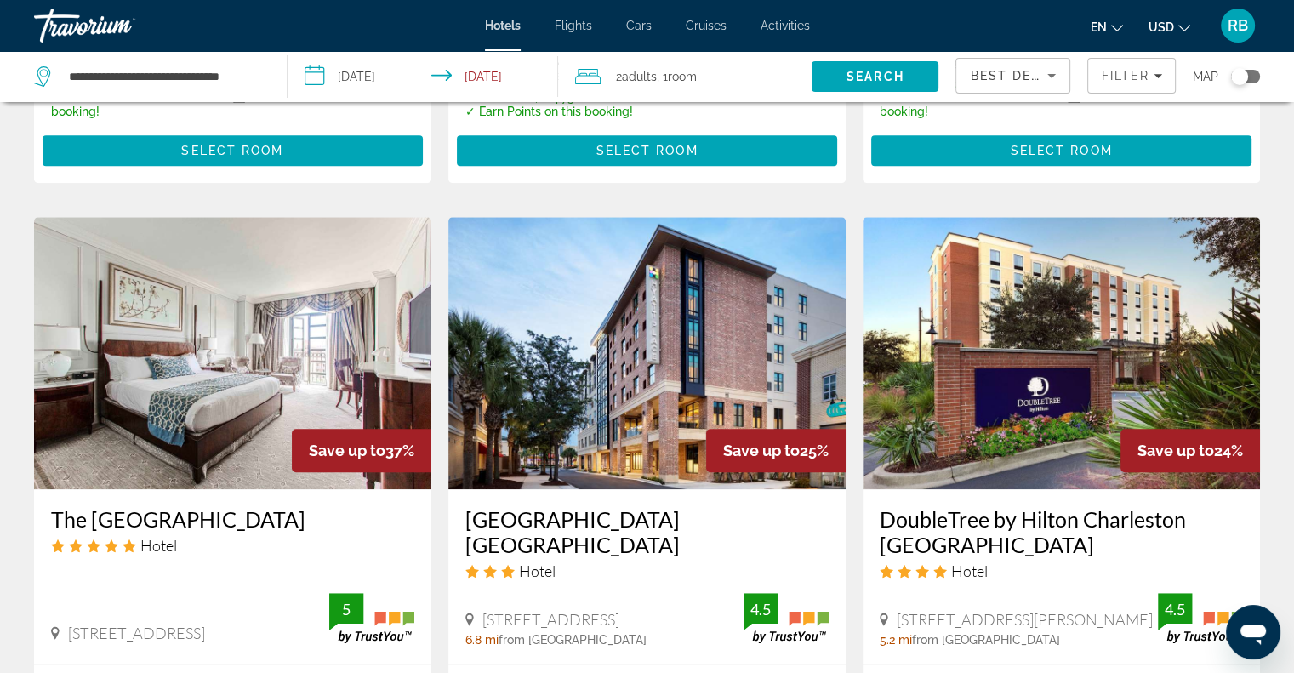
scroll to position [1271, 0]
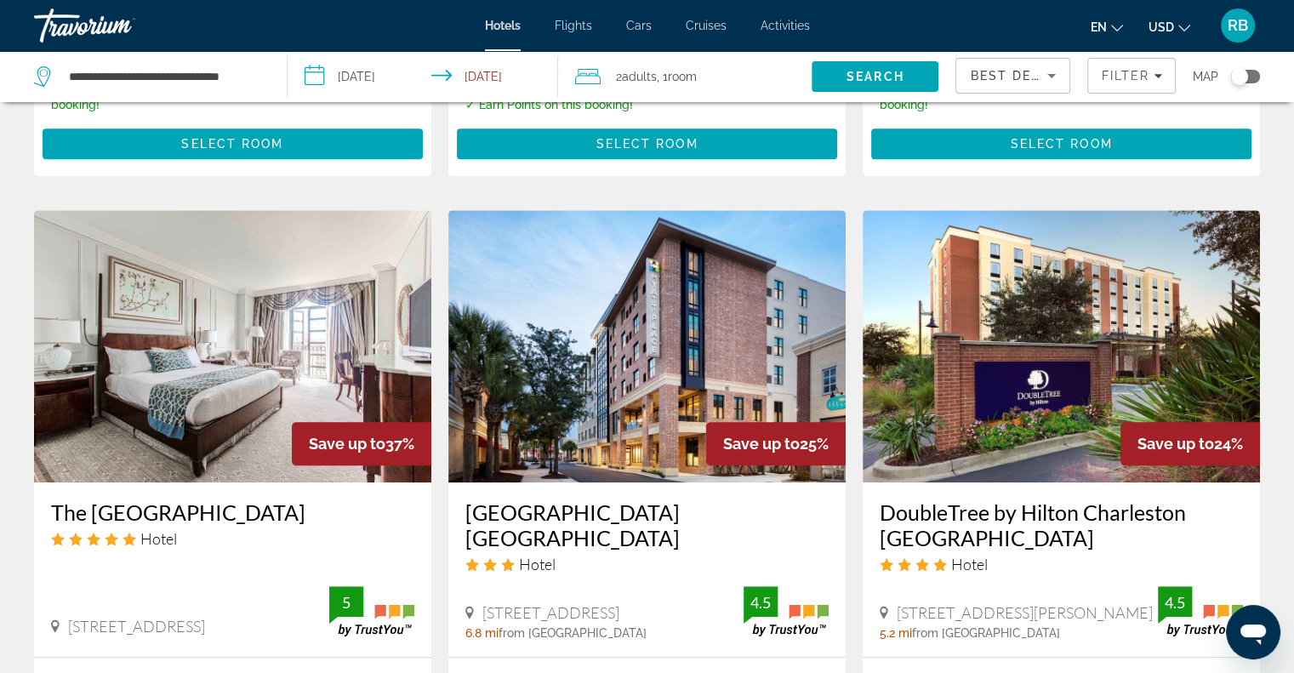
click at [591, 325] on img "Main content" at bounding box center [646, 346] width 397 height 272
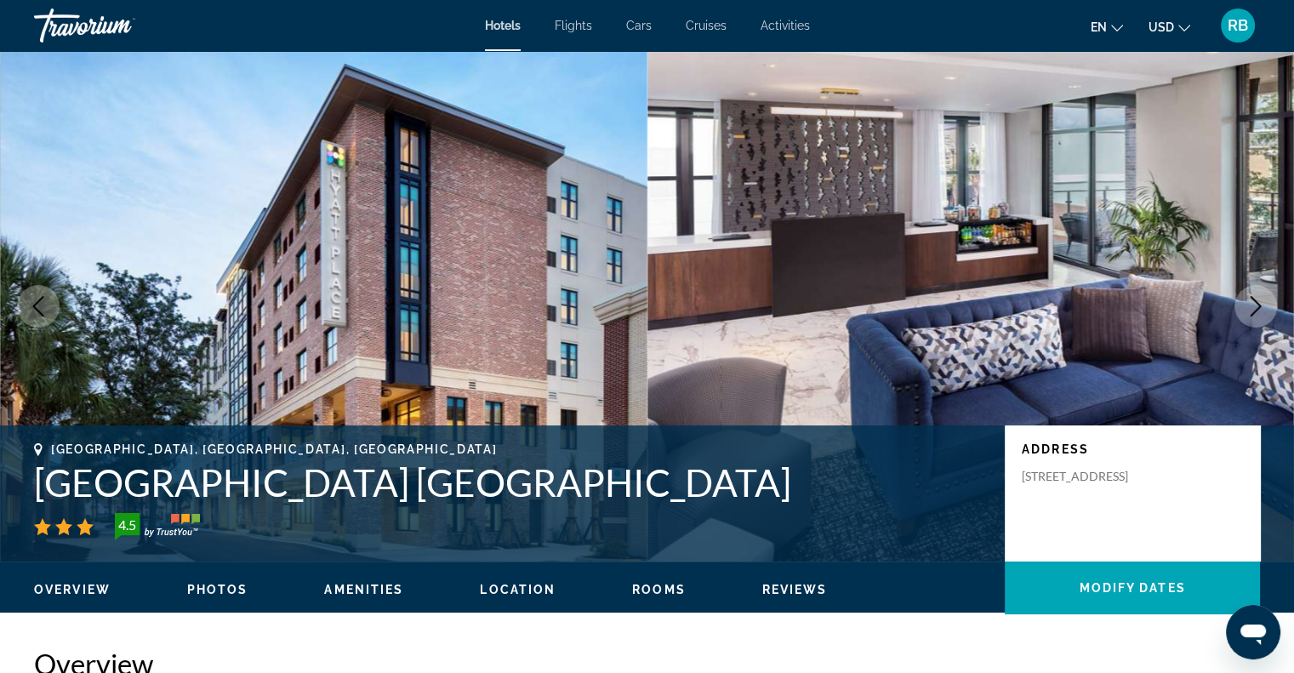
click at [651, 591] on span "Rooms" at bounding box center [659, 590] width 54 height 14
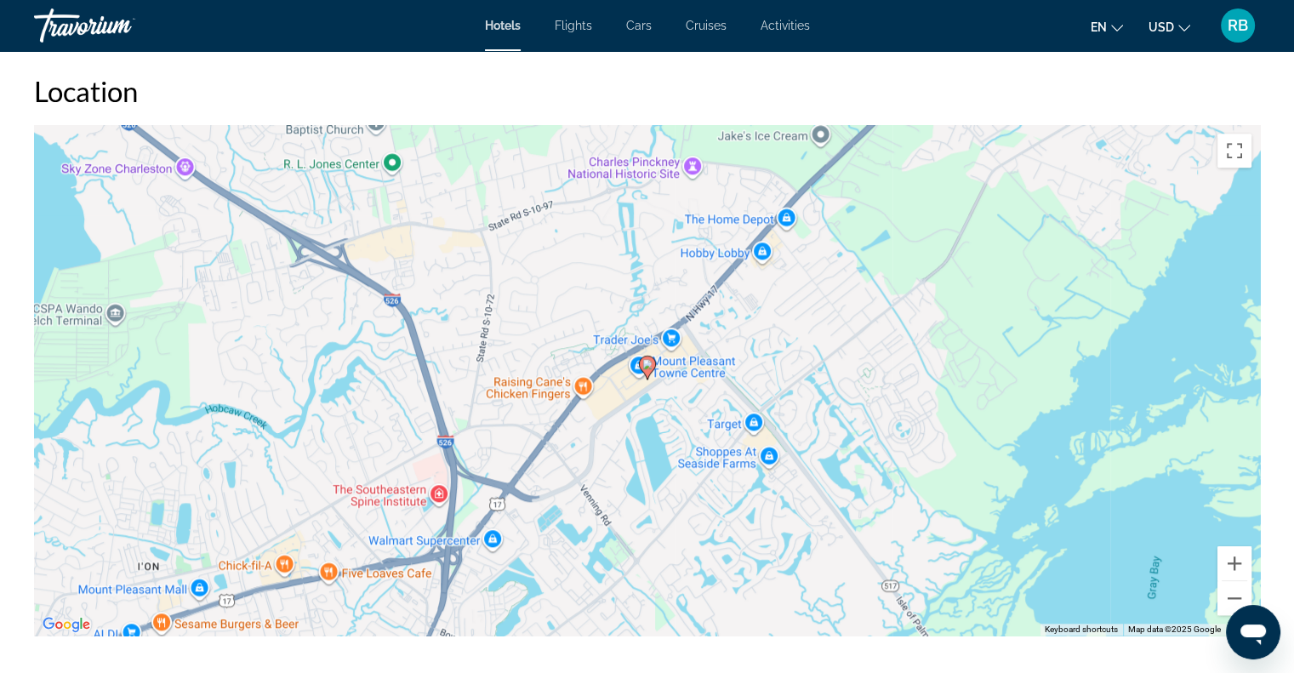
scroll to position [1577, 0]
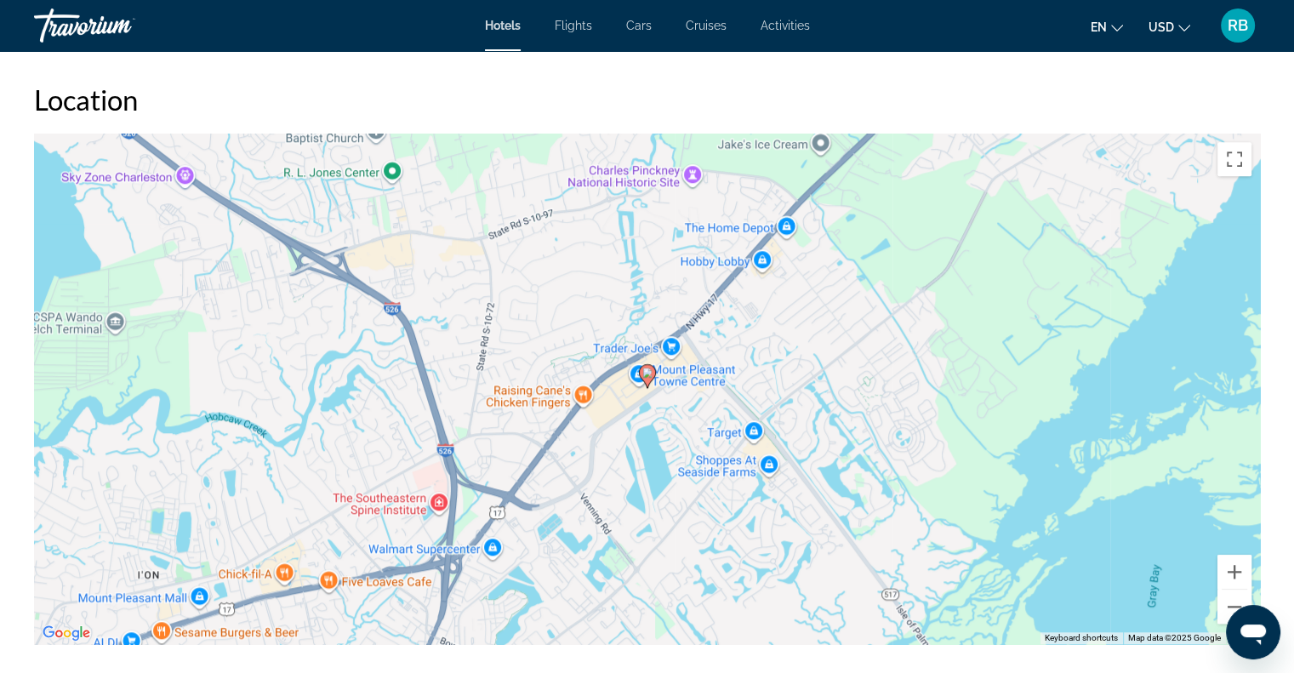
click at [783, 29] on span "Activities" at bounding box center [784, 26] width 49 height 14
